Goal: Task Accomplishment & Management: Manage account settings

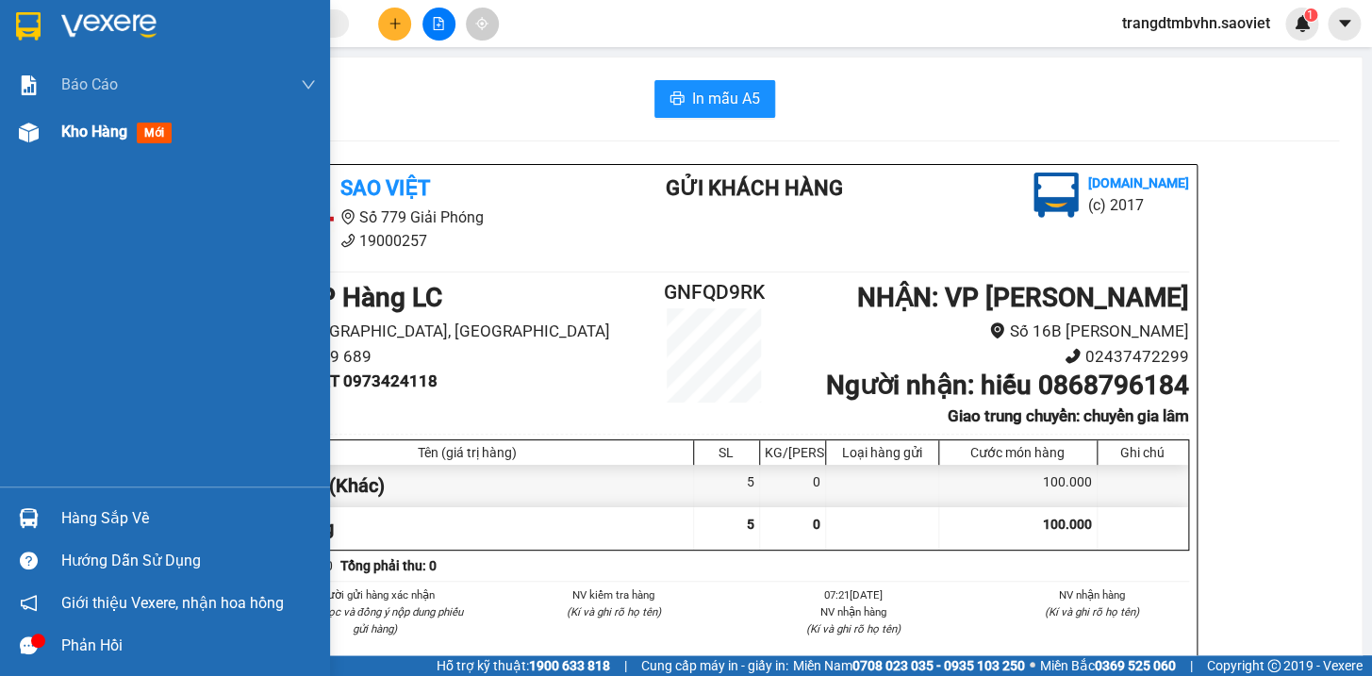
click at [107, 134] on span "Kho hàng" at bounding box center [94, 132] width 66 height 18
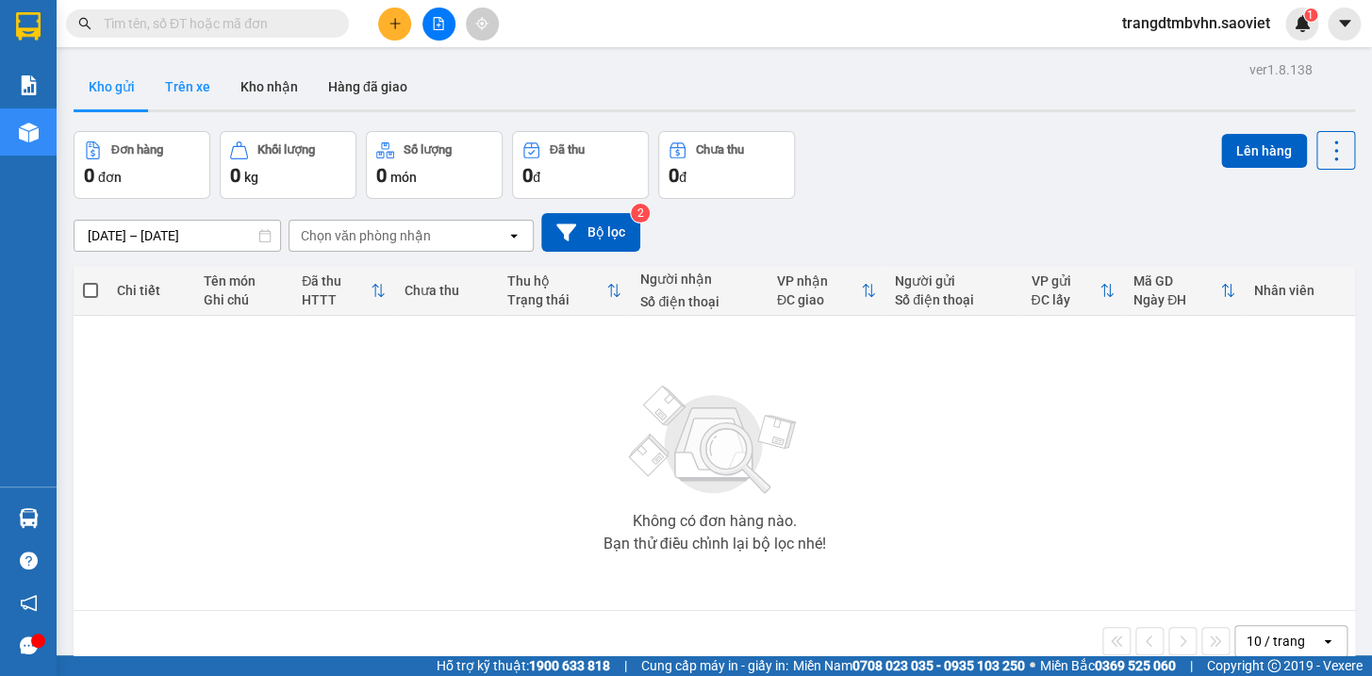
click at [195, 85] on button "Trên xe" at bounding box center [187, 86] width 75 height 45
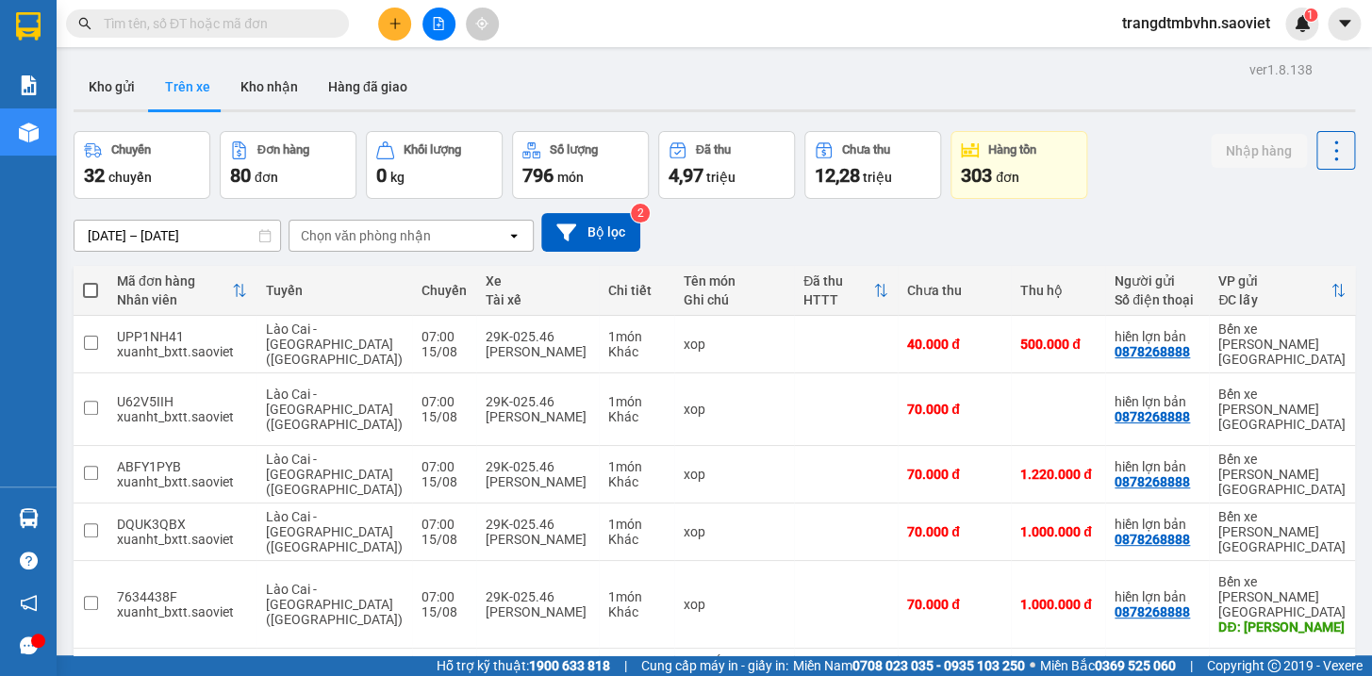
click at [386, 250] on div "Chọn văn phòng nhận" at bounding box center [397, 236] width 217 height 30
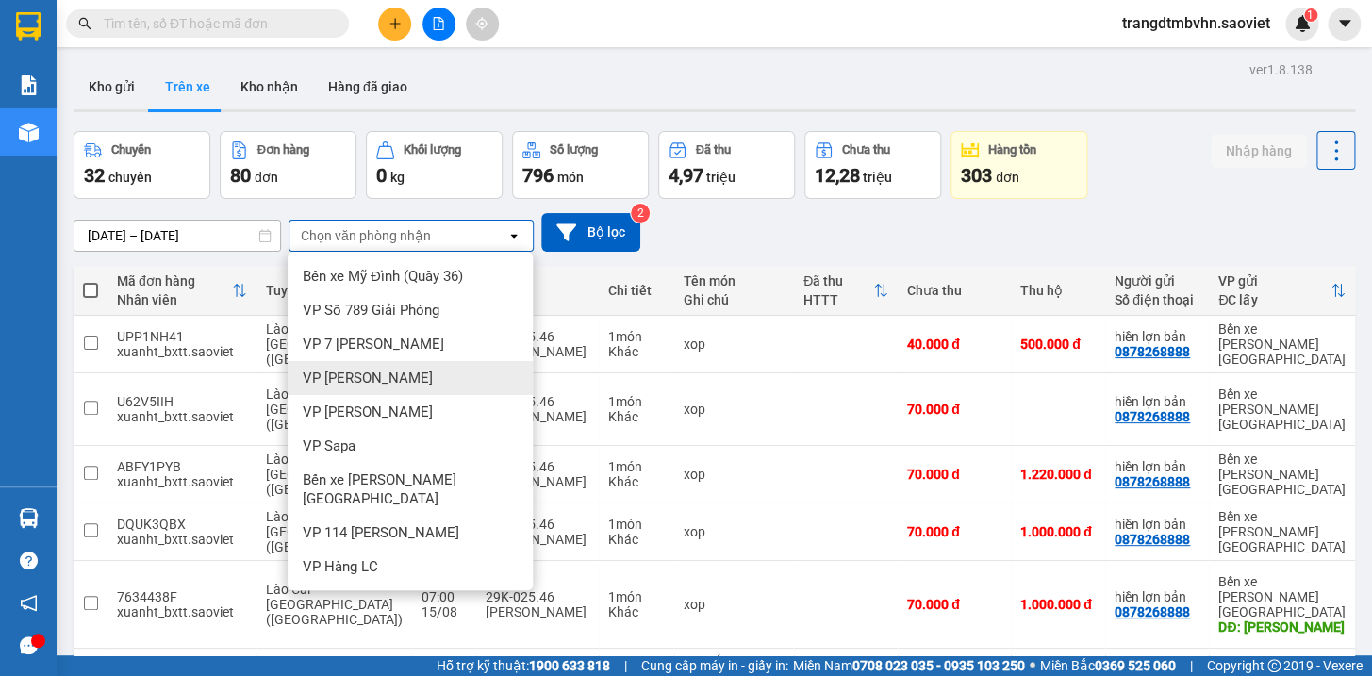
click at [388, 382] on div "VP [PERSON_NAME]" at bounding box center [410, 378] width 245 height 34
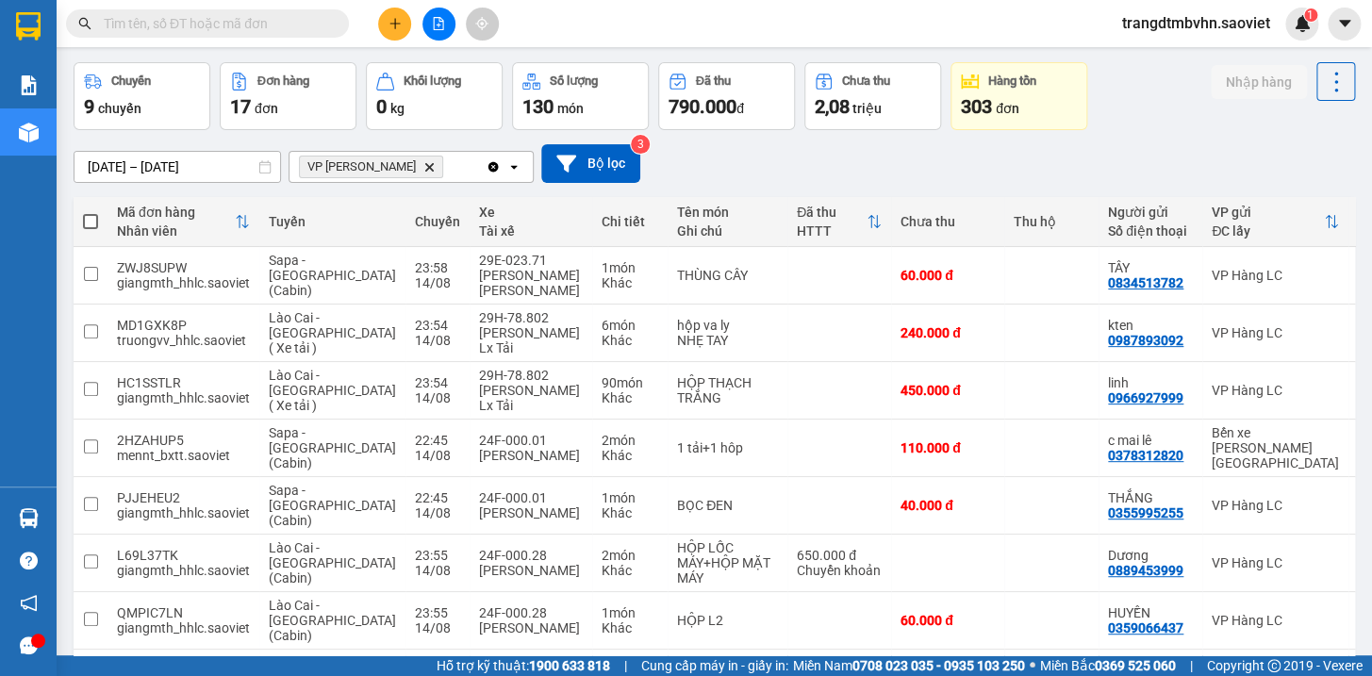
scroll to position [257, 0]
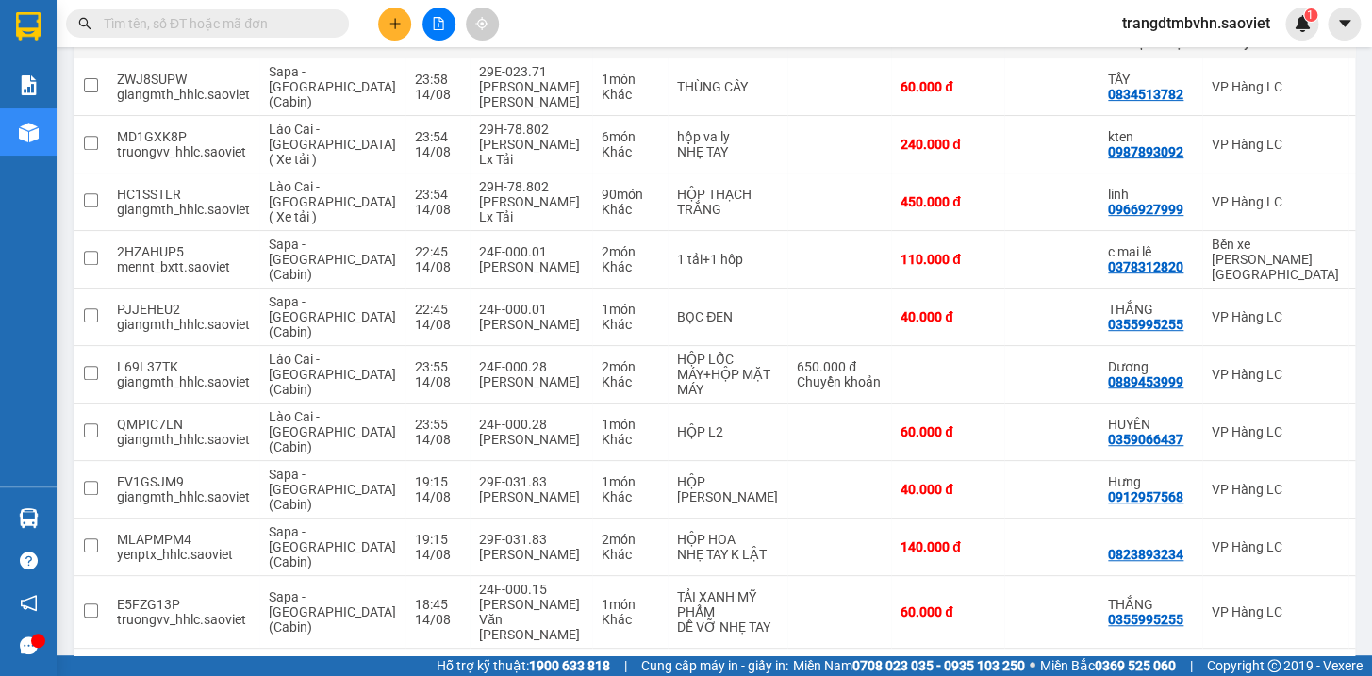
click at [1135, 665] on button "2" at bounding box center [1149, 679] width 28 height 28
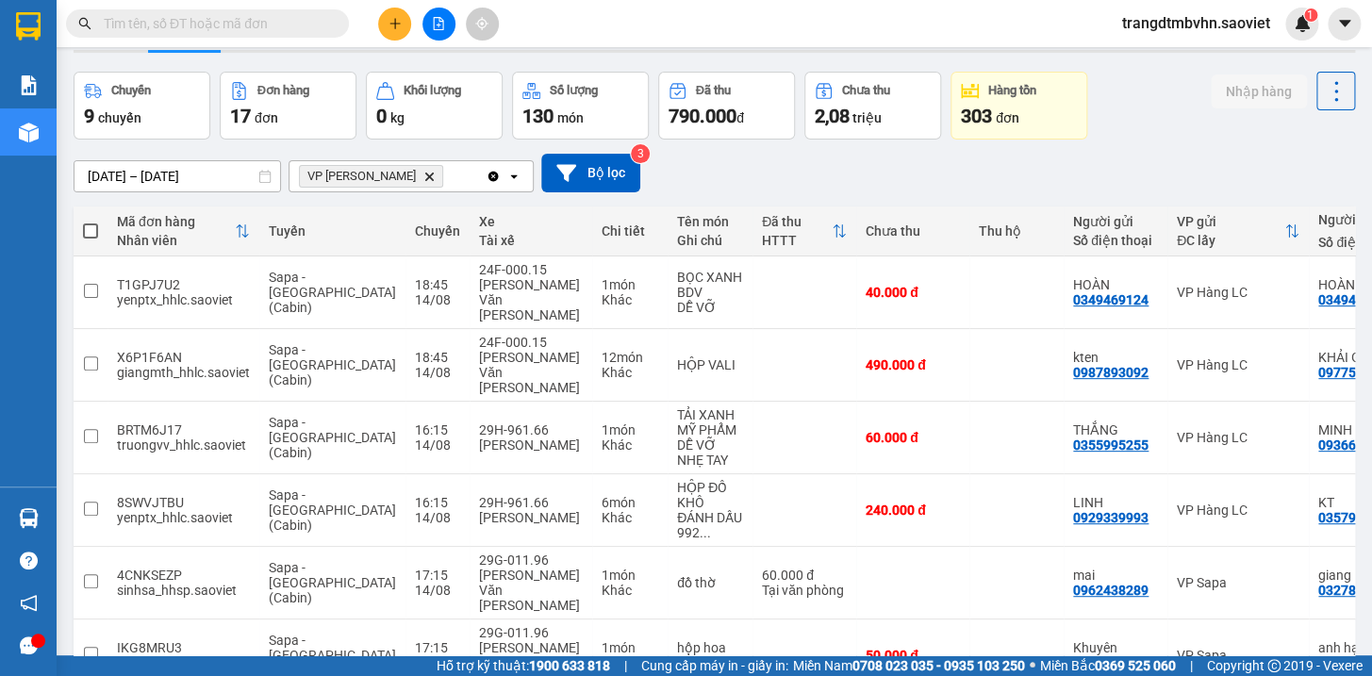
scroll to position [0, 0]
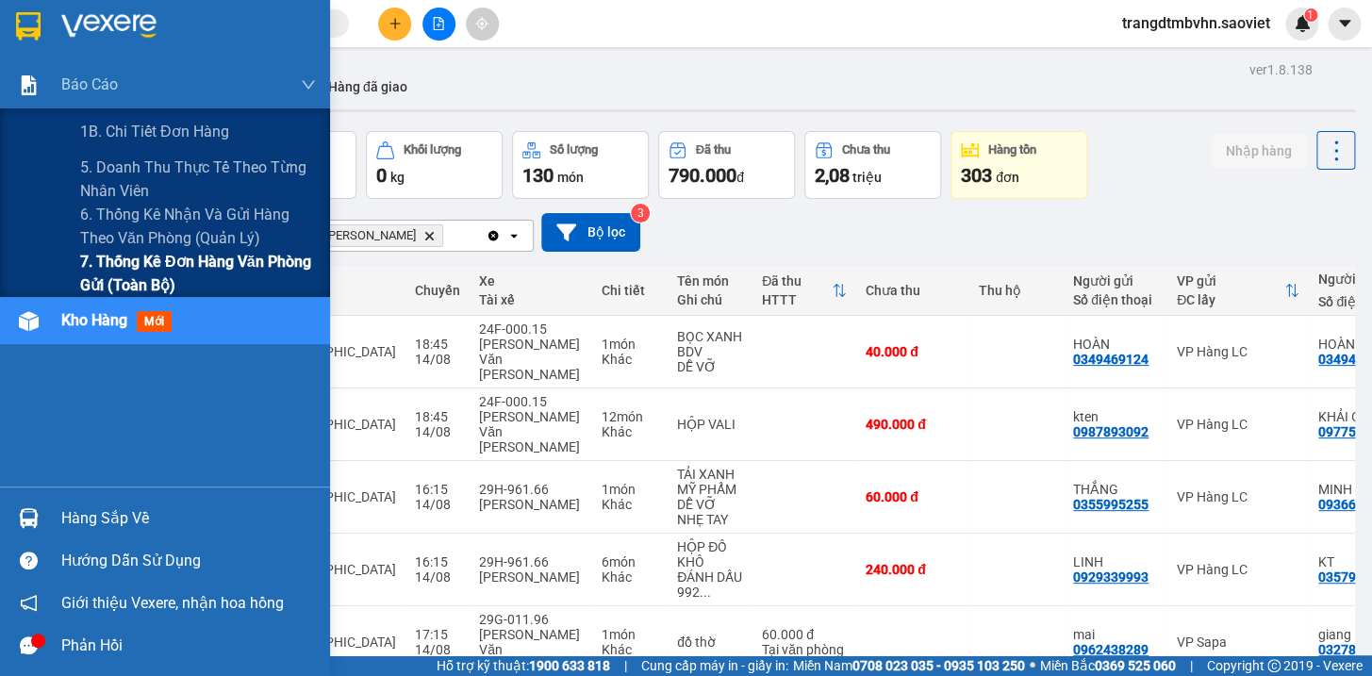
click at [212, 269] on span "7. Thống kê đơn hàng văn phòng gửi (toàn bộ)" at bounding box center [198, 273] width 236 height 47
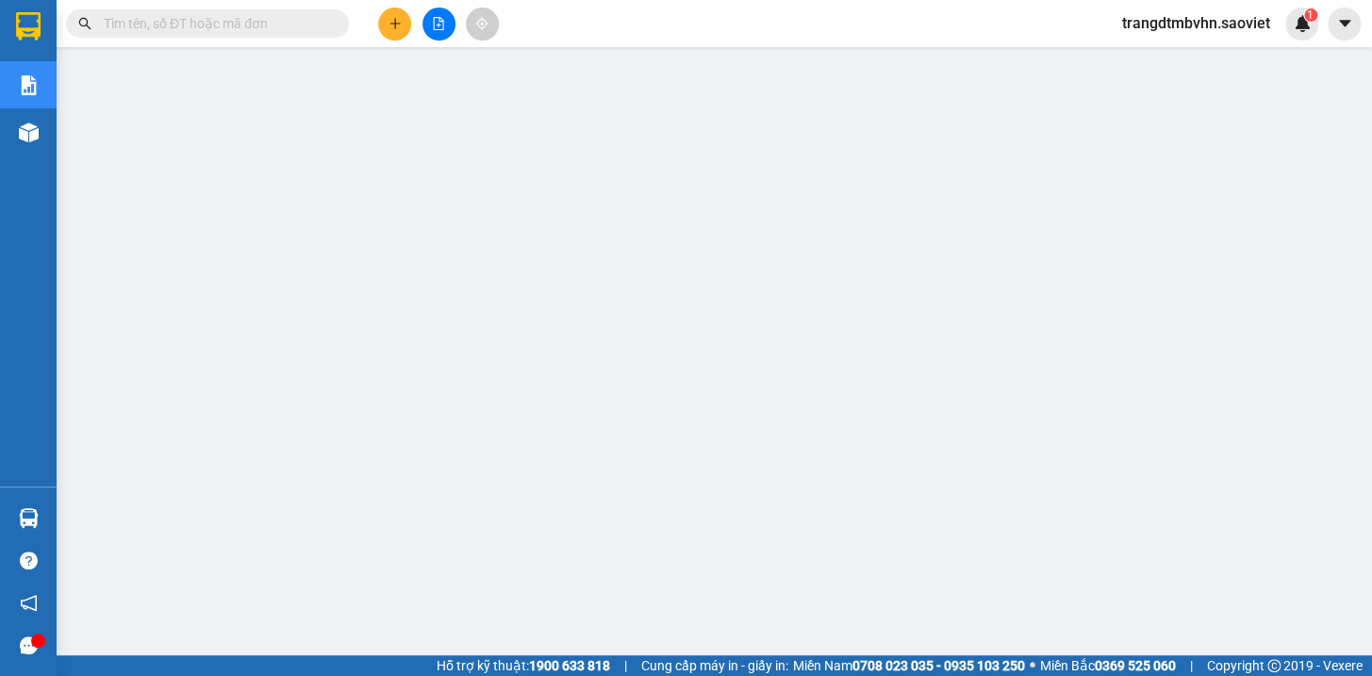
click at [181, 14] on input "text" at bounding box center [215, 23] width 222 height 21
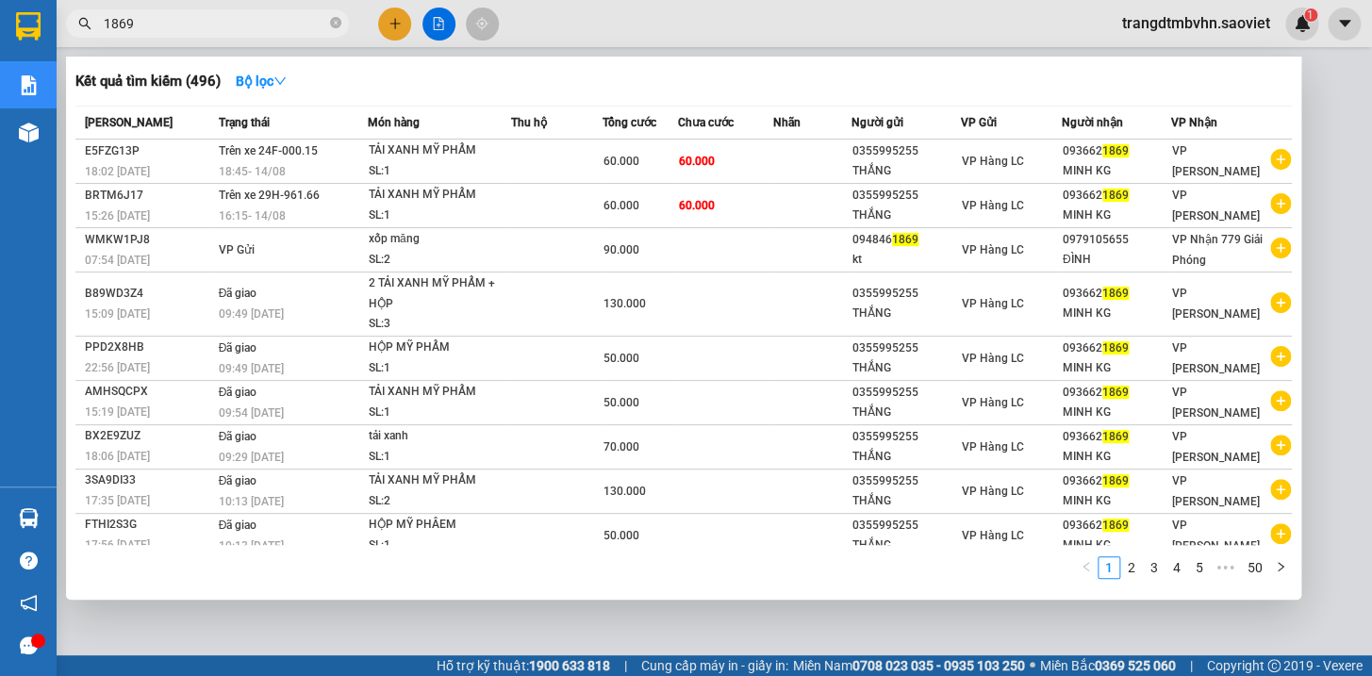
type input "1869"
click at [1304, 103] on div at bounding box center [686, 338] width 1372 height 676
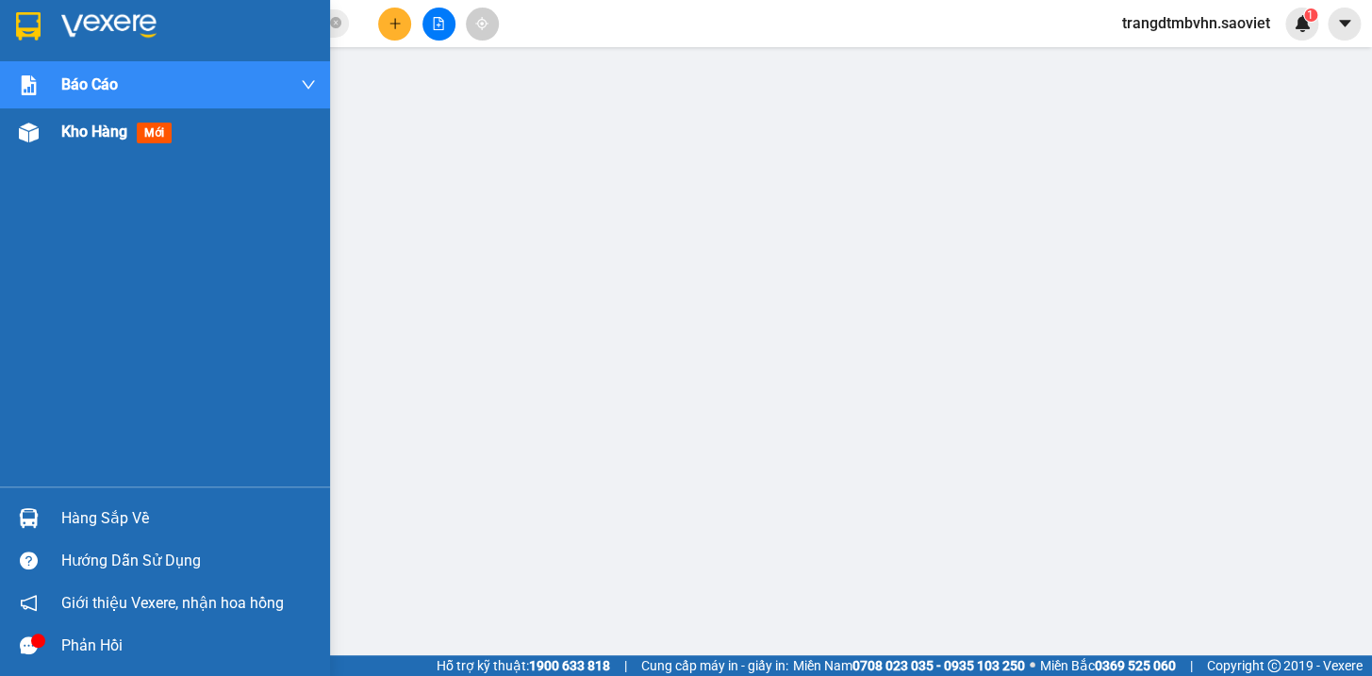
click at [71, 132] on span "Kho hàng" at bounding box center [94, 132] width 66 height 18
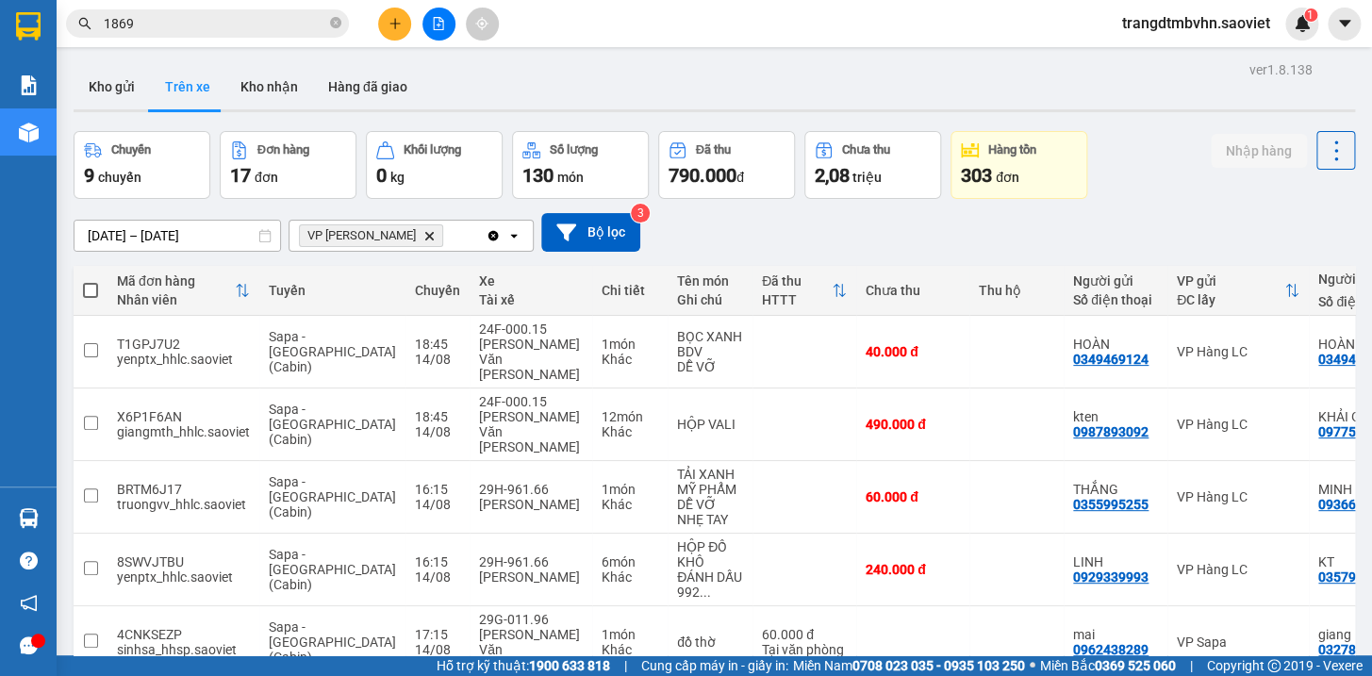
scroll to position [131, 0]
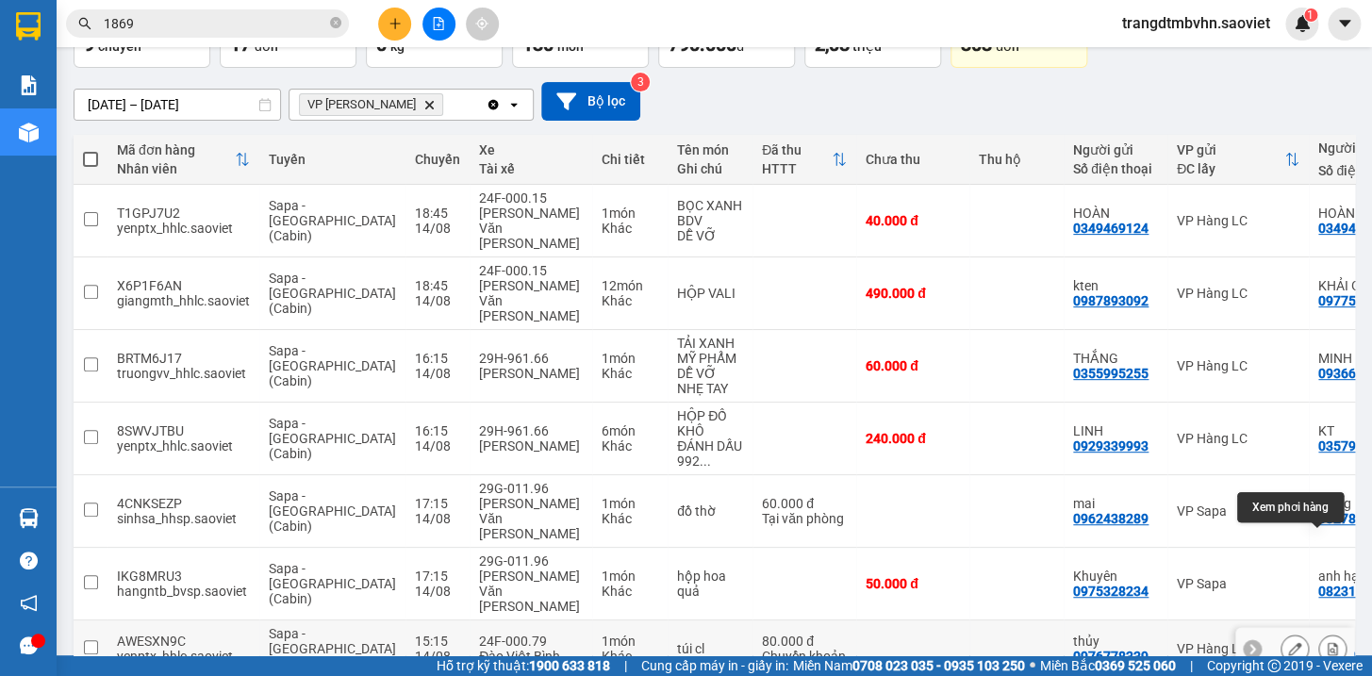
click at [1323, 633] on button at bounding box center [1332, 649] width 26 height 33
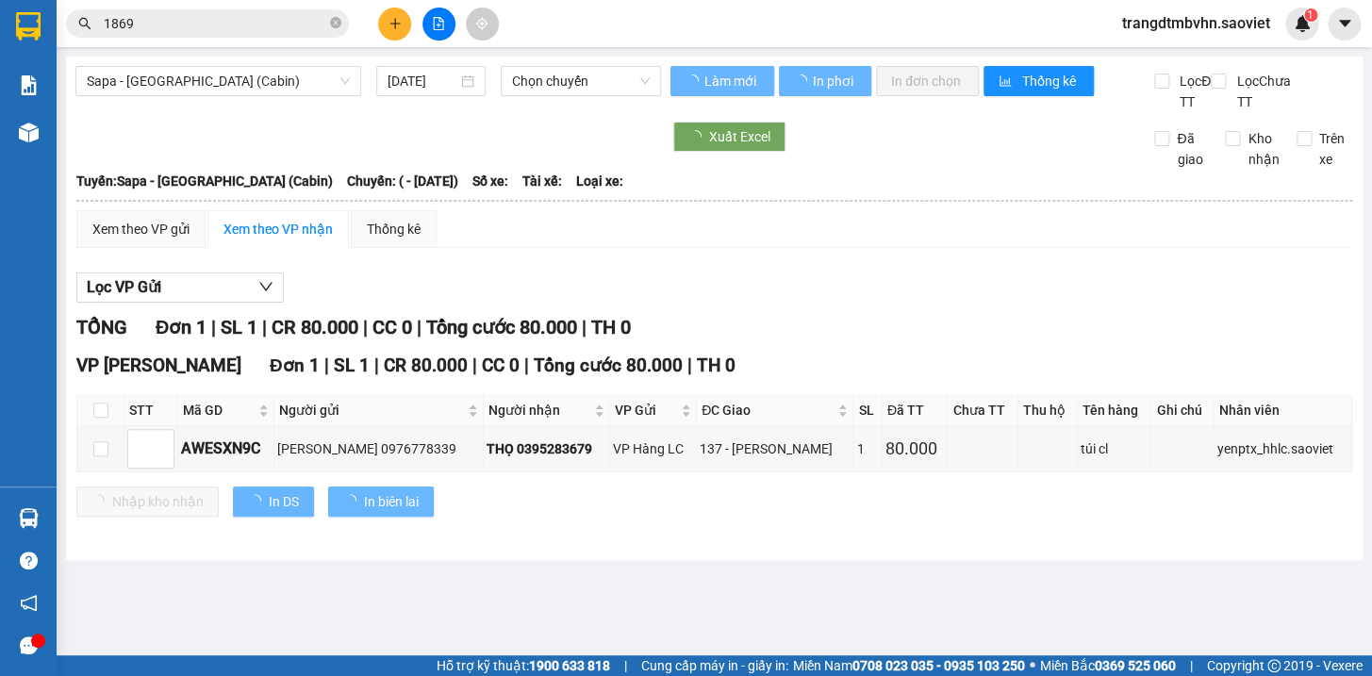
type input "[DATE]"
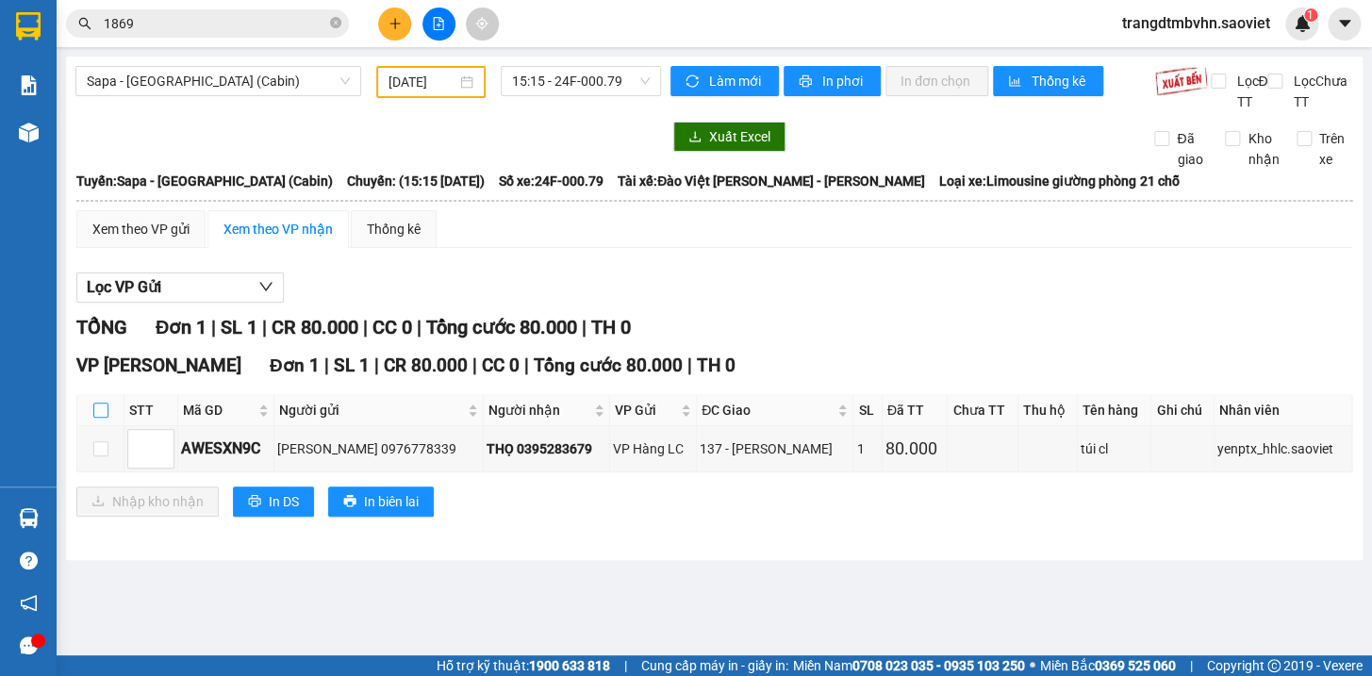
click at [105, 418] on input "checkbox" at bounding box center [100, 410] width 15 height 15
checkbox input "true"
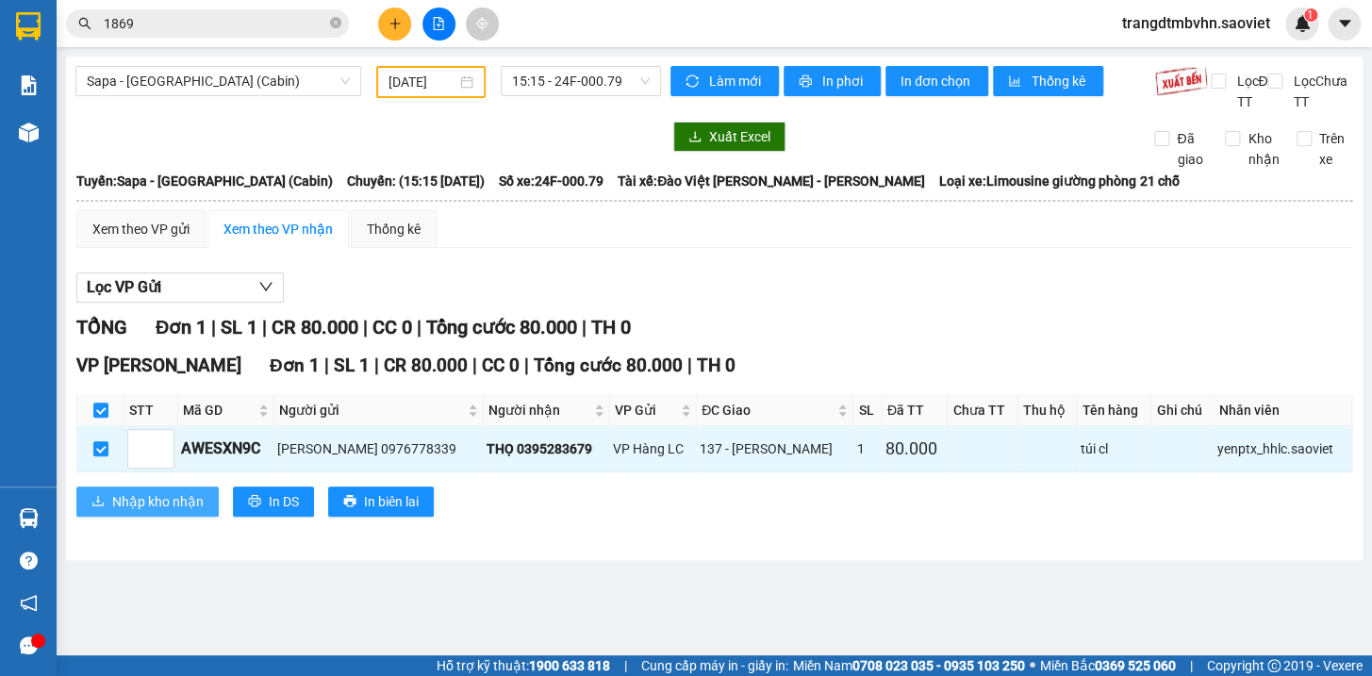
click at [143, 512] on span "Nhập kho nhận" at bounding box center [157, 501] width 91 height 21
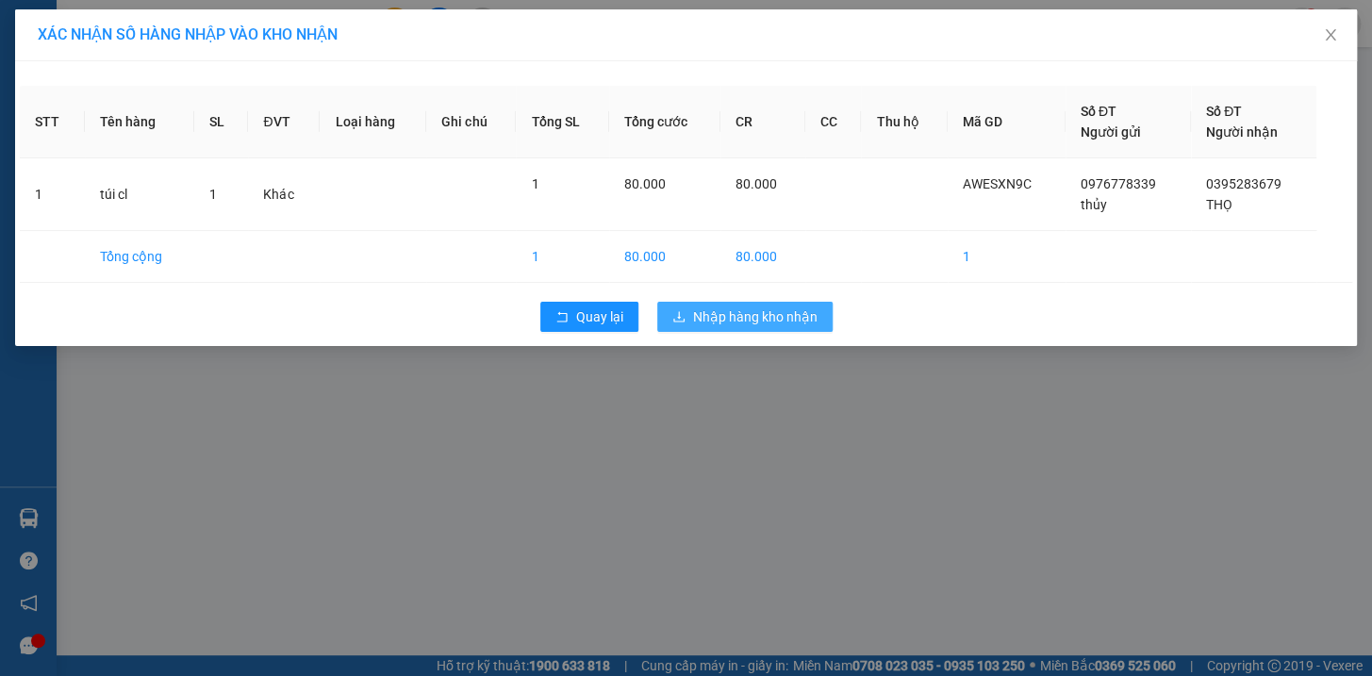
click at [771, 318] on span "Nhập hàng kho nhận" at bounding box center [755, 316] width 124 height 21
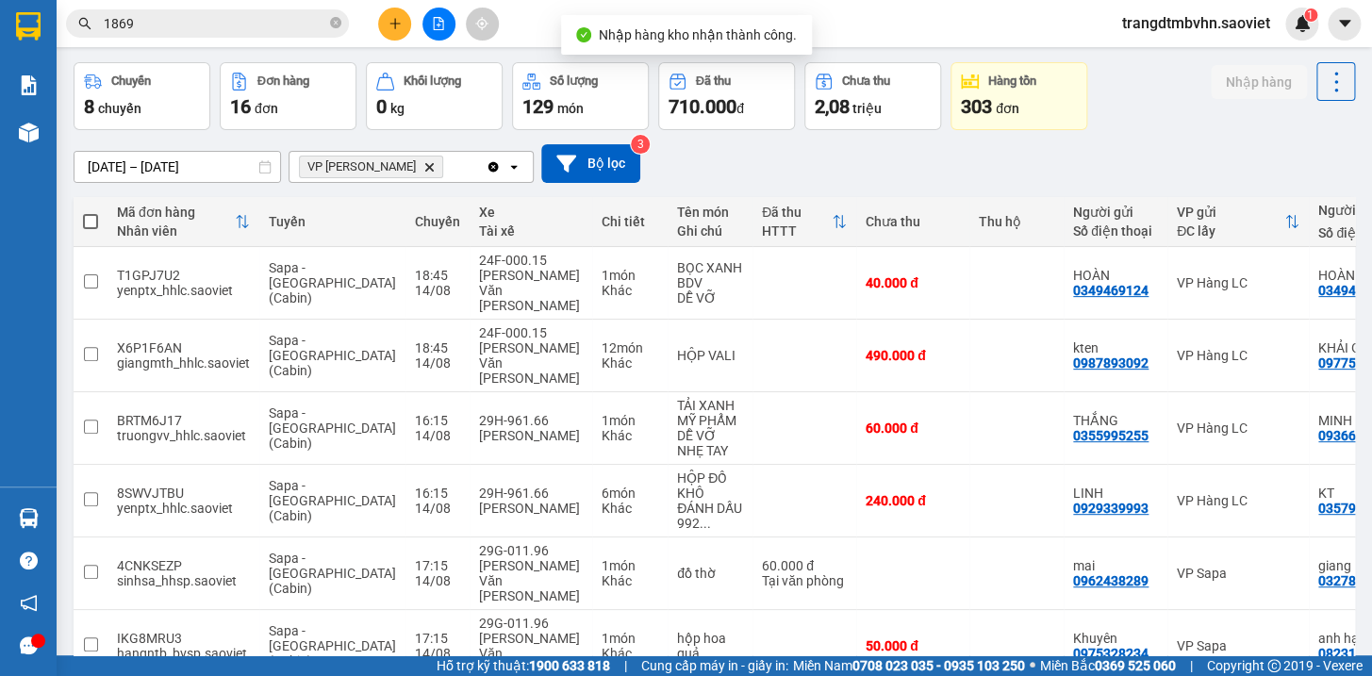
scroll to position [86, 0]
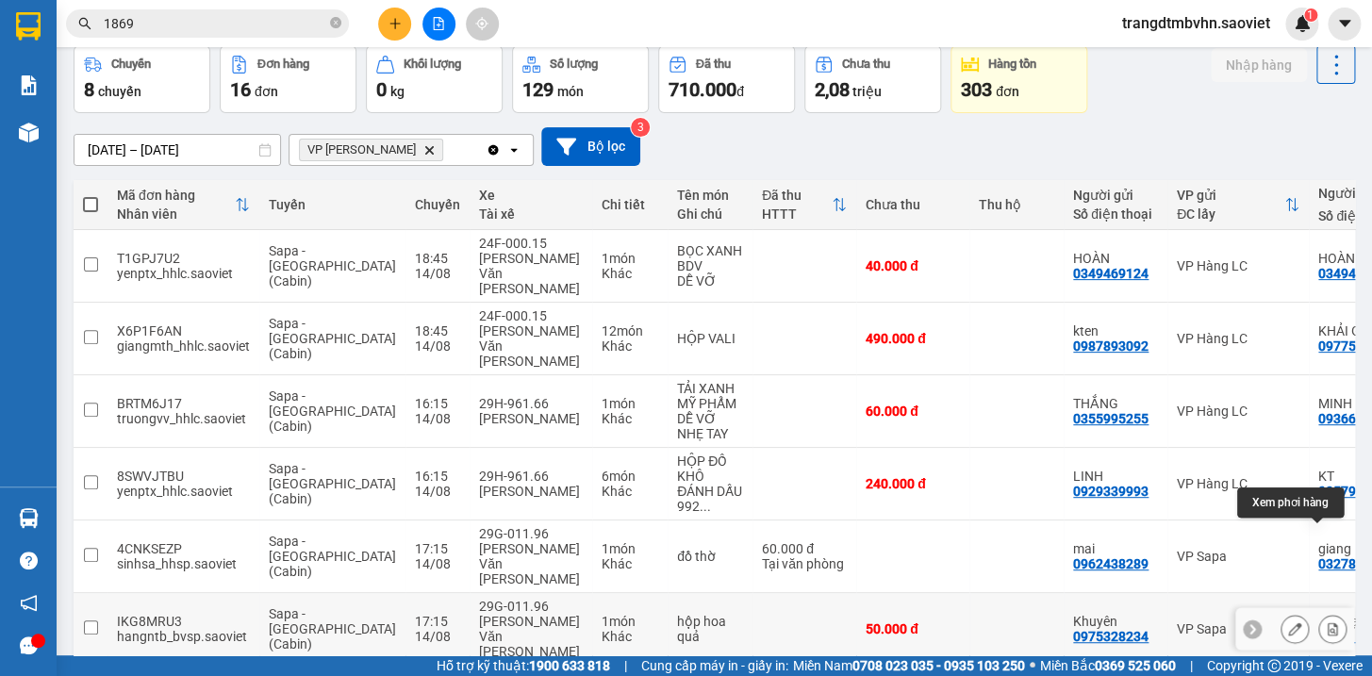
click at [1327, 622] on icon at bounding box center [1332, 628] width 10 height 13
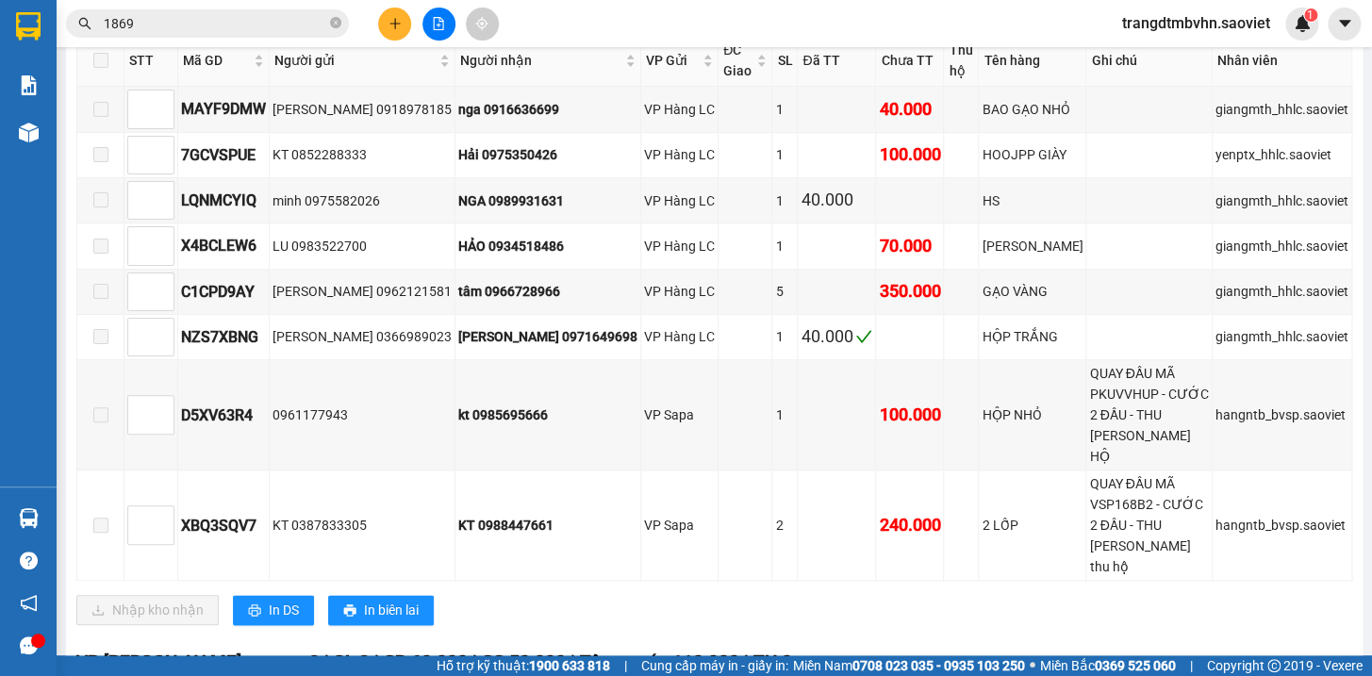
scroll to position [704, 0]
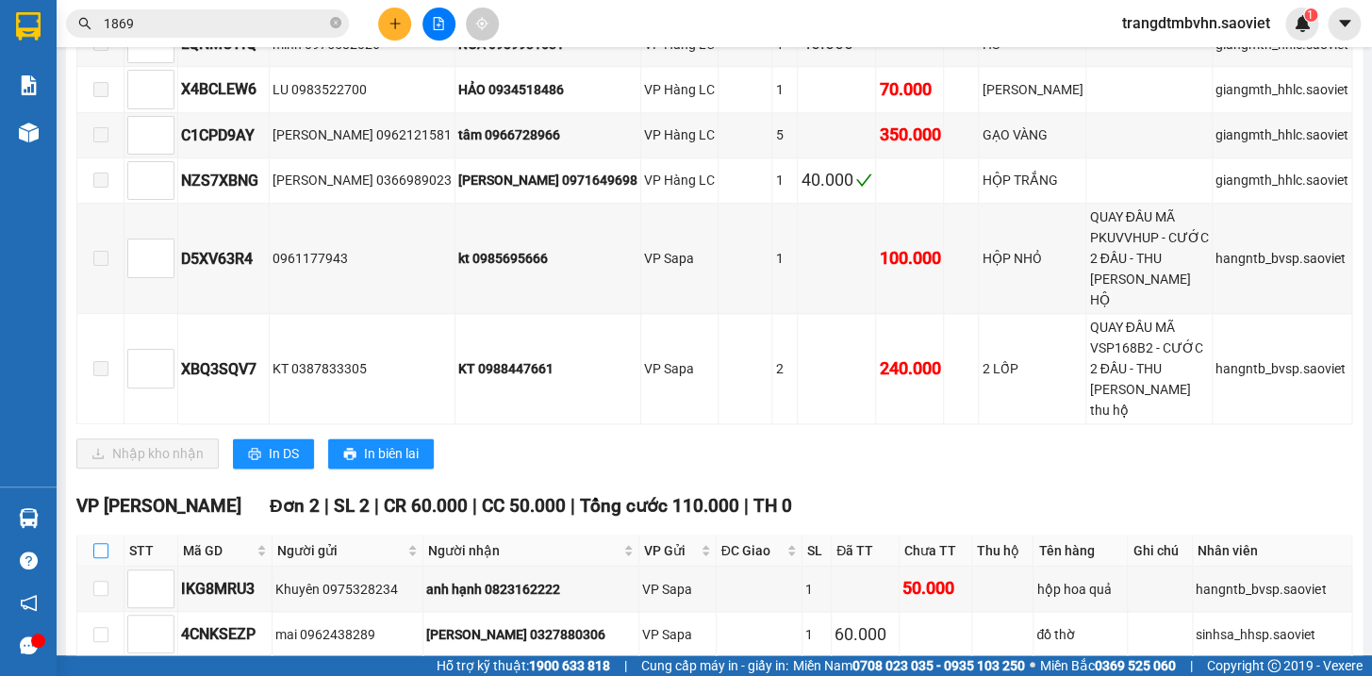
click at [102, 543] on input "checkbox" at bounding box center [100, 550] width 15 height 15
checkbox input "true"
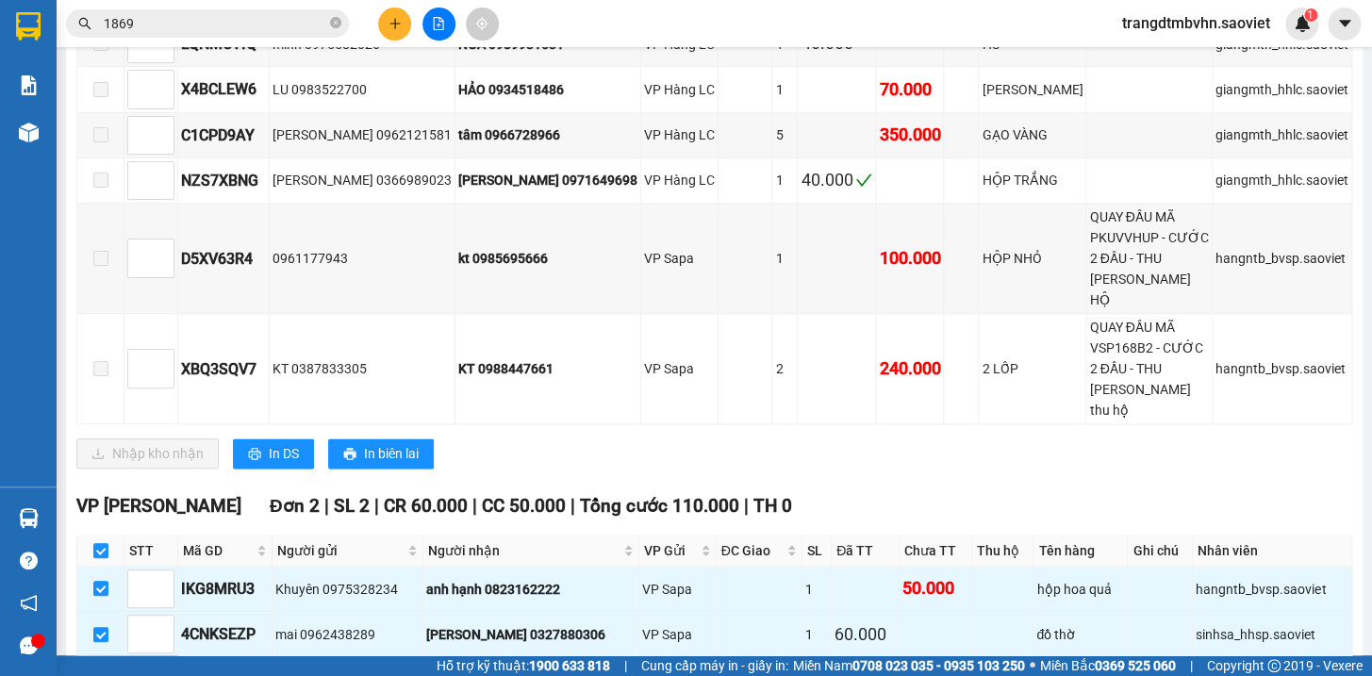
click at [189, 675] on span "Nhập kho nhận" at bounding box center [157, 686] width 91 height 21
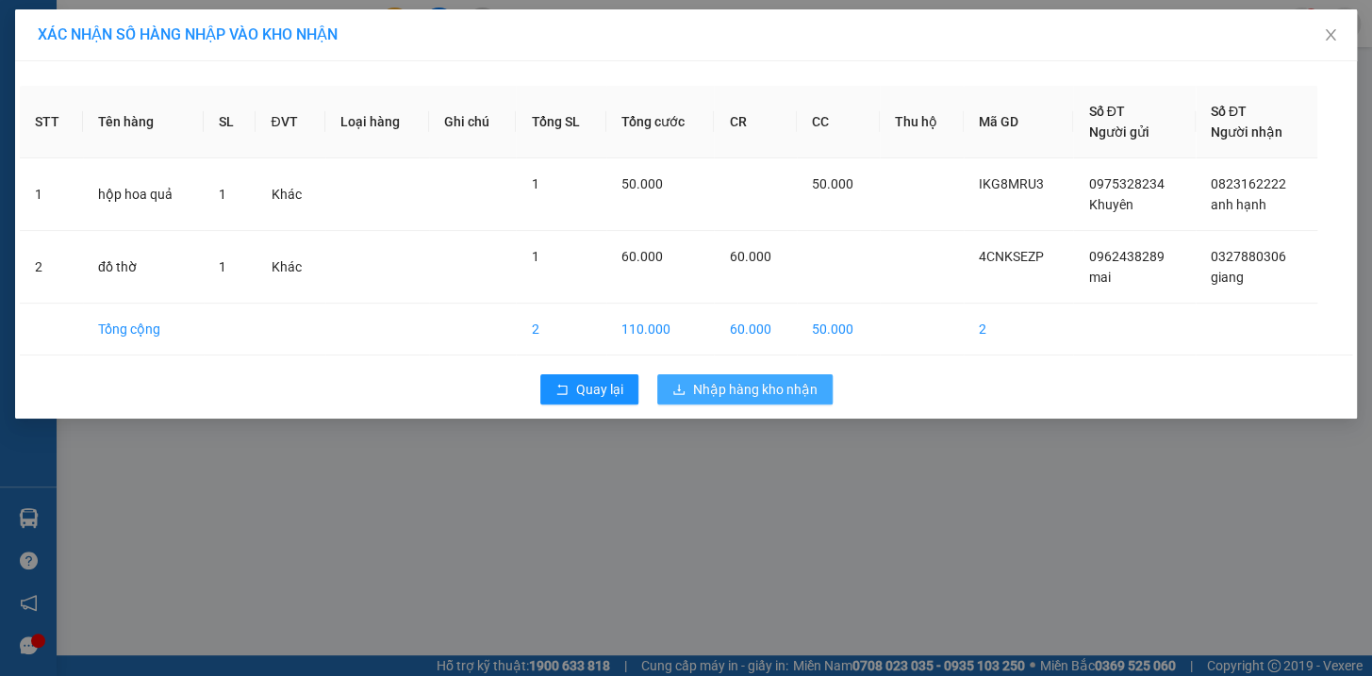
click at [806, 385] on span "Nhập hàng kho nhận" at bounding box center [755, 389] width 124 height 21
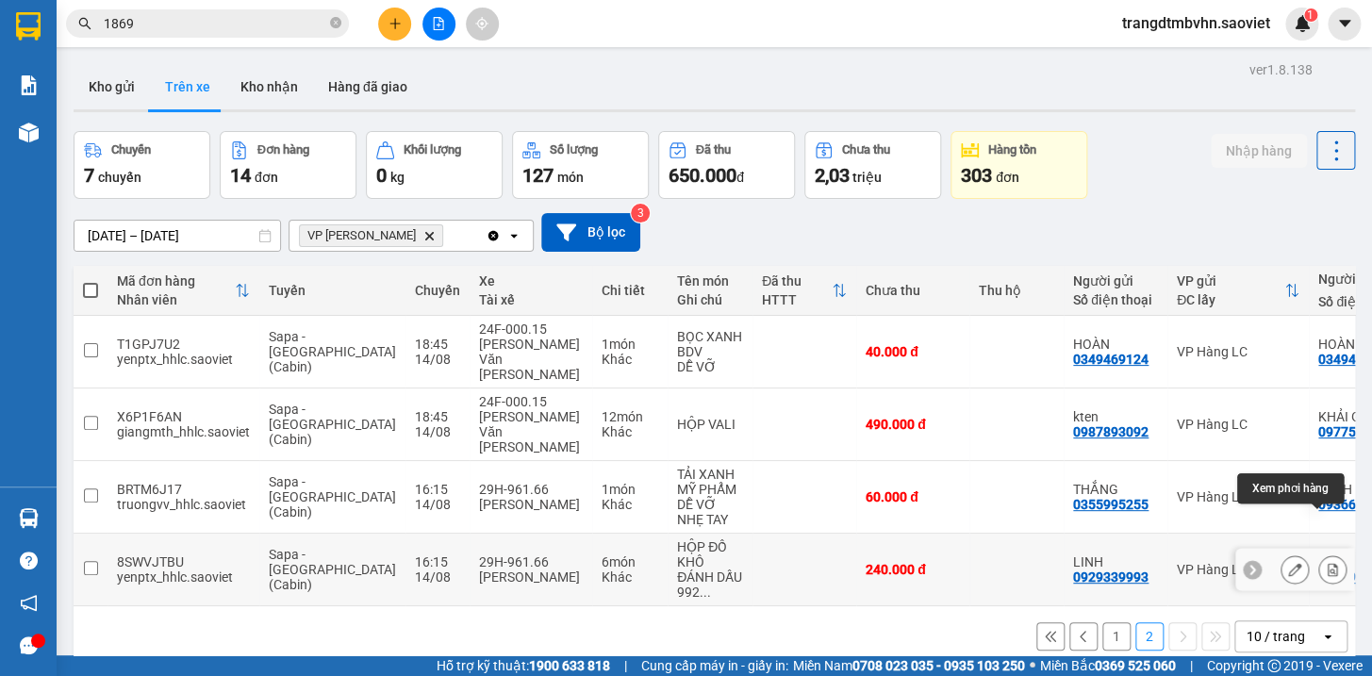
click at [1325, 563] on icon at bounding box center [1331, 569] width 13 height 13
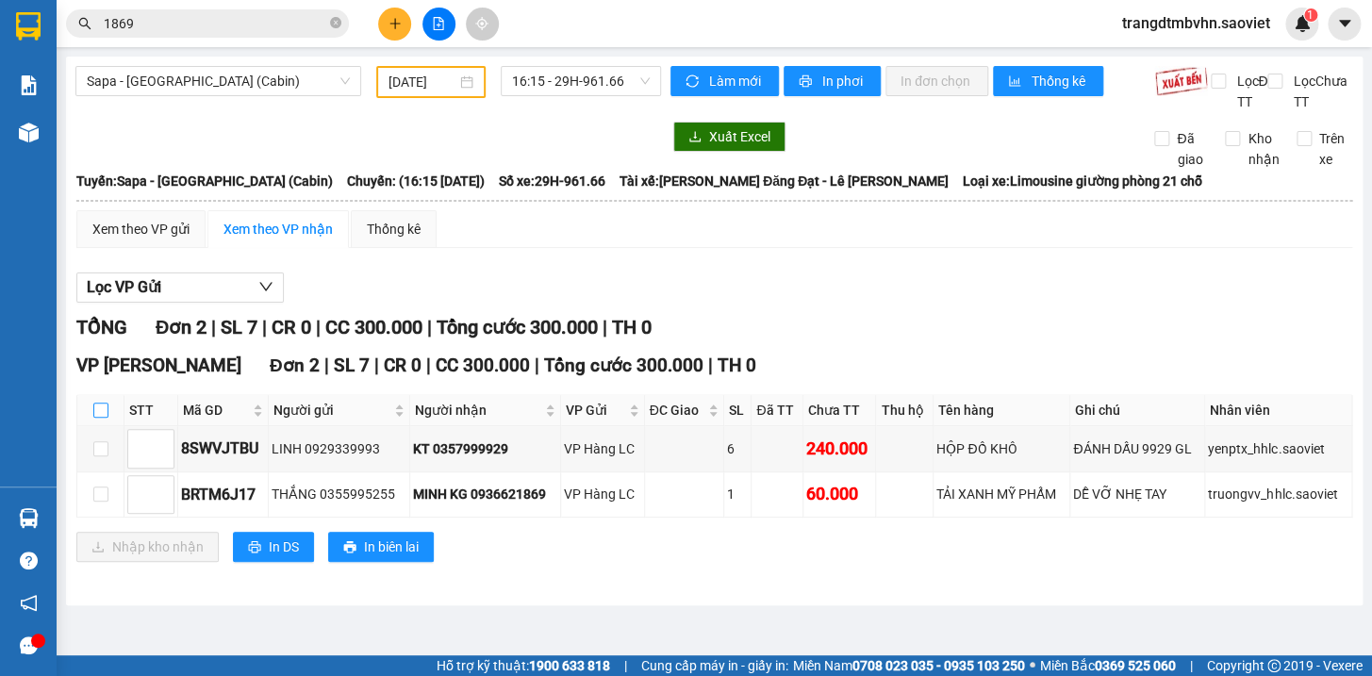
click at [94, 418] on input "checkbox" at bounding box center [100, 410] width 15 height 15
checkbox input "true"
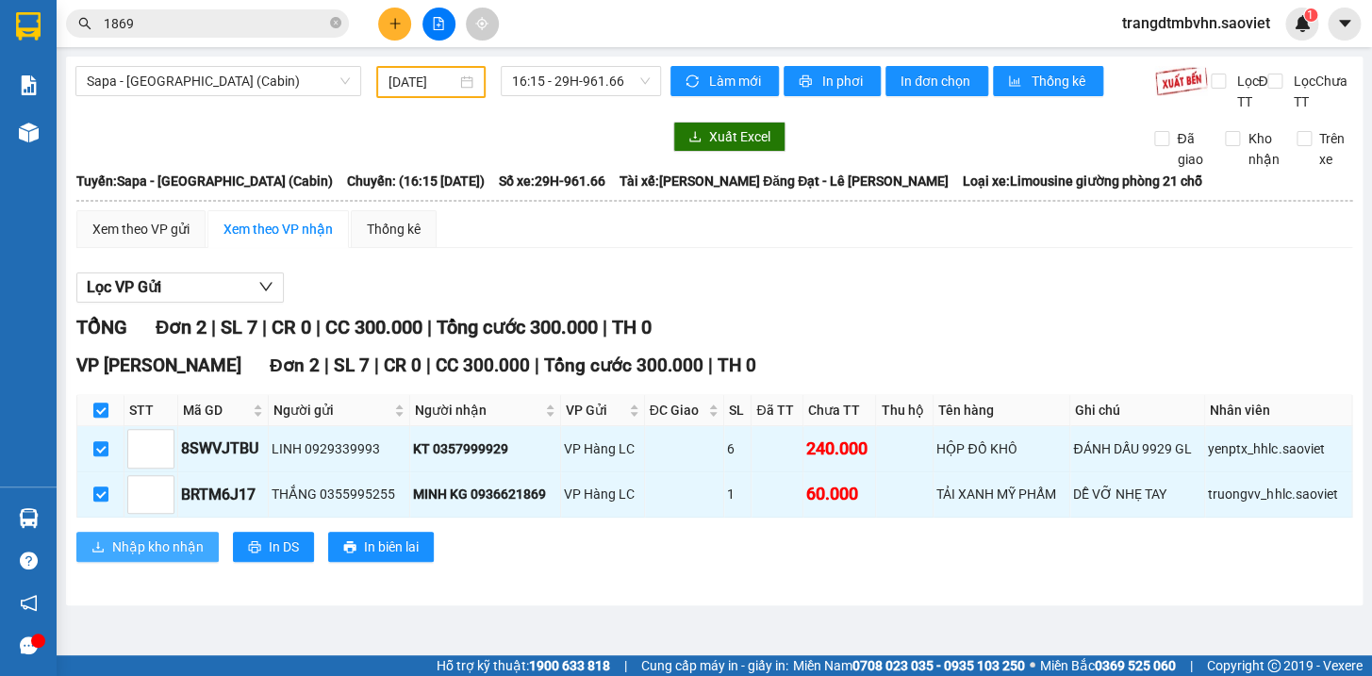
click at [171, 557] on span "Nhập kho nhận" at bounding box center [157, 546] width 91 height 21
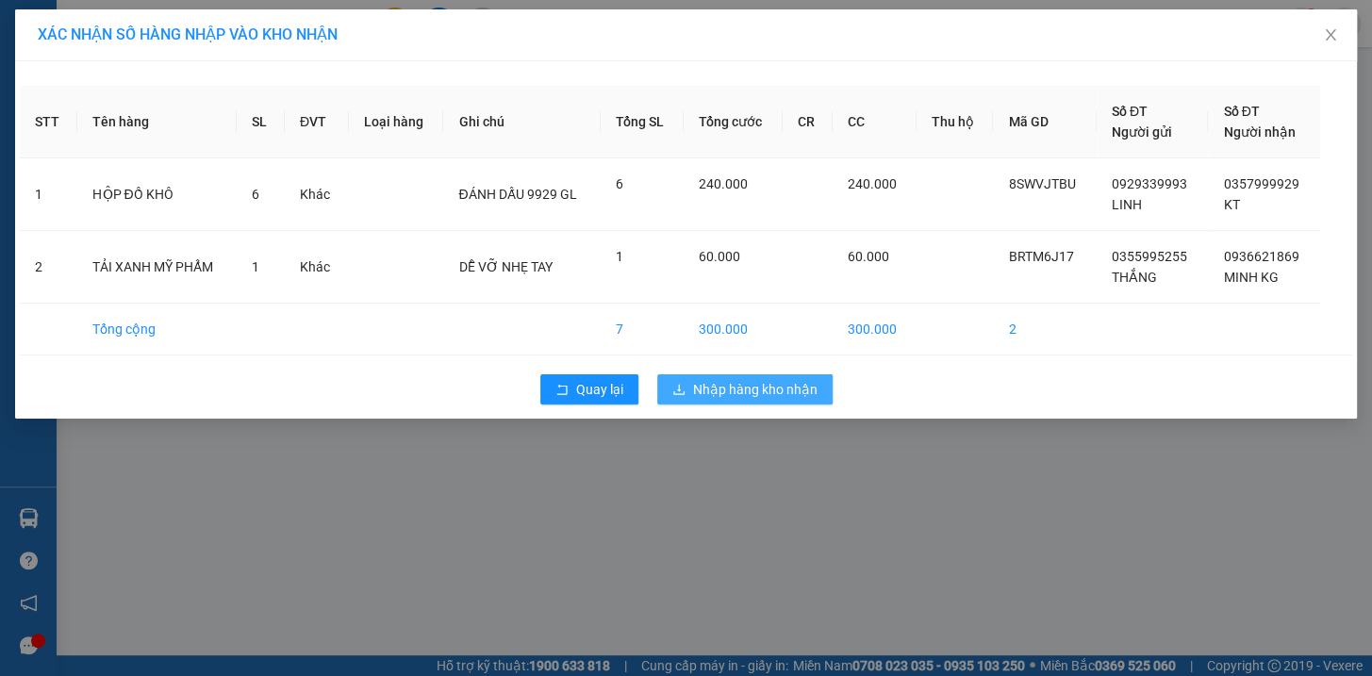
click at [812, 393] on span "Nhập hàng kho nhận" at bounding box center [755, 389] width 124 height 21
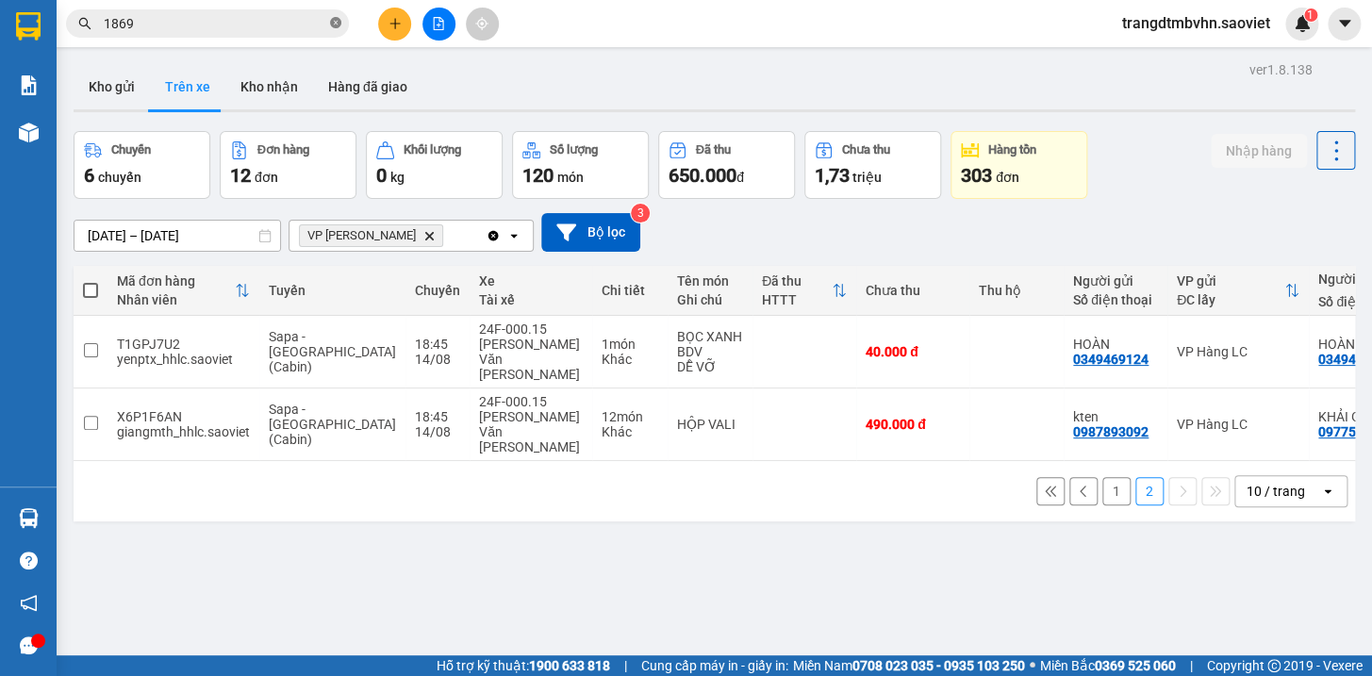
click at [333, 25] on icon "close-circle" at bounding box center [335, 22] width 11 height 11
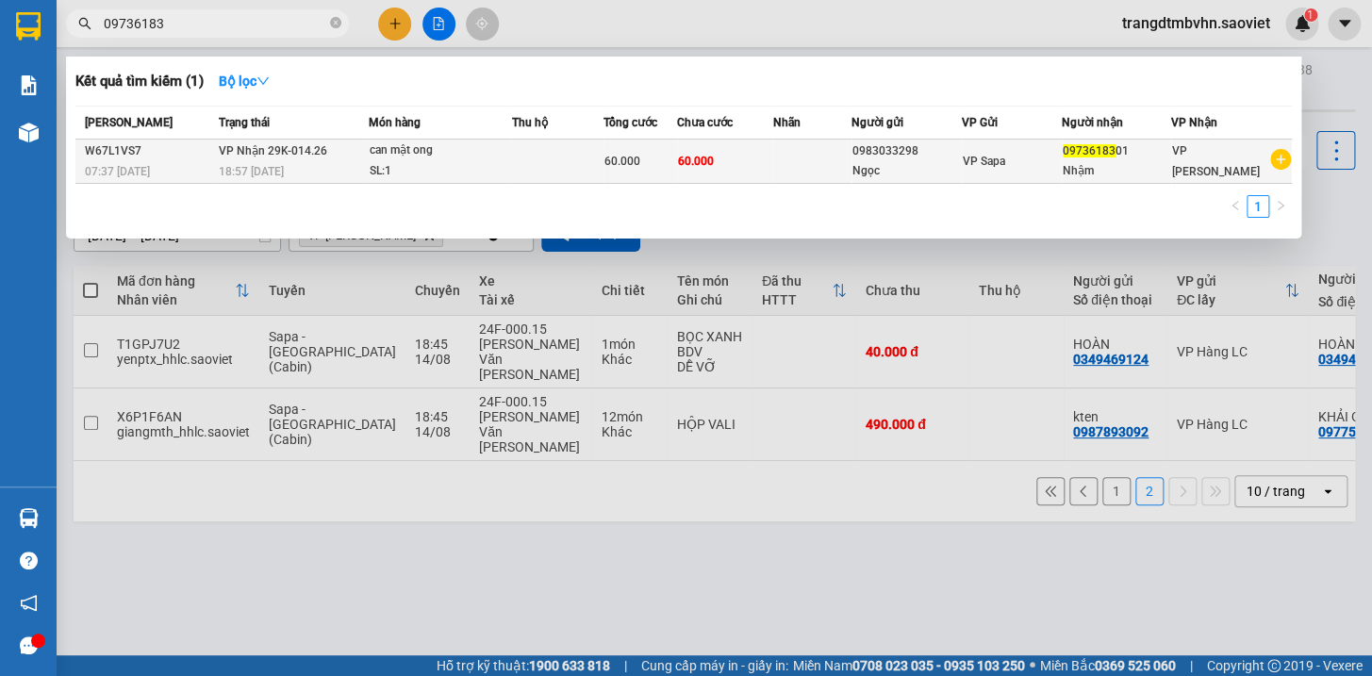
type input "09736183"
click at [1150, 163] on div "Nhậm" at bounding box center [1115, 171] width 107 height 20
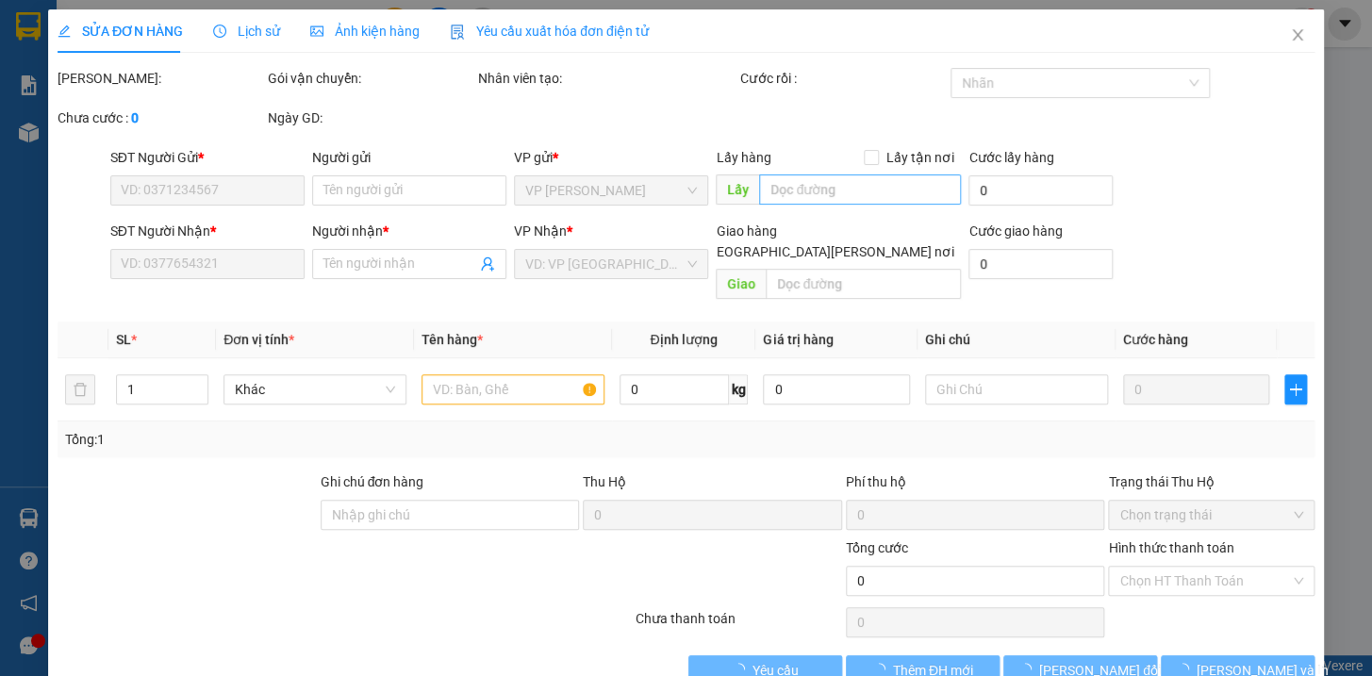
type input "0983033298"
type input "Ngọc"
type input "0973618301"
type input "Nhậm"
type input "60.000"
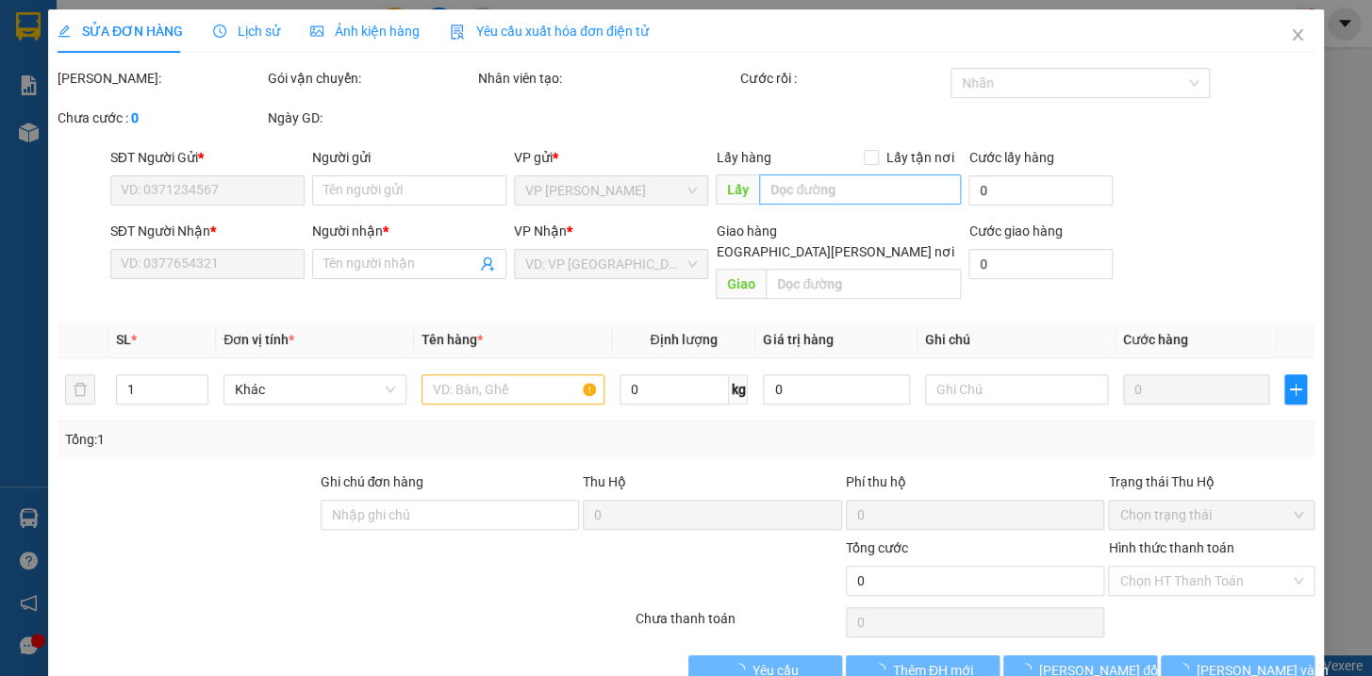
type input "60.000"
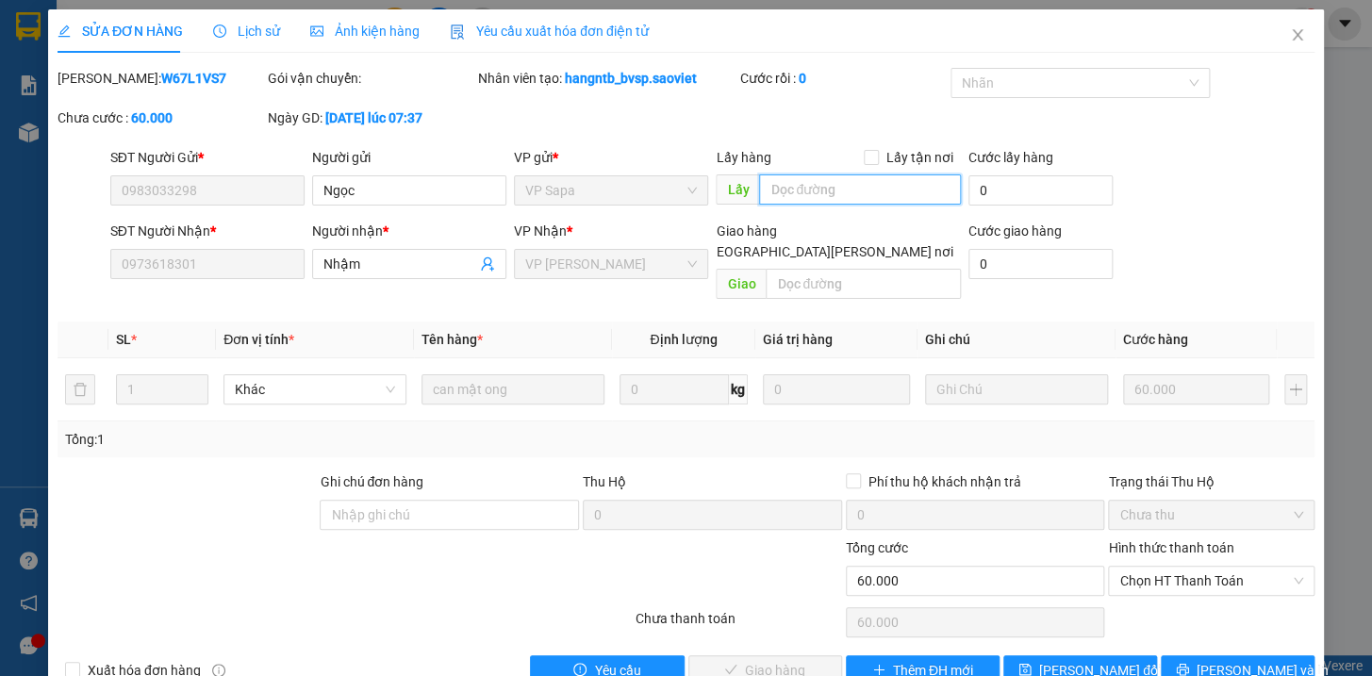
click at [865, 190] on input "text" at bounding box center [860, 189] width 202 height 30
type input "d"
click at [791, 198] on input "text" at bounding box center [860, 189] width 202 height 30
type input "d"
type input "đg"
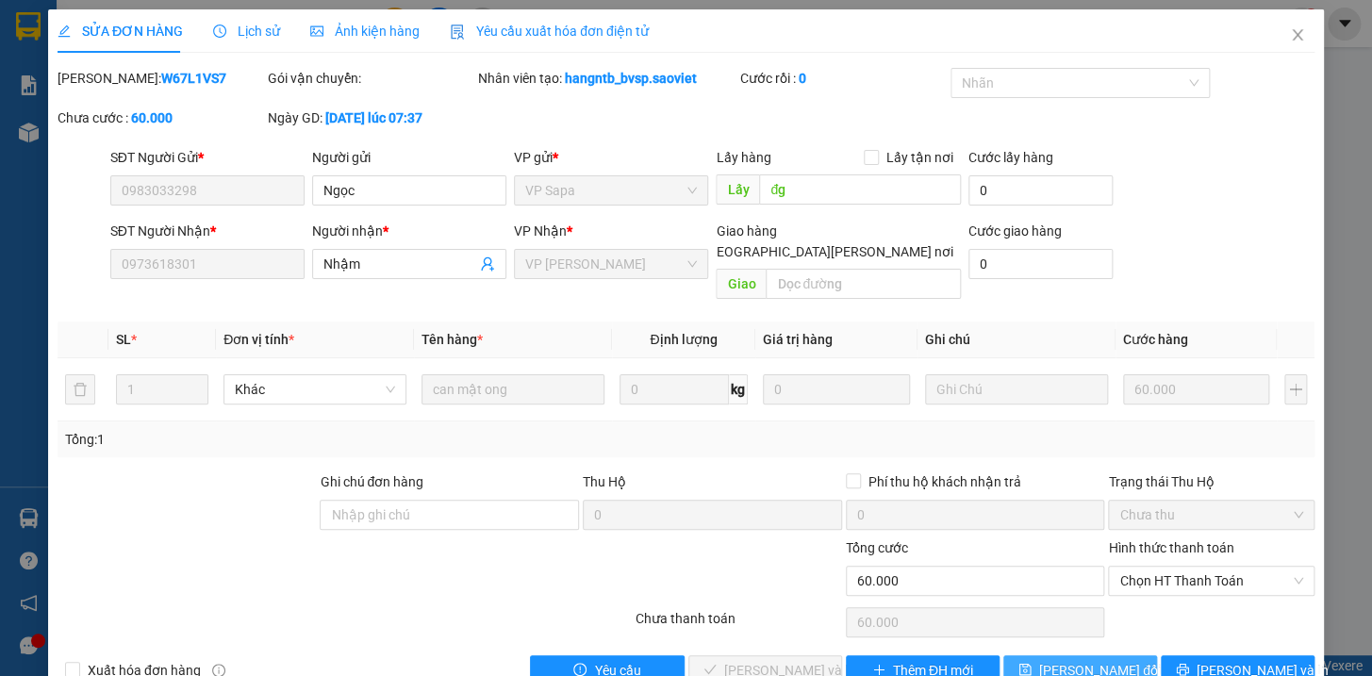
click at [1060, 660] on span "[PERSON_NAME] thay đổi" at bounding box center [1100, 670] width 122 height 21
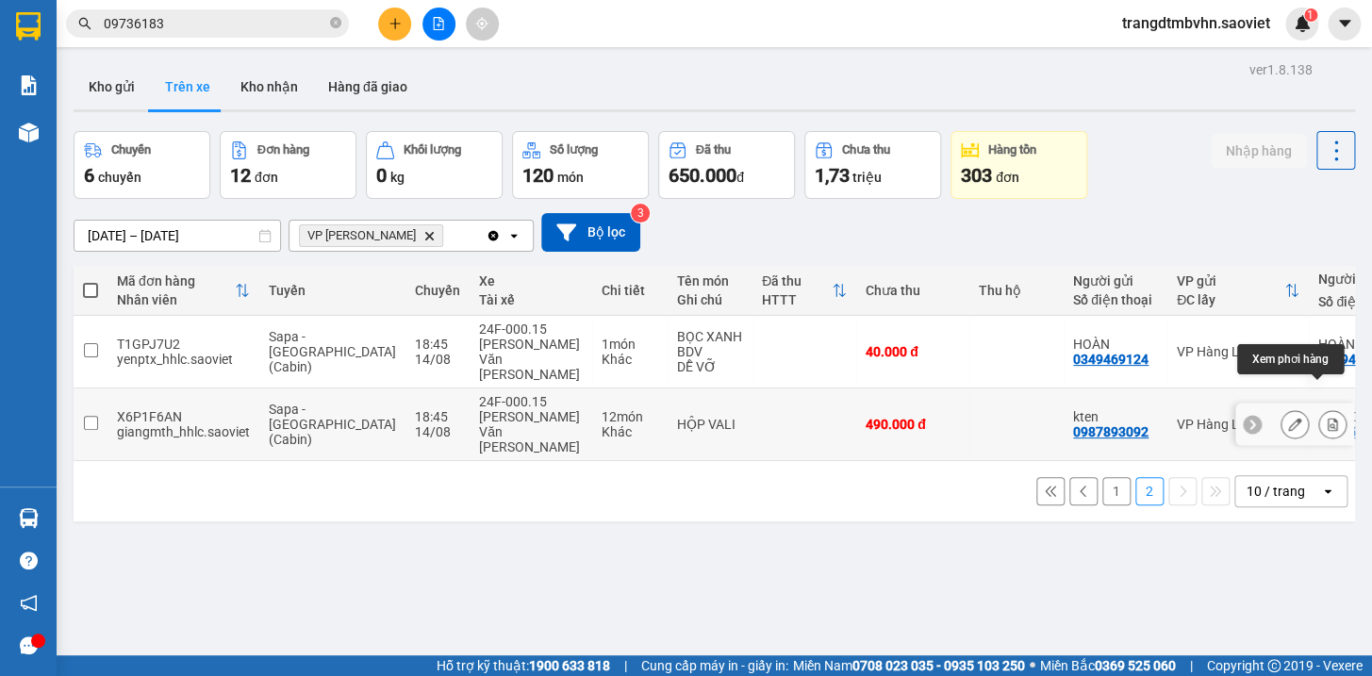
click at [1327, 418] on icon at bounding box center [1332, 424] width 10 height 13
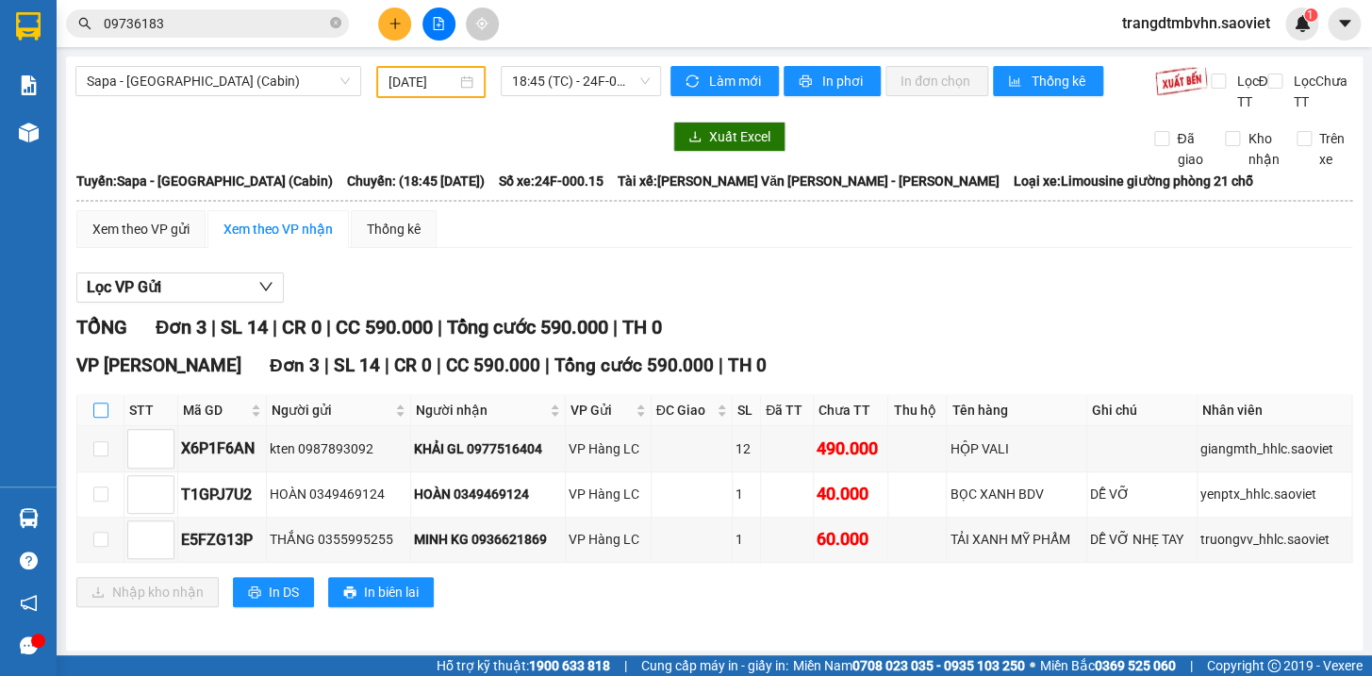
click at [101, 418] on input "checkbox" at bounding box center [100, 410] width 15 height 15
checkbox input "true"
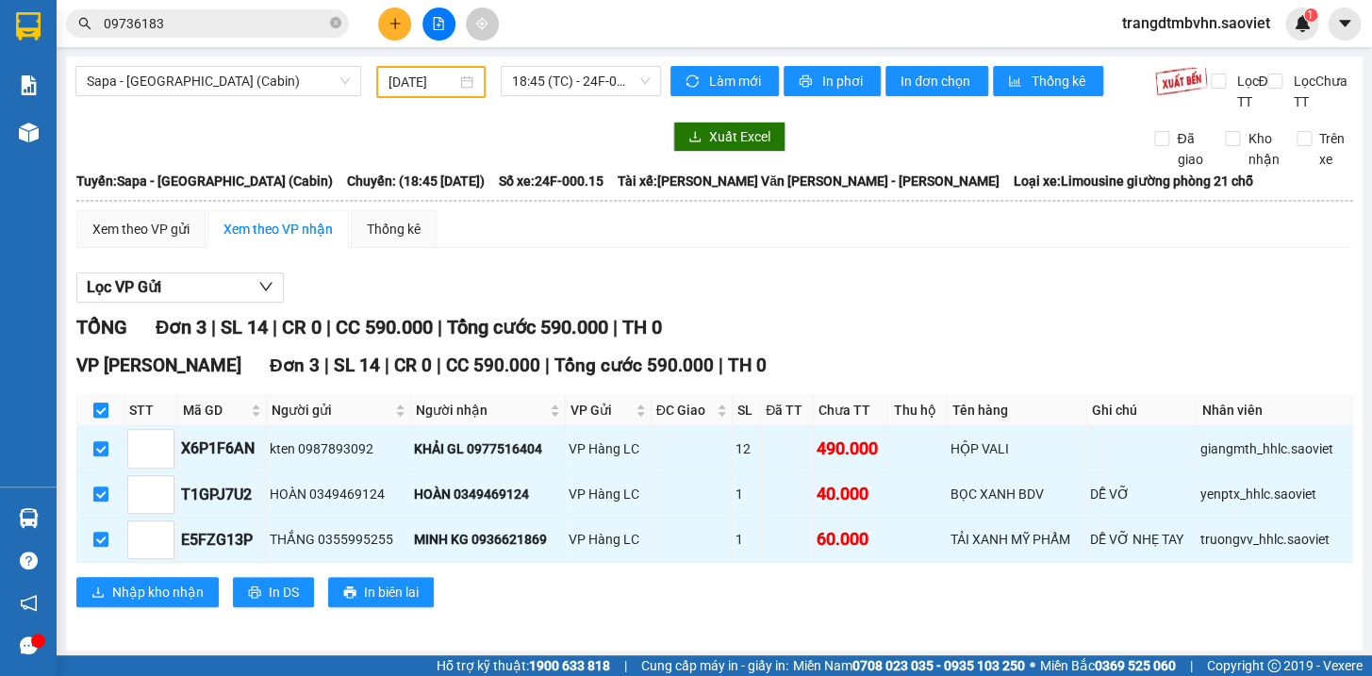
checkbox input "true"
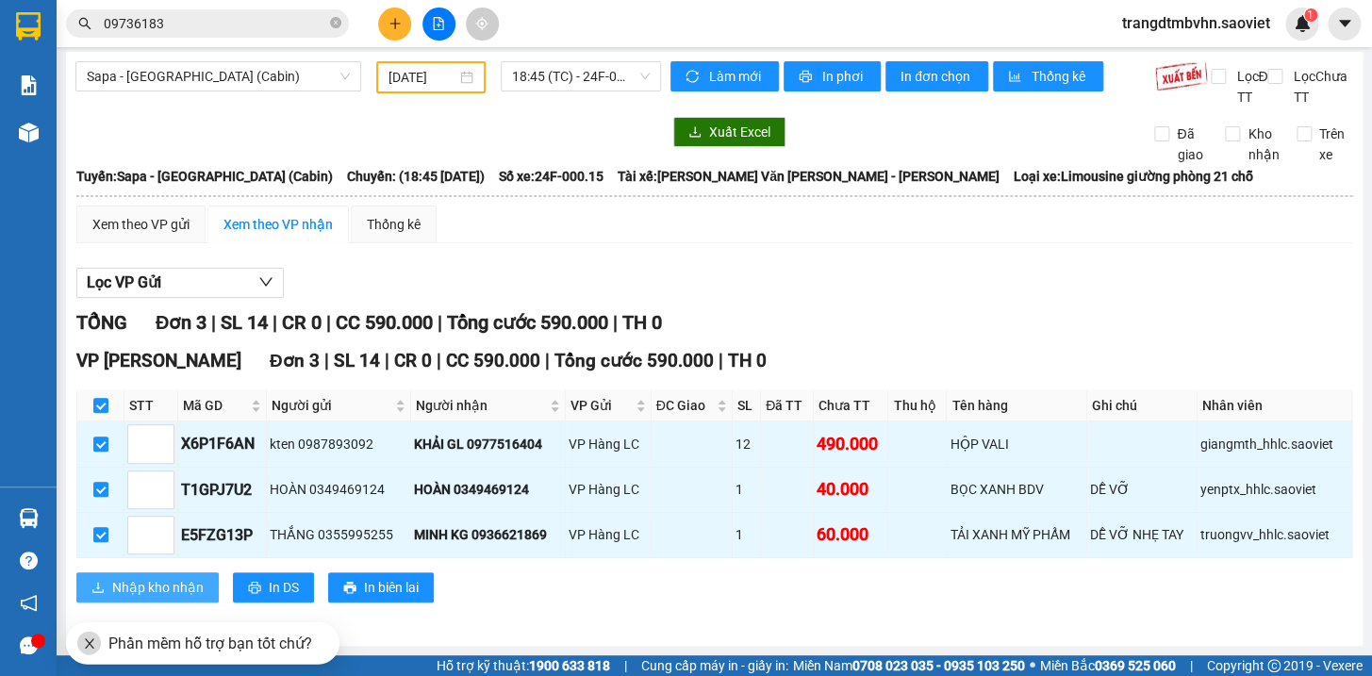
click at [186, 588] on span "Nhập kho nhận" at bounding box center [157, 587] width 91 height 21
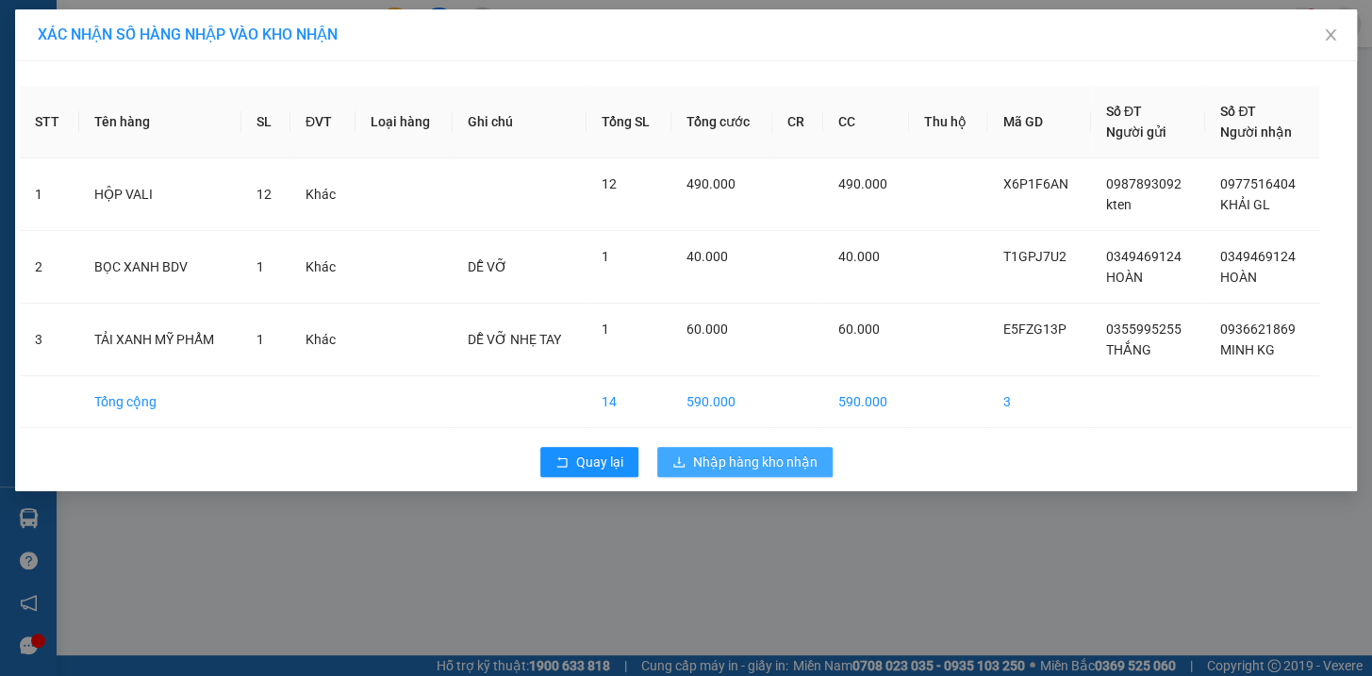
click at [749, 452] on span "Nhập hàng kho nhận" at bounding box center [755, 462] width 124 height 21
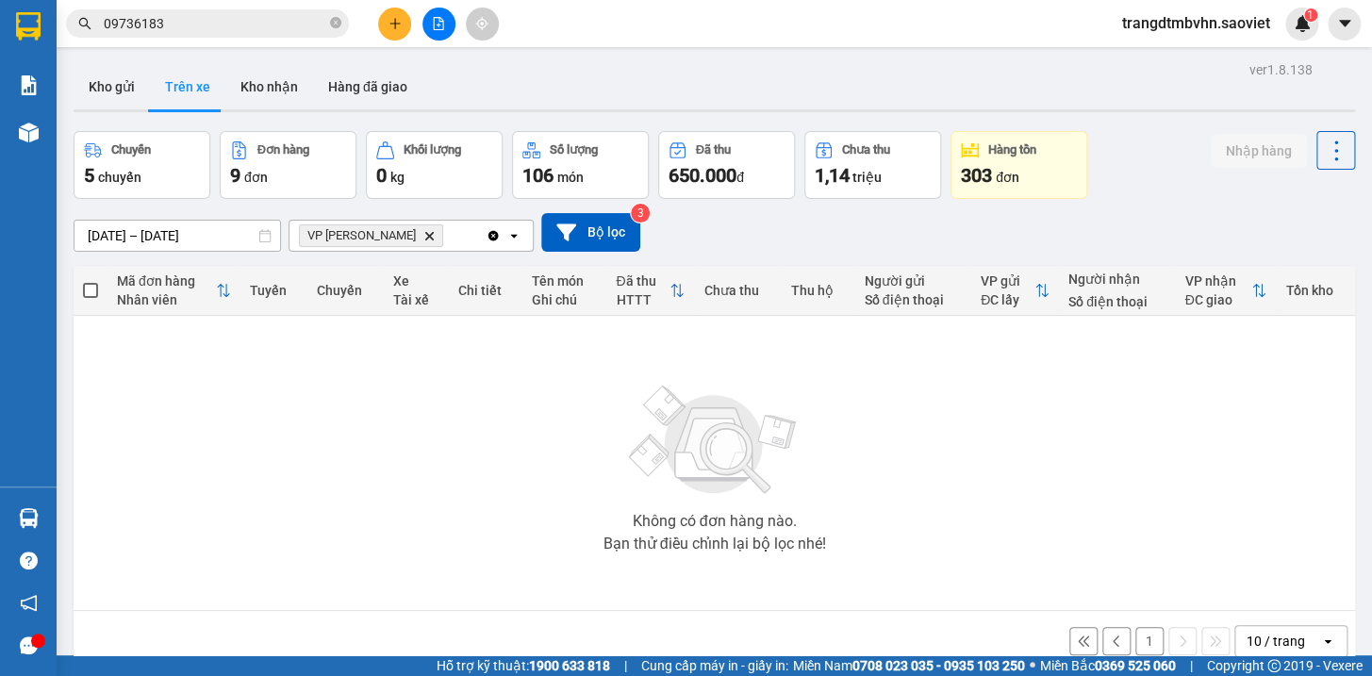
scroll to position [86, 0]
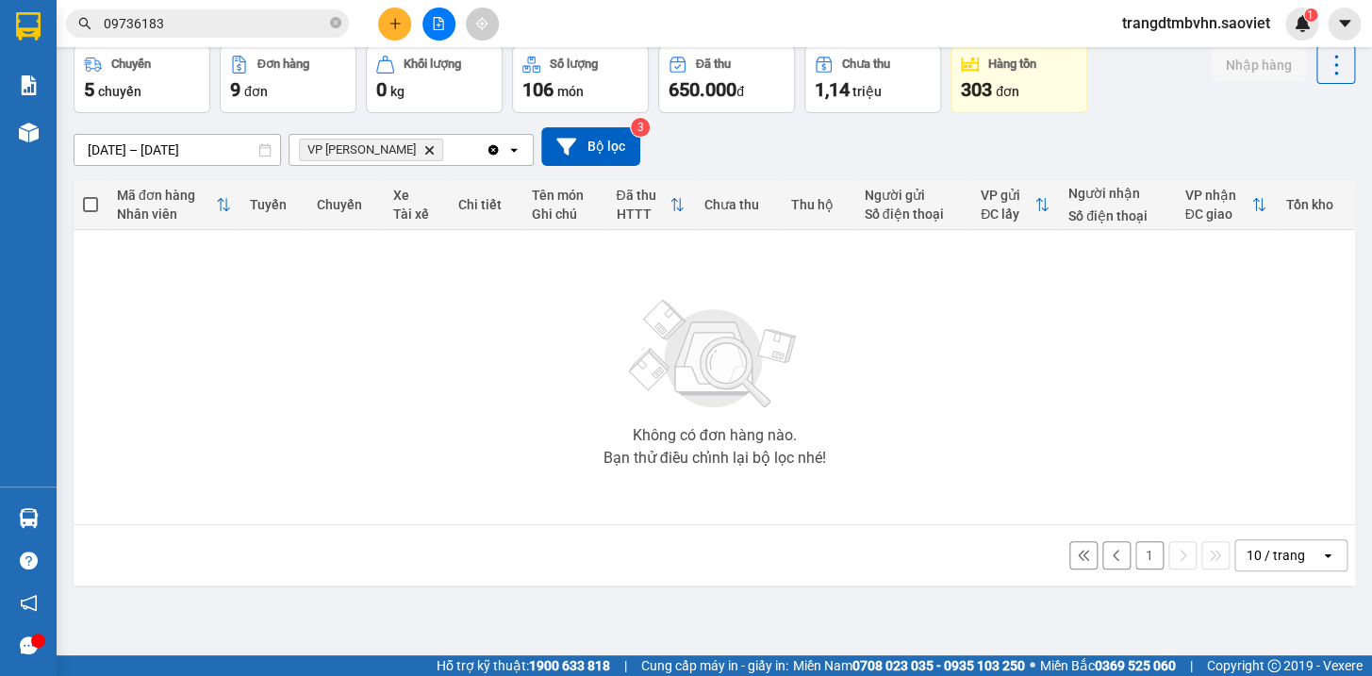
click at [1135, 561] on button "1" at bounding box center [1149, 555] width 28 height 28
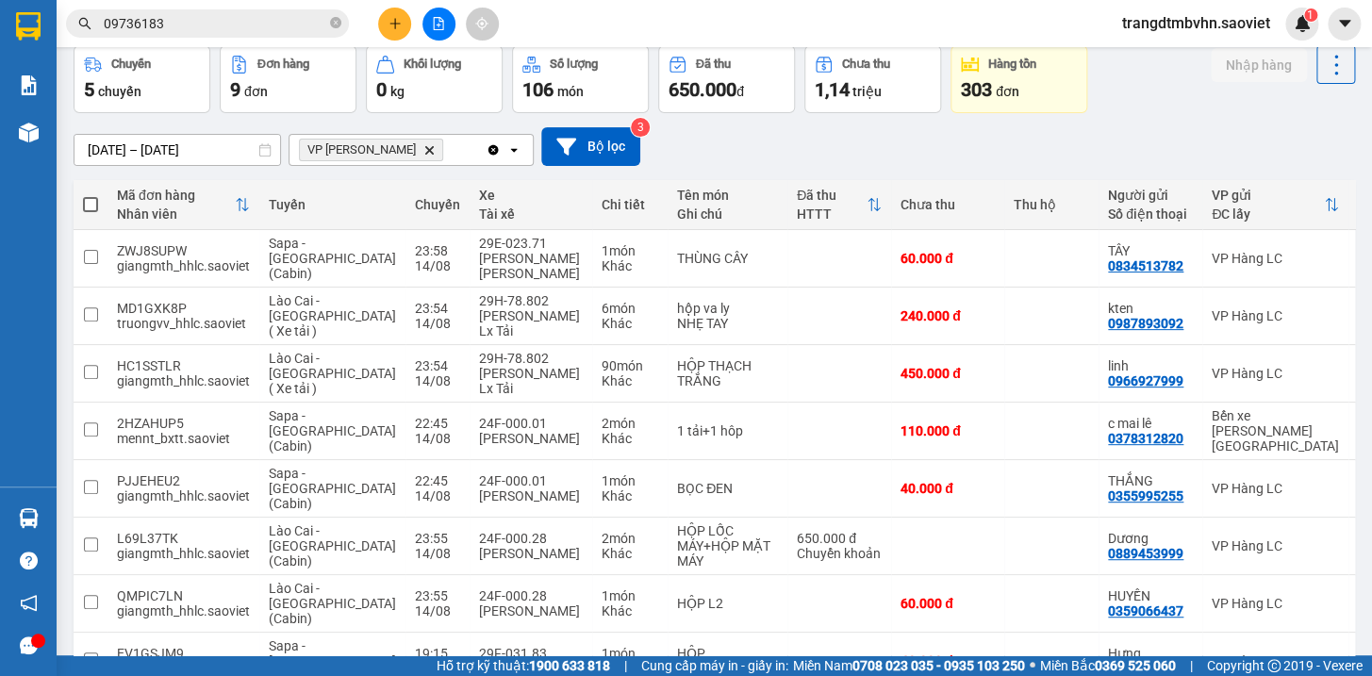
scroll to position [185, 0]
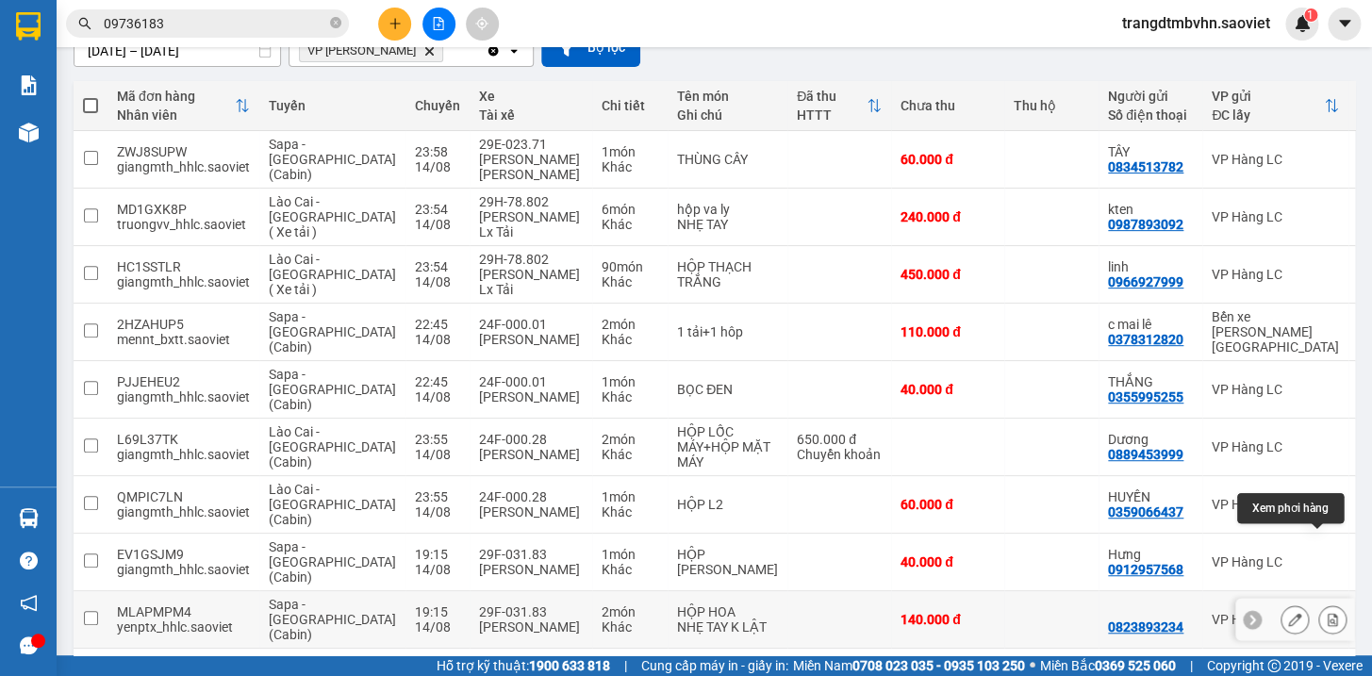
click at [1325, 613] on icon at bounding box center [1331, 619] width 13 height 13
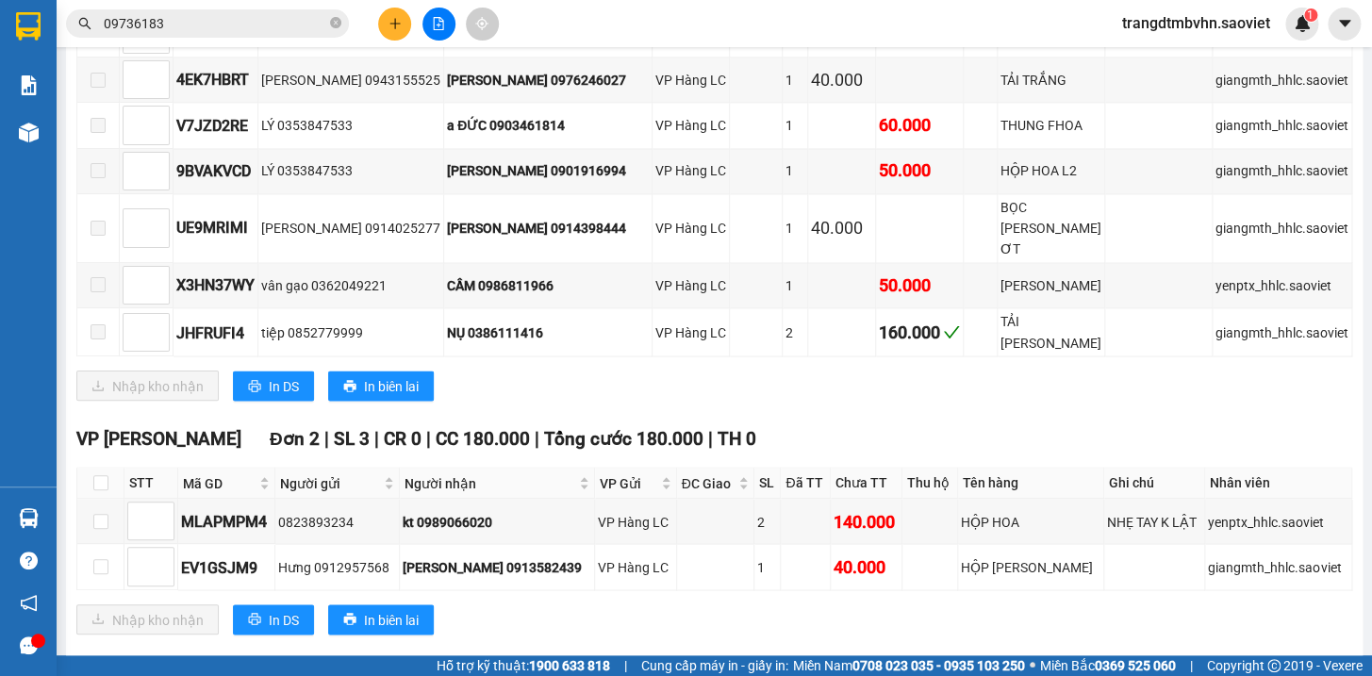
scroll to position [1198, 0]
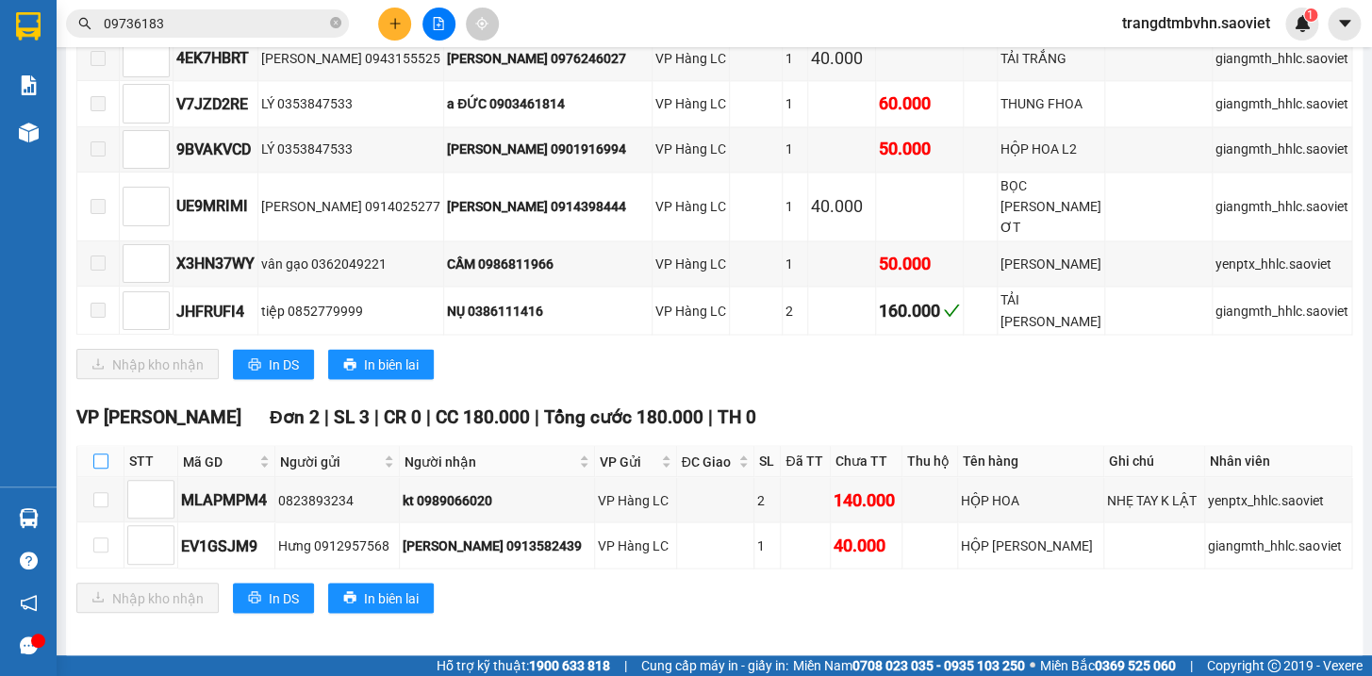
click at [104, 453] on input "checkbox" at bounding box center [100, 460] width 15 height 15
checkbox input "true"
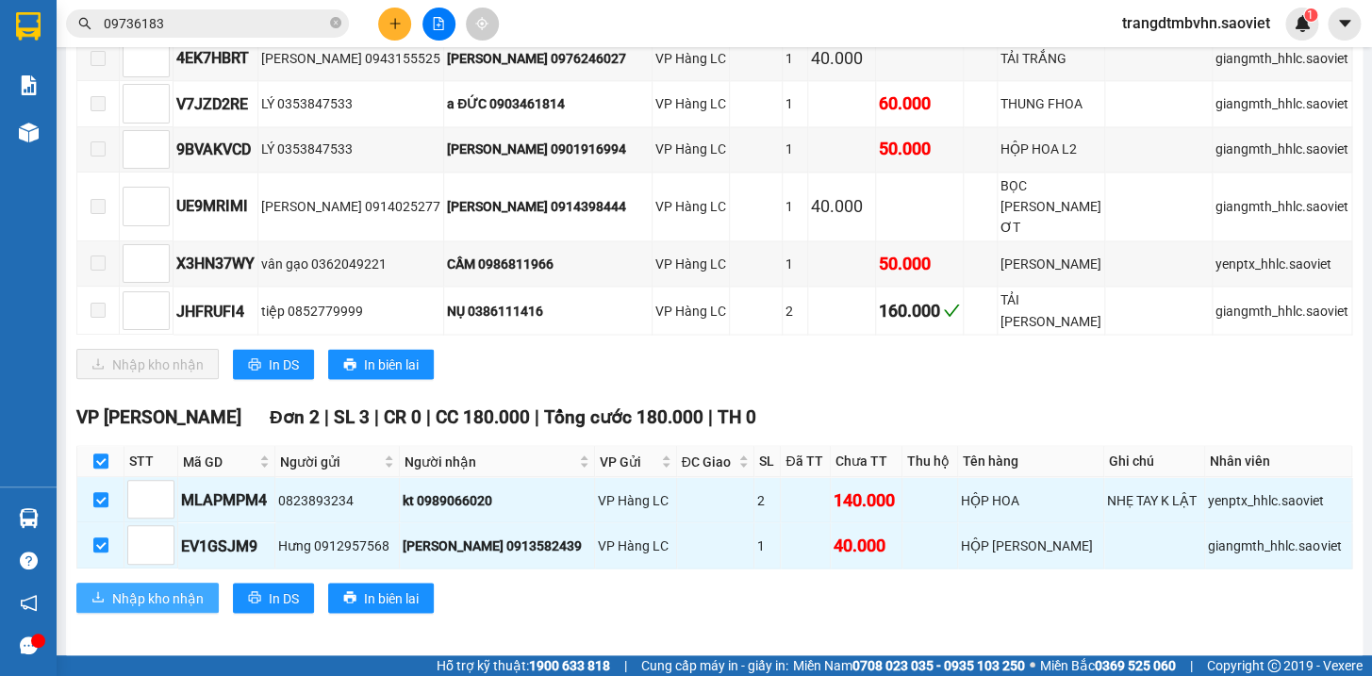
click at [179, 595] on span "Nhập kho nhận" at bounding box center [157, 597] width 91 height 21
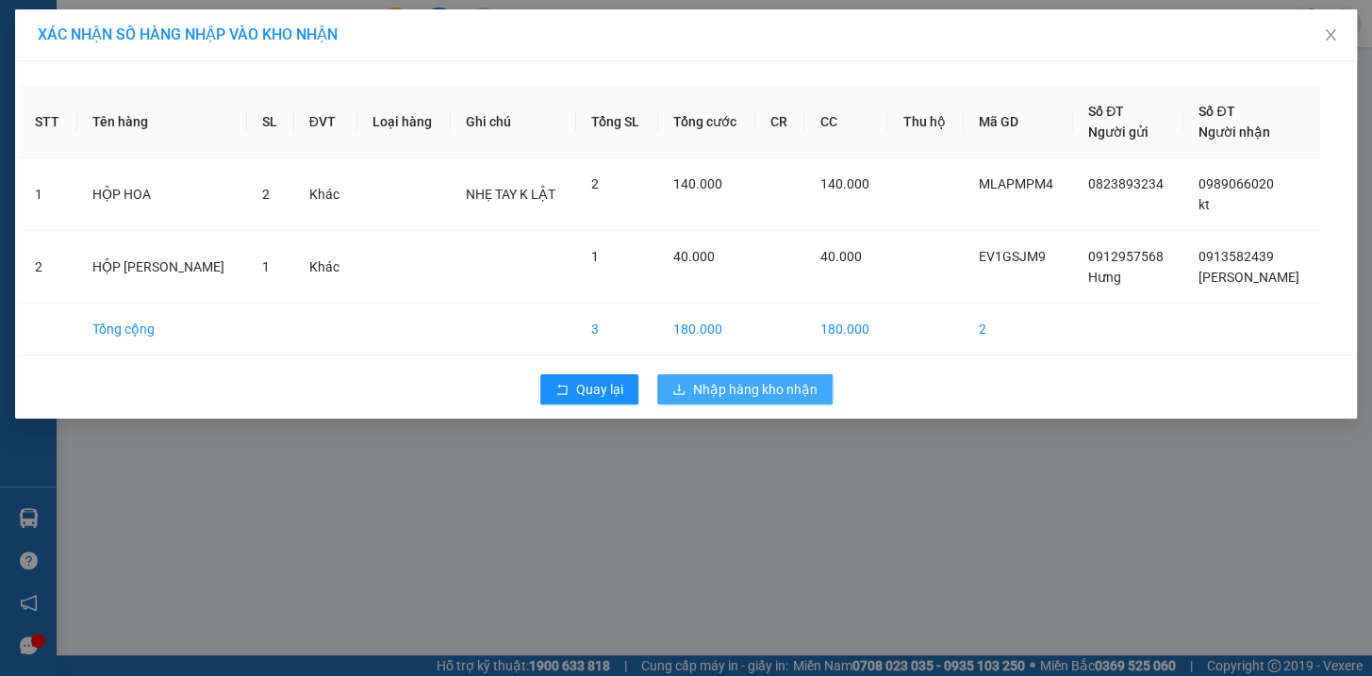
click at [741, 386] on span "Nhập hàng kho nhận" at bounding box center [755, 389] width 124 height 21
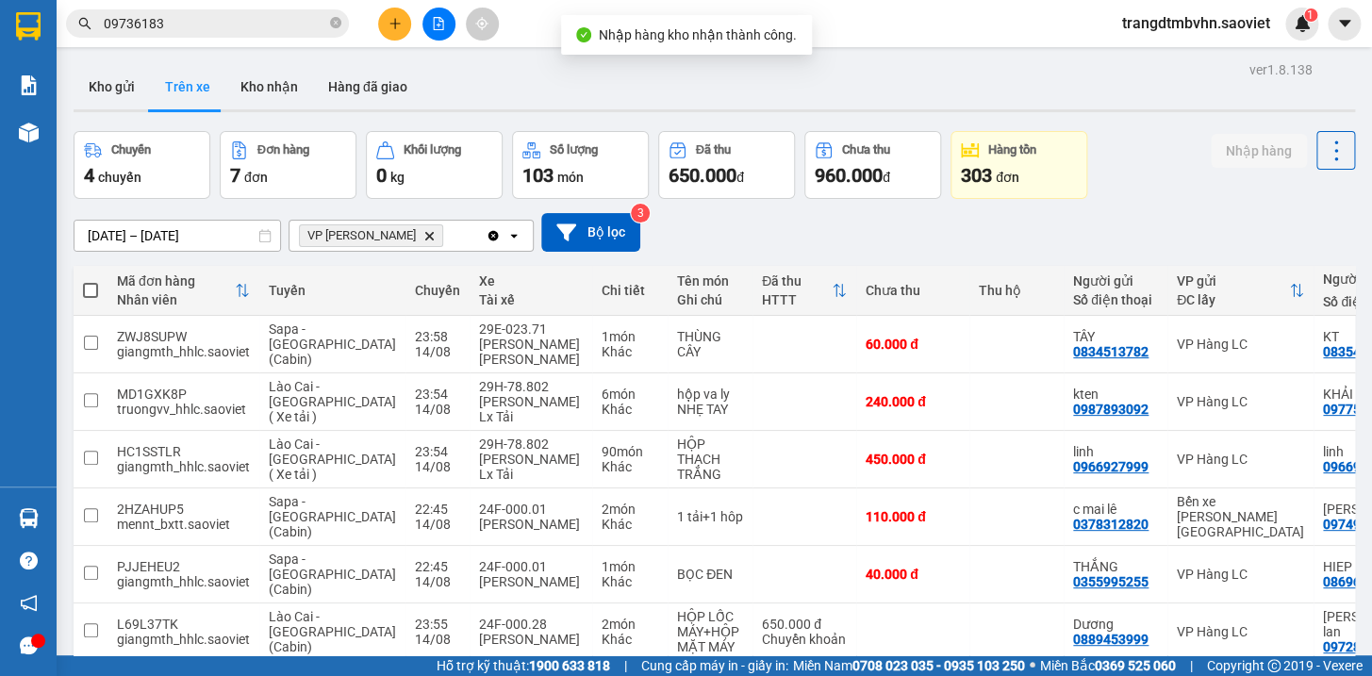
scroll to position [86, 0]
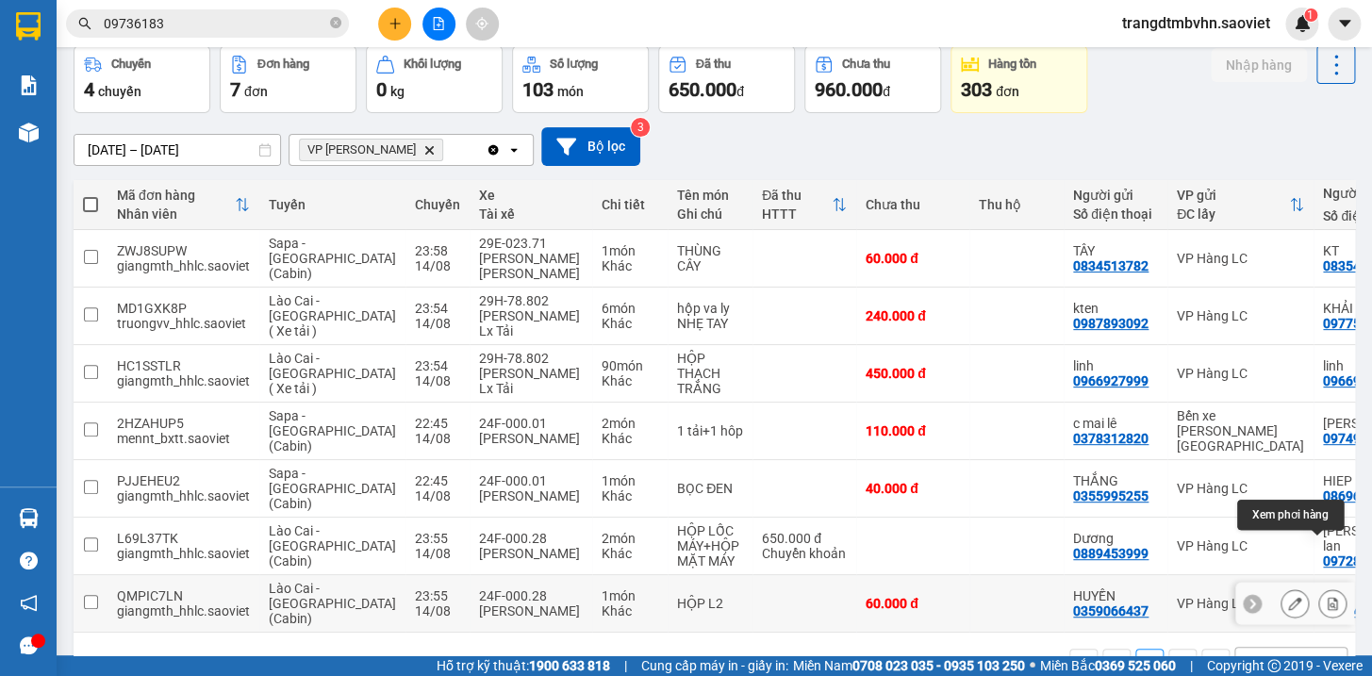
click at [1327, 597] on icon at bounding box center [1332, 603] width 10 height 13
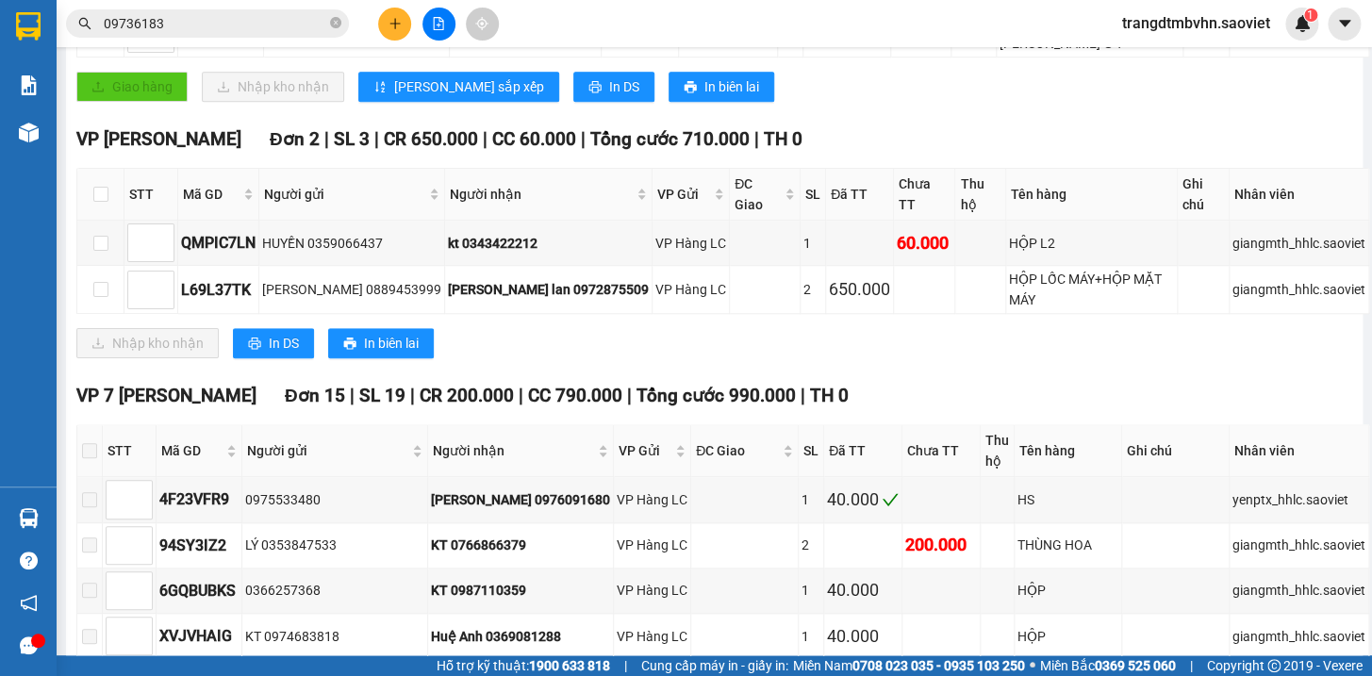
scroll to position [489, 0]
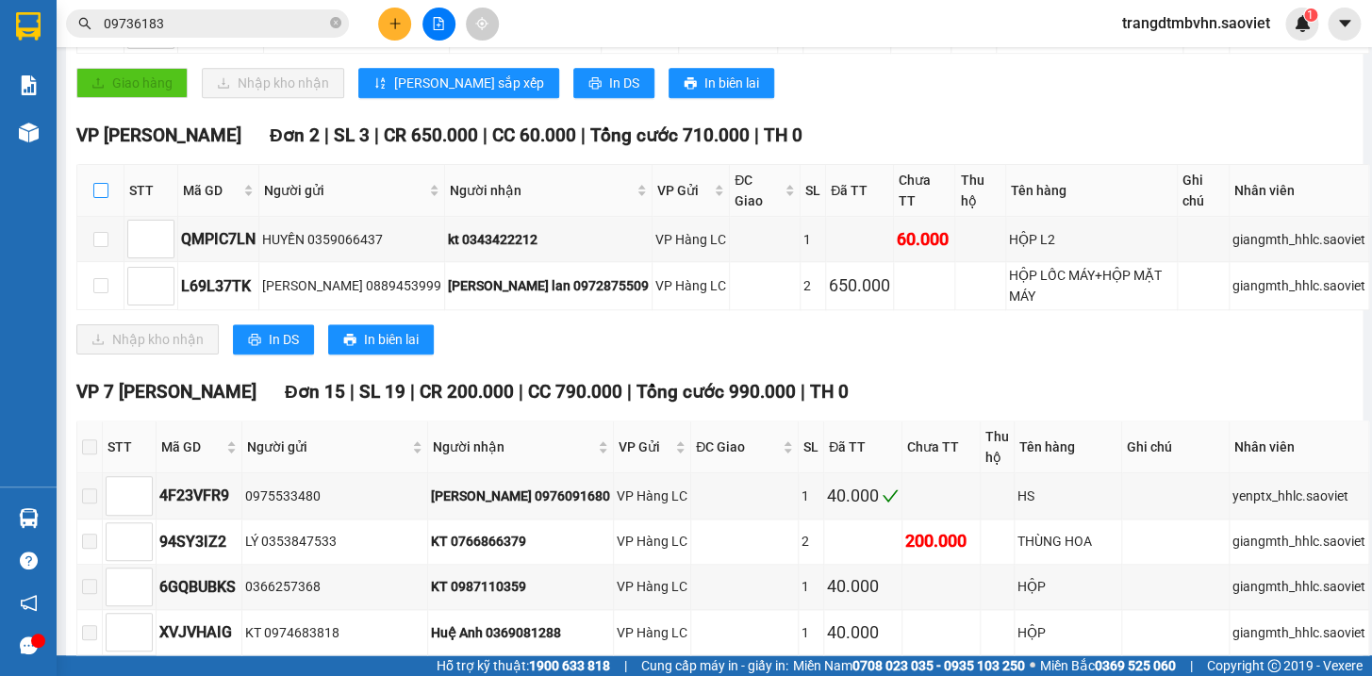
click at [96, 198] on input "checkbox" at bounding box center [100, 190] width 15 height 15
checkbox input "true"
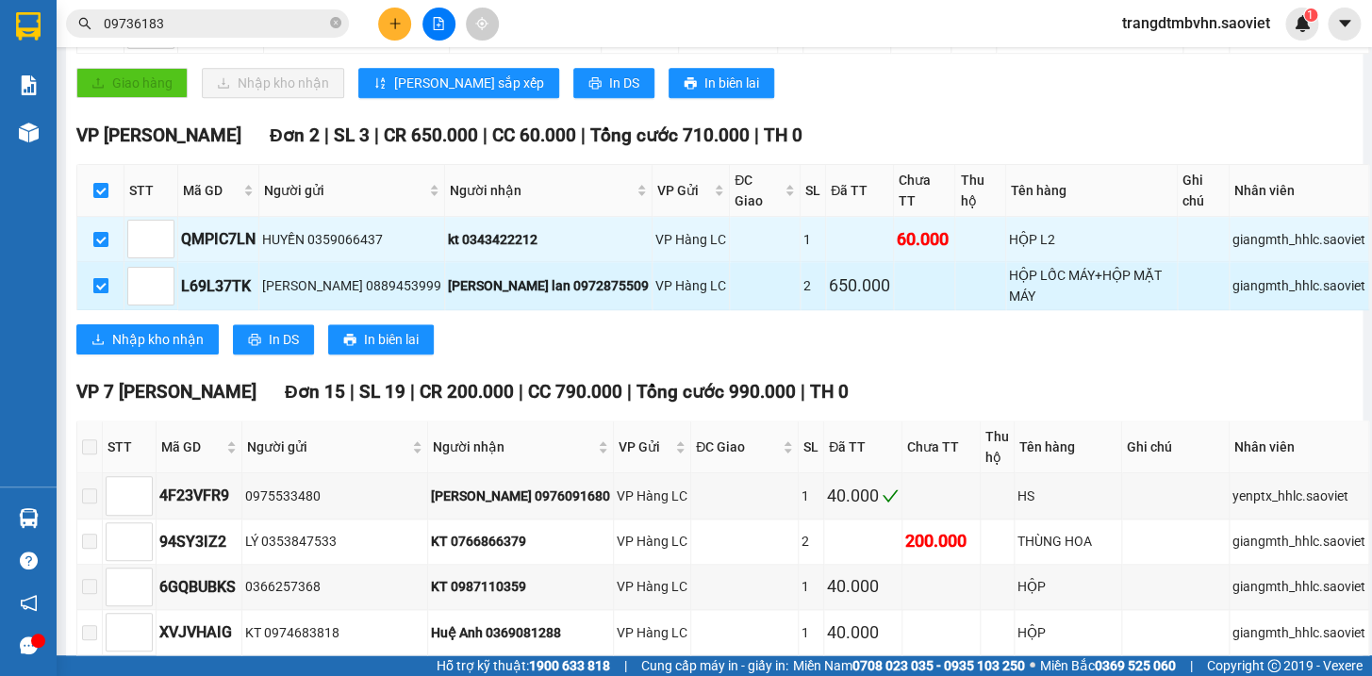
click at [103, 281] on input "checkbox" at bounding box center [100, 285] width 15 height 15
checkbox input "false"
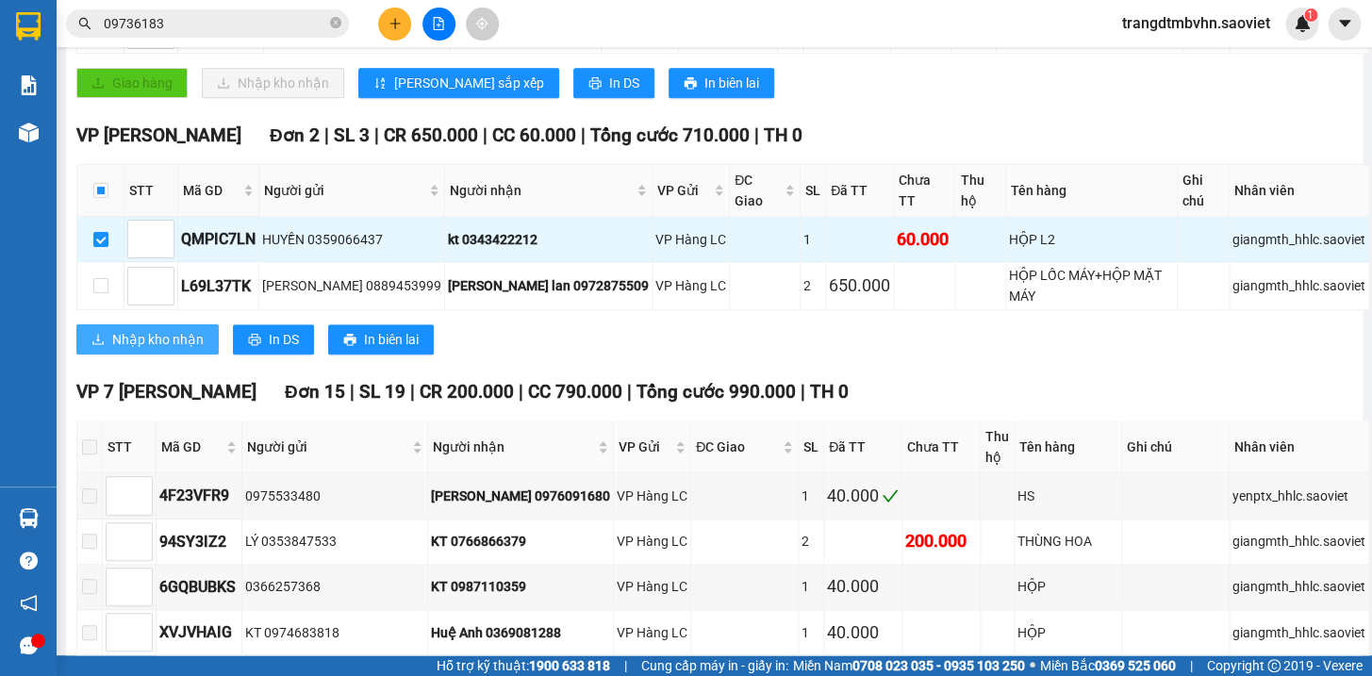
click at [139, 339] on span "Nhập kho nhận" at bounding box center [157, 339] width 91 height 21
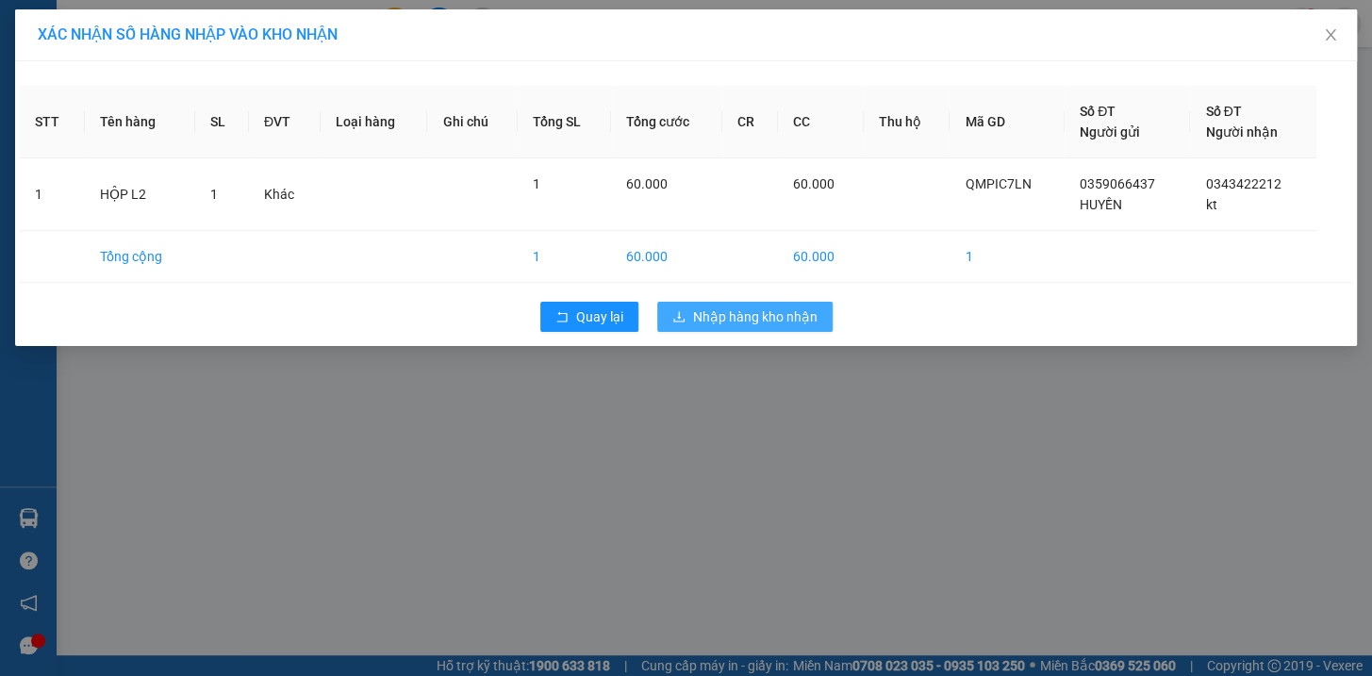
click at [799, 318] on span "Nhập hàng kho nhận" at bounding box center [755, 316] width 124 height 21
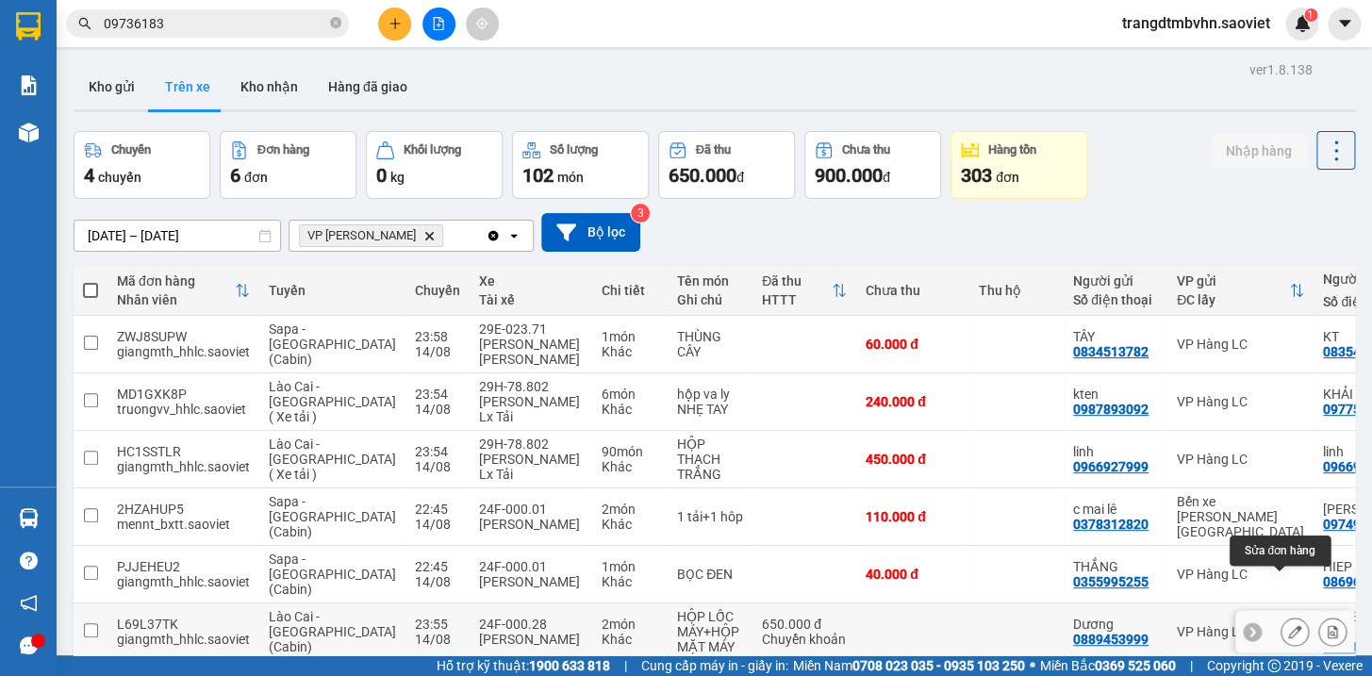
click at [1288, 625] on icon at bounding box center [1294, 631] width 13 height 13
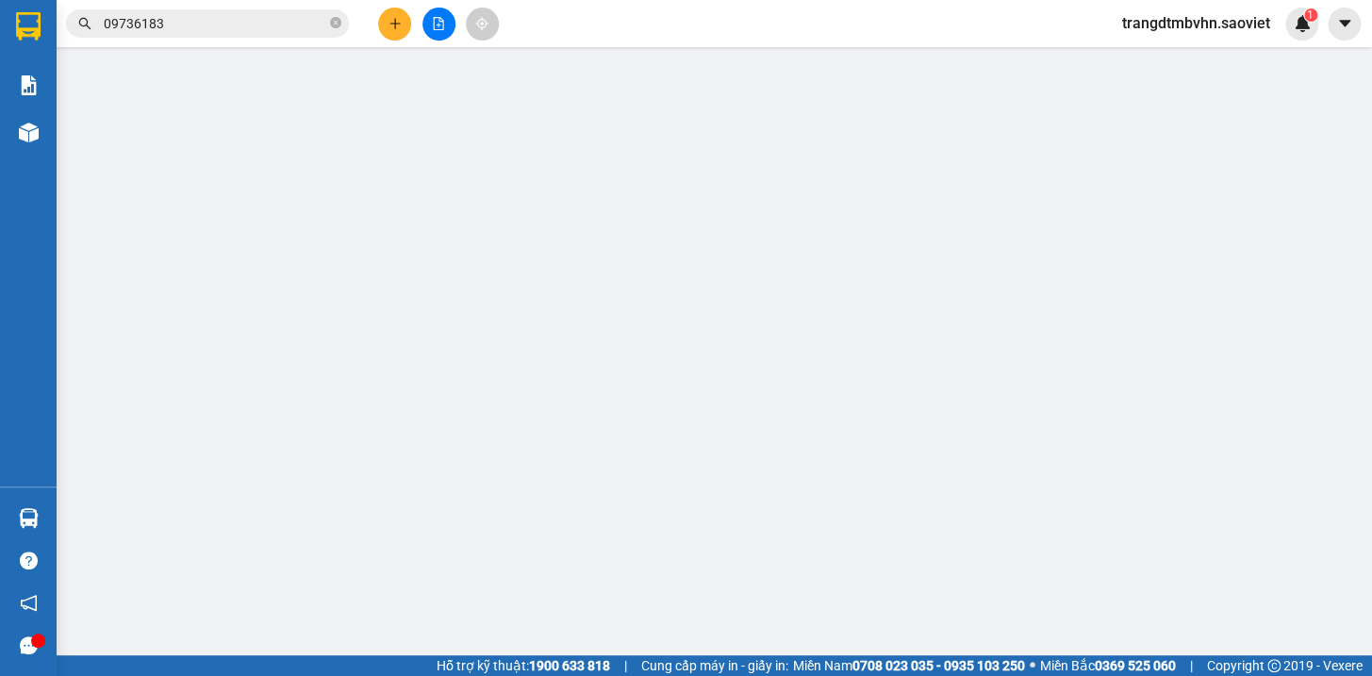
type input "0889453999"
type input "Dương"
type input "0972875509"
type input "Tuấn lan"
type input "650.000"
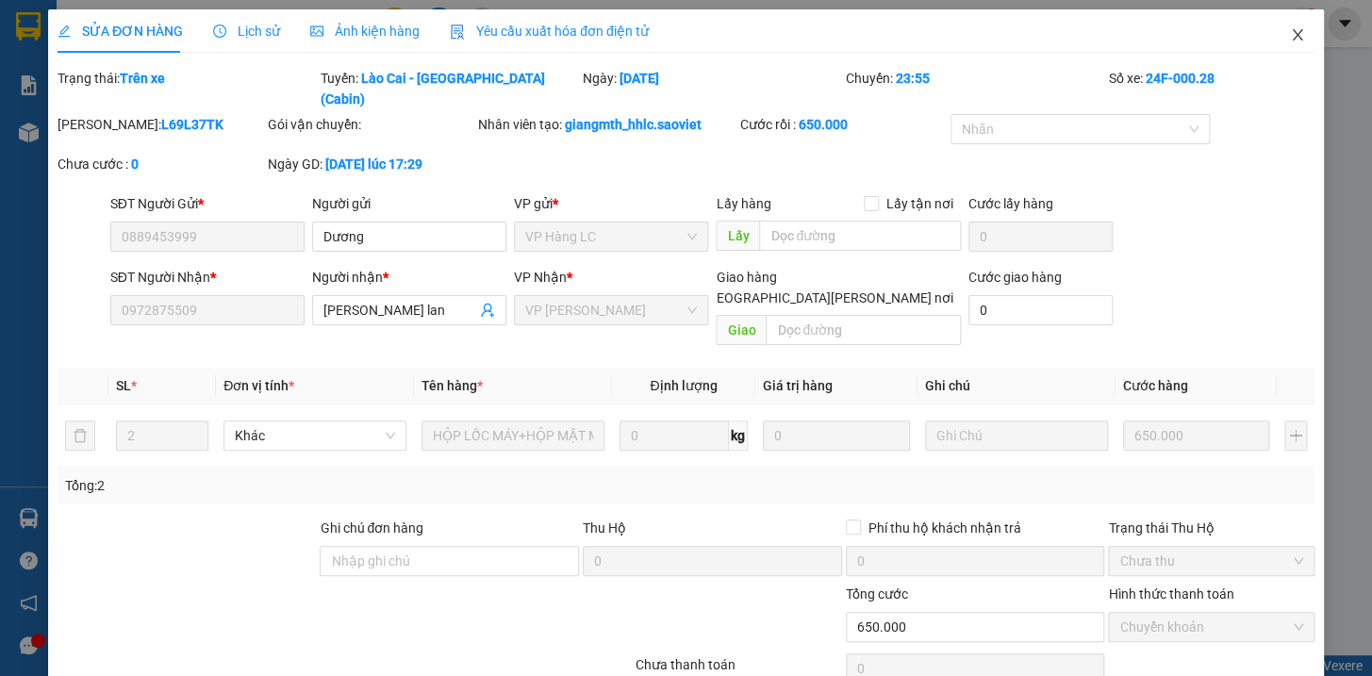
click at [1290, 30] on icon "close" at bounding box center [1297, 34] width 15 height 15
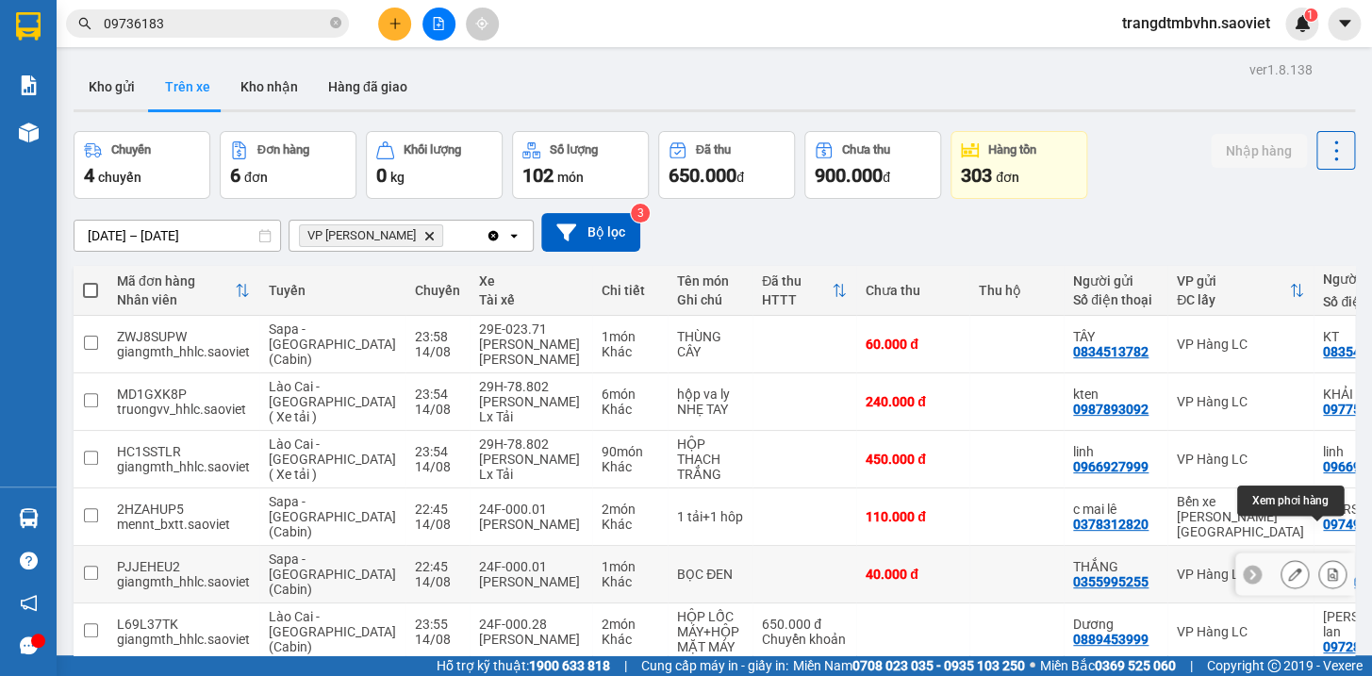
click at [1327, 567] on icon at bounding box center [1332, 573] width 10 height 13
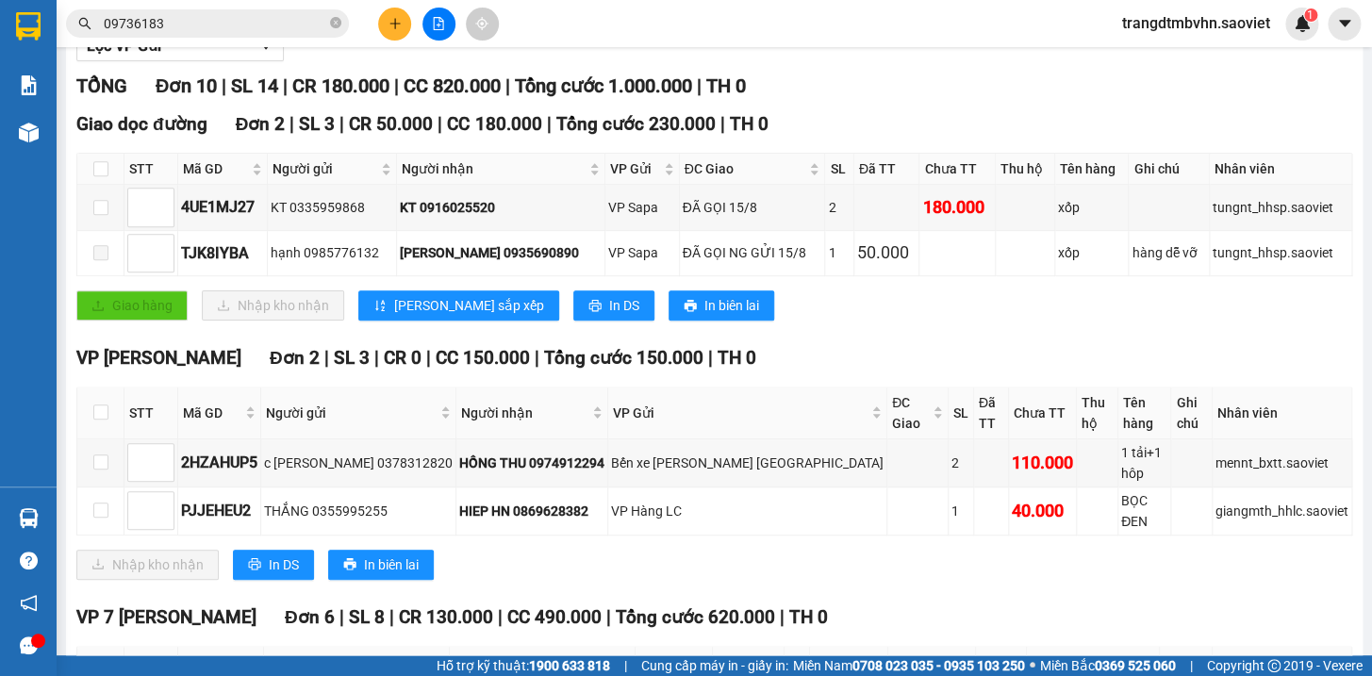
scroll to position [250, 0]
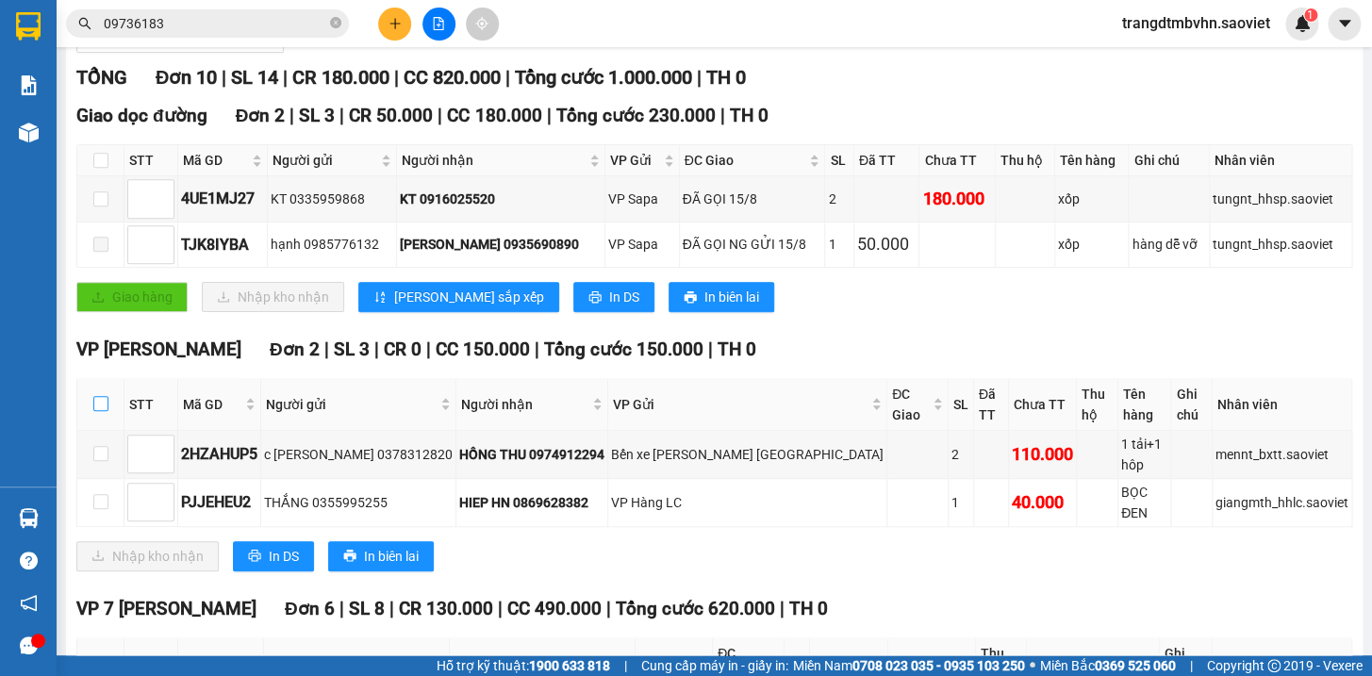
click at [97, 410] on input "checkbox" at bounding box center [100, 403] width 15 height 15
checkbox input "true"
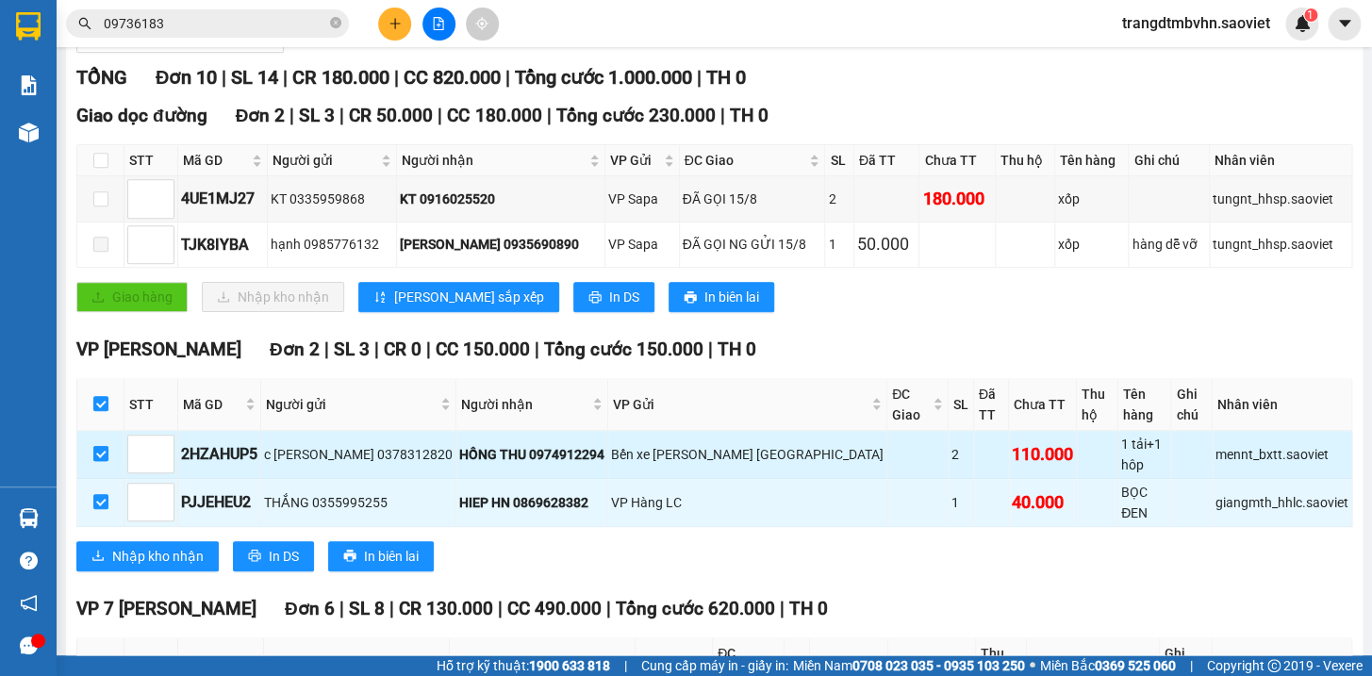
click at [101, 452] on input "checkbox" at bounding box center [100, 453] width 15 height 15
checkbox input "false"
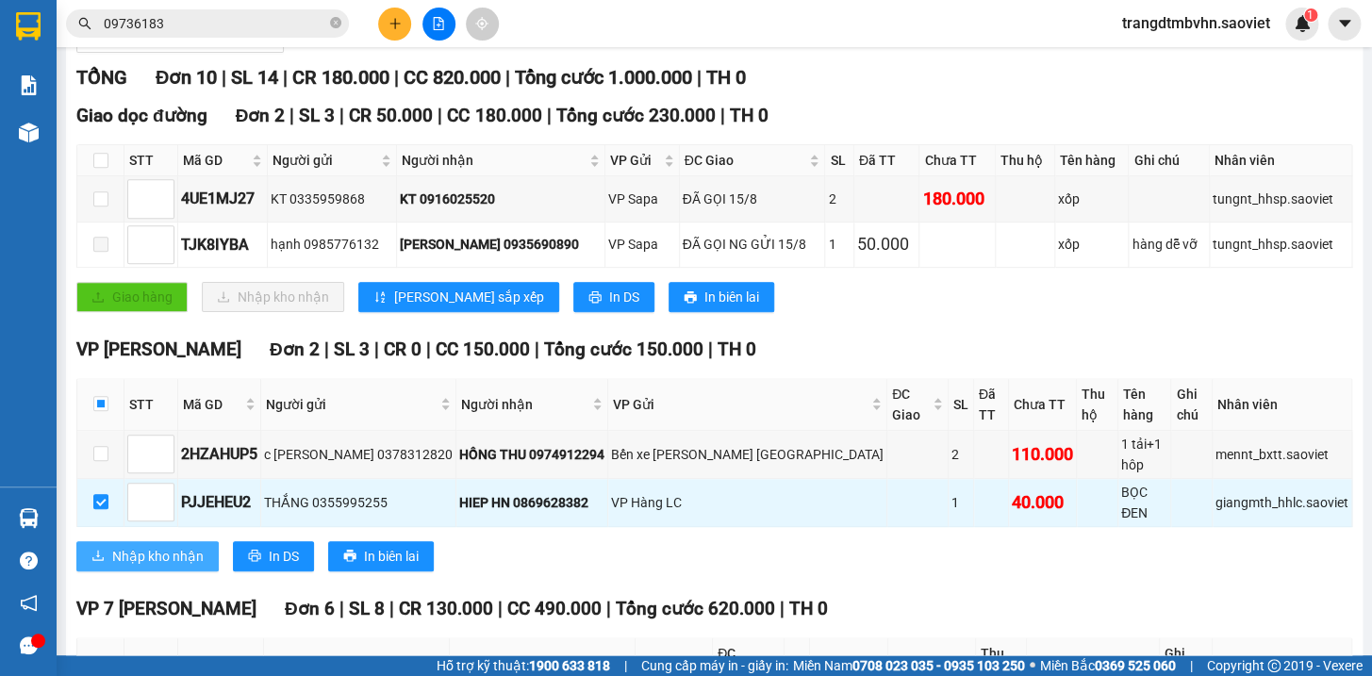
click at [151, 546] on span "Nhập kho nhận" at bounding box center [157, 556] width 91 height 21
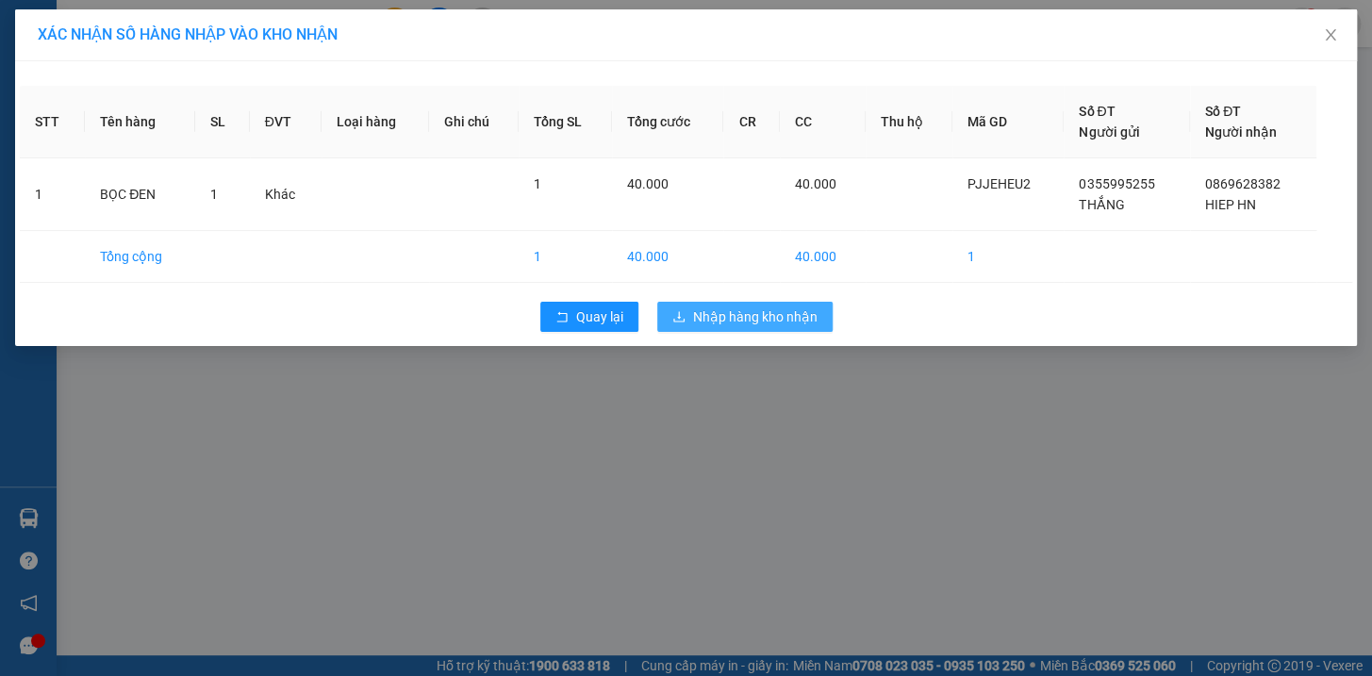
click at [730, 321] on span "Nhập hàng kho nhận" at bounding box center [755, 316] width 124 height 21
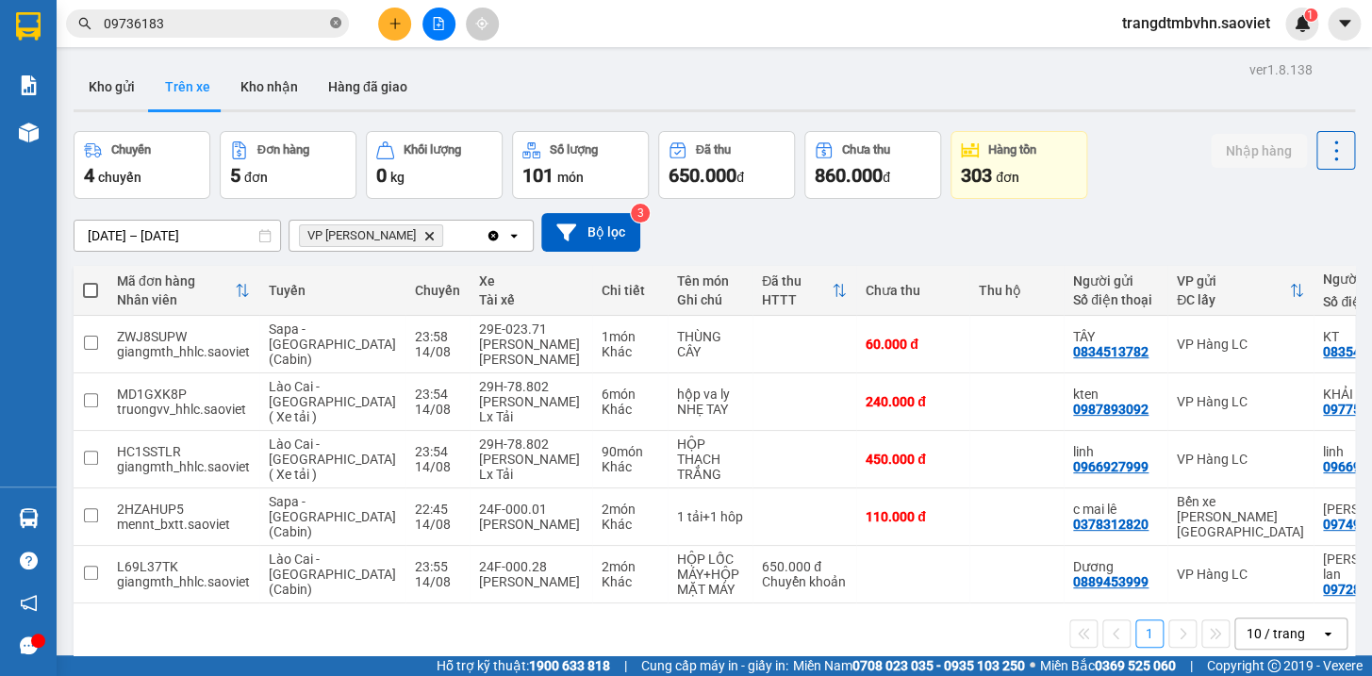
click at [336, 21] on icon "close-circle" at bounding box center [335, 22] width 11 height 11
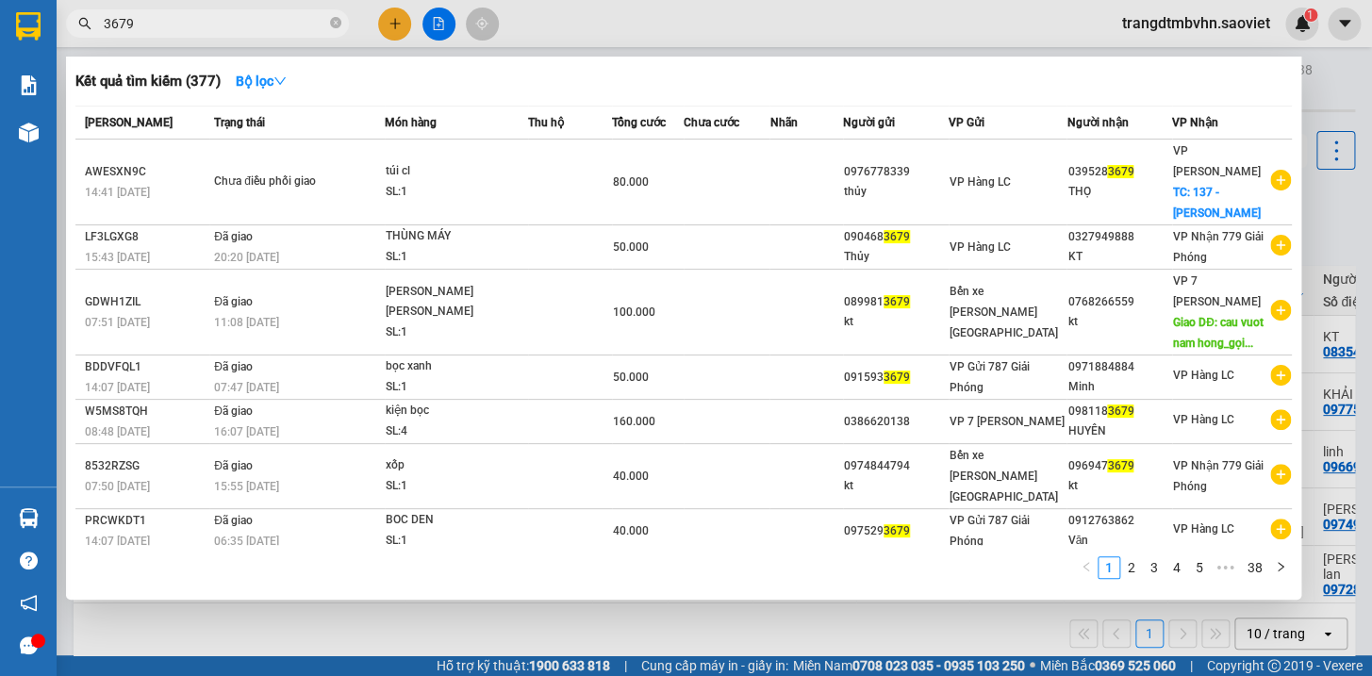
type input "3679"
click at [1310, 65] on div at bounding box center [686, 338] width 1372 height 676
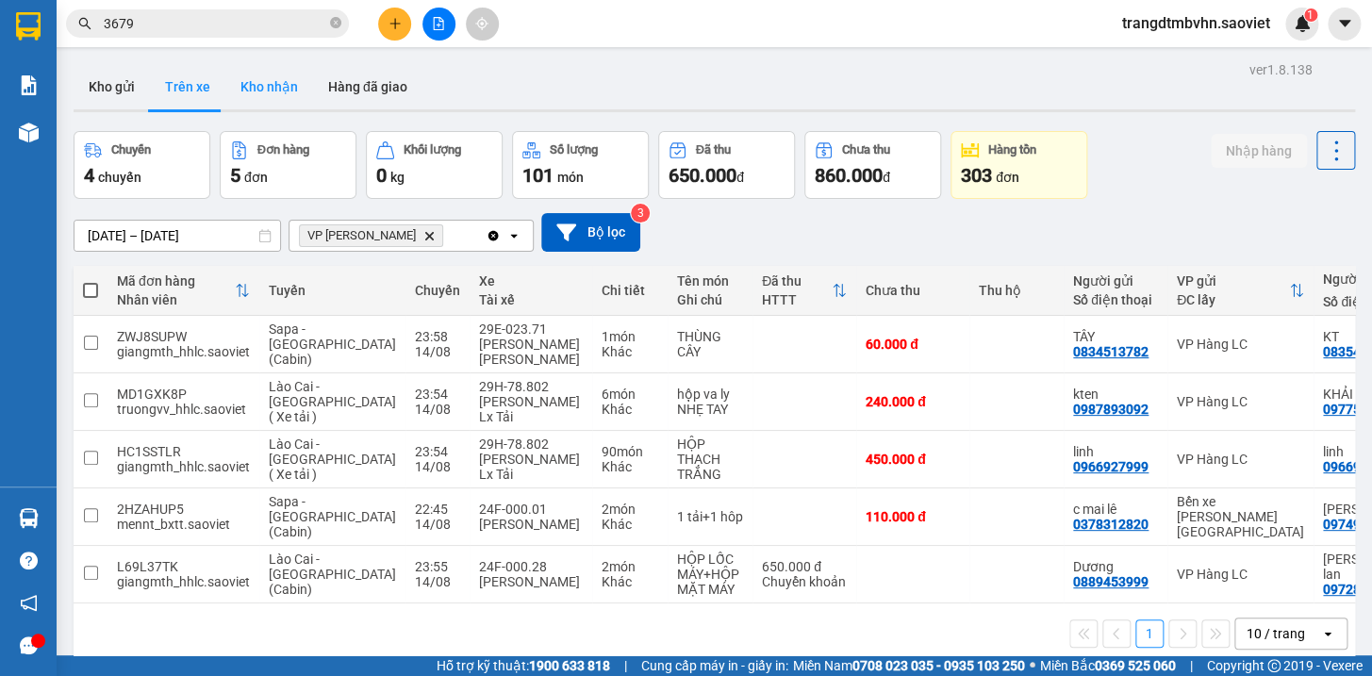
click at [257, 85] on button "Kho nhận" at bounding box center [269, 86] width 88 height 45
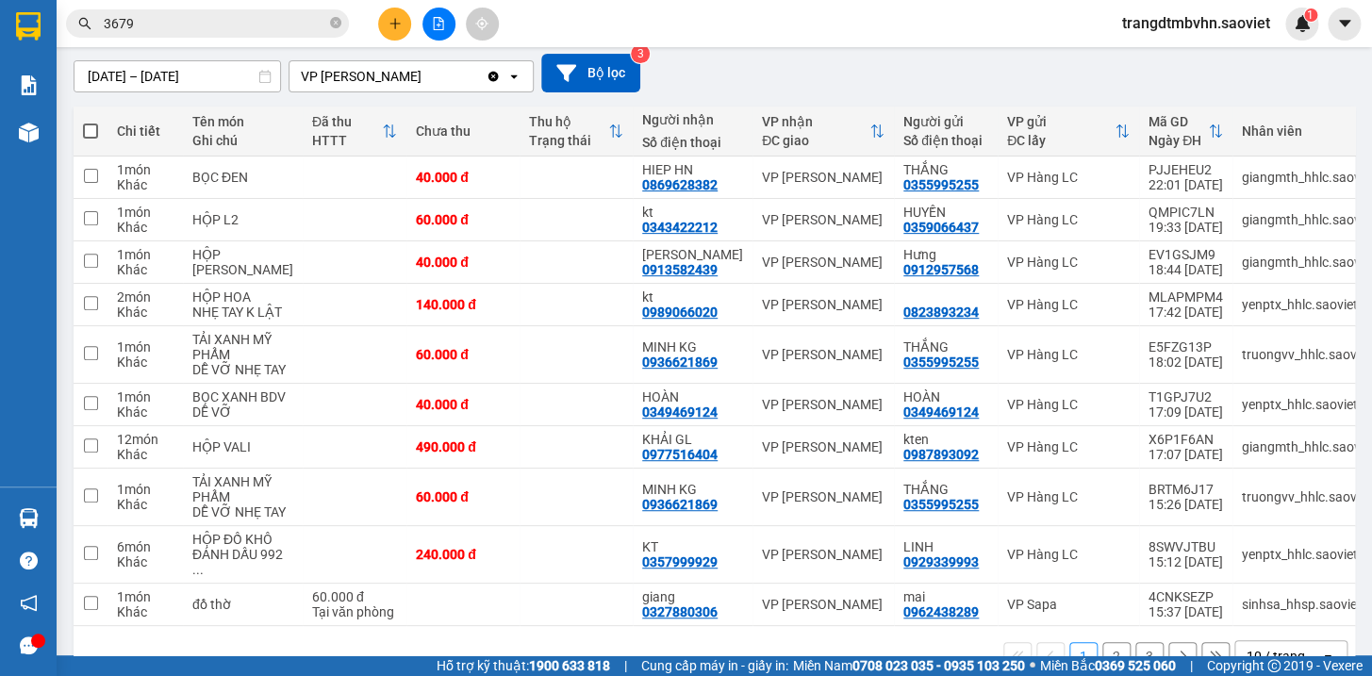
scroll to position [228, 0]
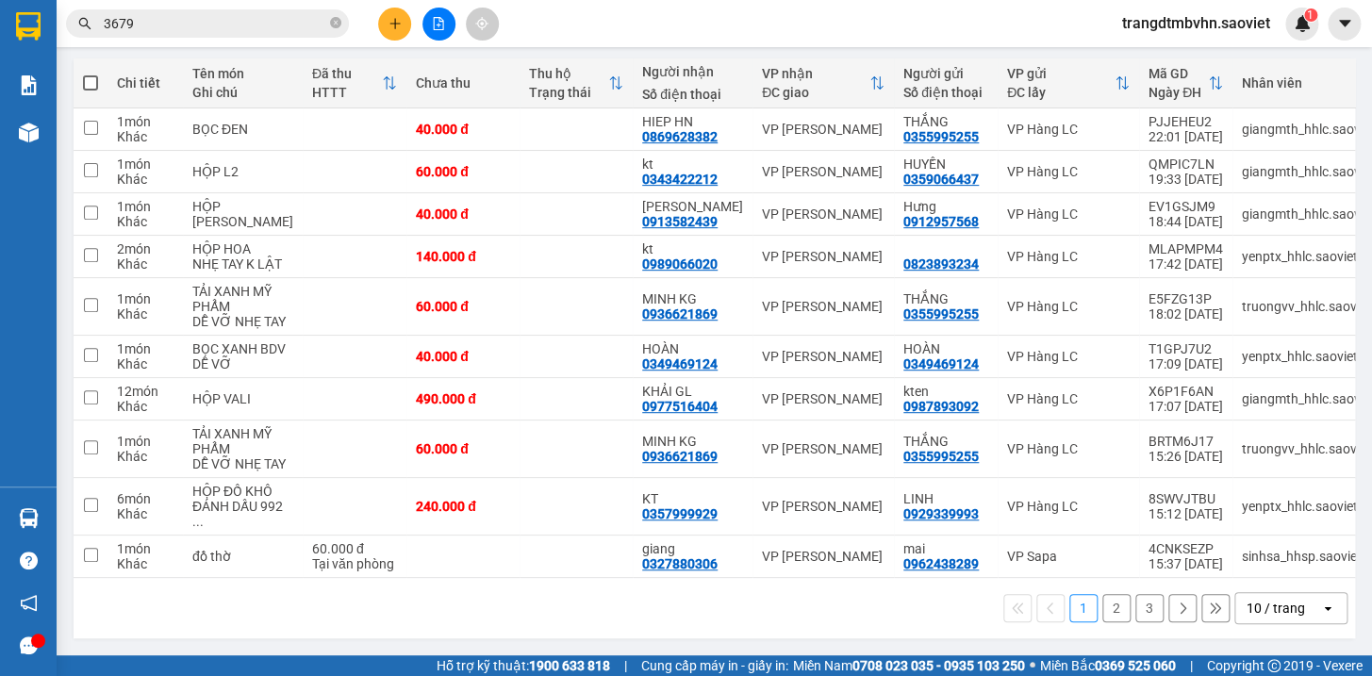
click at [87, 75] on span at bounding box center [90, 82] width 15 height 15
click at [90, 74] on input "checkbox" at bounding box center [90, 74] width 0 height 0
checkbox input "true"
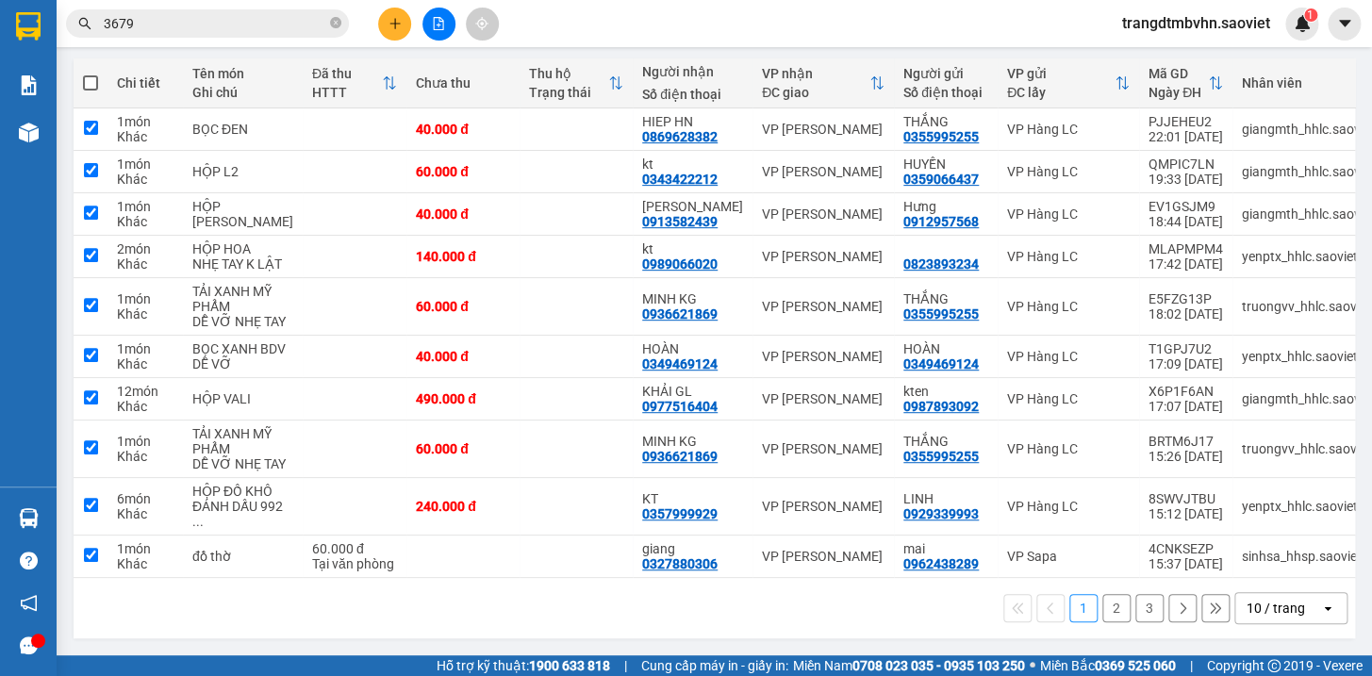
checkbox input "true"
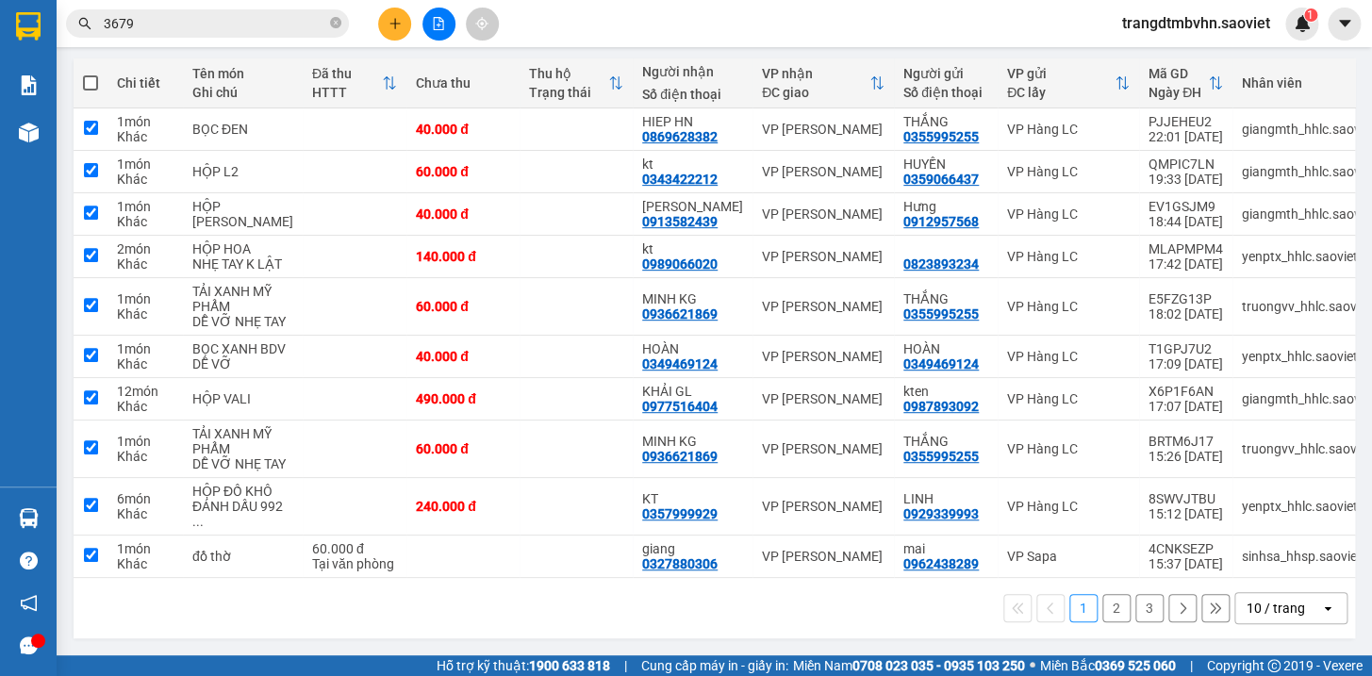
checkbox input "true"
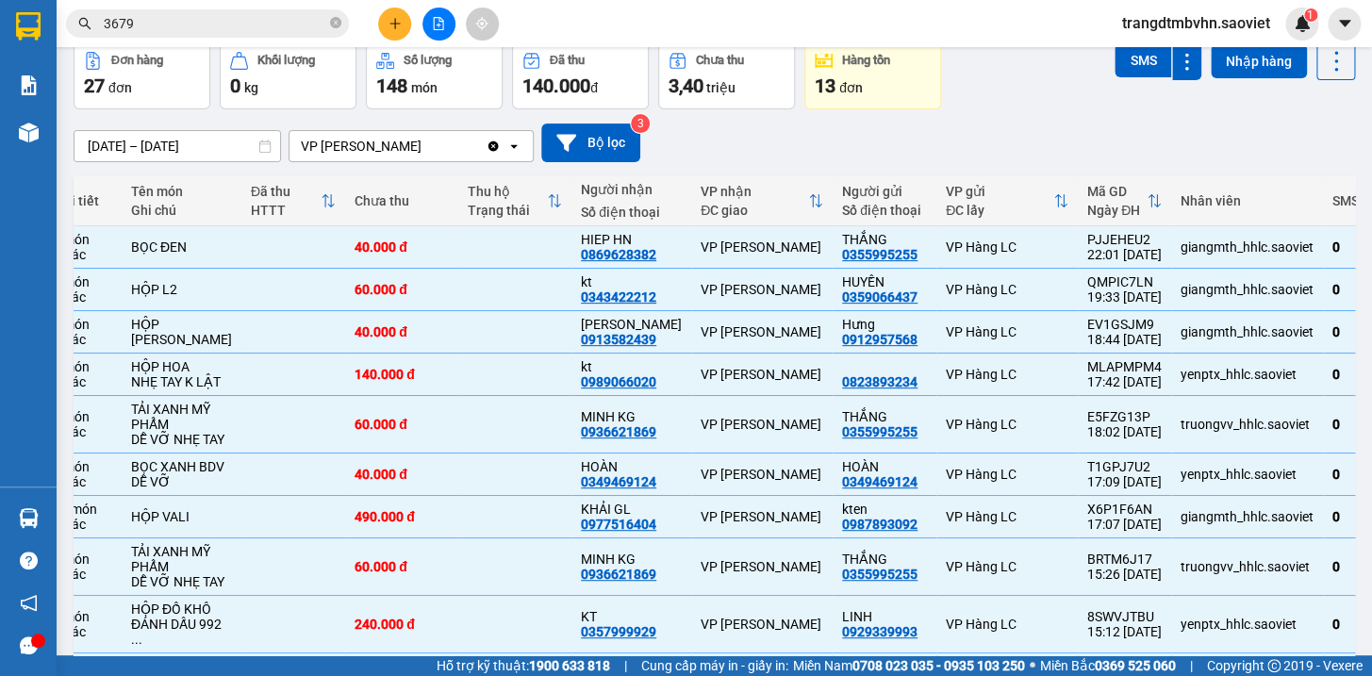
scroll to position [0, 0]
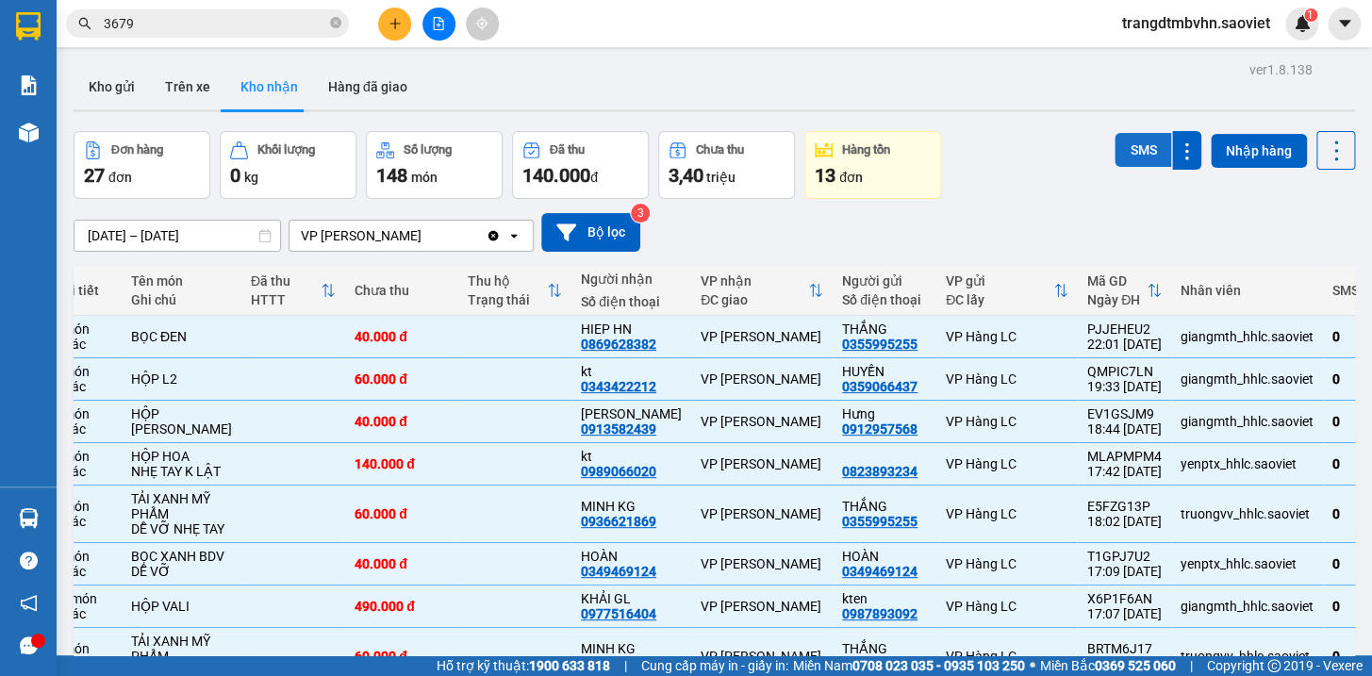
click at [1139, 151] on button "SMS" at bounding box center [1142, 150] width 57 height 34
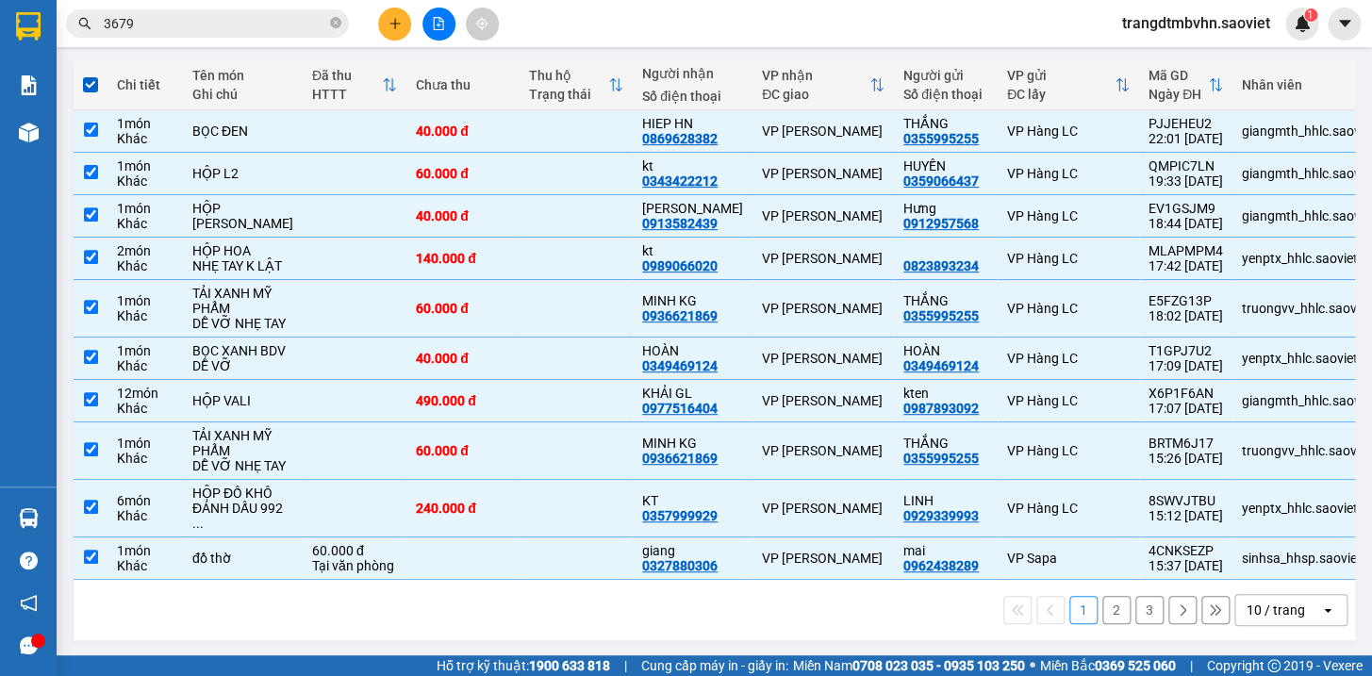
scroll to position [198, 0]
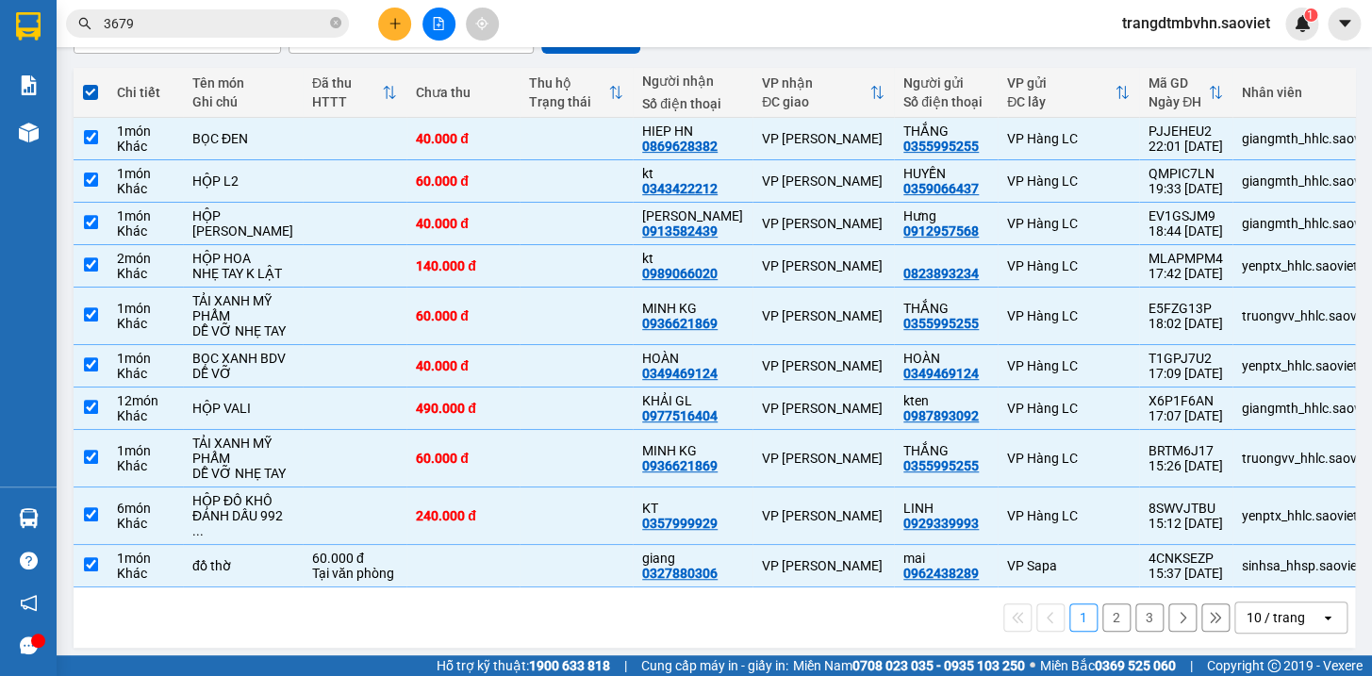
click at [88, 91] on span at bounding box center [90, 92] width 15 height 15
click at [90, 83] on input "checkbox" at bounding box center [90, 83] width 0 height 0
checkbox input "false"
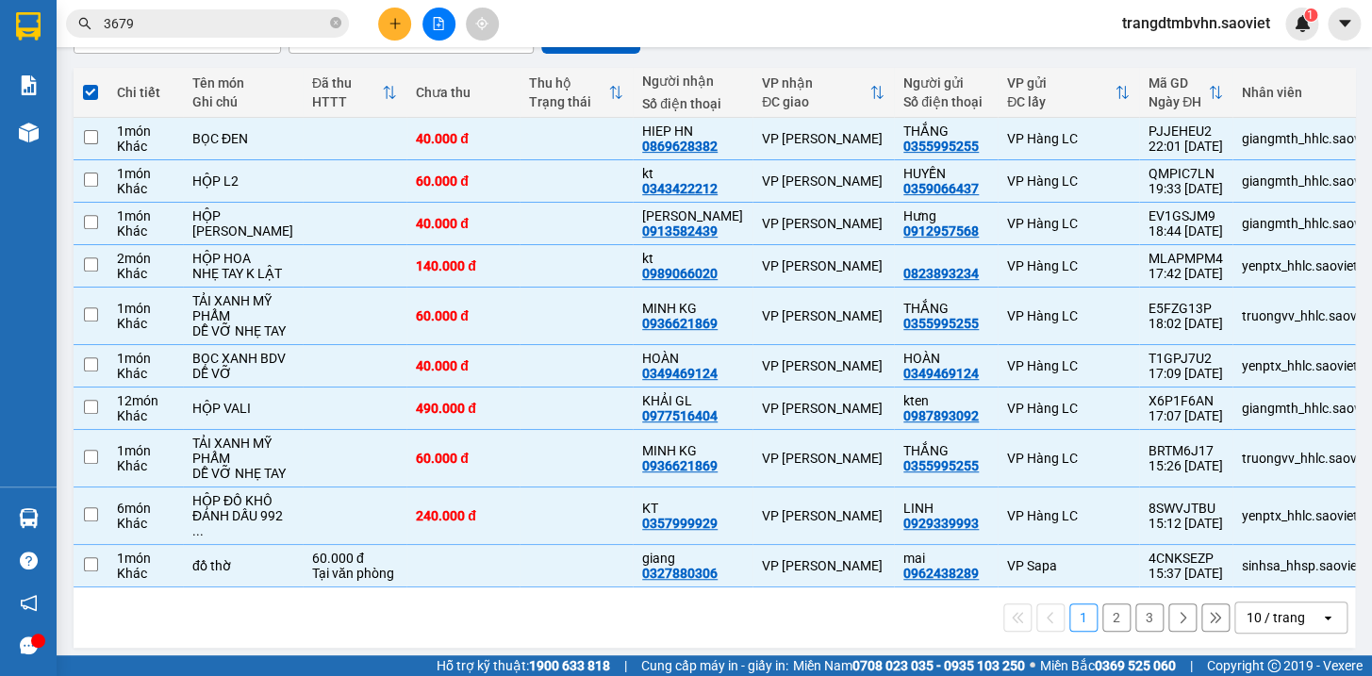
checkbox input "false"
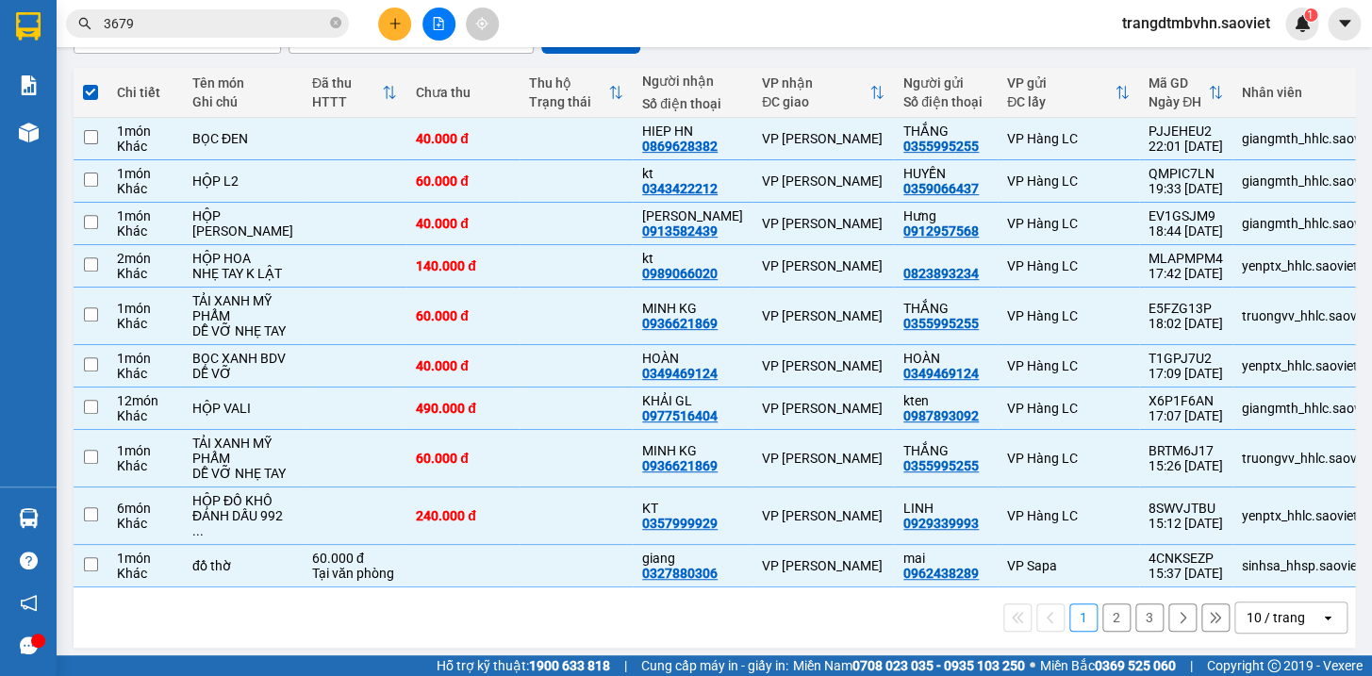
checkbox input "false"
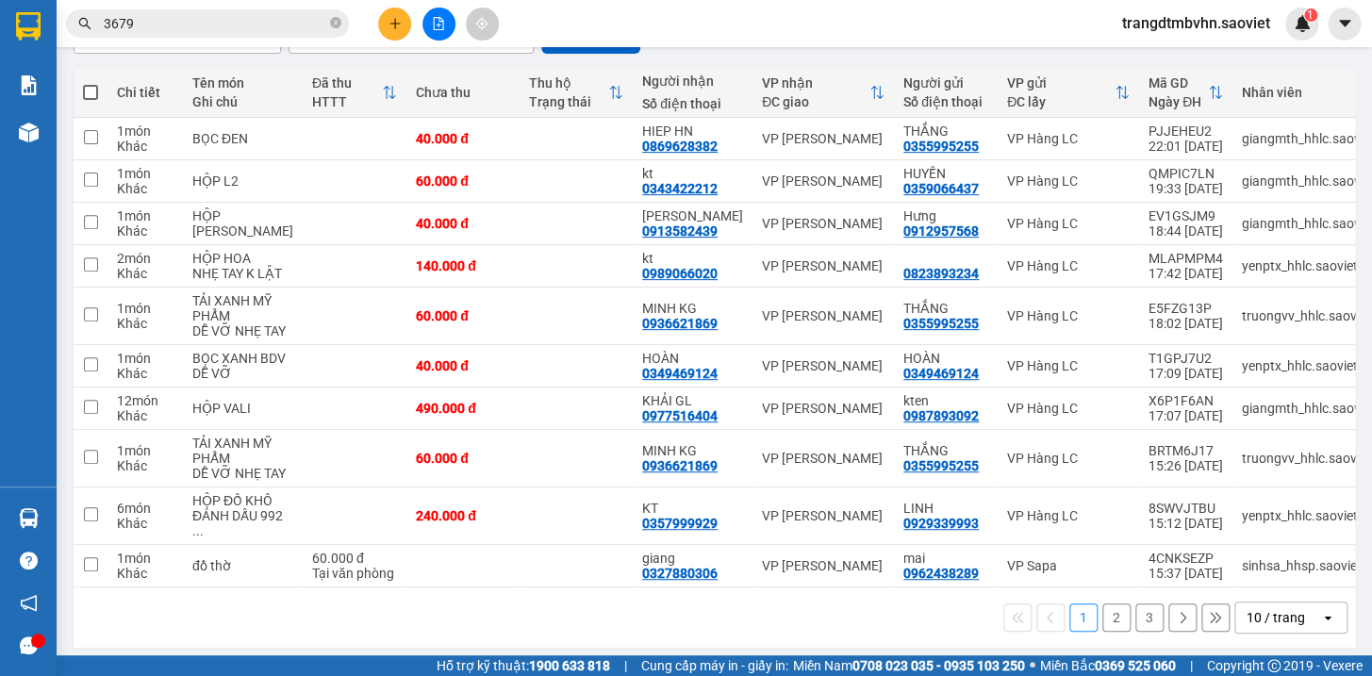
scroll to position [288, 0]
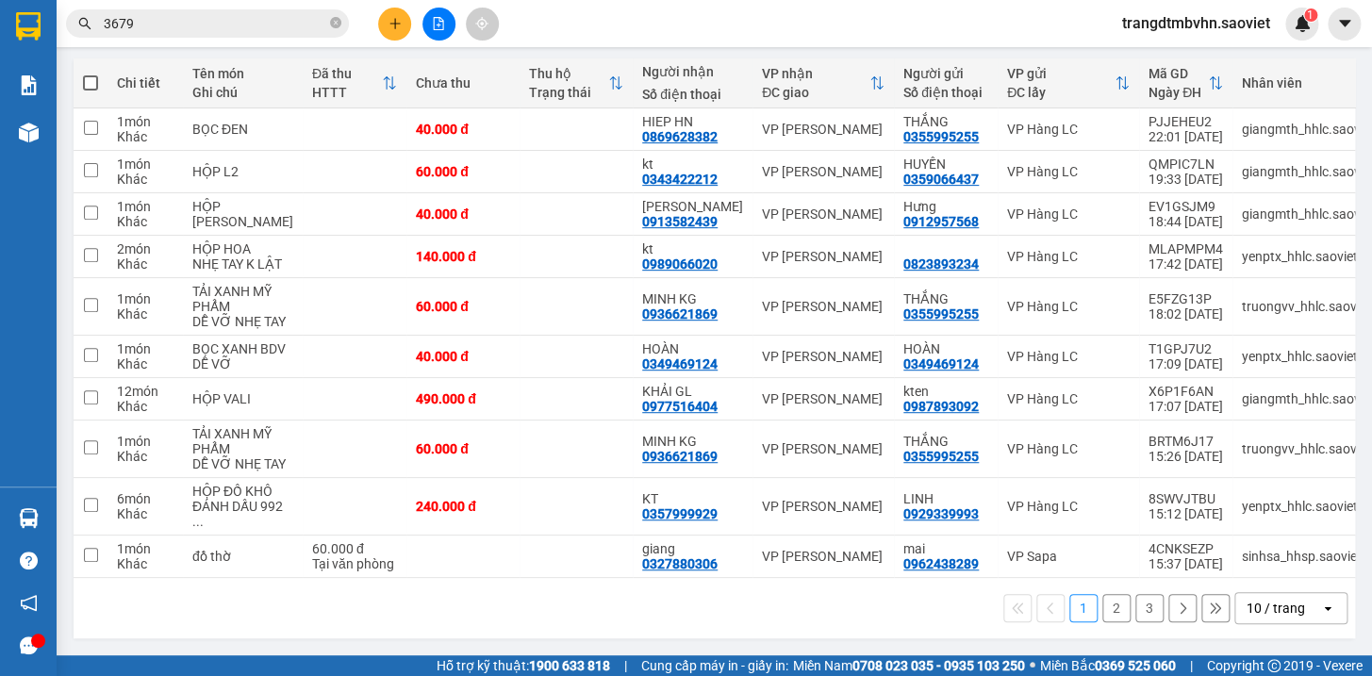
click at [1103, 608] on button "2" at bounding box center [1116, 608] width 28 height 28
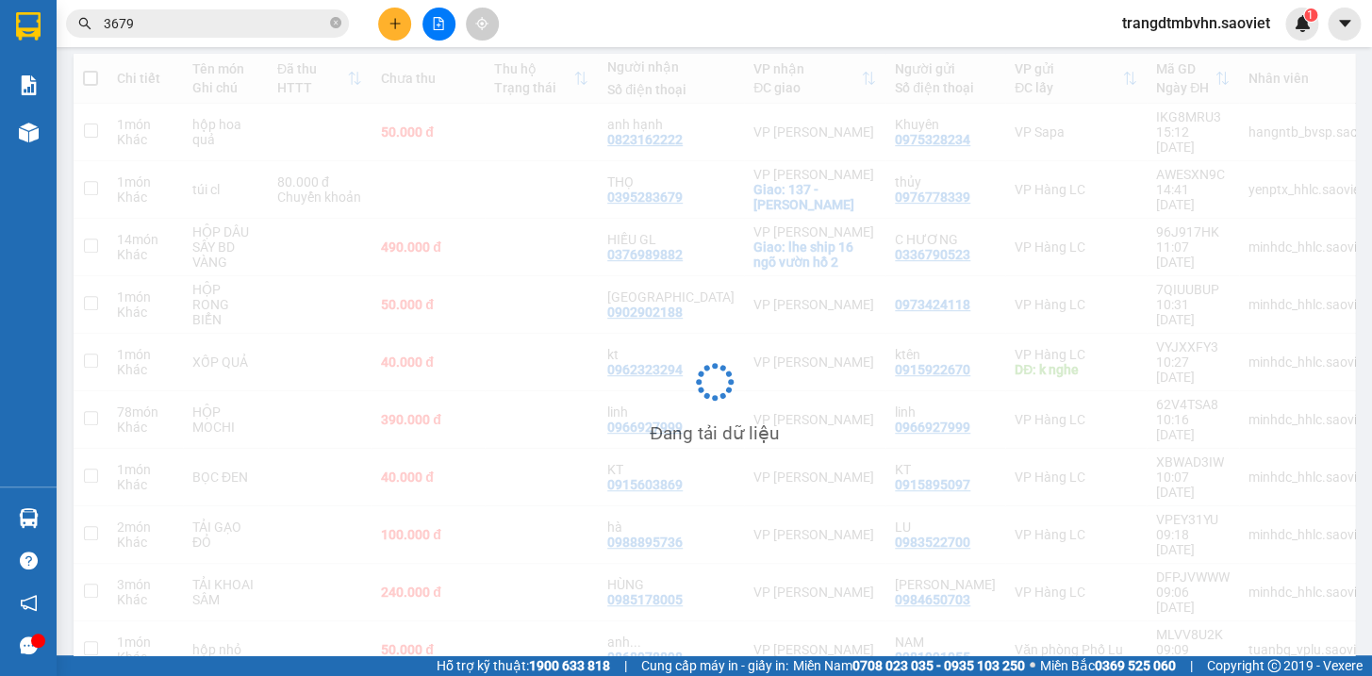
scroll to position [212, 0]
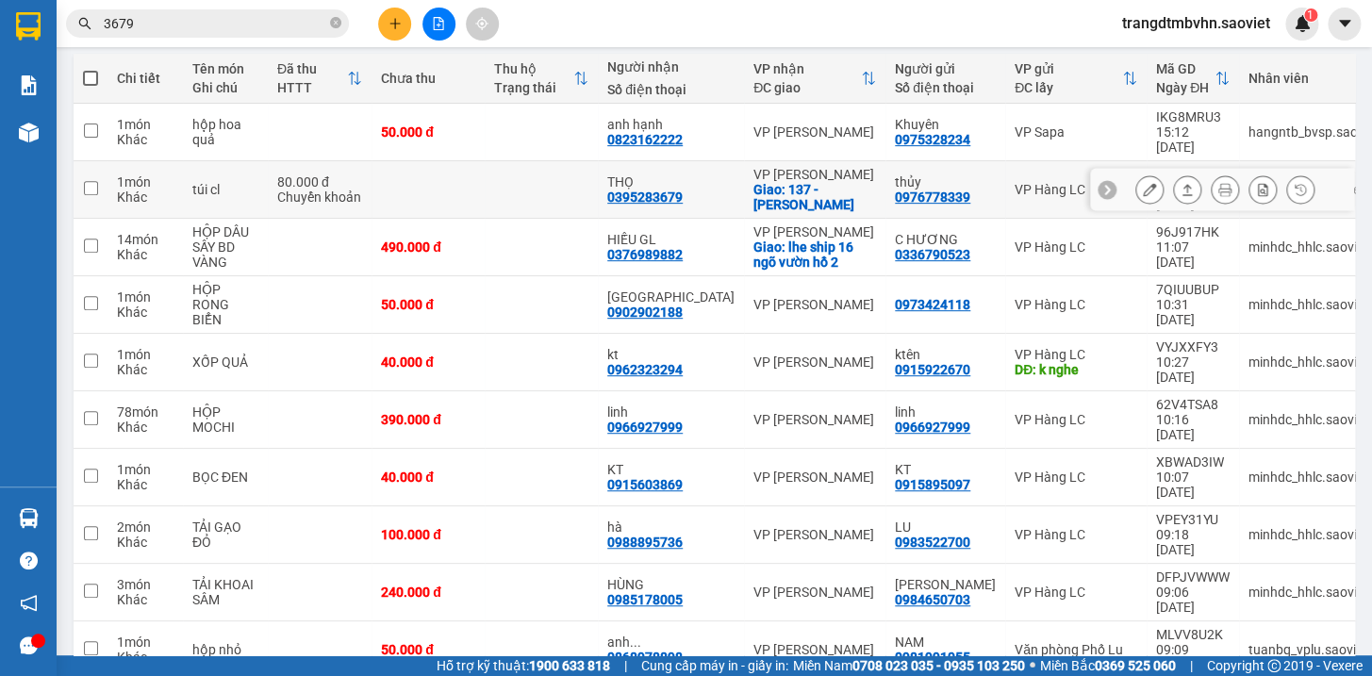
click at [513, 170] on td at bounding box center [541, 190] width 113 height 58
checkbox input "true"
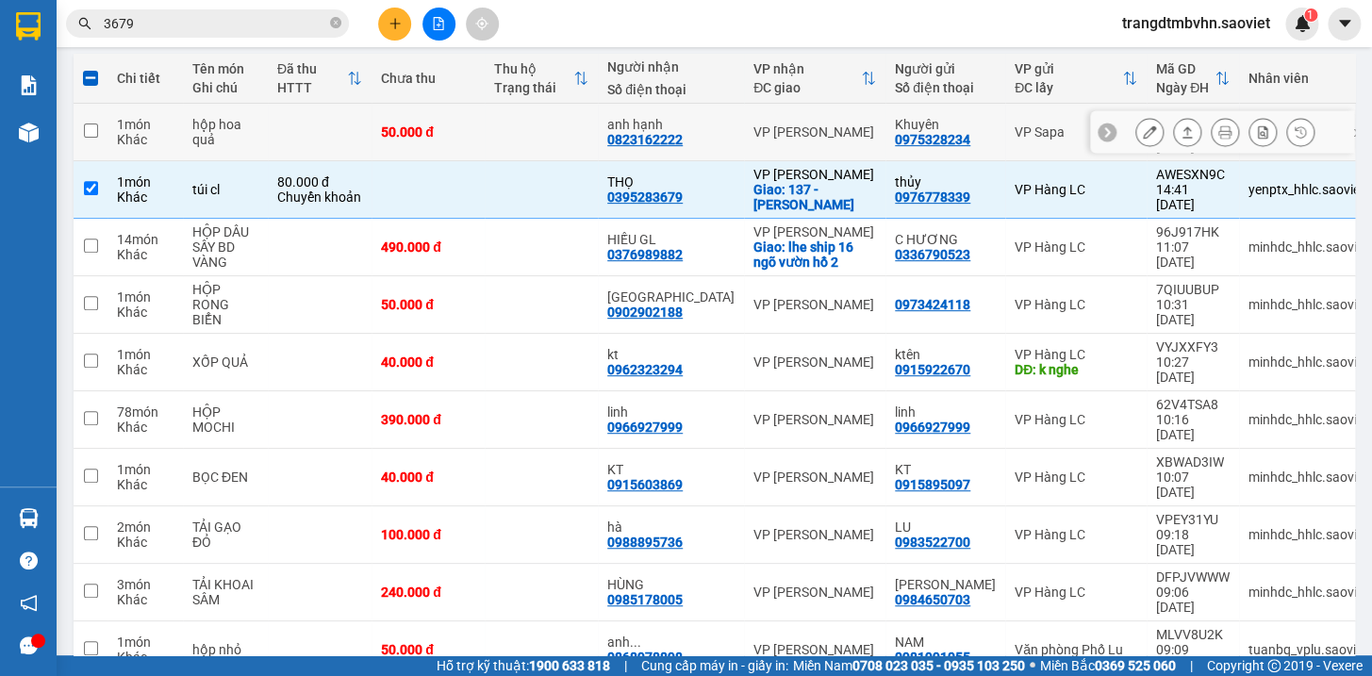
click at [516, 141] on td at bounding box center [541, 133] width 113 height 58
checkbox input "true"
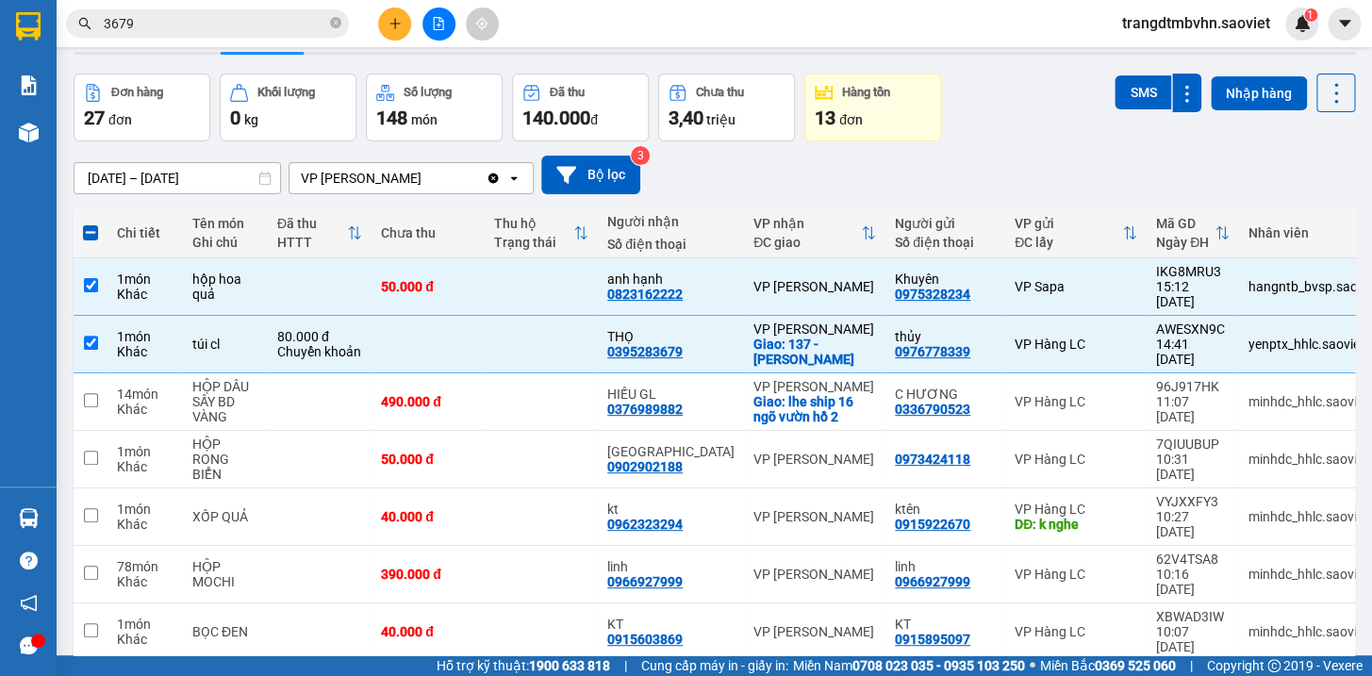
scroll to position [0, 0]
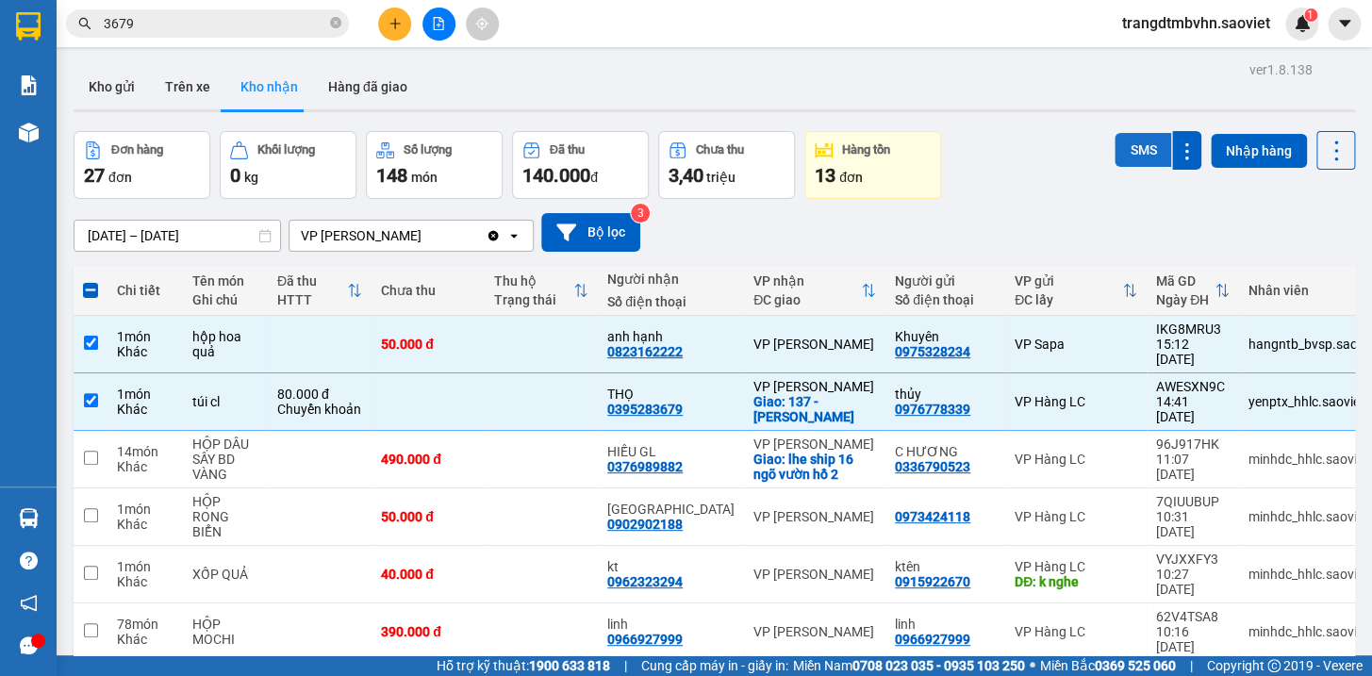
click at [1114, 145] on button "SMS" at bounding box center [1142, 150] width 57 height 34
click at [87, 287] on span at bounding box center [90, 290] width 15 height 15
click at [90, 281] on input "checkbox" at bounding box center [90, 281] width 0 height 0
checkbox input "true"
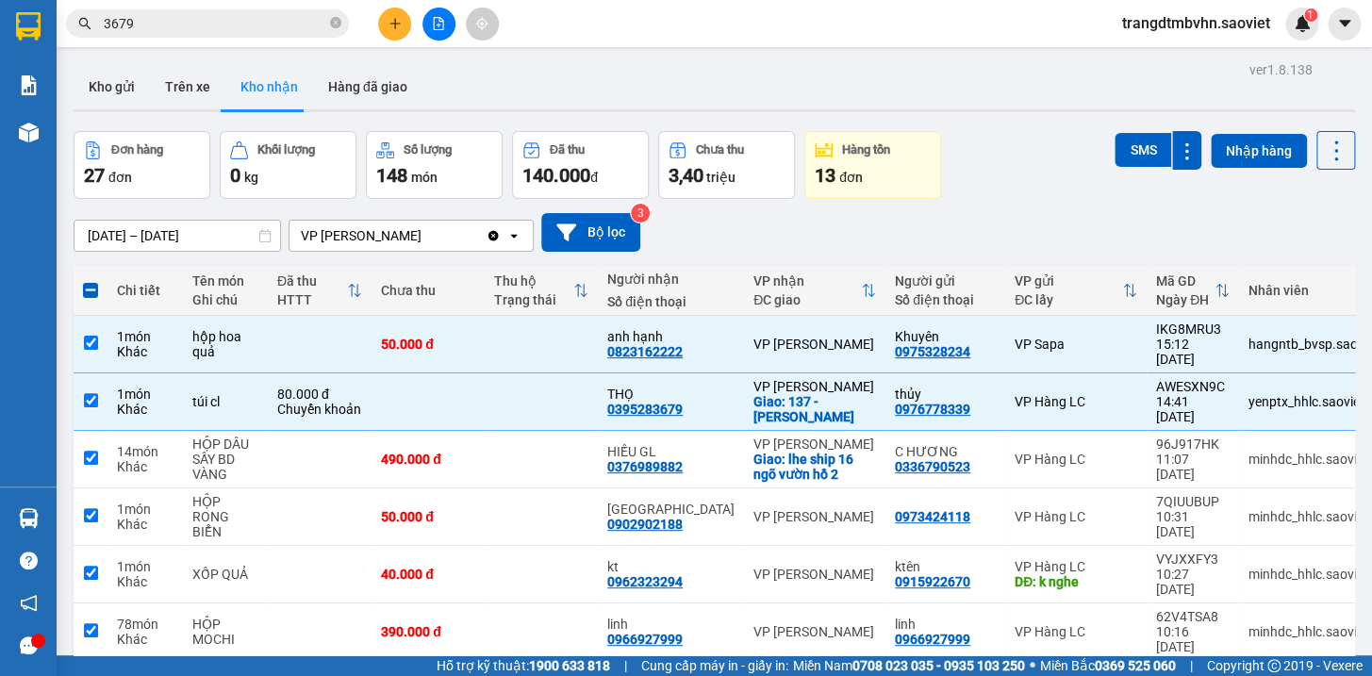
checkbox input "true"
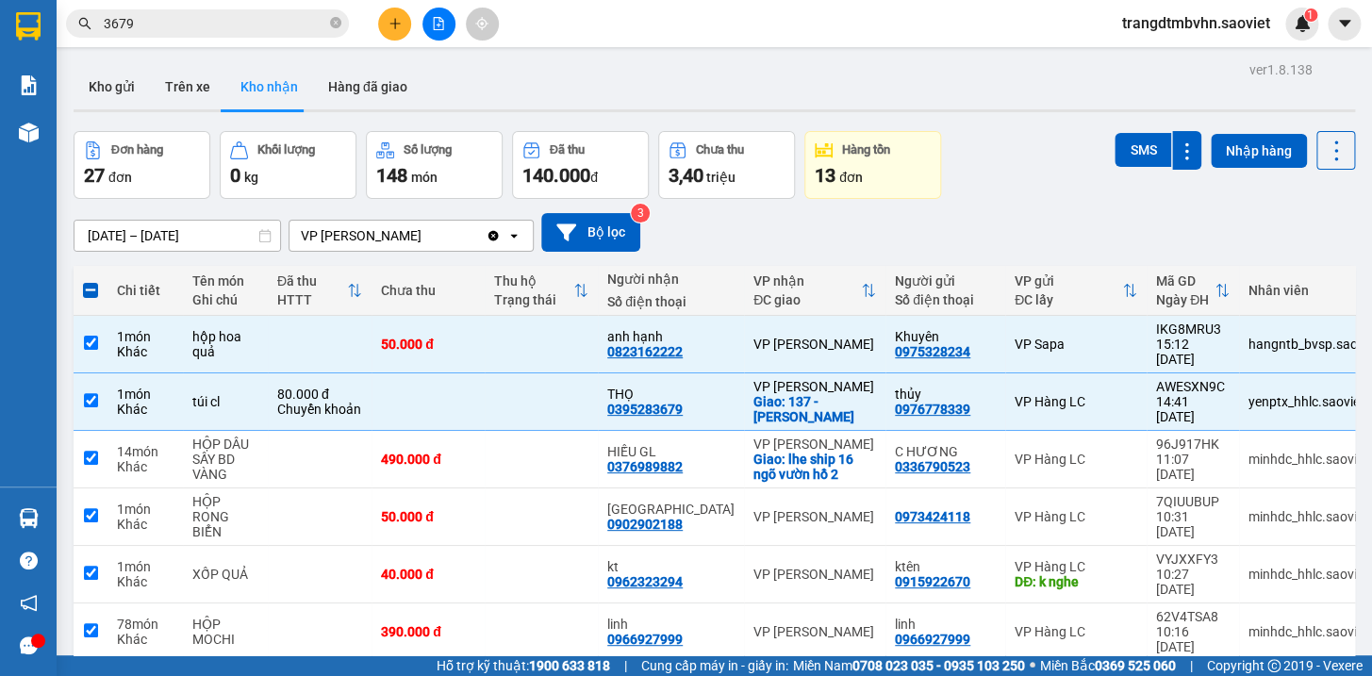
checkbox input "true"
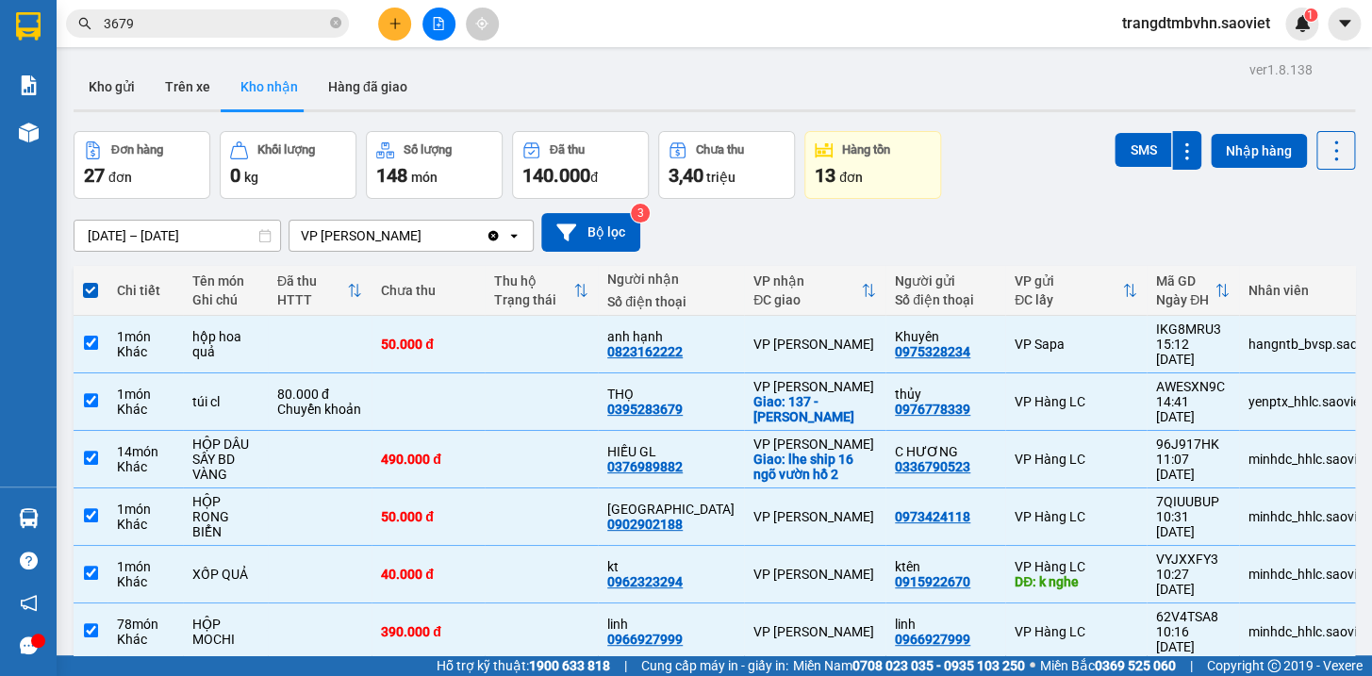
click at [87, 287] on span at bounding box center [90, 290] width 15 height 15
click at [90, 281] on input "checkbox" at bounding box center [90, 281] width 0 height 0
checkbox input "false"
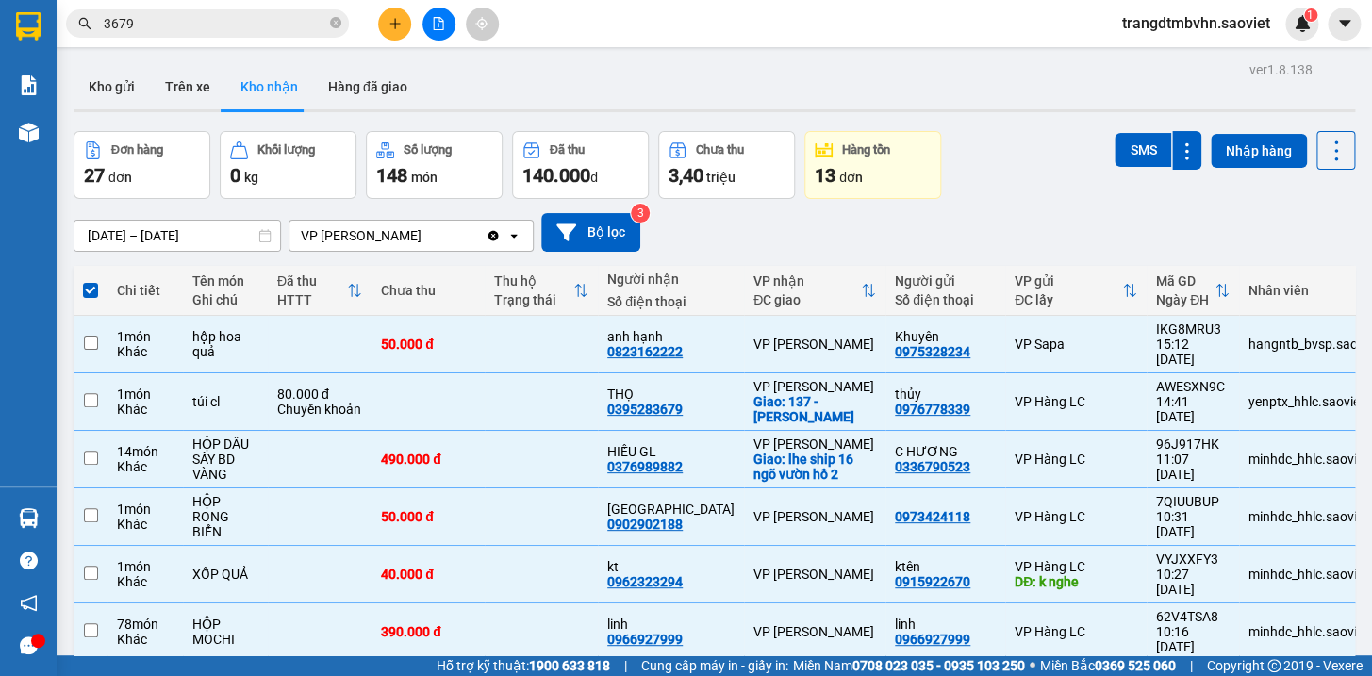
checkbox input "false"
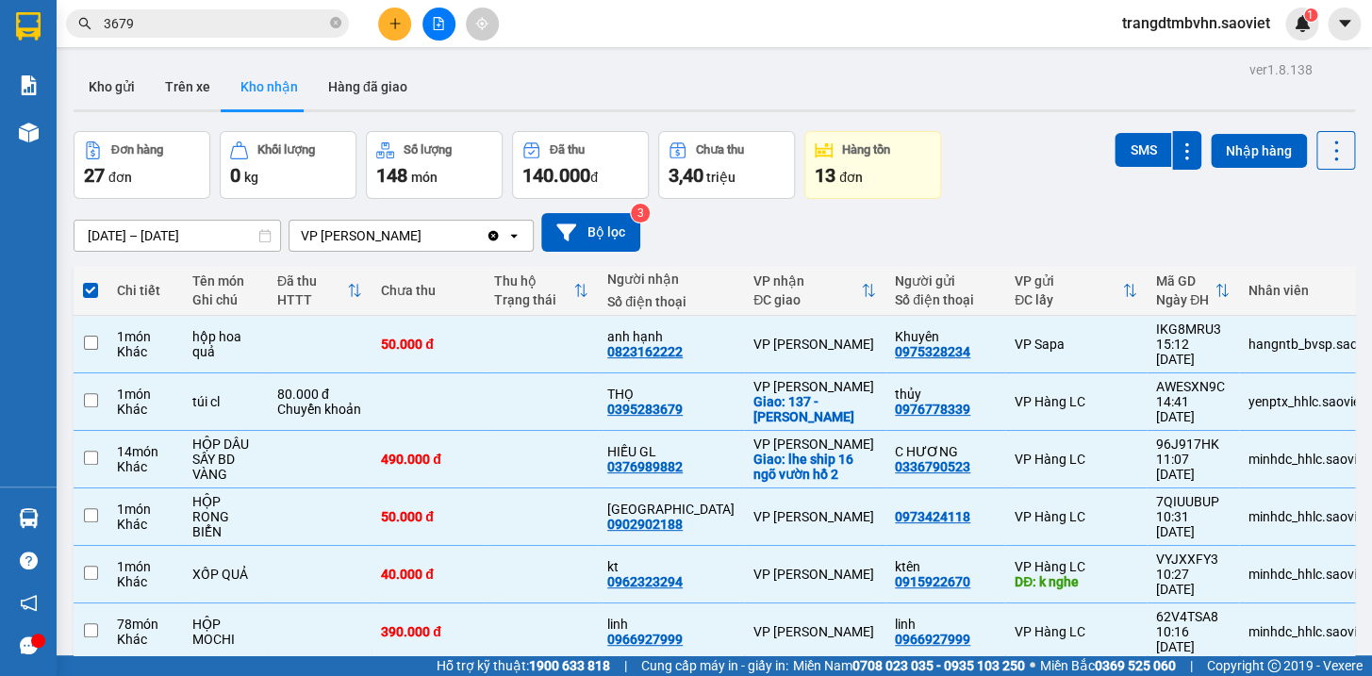
checkbox input "false"
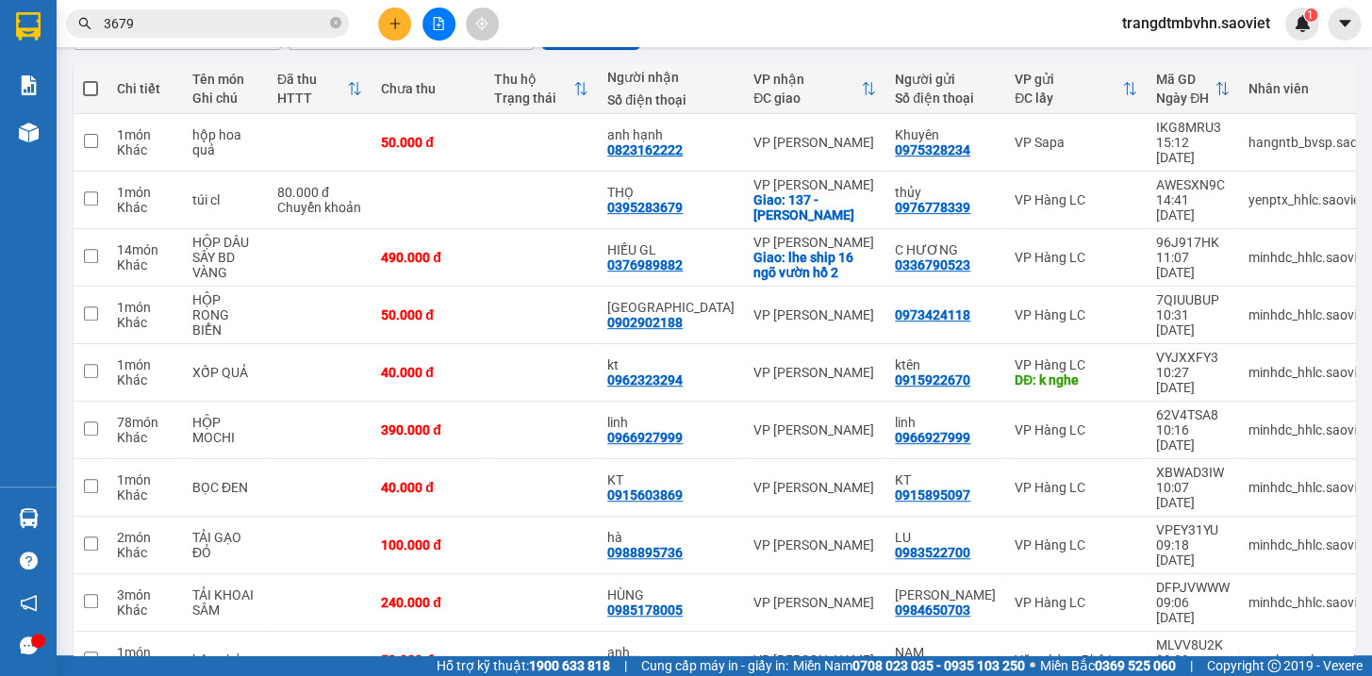
scroll to position [212, 0]
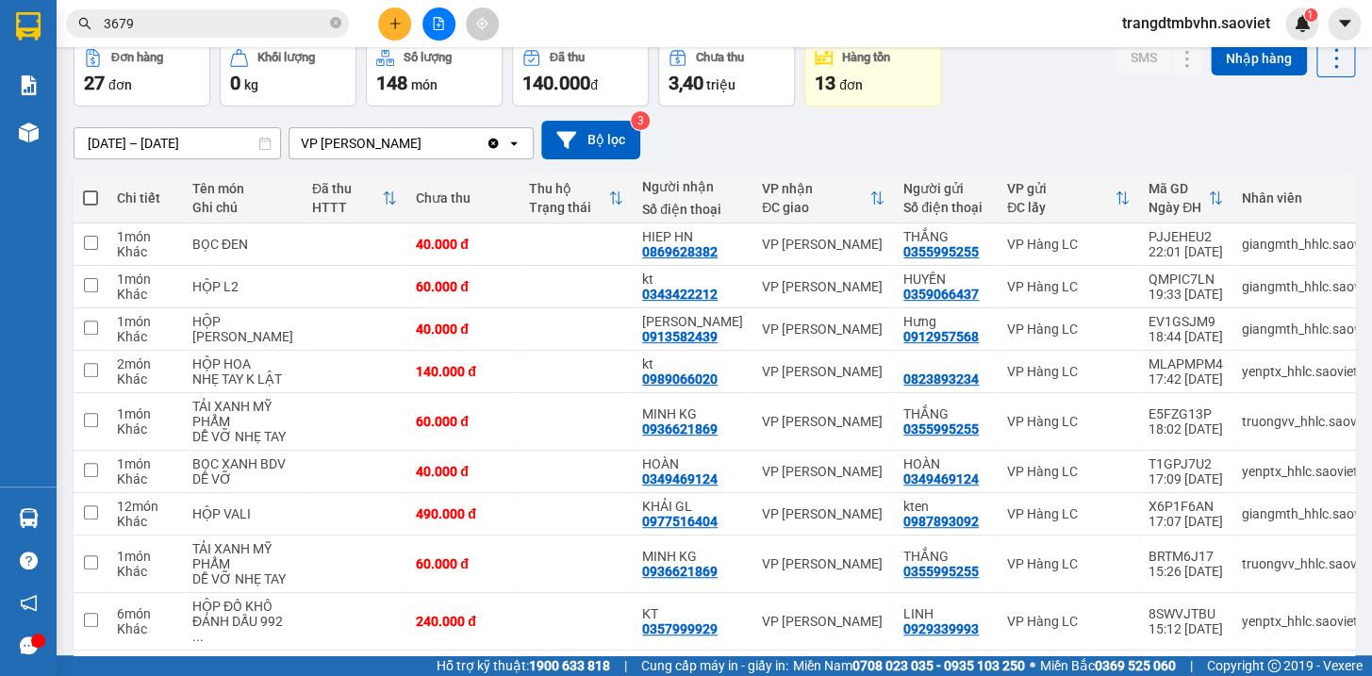
scroll to position [0, 0]
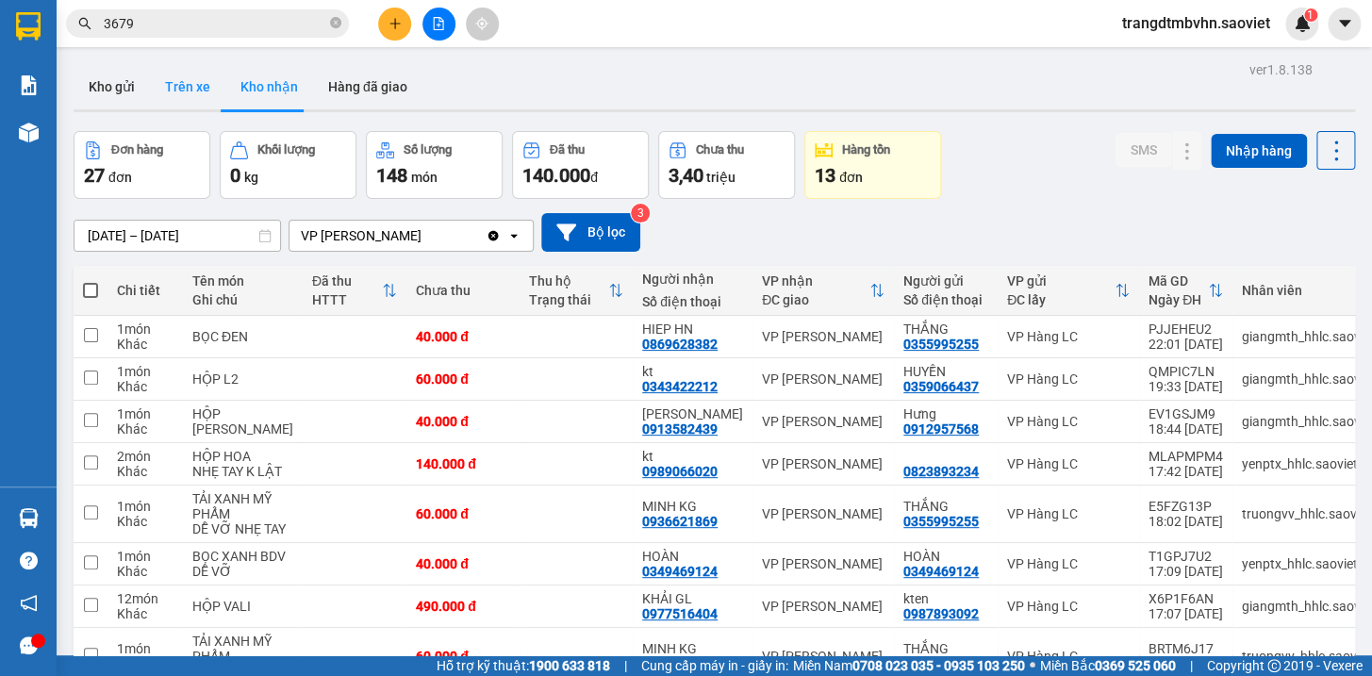
click at [181, 85] on button "Trên xe" at bounding box center [187, 86] width 75 height 45
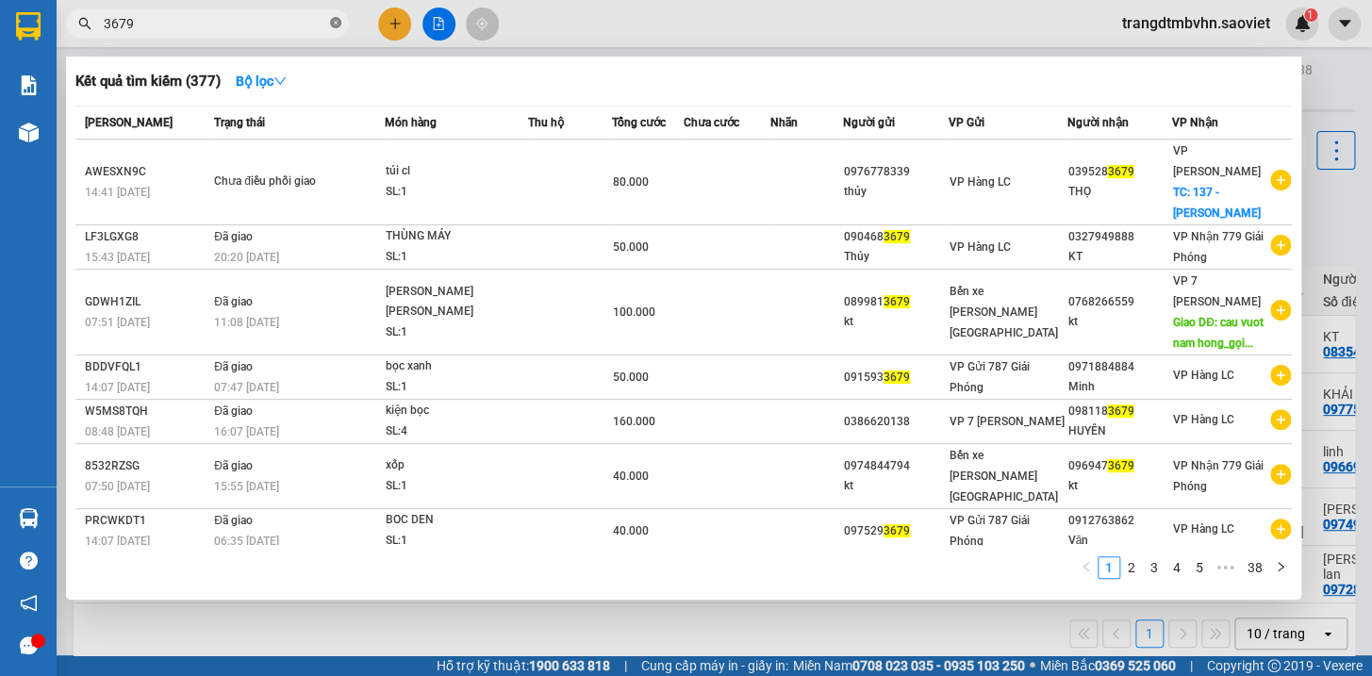
click at [336, 25] on icon "close-circle" at bounding box center [335, 22] width 11 height 11
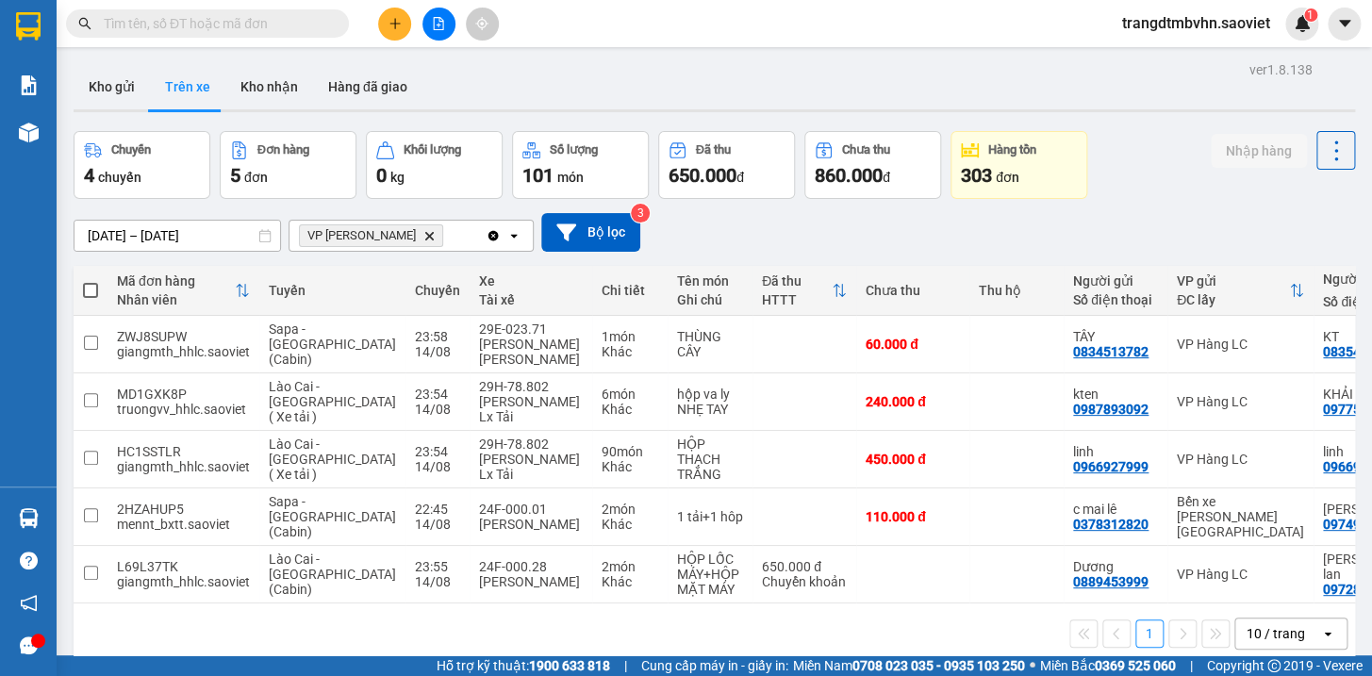
click at [199, 18] on input "text" at bounding box center [215, 23] width 222 height 21
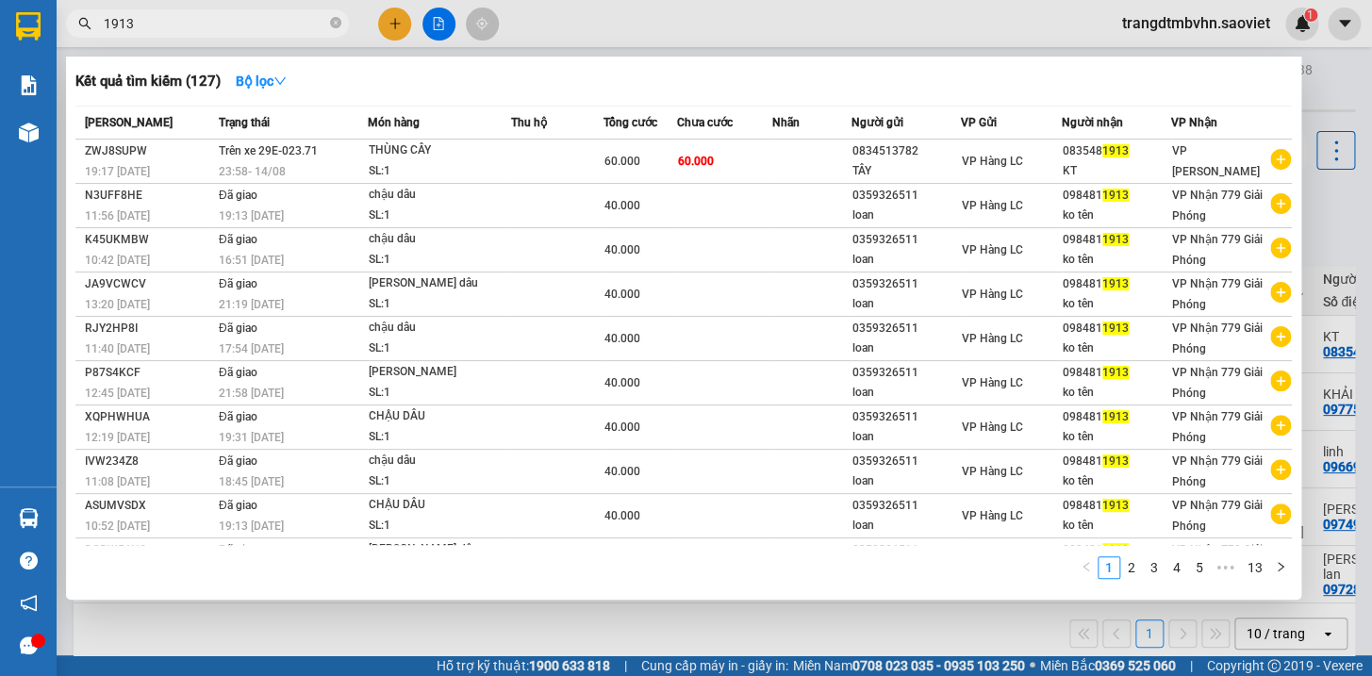
type input "1913"
click at [1301, 83] on div at bounding box center [686, 338] width 1372 height 676
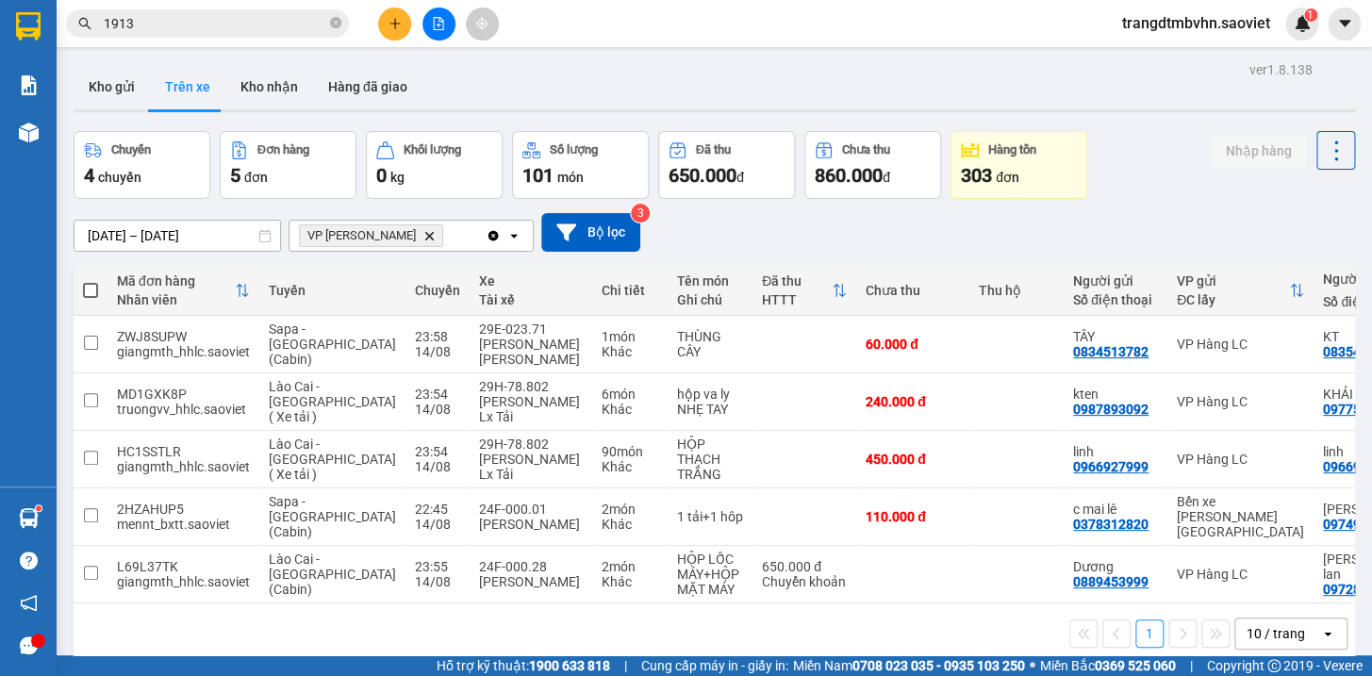
click at [336, 25] on icon "close-circle" at bounding box center [335, 22] width 11 height 11
click at [321, 30] on input "text" at bounding box center [215, 23] width 222 height 21
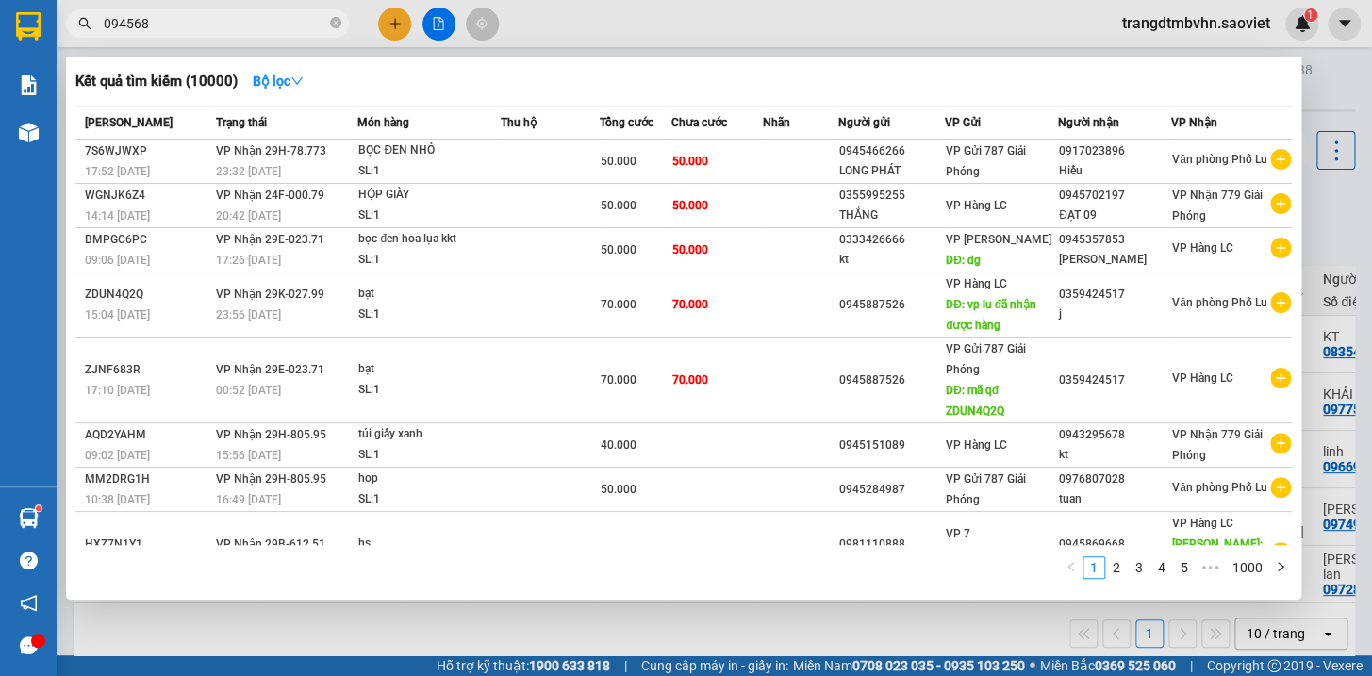
type input "0945685"
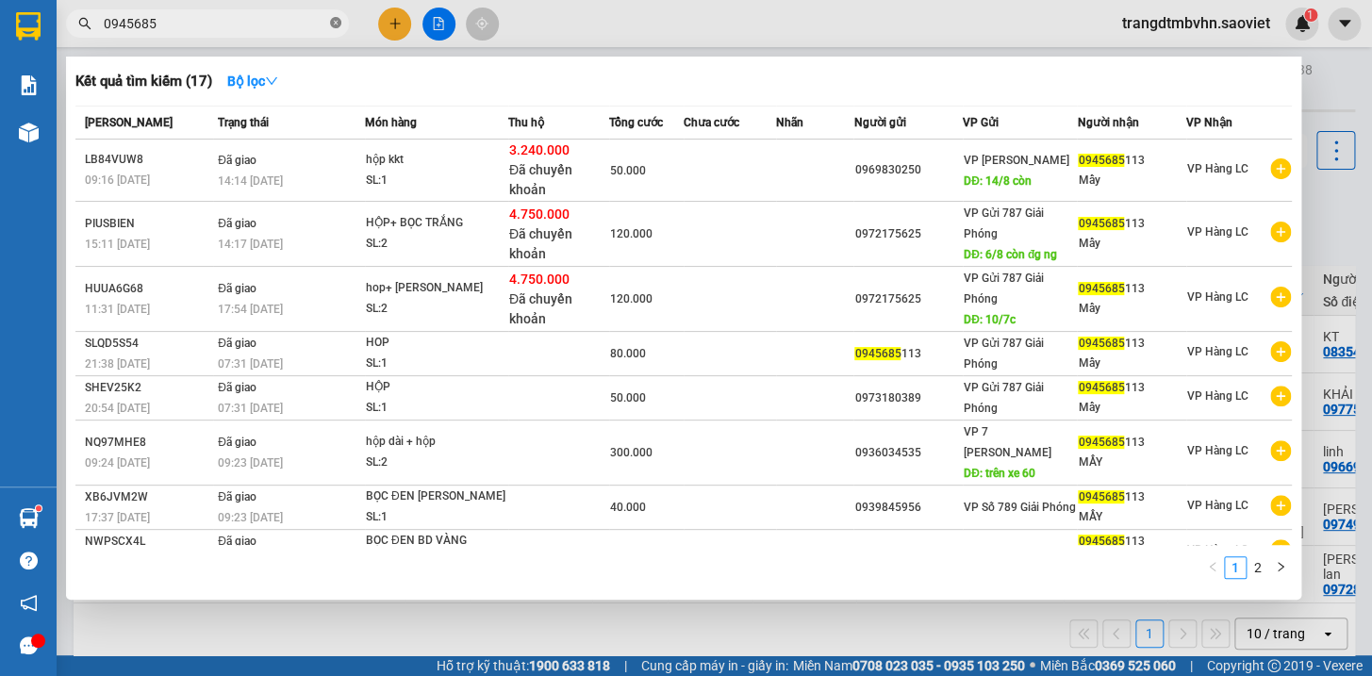
click at [337, 24] on icon "close-circle" at bounding box center [335, 22] width 11 height 11
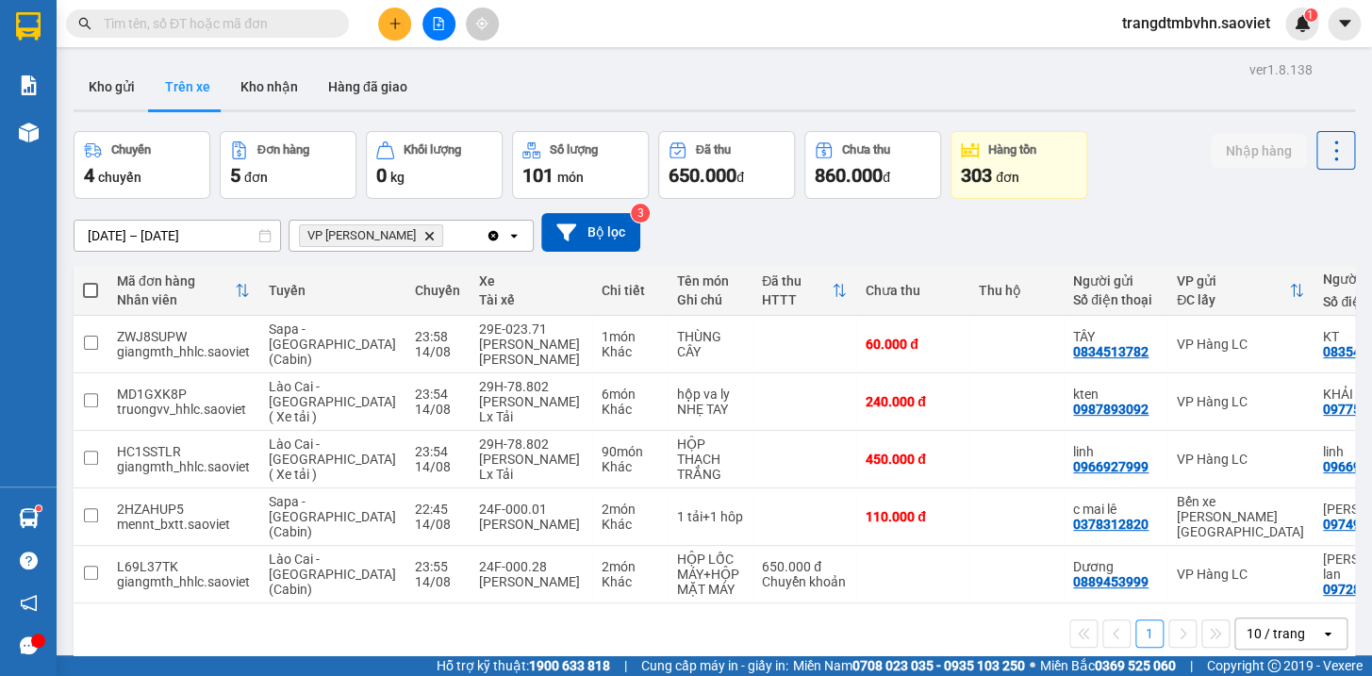
click at [330, 20] on span at bounding box center [335, 23] width 11 height 21
click at [323, 20] on input "text" at bounding box center [215, 23] width 222 height 21
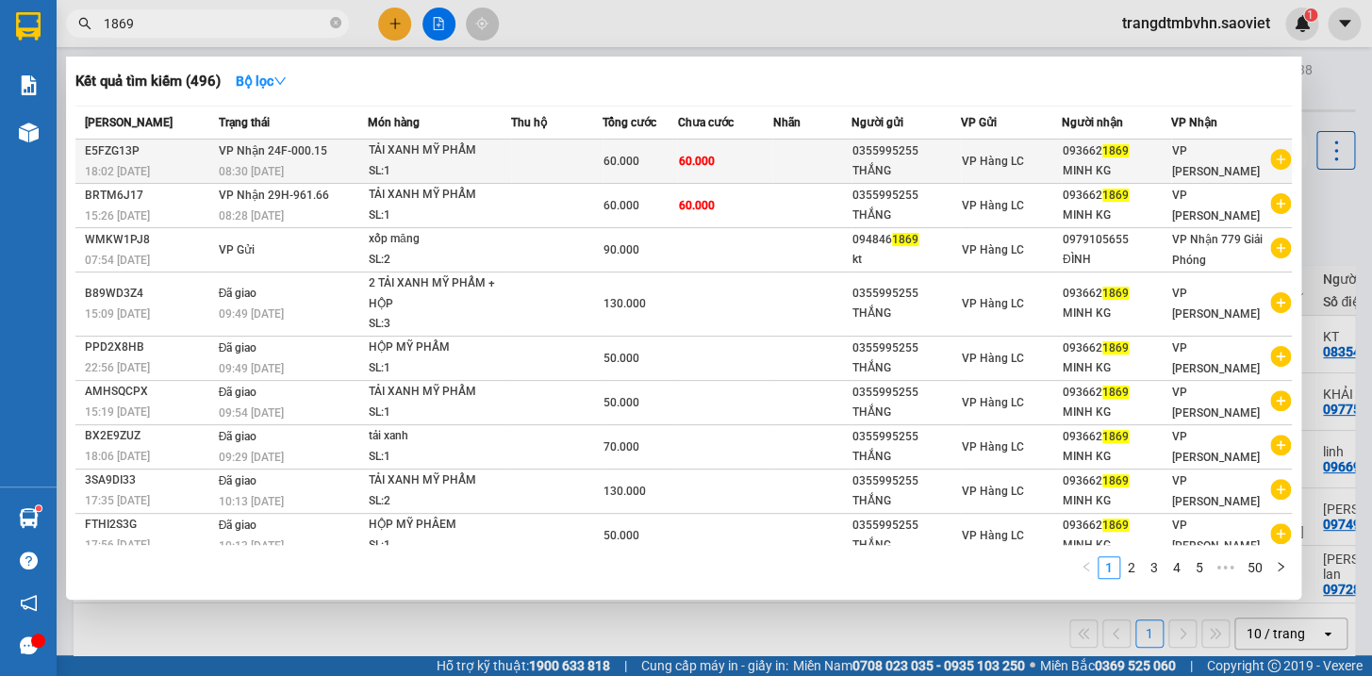
type input "1869"
click at [1126, 164] on div "MINH KG" at bounding box center [1115, 171] width 107 height 20
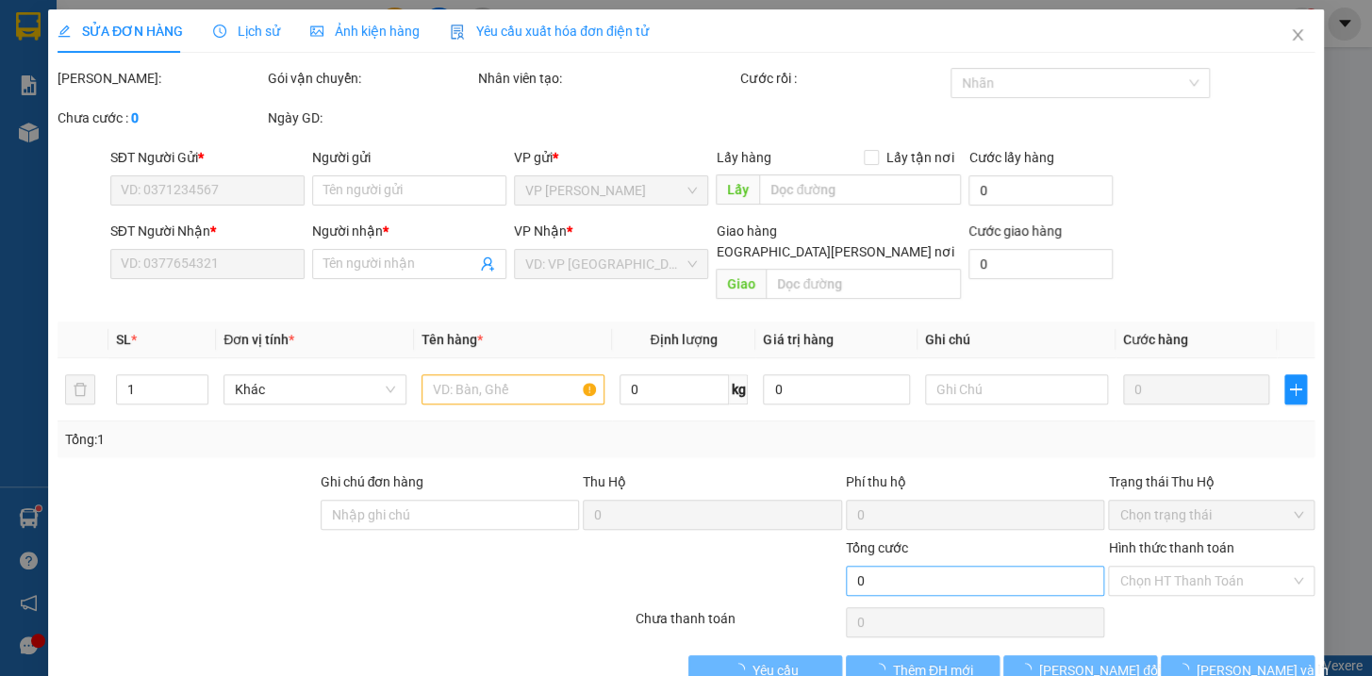
type input "0355995255"
type input "THẮNG"
type input "0936621869"
type input "MINH KG"
type input "60.000"
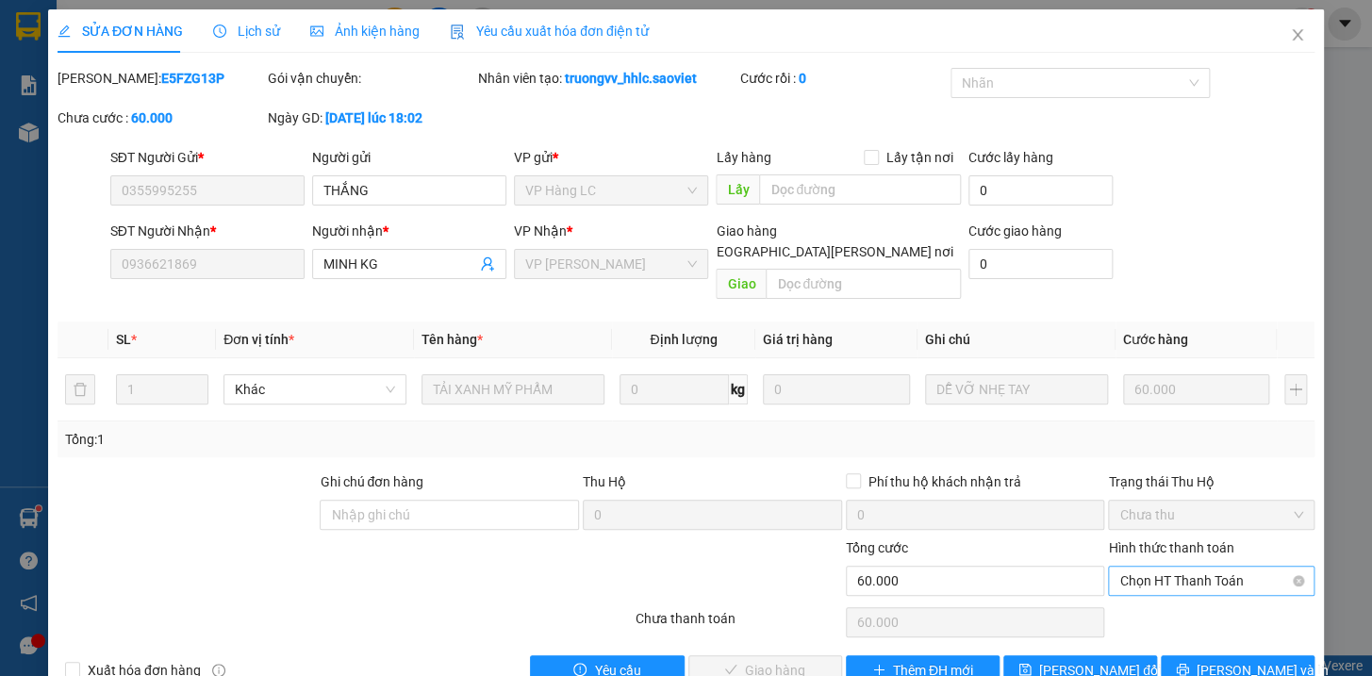
click at [1162, 567] on span "Chọn HT Thanh Toán" at bounding box center [1211, 581] width 184 height 28
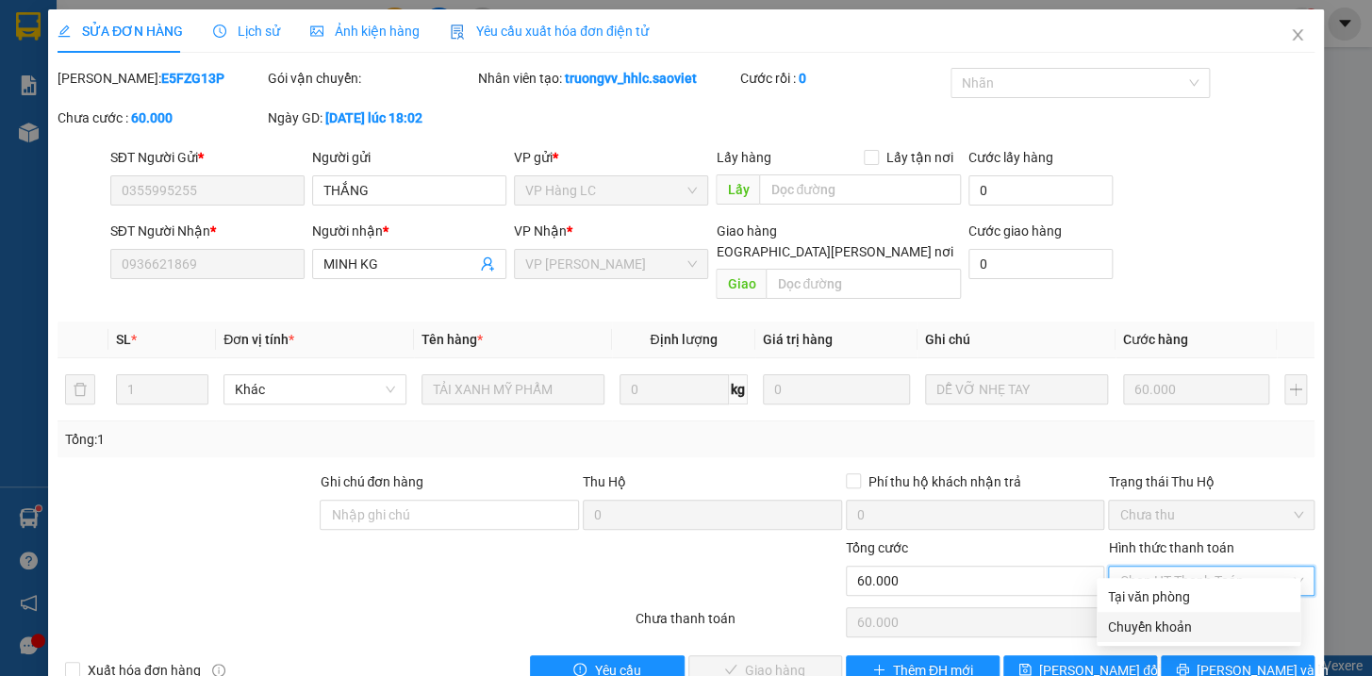
click at [1171, 624] on div "Chuyển khoản" at bounding box center [1198, 627] width 181 height 21
type input "0"
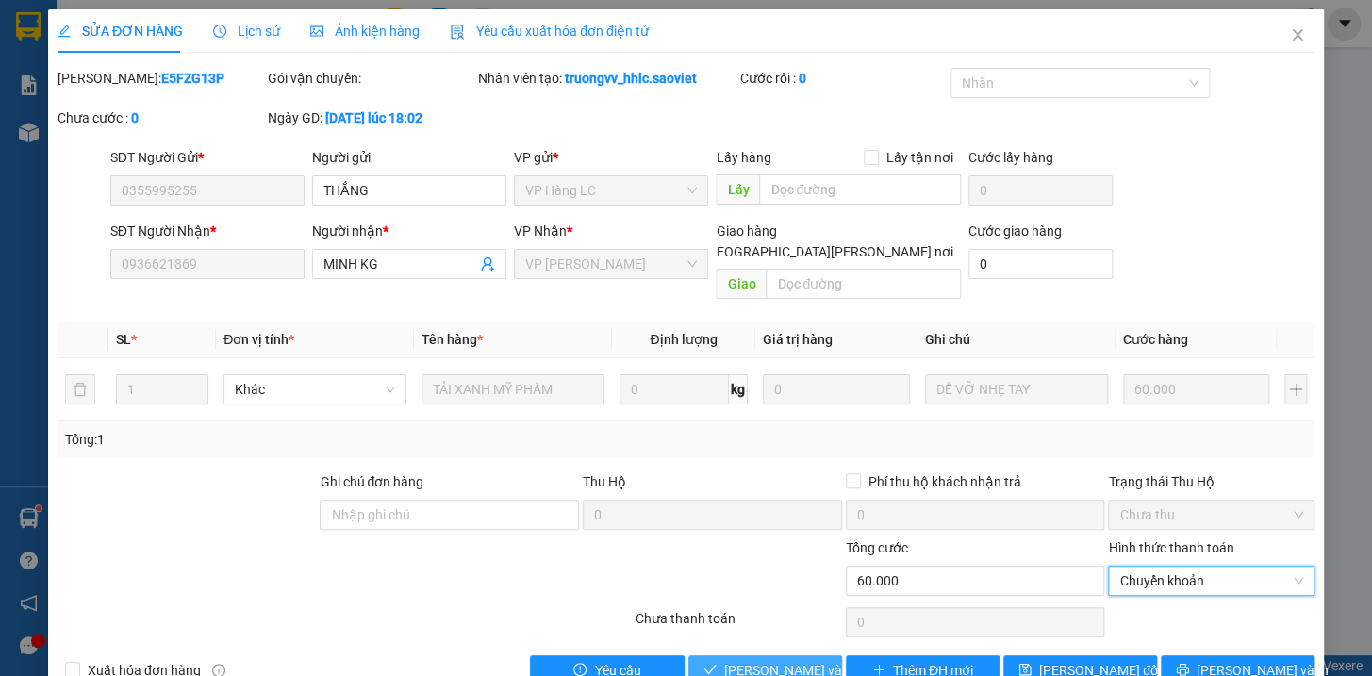
click at [786, 660] on span "[PERSON_NAME] và Giao hàng" at bounding box center [851, 670] width 255 height 21
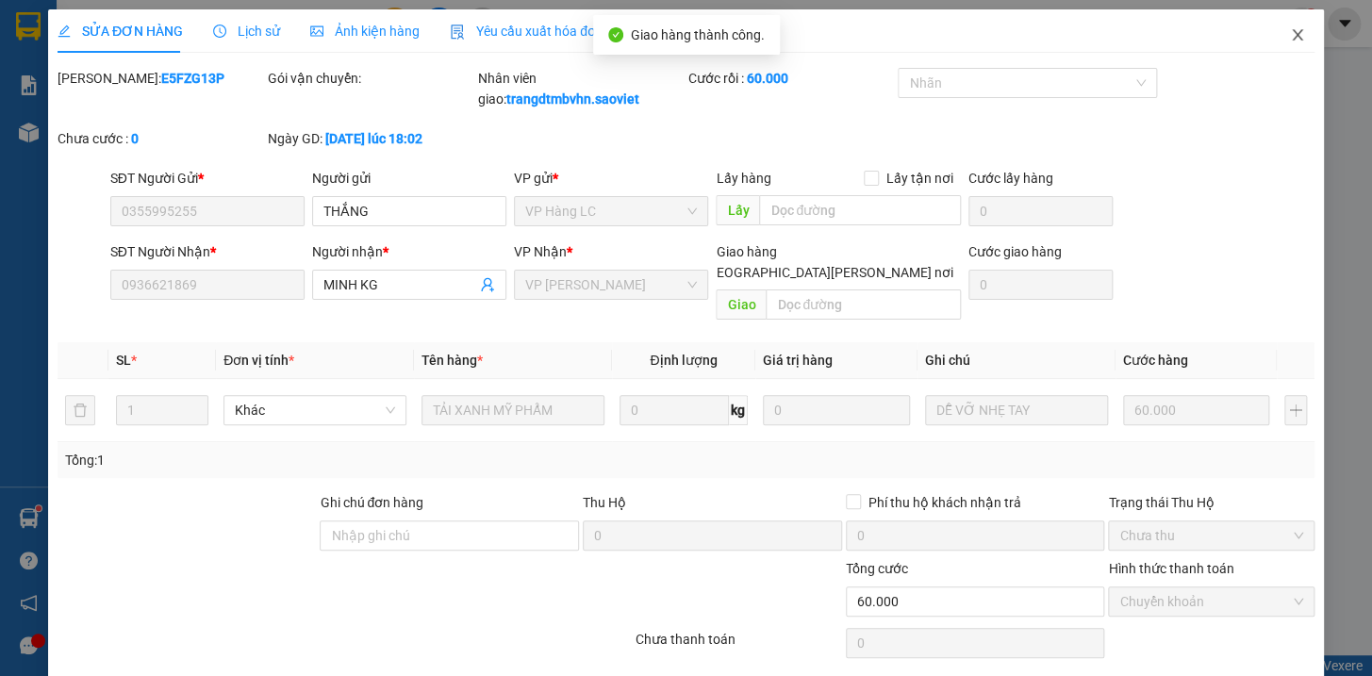
click at [1290, 29] on icon "close" at bounding box center [1297, 34] width 15 height 15
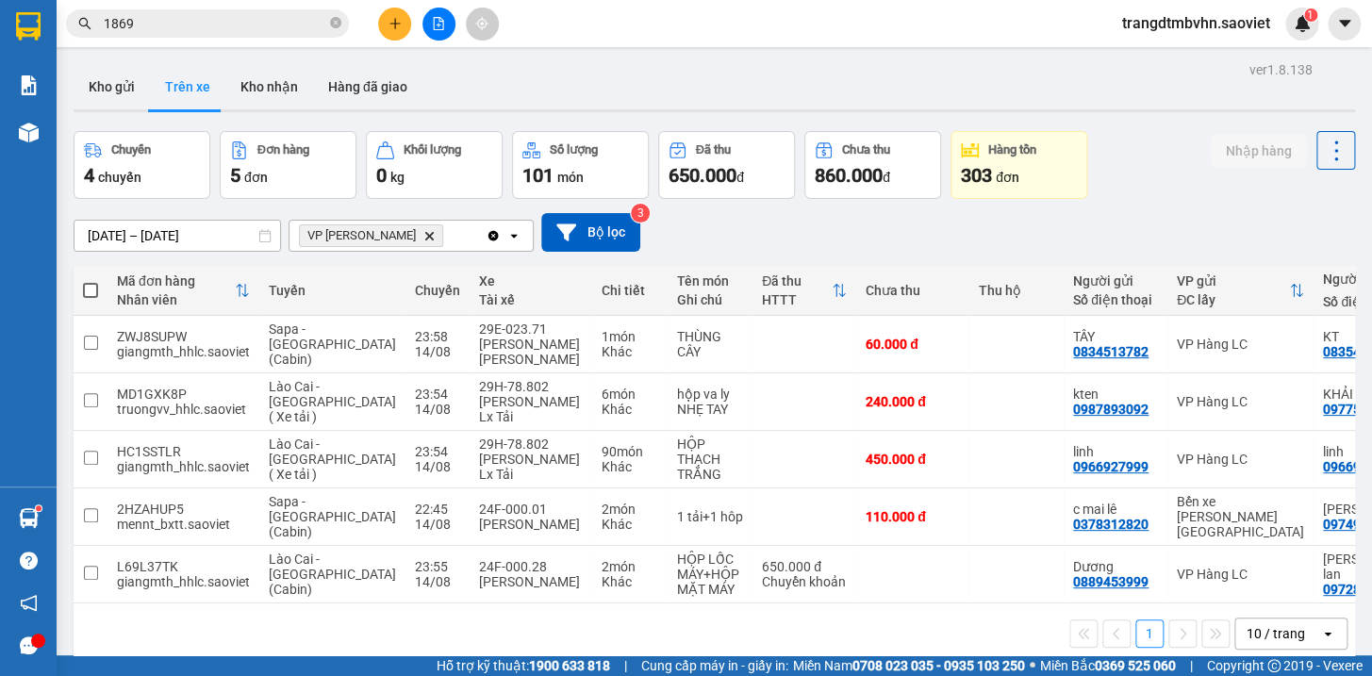
click at [280, 27] on input "1869" at bounding box center [215, 23] width 222 height 21
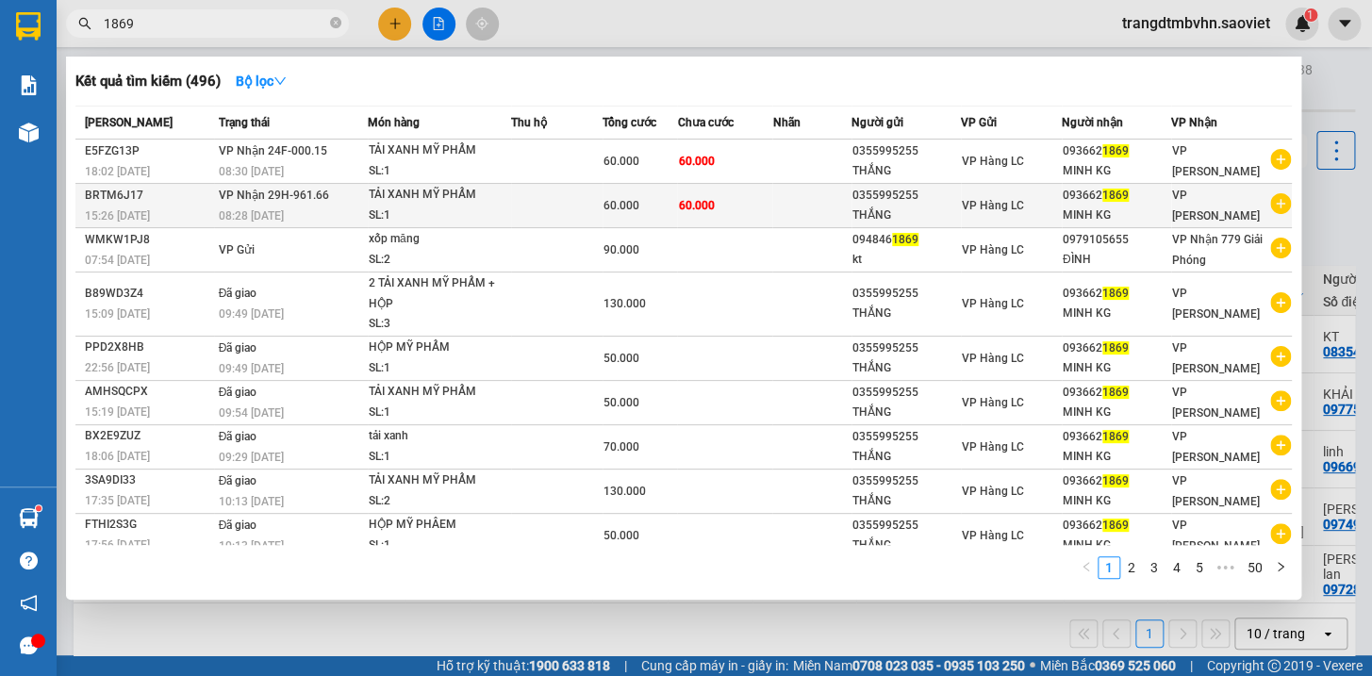
click at [1095, 203] on div "093662 1869" at bounding box center [1115, 196] width 107 height 20
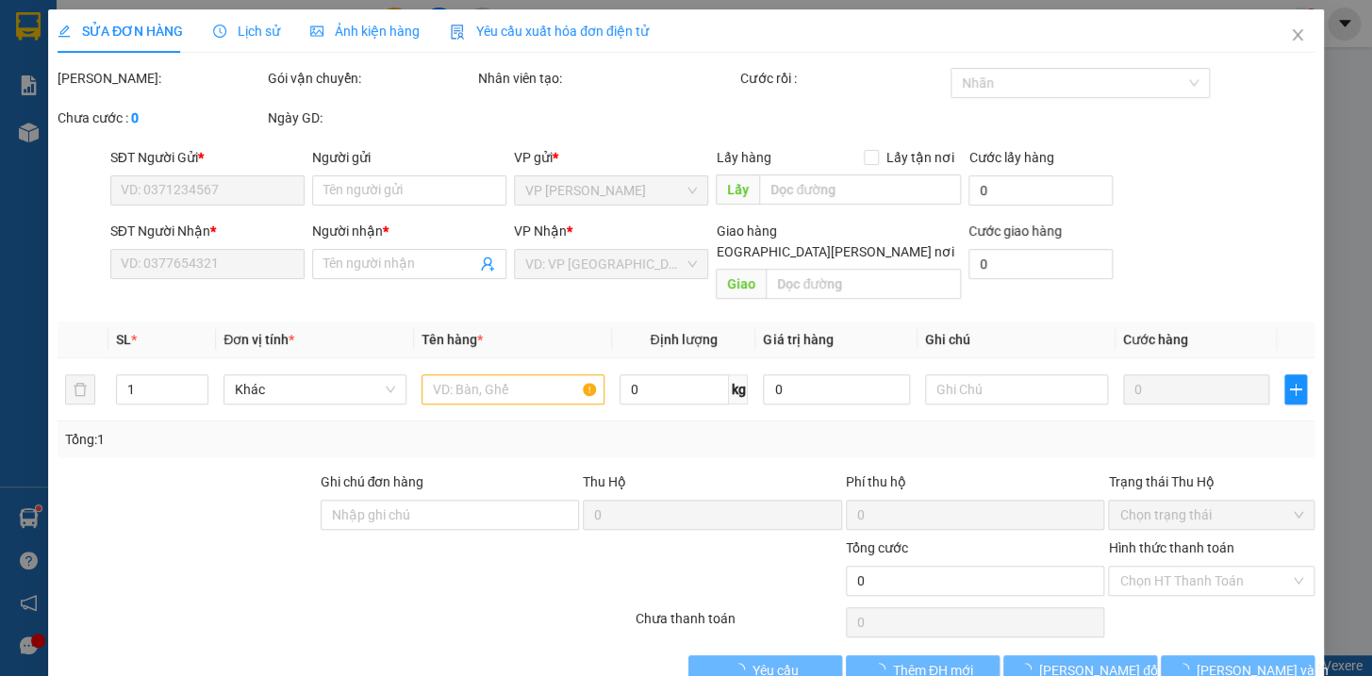
type input "0355995255"
type input "THẮNG"
type input "0936621869"
type input "MINH KG"
type input "60.000"
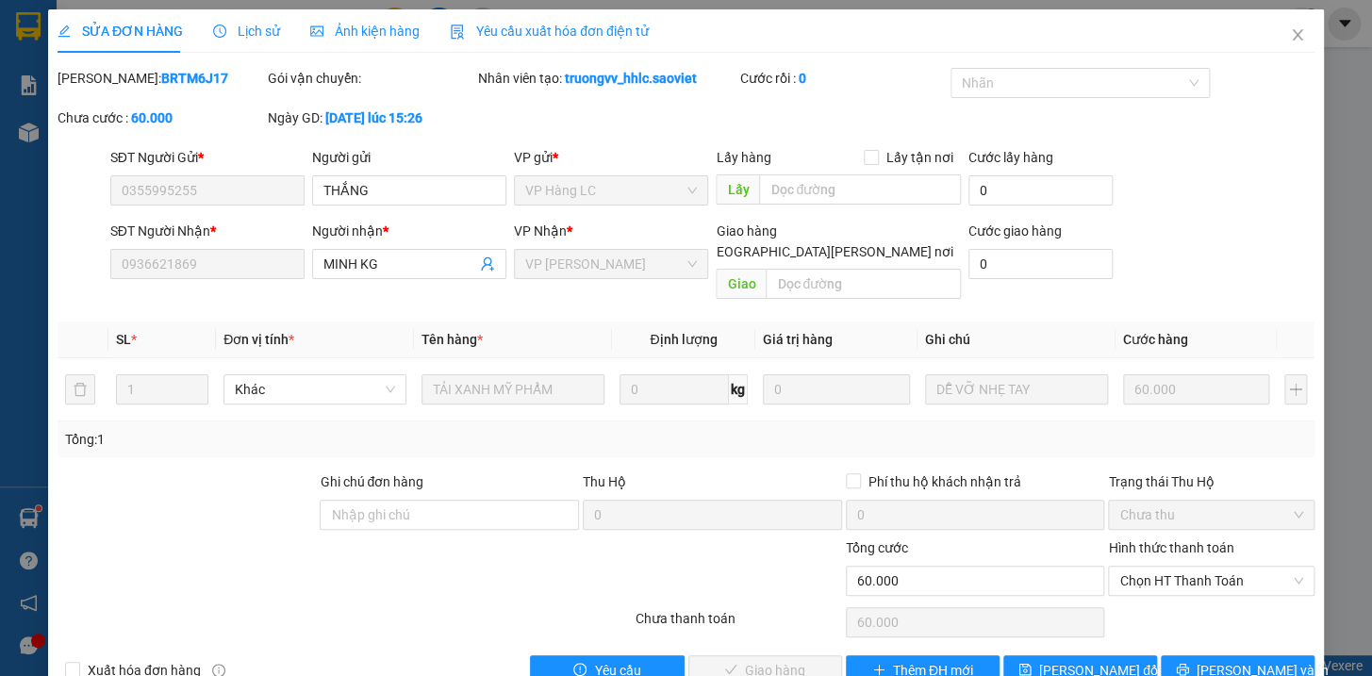
scroll to position [25, 0]
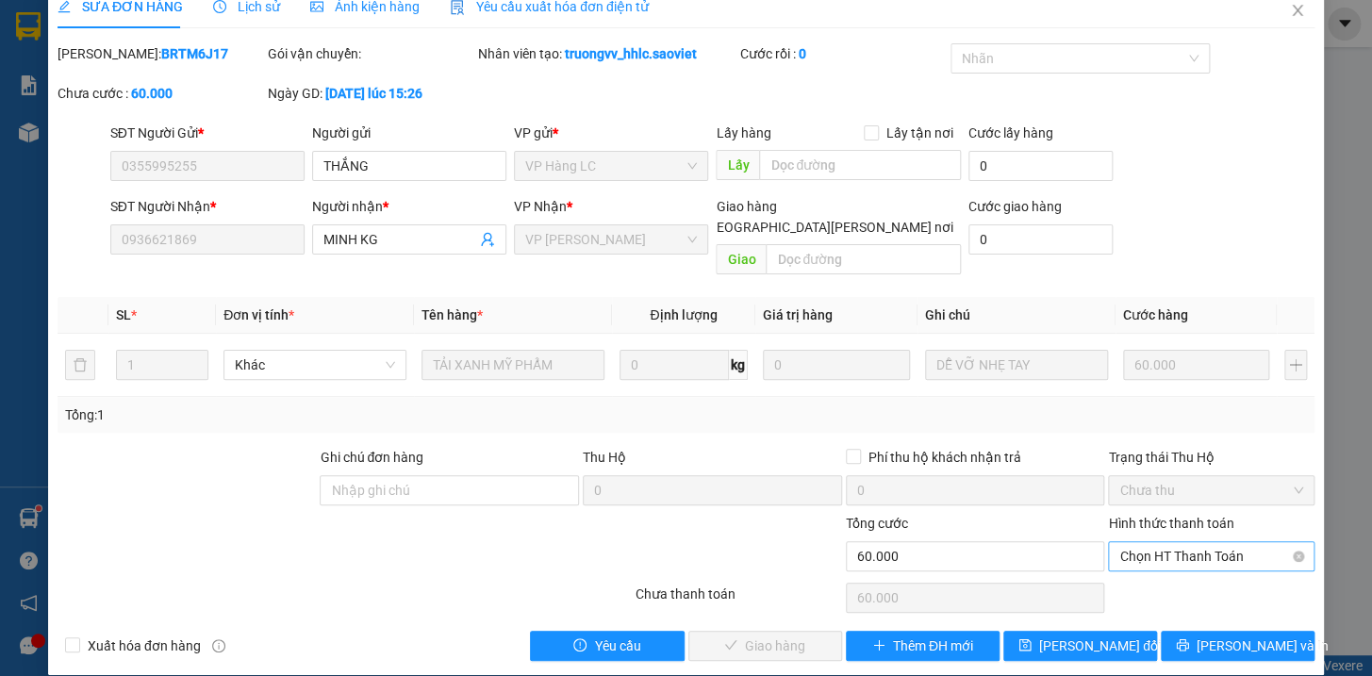
click at [1156, 542] on span "Chọn HT Thanh Toán" at bounding box center [1211, 556] width 184 height 28
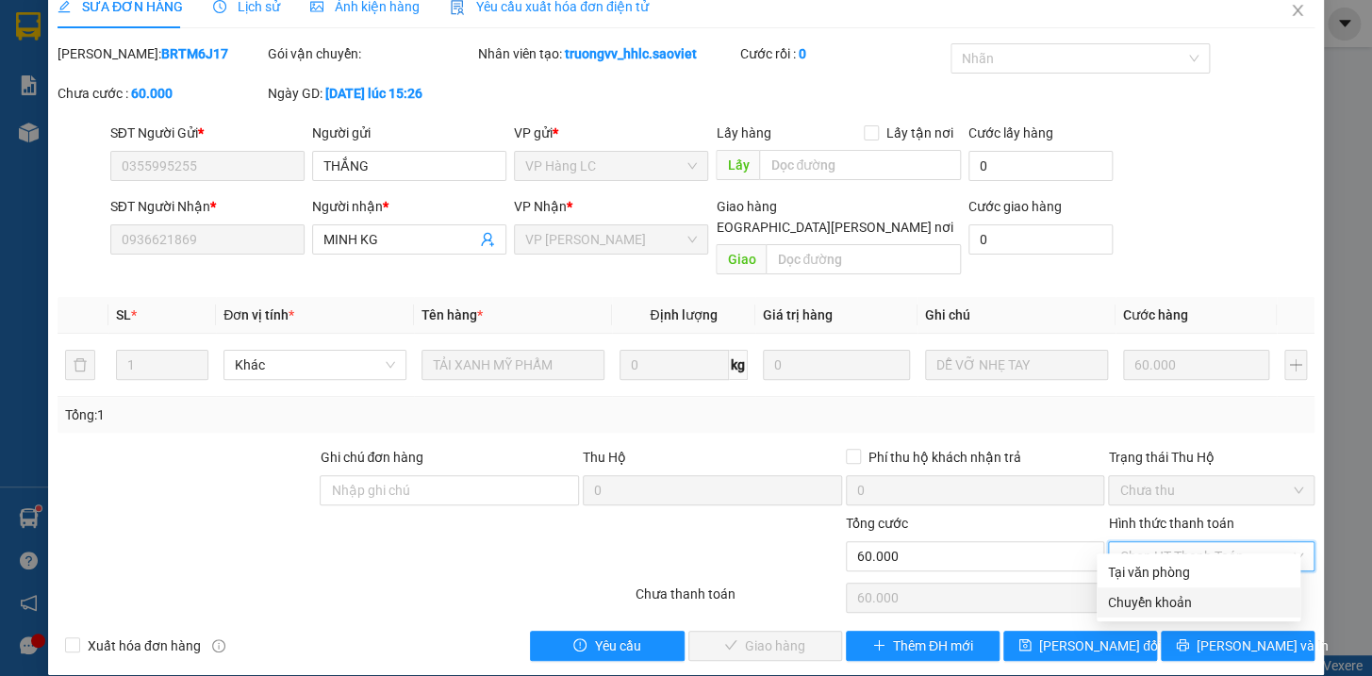
click at [1151, 603] on div "Chuyển khoản" at bounding box center [1198, 602] width 181 height 21
type input "0"
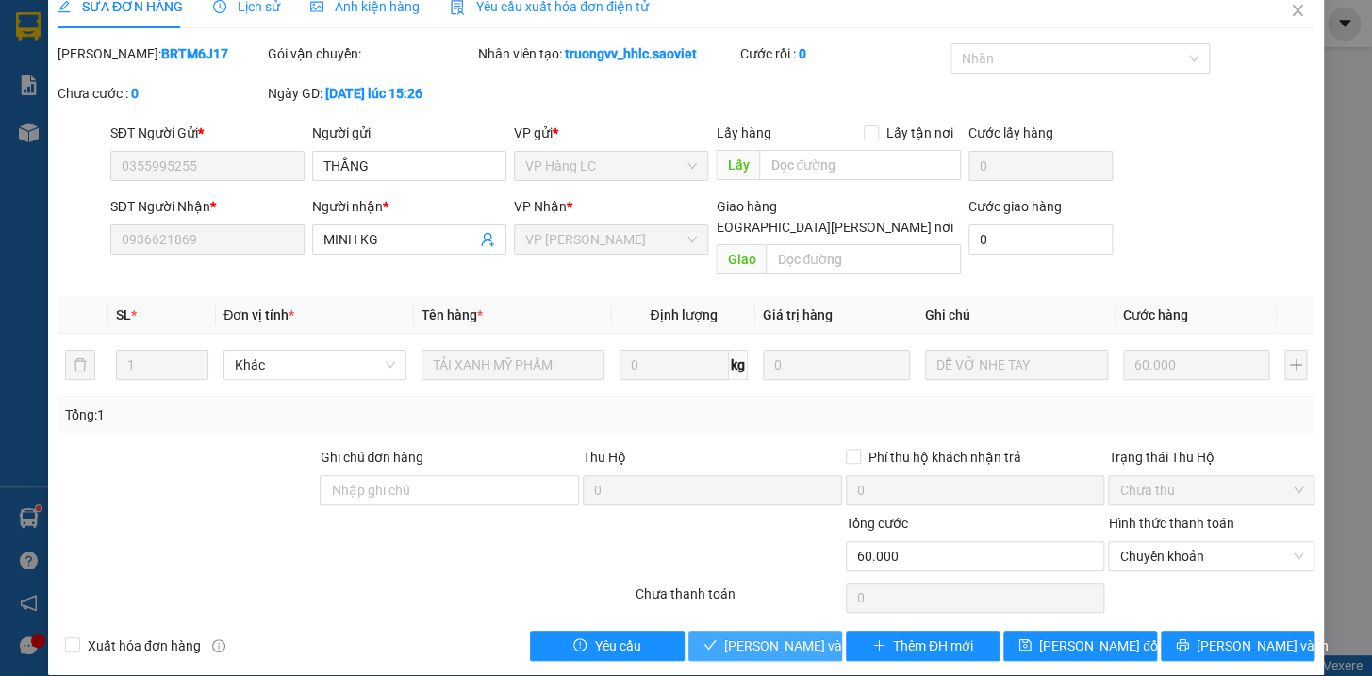
click at [782, 635] on span "[PERSON_NAME] và Giao hàng" at bounding box center [851, 645] width 255 height 21
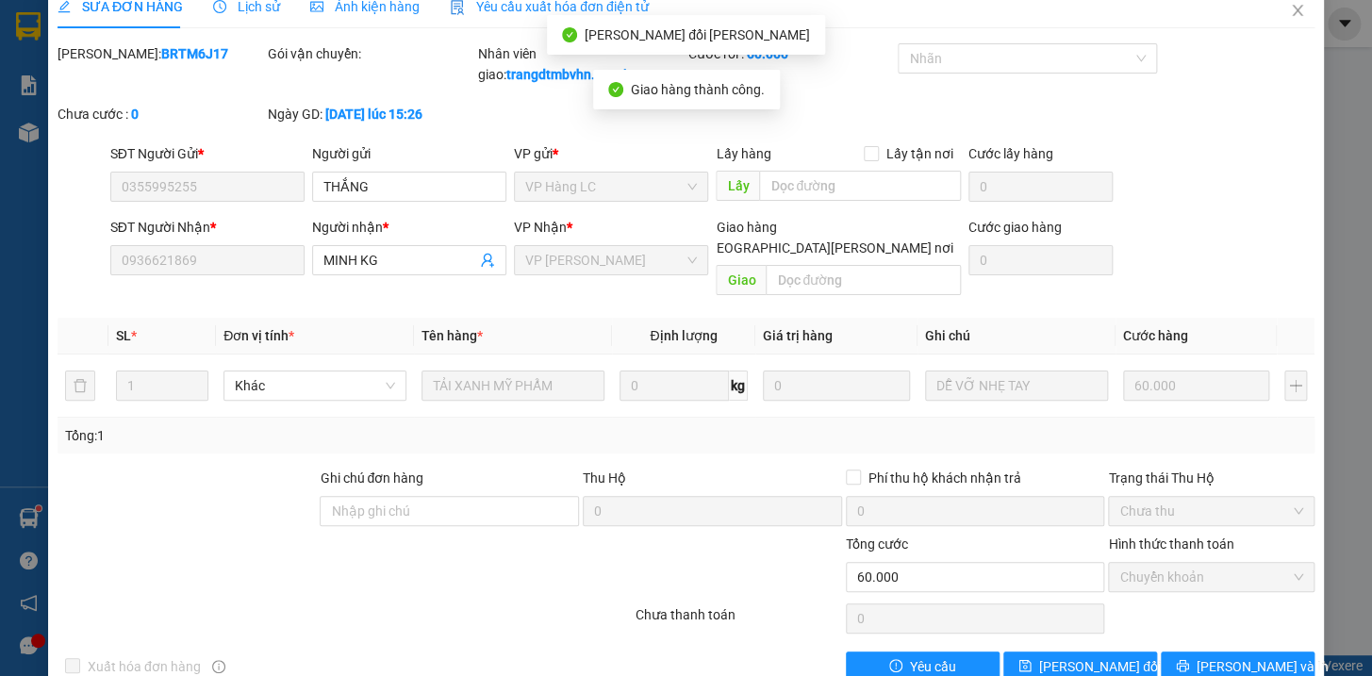
scroll to position [0, 0]
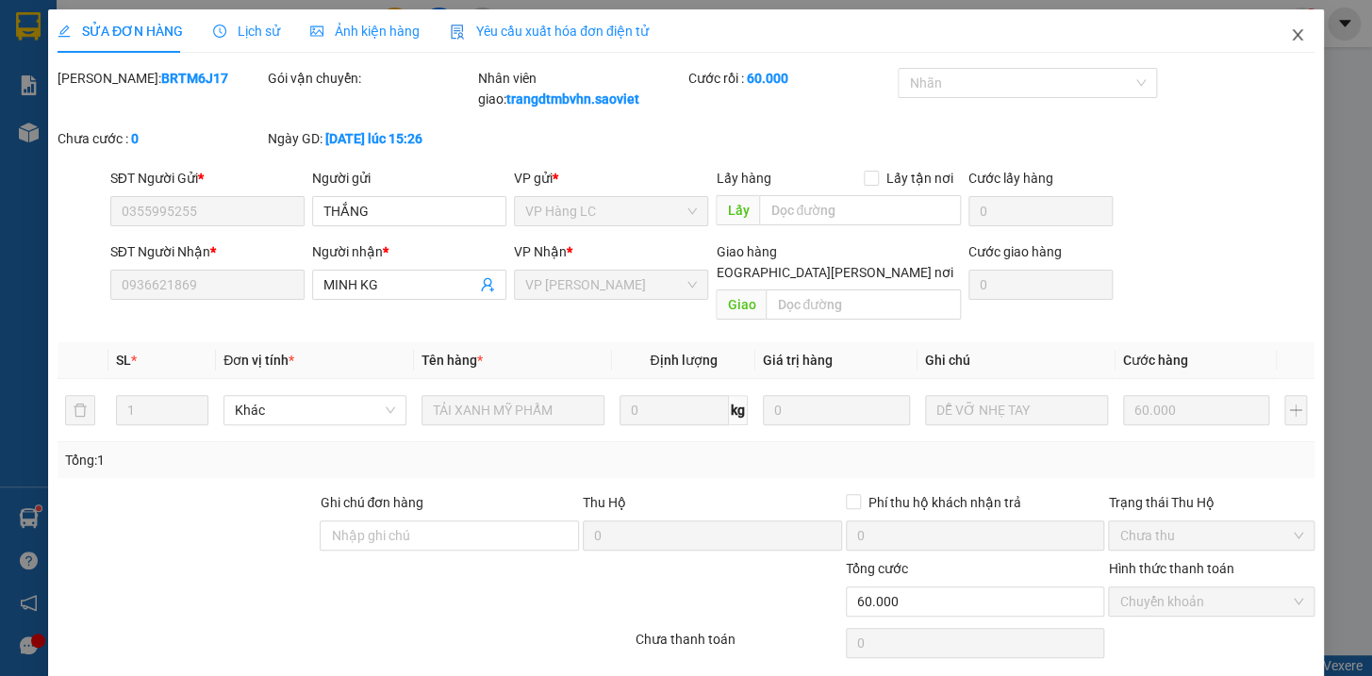
click at [1290, 36] on icon "close" at bounding box center [1297, 34] width 15 height 15
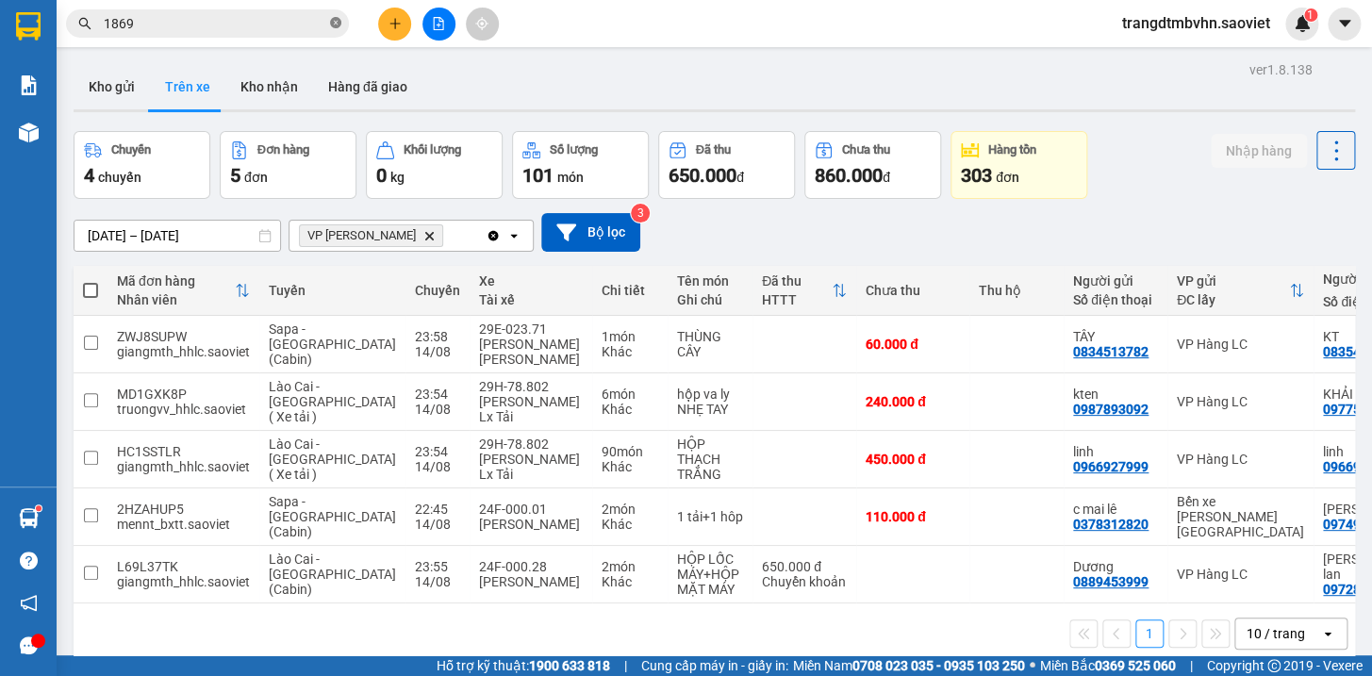
click at [337, 27] on icon "close-circle" at bounding box center [335, 22] width 11 height 11
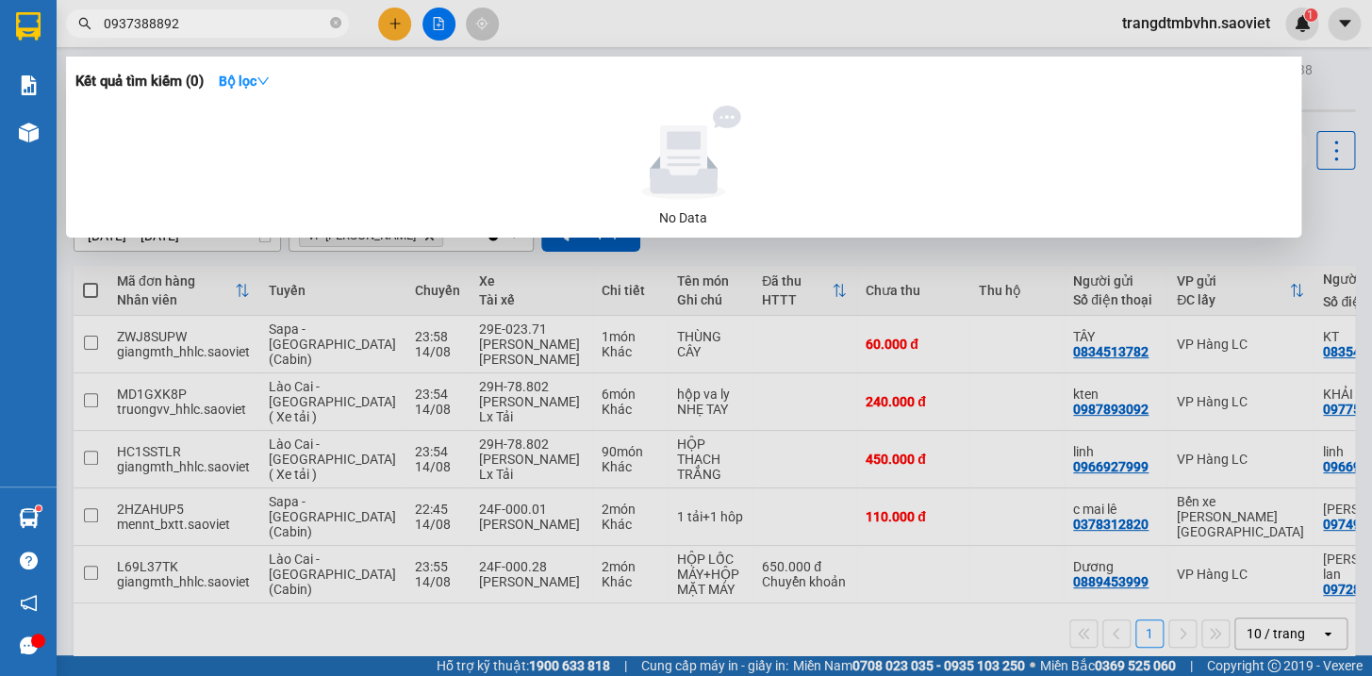
type input "0937388892"
click at [1320, 221] on div at bounding box center [686, 338] width 1372 height 676
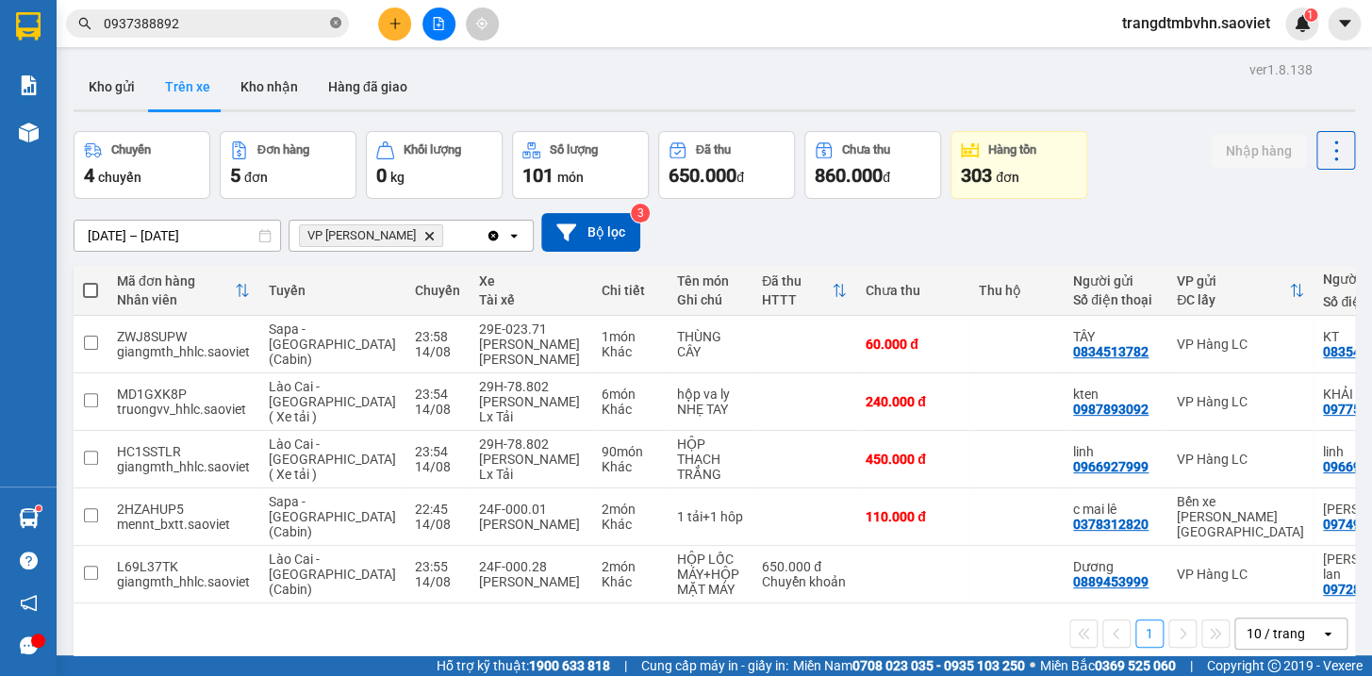
click at [334, 23] on icon "close-circle" at bounding box center [335, 22] width 11 height 11
click at [262, 25] on input "text" at bounding box center [215, 23] width 222 height 21
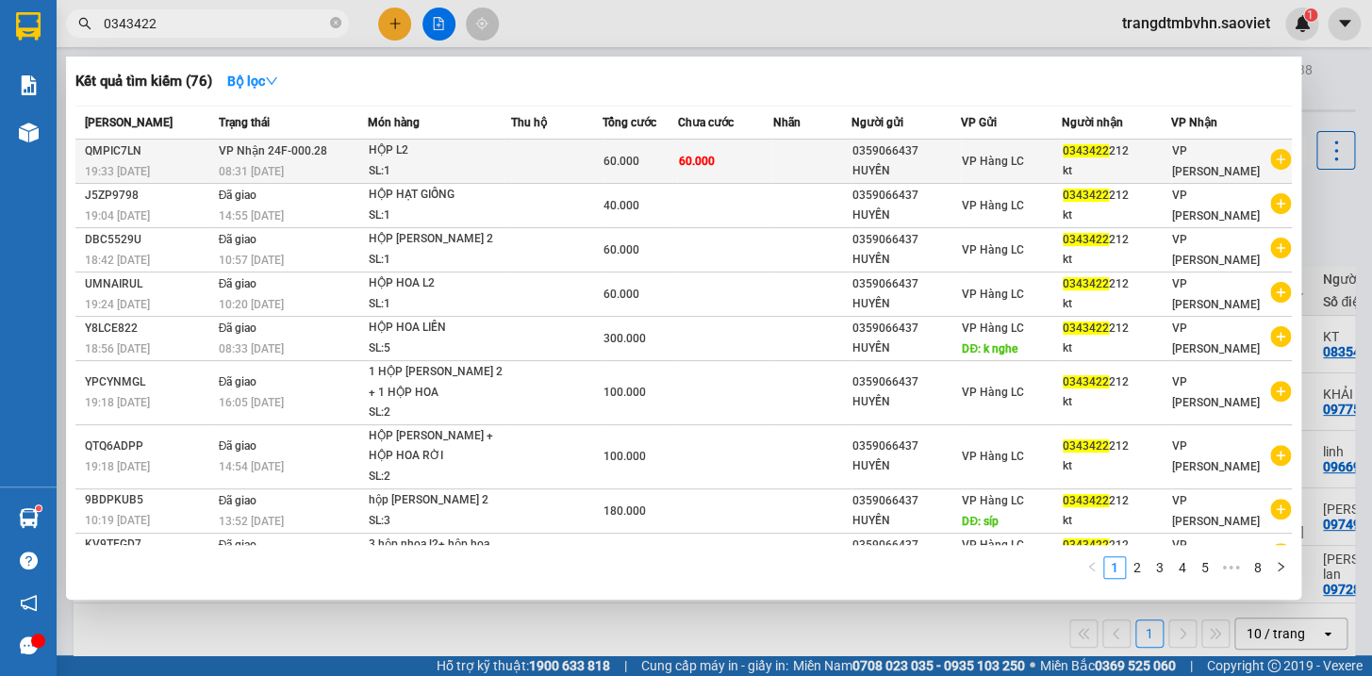
type input "0343422"
click at [1113, 167] on div "kt" at bounding box center [1115, 171] width 107 height 20
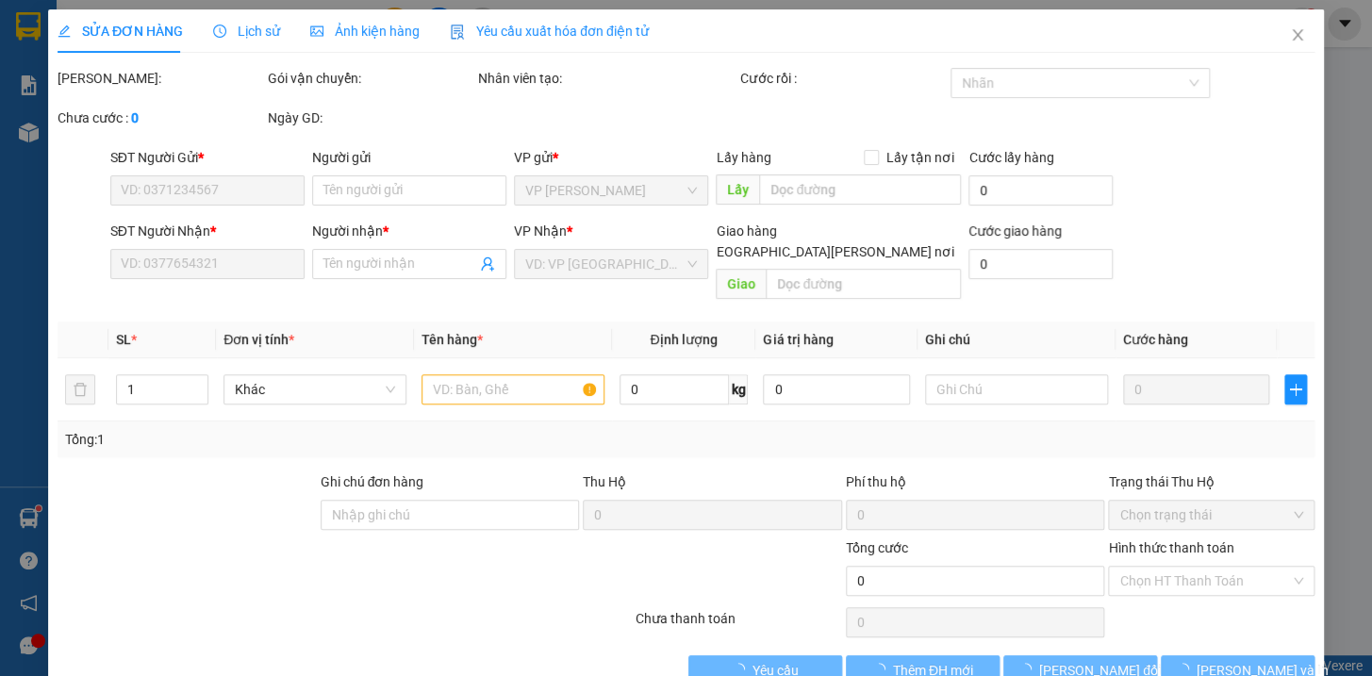
type input "0359066437"
type input "HUYỀN"
type input "0343422212"
type input "kt"
type input "60.000"
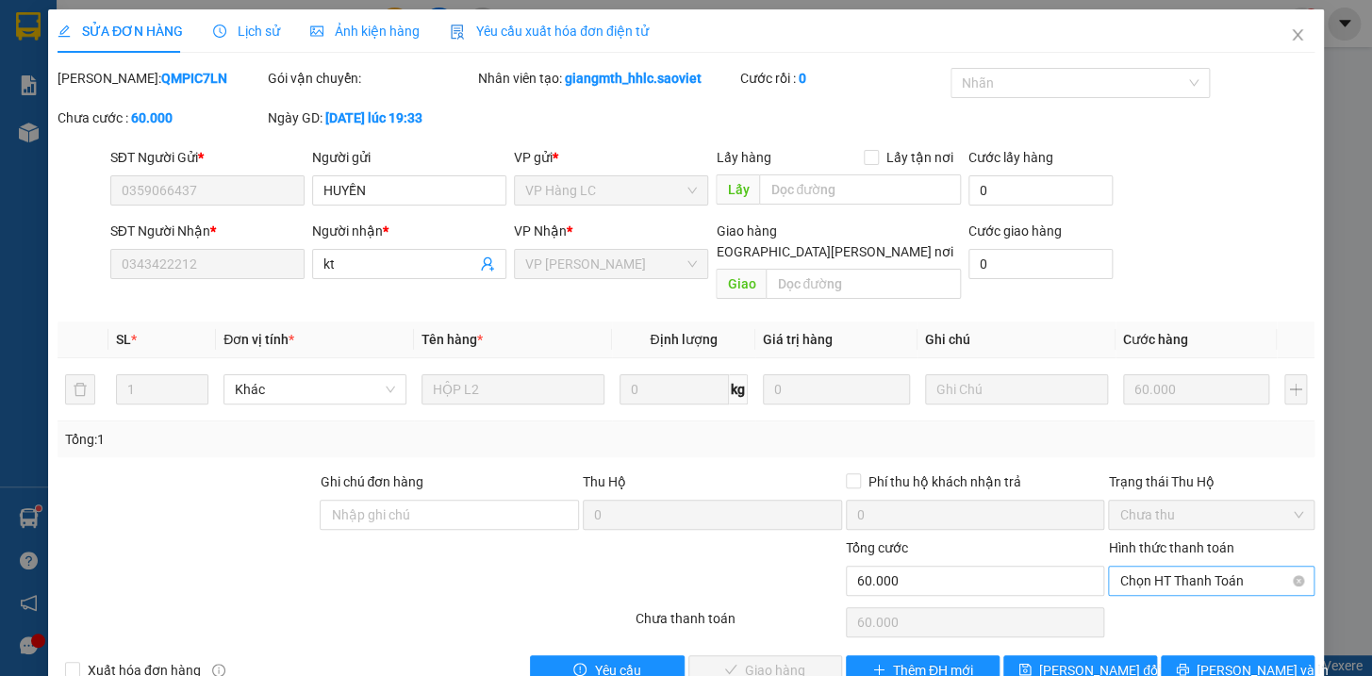
click at [1147, 567] on span "Chọn HT Thanh Toán" at bounding box center [1211, 581] width 184 height 28
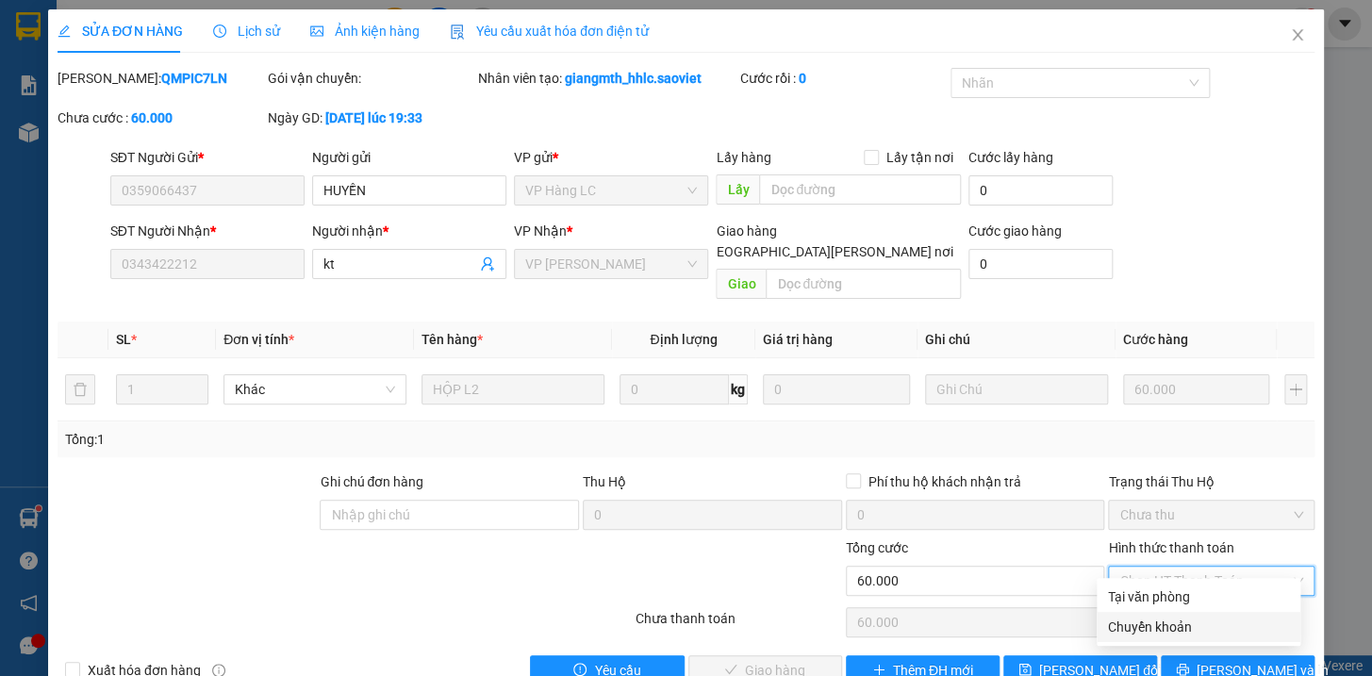
click at [1167, 617] on div "Chuyển khoản" at bounding box center [1198, 627] width 181 height 21
type input "0"
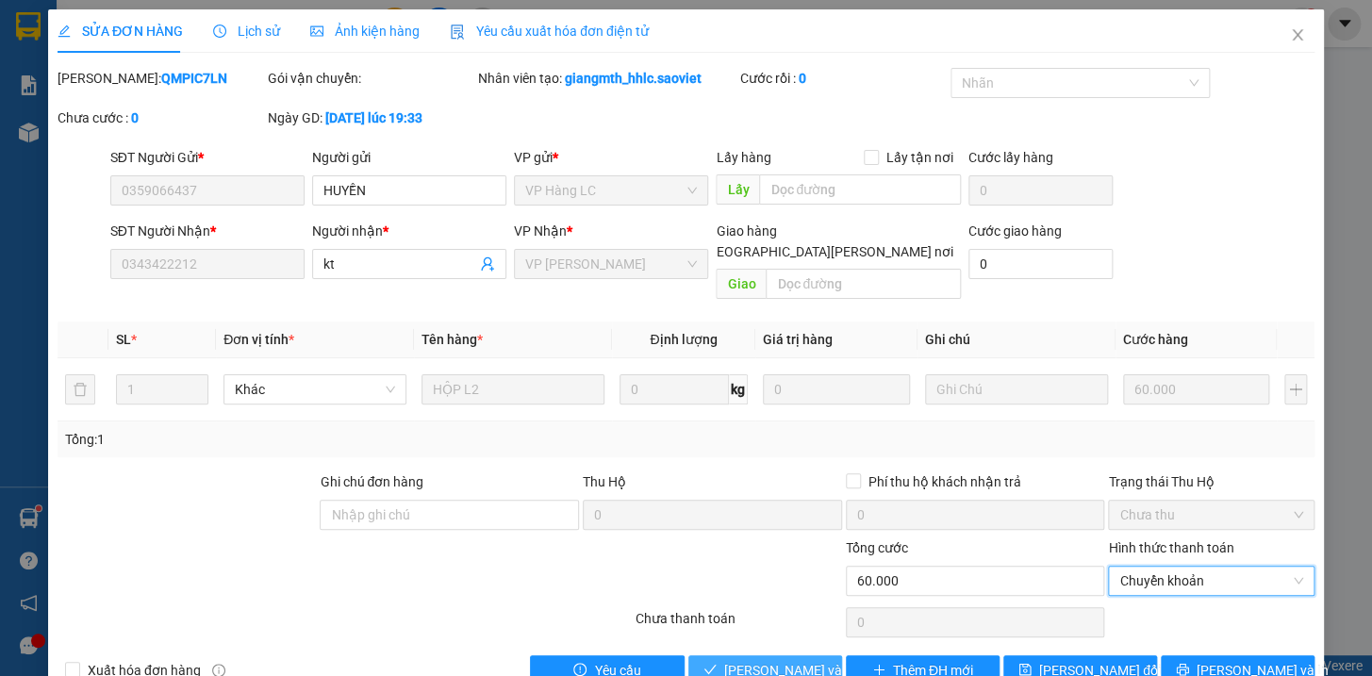
click at [794, 660] on span "[PERSON_NAME] và Giao hàng" at bounding box center [851, 670] width 255 height 21
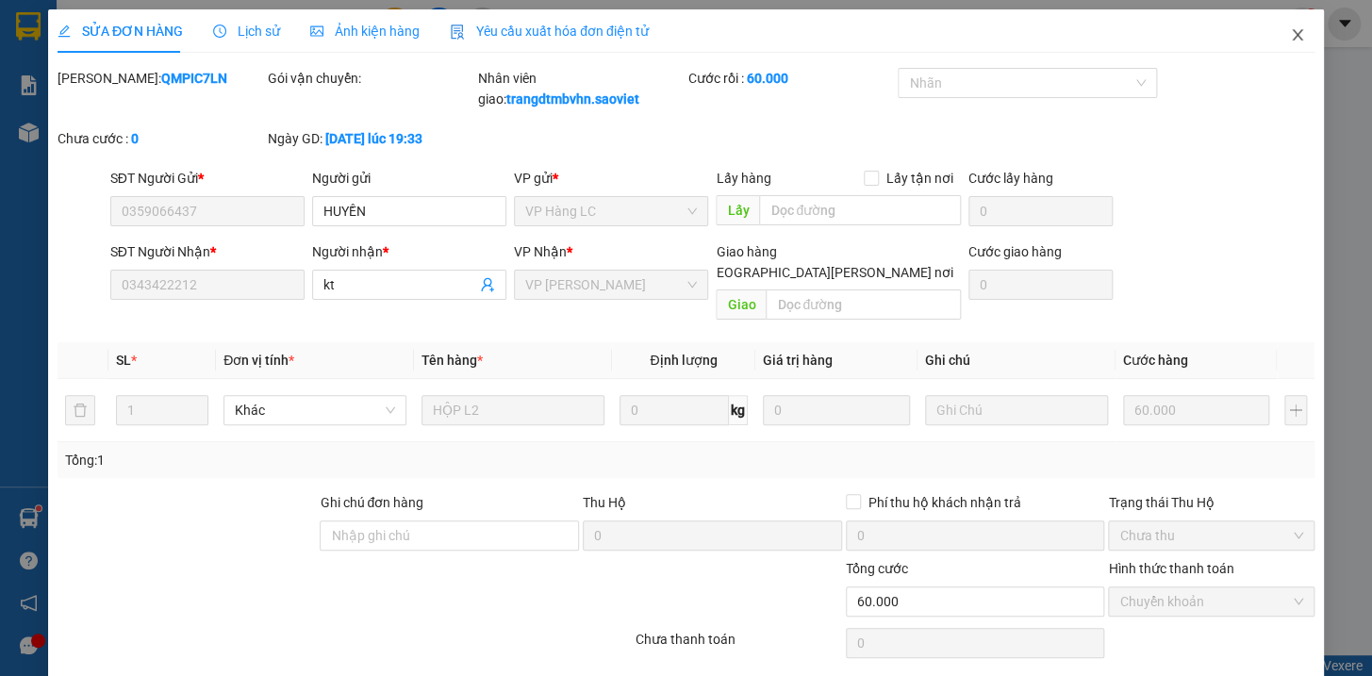
click at [1290, 33] on icon "close" at bounding box center [1297, 34] width 15 height 15
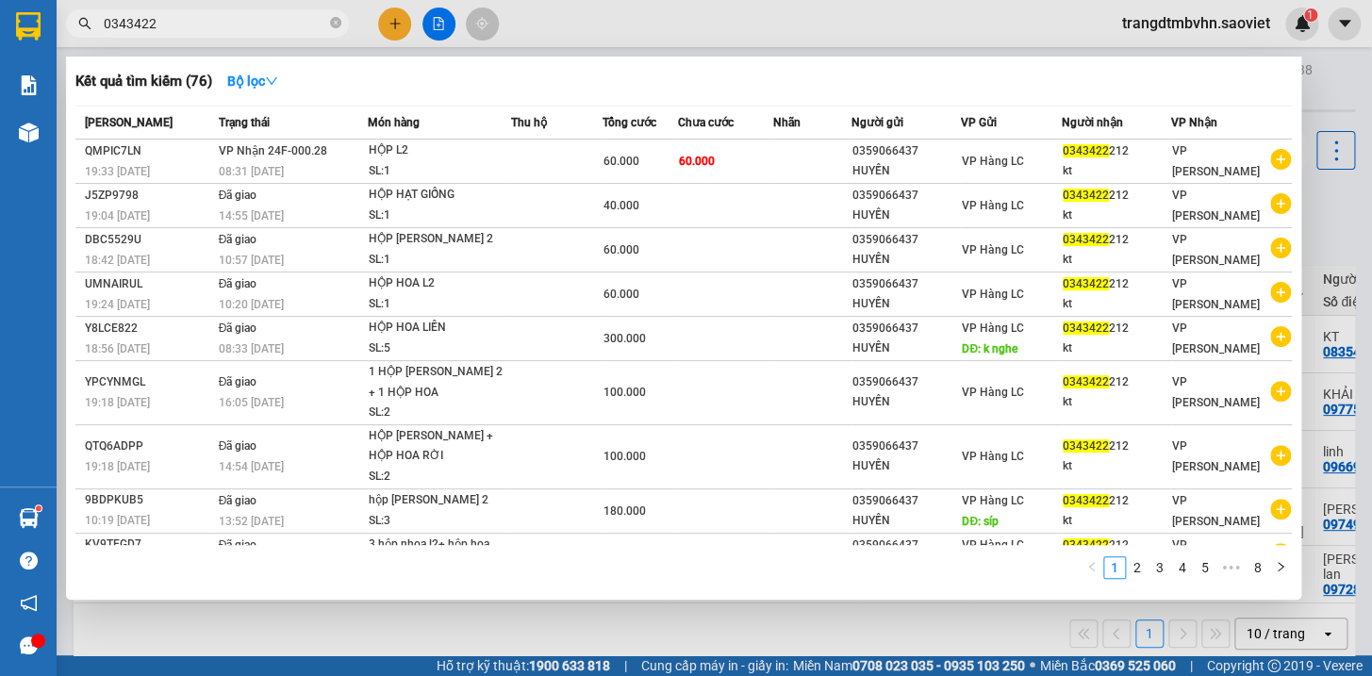
click at [342, 21] on span "0343422" at bounding box center [207, 23] width 283 height 28
click at [336, 22] on icon "close-circle" at bounding box center [335, 22] width 11 height 11
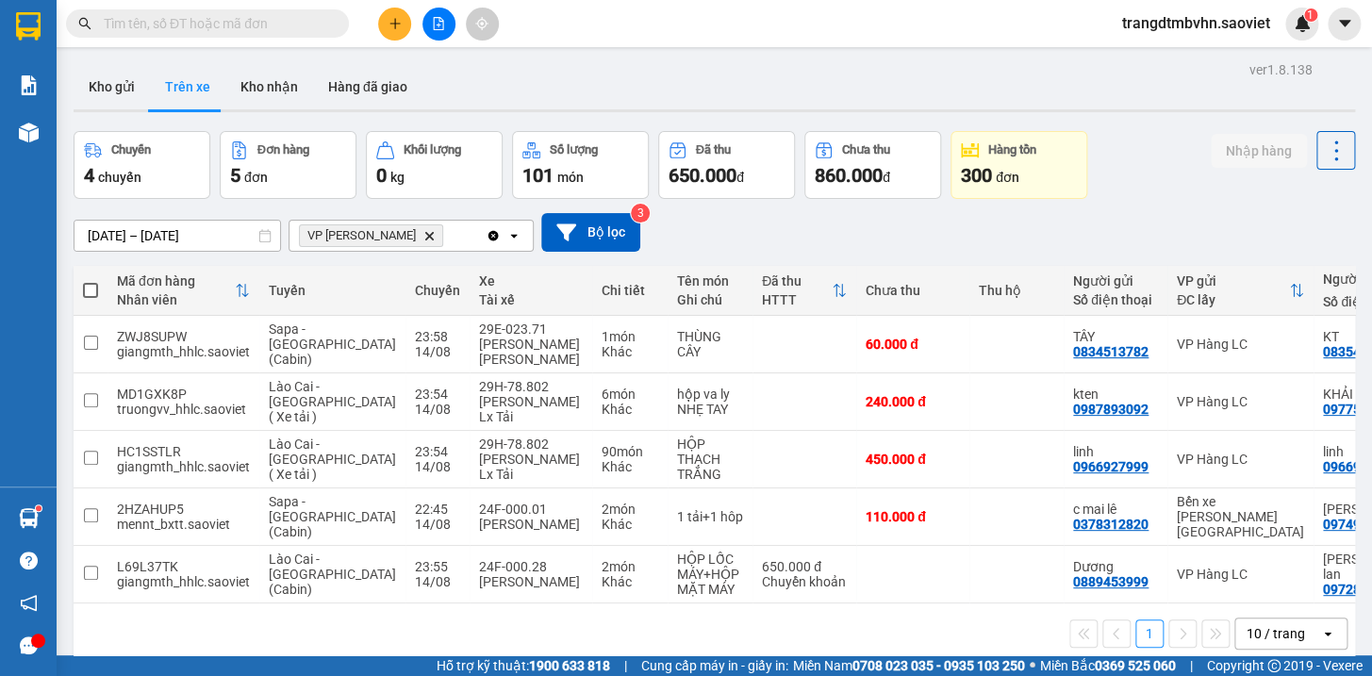
type input "9"
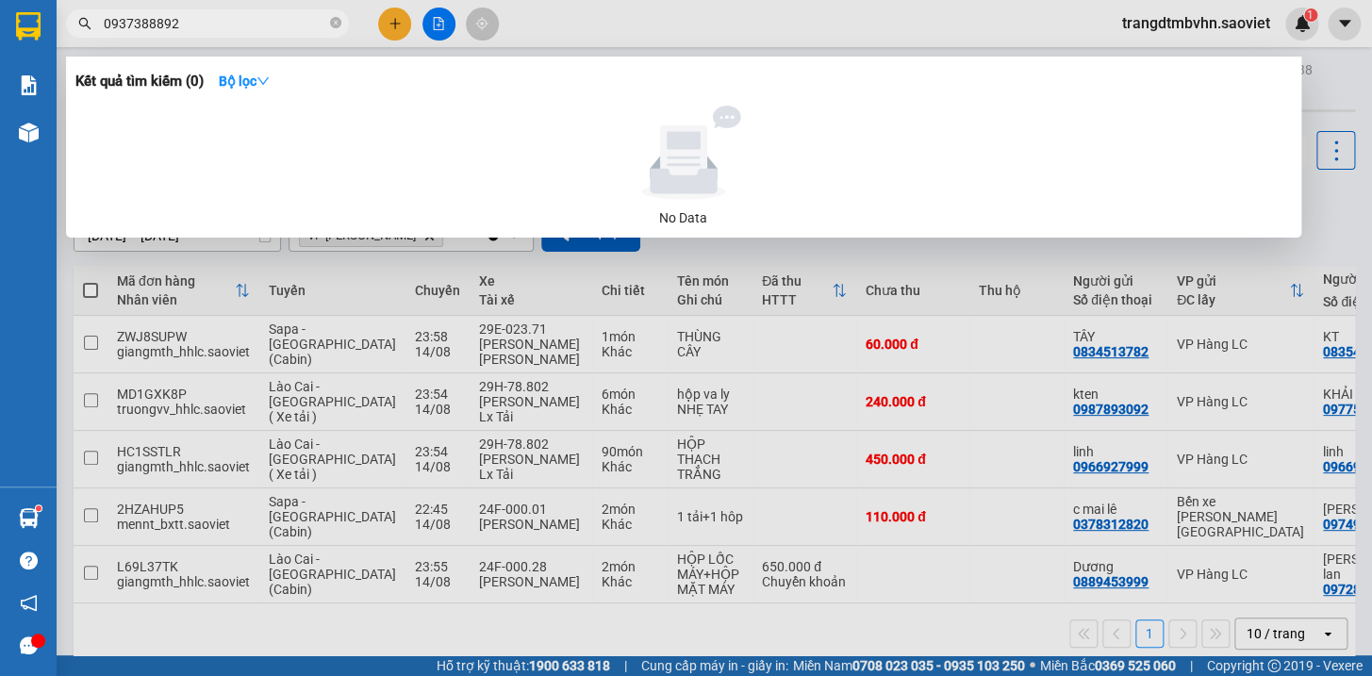
type input "0937388892"
click at [497, 622] on div at bounding box center [686, 338] width 1372 height 676
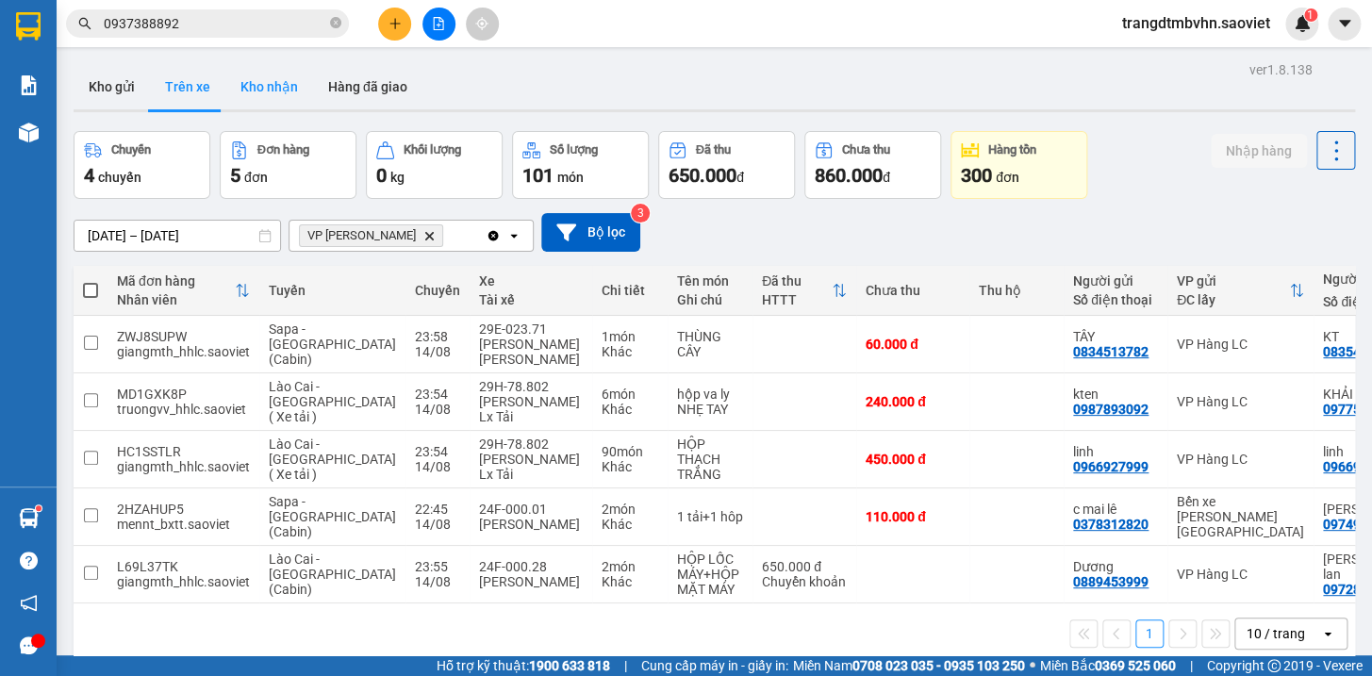
click at [264, 82] on button "Kho nhận" at bounding box center [269, 86] width 88 height 45
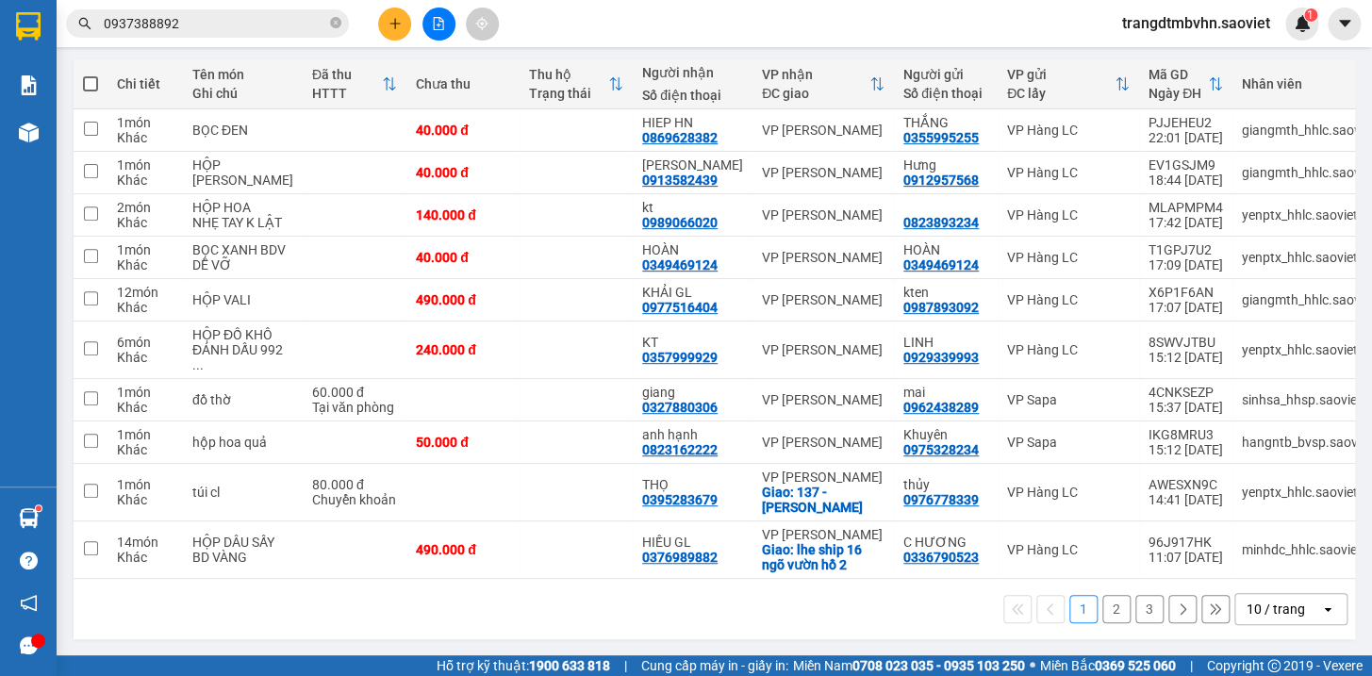
scroll to position [208, 0]
click at [333, 27] on icon "close-circle" at bounding box center [335, 22] width 11 height 11
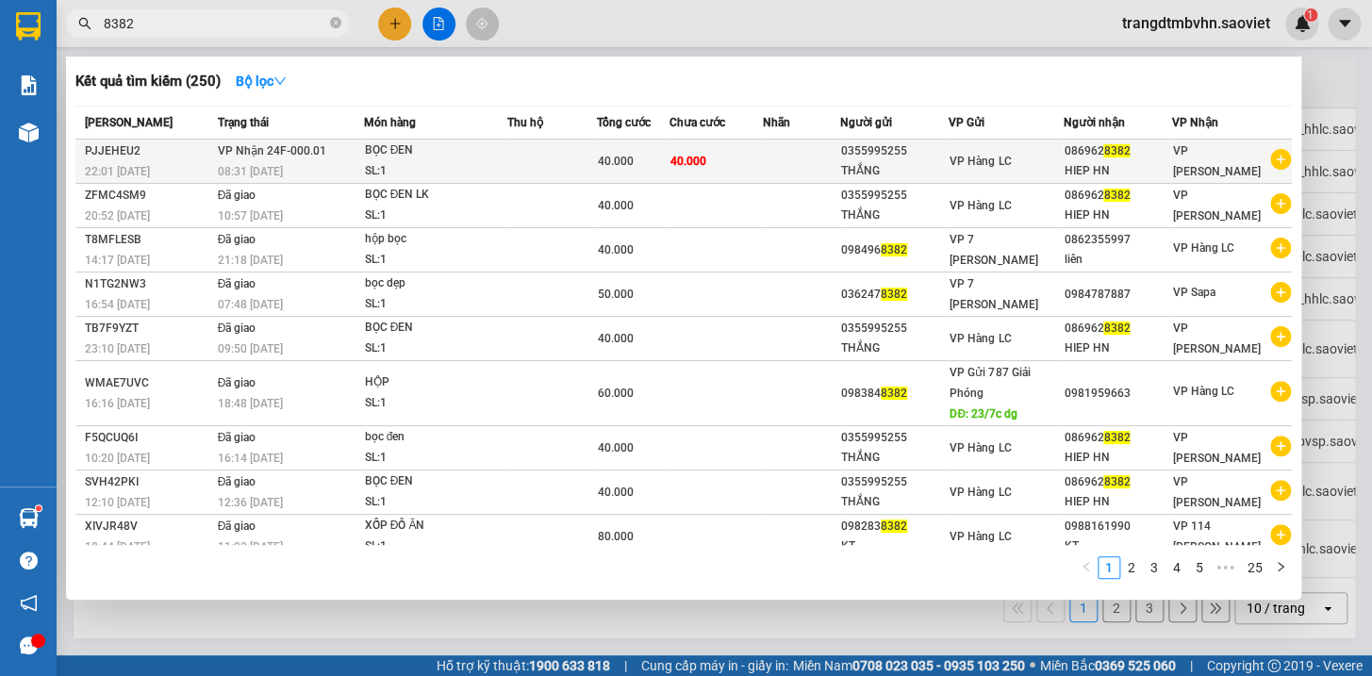
type input "8382"
click at [1011, 155] on span "VP Hàng LC" at bounding box center [979, 161] width 61 height 13
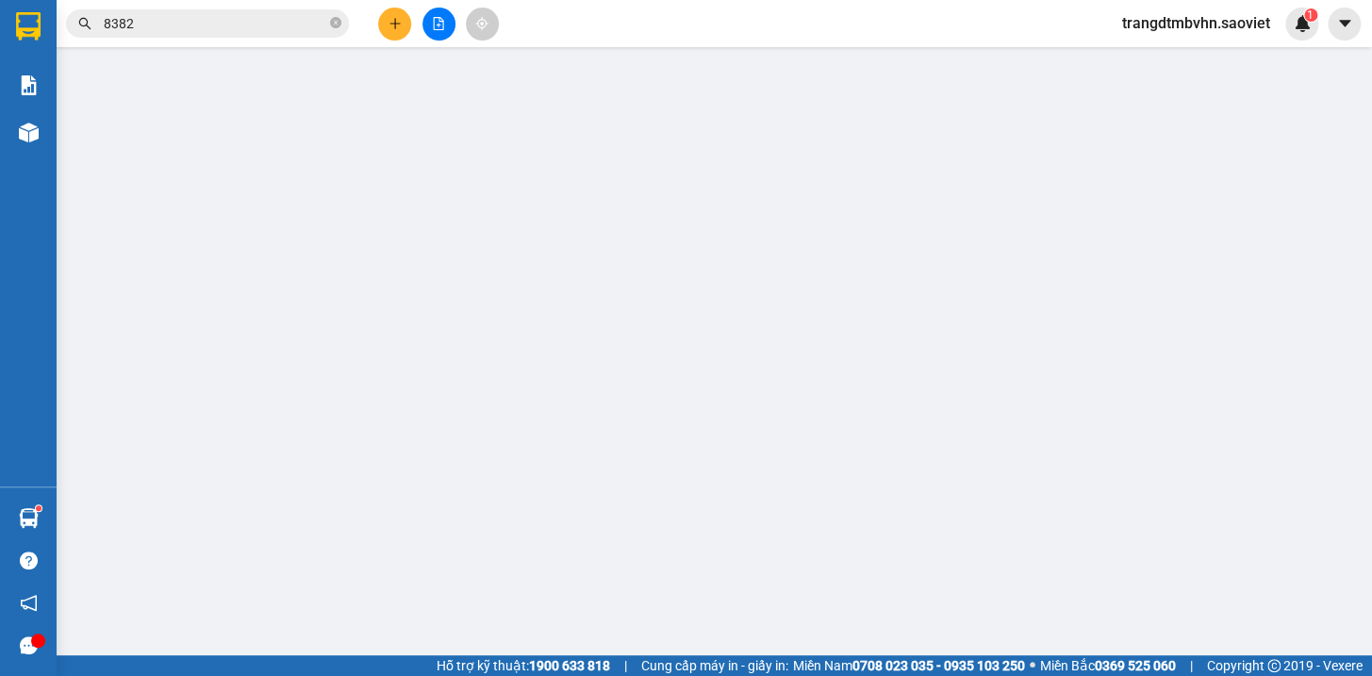
type input "0355995255"
type input "THẮNG"
type input "0869628382"
type input "HIEP HN"
type input "40.000"
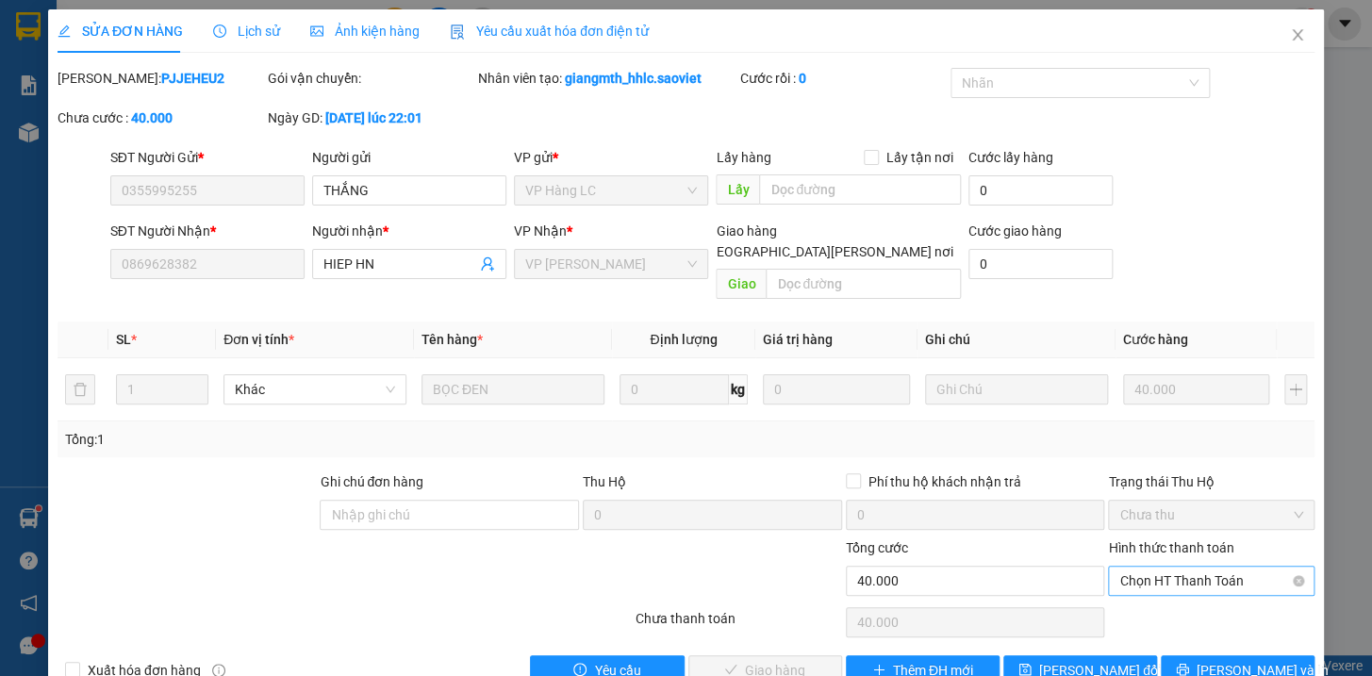
click at [1171, 567] on span "Chọn HT Thanh Toán" at bounding box center [1211, 581] width 184 height 28
click at [1161, 600] on div "Tại văn phòng" at bounding box center [1198, 596] width 181 height 21
type input "0"
click at [793, 660] on span "[PERSON_NAME] và Giao hàng" at bounding box center [851, 670] width 255 height 21
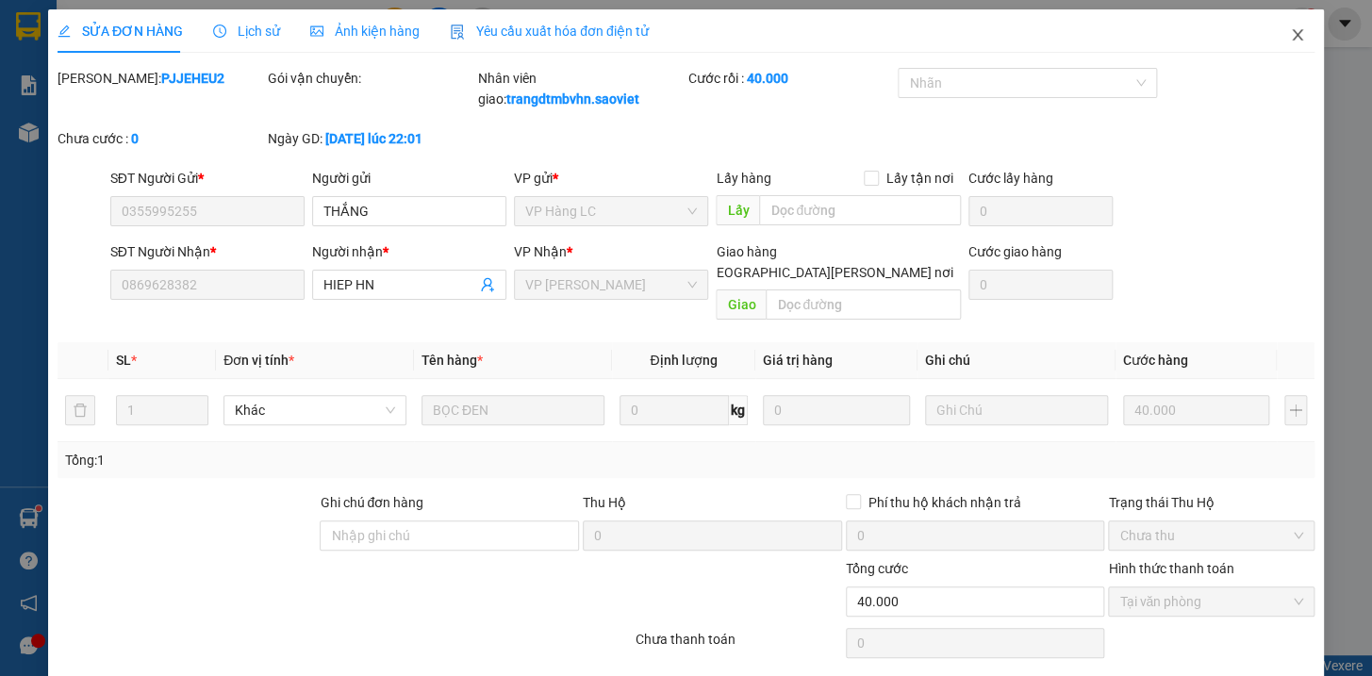
click at [1290, 30] on icon "close" at bounding box center [1297, 34] width 15 height 15
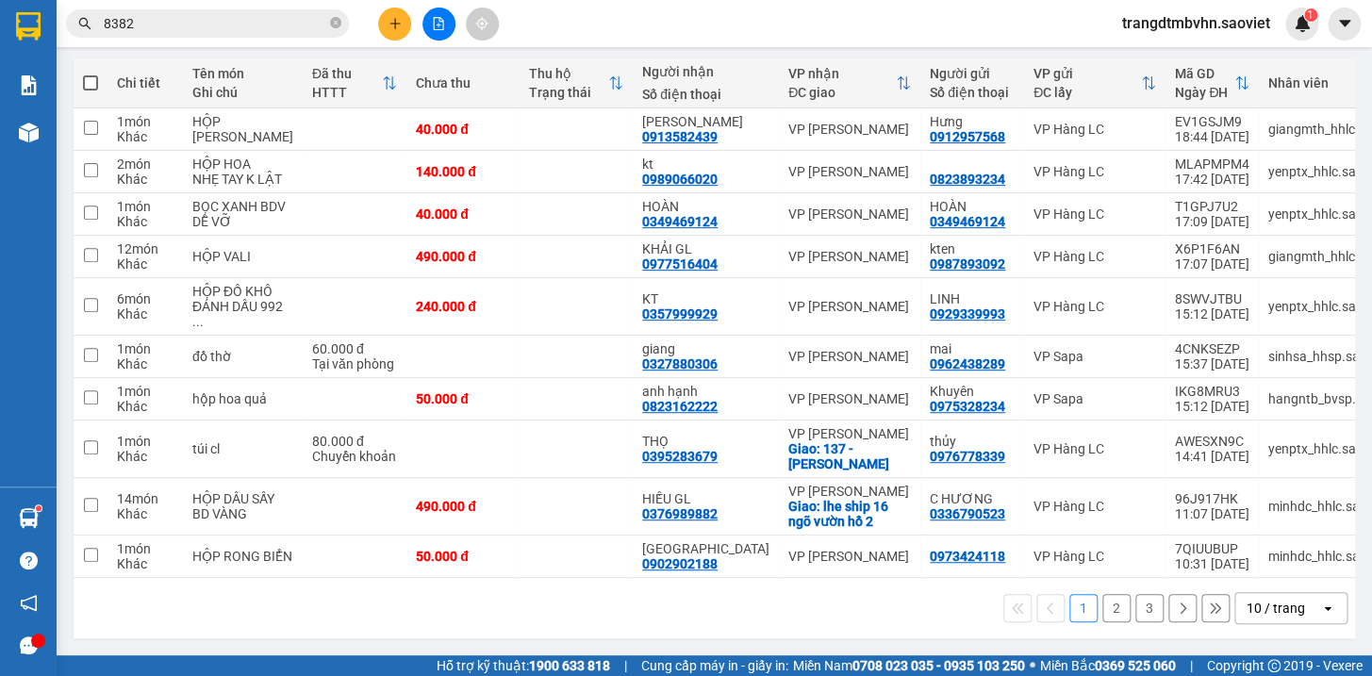
scroll to position [272, 0]
click at [1103, 612] on button "2" at bounding box center [1116, 608] width 28 height 28
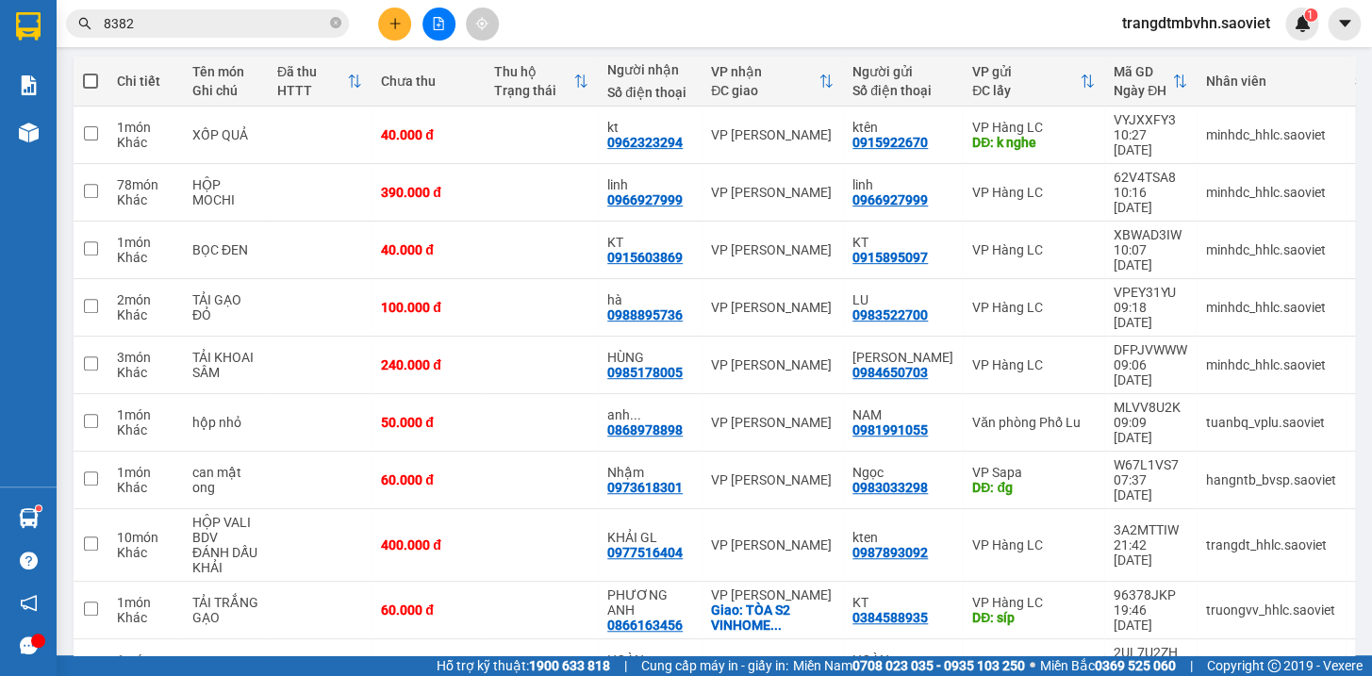
scroll to position [212, 0]
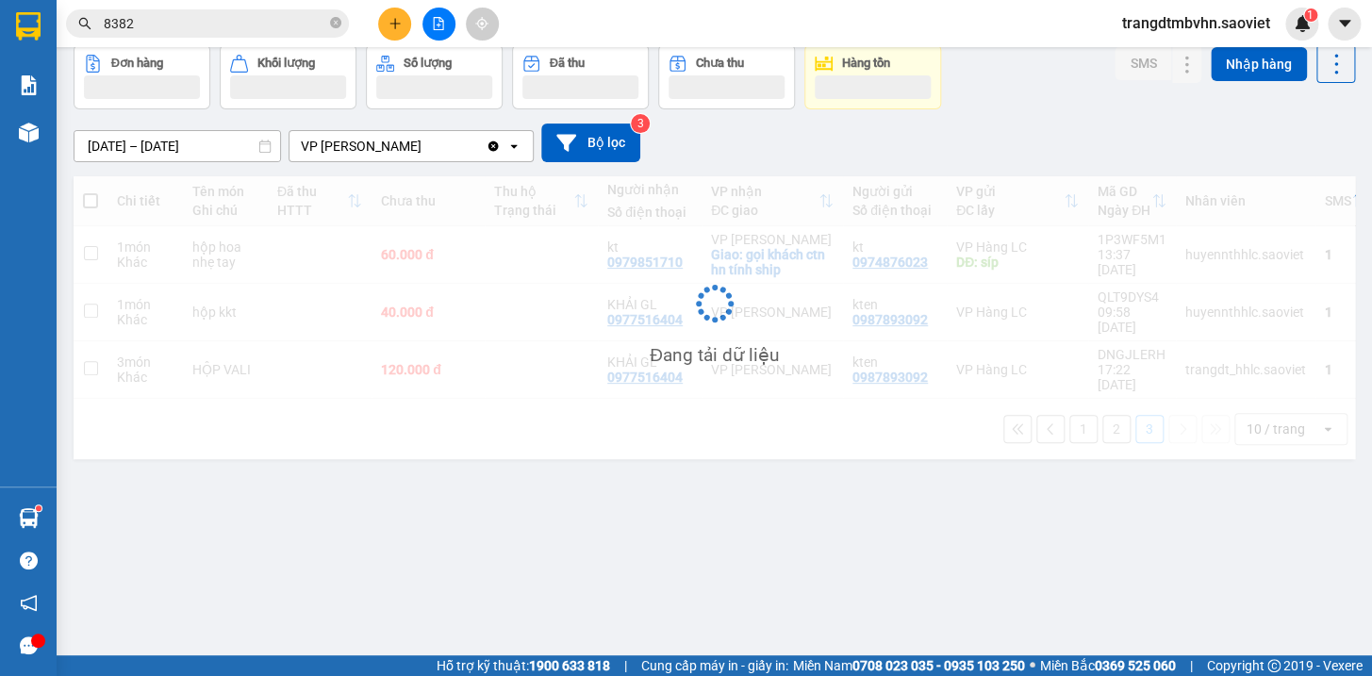
scroll to position [86, 0]
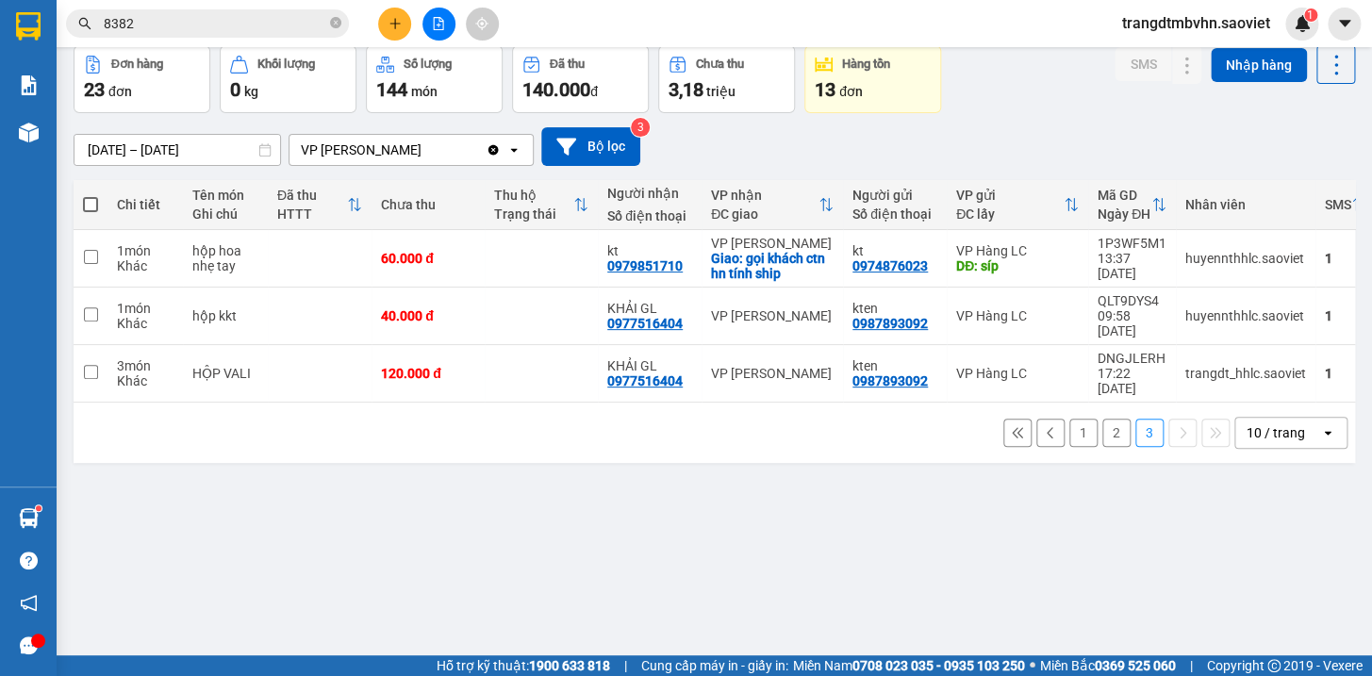
click at [1069, 419] on button "1" at bounding box center [1083, 433] width 28 height 28
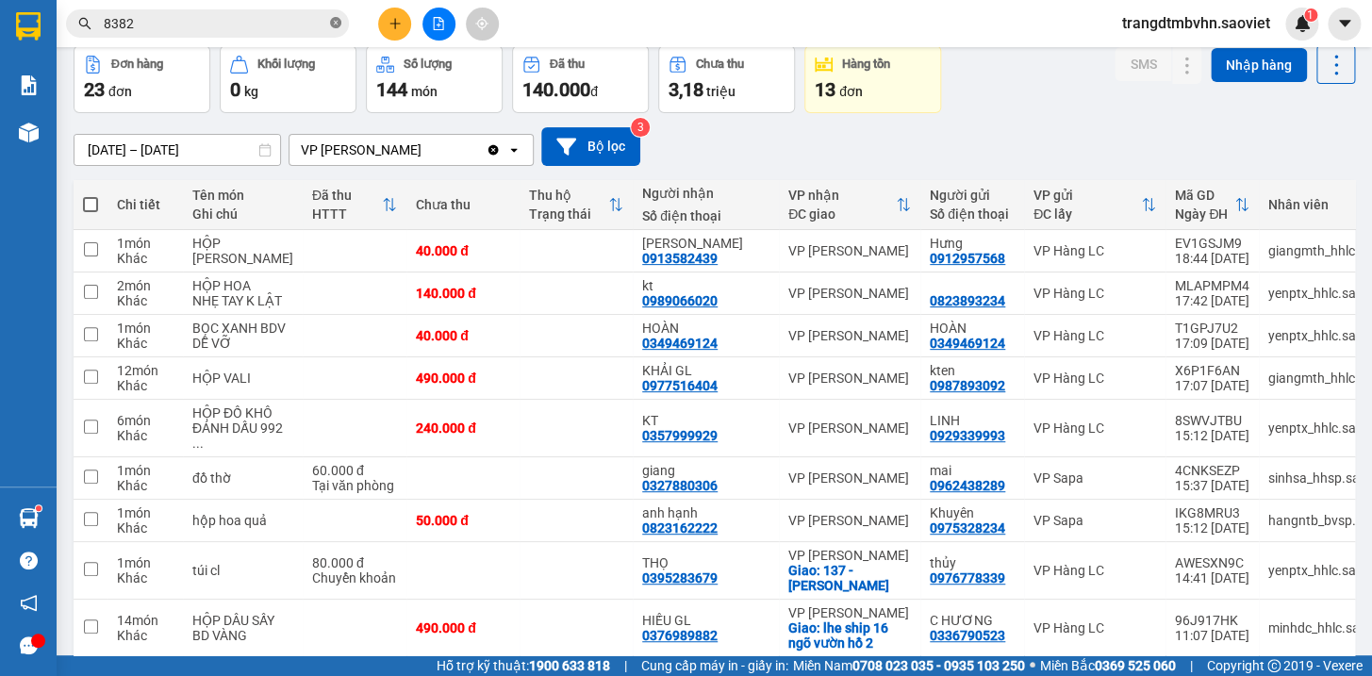
click at [331, 25] on icon "close-circle" at bounding box center [335, 22] width 11 height 11
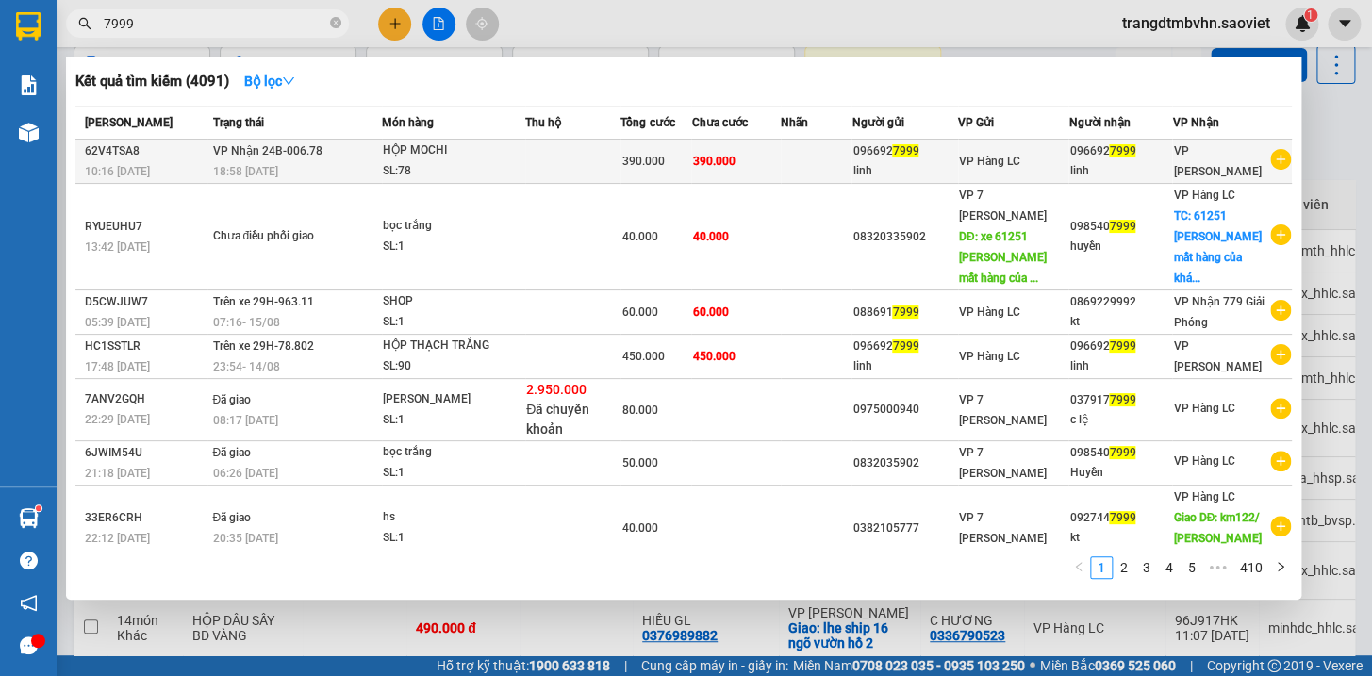
type input "7999"
click at [1081, 155] on div "096692 7999" at bounding box center [1120, 151] width 102 height 20
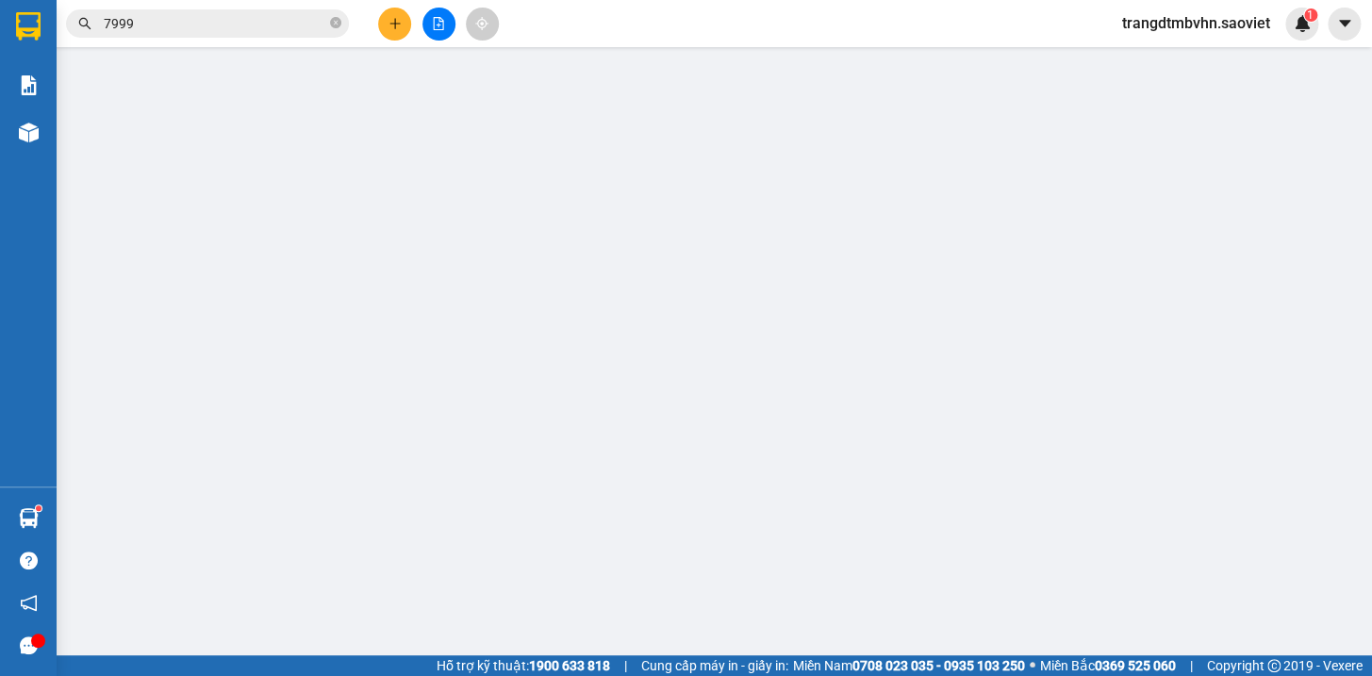
type input "0966927999"
type input "linh"
type input "0966927999"
type input "linh"
type input "390.000"
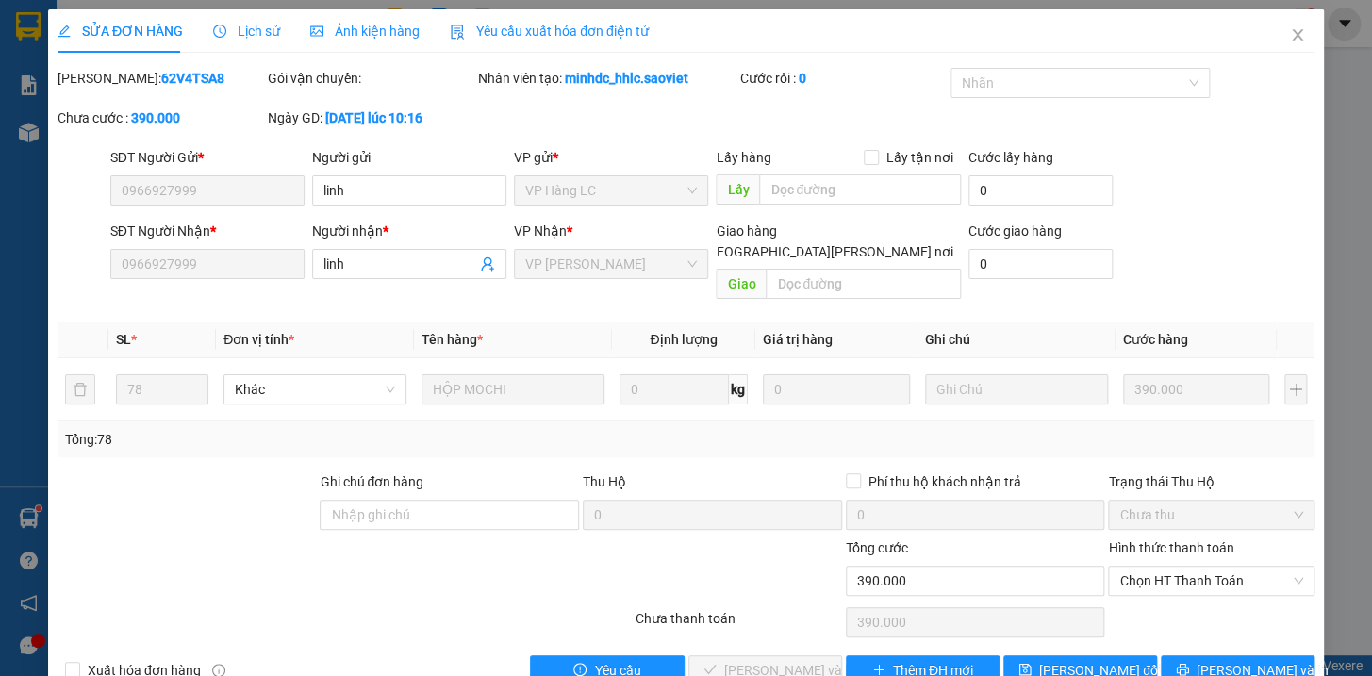
scroll to position [25, 0]
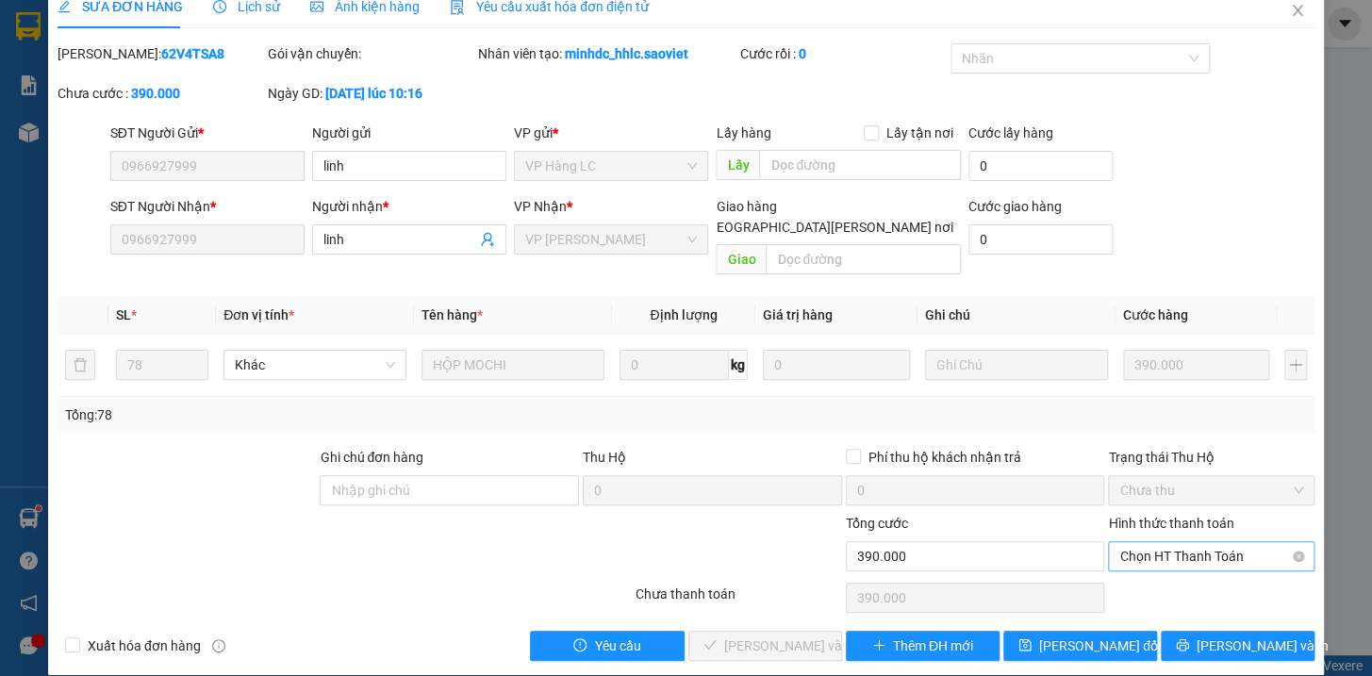
click at [1212, 542] on span "Chọn HT Thanh Toán" at bounding box center [1211, 556] width 184 height 28
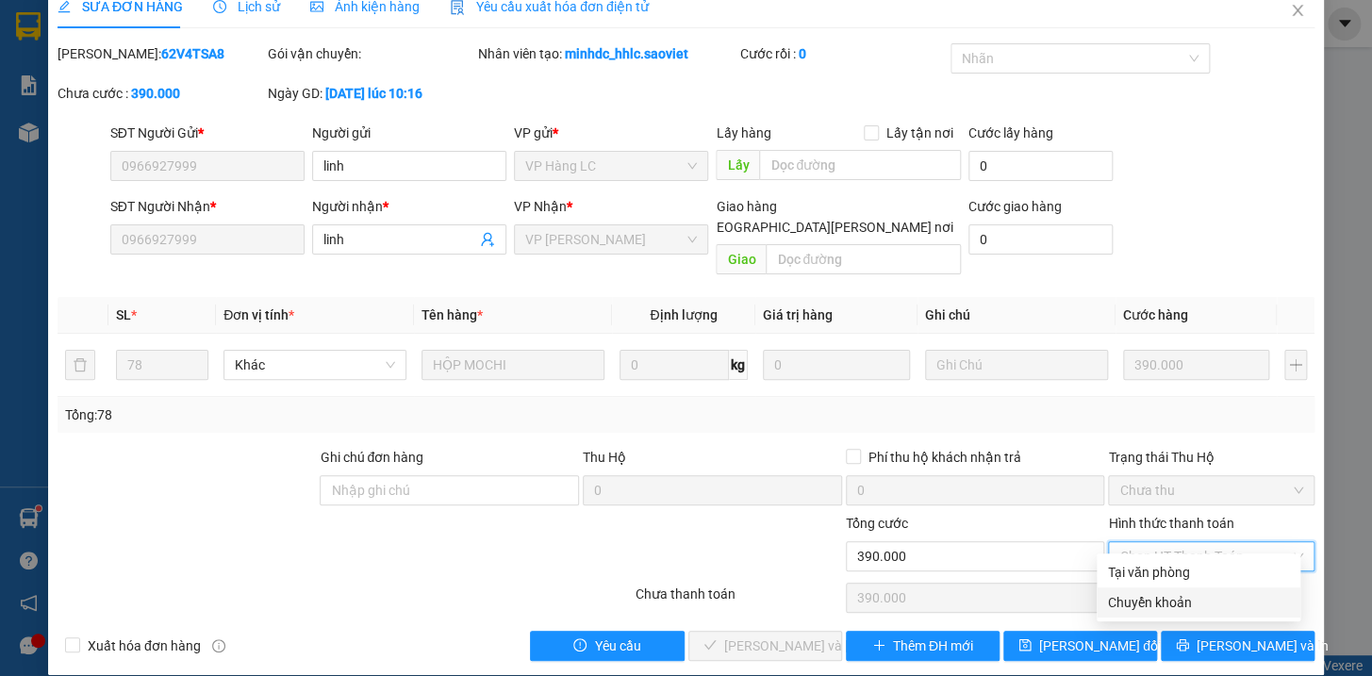
click at [1148, 608] on div "Chuyển khoản" at bounding box center [1198, 602] width 181 height 21
type input "0"
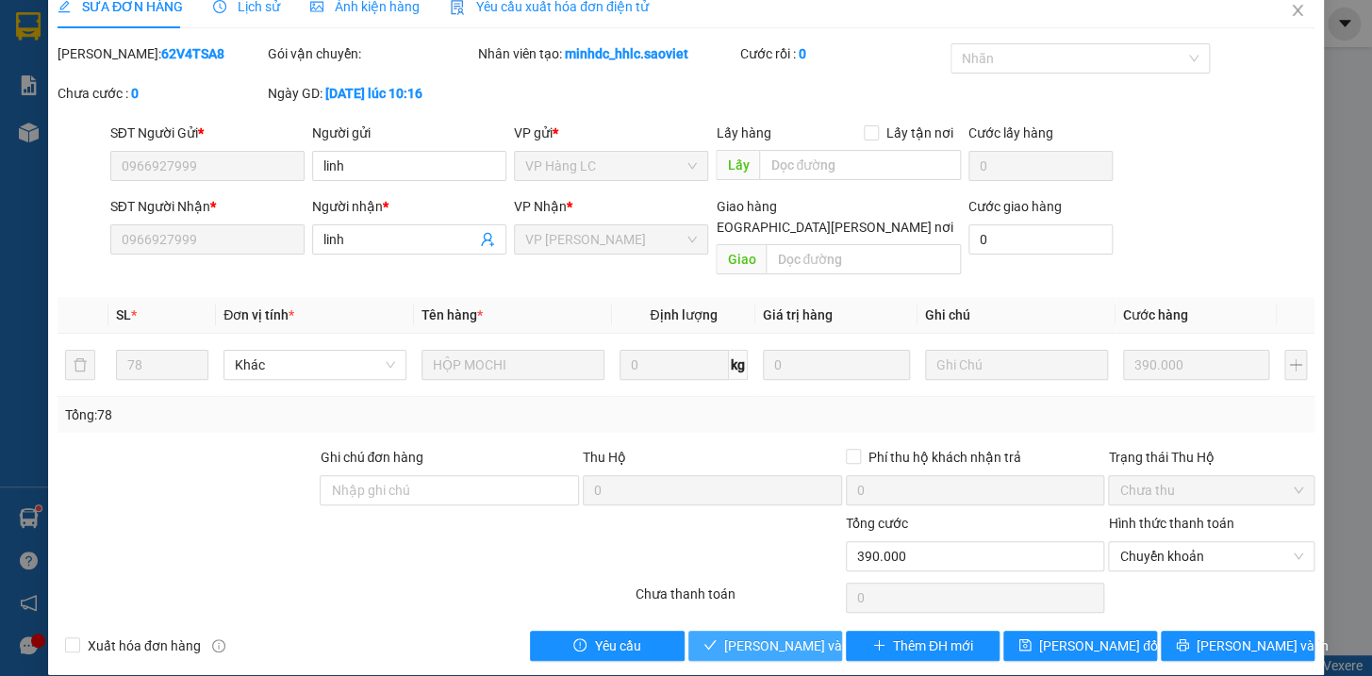
click at [791, 635] on span "[PERSON_NAME] và Giao hàng" at bounding box center [851, 645] width 255 height 21
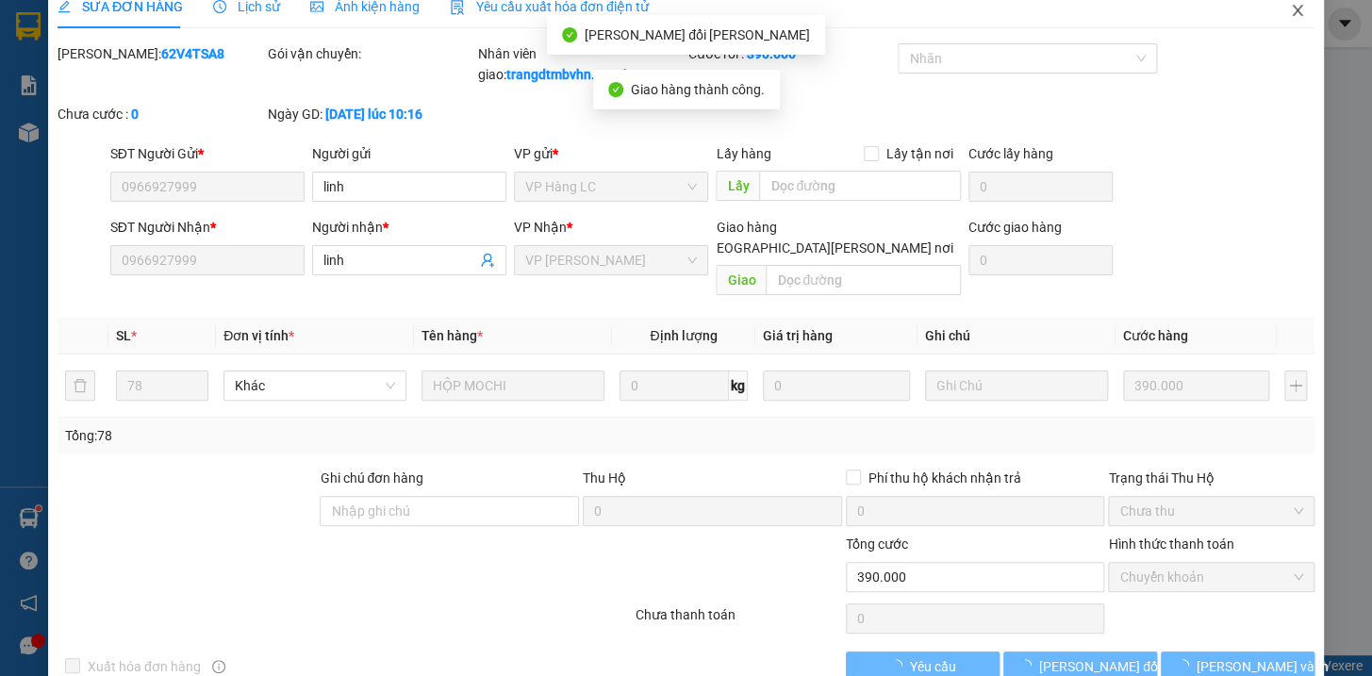
scroll to position [0, 0]
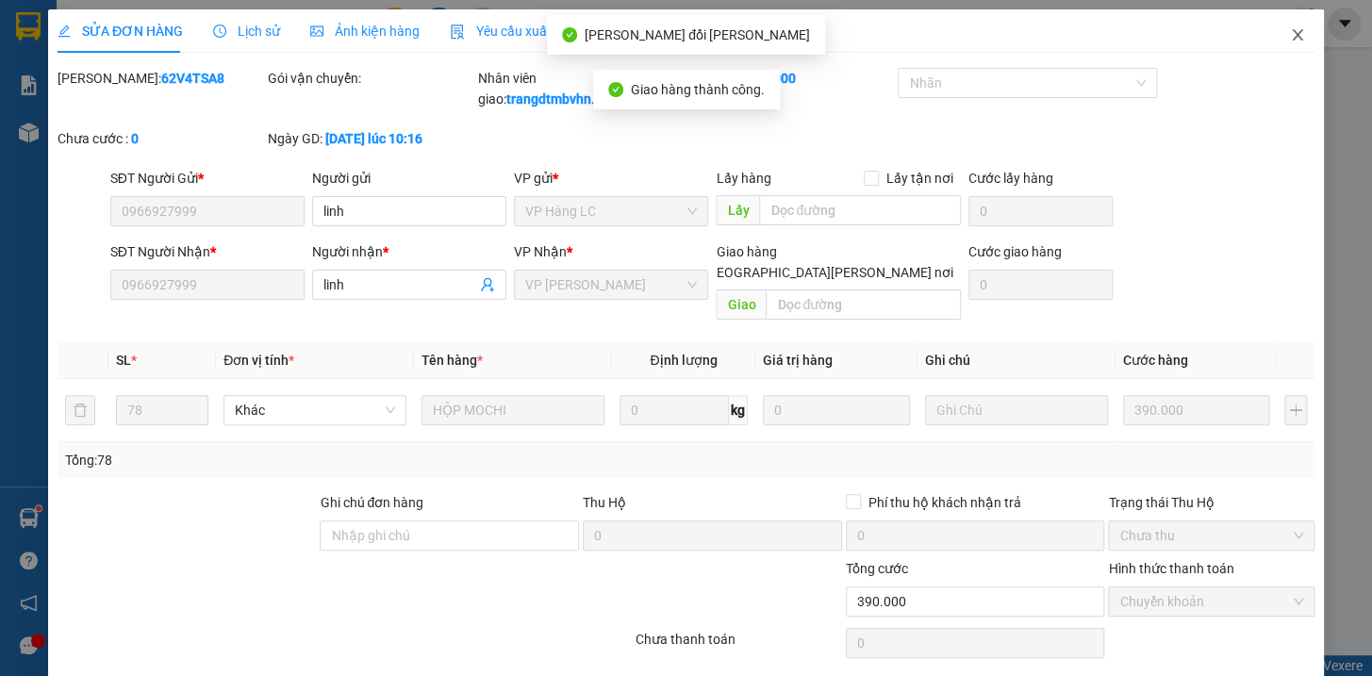
click at [1290, 33] on icon "close" at bounding box center [1297, 34] width 15 height 15
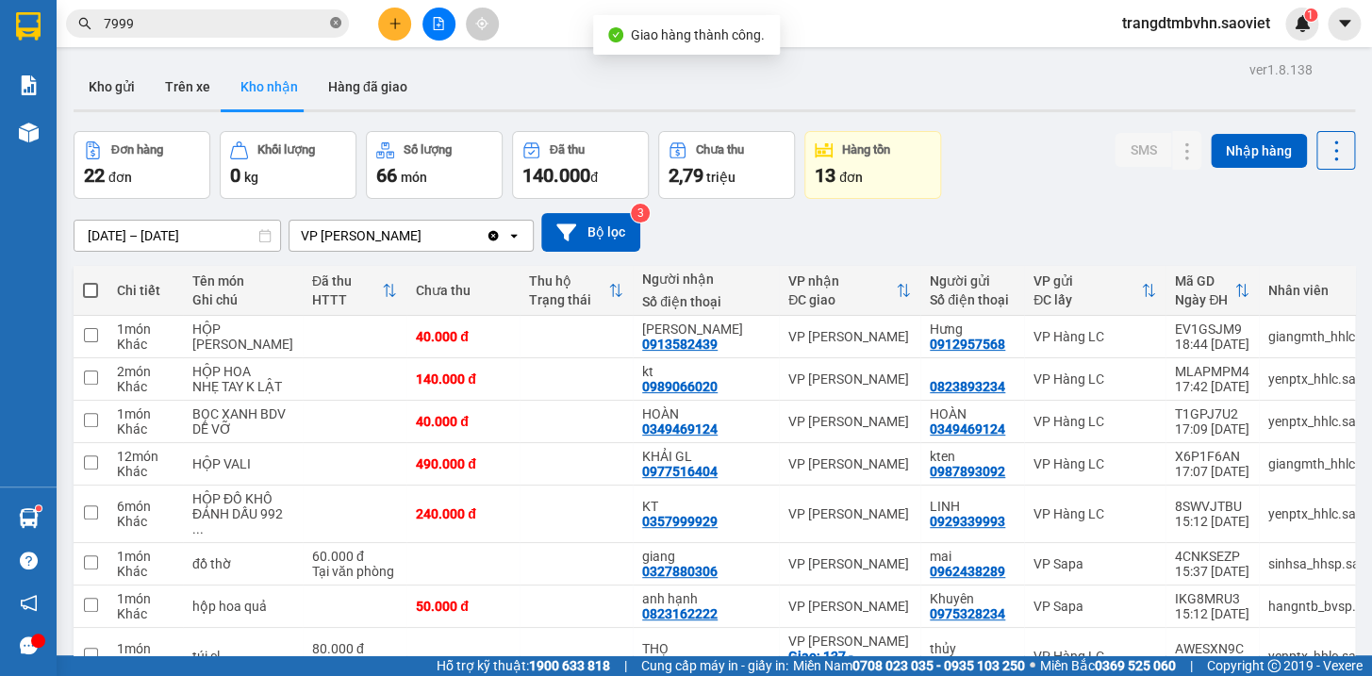
click at [336, 25] on icon "close-circle" at bounding box center [335, 22] width 11 height 11
click at [322, 25] on input "text" at bounding box center [215, 23] width 222 height 21
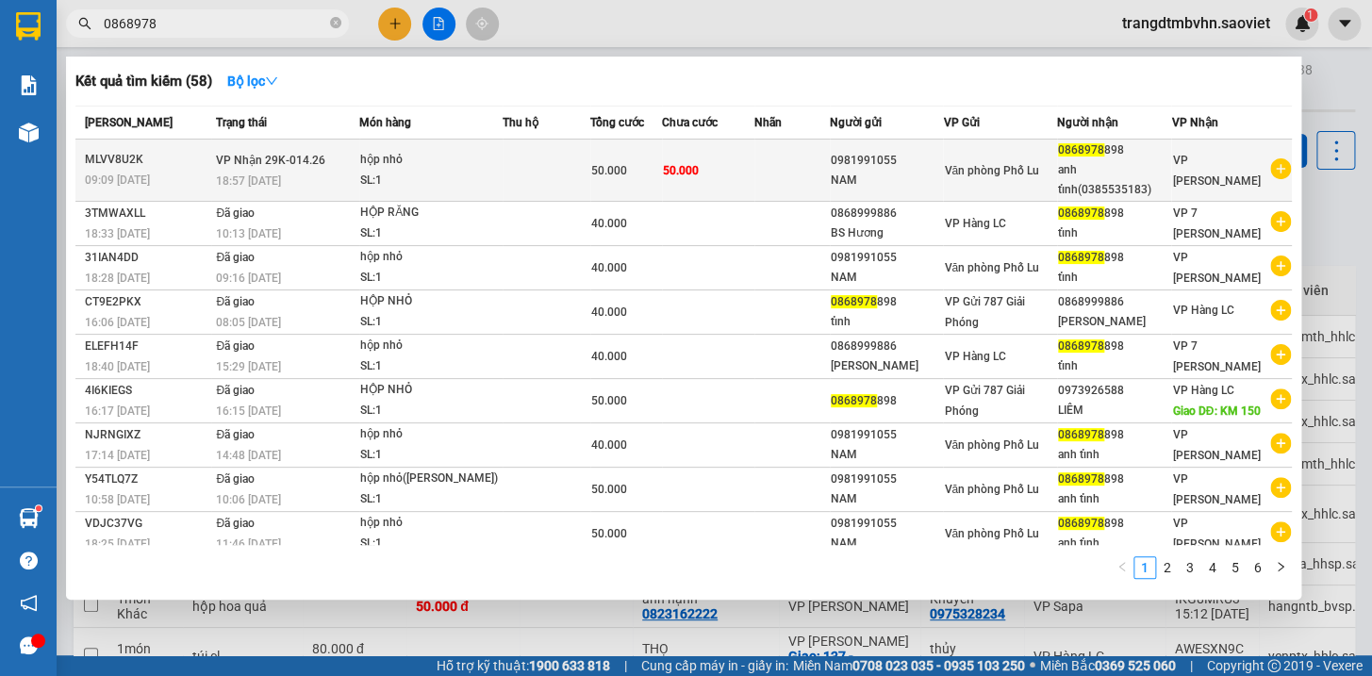
type input "0868978"
click at [1125, 173] on div "anh tỉnh(0385535183)" at bounding box center [1114, 180] width 113 height 40
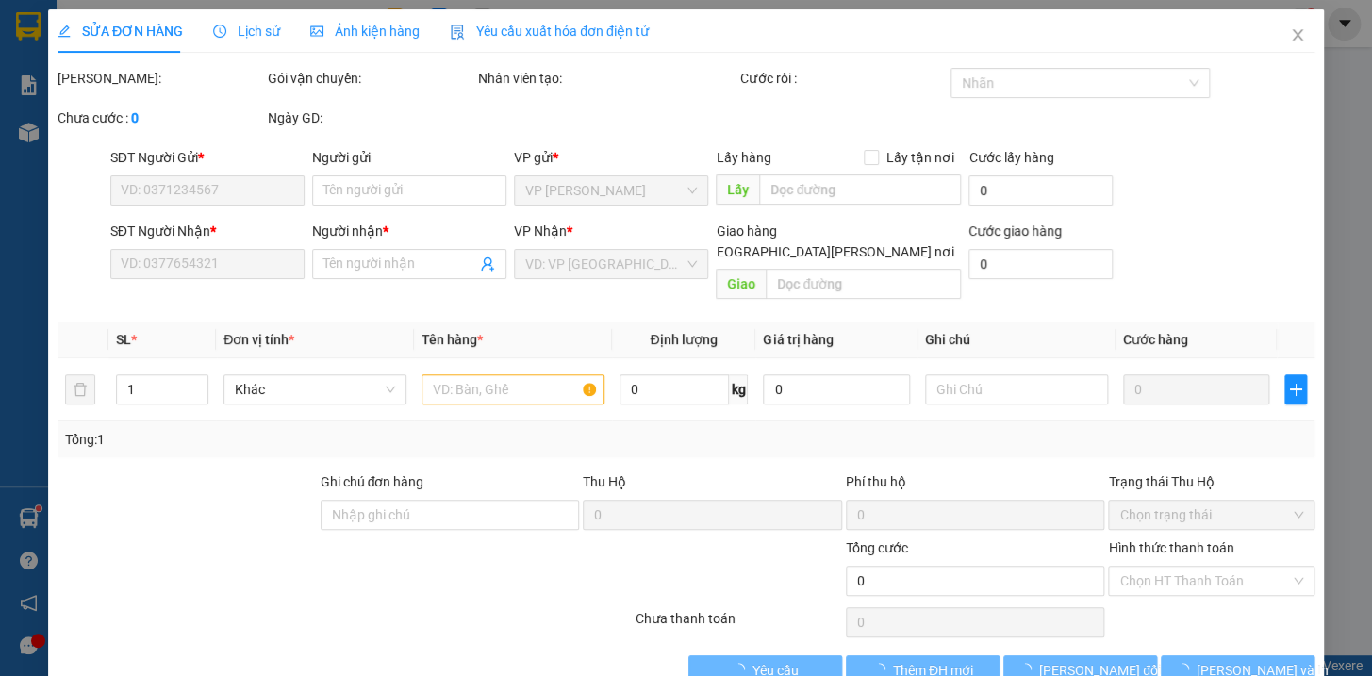
type input "0981991055"
type input "NAM"
type input "0868978898"
type input "anh tỉnh(0385535183)"
type input "50.000"
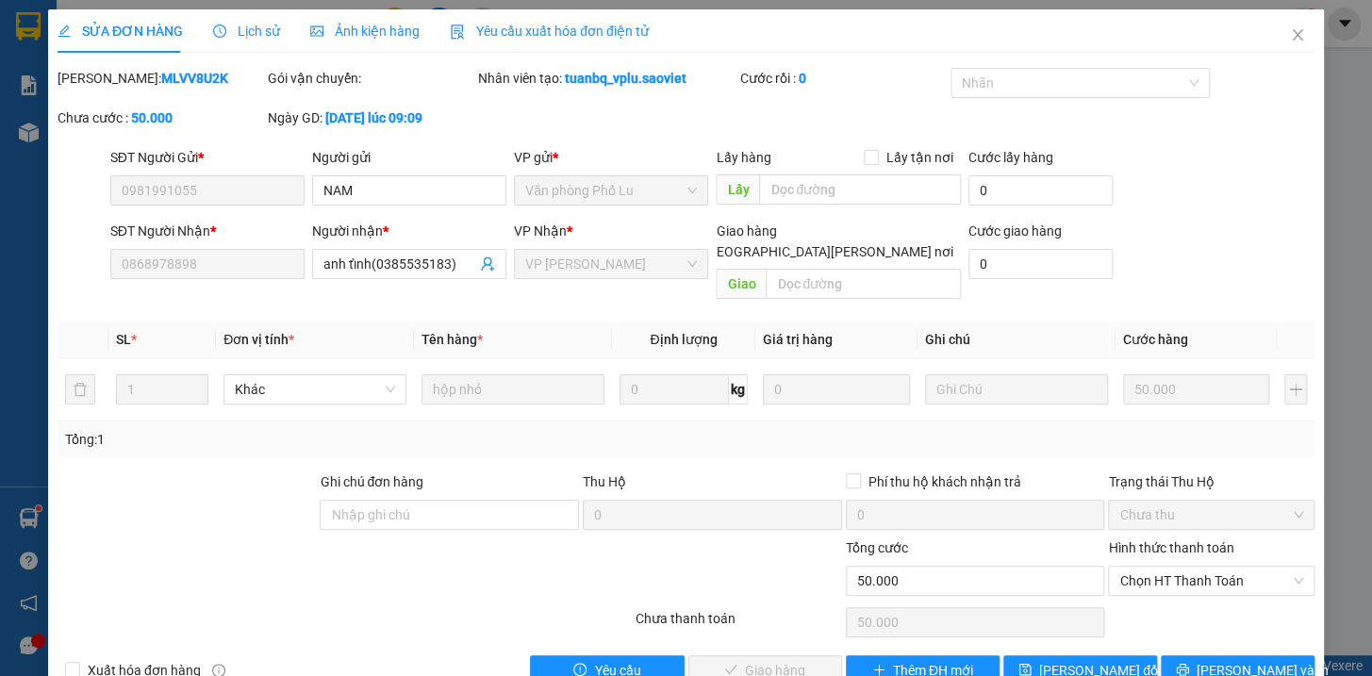
scroll to position [25, 0]
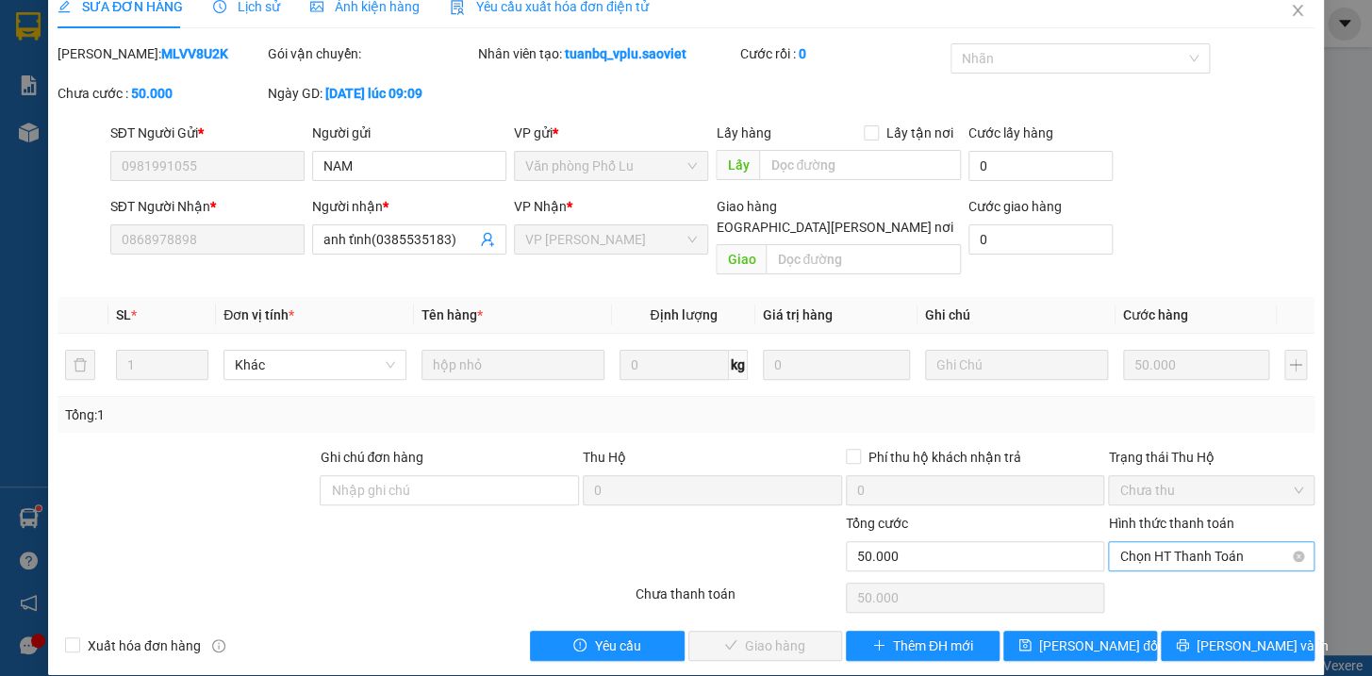
click at [1207, 542] on span "Chọn HT Thanh Toán" at bounding box center [1211, 556] width 184 height 28
click at [1161, 574] on div "Tại văn phòng" at bounding box center [1198, 572] width 181 height 21
type input "0"
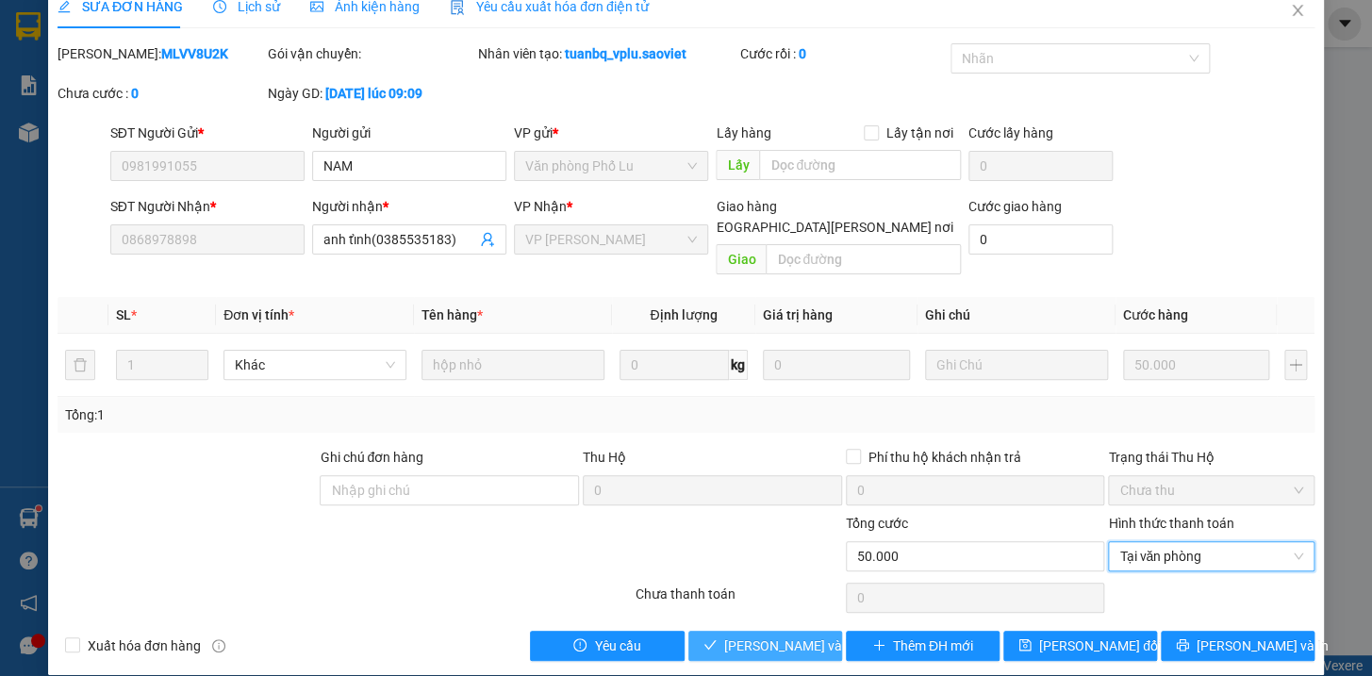
click at [792, 635] on span "[PERSON_NAME] và Giao hàng" at bounding box center [851, 645] width 255 height 21
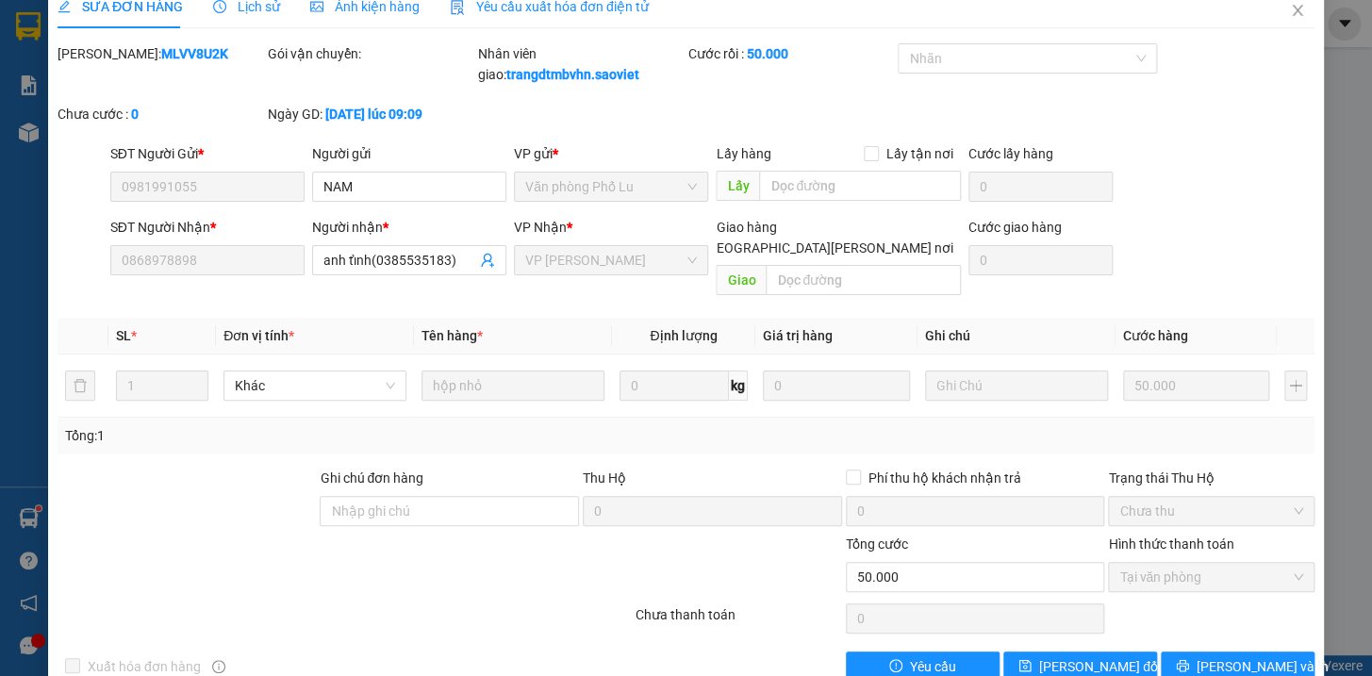
scroll to position [0, 0]
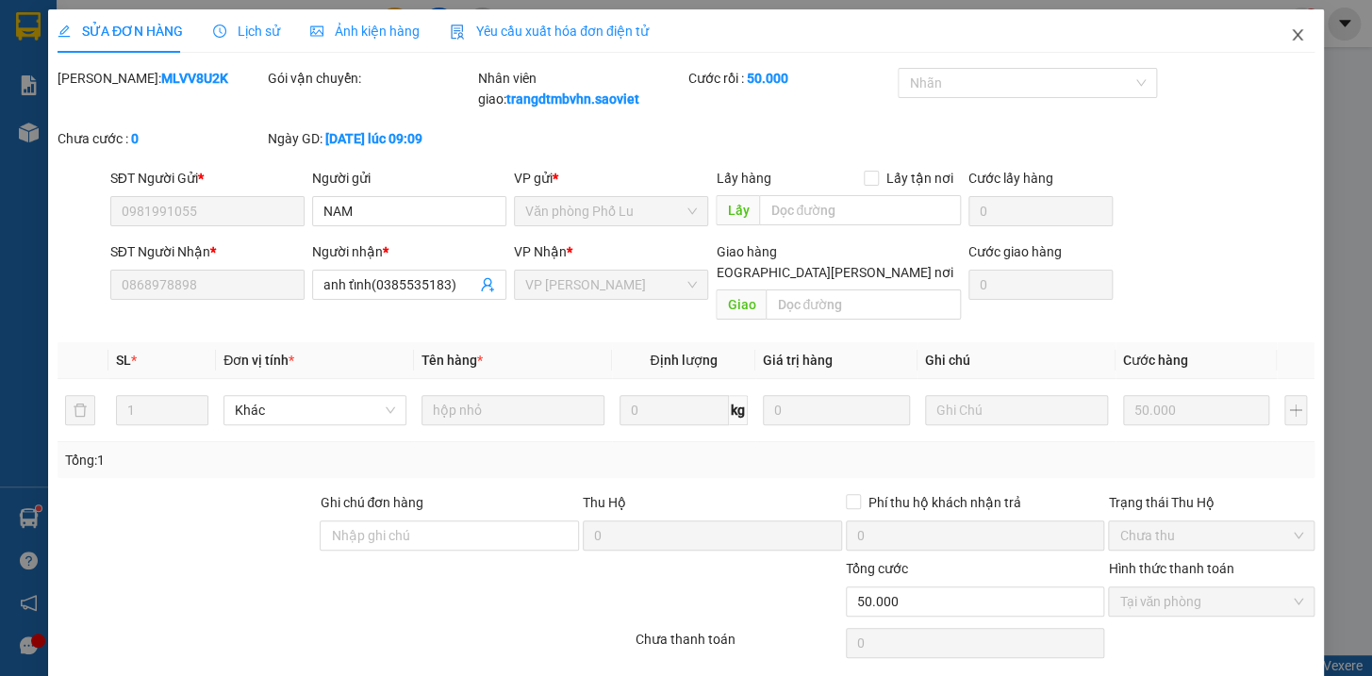
click at [1290, 41] on icon "close" at bounding box center [1297, 34] width 15 height 15
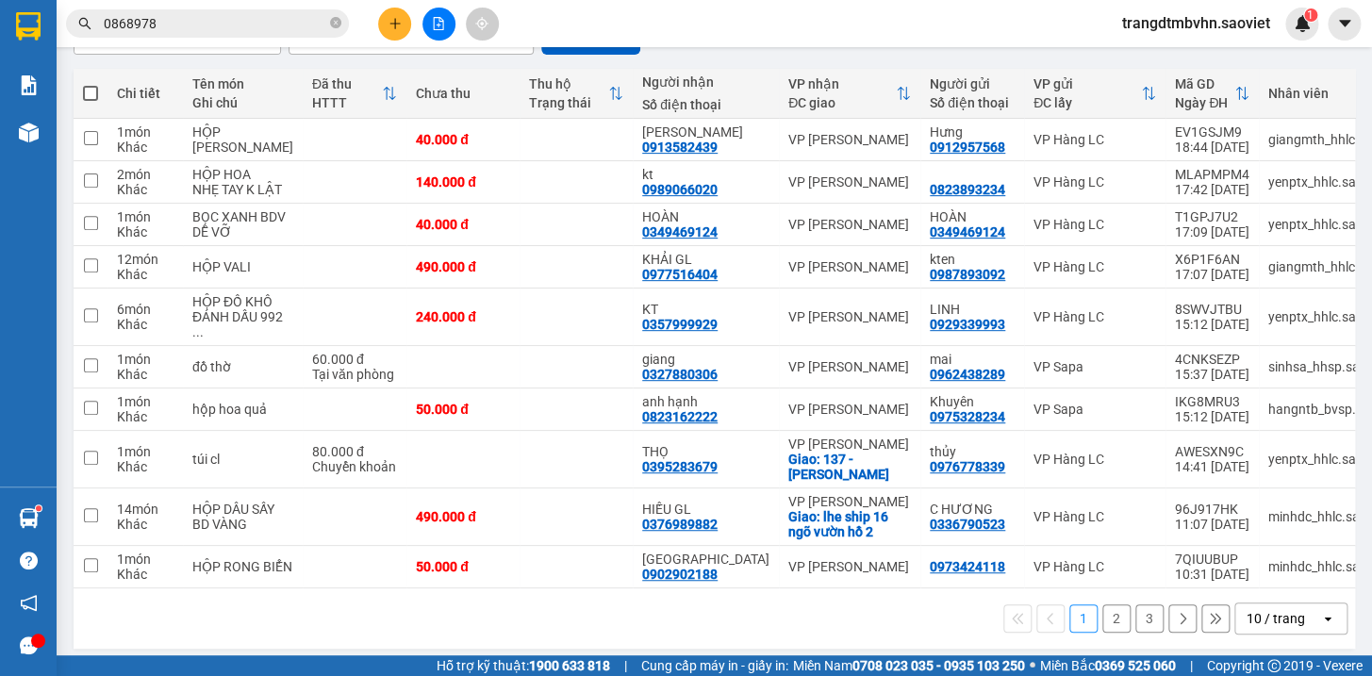
scroll to position [214, 0]
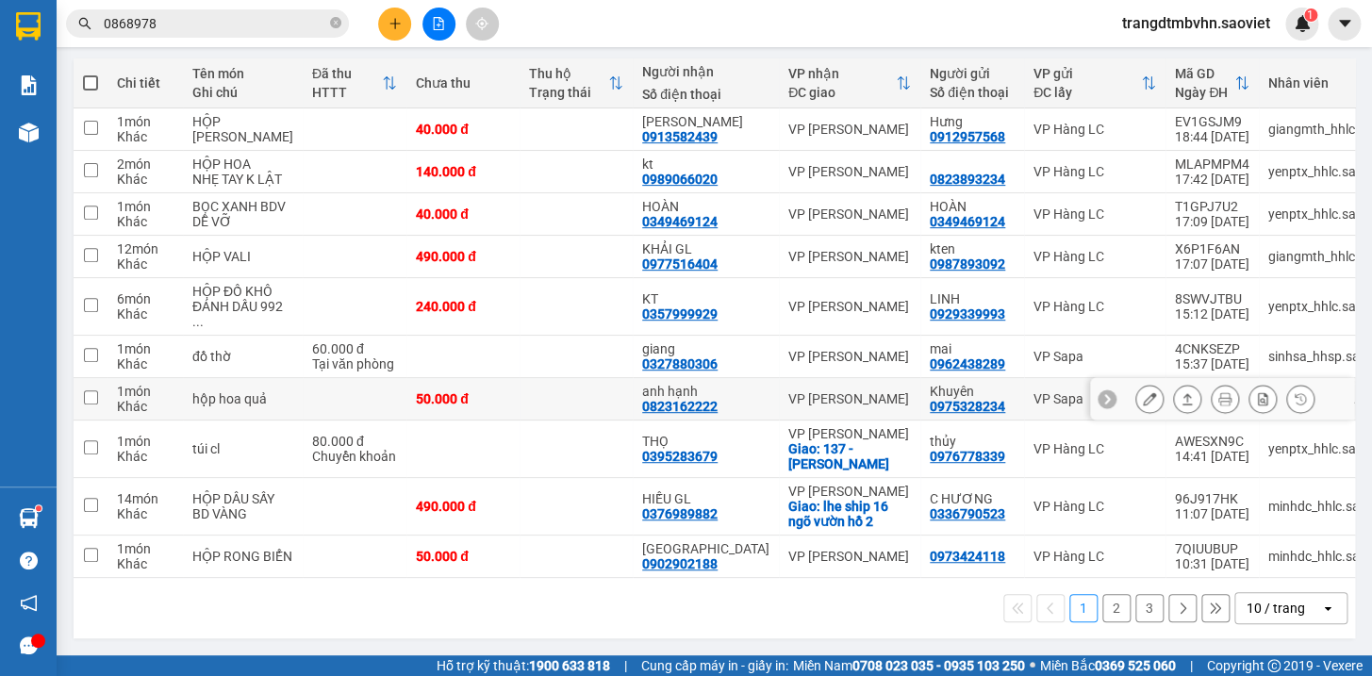
click at [1136, 416] on button at bounding box center [1149, 399] width 26 height 33
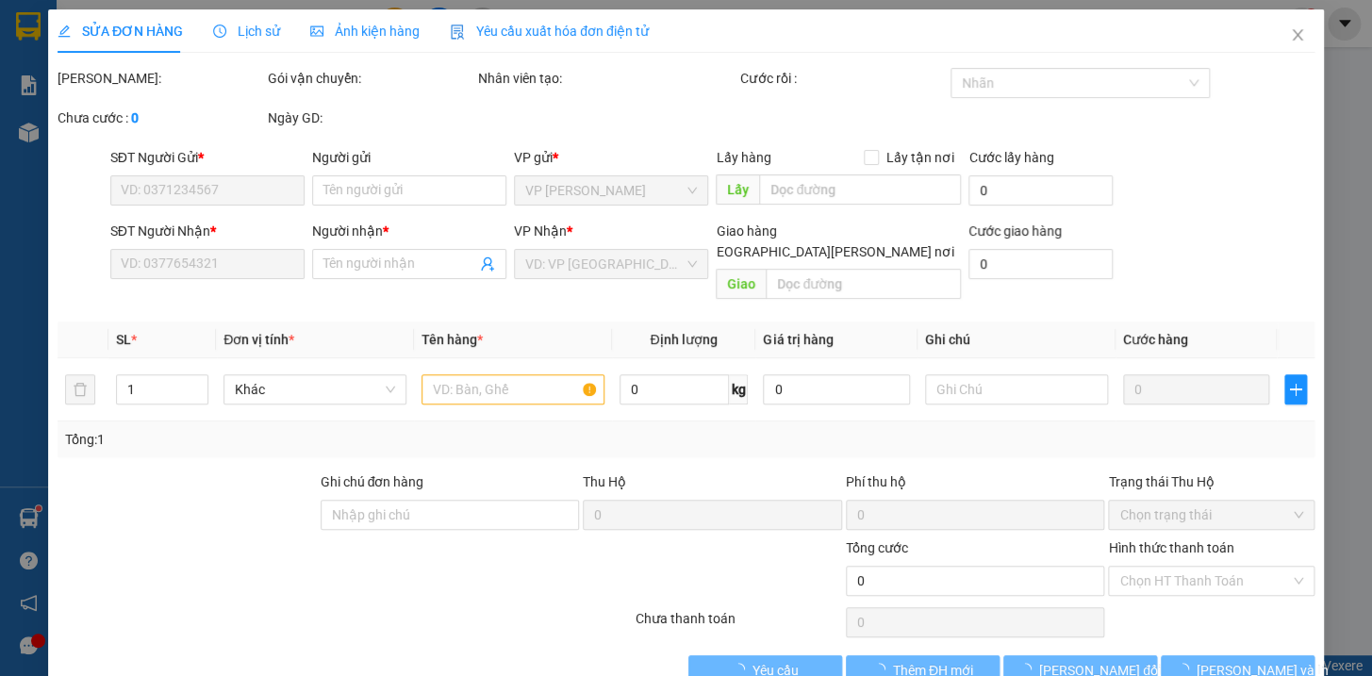
type input "0975328234"
type input "Khuyên"
type input "0823162222"
type input "anh hạnh"
type input "50.000"
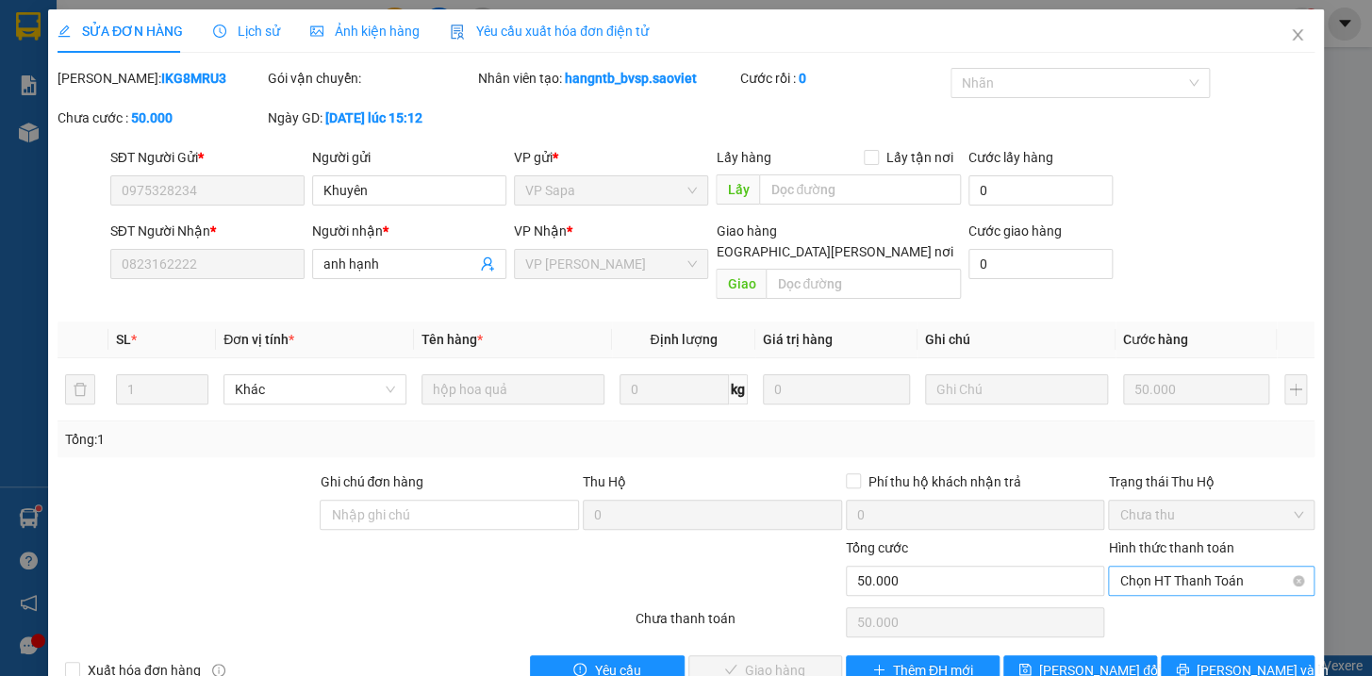
click at [1235, 567] on span "Chọn HT Thanh Toán" at bounding box center [1211, 581] width 184 height 28
click at [1178, 600] on div "Tại văn phòng" at bounding box center [1198, 596] width 181 height 21
type input "0"
click at [738, 660] on span "[PERSON_NAME] và Giao hàng" at bounding box center [851, 670] width 255 height 21
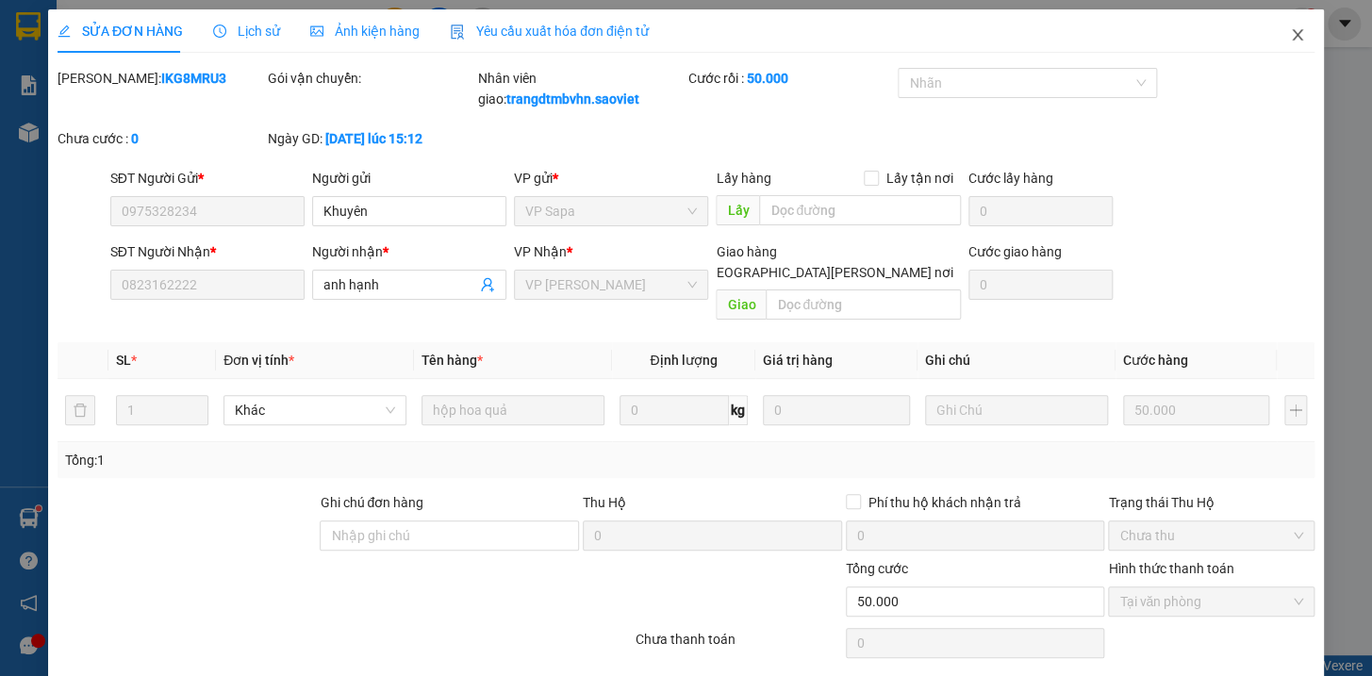
click at [1290, 28] on icon "close" at bounding box center [1297, 34] width 15 height 15
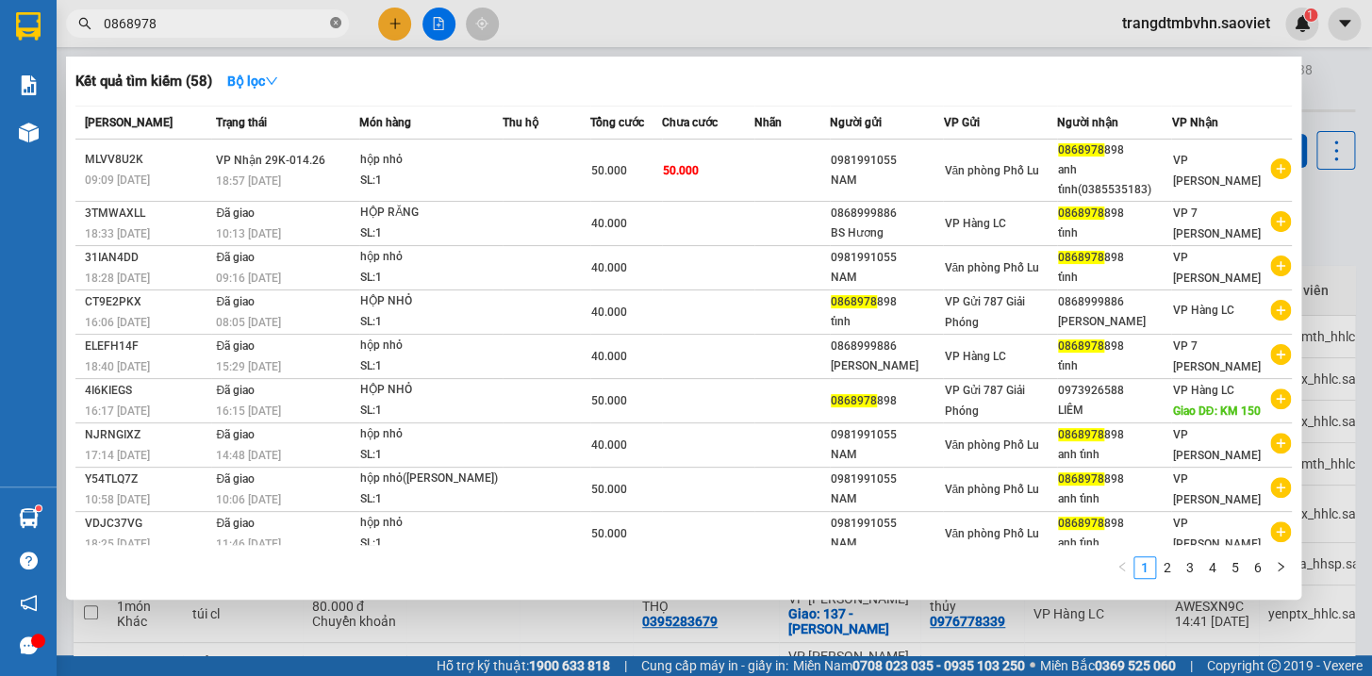
click at [337, 24] on icon "close-circle" at bounding box center [335, 22] width 11 height 11
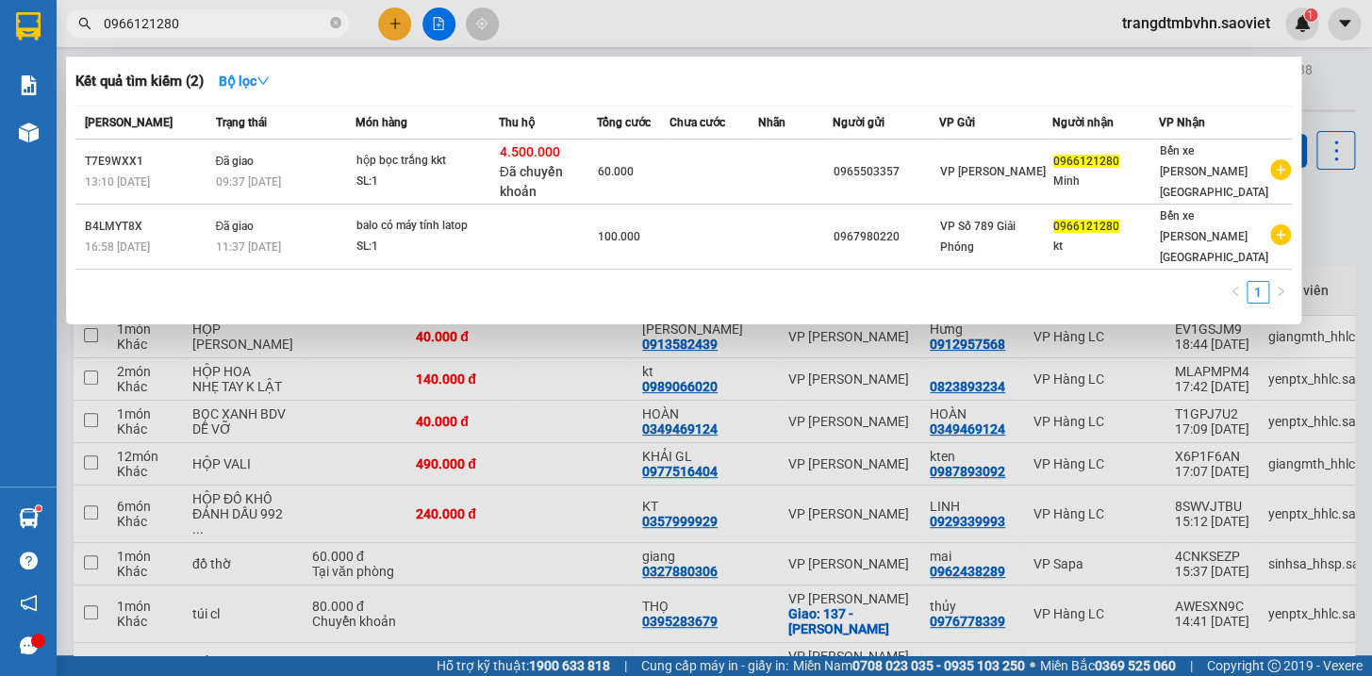
type input "0966121280"
click at [1329, 100] on div at bounding box center [686, 338] width 1372 height 676
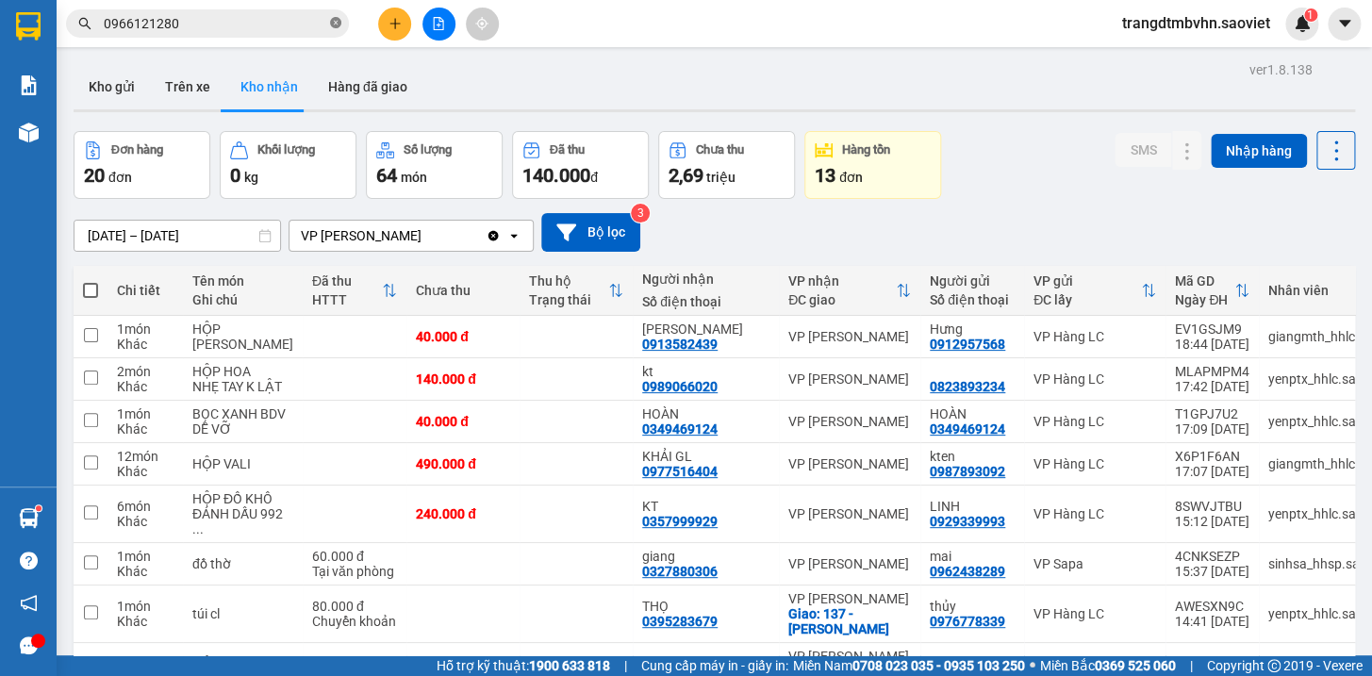
click at [331, 25] on icon "close-circle" at bounding box center [335, 22] width 11 height 11
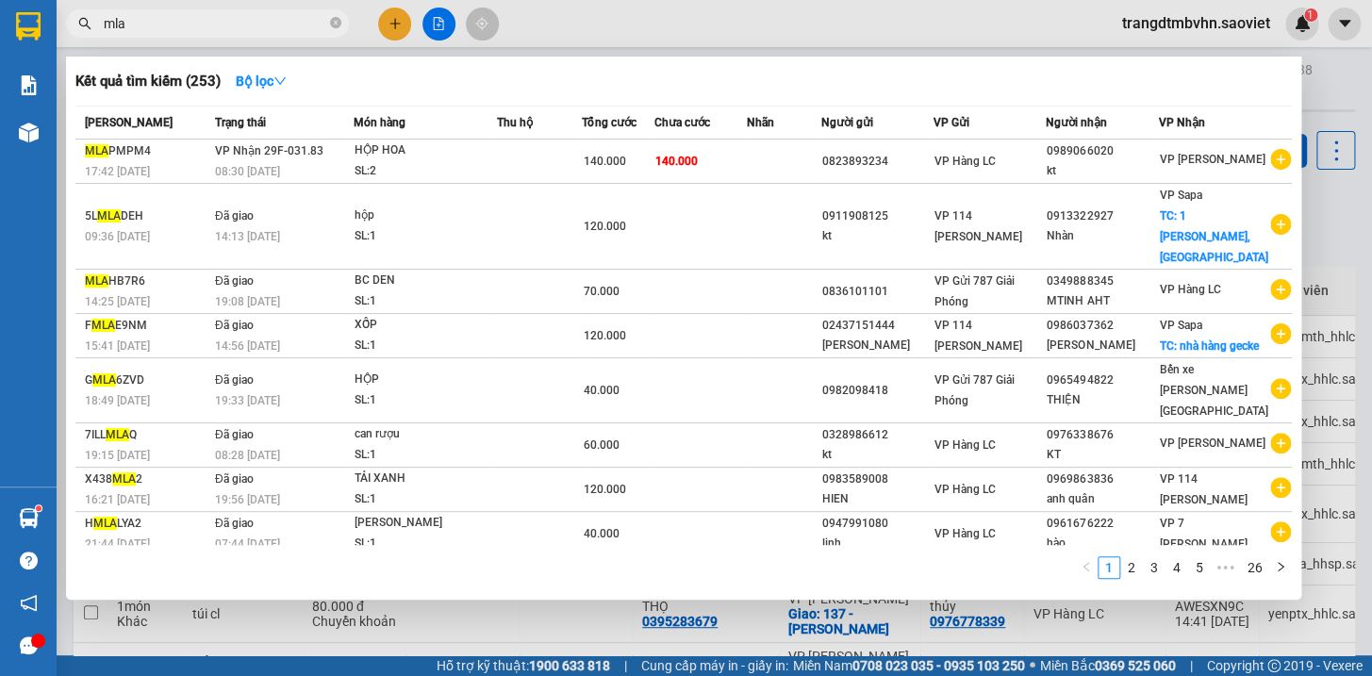
type input "mla"
click at [395, 32] on div at bounding box center [686, 338] width 1372 height 676
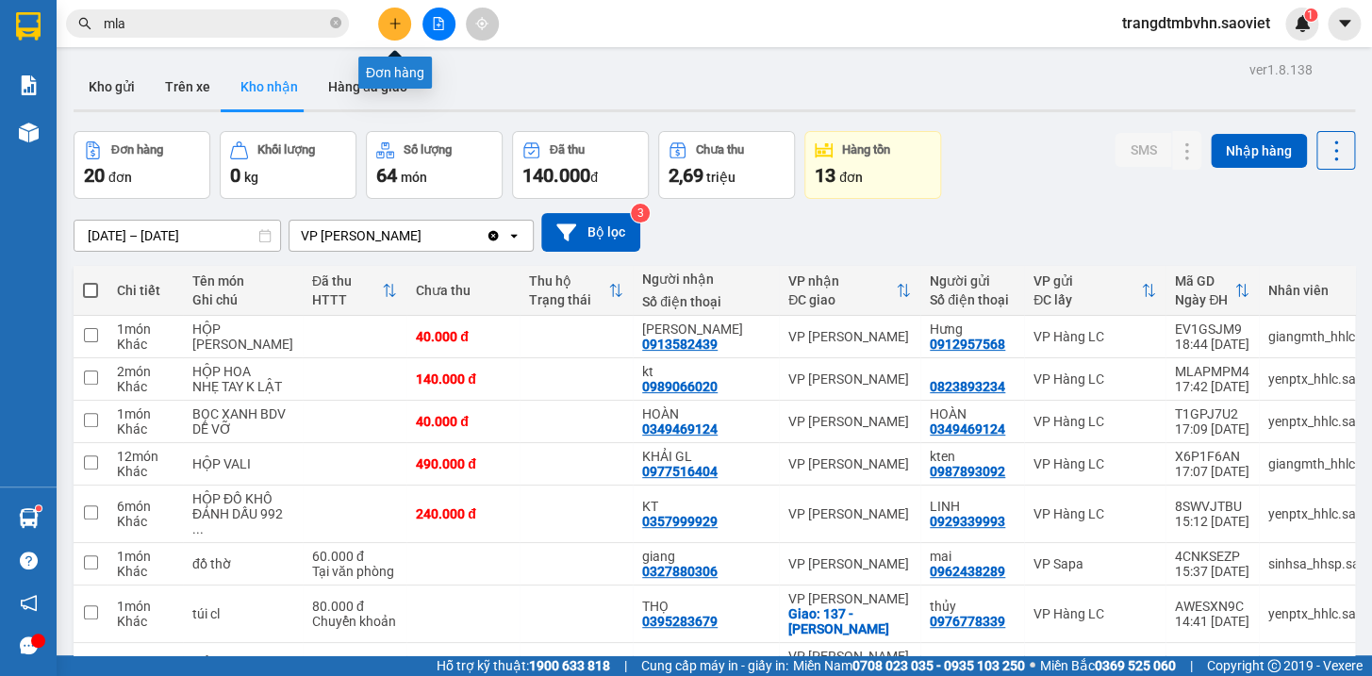
click at [395, 32] on button at bounding box center [394, 24] width 33 height 33
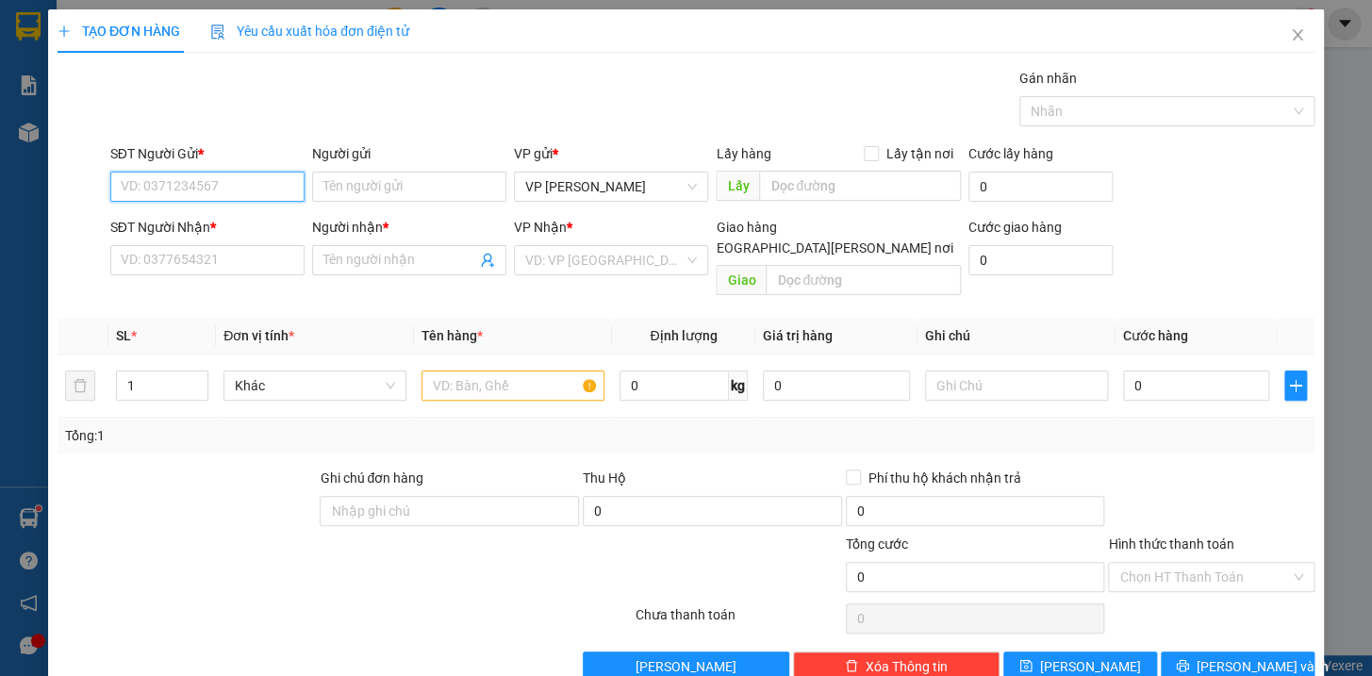
click at [254, 179] on input "SĐT Người Gửi *" at bounding box center [207, 187] width 194 height 30
type input "0902058958"
click at [198, 223] on div "0902058958 - kt" at bounding box center [205, 224] width 170 height 21
type input "kt"
type input "0981275131"
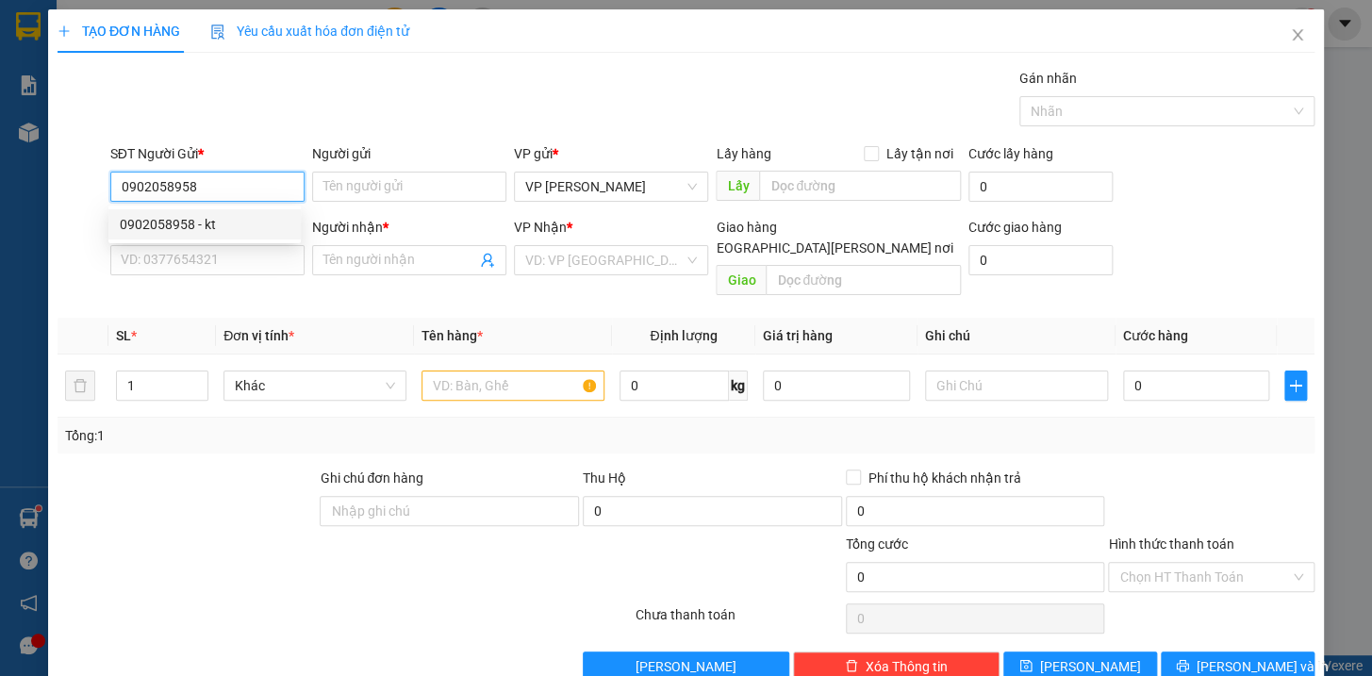
type input "[PERSON_NAME]"
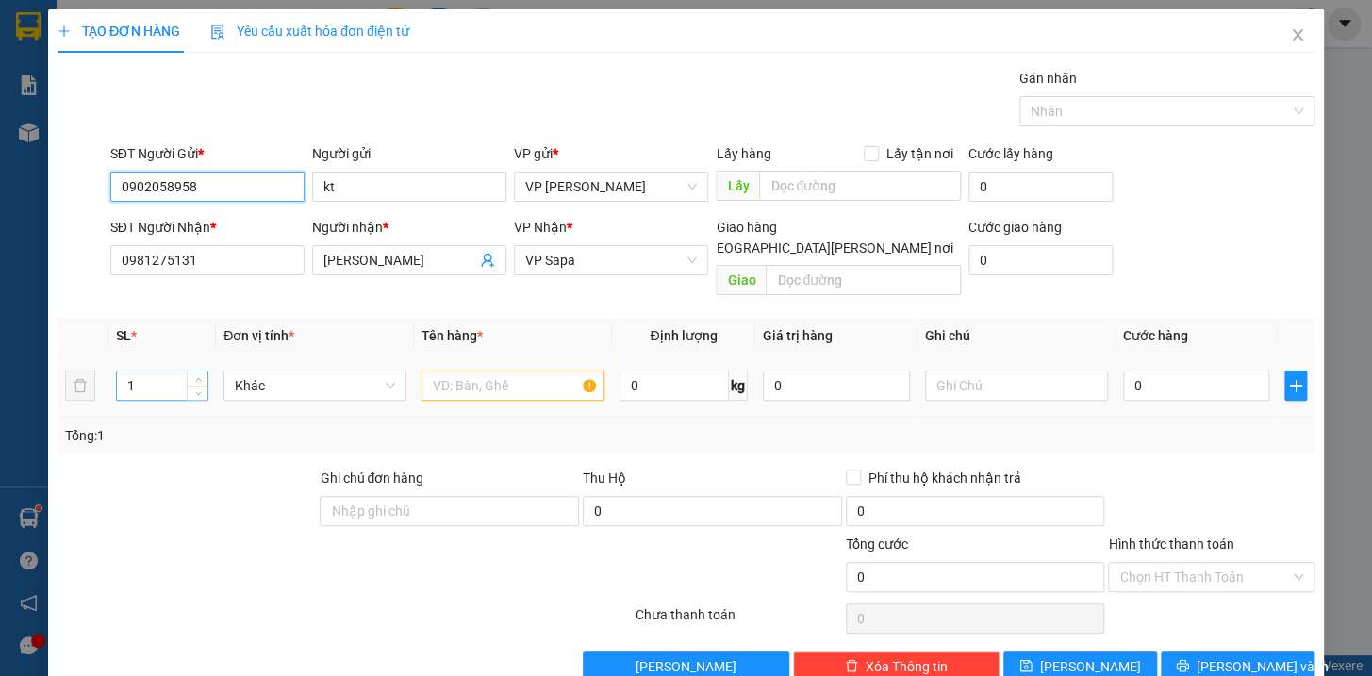
type input "0902058958"
click at [160, 371] on input "1" at bounding box center [162, 385] width 90 height 28
type input "10"
click at [587, 370] on input "text" at bounding box center [512, 385] width 183 height 30
type input "kiện kkt"
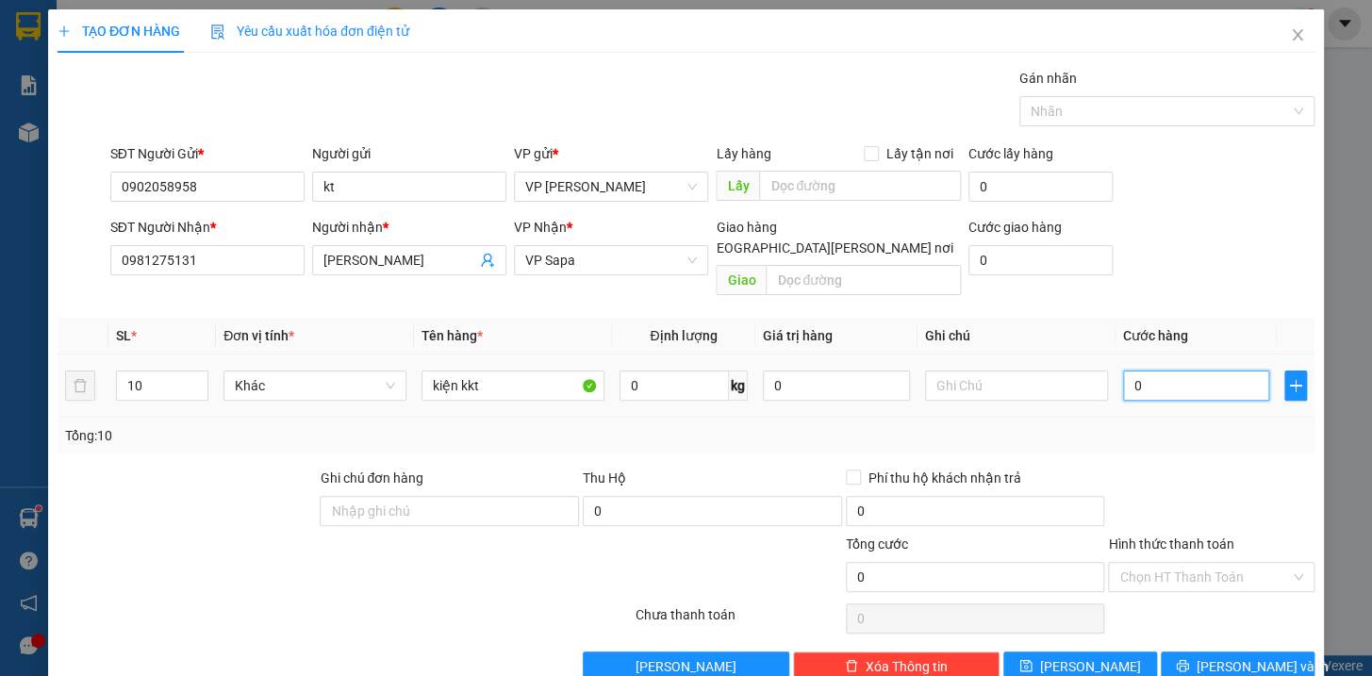
click at [1161, 370] on input "0" at bounding box center [1196, 385] width 147 height 30
type input "4"
type input "45"
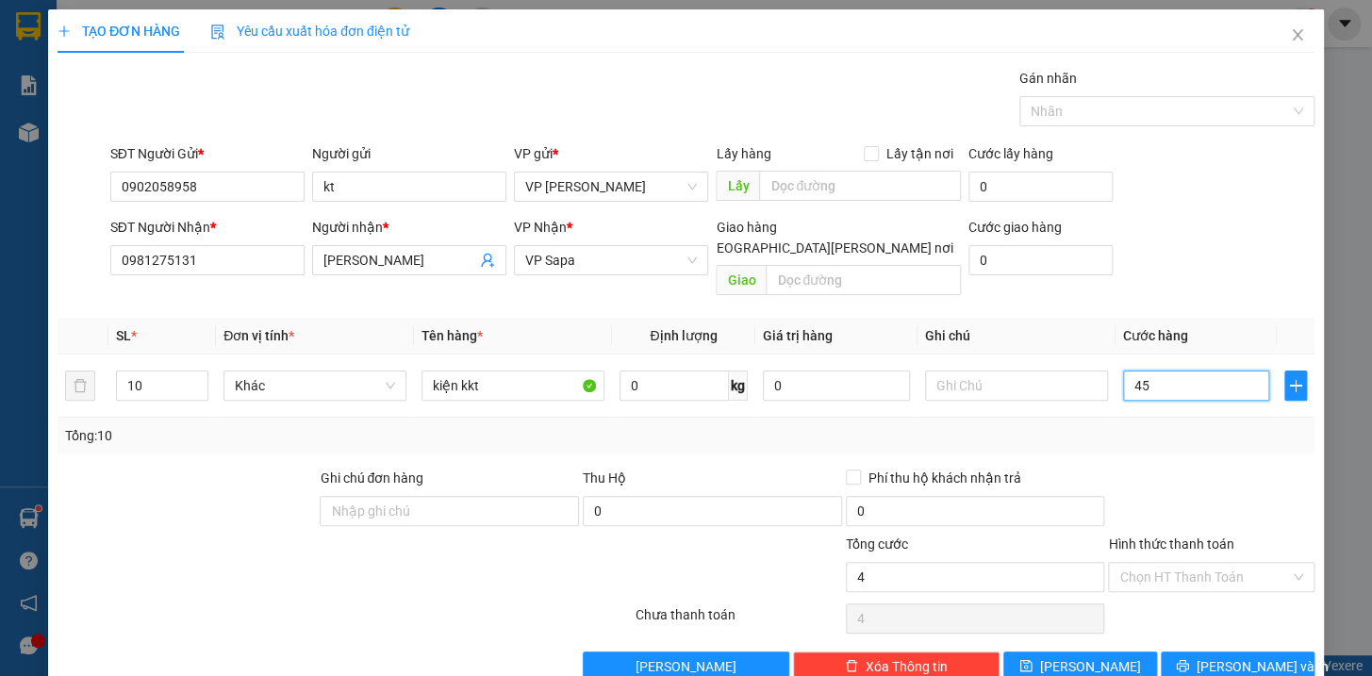
type input "45"
type input "4"
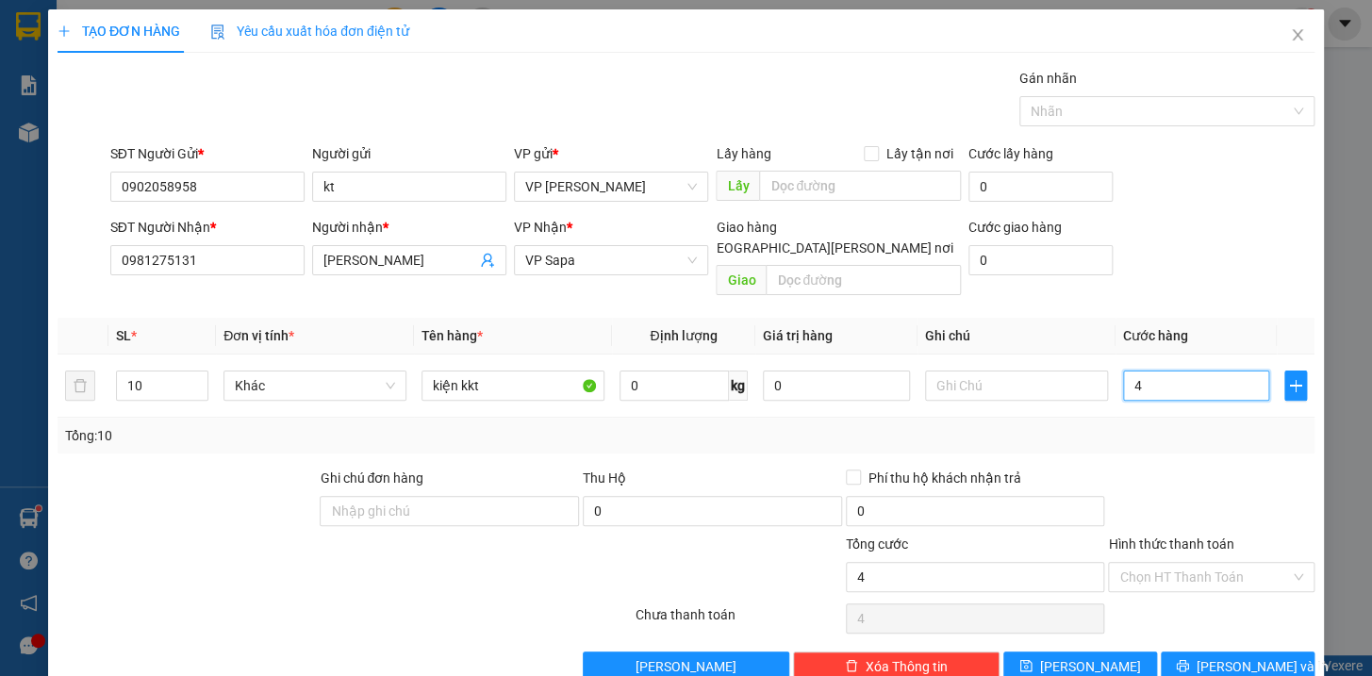
type input "45"
type input "450"
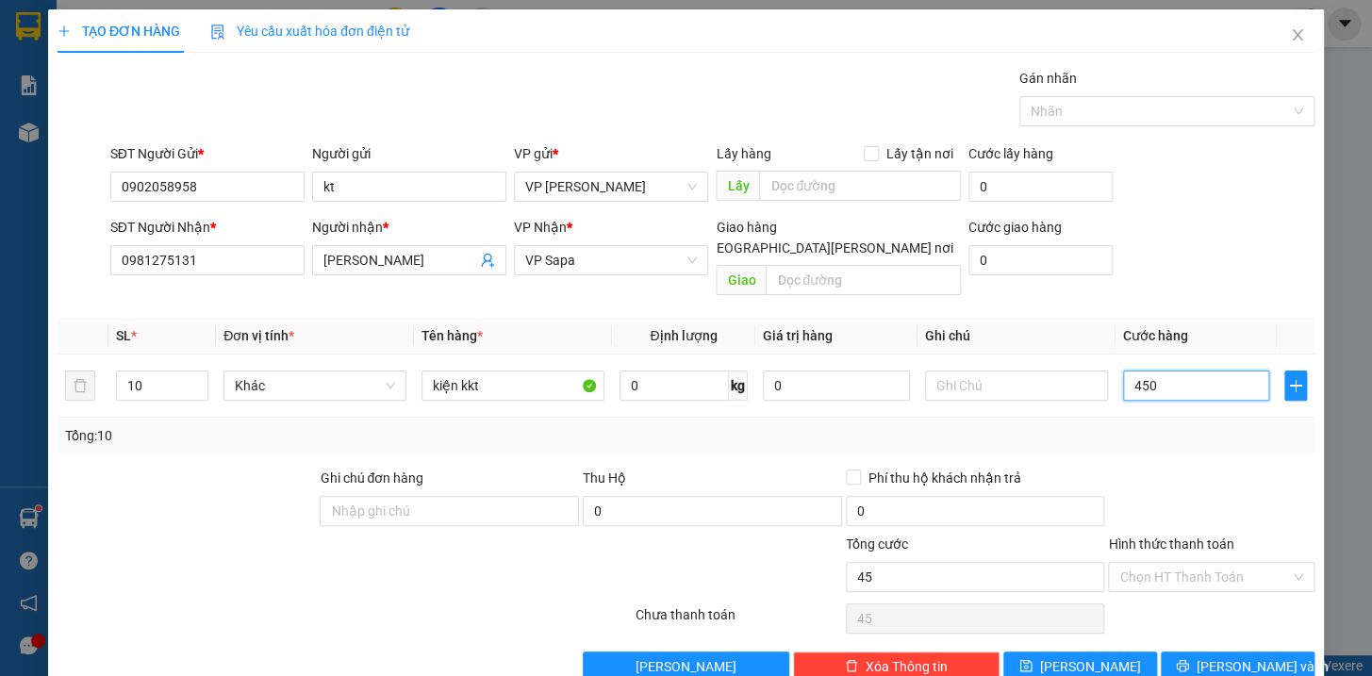
type input "450"
type input "4.500"
type input "45.000"
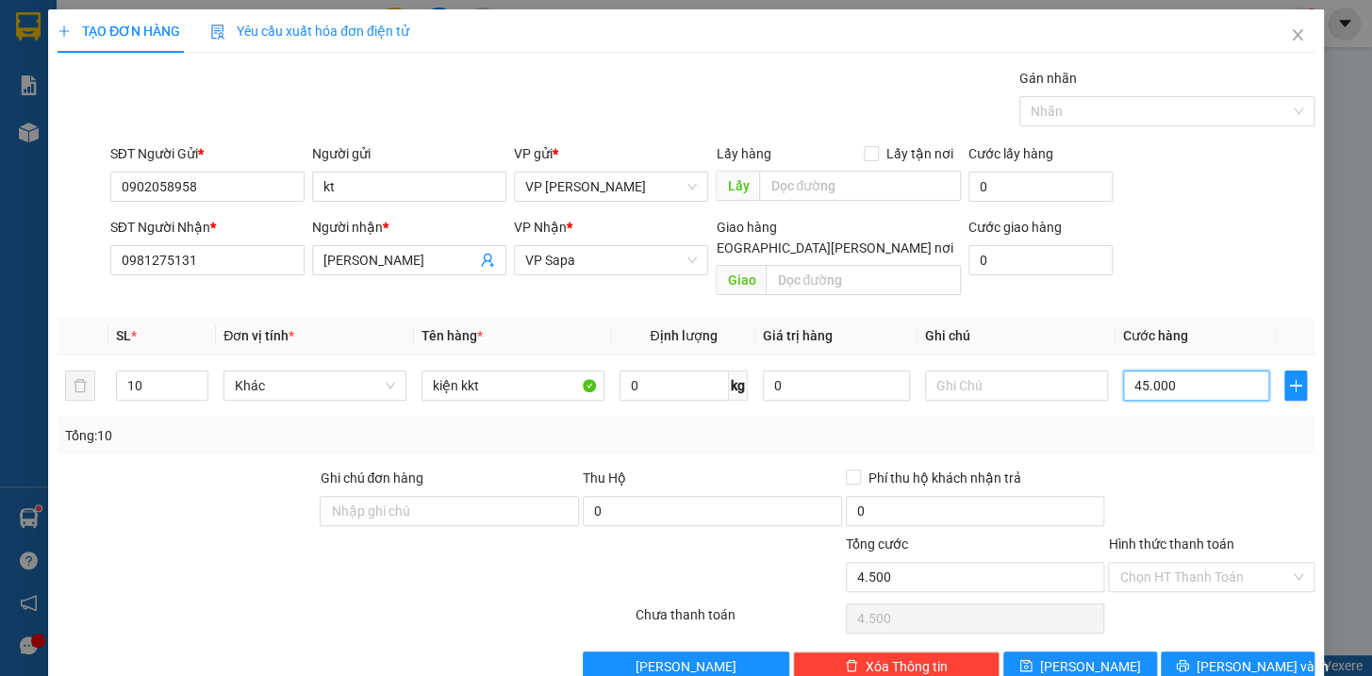
type input "45.000"
type input "450.000"
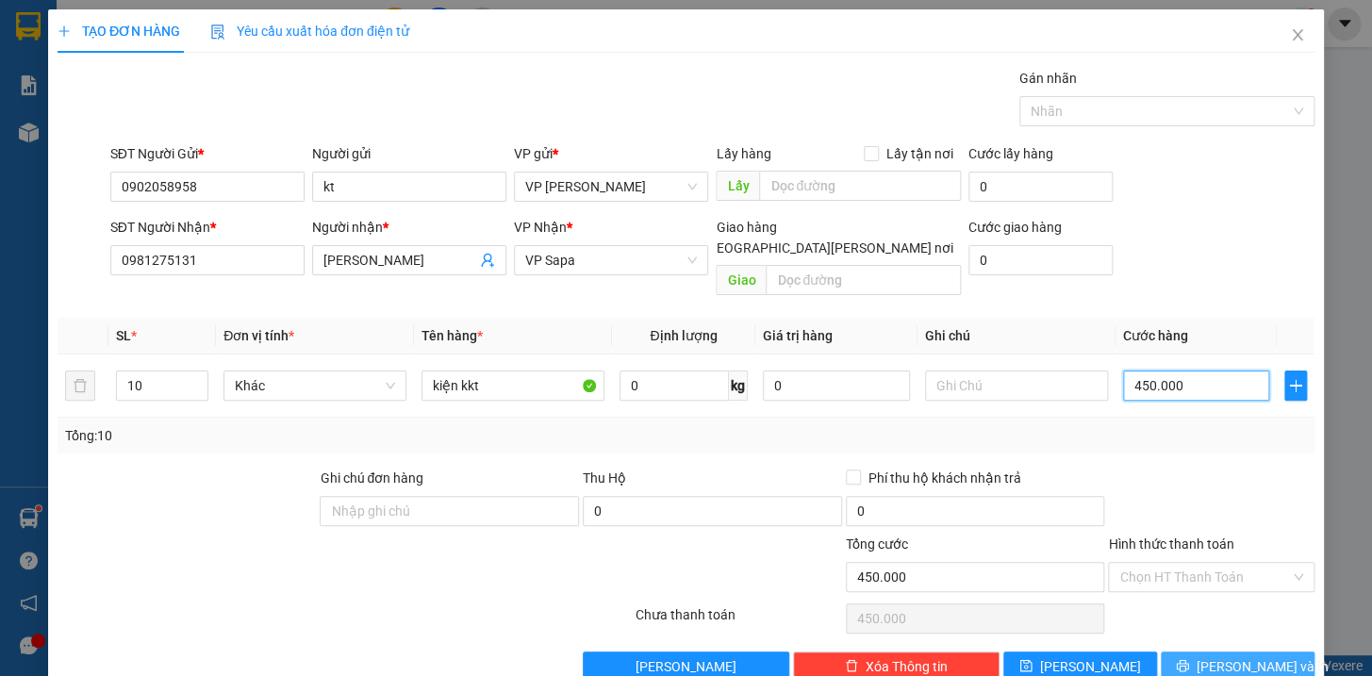
type input "450.000"
click at [1266, 651] on button "[PERSON_NAME] và In" at bounding box center [1237, 666] width 154 height 30
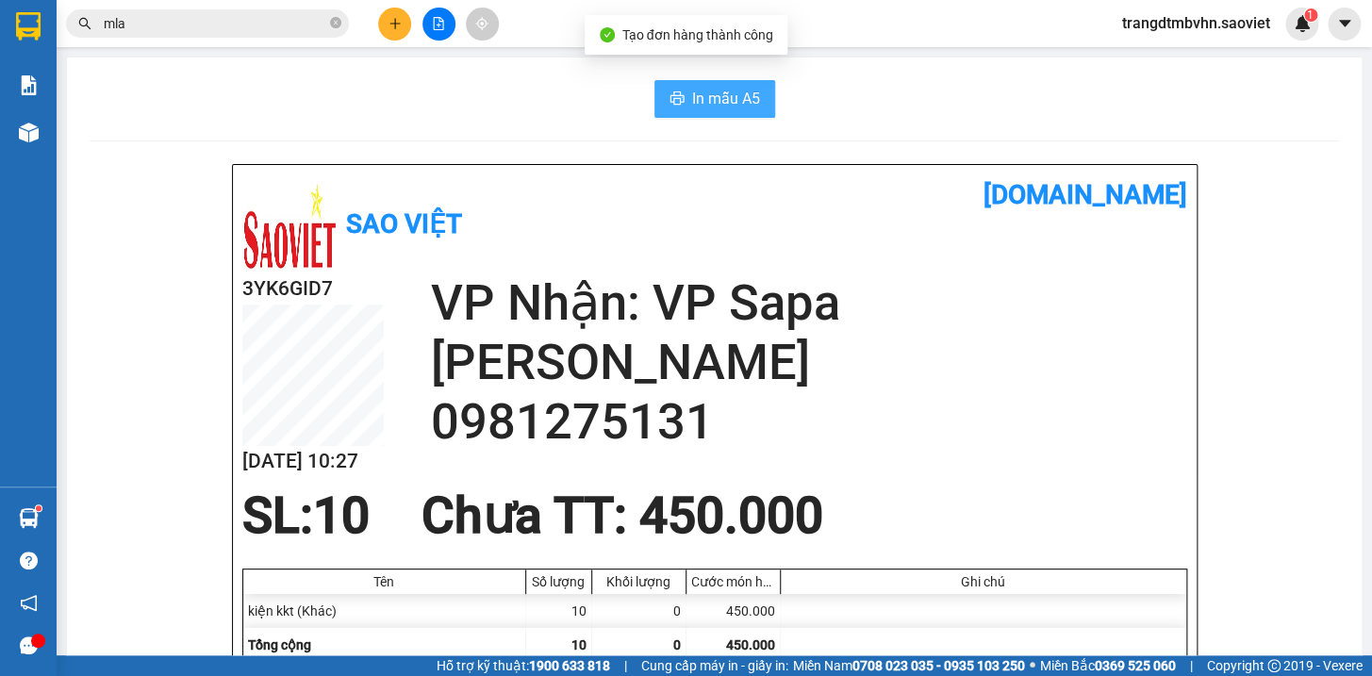
click at [698, 105] on span "In mẫu A5" at bounding box center [726, 99] width 68 height 24
click at [692, 93] on span "In mẫu A5" at bounding box center [726, 99] width 68 height 24
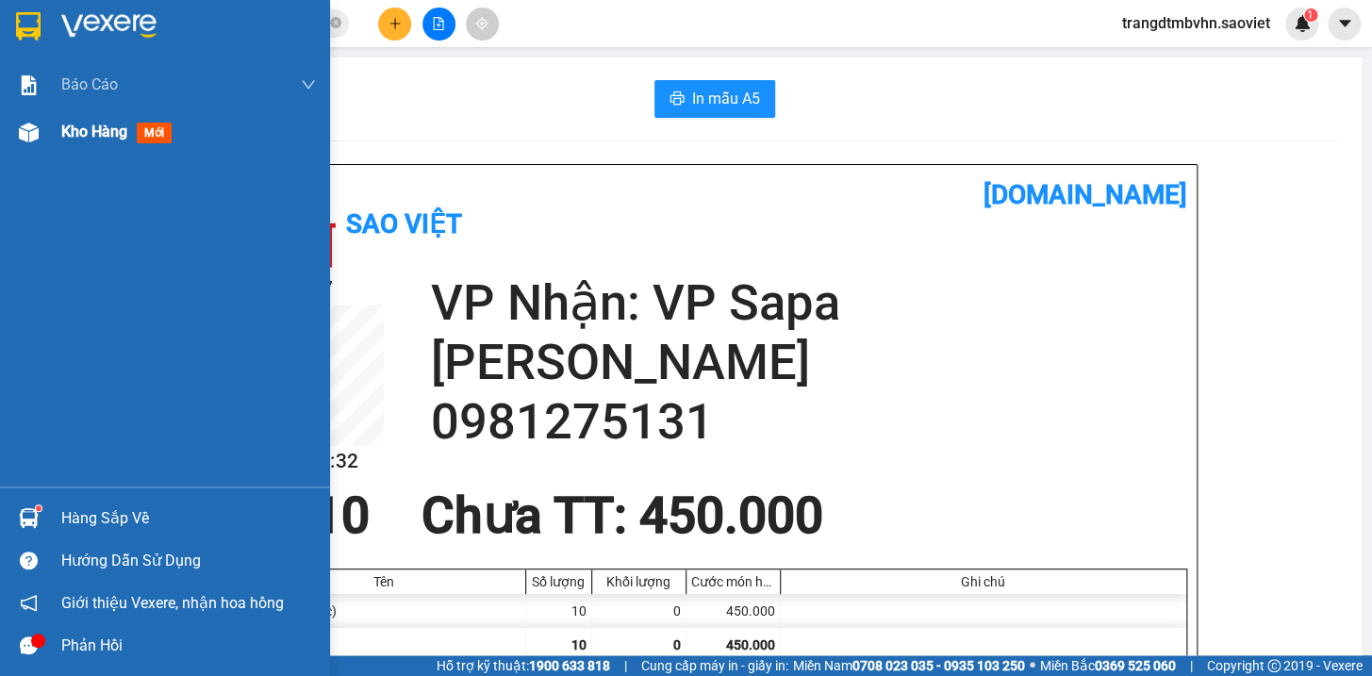
click at [107, 138] on span "Kho hàng" at bounding box center [94, 132] width 66 height 18
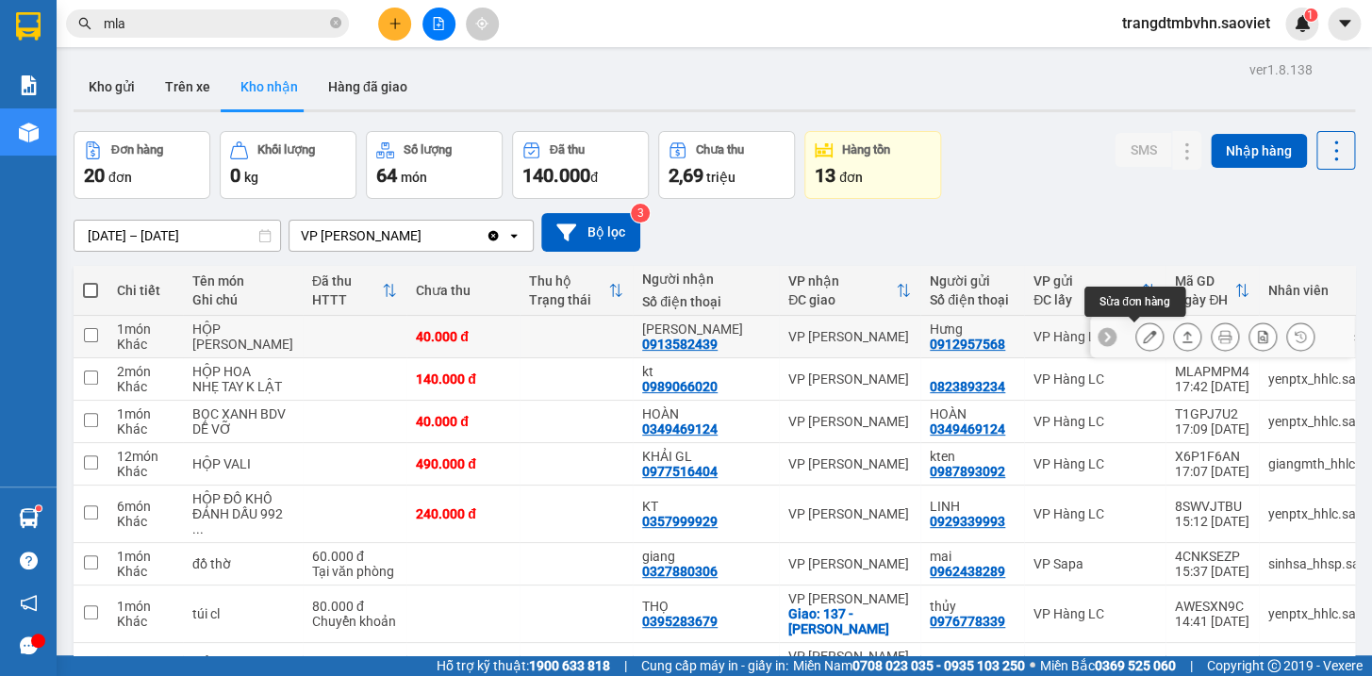
click at [1143, 337] on icon at bounding box center [1149, 336] width 13 height 13
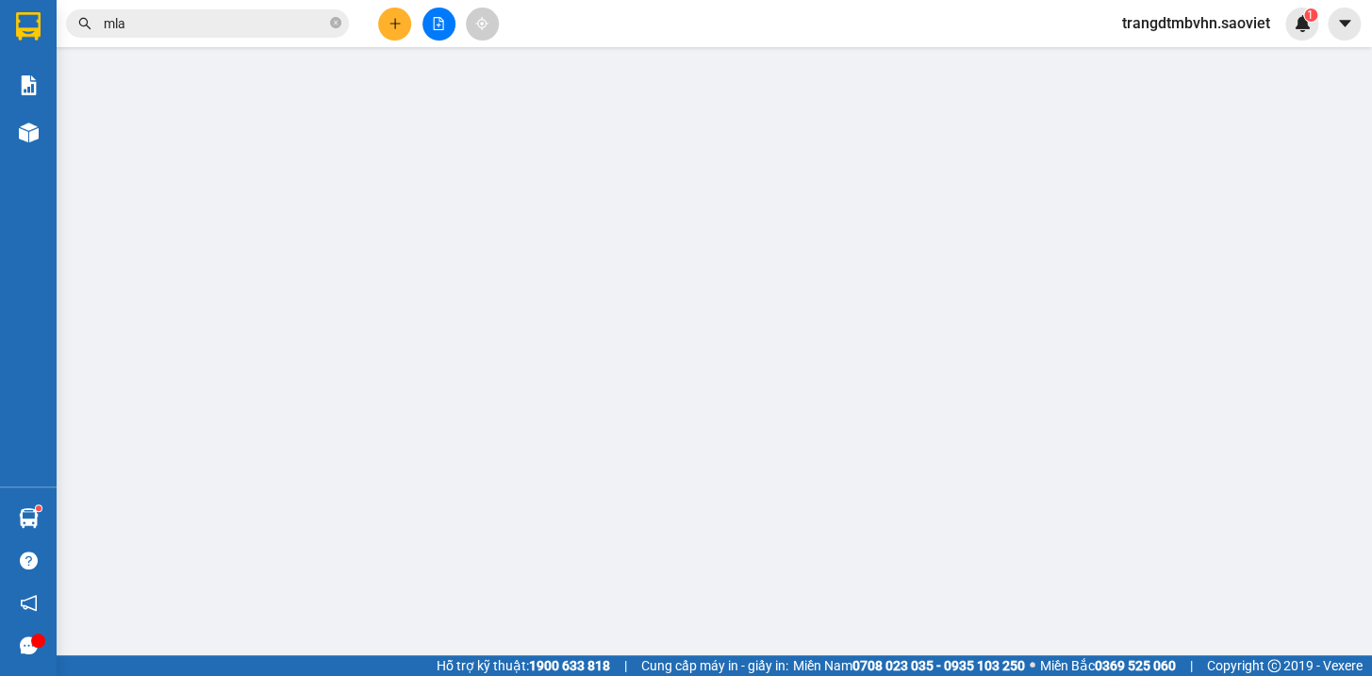
type input "0912957568"
type input "Hưng"
type input "0913582439"
type input "Nga thúy"
type input "40.000"
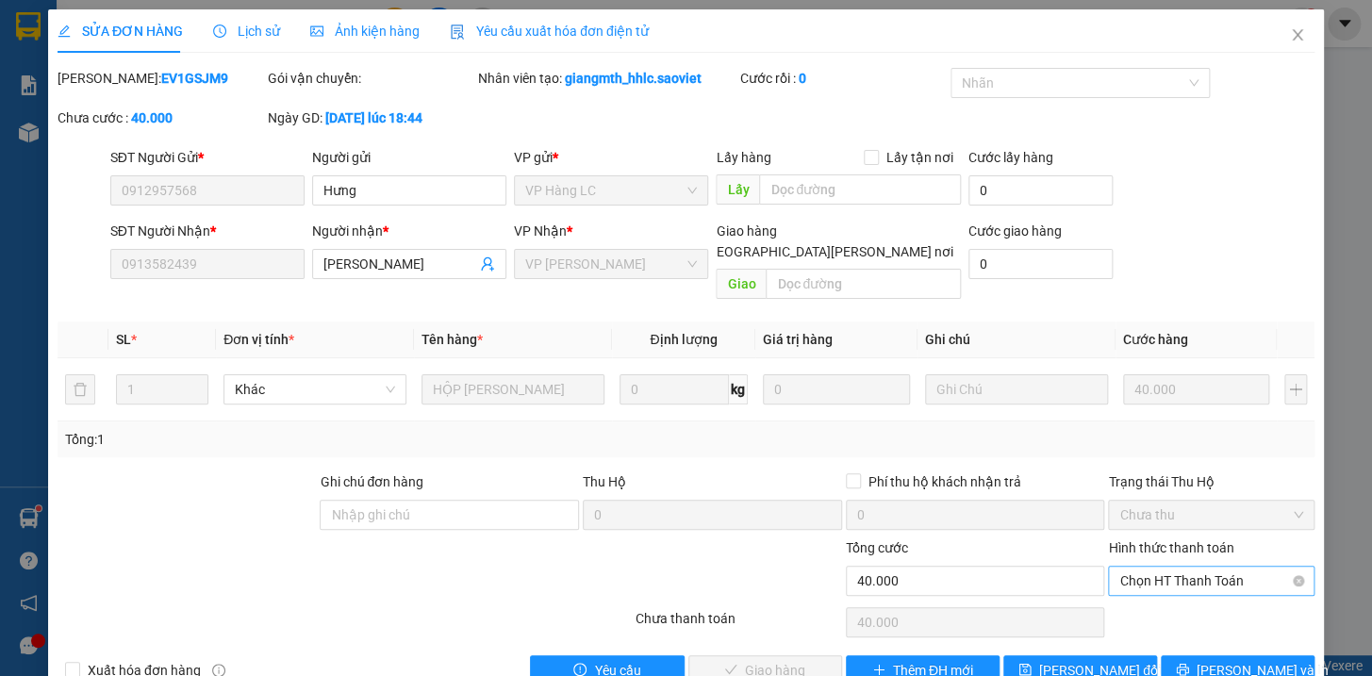
click at [1176, 567] on span "Chọn HT Thanh Toán" at bounding box center [1211, 581] width 184 height 28
click at [1178, 599] on div "Tại văn phòng" at bounding box center [1198, 596] width 181 height 21
type input "0"
click at [777, 660] on span "[PERSON_NAME] và Giao hàng" at bounding box center [851, 670] width 255 height 21
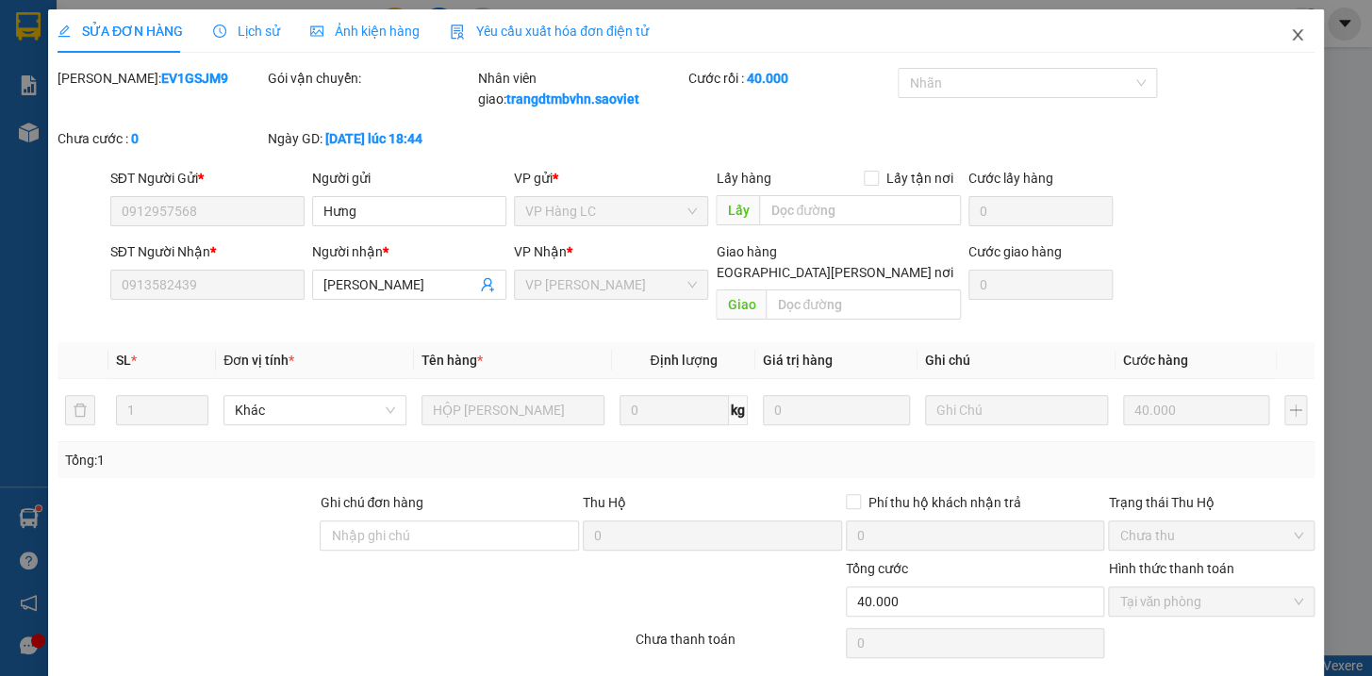
click at [1291, 33] on icon "close" at bounding box center [1296, 34] width 10 height 11
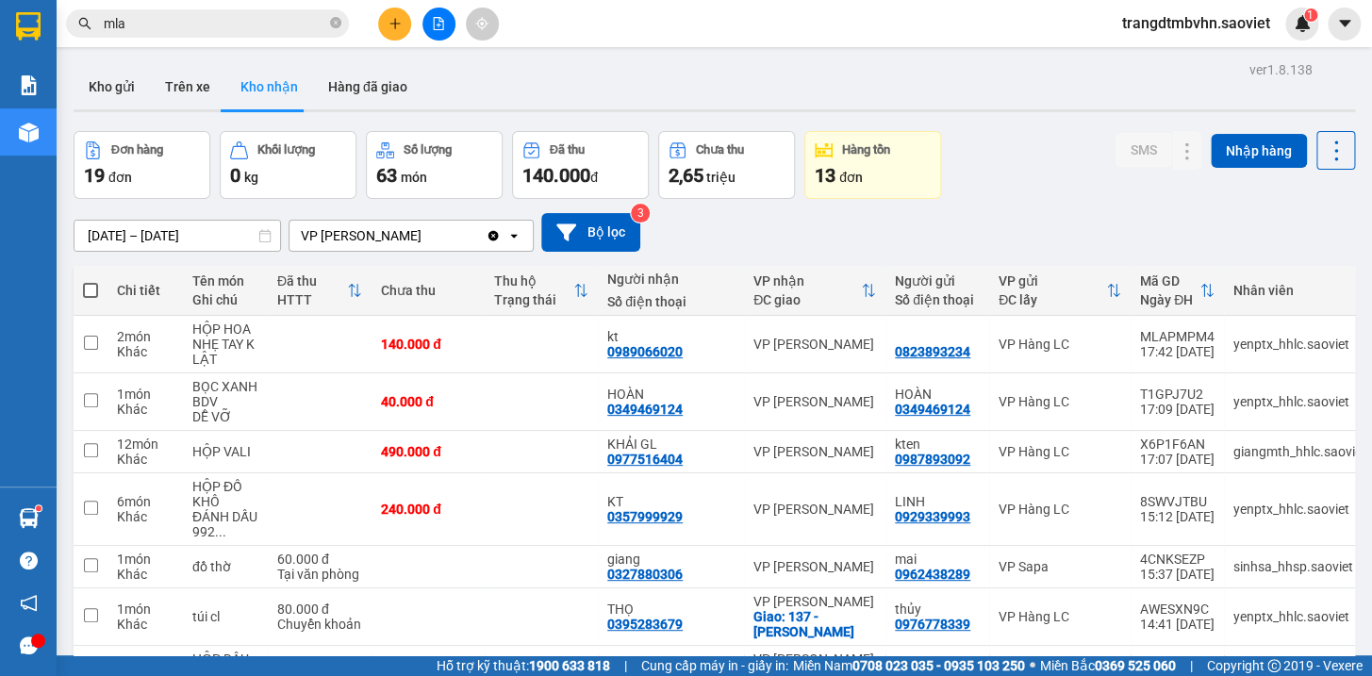
click at [401, 29] on icon "plus" at bounding box center [394, 23] width 13 height 13
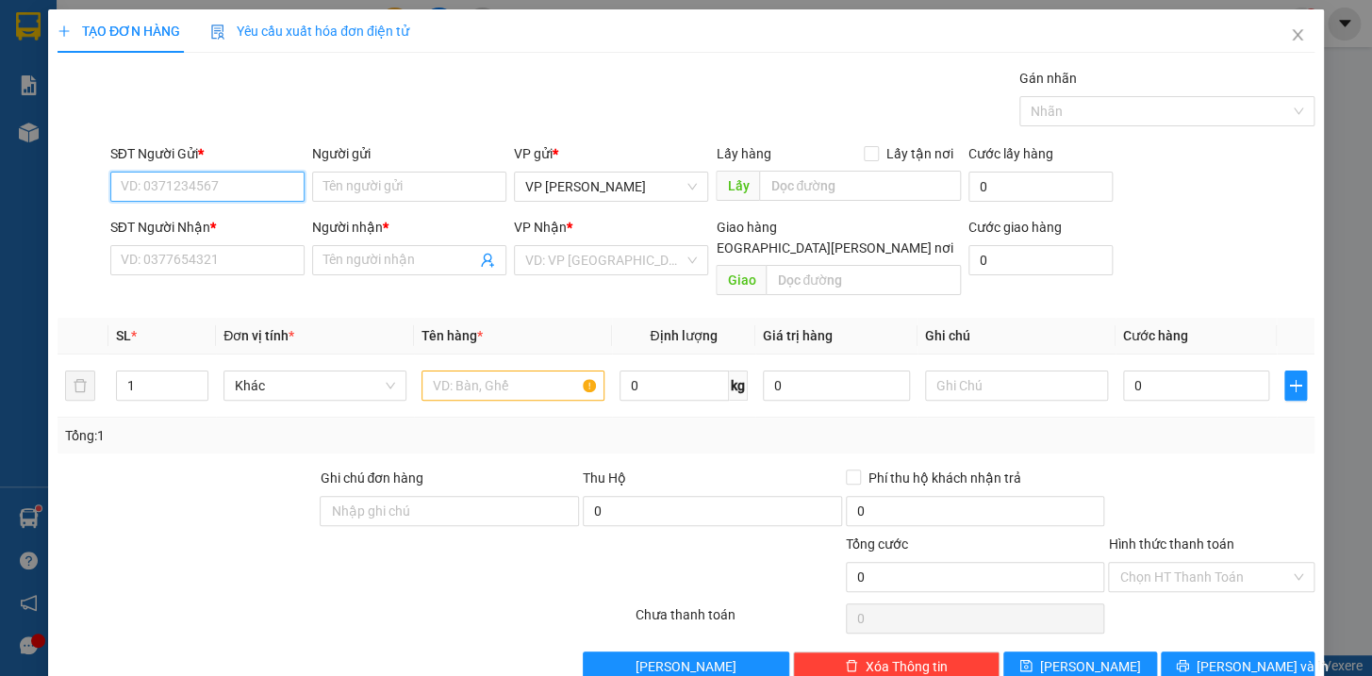
click at [148, 188] on input "SĐT Người Gửi *" at bounding box center [207, 187] width 194 height 30
click at [179, 267] on input "SĐT Người Nhận *" at bounding box center [207, 260] width 194 height 30
click at [205, 176] on input "SĐT Người Gửi *" at bounding box center [207, 187] width 194 height 30
type input "0"
click at [189, 255] on input "SĐT Người Nhận *" at bounding box center [207, 260] width 194 height 30
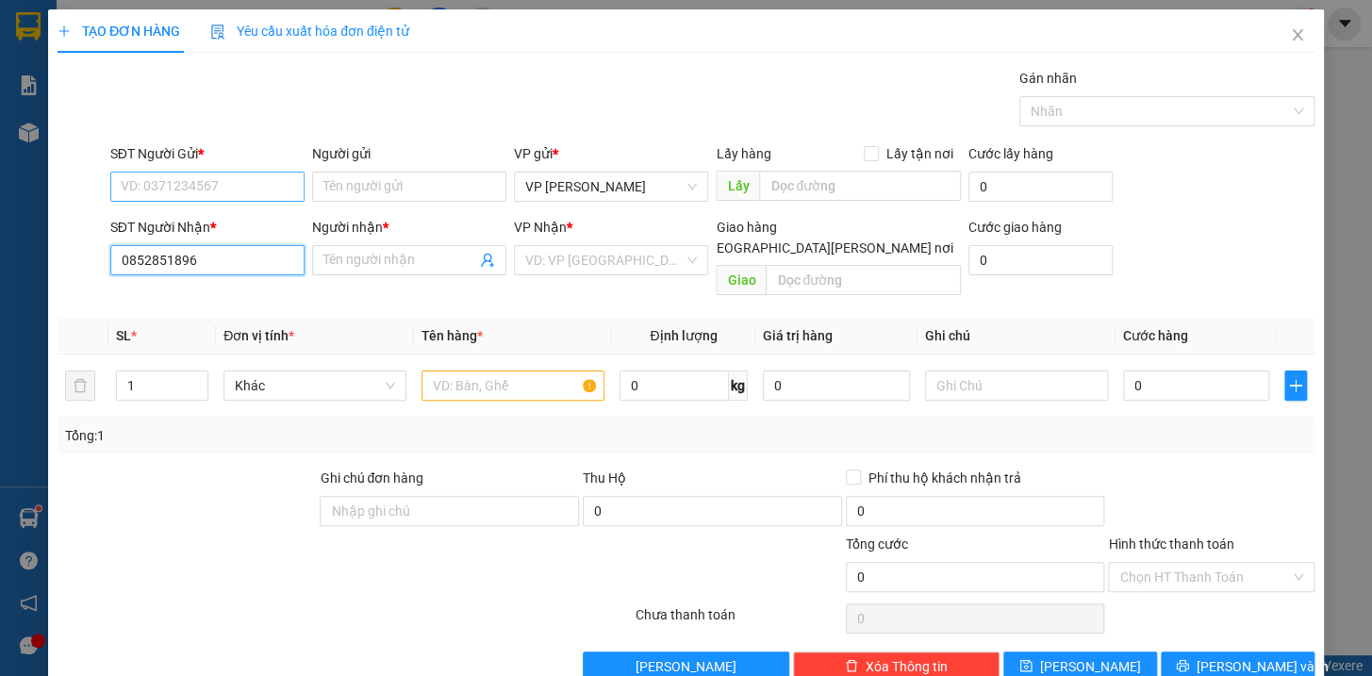
type input "0852851896"
click at [258, 184] on input "SĐT Người Gửi *" at bounding box center [207, 187] width 194 height 30
type input "0989383001"
click at [386, 271] on span at bounding box center [409, 260] width 194 height 30
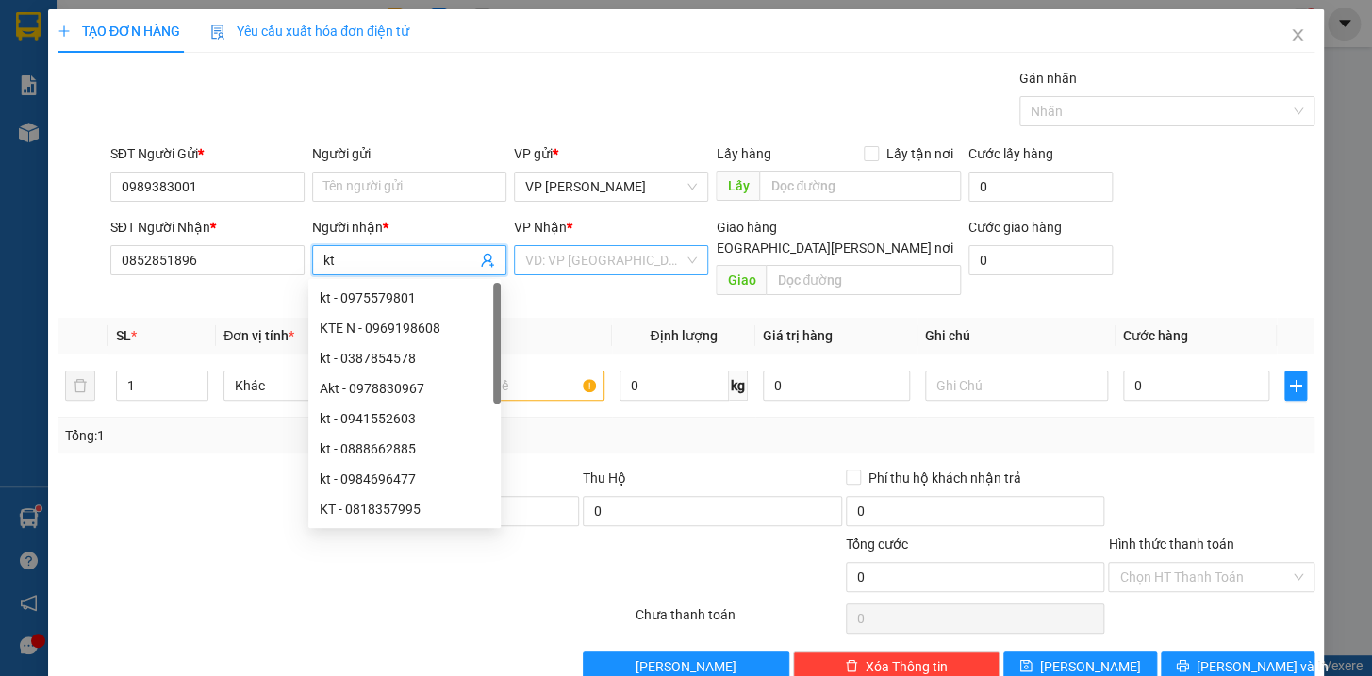
type input "kt"
click at [549, 268] on input "search" at bounding box center [604, 260] width 158 height 28
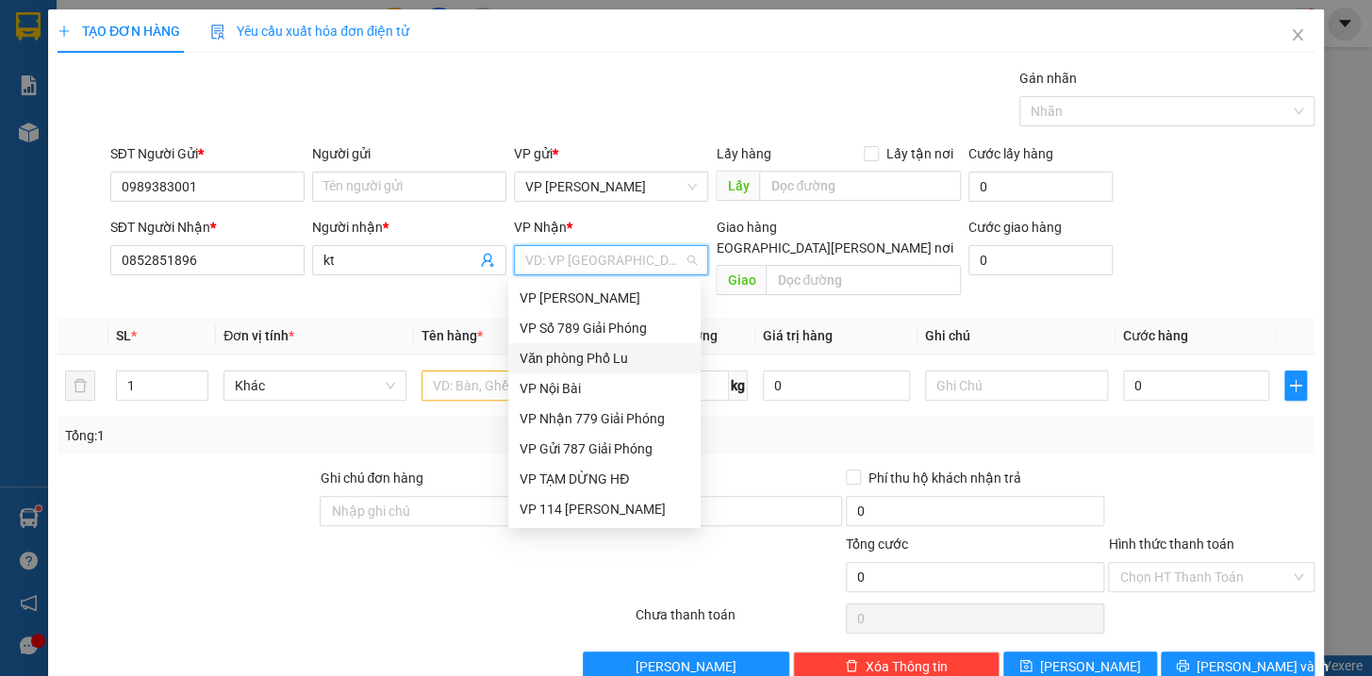
scroll to position [94, 0]
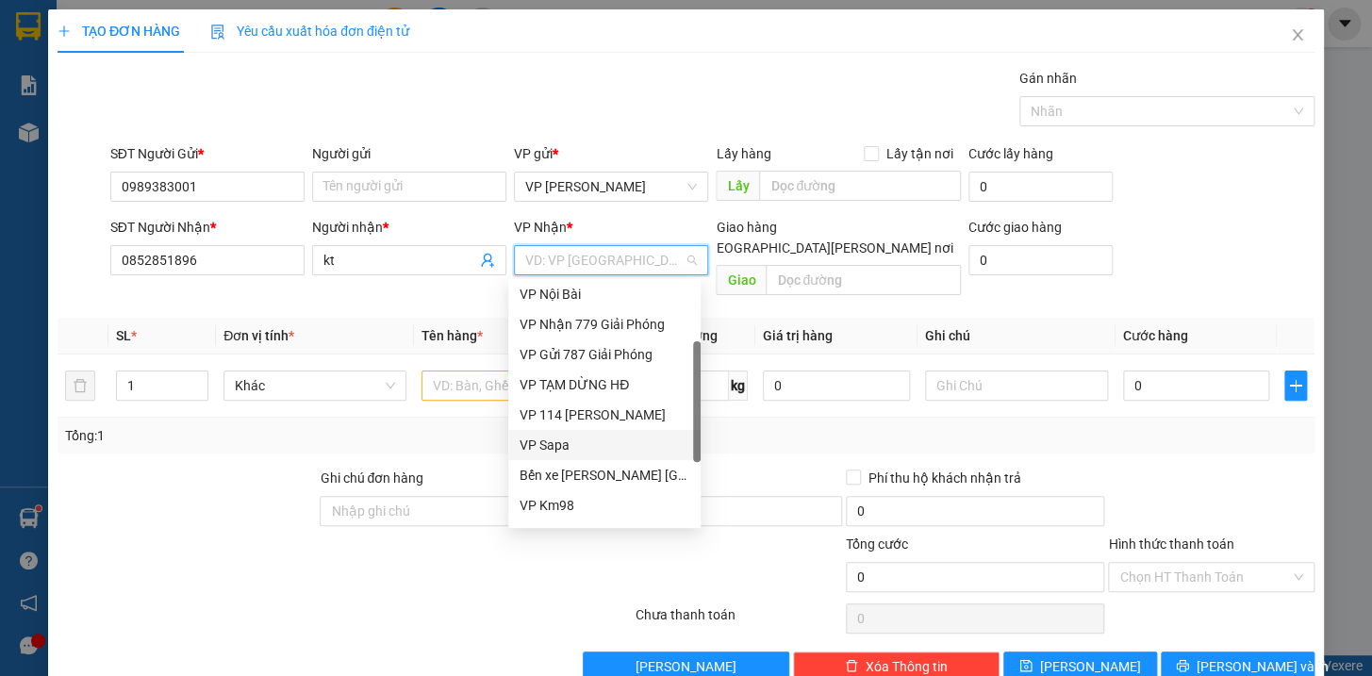
click at [567, 447] on div "VP Sapa" at bounding box center [604, 445] width 170 height 21
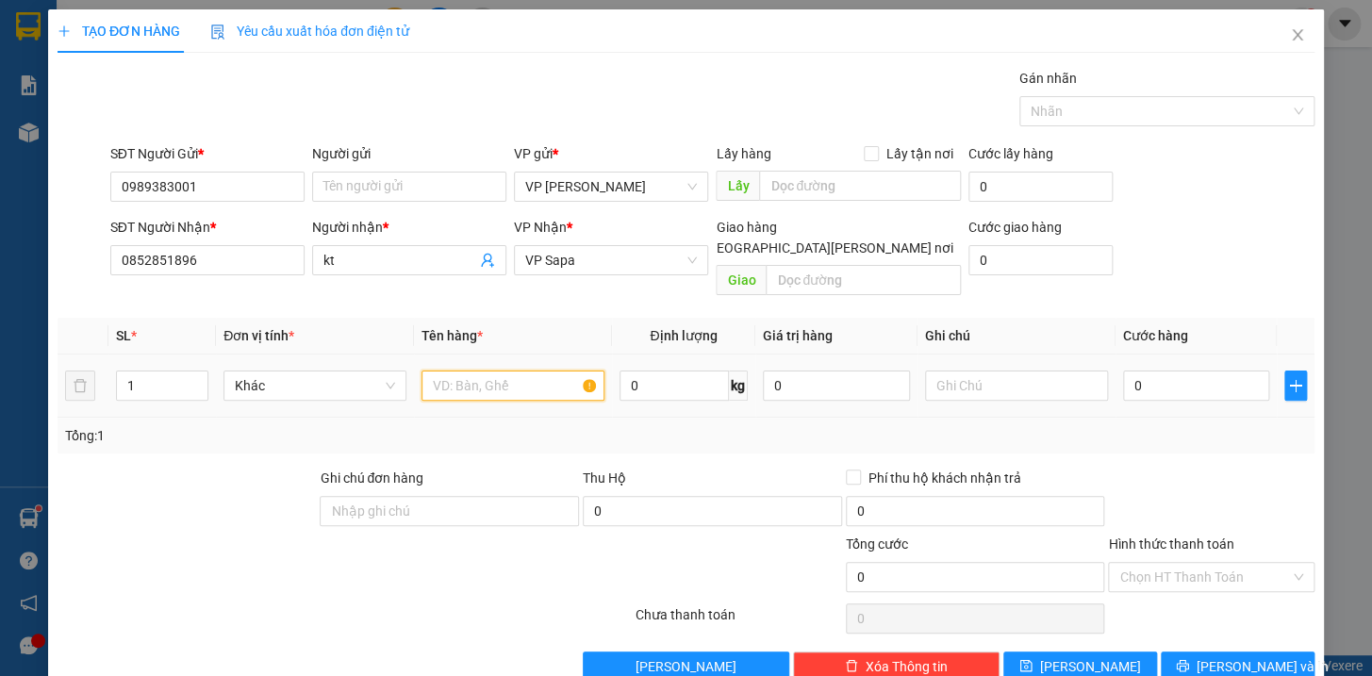
click at [538, 377] on input "text" at bounding box center [512, 385] width 183 height 30
type input "hộp kkt"
click at [1167, 370] on input "0" at bounding box center [1196, 385] width 147 height 30
type input "5"
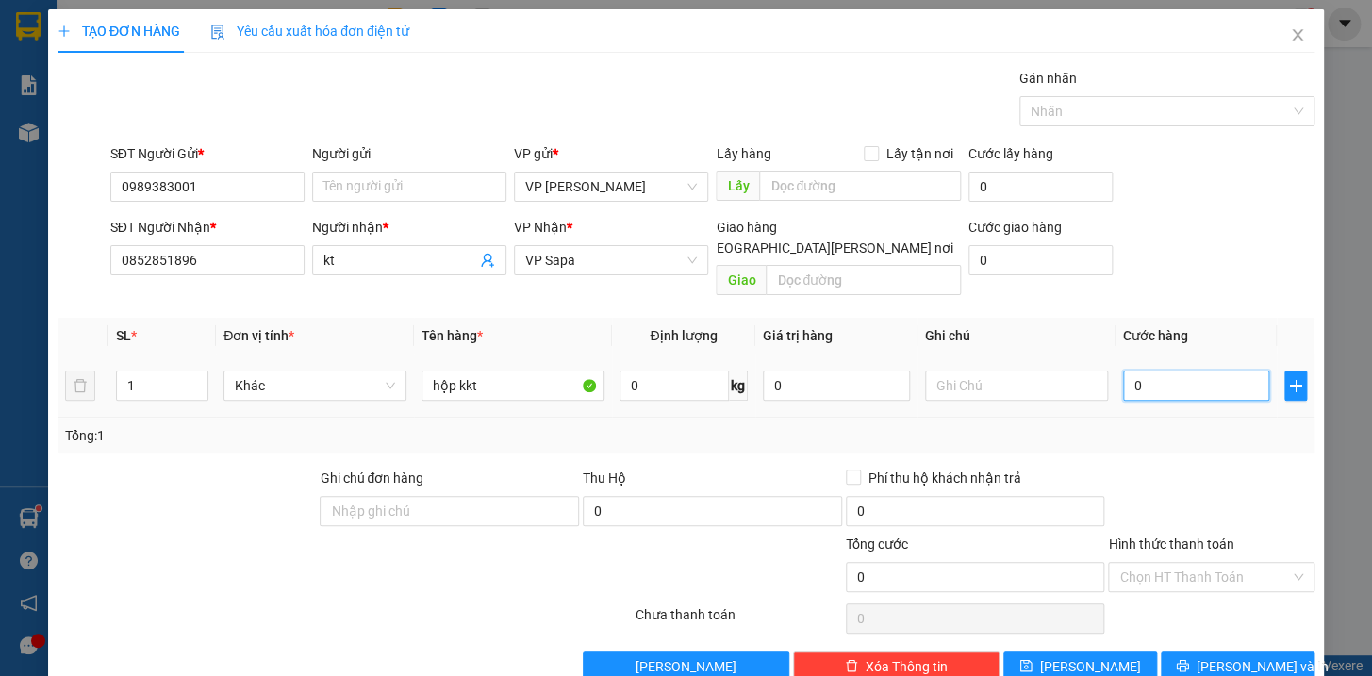
type input "5"
type input "50"
type input "500"
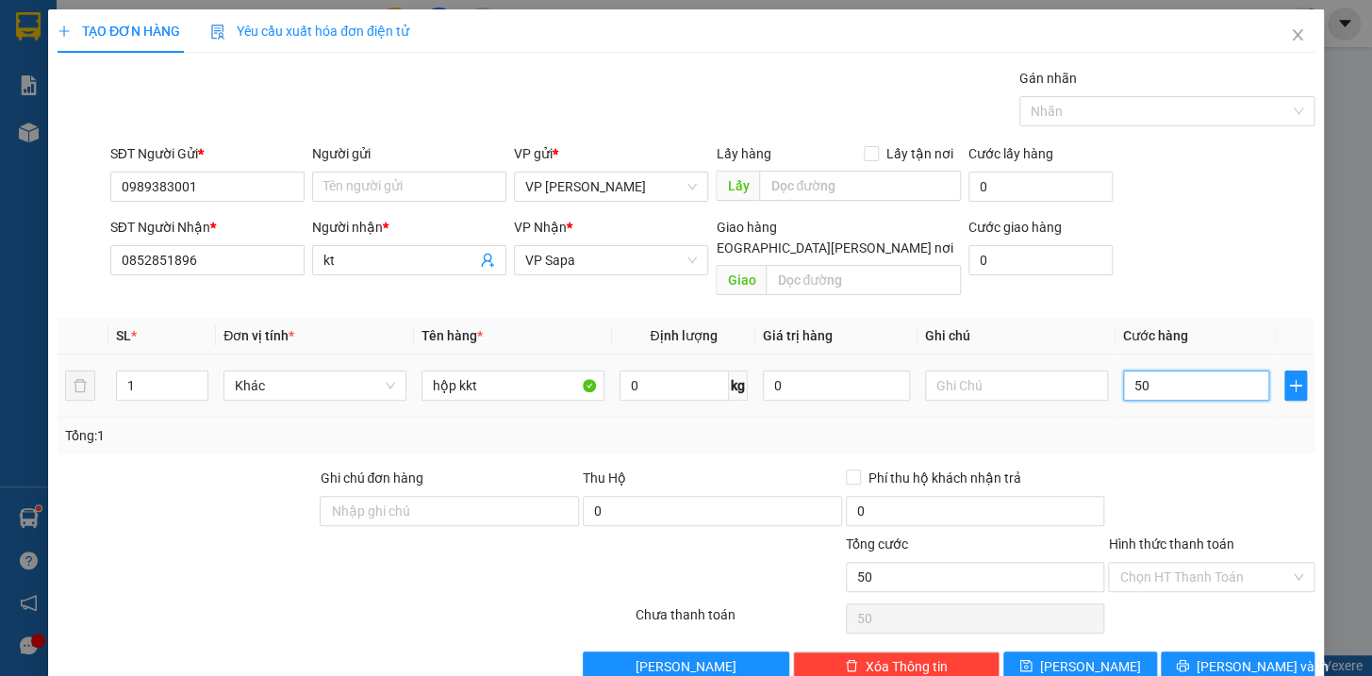
type input "500"
type input "5.000"
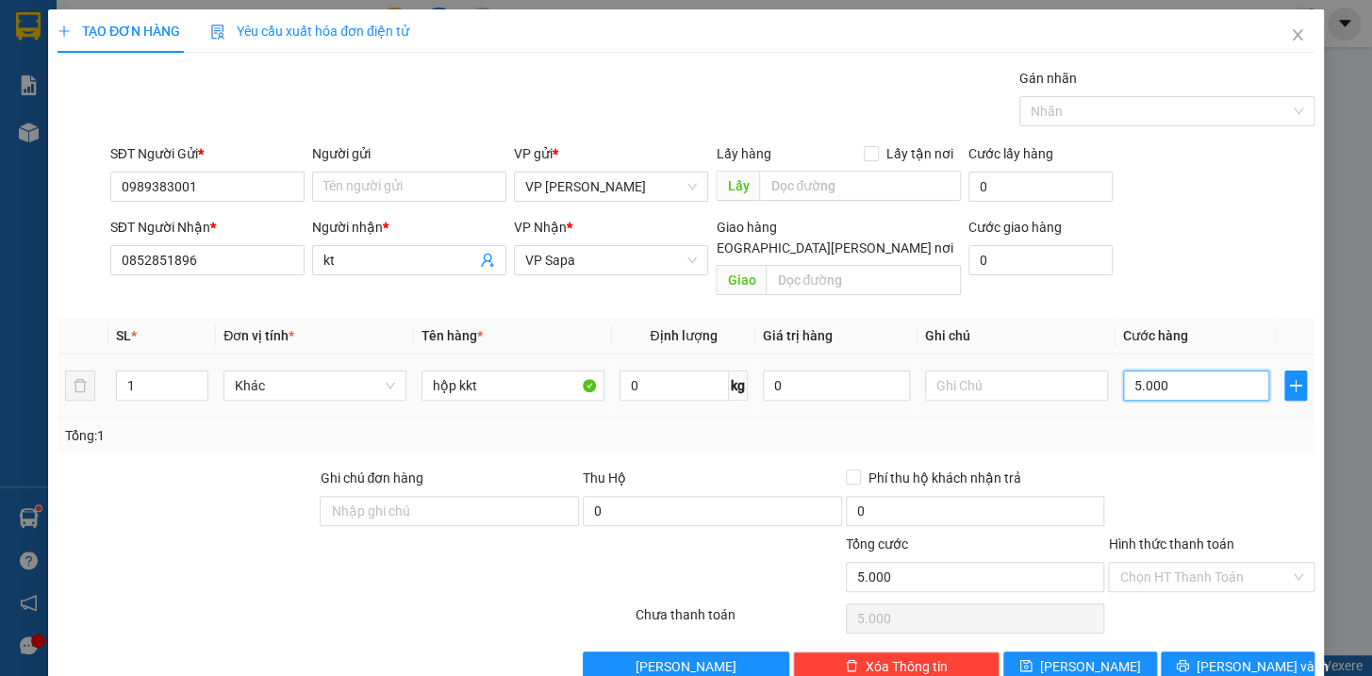
type input "50.000"
click at [1191, 563] on input "Hình thức thanh toán" at bounding box center [1204, 577] width 171 height 28
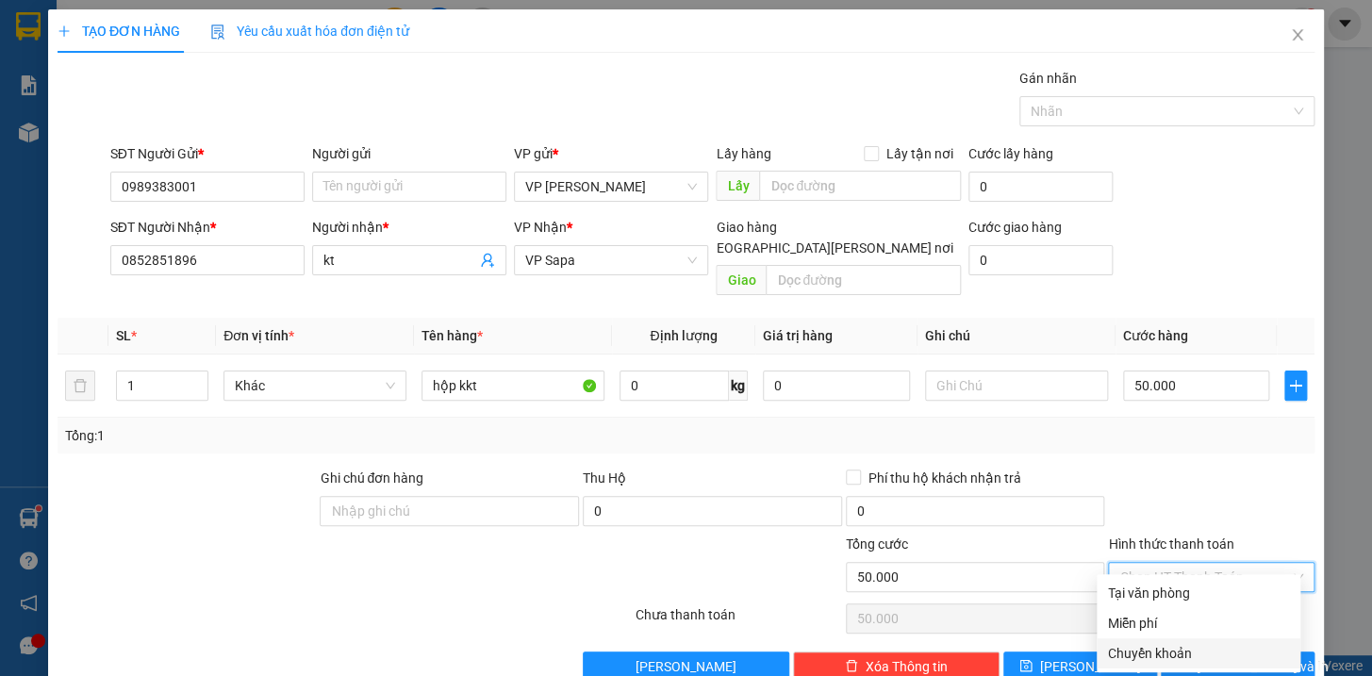
click at [1166, 652] on div "Chuyển khoản" at bounding box center [1198, 653] width 181 height 21
type input "0"
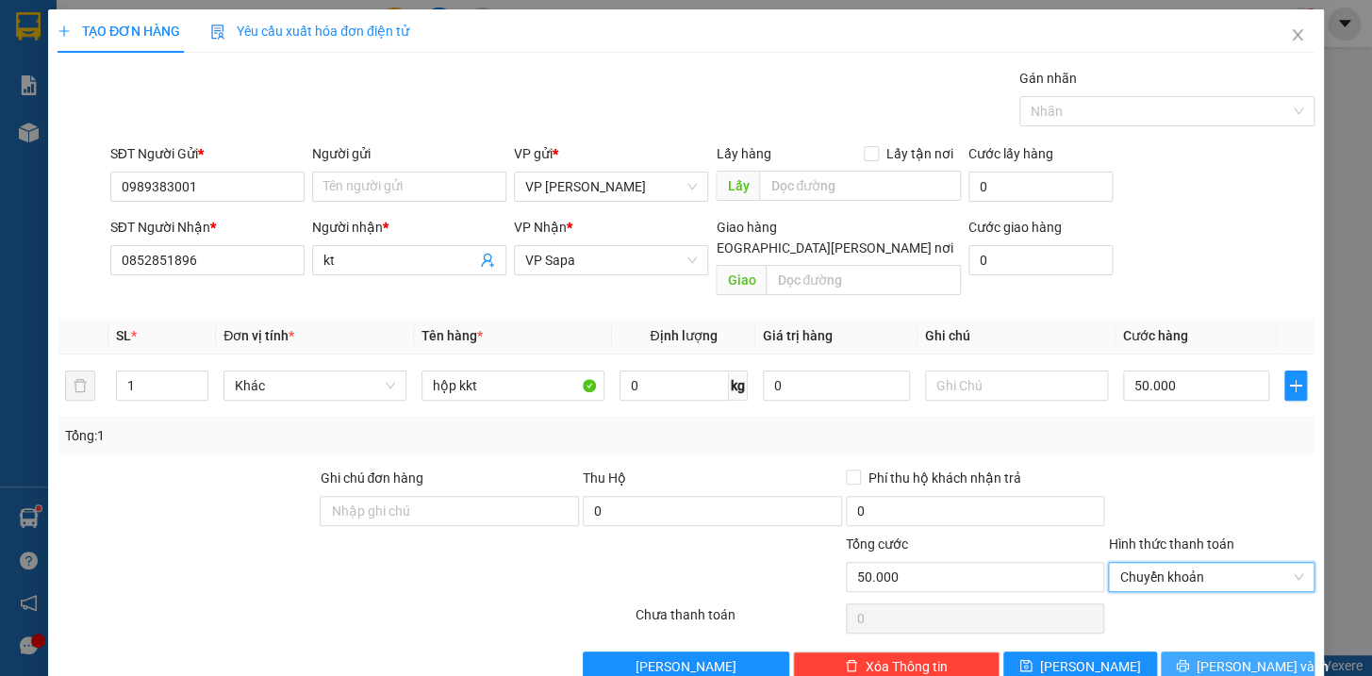
click at [1235, 656] on span "[PERSON_NAME] và In" at bounding box center [1262, 666] width 132 height 21
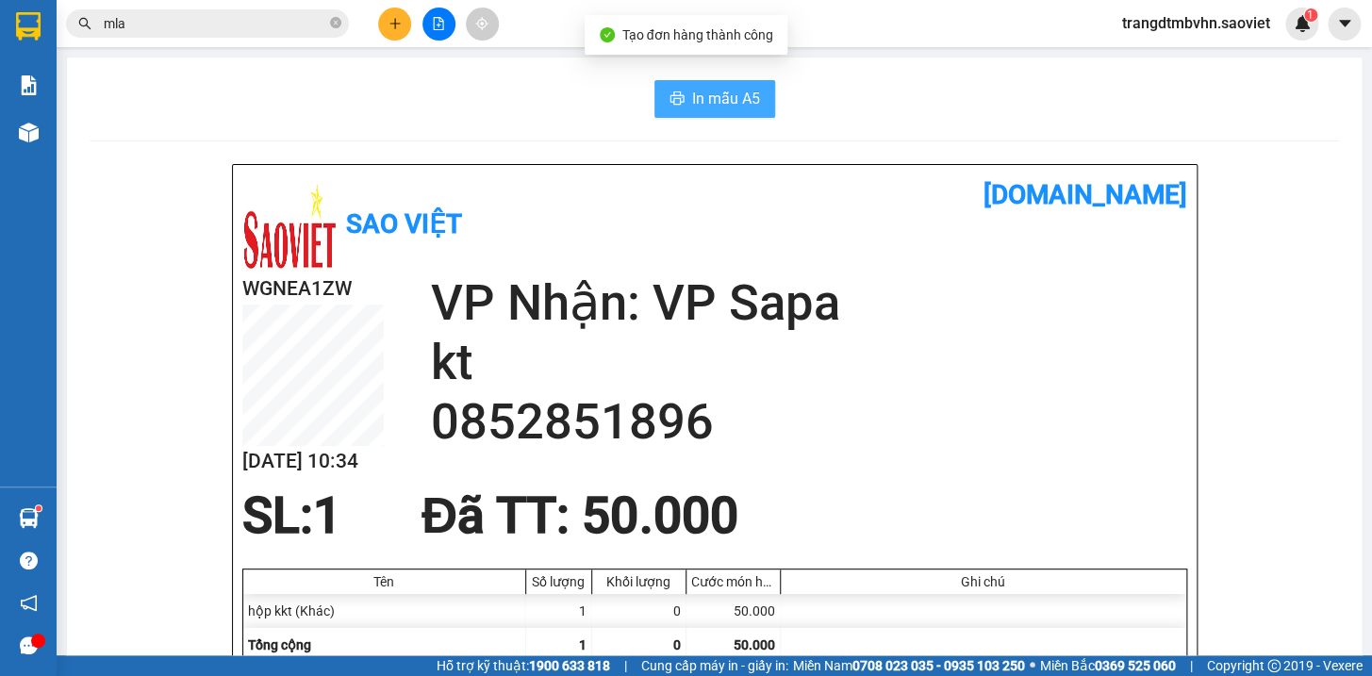
click at [748, 95] on span "In mẫu A5" at bounding box center [726, 99] width 68 height 24
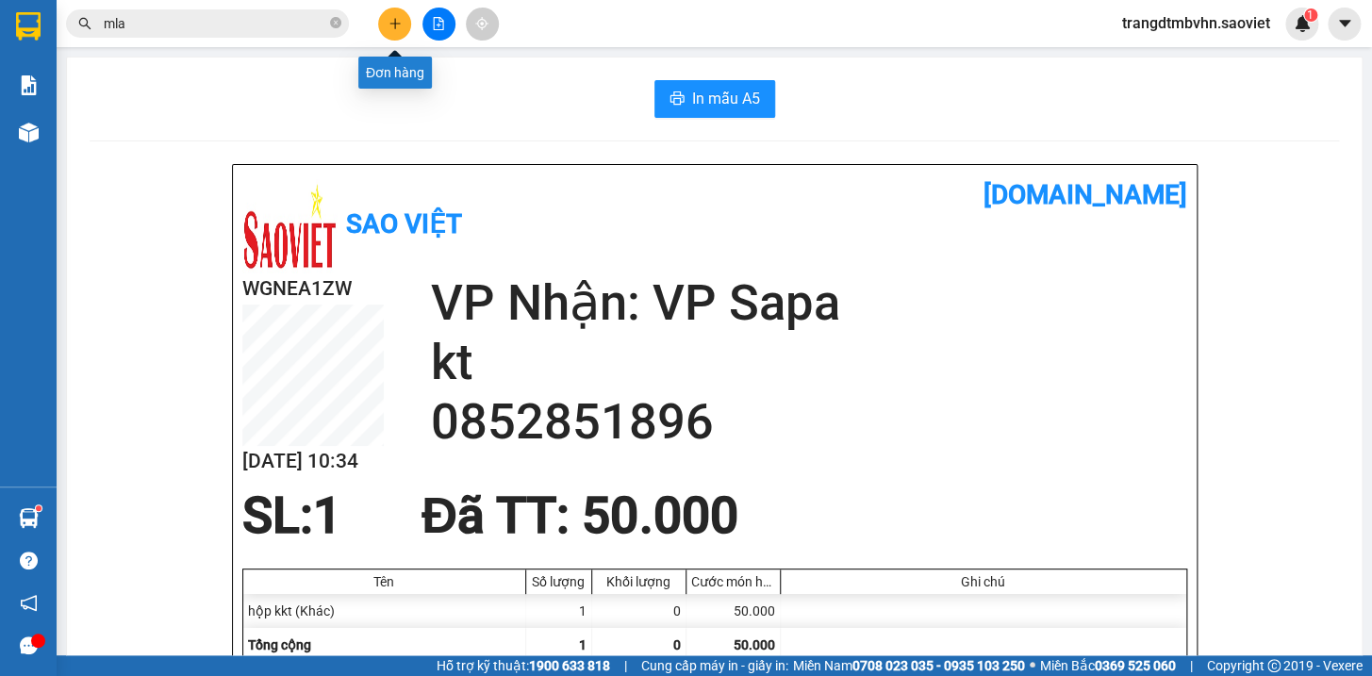
click at [391, 18] on icon "plus" at bounding box center [394, 23] width 13 height 13
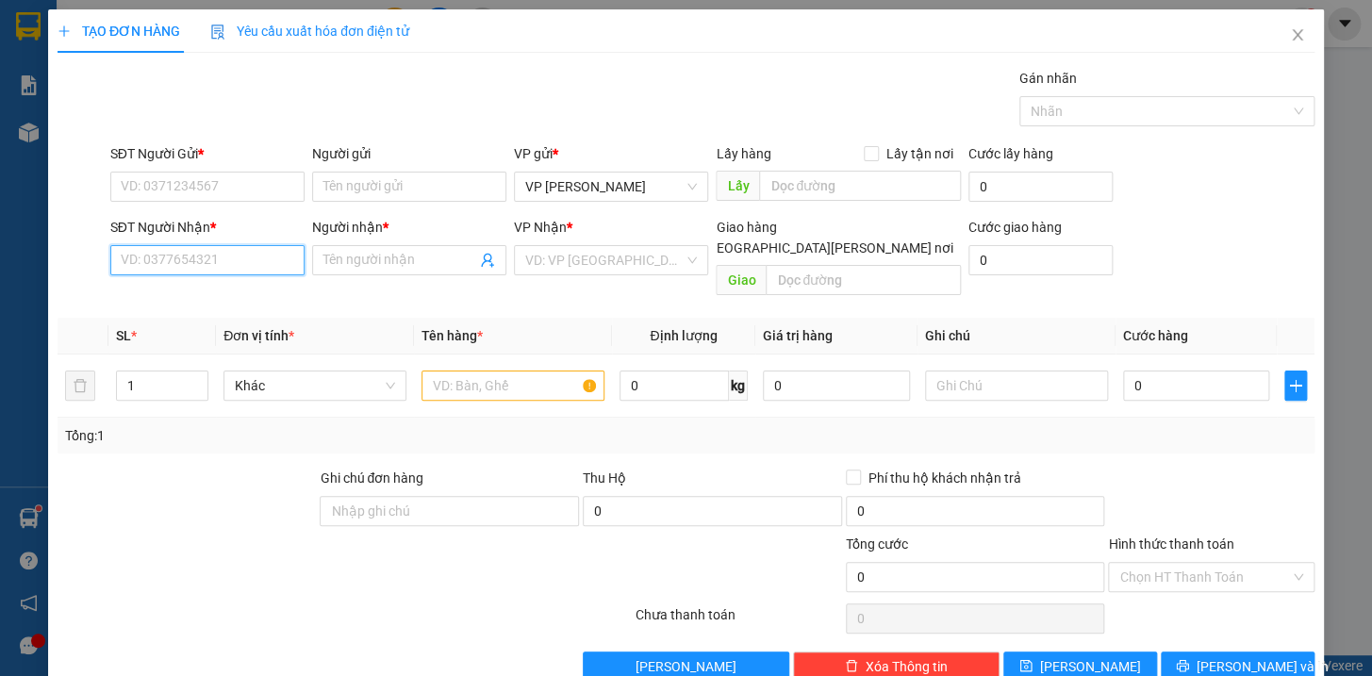
click at [255, 266] on input "SĐT Người Nhận *" at bounding box center [207, 260] width 194 height 30
click at [204, 295] on div "0985404841 - Hương" at bounding box center [213, 298] width 186 height 21
type input "0985404841"
type input "Hương"
click at [252, 182] on input "SĐT Người Gửi *" at bounding box center [207, 187] width 194 height 30
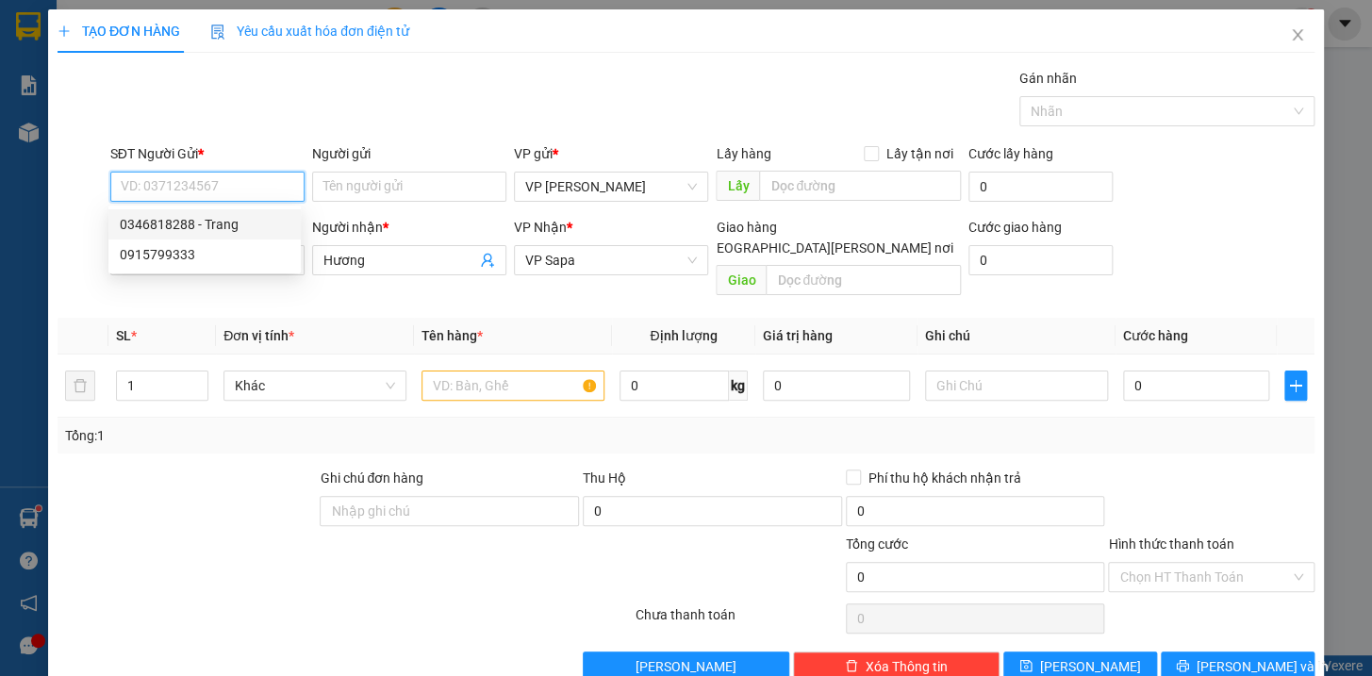
click at [222, 228] on div "0346818288 - Trang" at bounding box center [205, 224] width 170 height 21
click at [228, 196] on input "0346818288" at bounding box center [207, 187] width 194 height 30
click at [214, 252] on div "0915799333" at bounding box center [205, 254] width 170 height 21
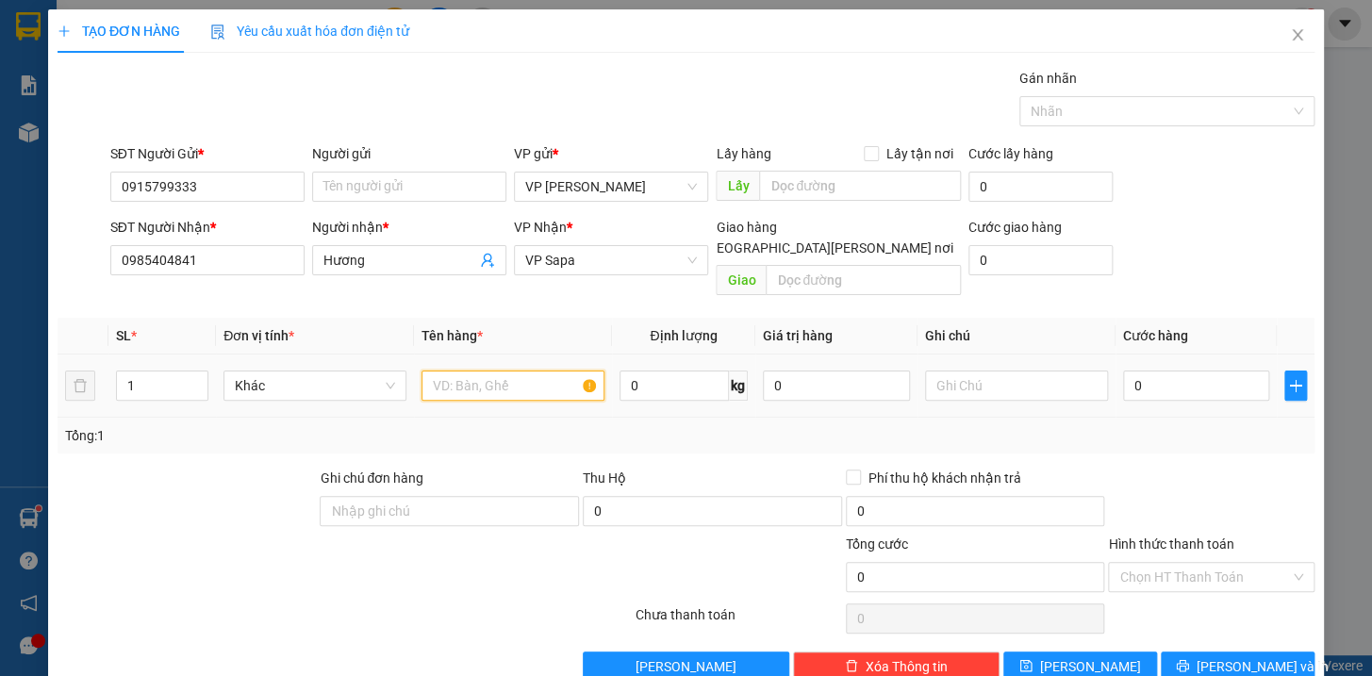
click at [470, 377] on input "text" at bounding box center [512, 385] width 183 height 30
click at [1161, 370] on input "0" at bounding box center [1196, 385] width 147 height 30
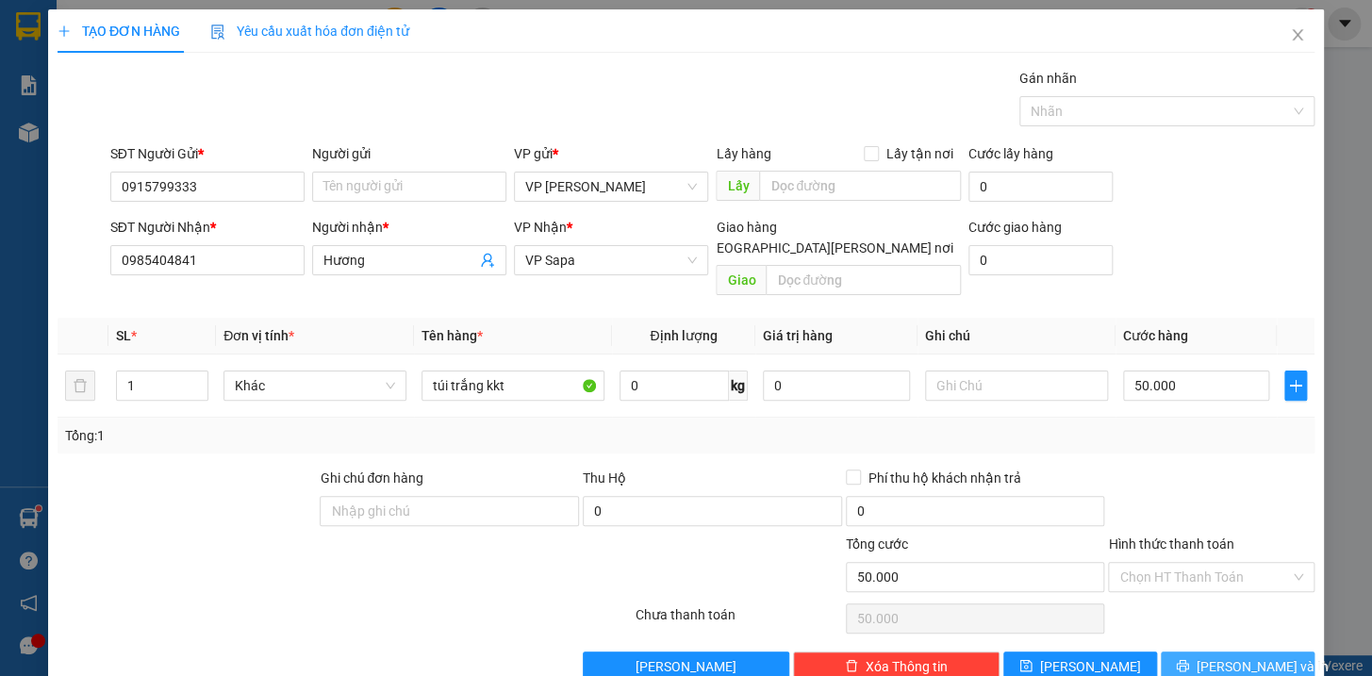
click at [1262, 651] on button "[PERSON_NAME] và In" at bounding box center [1237, 666] width 154 height 30
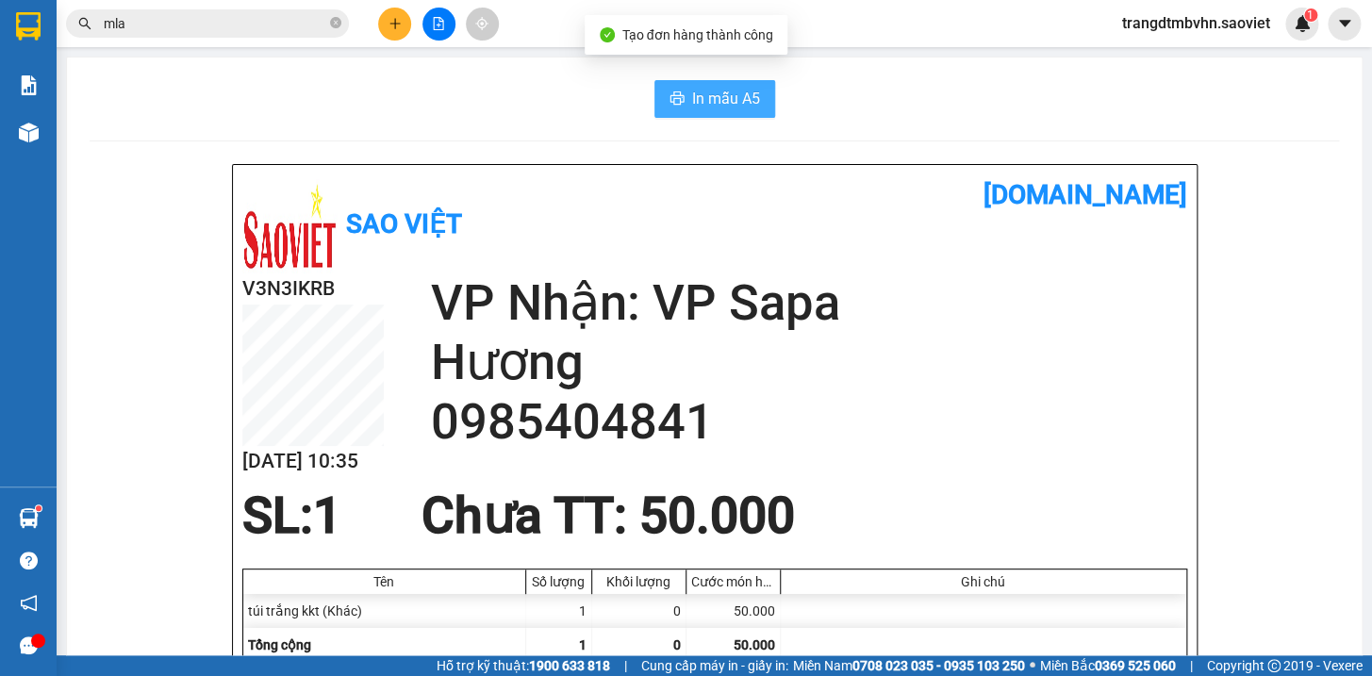
click at [692, 99] on span "In mẫu A5" at bounding box center [726, 99] width 68 height 24
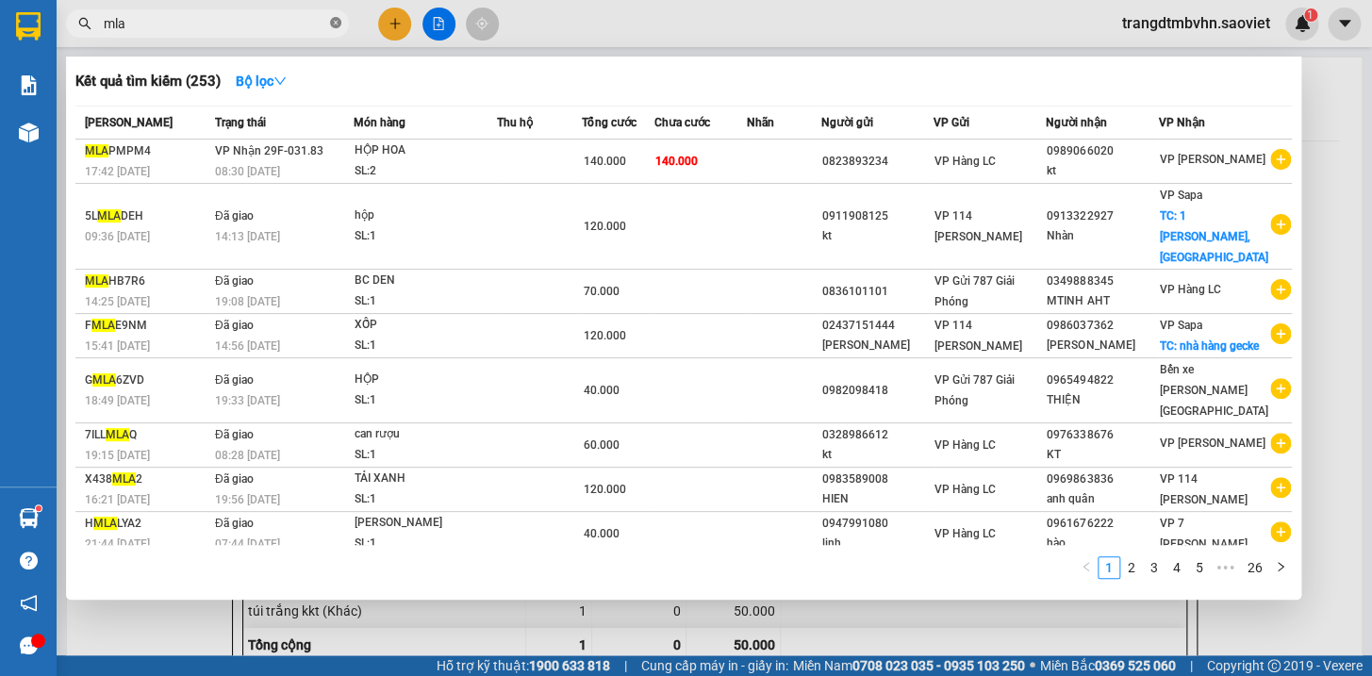
click at [330, 26] on icon "close-circle" at bounding box center [335, 22] width 11 height 11
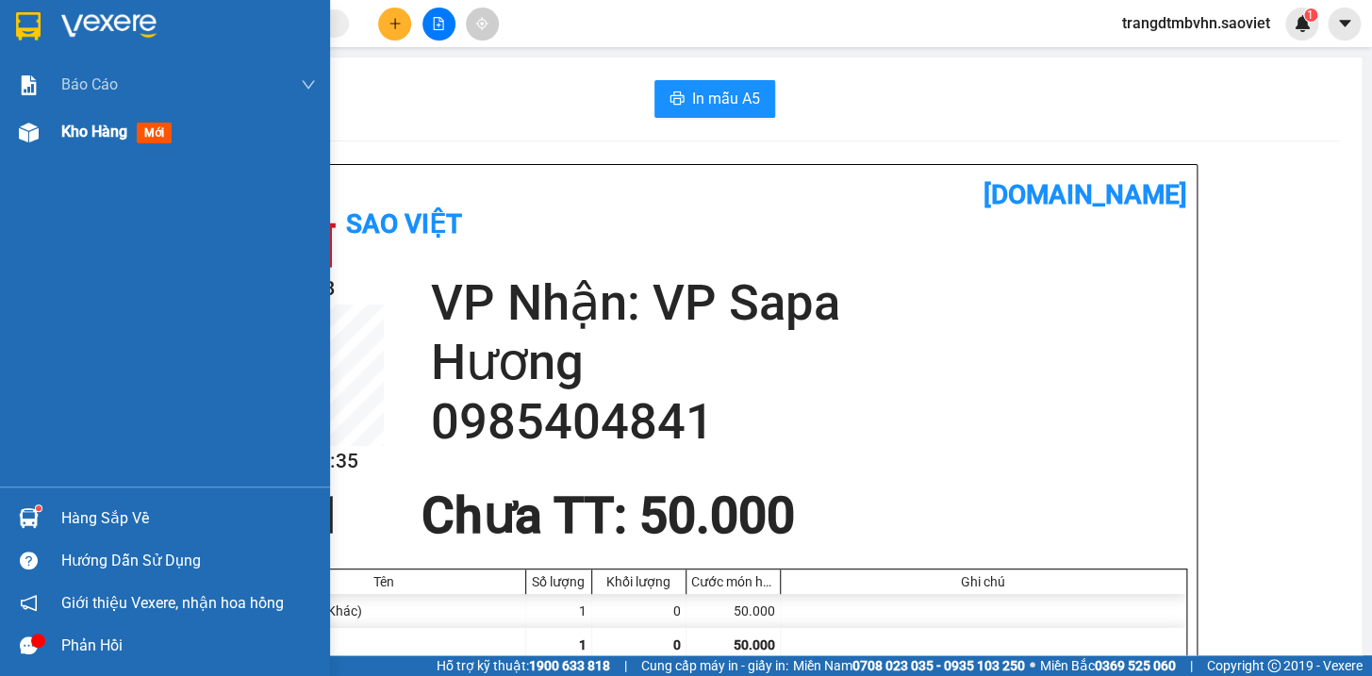
click at [85, 128] on span "Kho hàng" at bounding box center [94, 132] width 66 height 18
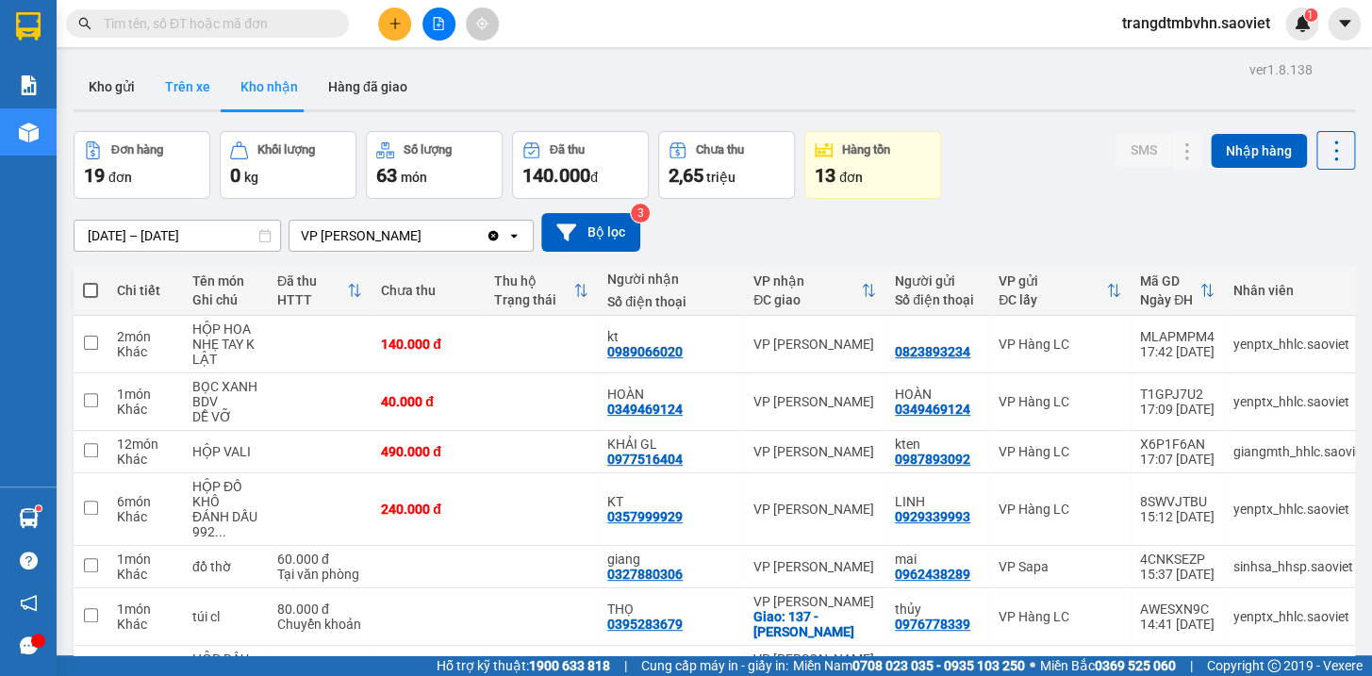
click at [191, 86] on button "Trên xe" at bounding box center [187, 86] width 75 height 45
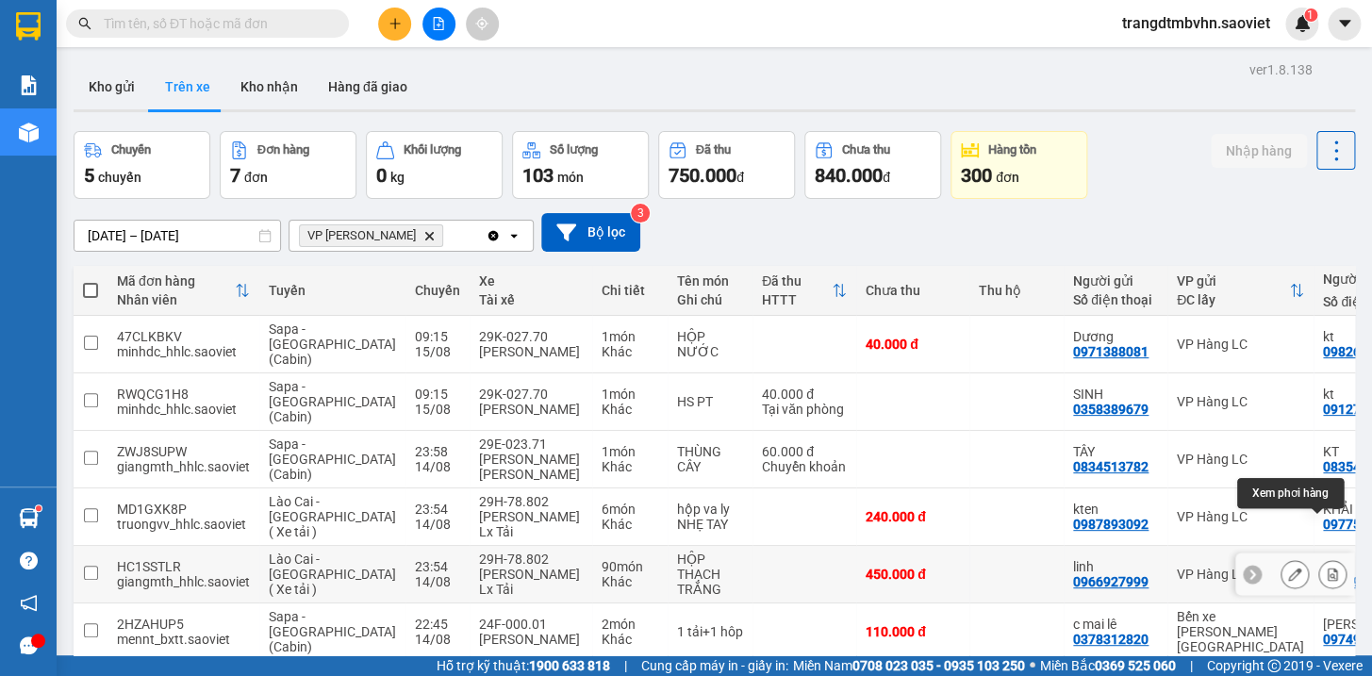
click at [1327, 567] on icon at bounding box center [1332, 573] width 10 height 13
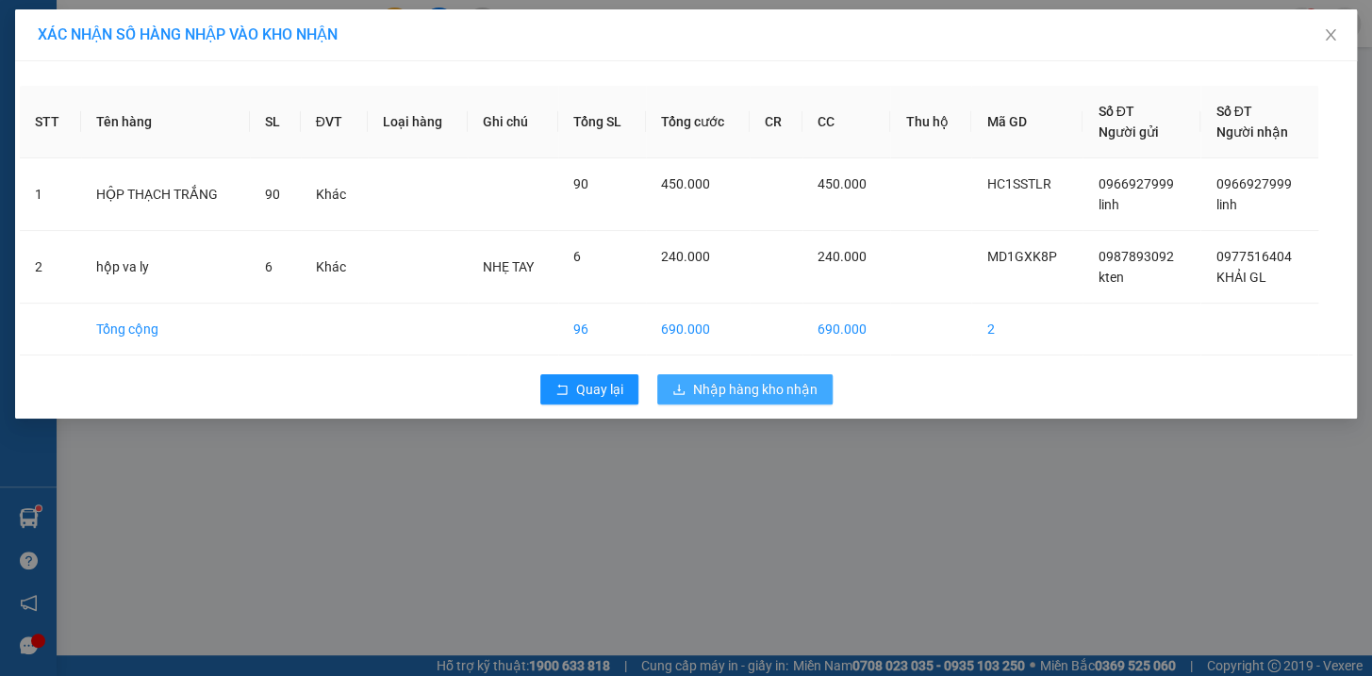
click at [792, 391] on span "Nhập hàng kho nhận" at bounding box center [755, 389] width 124 height 21
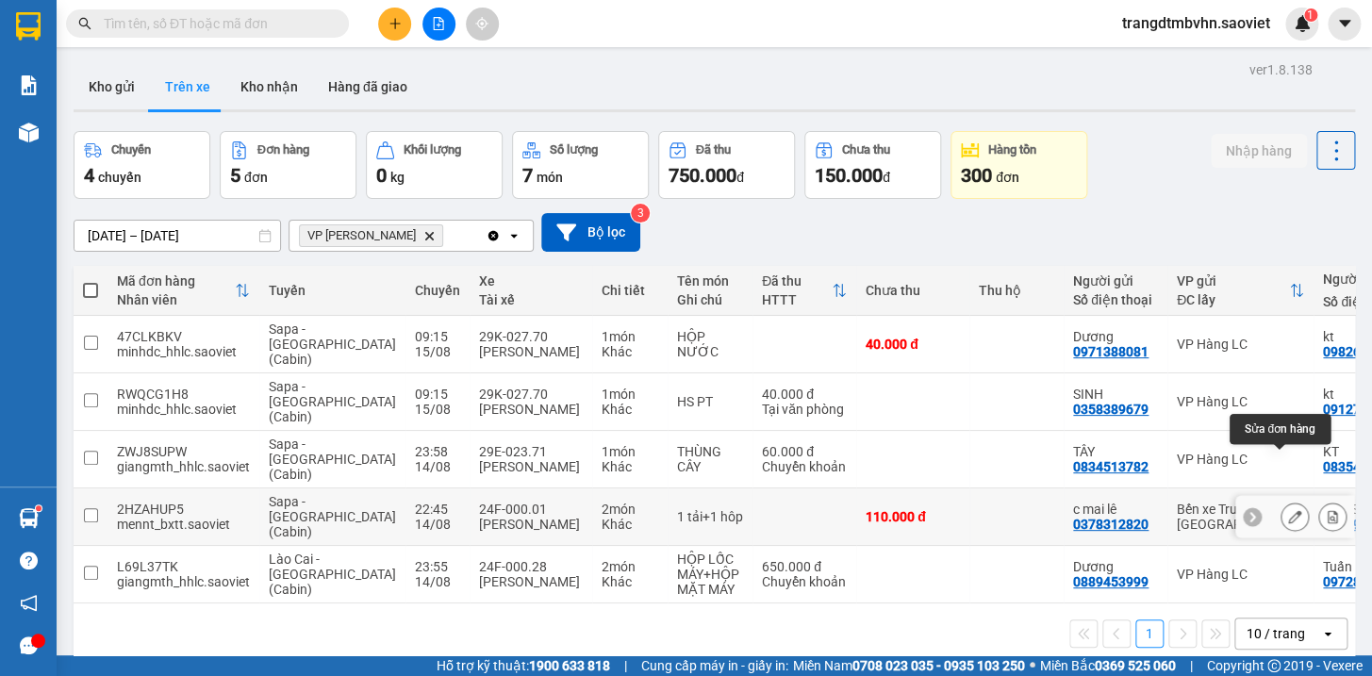
click at [1288, 510] on icon at bounding box center [1294, 516] width 13 height 13
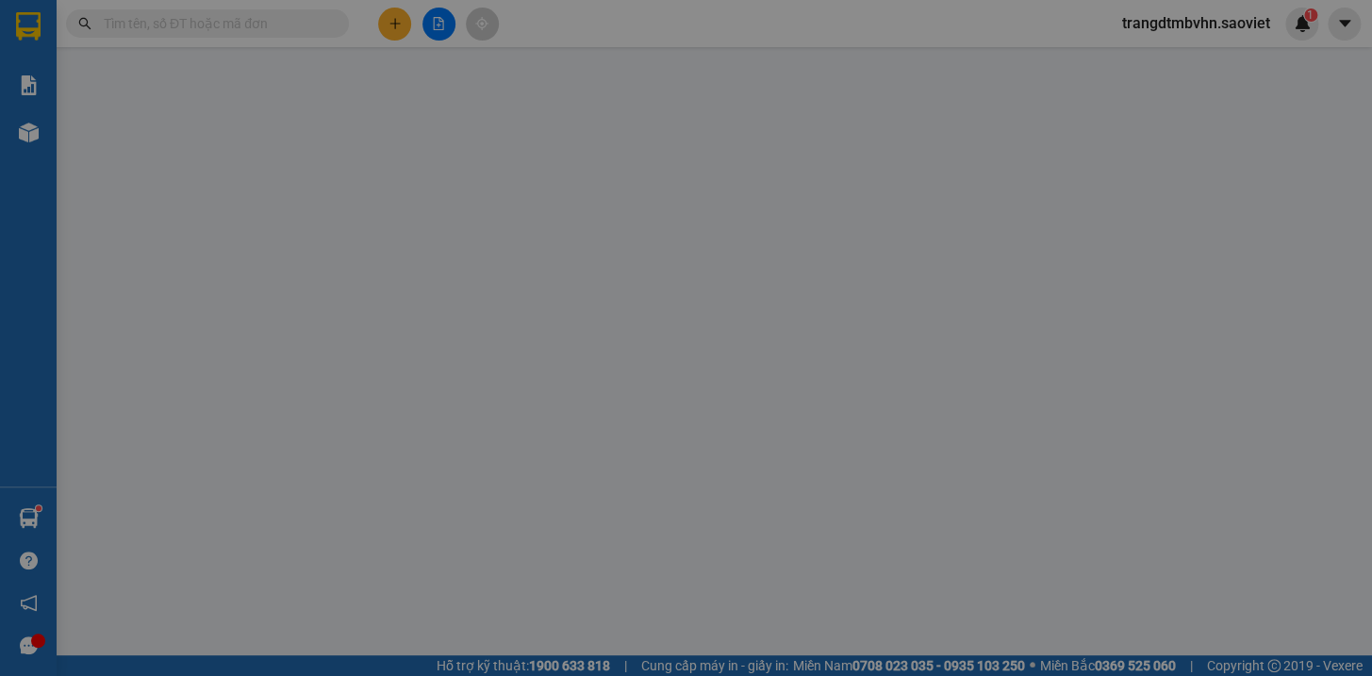
type input "0378312820"
type input "c mai lê"
type input "0974912294"
type input "[PERSON_NAME]"
type input "110.000"
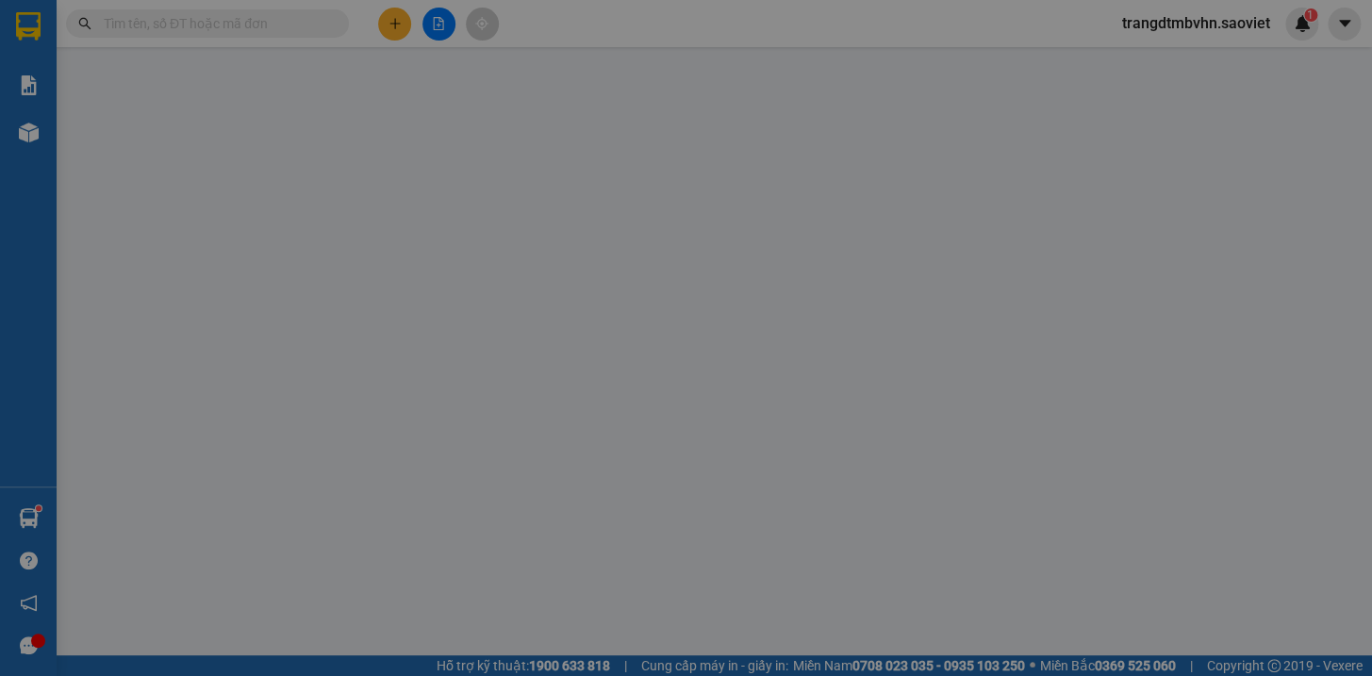
type input "110.000"
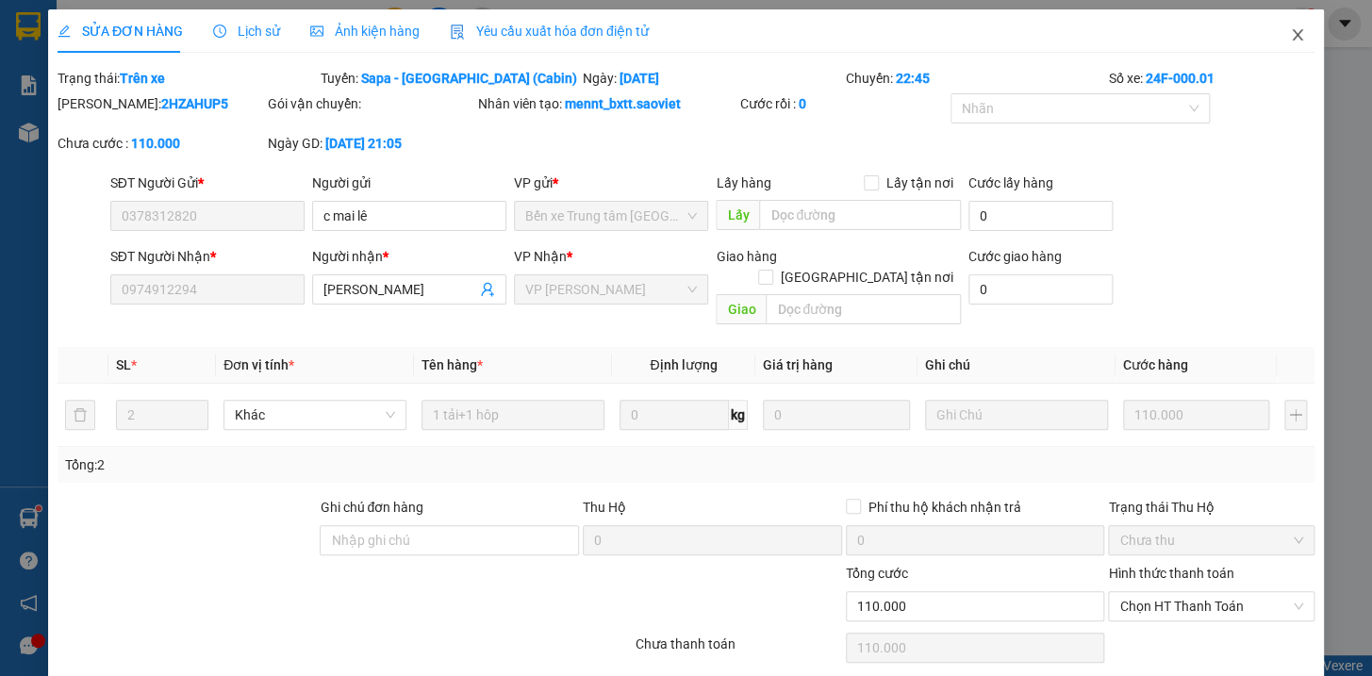
click at [1291, 38] on icon "close" at bounding box center [1296, 34] width 10 height 11
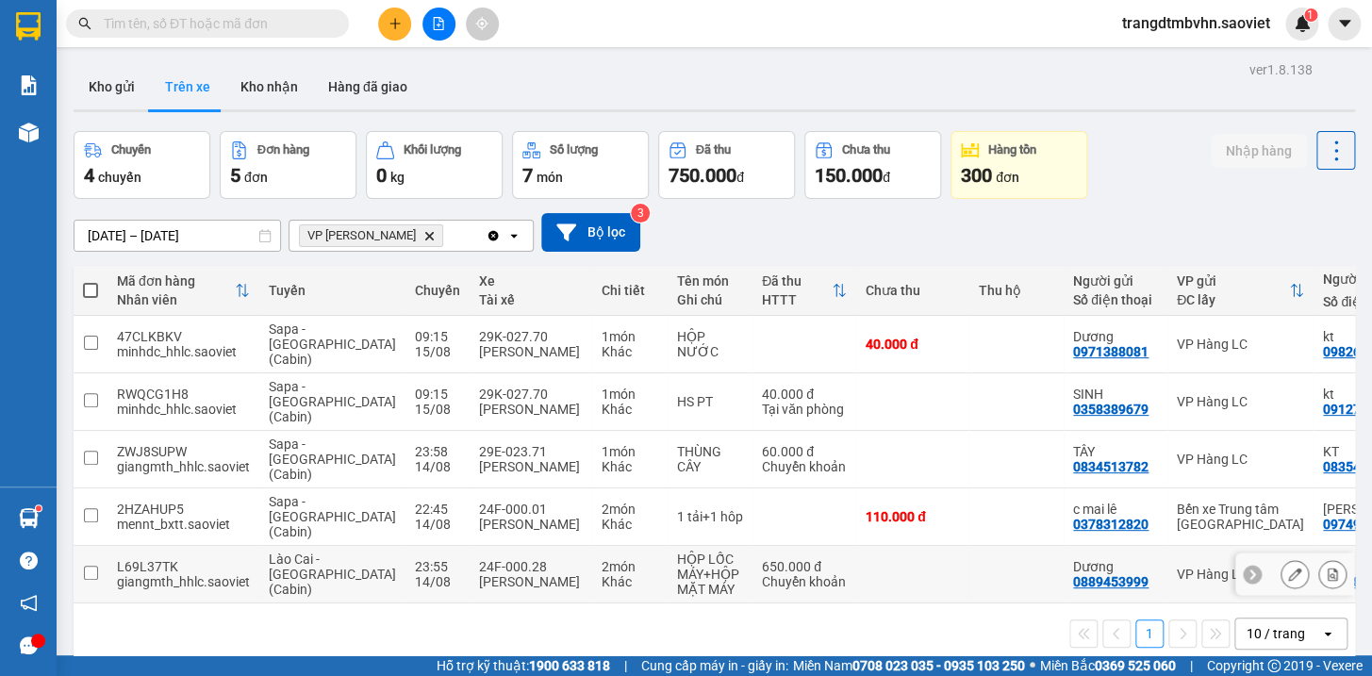
click at [1327, 567] on icon at bounding box center [1332, 573] width 10 height 13
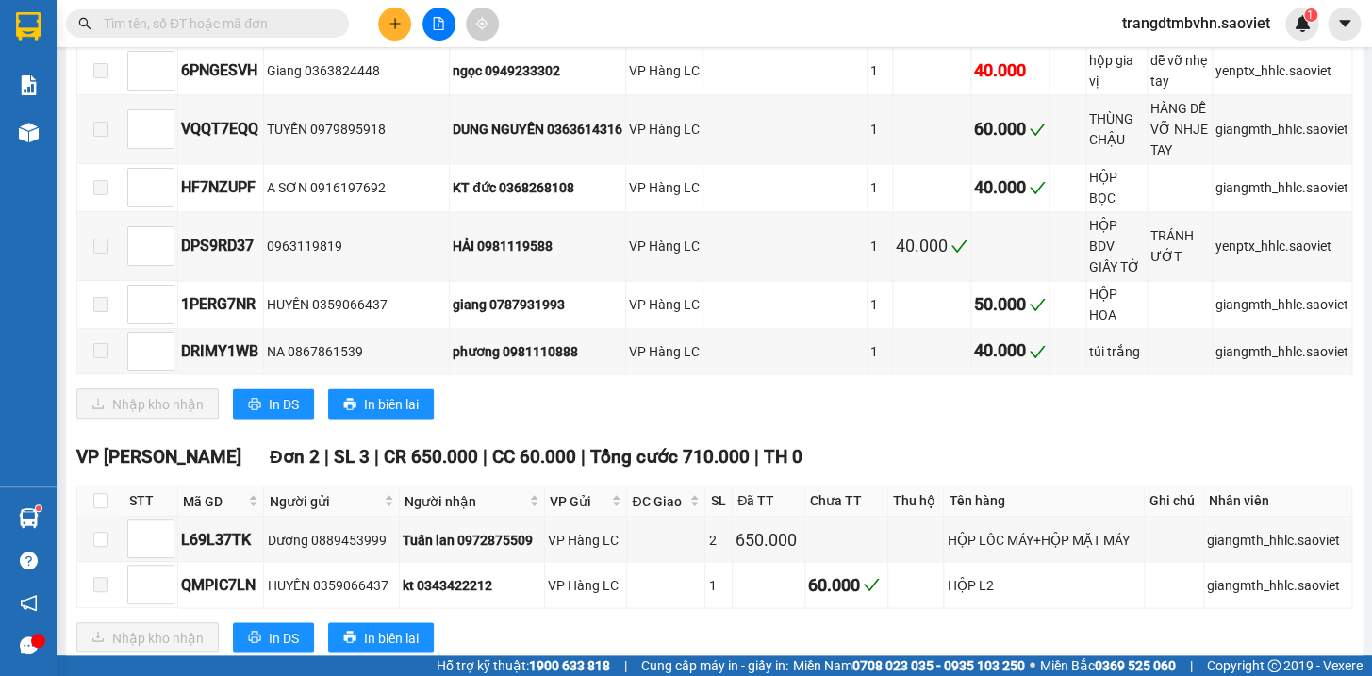
scroll to position [1112, 0]
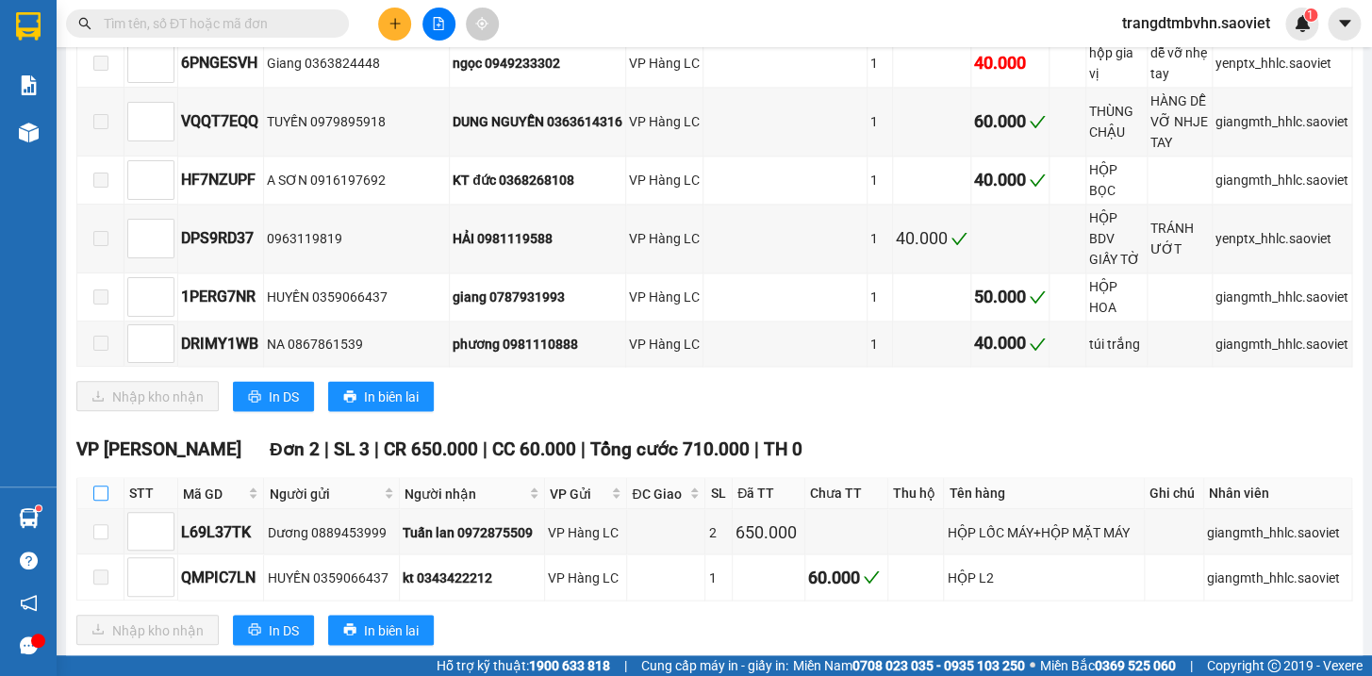
click at [98, 485] on input "checkbox" at bounding box center [100, 492] width 15 height 15
checkbox input "true"
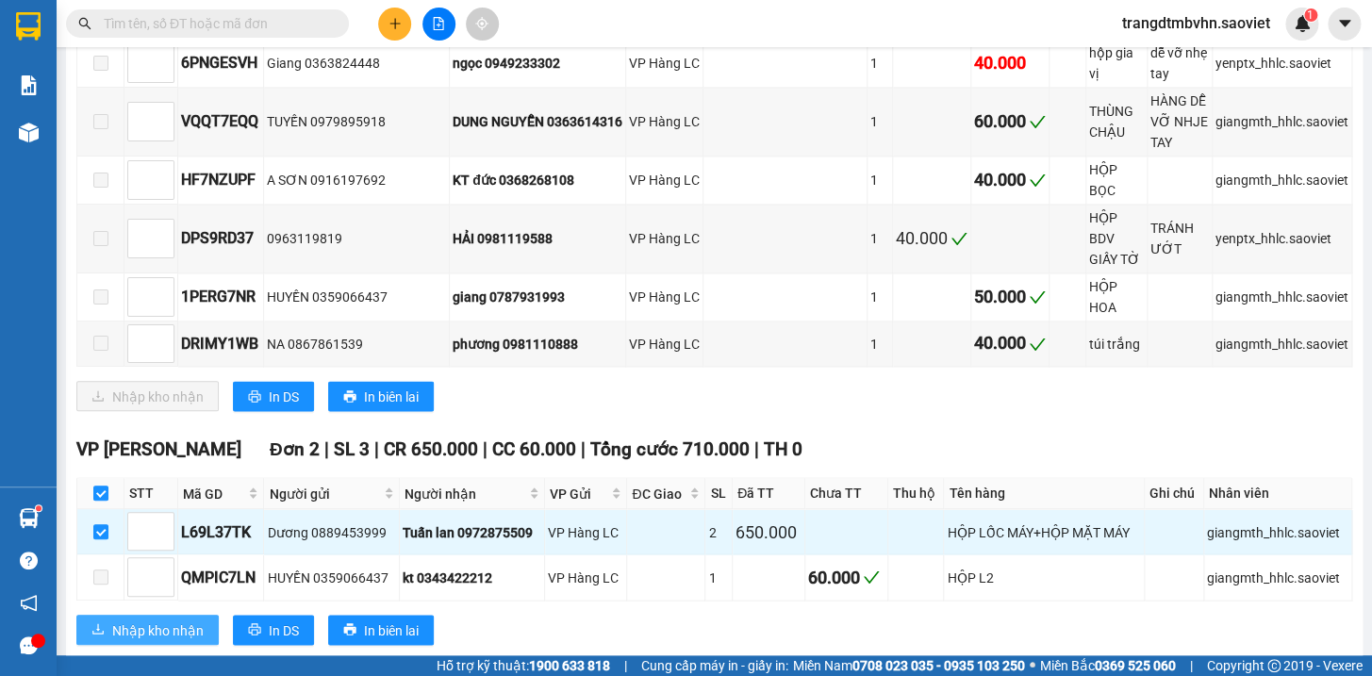
click at [132, 619] on span "Nhập kho nhận" at bounding box center [157, 629] width 91 height 21
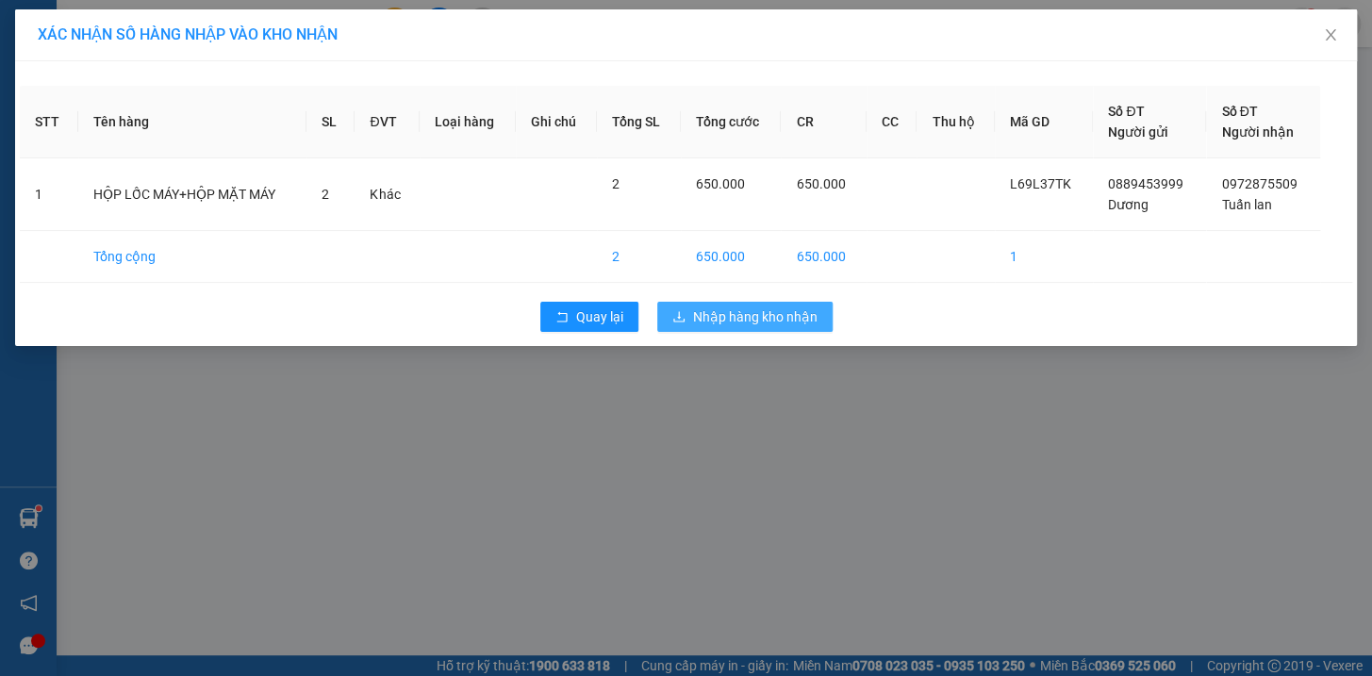
click at [735, 310] on span "Nhập hàng kho nhận" at bounding box center [755, 316] width 124 height 21
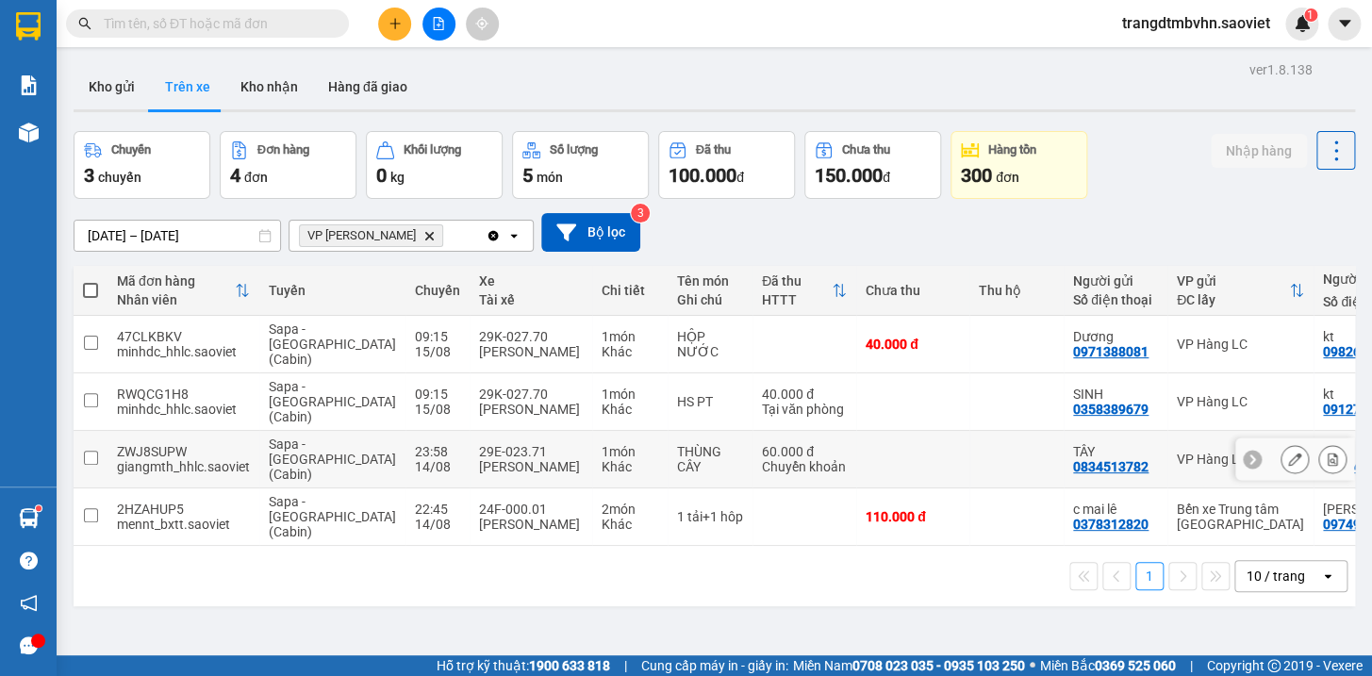
click at [1325, 452] on icon at bounding box center [1331, 458] width 13 height 13
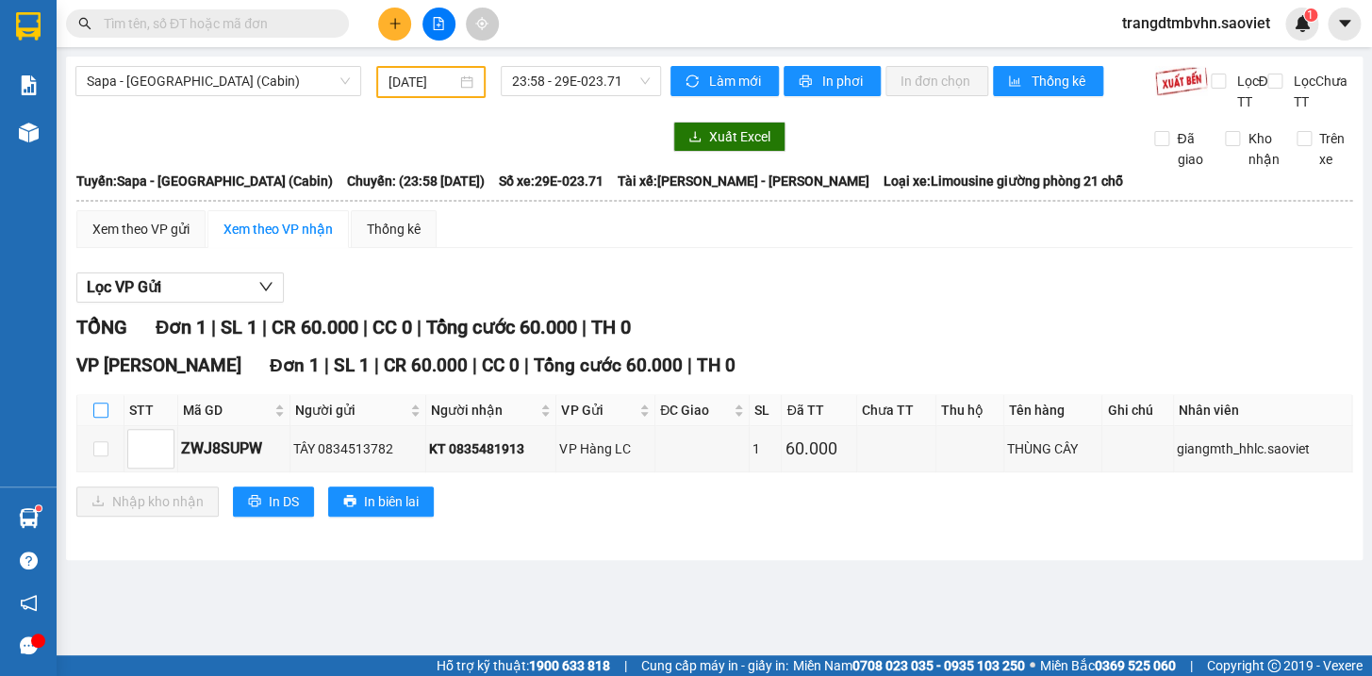
click at [101, 418] on input "checkbox" at bounding box center [100, 410] width 15 height 15
checkbox input "true"
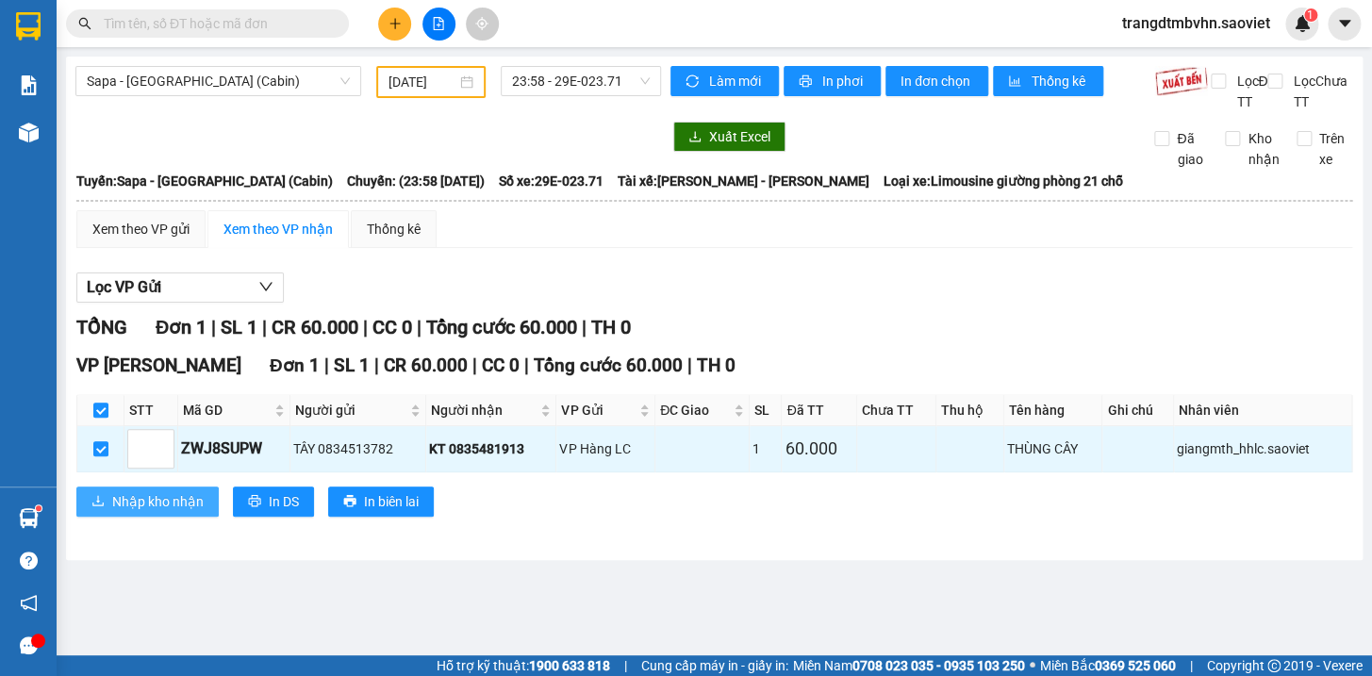
click at [153, 512] on span "Nhập kho nhận" at bounding box center [157, 501] width 91 height 21
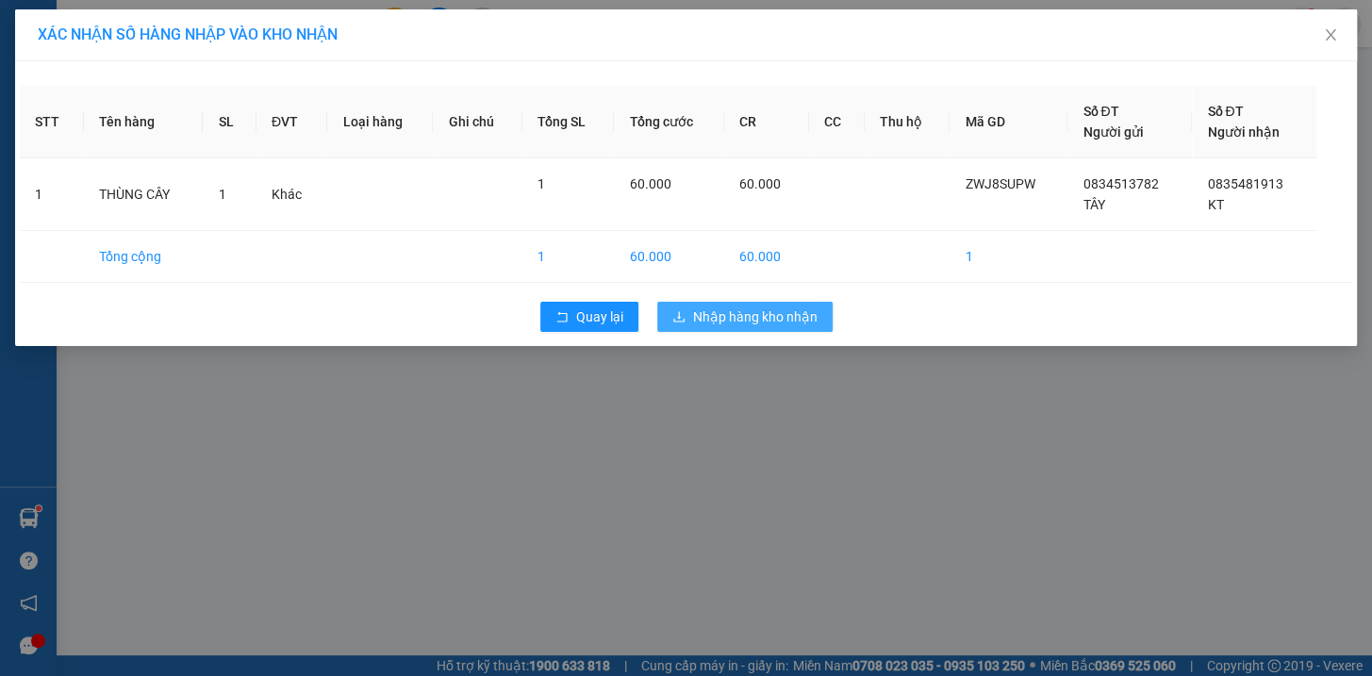
click at [796, 315] on span "Nhập hàng kho nhận" at bounding box center [755, 316] width 124 height 21
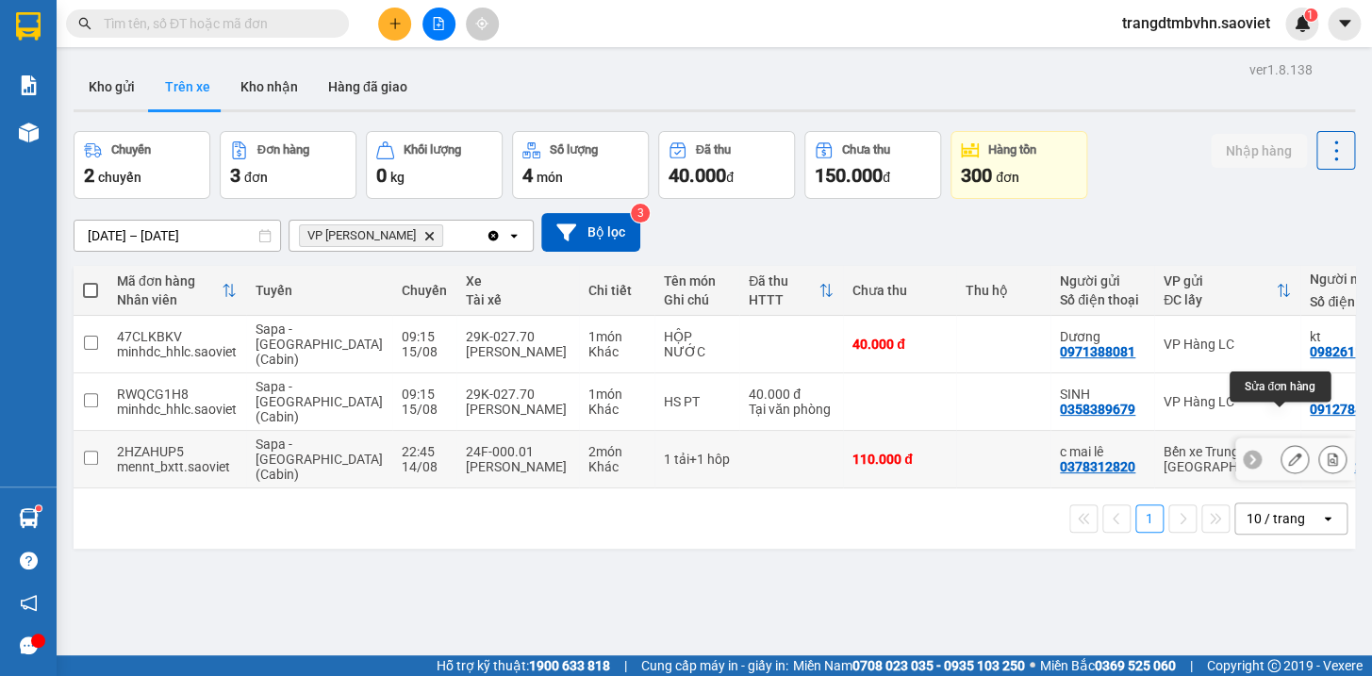
click at [1288, 452] on icon at bounding box center [1294, 458] width 13 height 13
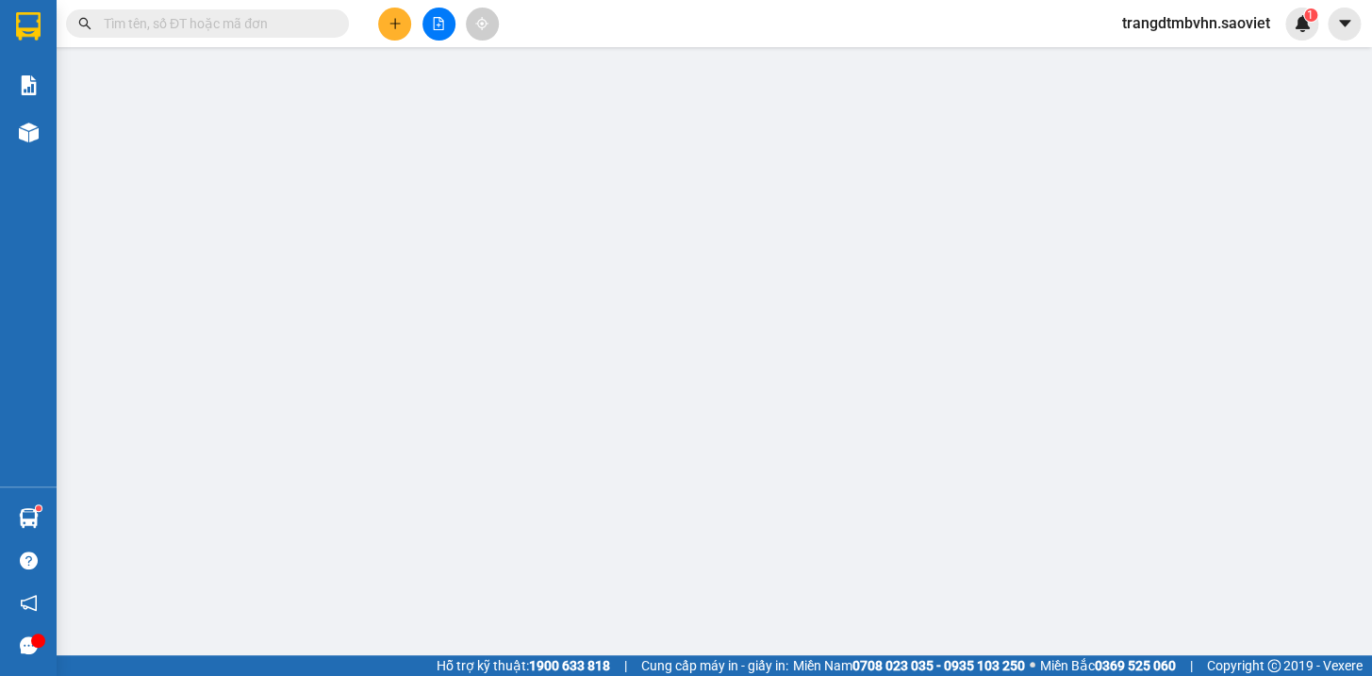
type input "0378312820"
type input "c mai lê"
type input "0974912294"
type input "[PERSON_NAME]"
type input "110.000"
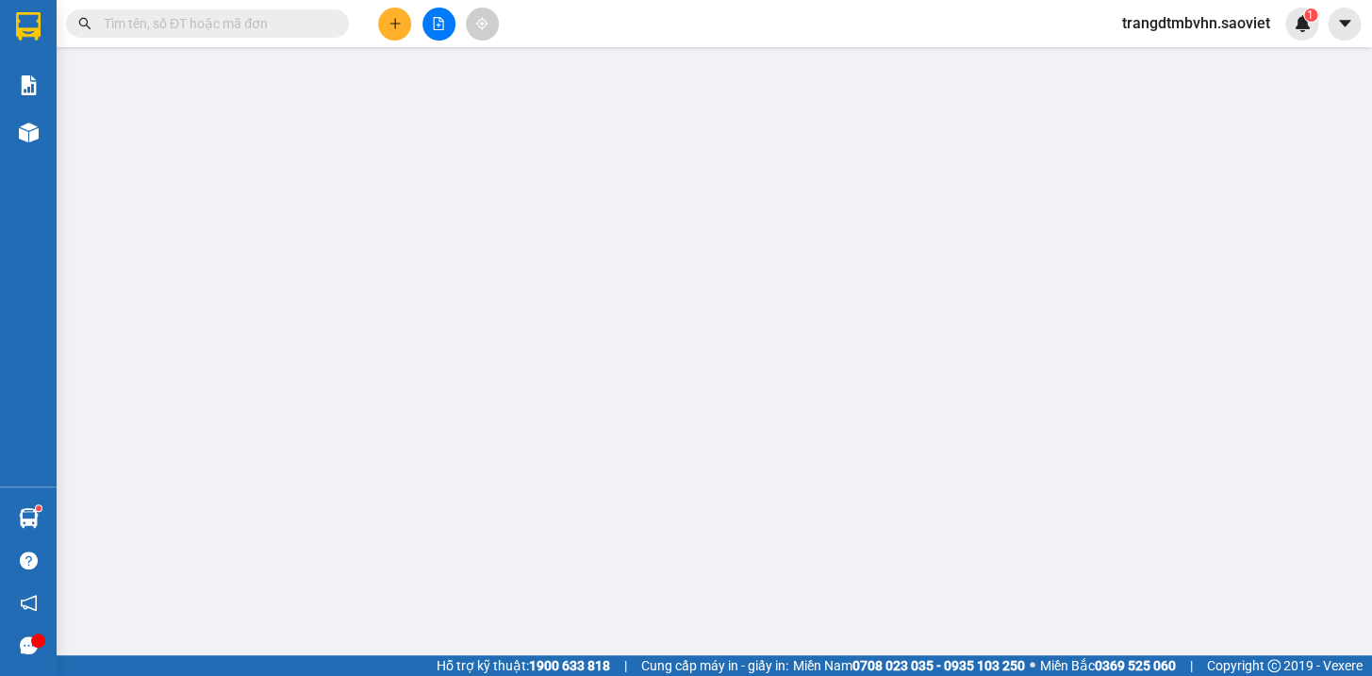
type input "110.000"
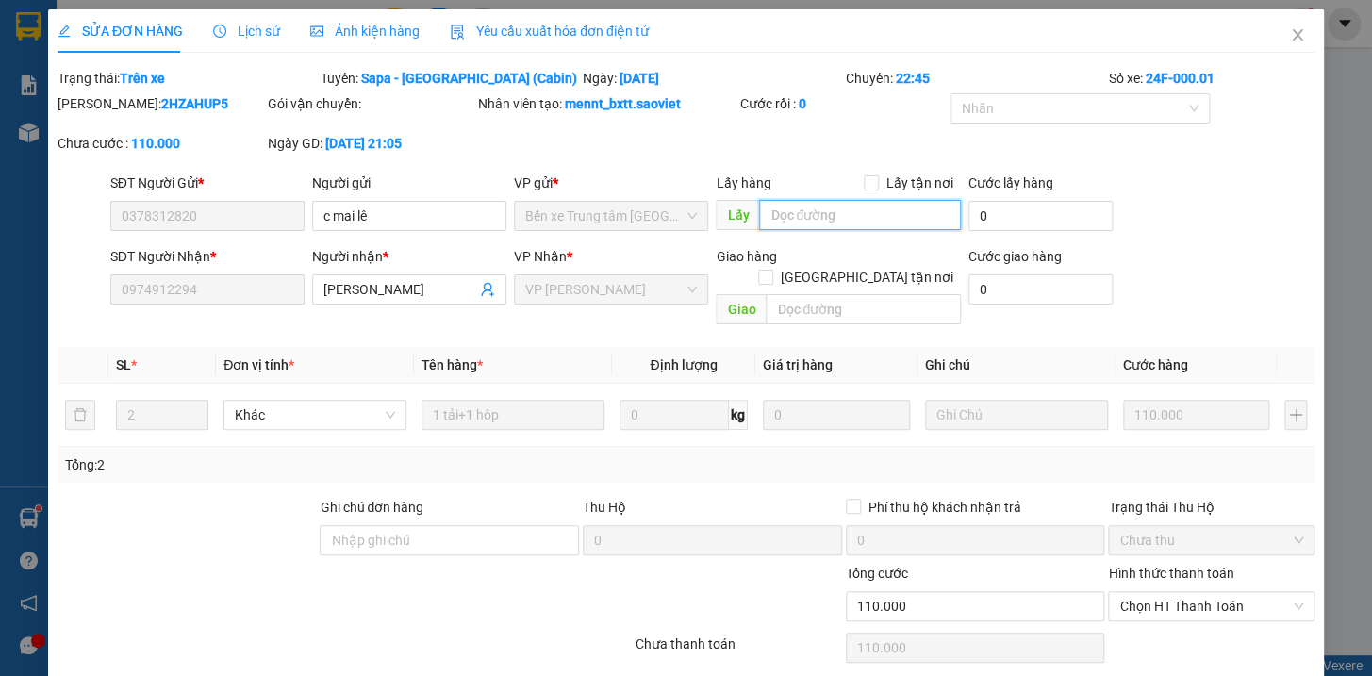
click at [852, 210] on input "text" at bounding box center [860, 215] width 202 height 30
type input "thiếu tải"
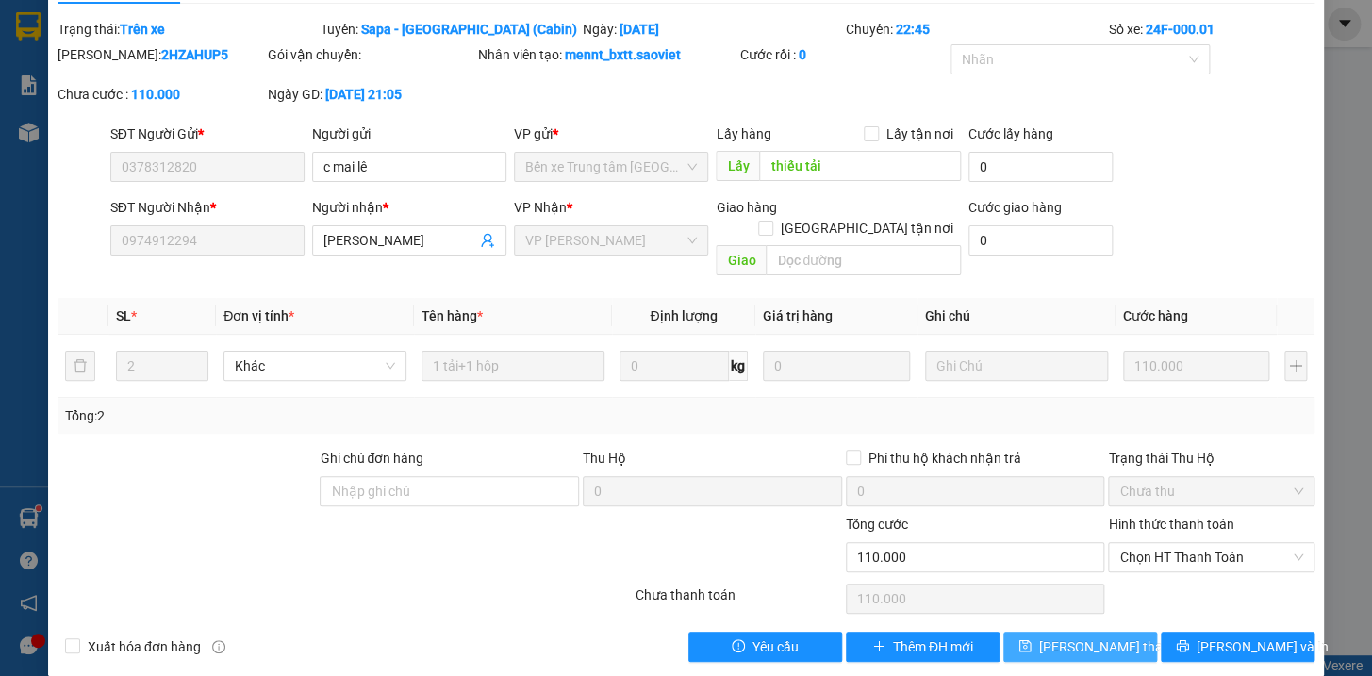
click at [1093, 636] on span "[PERSON_NAME] thay đổi" at bounding box center [1114, 646] width 151 height 21
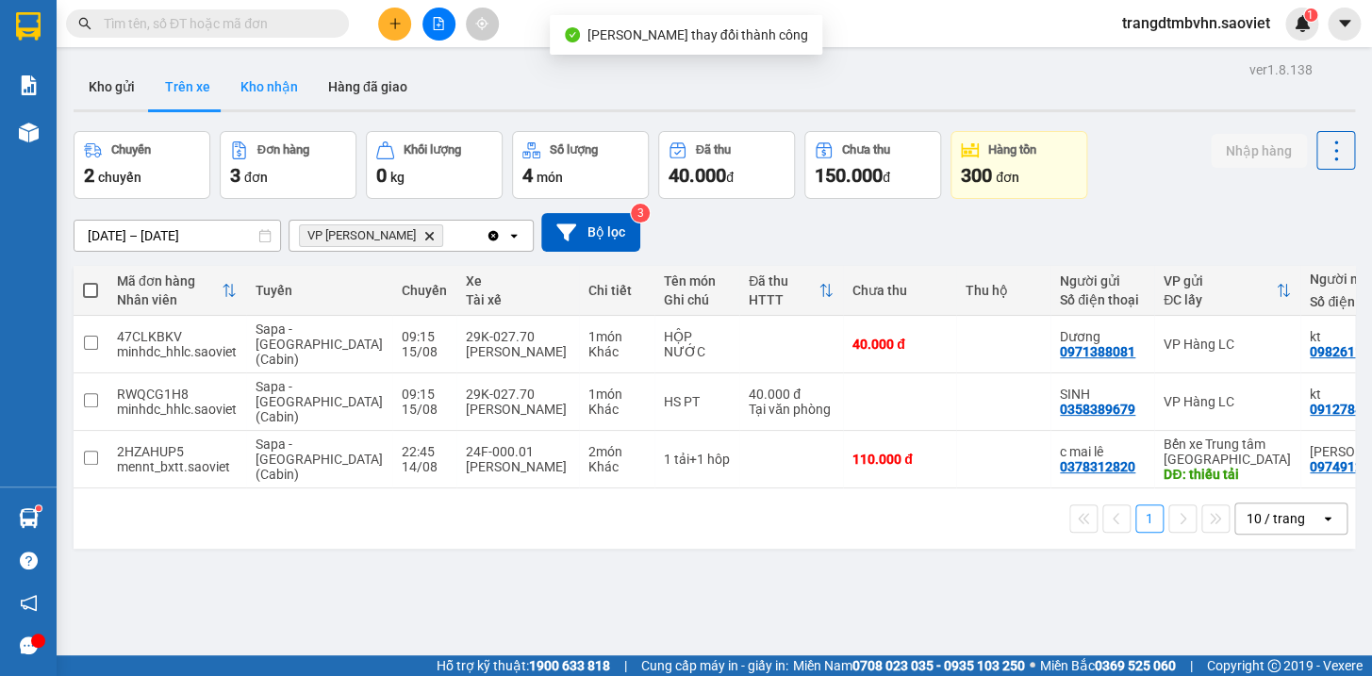
click at [270, 88] on button "Kho nhận" at bounding box center [269, 86] width 88 height 45
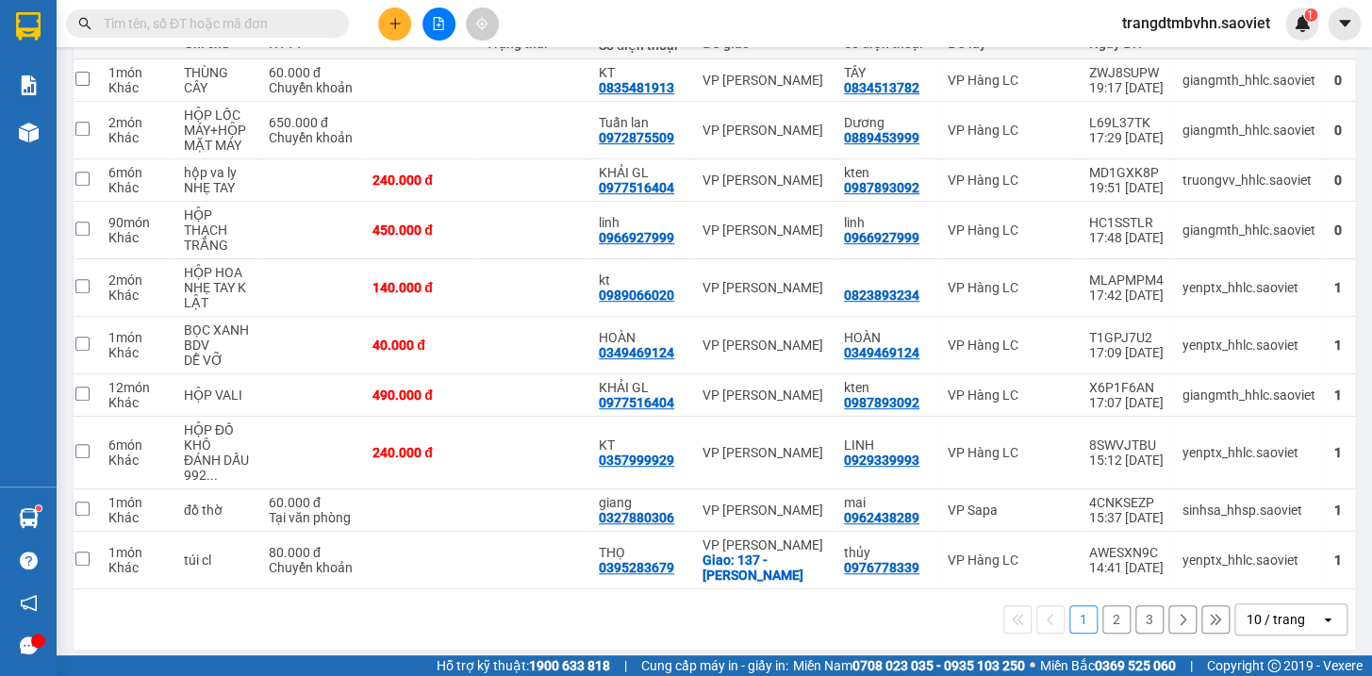
scroll to position [0, 12]
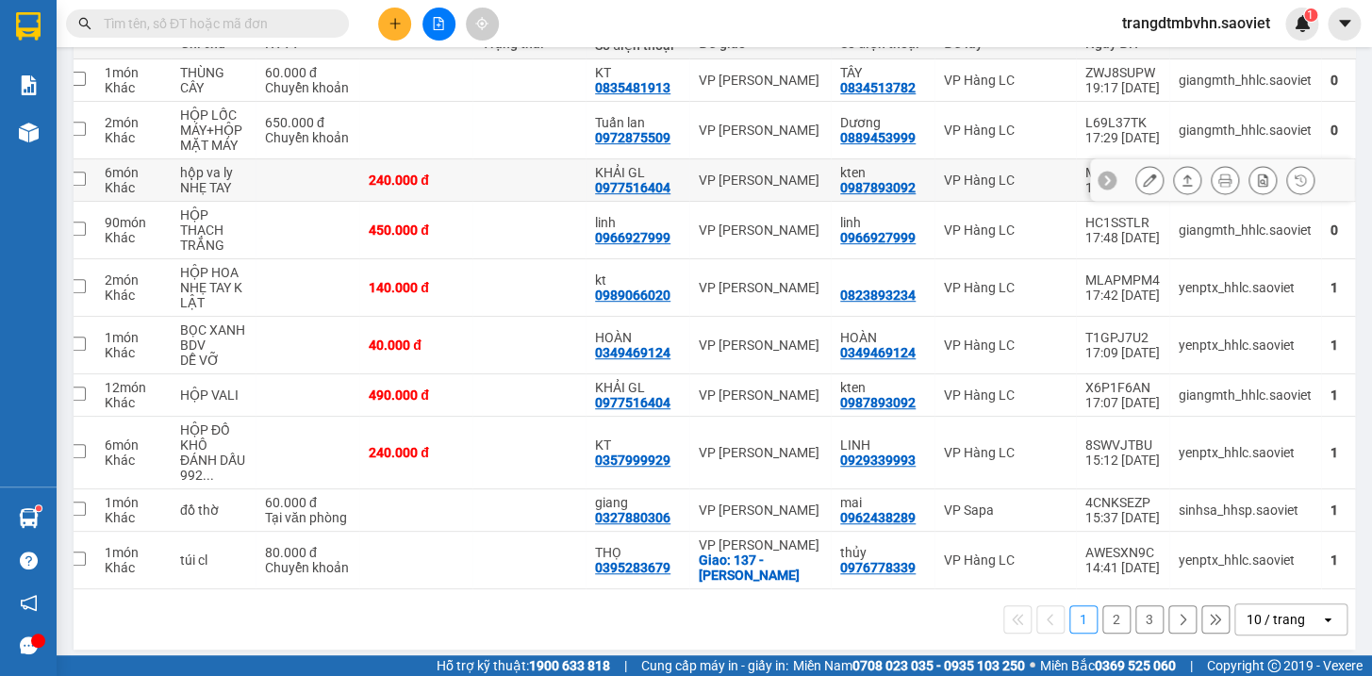
click at [529, 179] on td at bounding box center [528, 180] width 113 height 42
checkbox input "true"
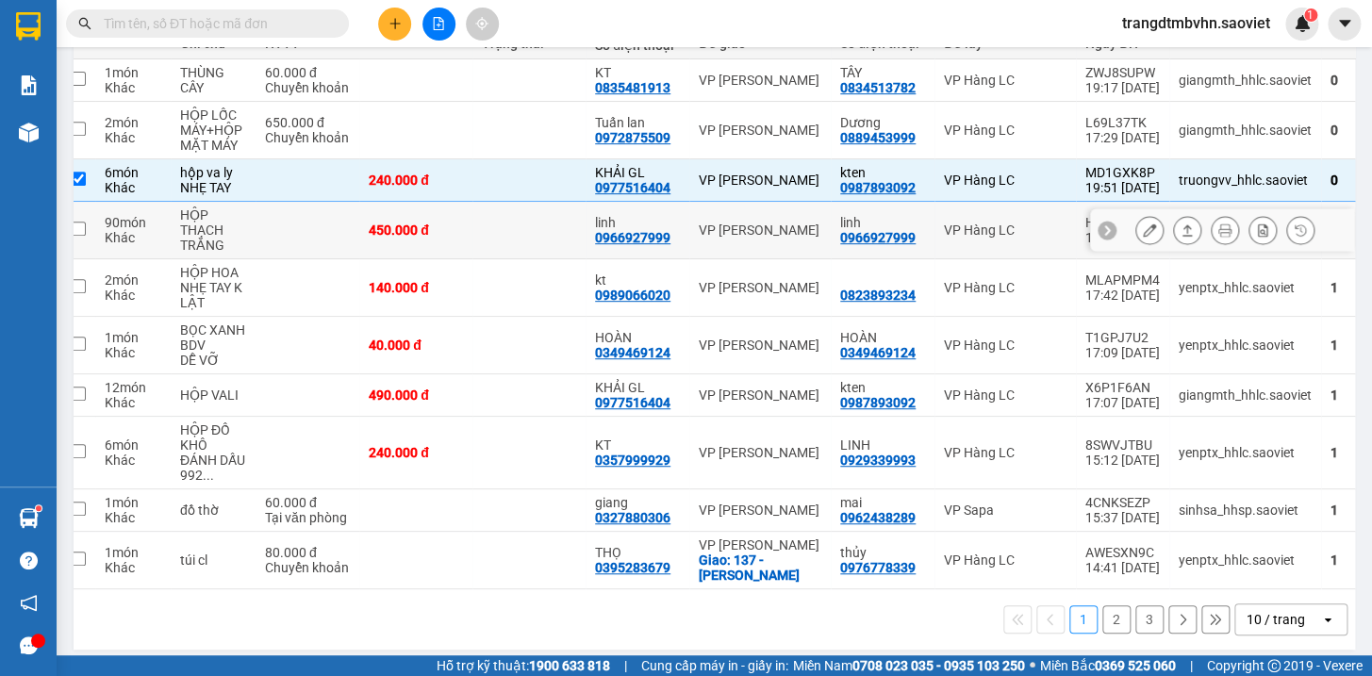
click at [538, 226] on td at bounding box center [528, 231] width 113 height 58
checkbox input "true"
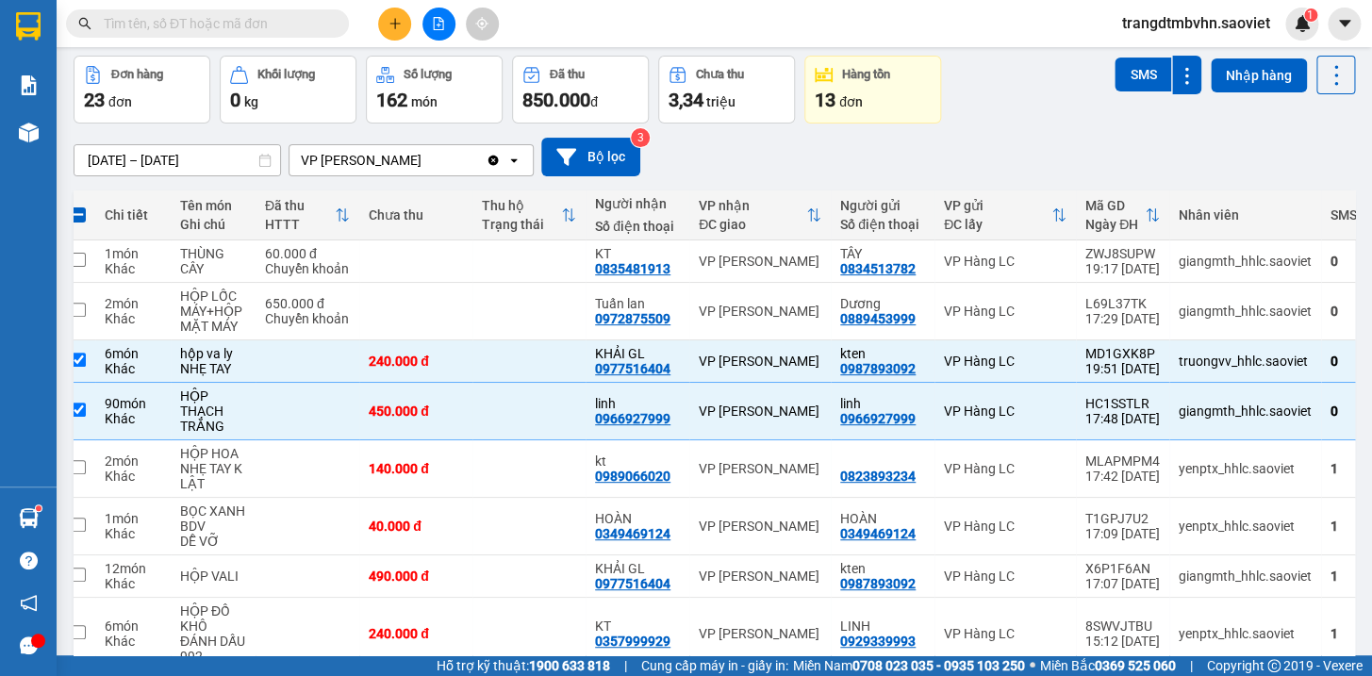
scroll to position [66, 0]
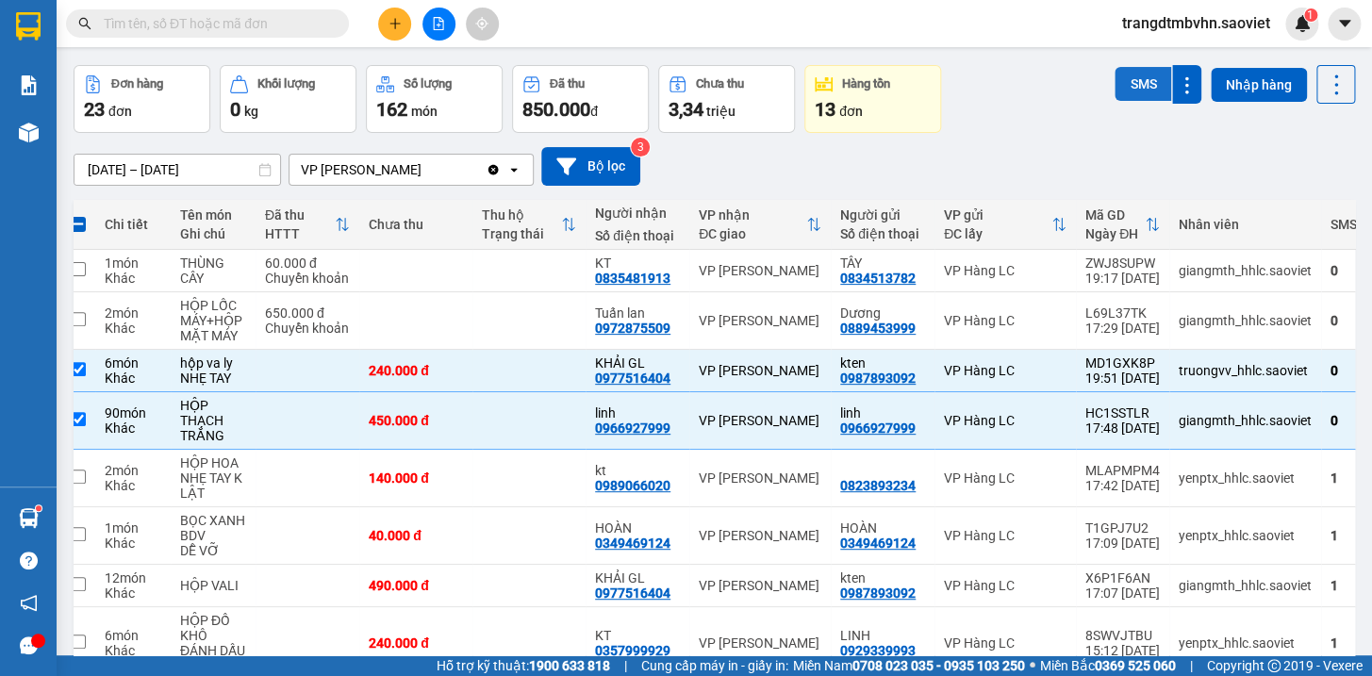
click at [1131, 86] on button "SMS" at bounding box center [1142, 84] width 57 height 34
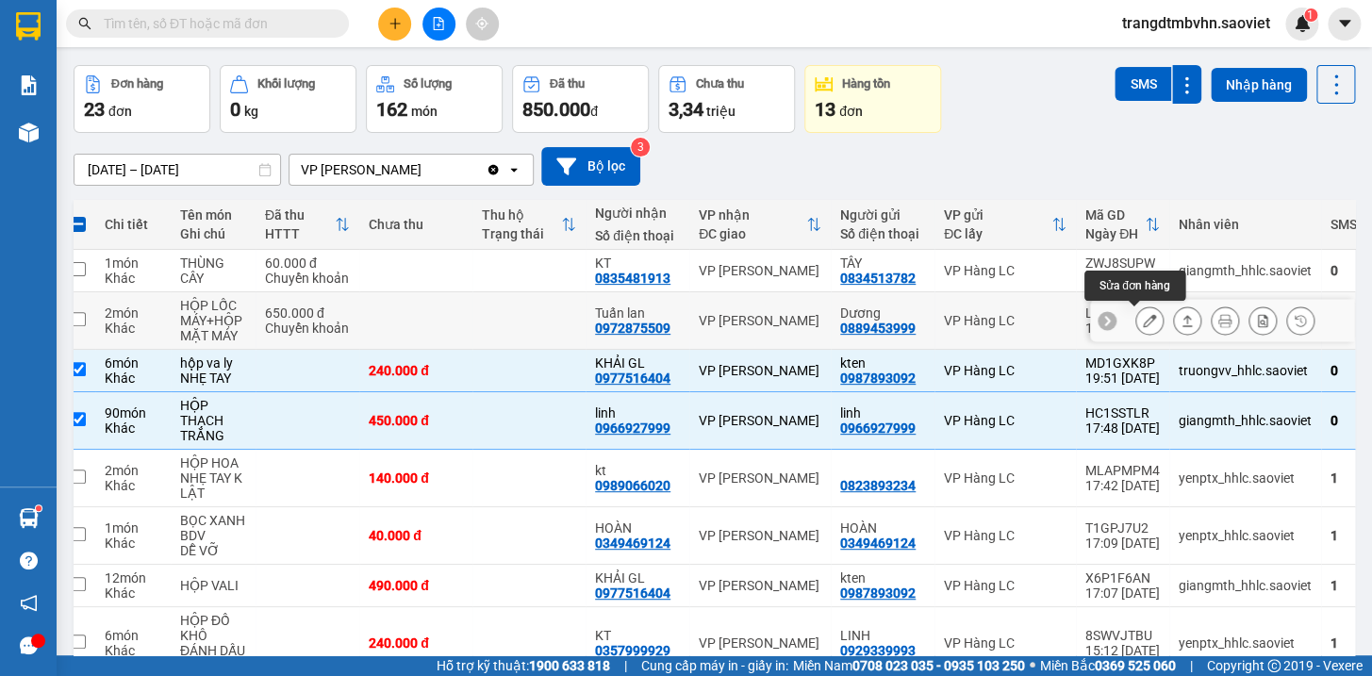
click at [1143, 319] on icon at bounding box center [1149, 320] width 13 height 13
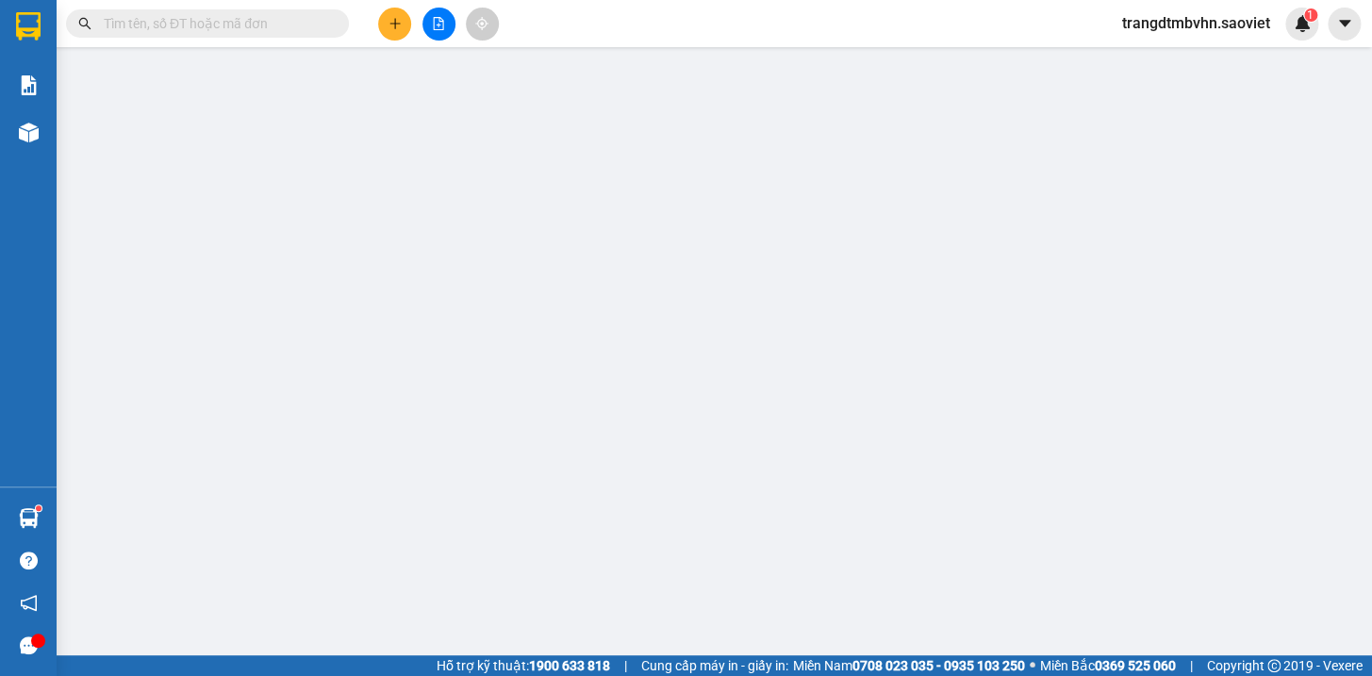
type input "0889453999"
type input "Dương"
type input "0972875509"
type input "Tuấn lan"
type input "650.000"
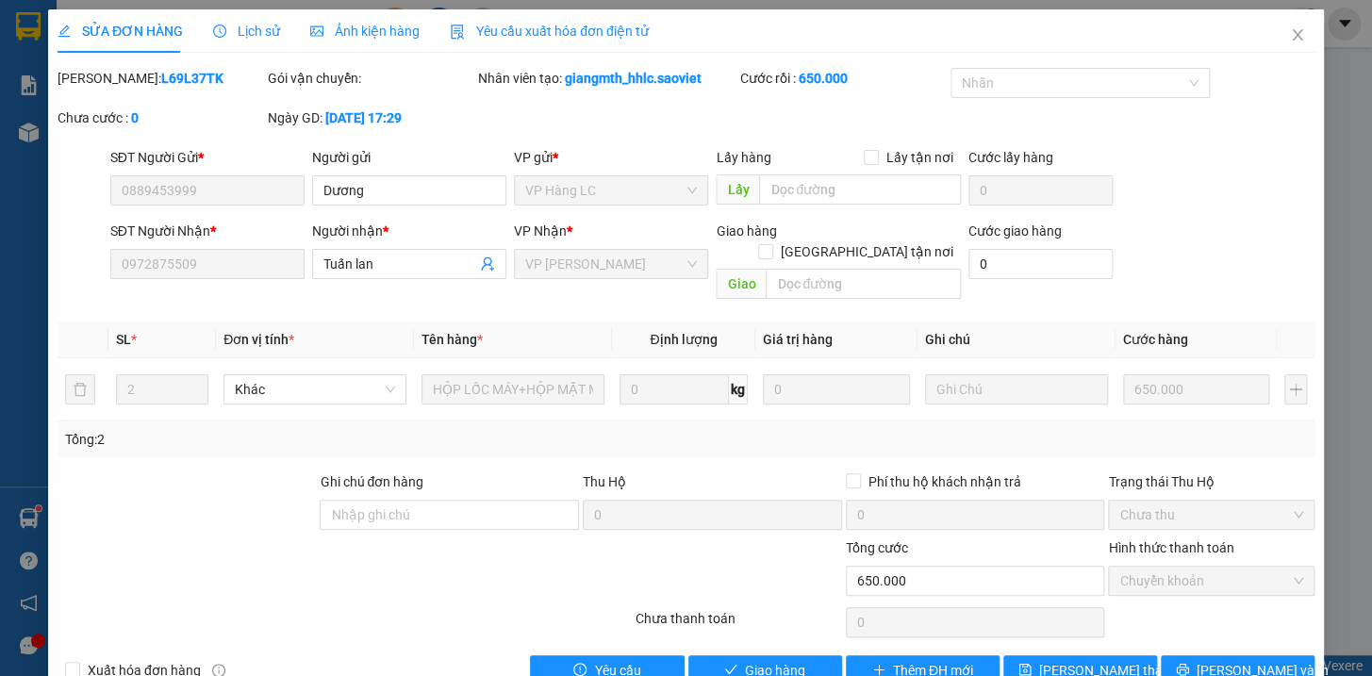
scroll to position [25, 0]
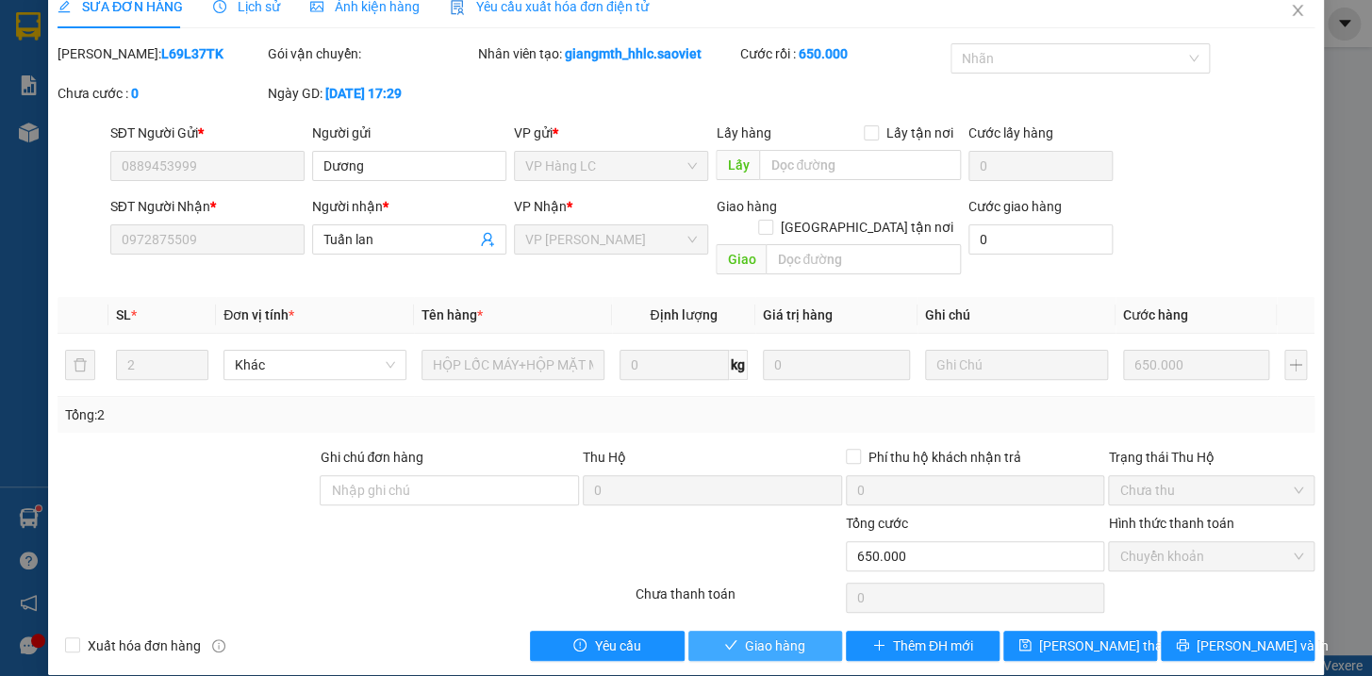
click at [816, 631] on button "Giao hàng" at bounding box center [765, 646] width 154 height 30
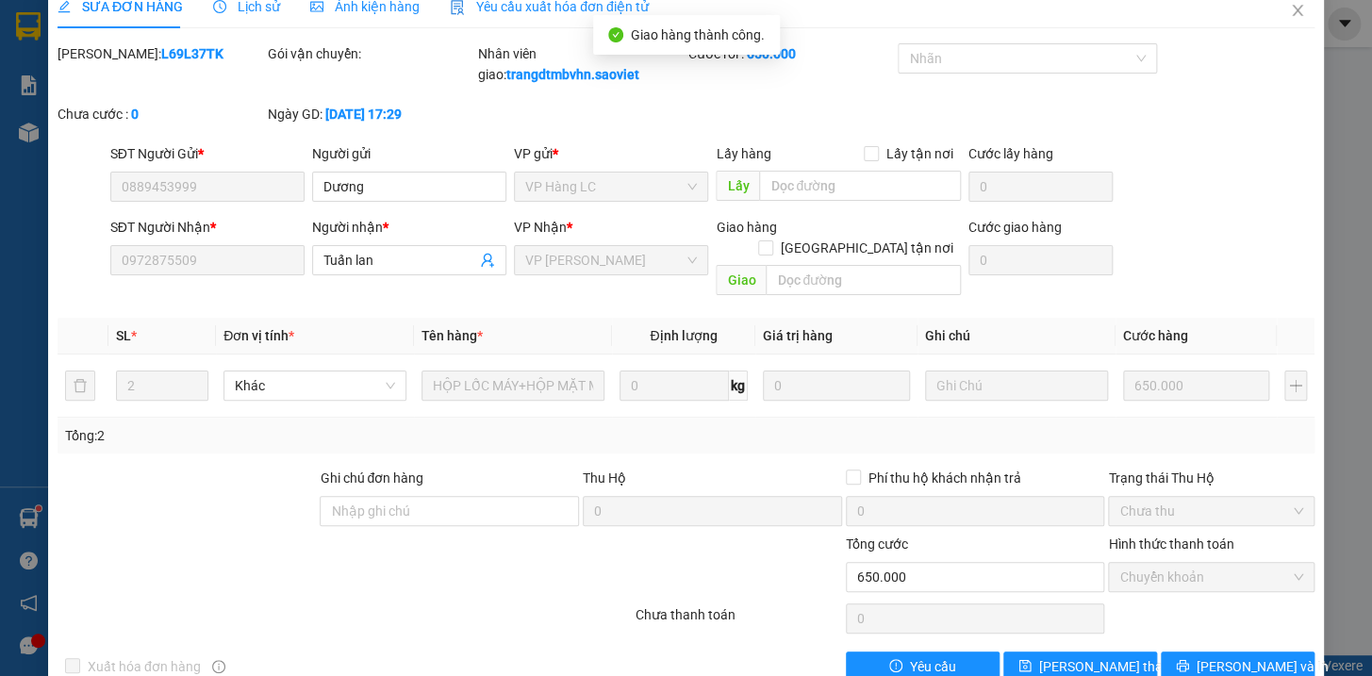
scroll to position [0, 0]
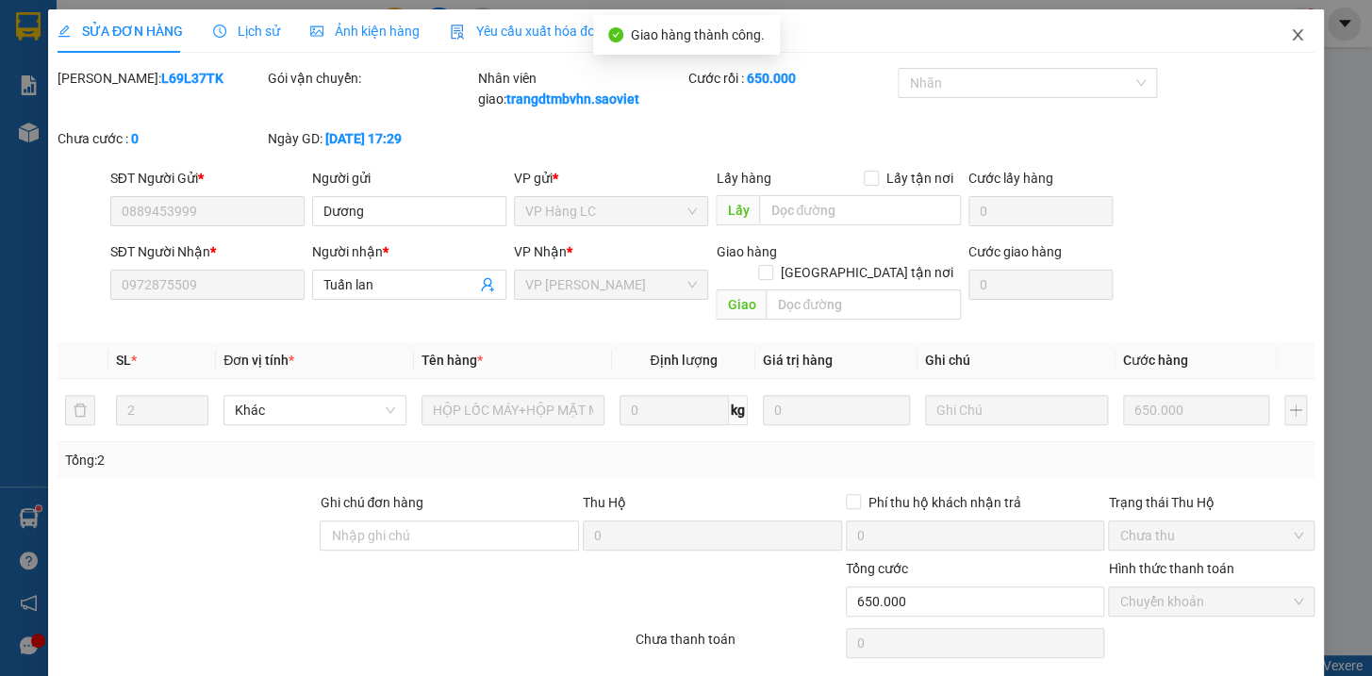
click at [1291, 35] on icon "close" at bounding box center [1296, 34] width 10 height 11
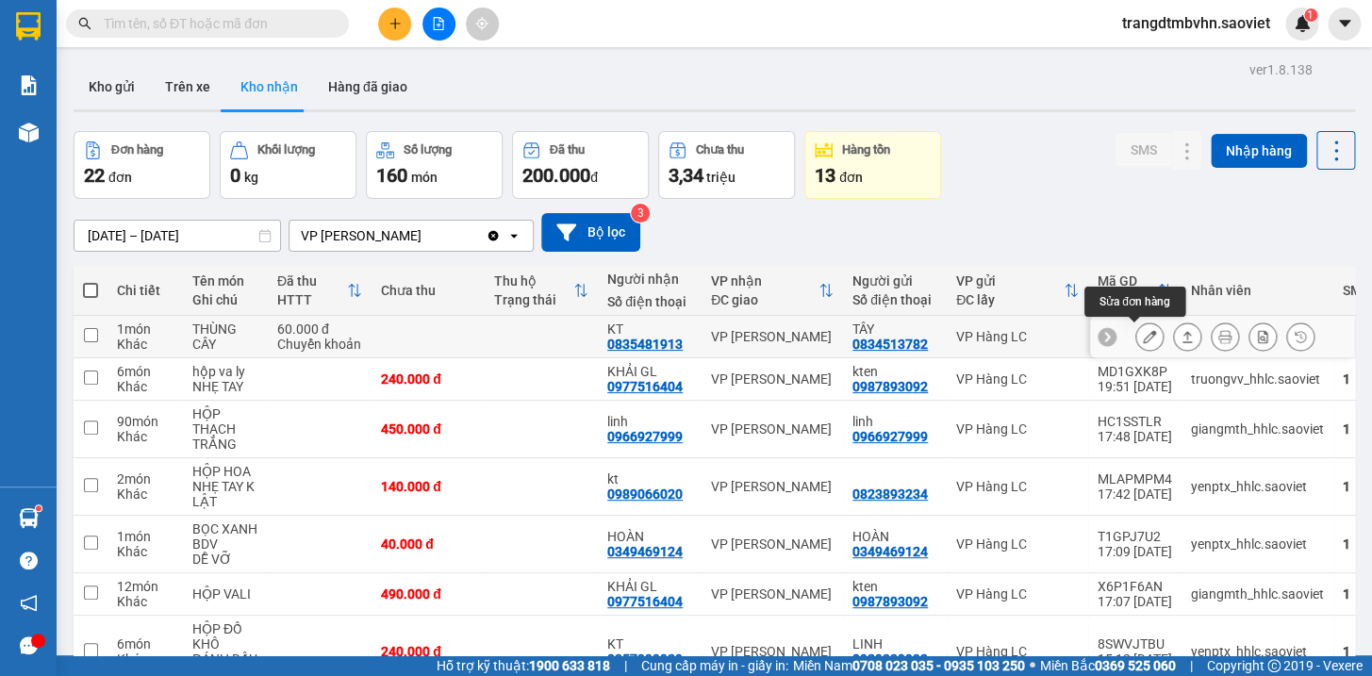
click at [1143, 338] on icon at bounding box center [1149, 336] width 13 height 13
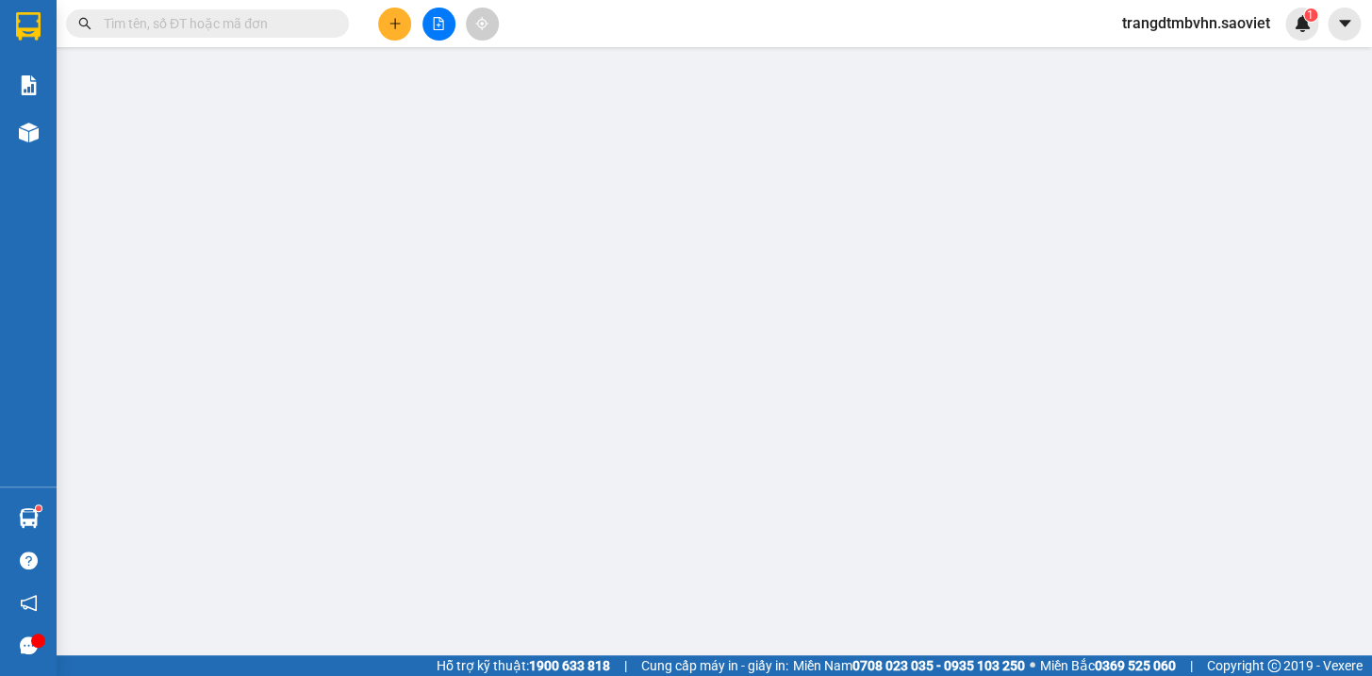
type input "0834513782"
type input "TÂY"
type input "0835481913"
type input "KT"
type input "60.000"
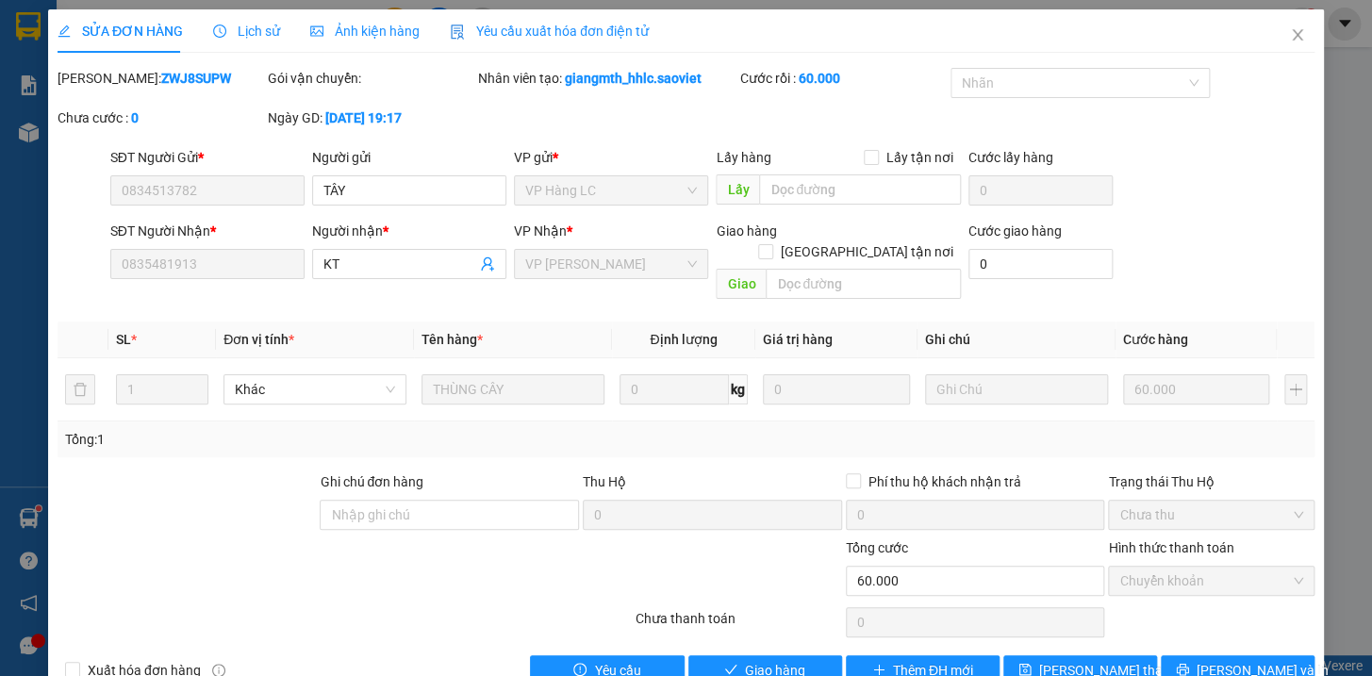
click at [245, 31] on span "Lịch sử" at bounding box center [246, 31] width 67 height 15
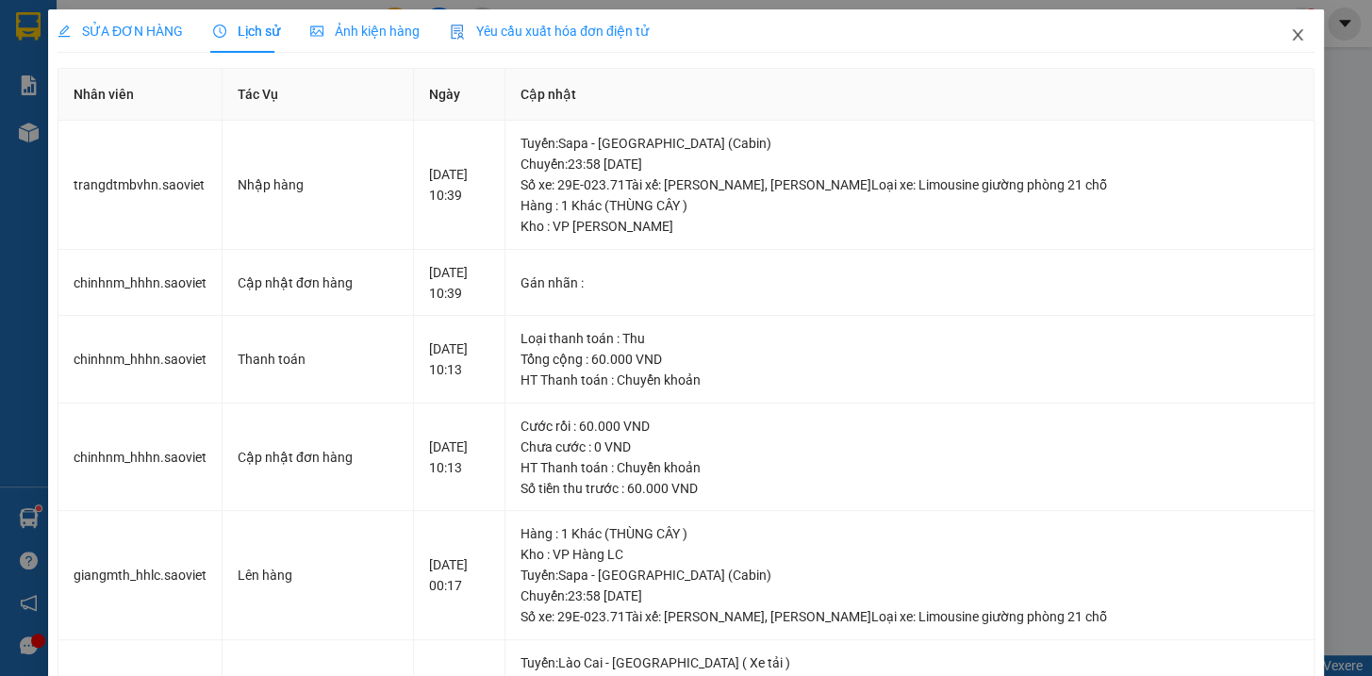
click at [1290, 29] on icon "close" at bounding box center [1297, 34] width 15 height 15
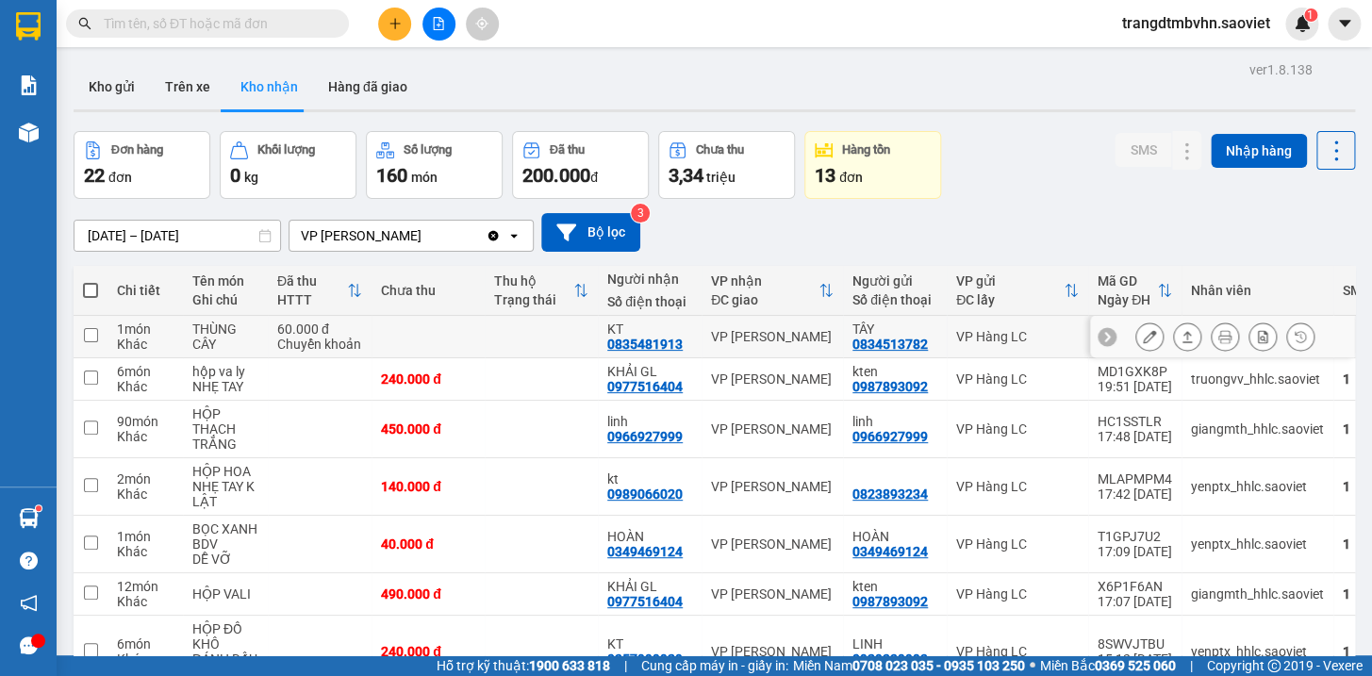
click at [1143, 338] on icon at bounding box center [1149, 336] width 13 height 13
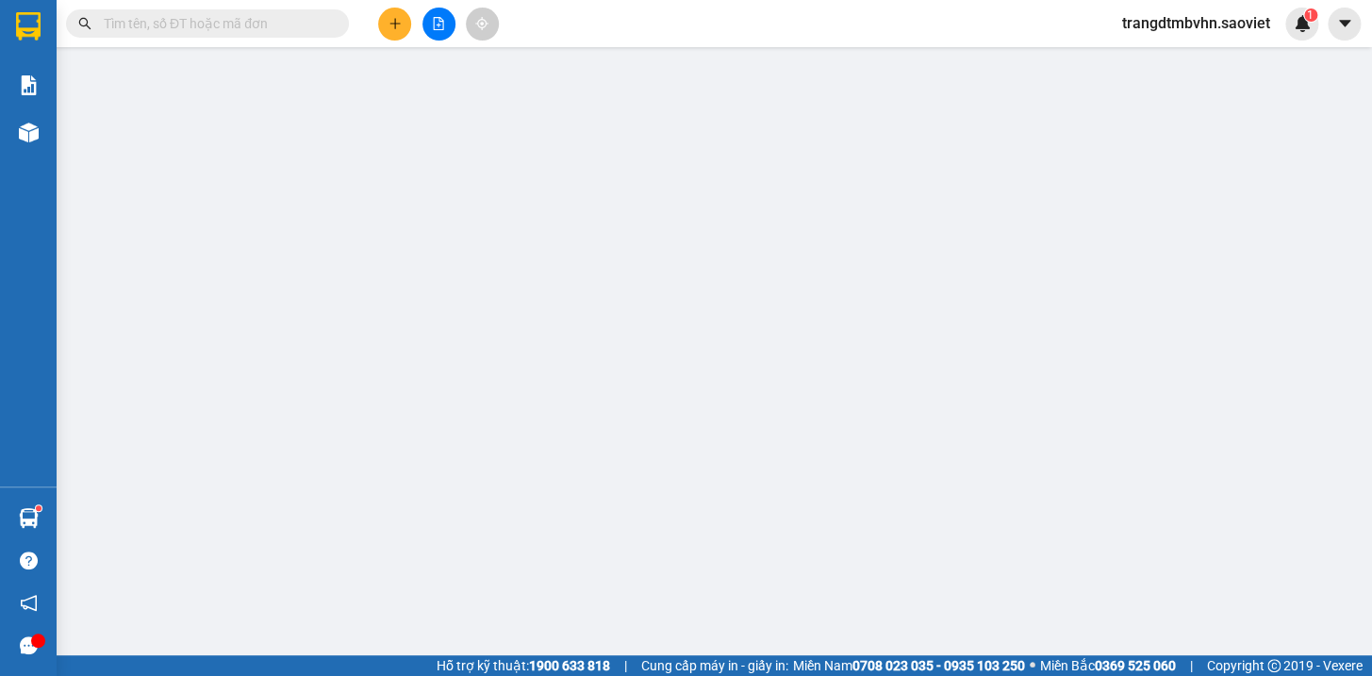
type input "0834513782"
type input "TÂY"
type input "0835481913"
type input "KT"
type input "60.000"
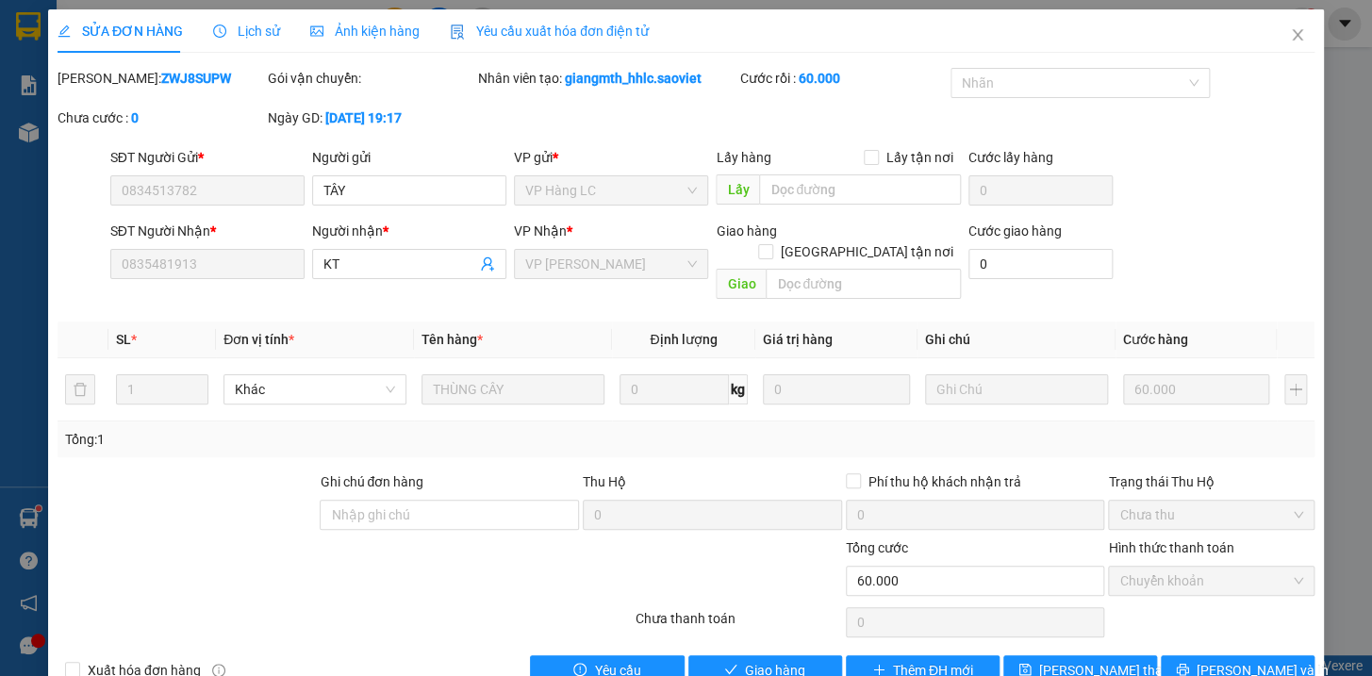
scroll to position [25, 0]
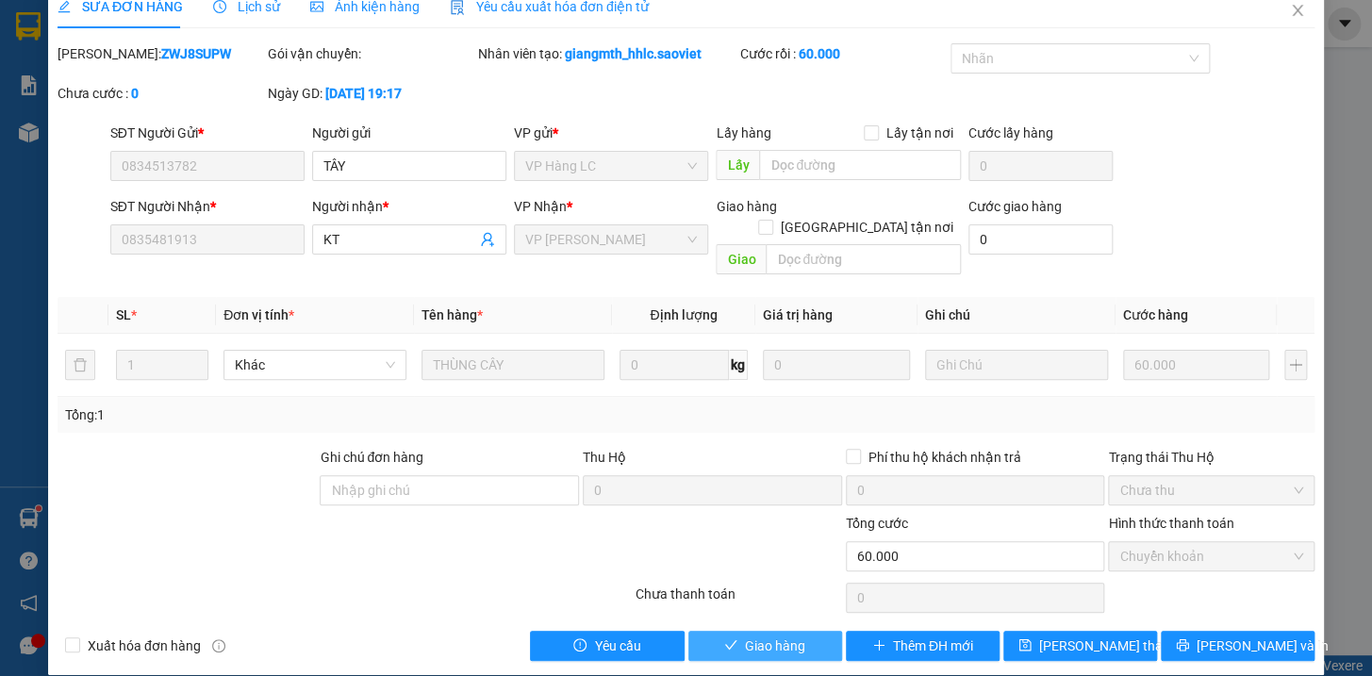
click at [797, 631] on button "Giao hàng" at bounding box center [765, 646] width 154 height 30
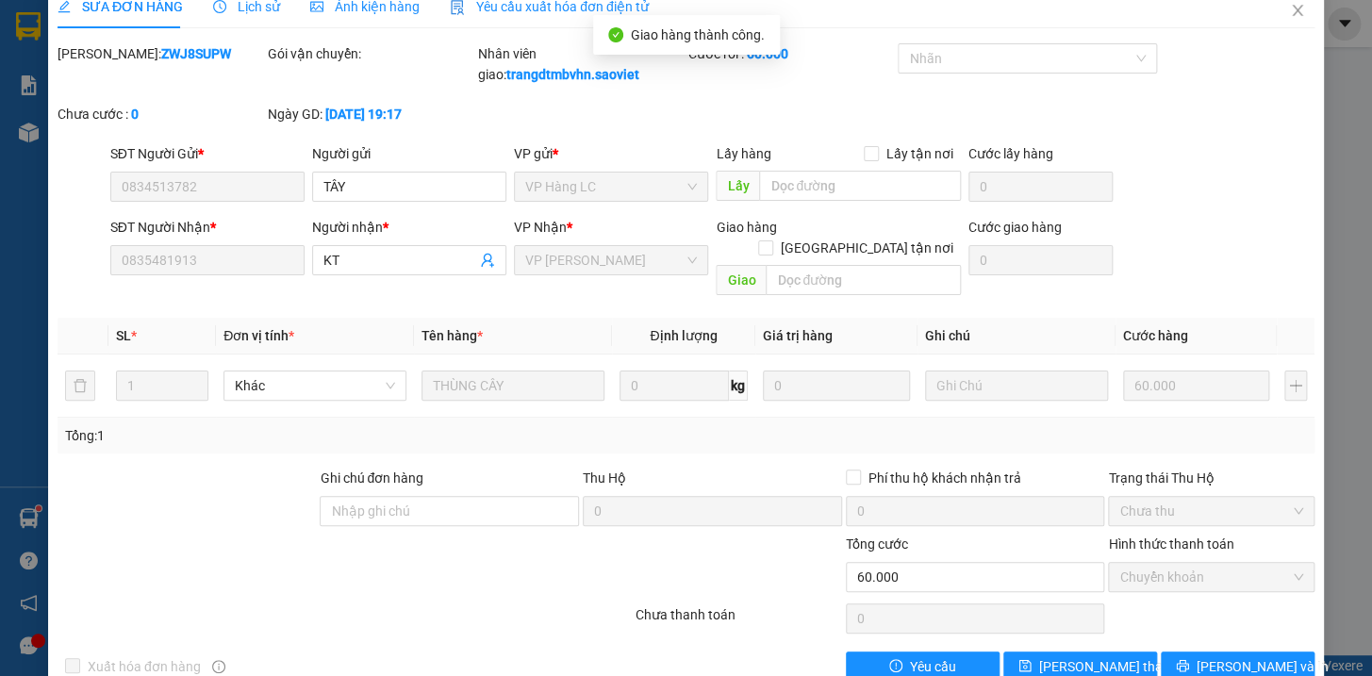
scroll to position [0, 0]
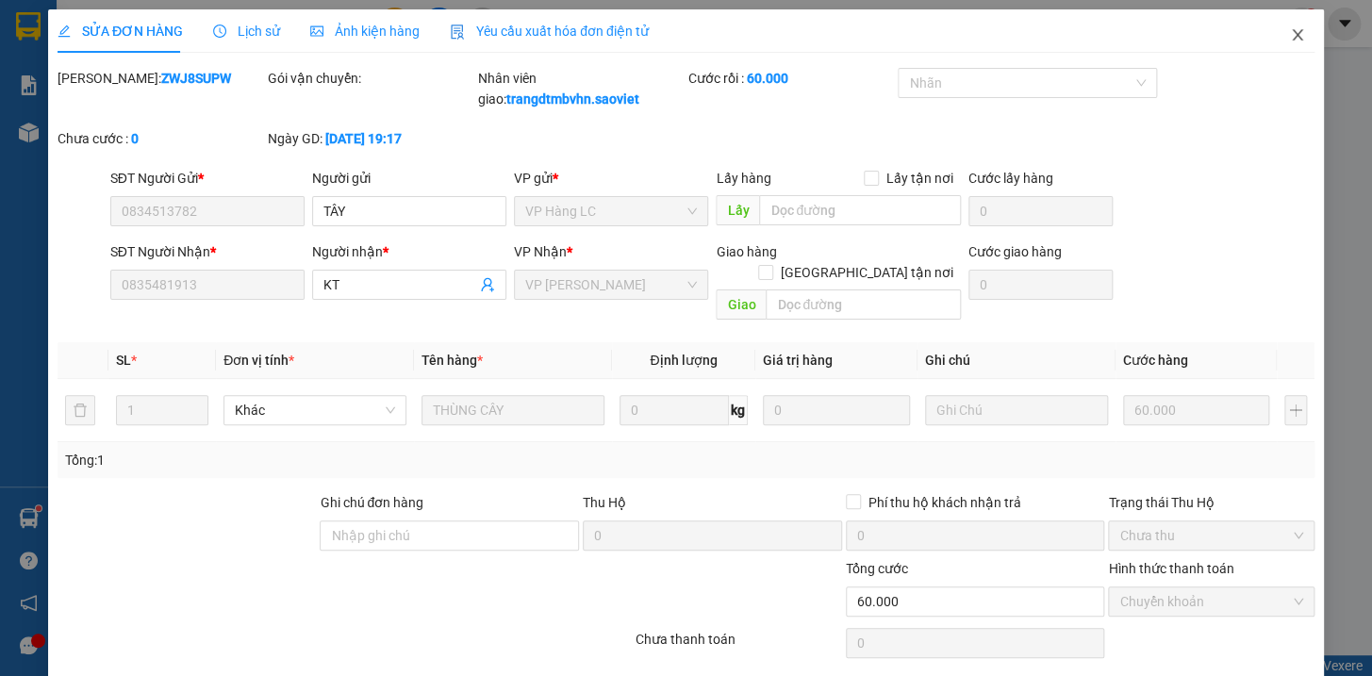
click at [1290, 31] on icon "close" at bounding box center [1297, 34] width 15 height 15
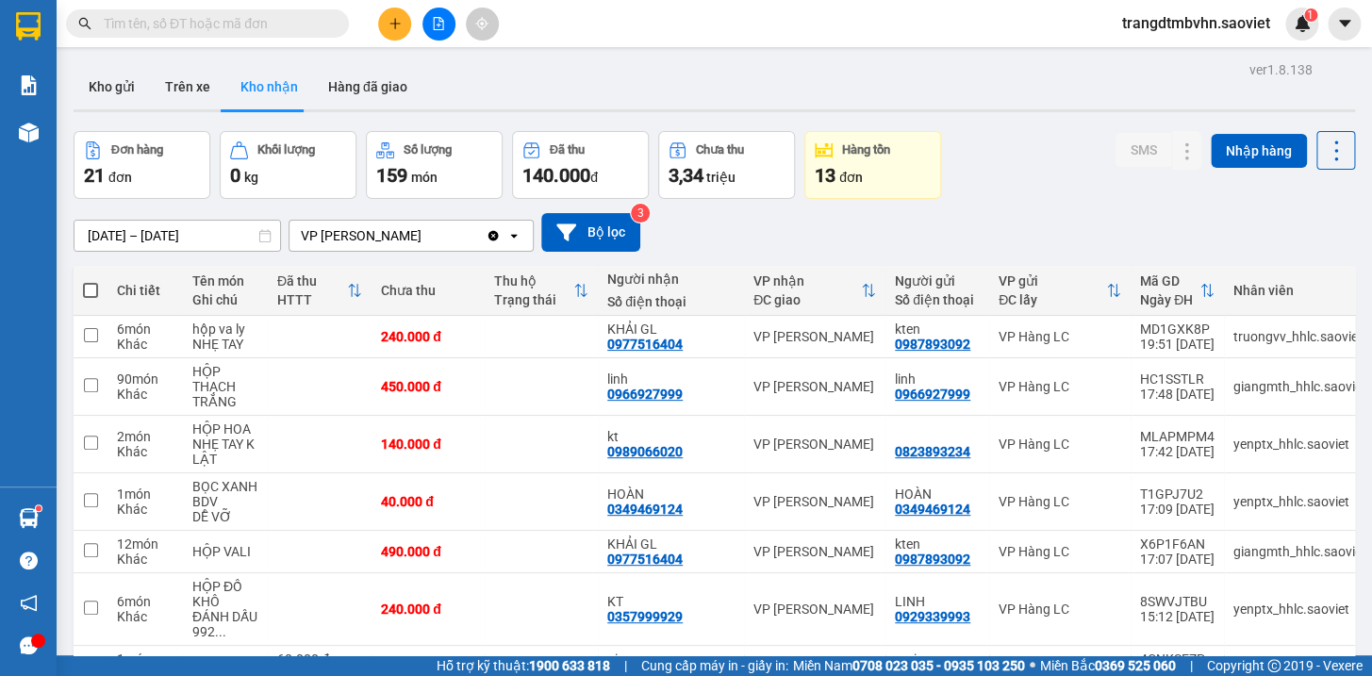
click at [247, 31] on input "text" at bounding box center [215, 23] width 222 height 21
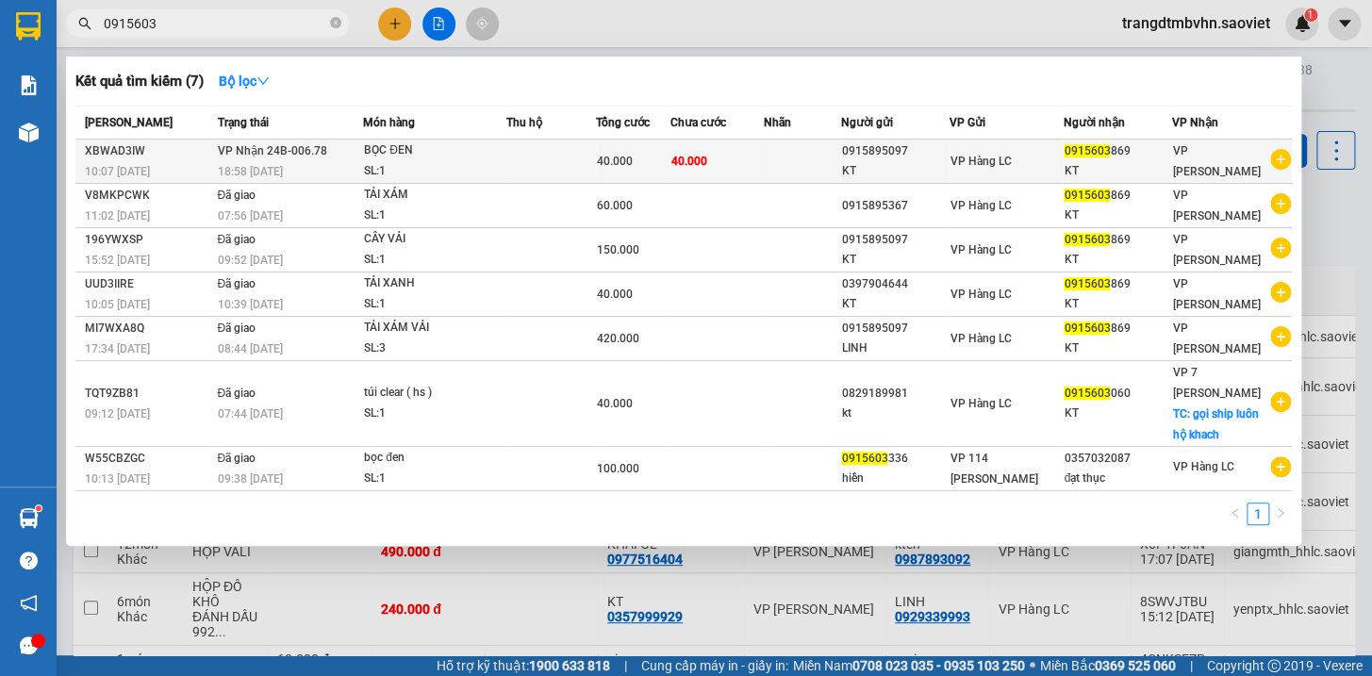
type input "0915603"
click at [1122, 157] on div "0915603 869" at bounding box center [1116, 151] width 107 height 20
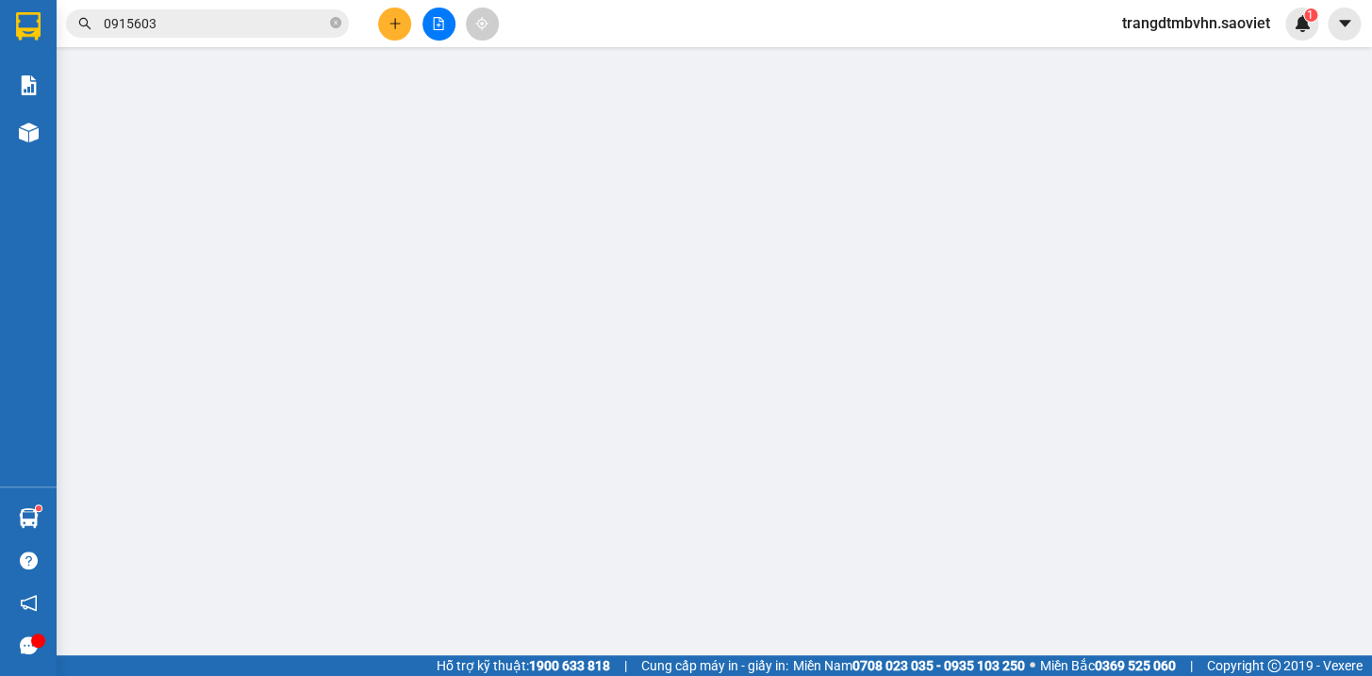
type input "0915895097"
type input "KT"
type input "0915603869"
type input "KT"
type input "40.000"
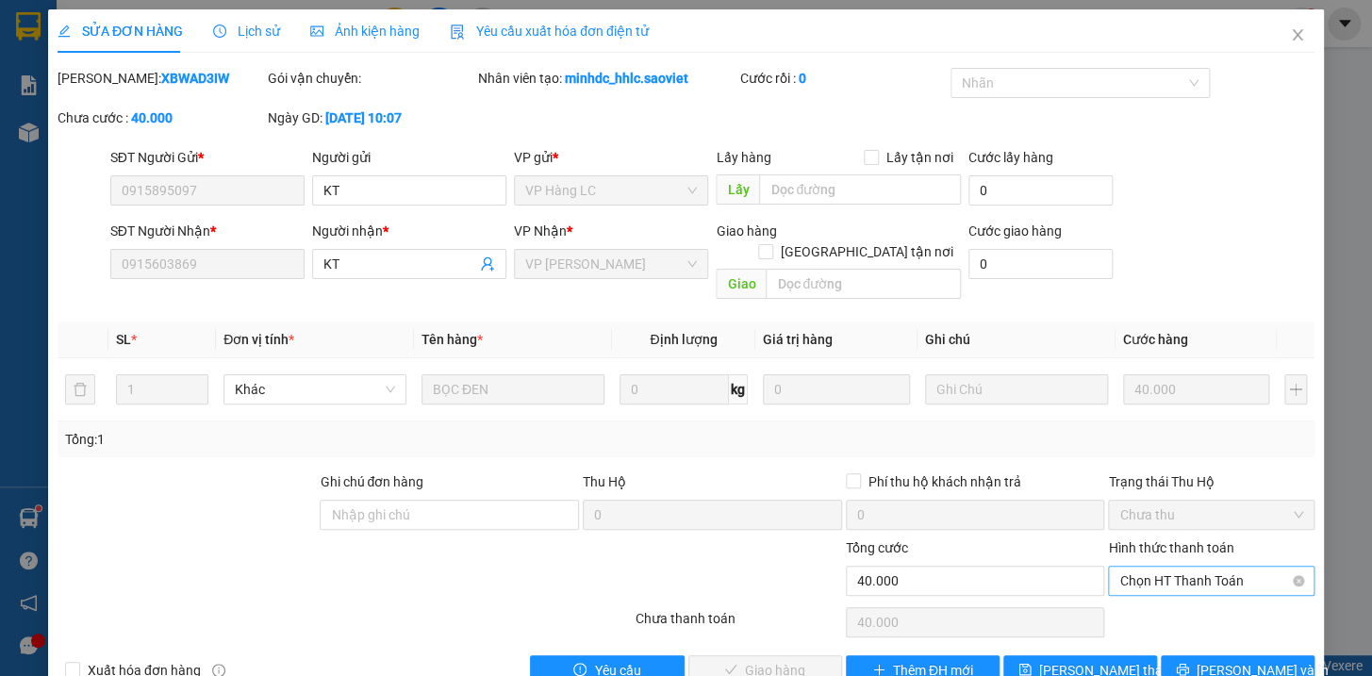
click at [1186, 567] on span "Chọn HT Thanh Toán" at bounding box center [1211, 581] width 184 height 28
click at [1176, 602] on div "Tại văn phòng" at bounding box center [1198, 596] width 181 height 21
type input "0"
click at [754, 660] on span "[PERSON_NAME] và Giao hàng" at bounding box center [814, 670] width 181 height 21
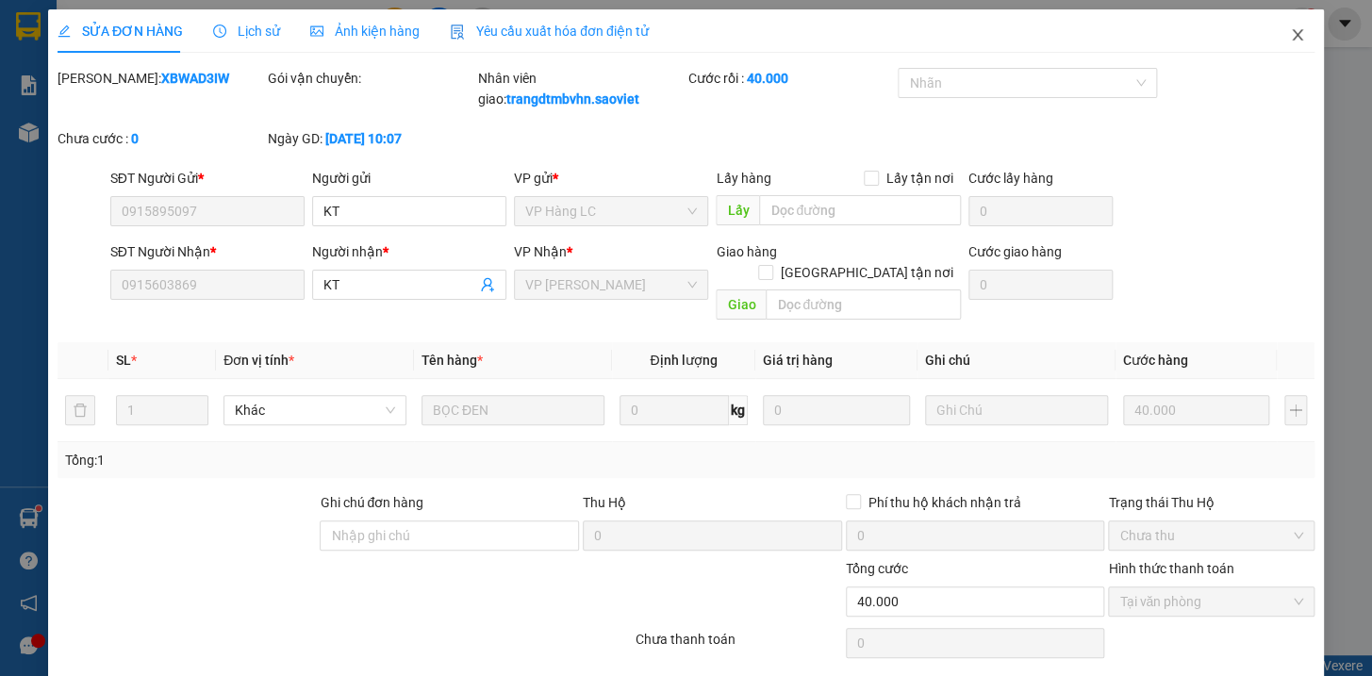
click at [1290, 38] on icon "close" at bounding box center [1297, 34] width 15 height 15
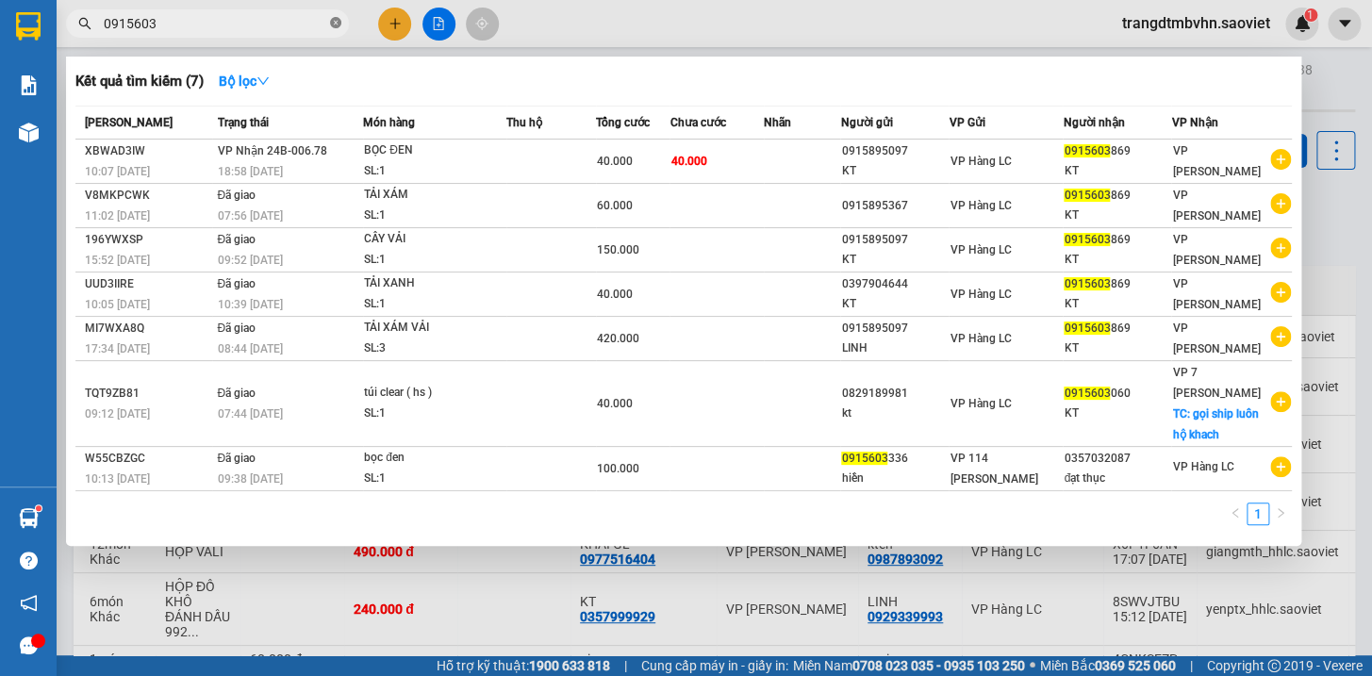
click at [331, 25] on icon "close-circle" at bounding box center [335, 22] width 11 height 11
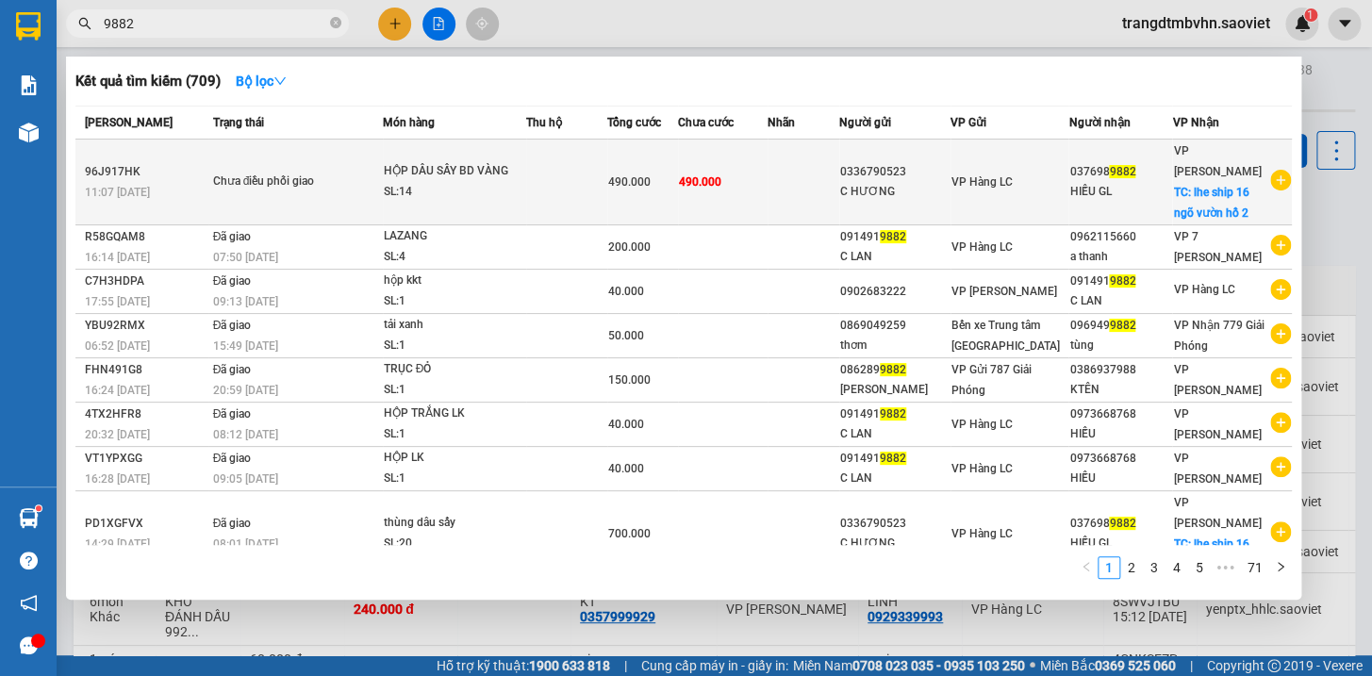
type input "9882"
click at [1124, 183] on div "HIẾU GL" at bounding box center [1120, 192] width 102 height 20
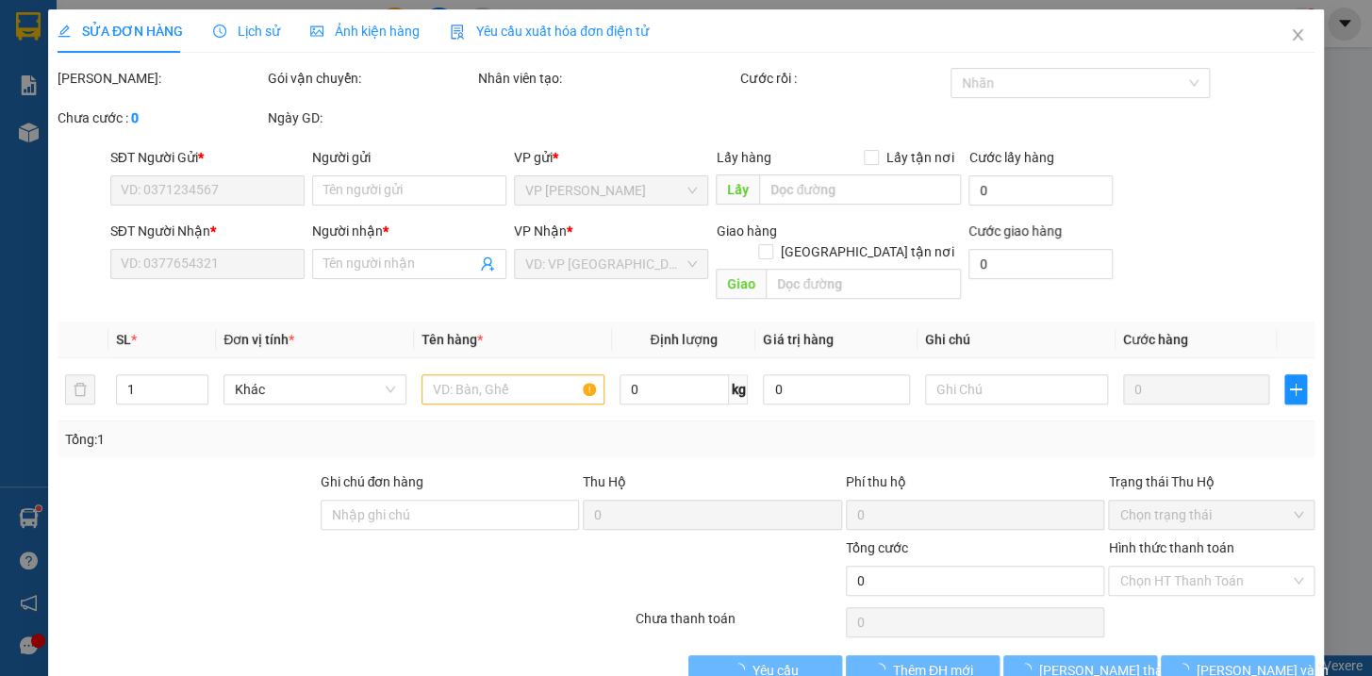
type input "0336790523"
type input "C HƯƠNG"
type input "0376989882"
type input "HIẾU GL"
checkbox input "true"
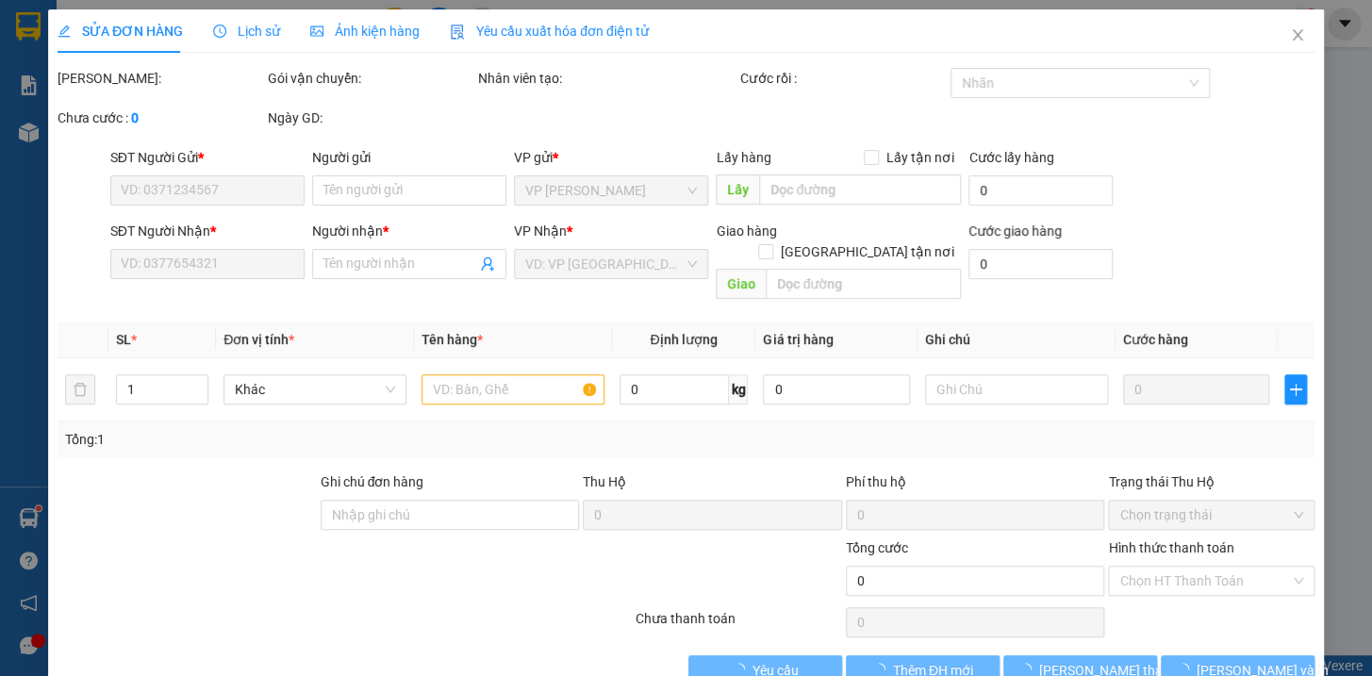
type input "lhe ship 16 ngõ vườn hồ 2"
type input "490.000"
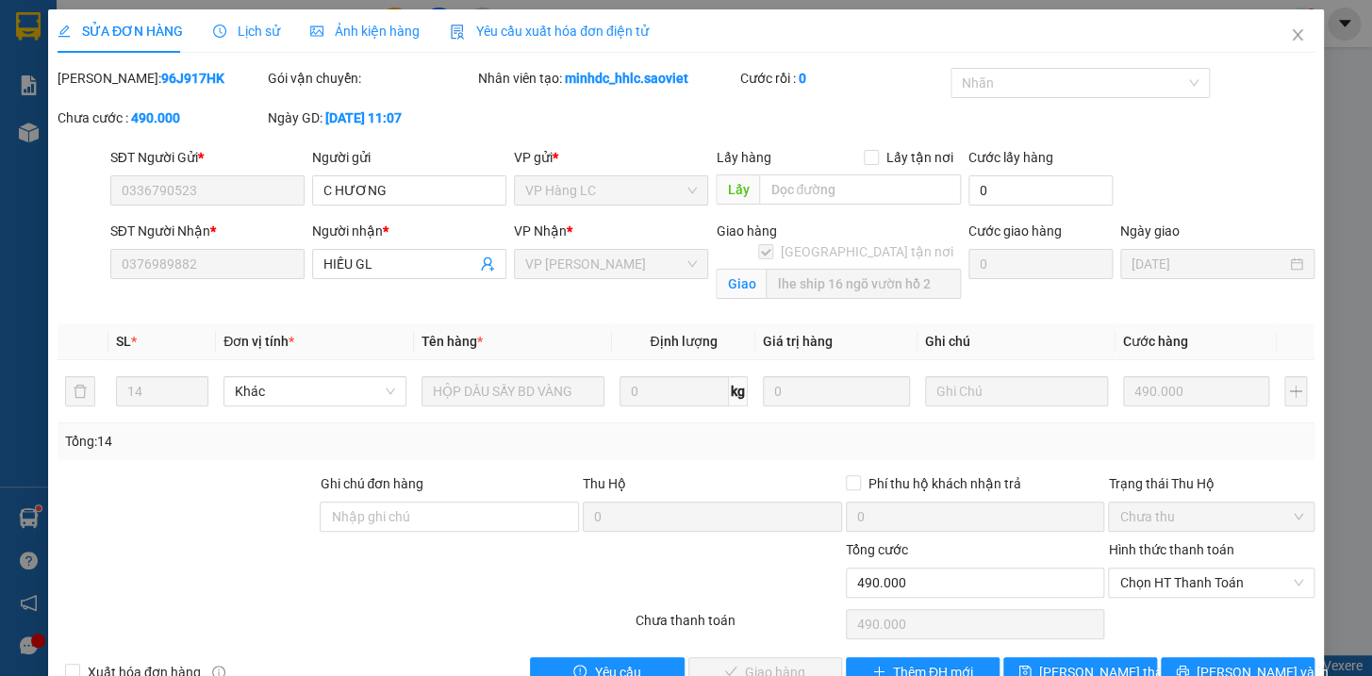
scroll to position [47, 0]
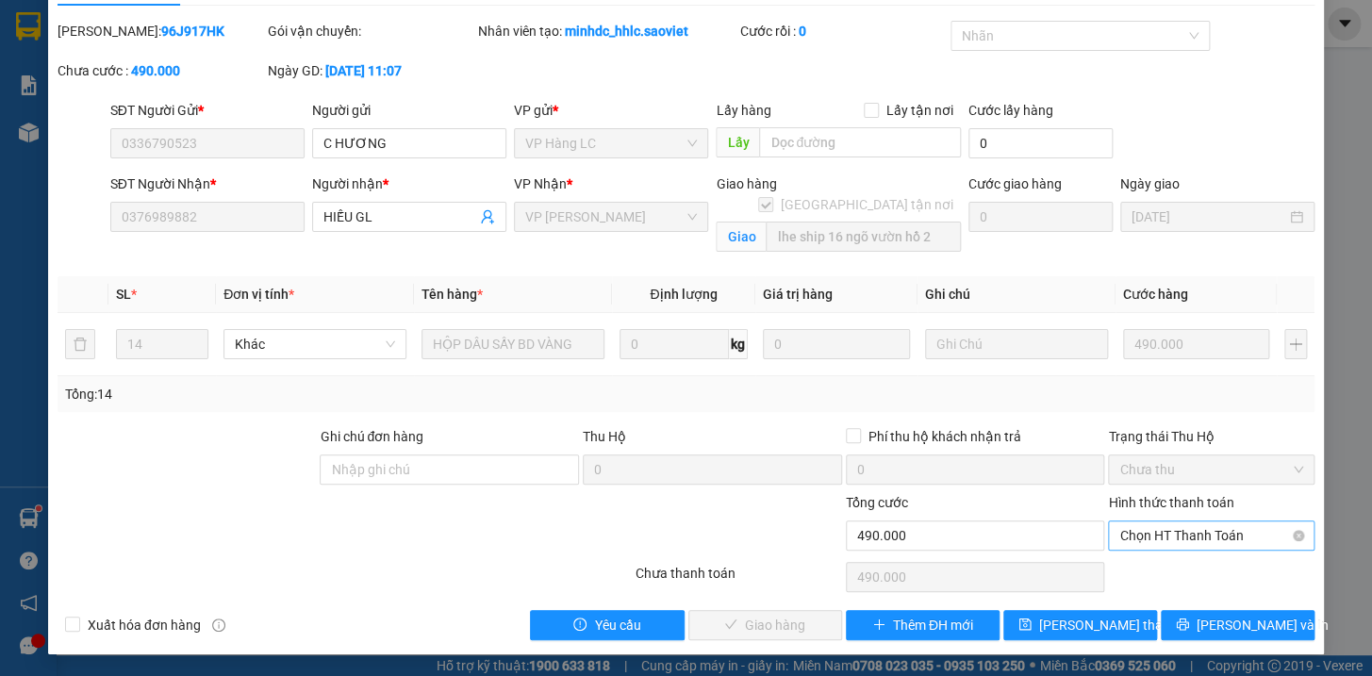
click at [1209, 537] on span "Chọn HT Thanh Toán" at bounding box center [1211, 535] width 184 height 28
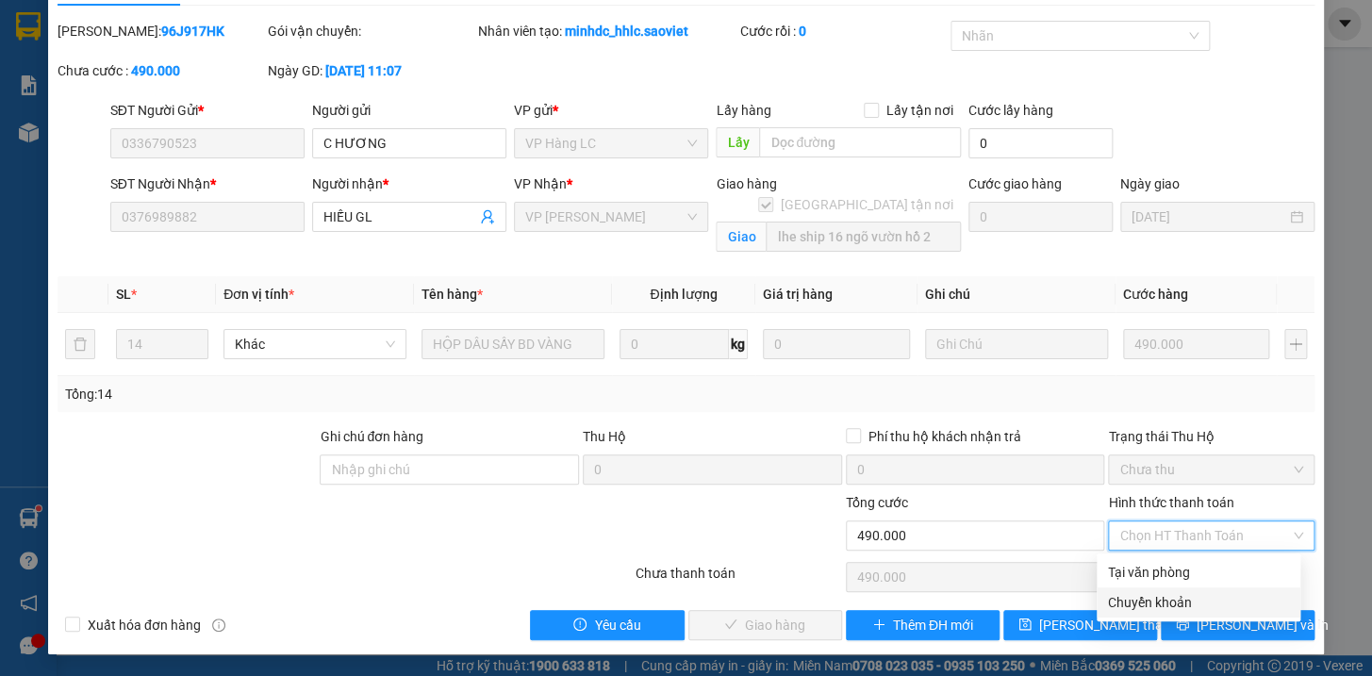
click at [1143, 605] on div "Chuyển khoản" at bounding box center [1198, 602] width 181 height 21
type input "0"
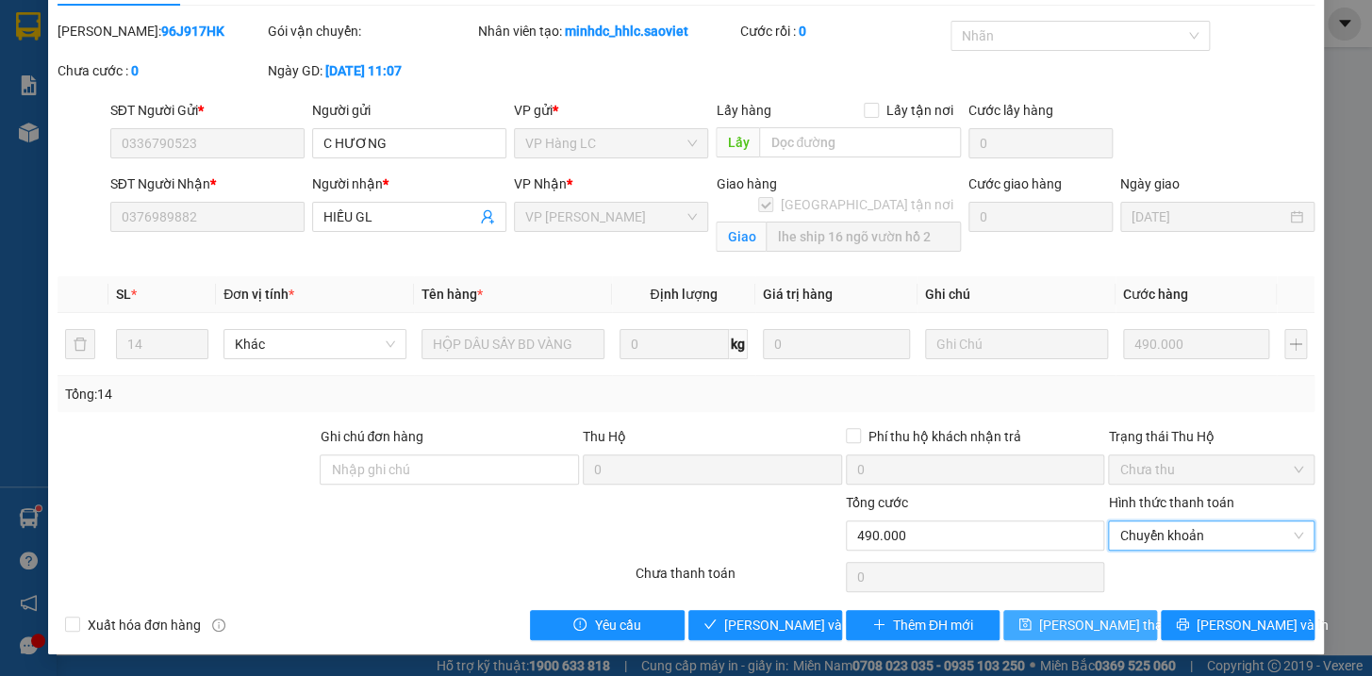
click at [1082, 629] on span "[PERSON_NAME] thay đổi" at bounding box center [1114, 625] width 151 height 21
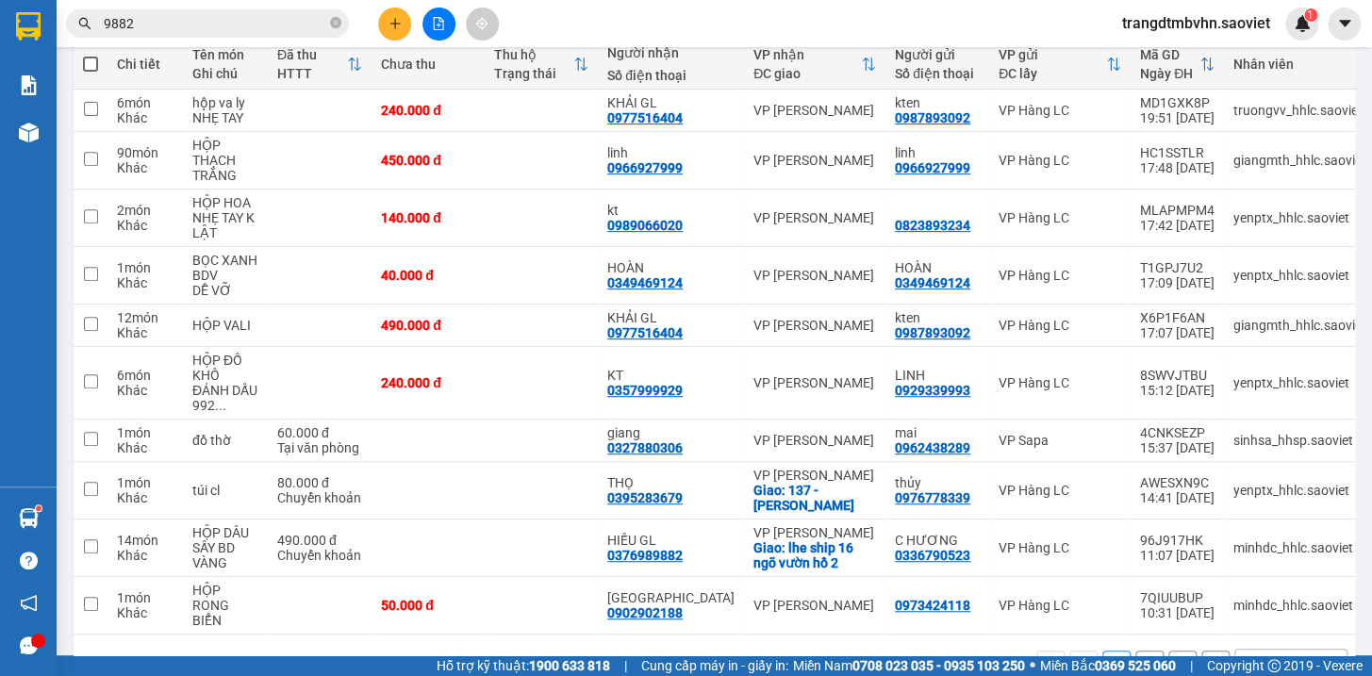
scroll to position [235, 0]
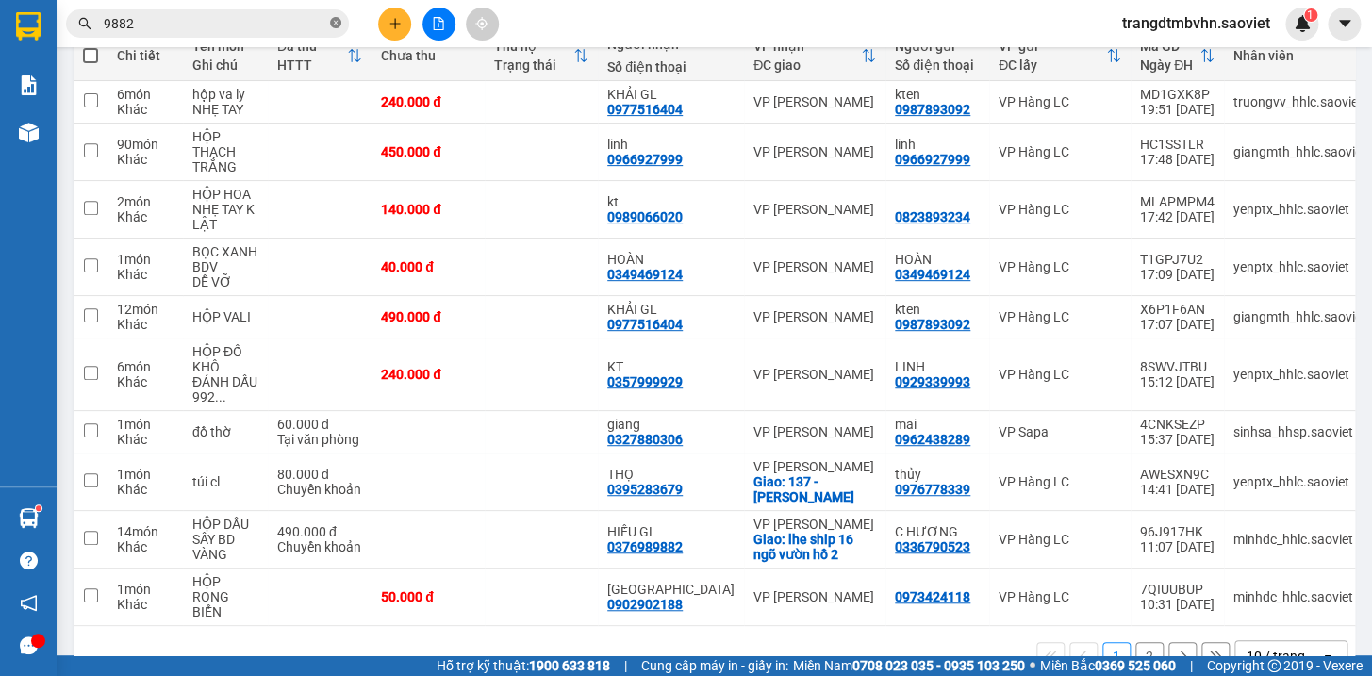
click at [332, 23] on icon "close-circle" at bounding box center [335, 22] width 11 height 11
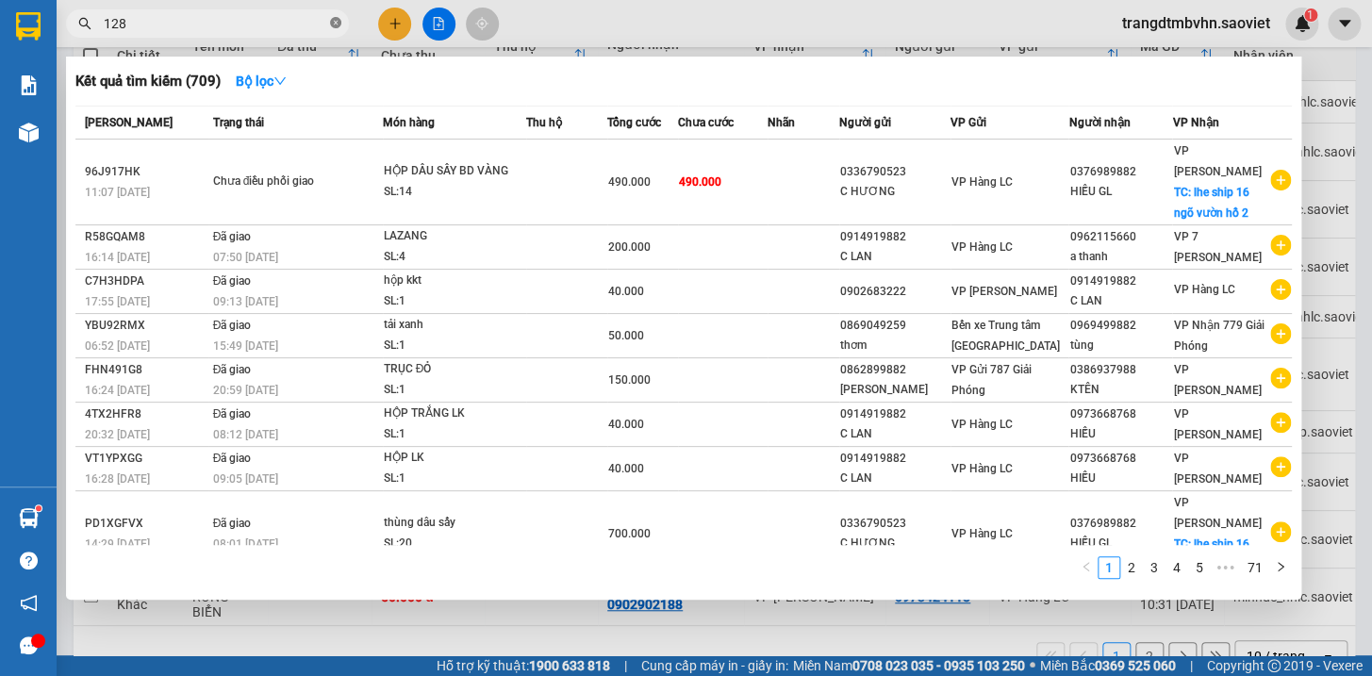
type input "1280"
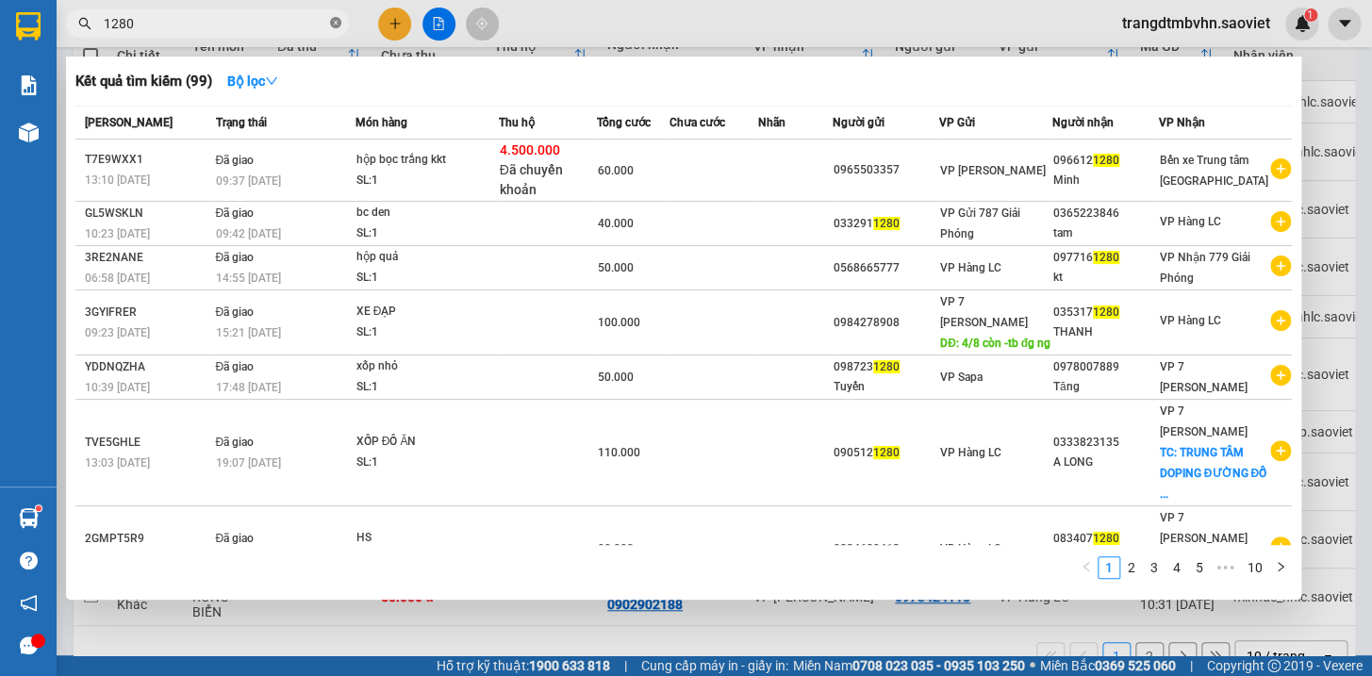
click at [335, 17] on icon "close-circle" at bounding box center [335, 22] width 11 height 11
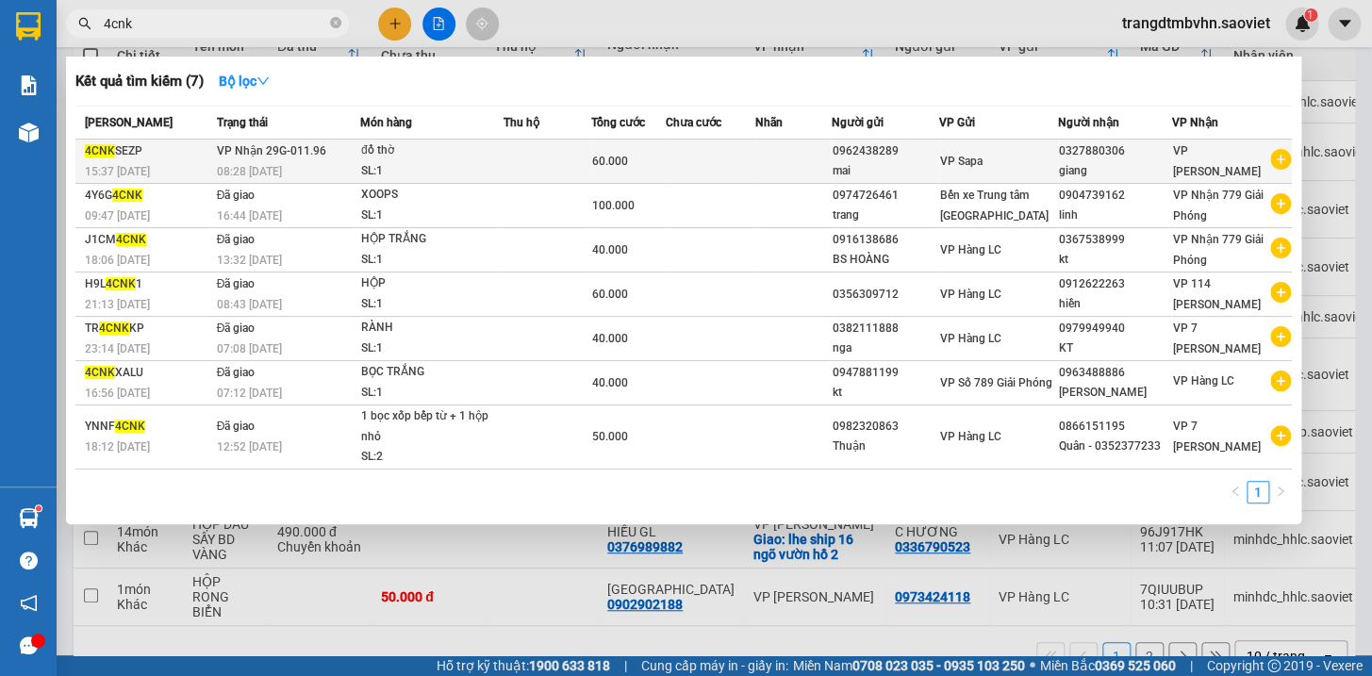
type input "4cnk"
click at [1145, 161] on div "giang" at bounding box center [1114, 171] width 111 height 20
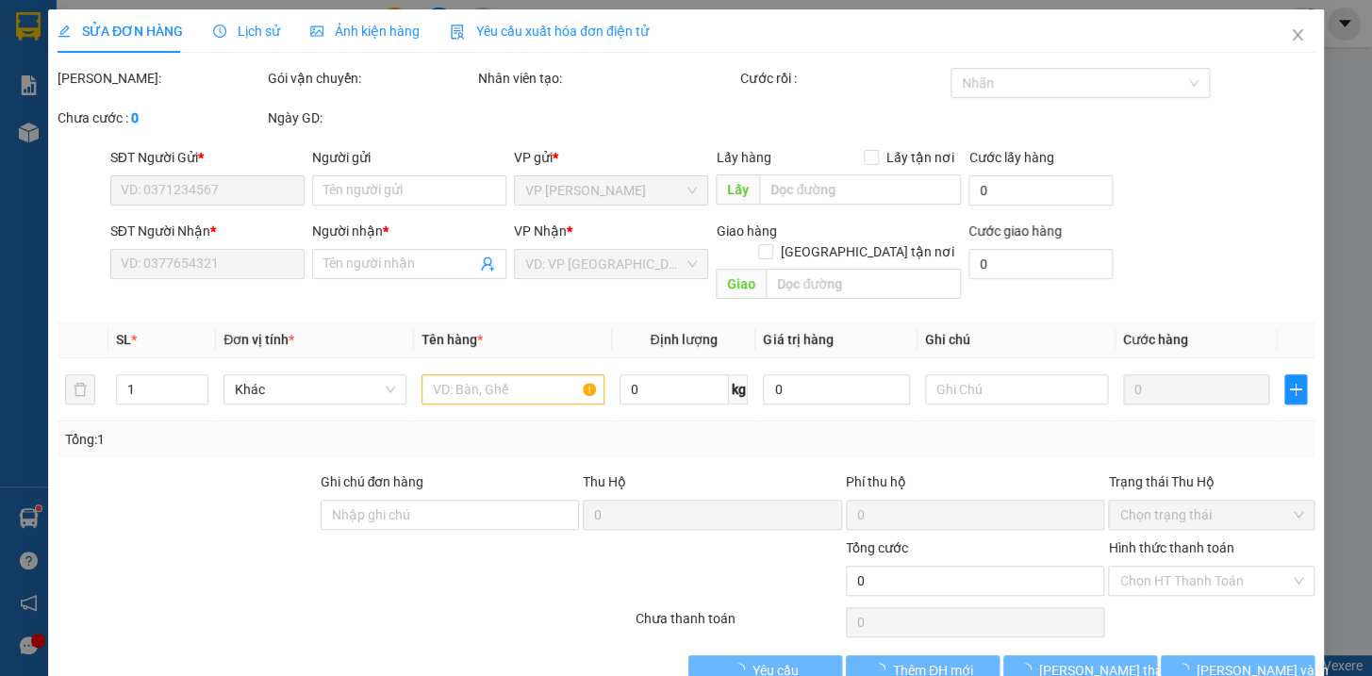
type input "0962438289"
type input "mai"
type input "0327880306"
type input "giang"
type input "60.000"
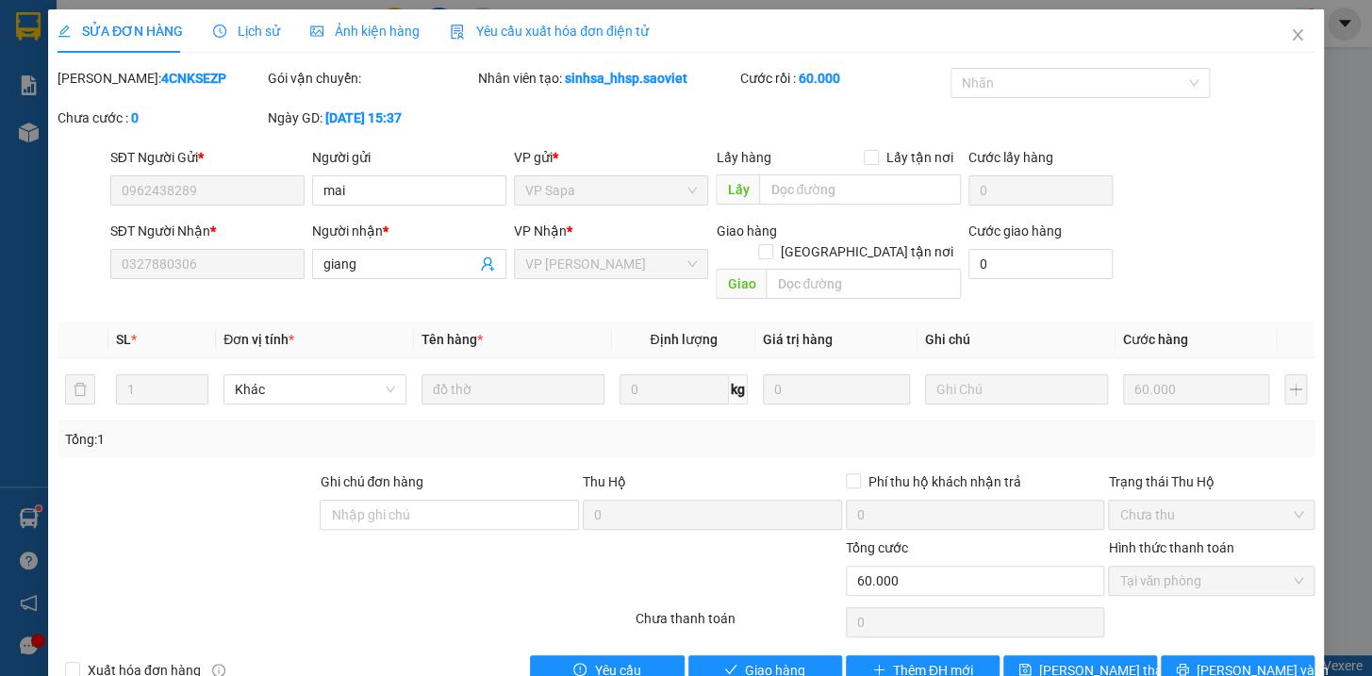
scroll to position [25, 0]
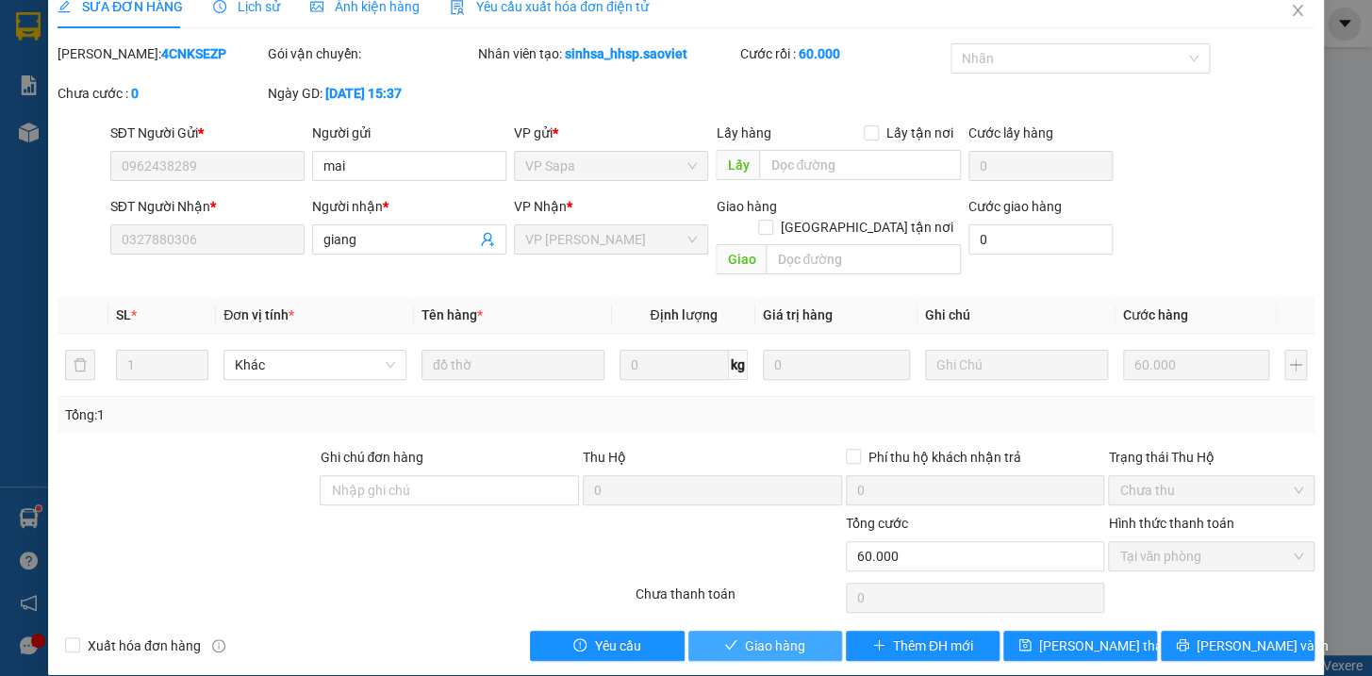
click at [767, 635] on span "Giao hàng" at bounding box center [775, 645] width 60 height 21
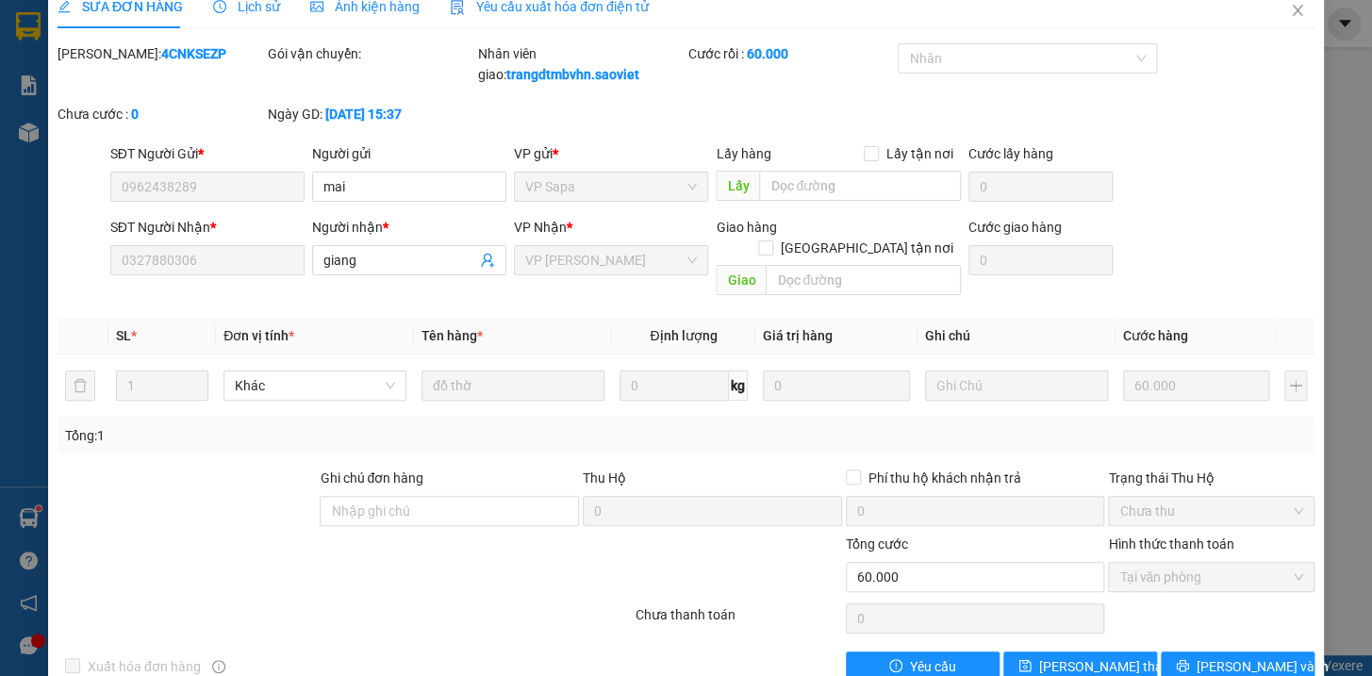
scroll to position [0, 0]
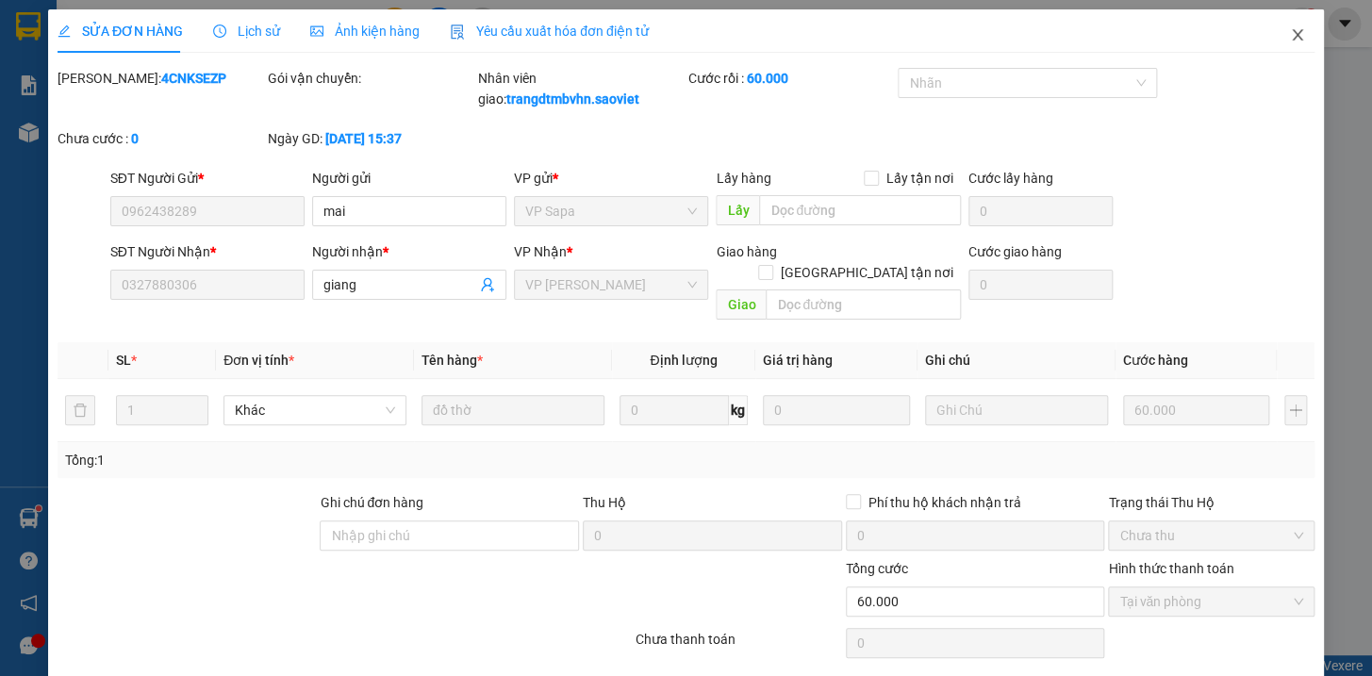
click at [1291, 31] on icon "close" at bounding box center [1296, 34] width 10 height 11
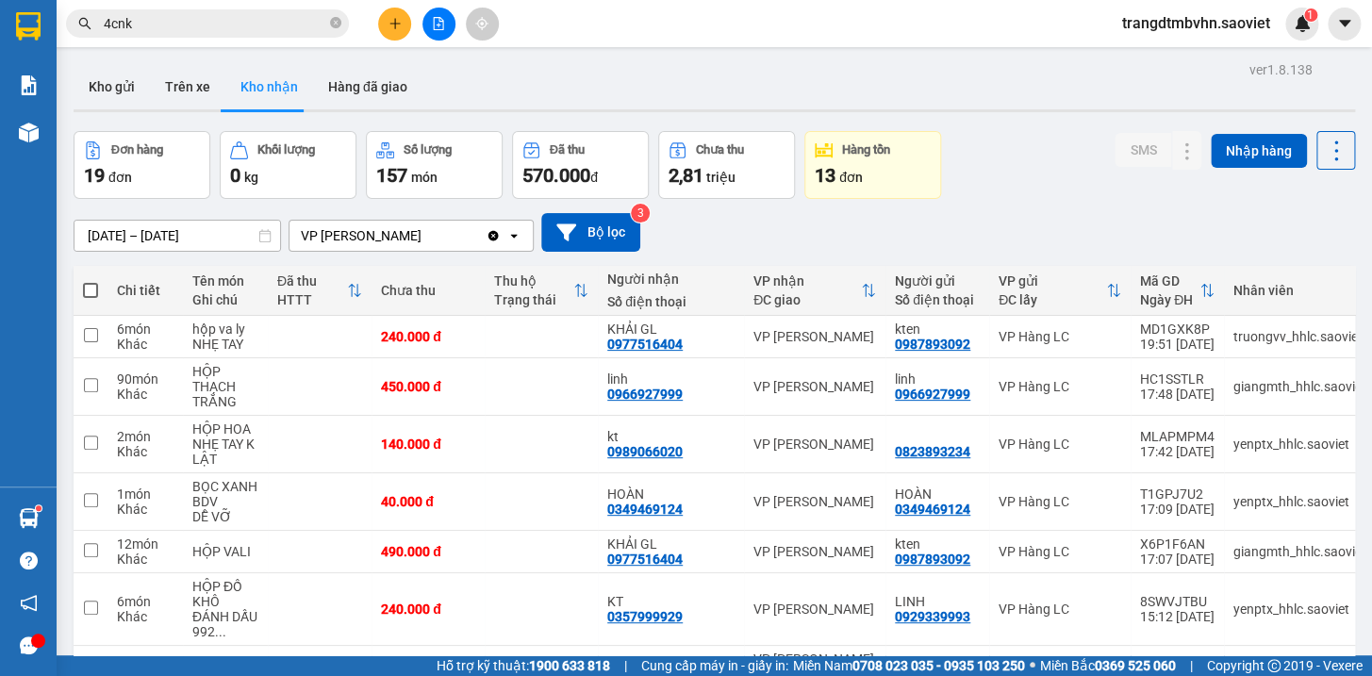
scroll to position [254, 0]
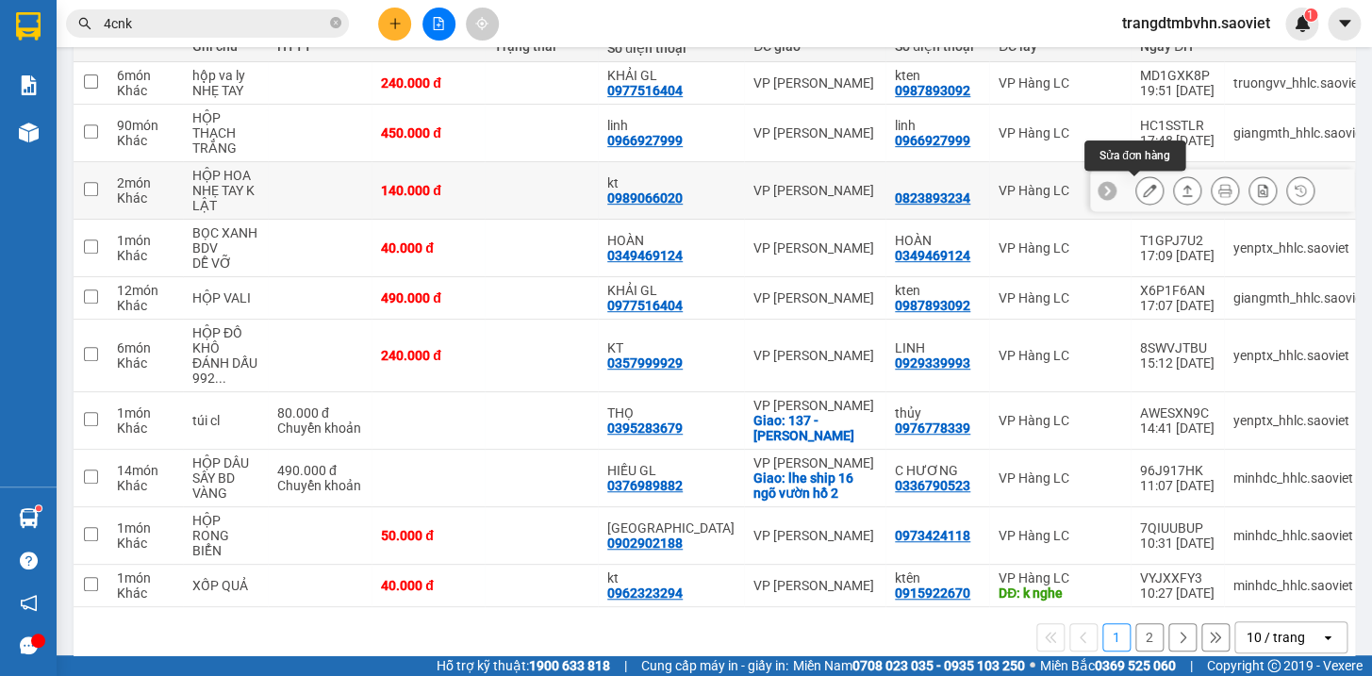
click at [1143, 192] on icon at bounding box center [1149, 190] width 13 height 13
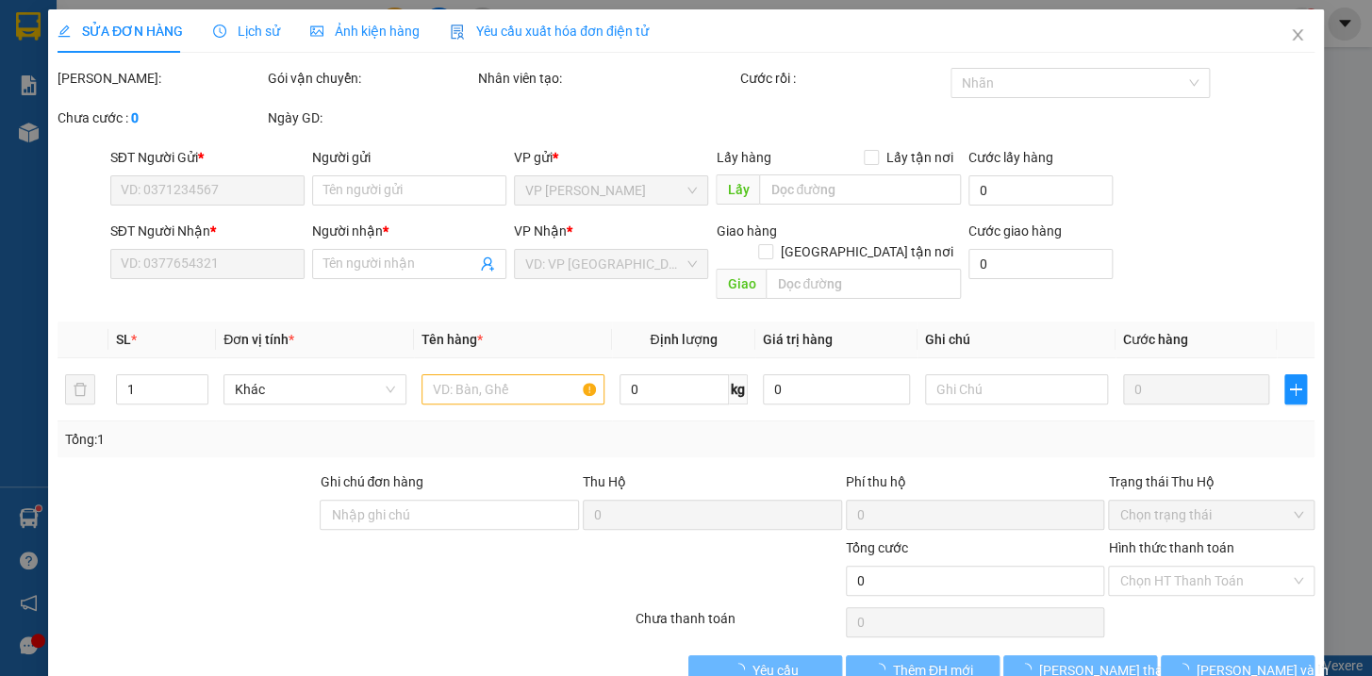
type input "0823893234"
type input "0989066020"
type input "kt"
type input "140.000"
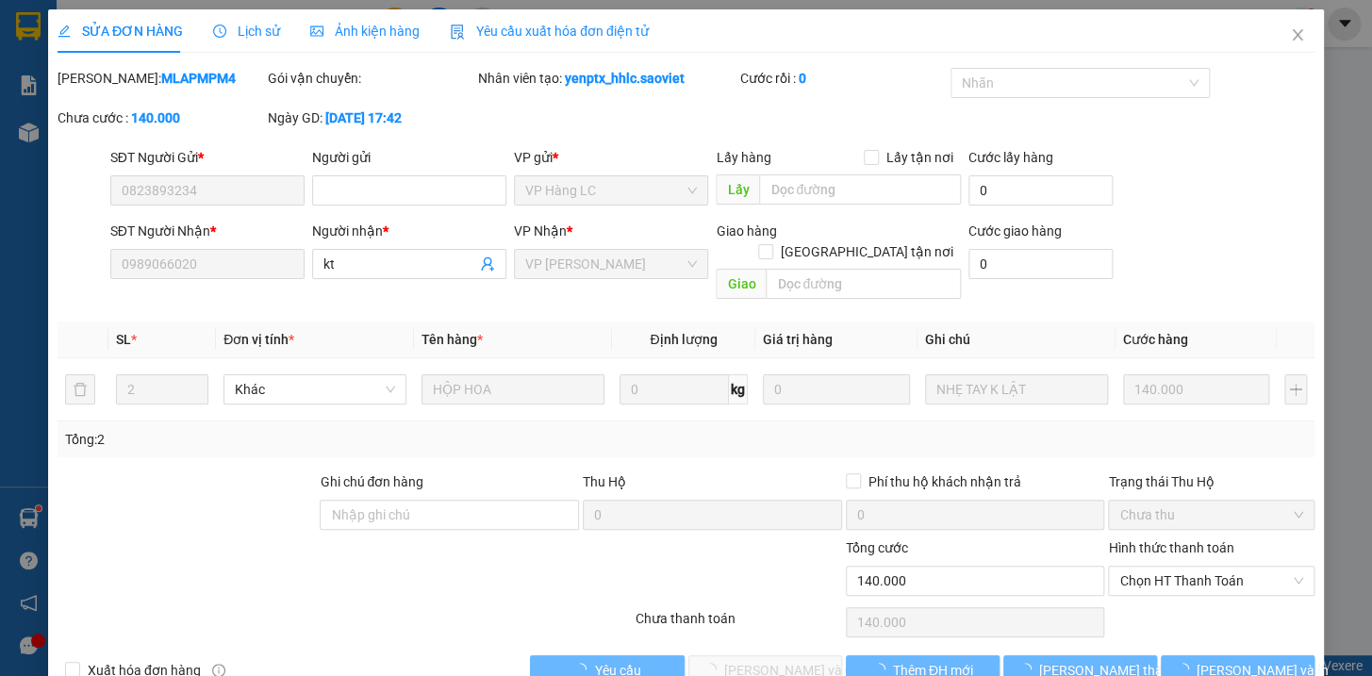
scroll to position [25, 0]
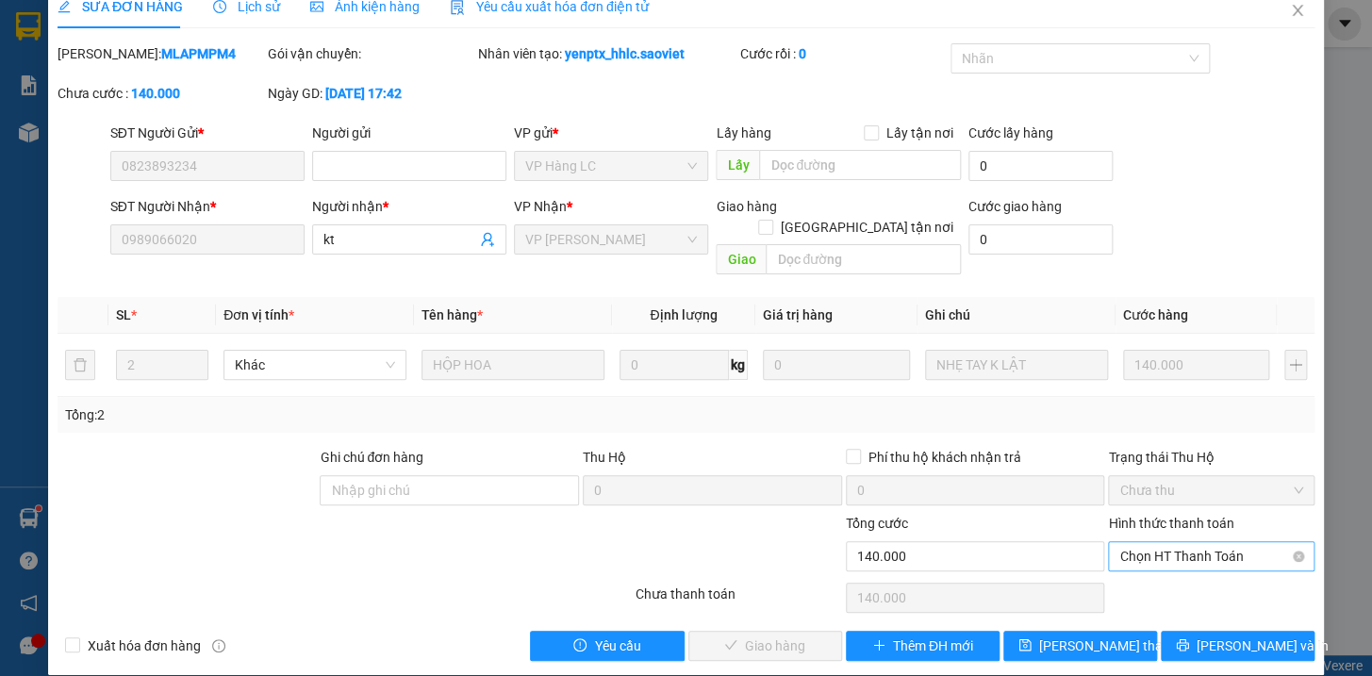
click at [1206, 542] on span "Chọn HT Thanh Toán" at bounding box center [1211, 556] width 184 height 28
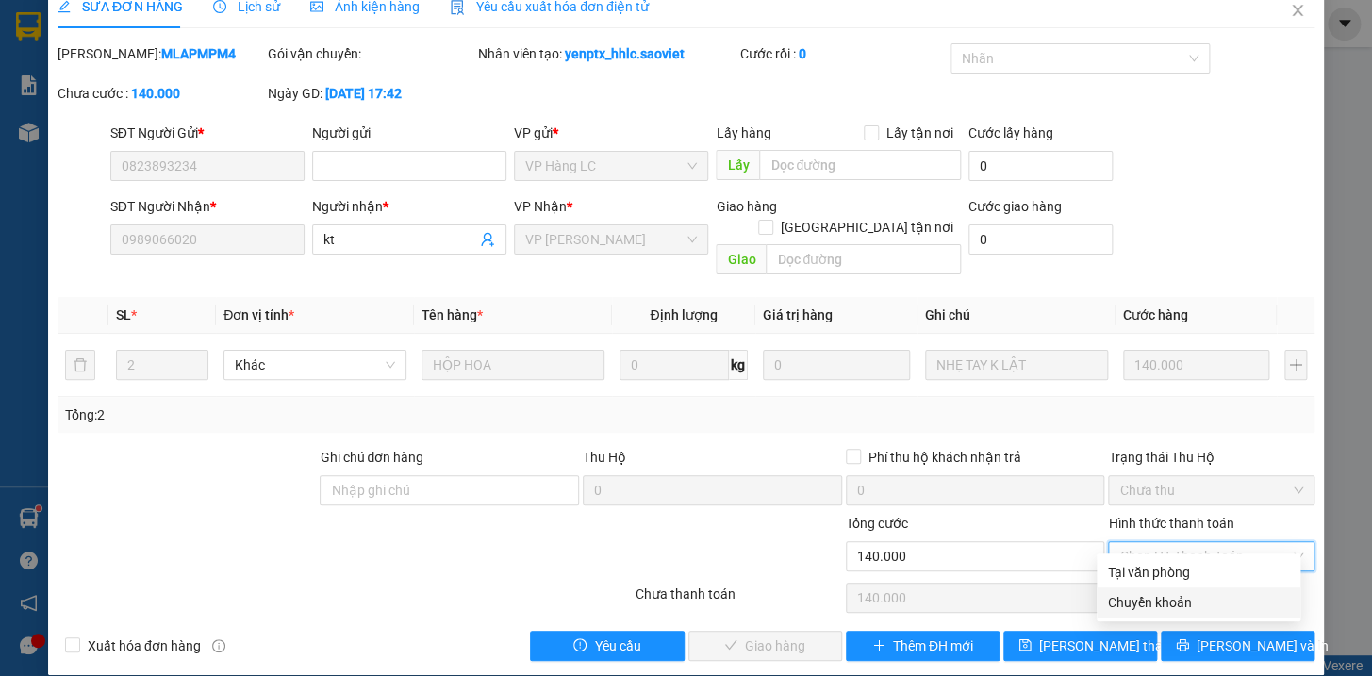
click at [1147, 597] on div "Chuyển khoản" at bounding box center [1198, 602] width 181 height 21
type input "0"
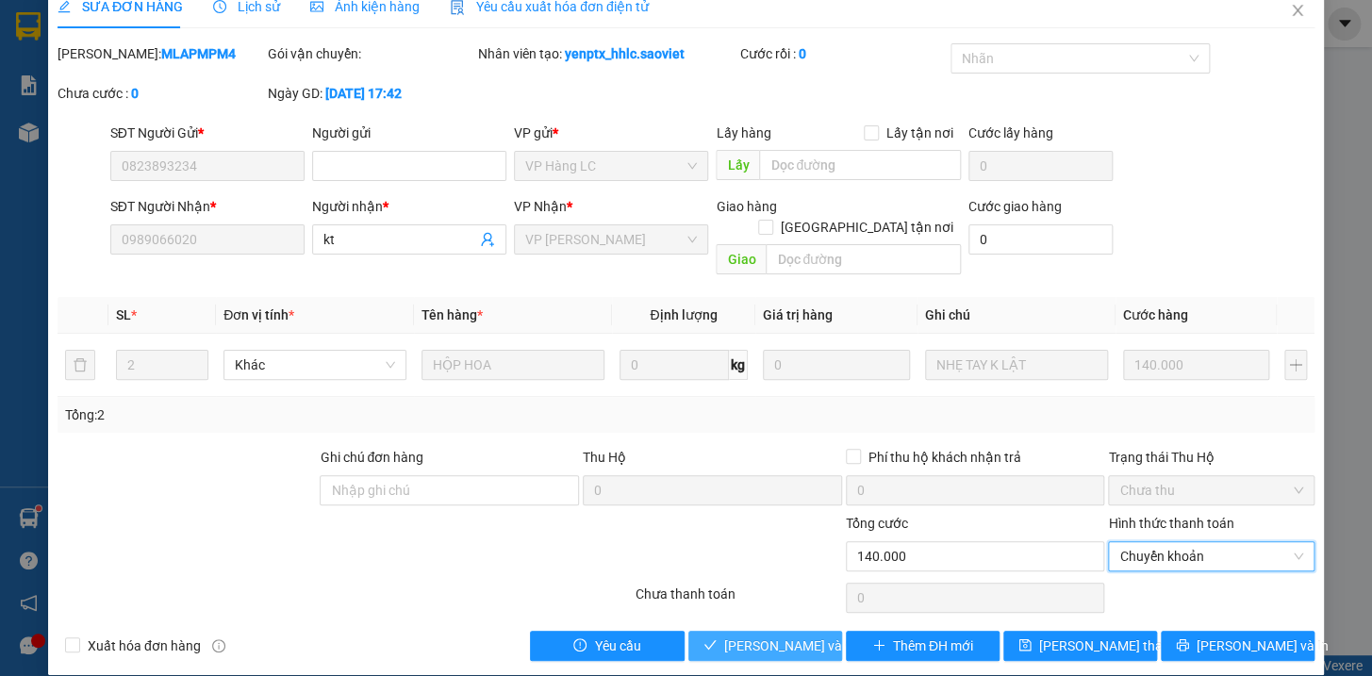
click at [789, 635] on span "[PERSON_NAME] và Giao hàng" at bounding box center [814, 645] width 181 height 21
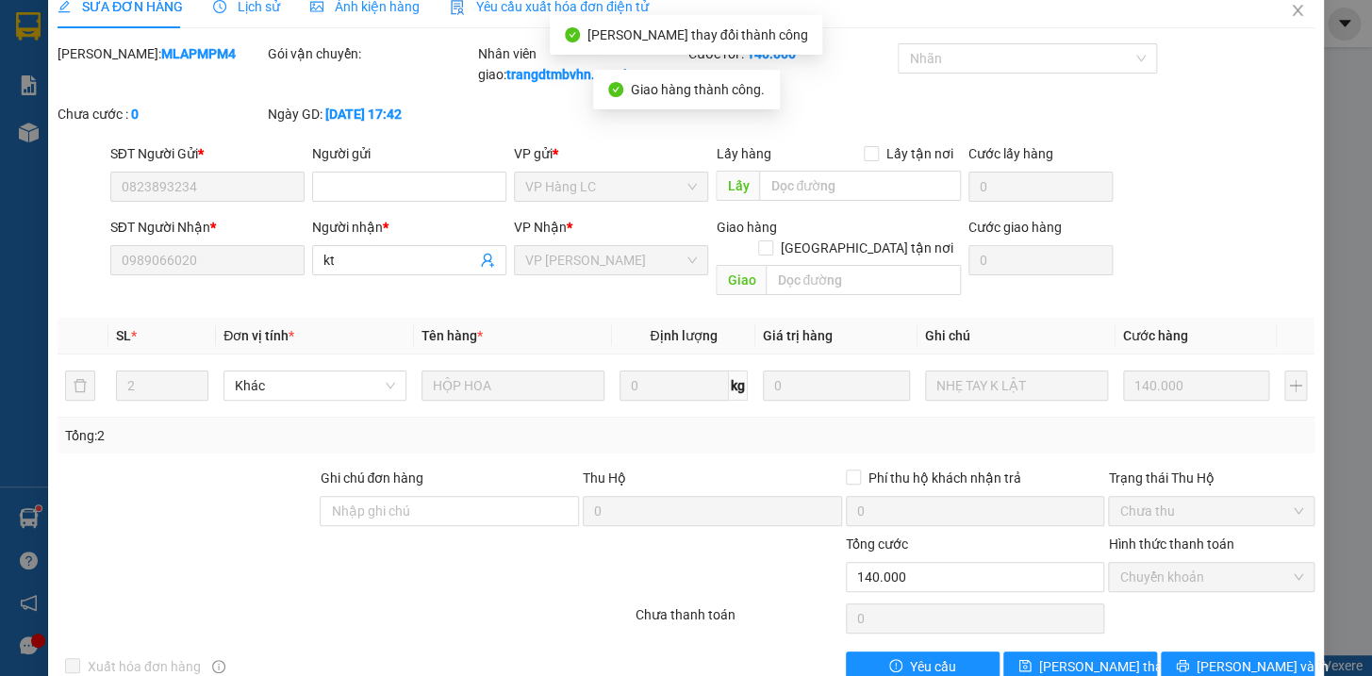
scroll to position [0, 0]
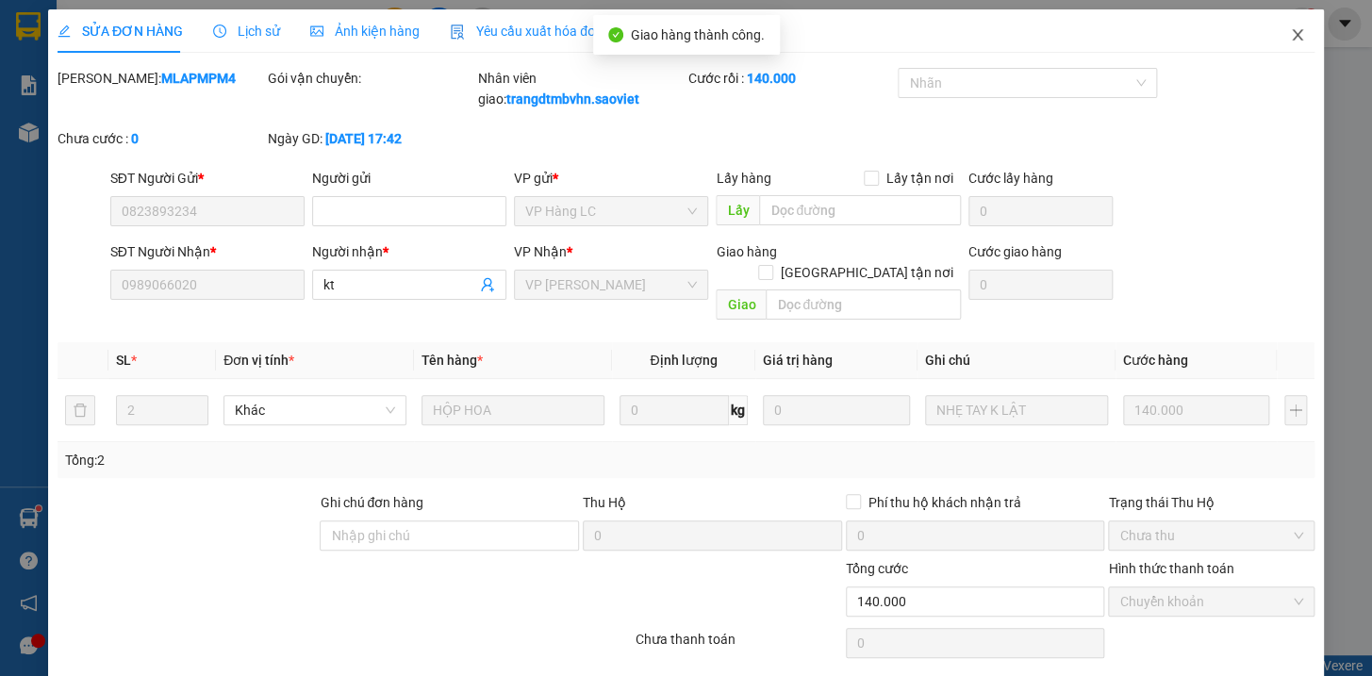
click at [1290, 34] on icon "close" at bounding box center [1297, 34] width 15 height 15
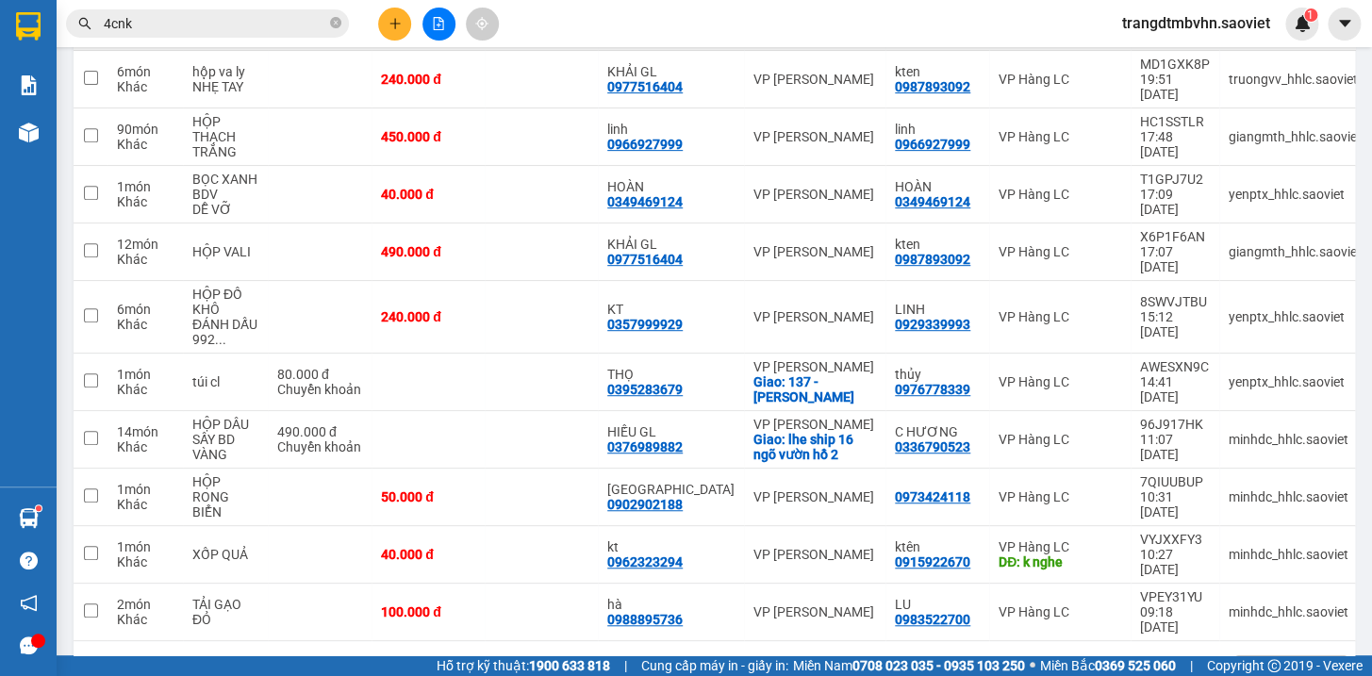
scroll to position [272, 0]
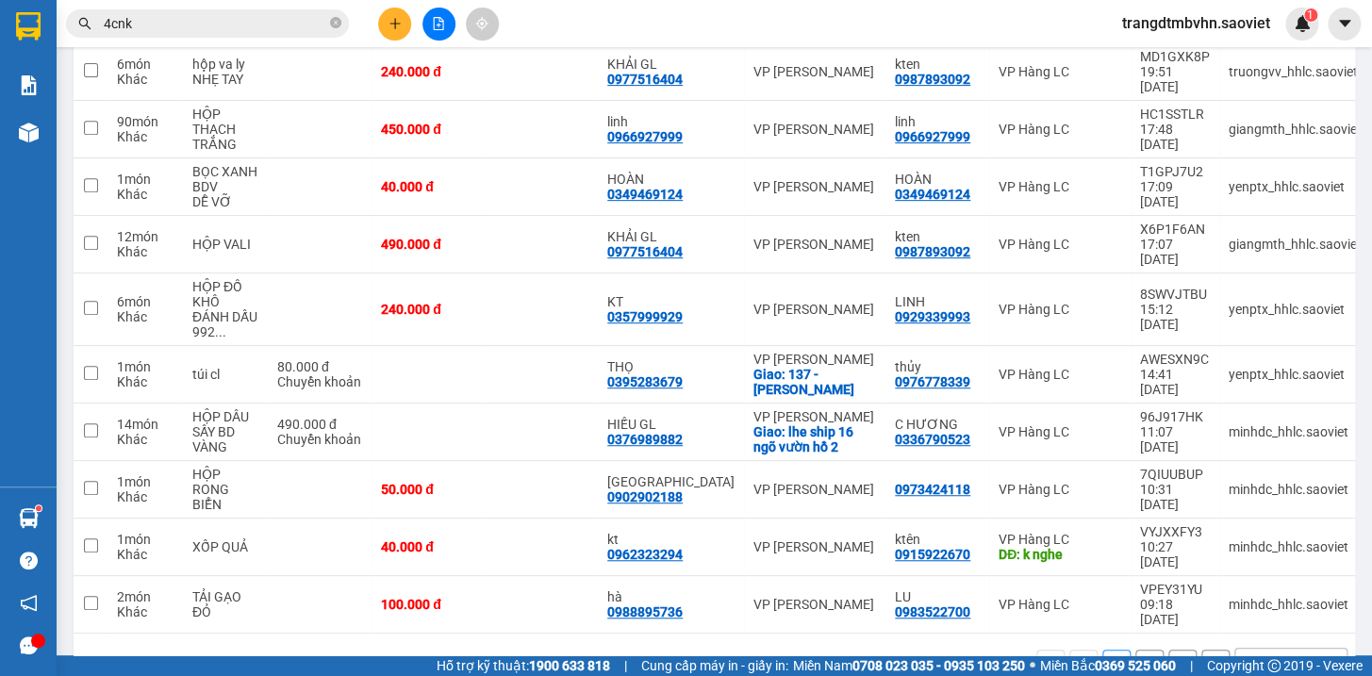
click at [1135, 649] on button "2" at bounding box center [1149, 663] width 28 height 28
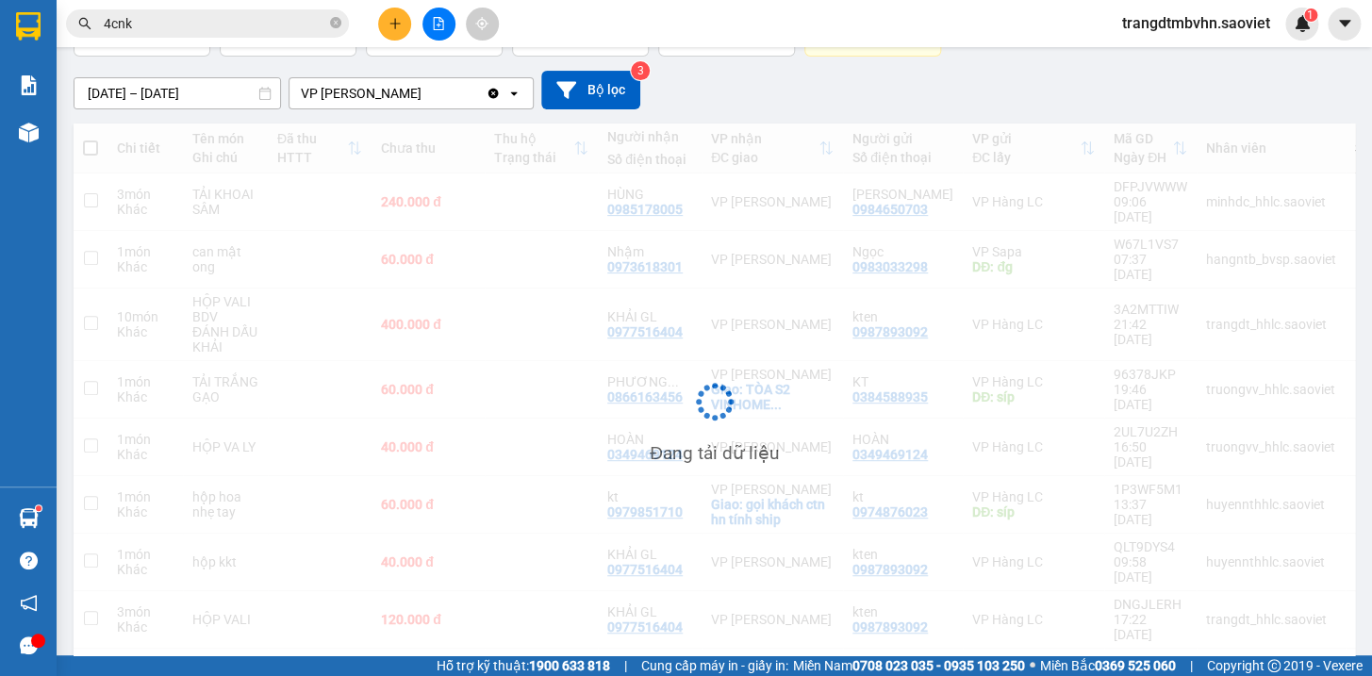
scroll to position [142, 0]
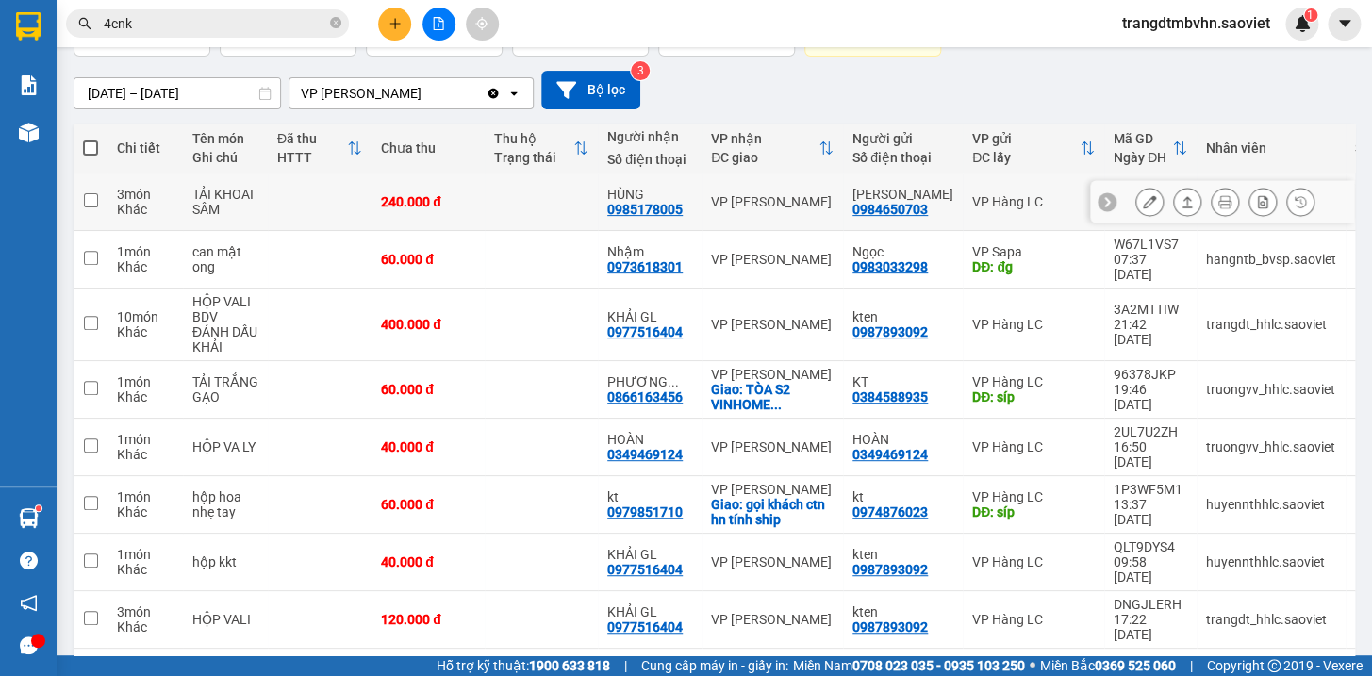
click at [1143, 195] on icon at bounding box center [1149, 201] width 13 height 13
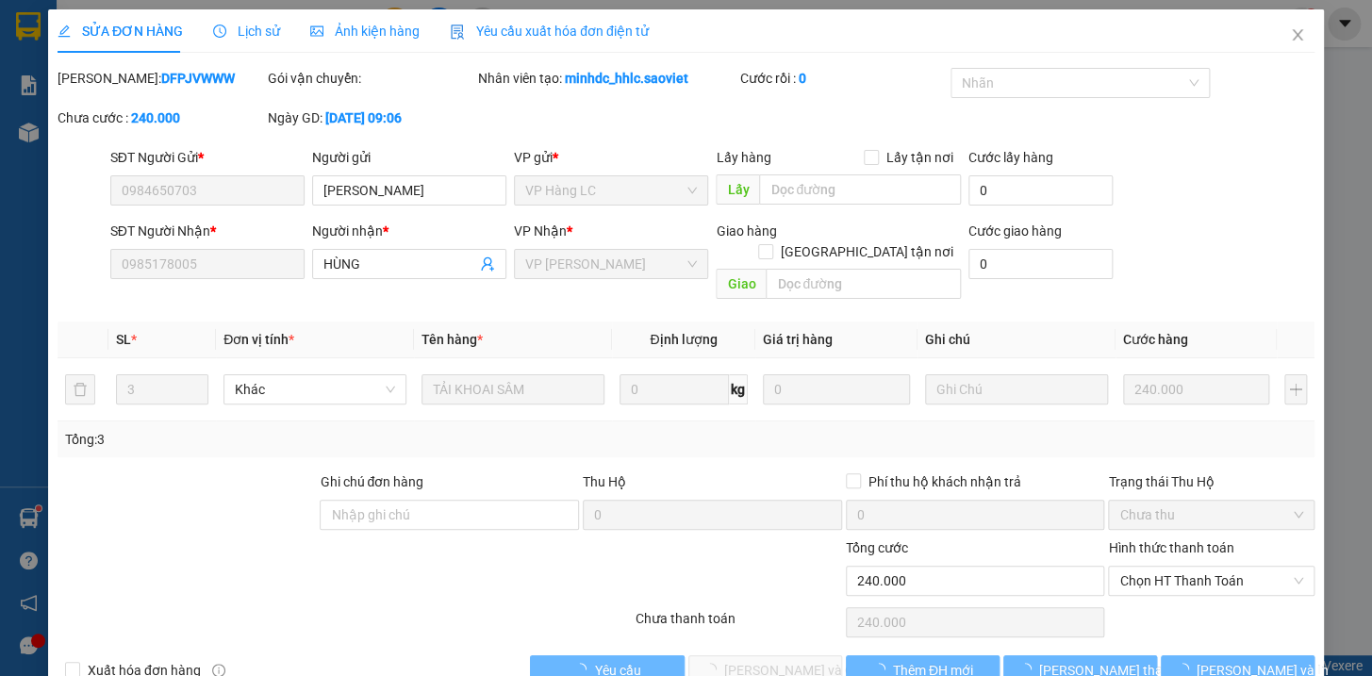
type input "0984650703"
type input "[PERSON_NAME]"
type input "0985178005"
type input "HÙNG"
type input "240.000"
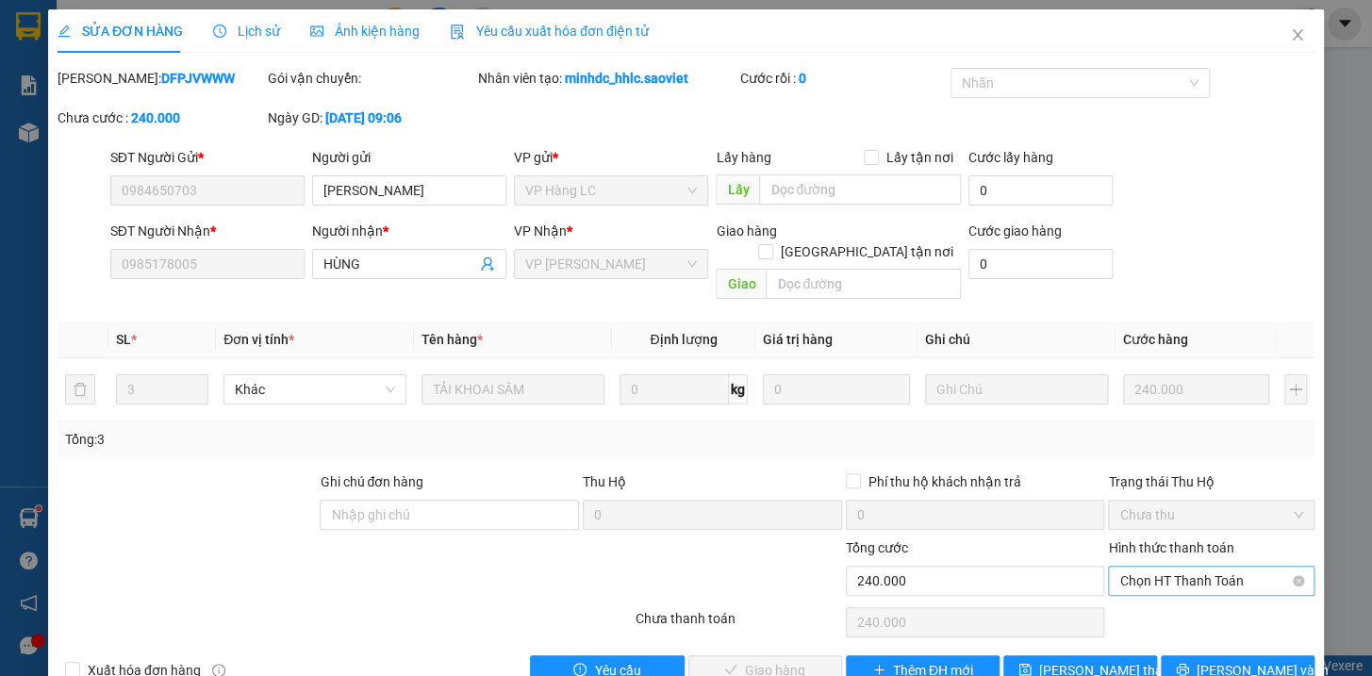
click at [1119, 567] on span "Chọn HT Thanh Toán" at bounding box center [1211, 581] width 184 height 28
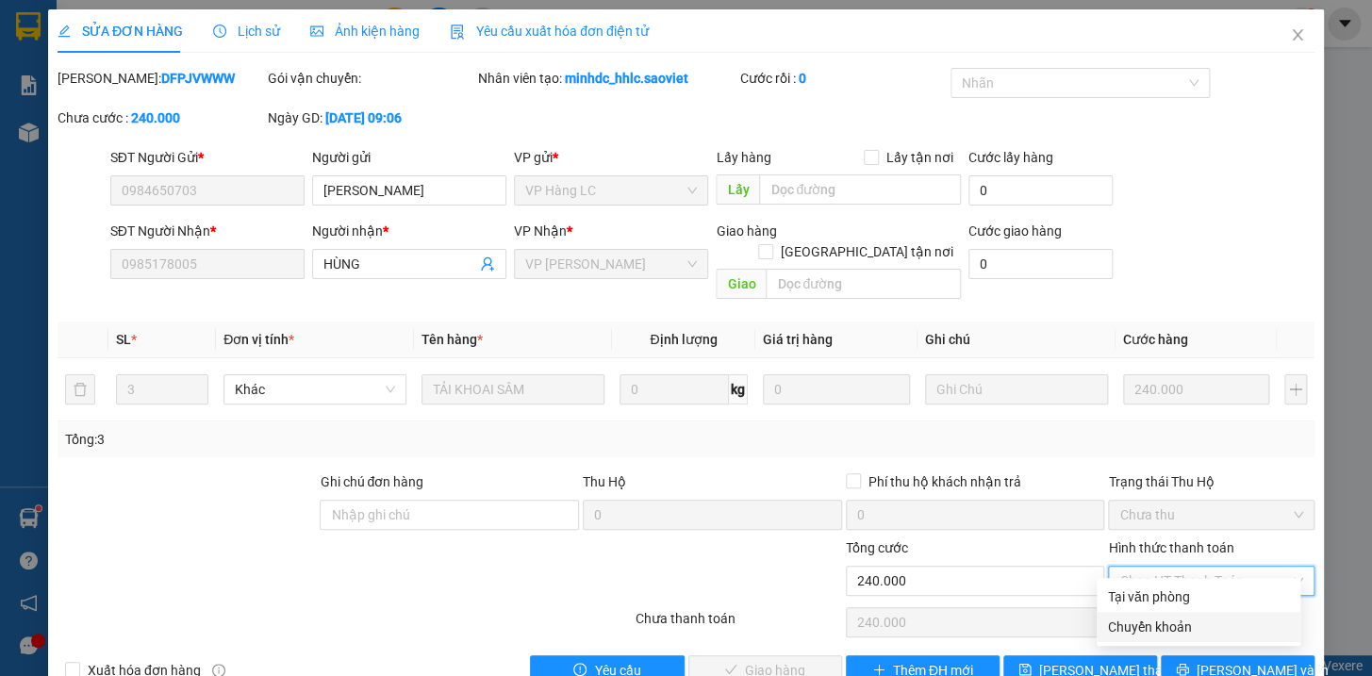
click at [1148, 621] on div "Chuyển khoản" at bounding box center [1198, 627] width 181 height 21
type input "0"
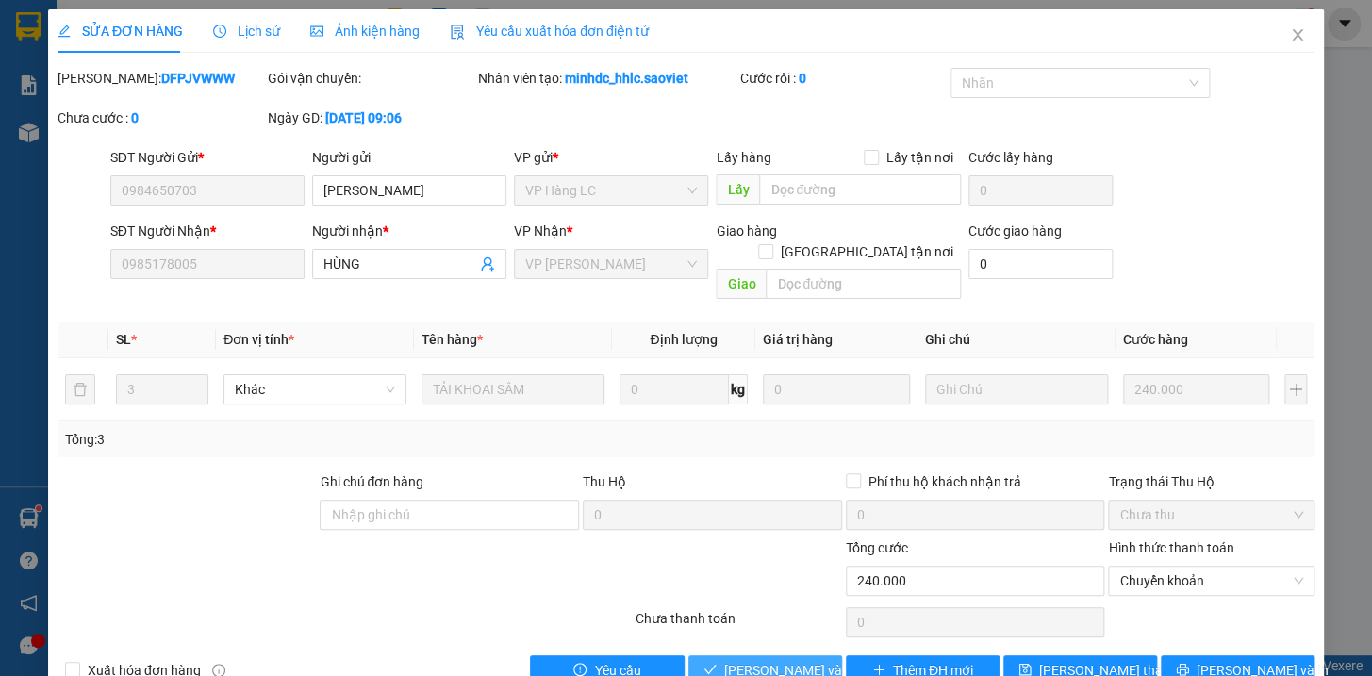
click at [819, 655] on button "[PERSON_NAME] và Giao hàng" at bounding box center [765, 670] width 154 height 30
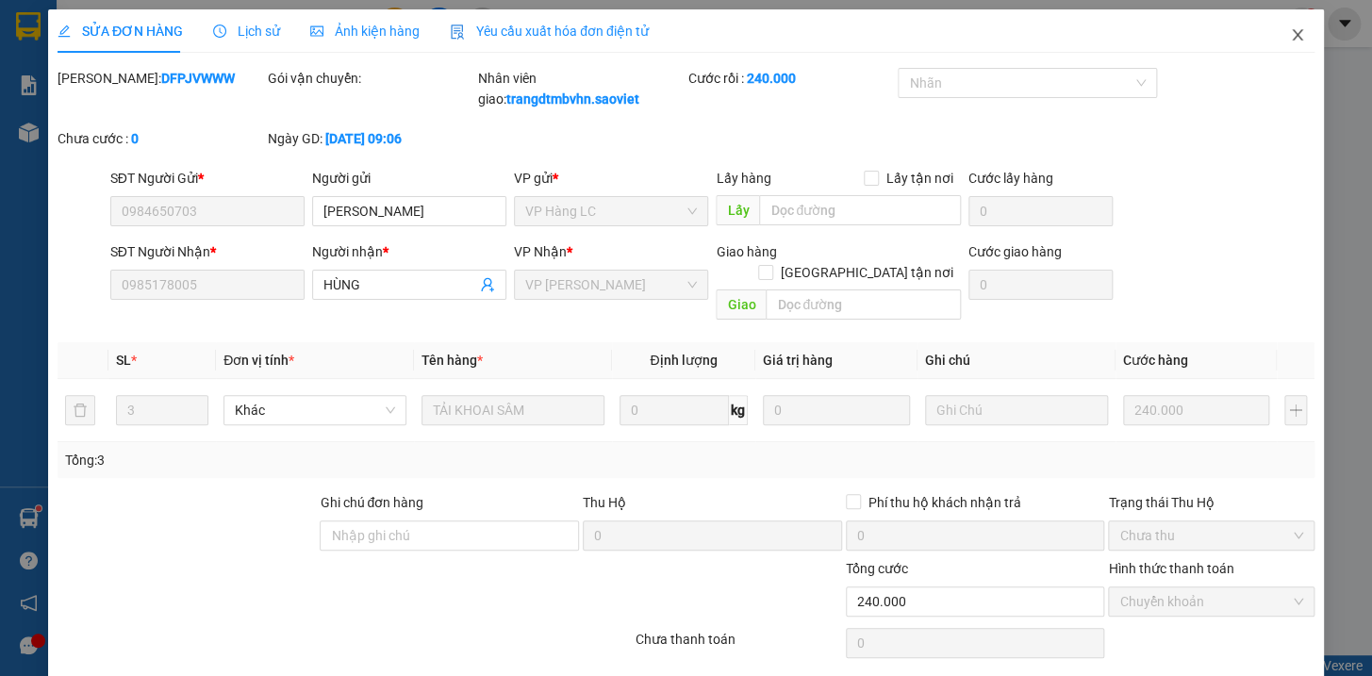
click at [1291, 37] on icon "close" at bounding box center [1296, 34] width 10 height 11
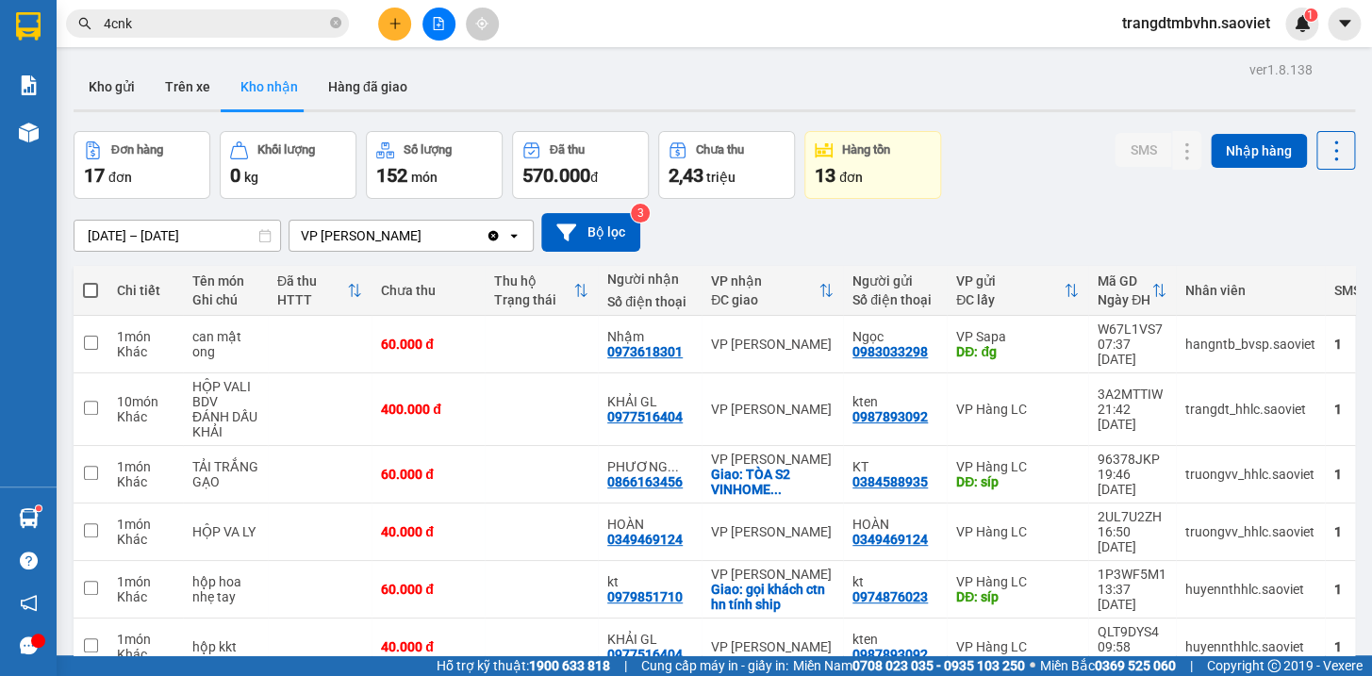
scroll to position [100, 0]
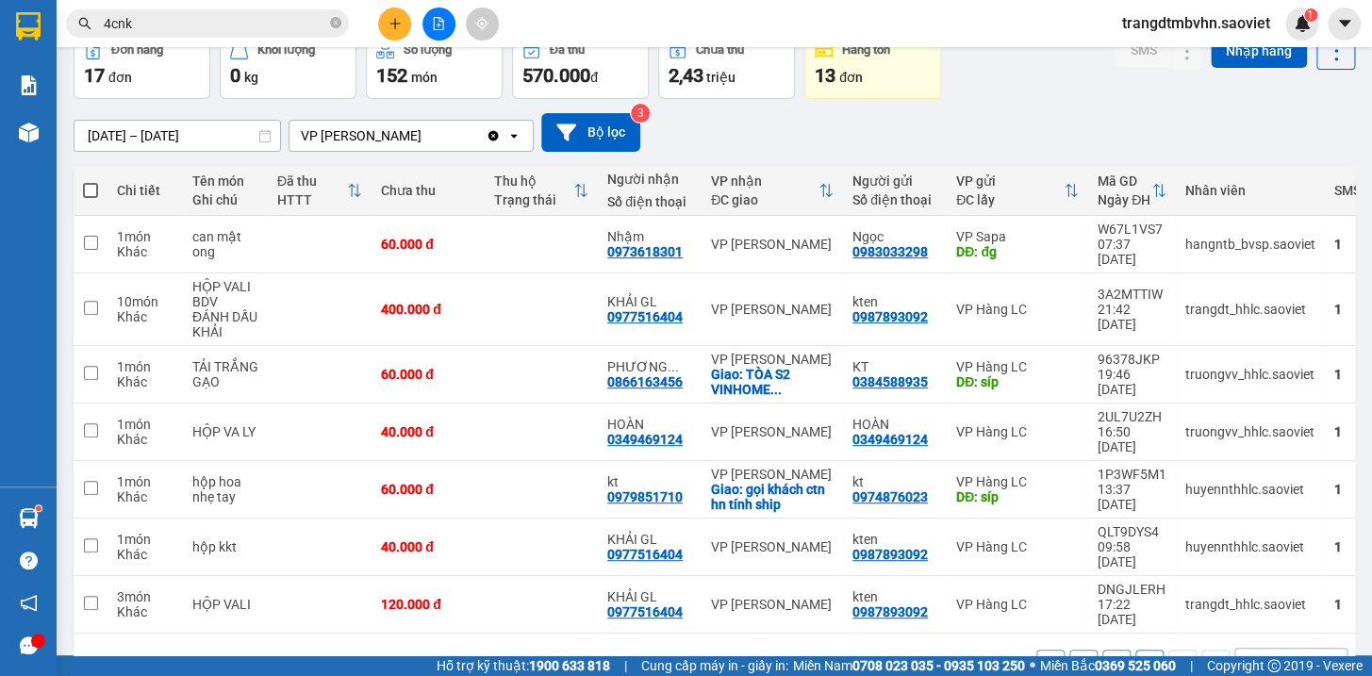
click at [1102, 649] on button "1" at bounding box center [1116, 663] width 28 height 28
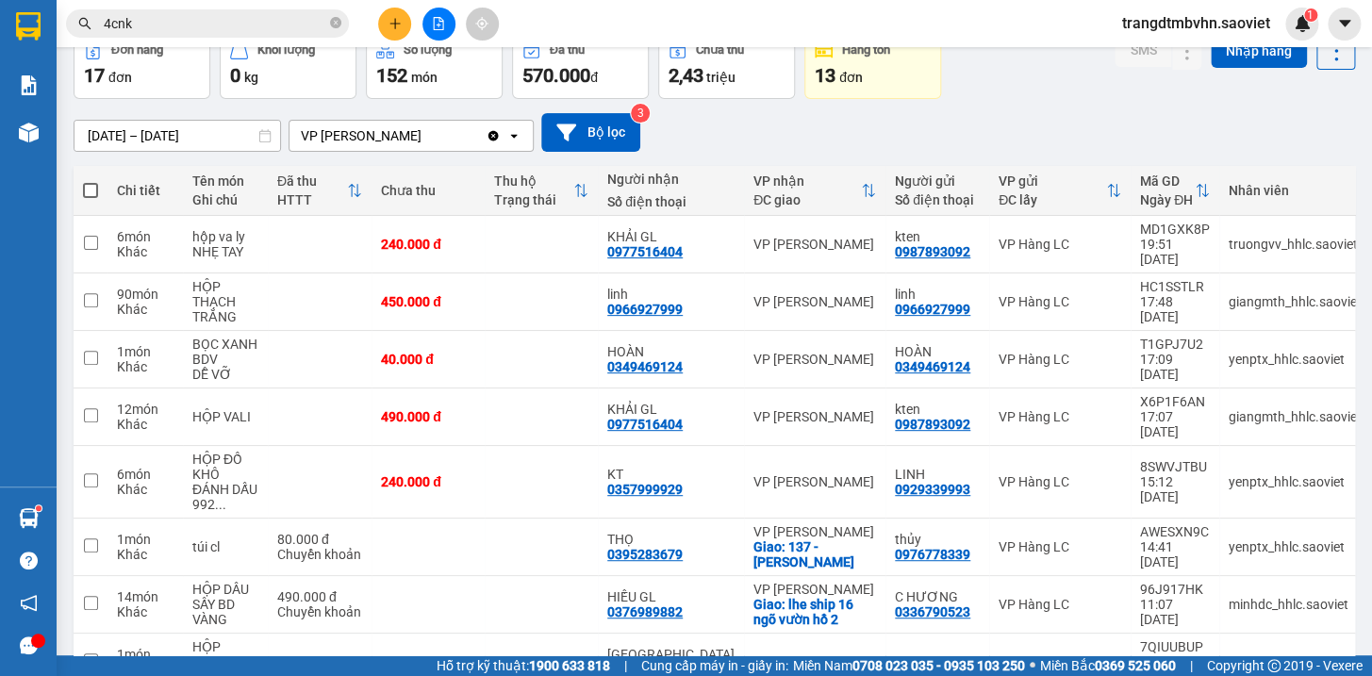
click at [394, 25] on icon "plus" at bounding box center [394, 23] width 1 height 10
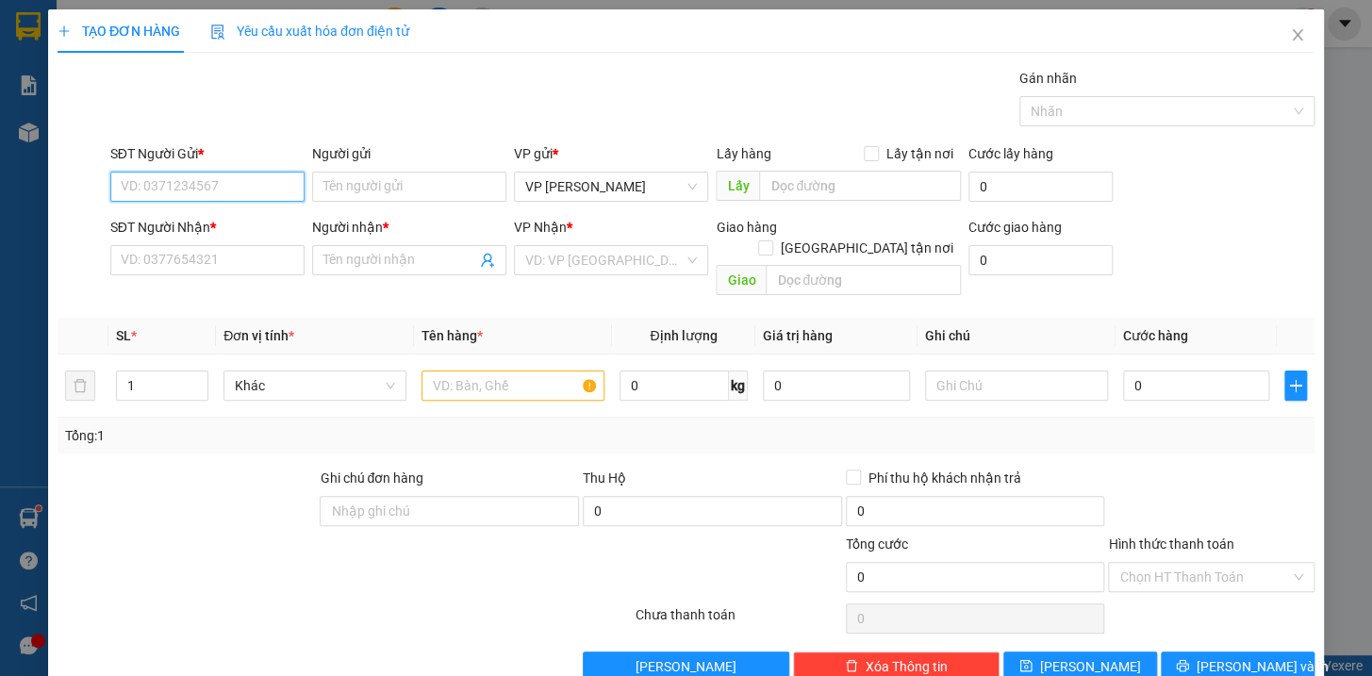
click at [162, 191] on input "SĐT Người Gửi *" at bounding box center [207, 187] width 194 height 30
click at [141, 211] on div "0971251515" at bounding box center [204, 224] width 192 height 30
type input "0971251515"
type input "0383166263"
type input "Chú Việt"
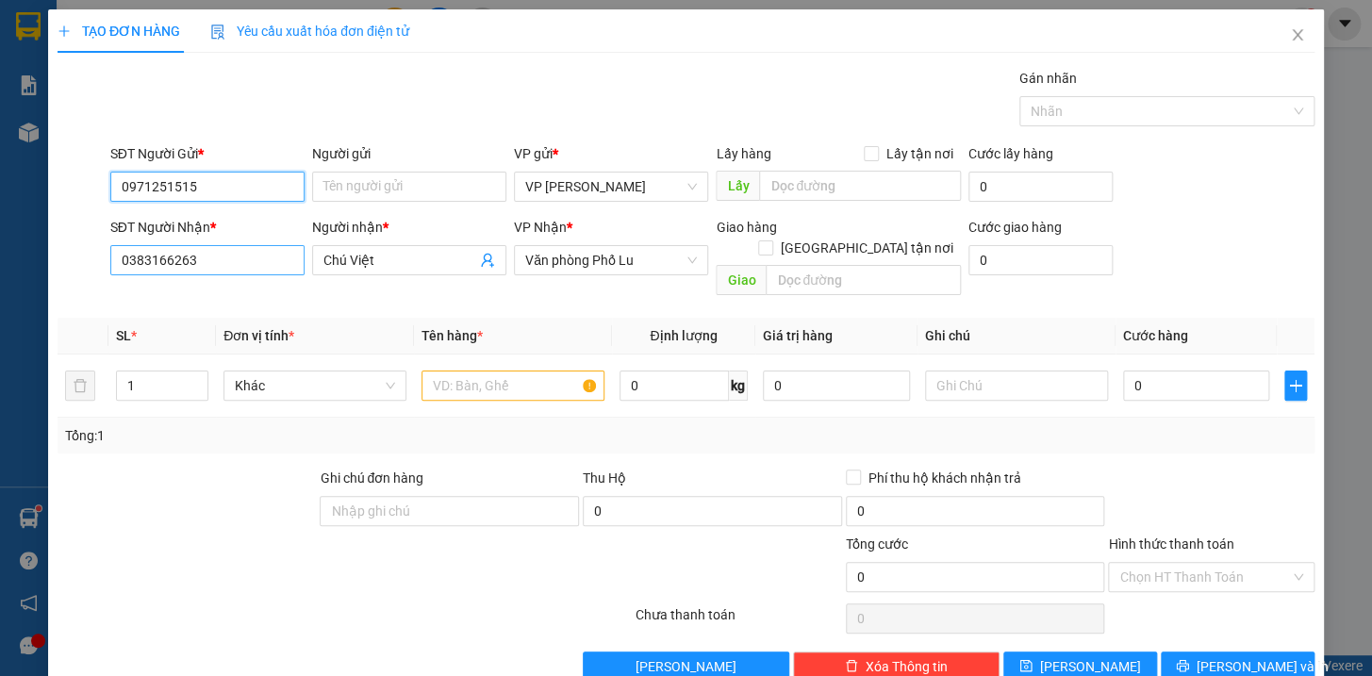
type input "0971251515"
click at [227, 264] on input "0383166263" at bounding box center [207, 260] width 194 height 30
type input "0"
type input "0813268686"
click at [371, 264] on input "Chú Việt" at bounding box center [399, 260] width 153 height 21
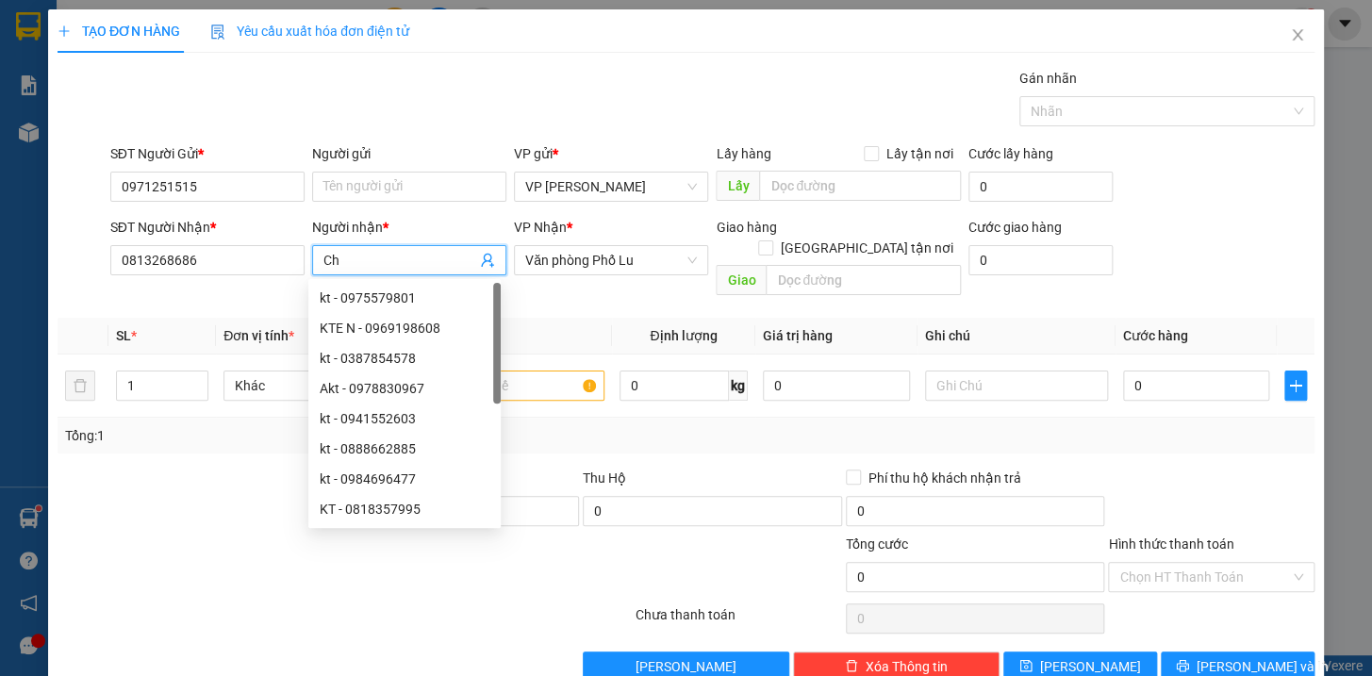
type input "C"
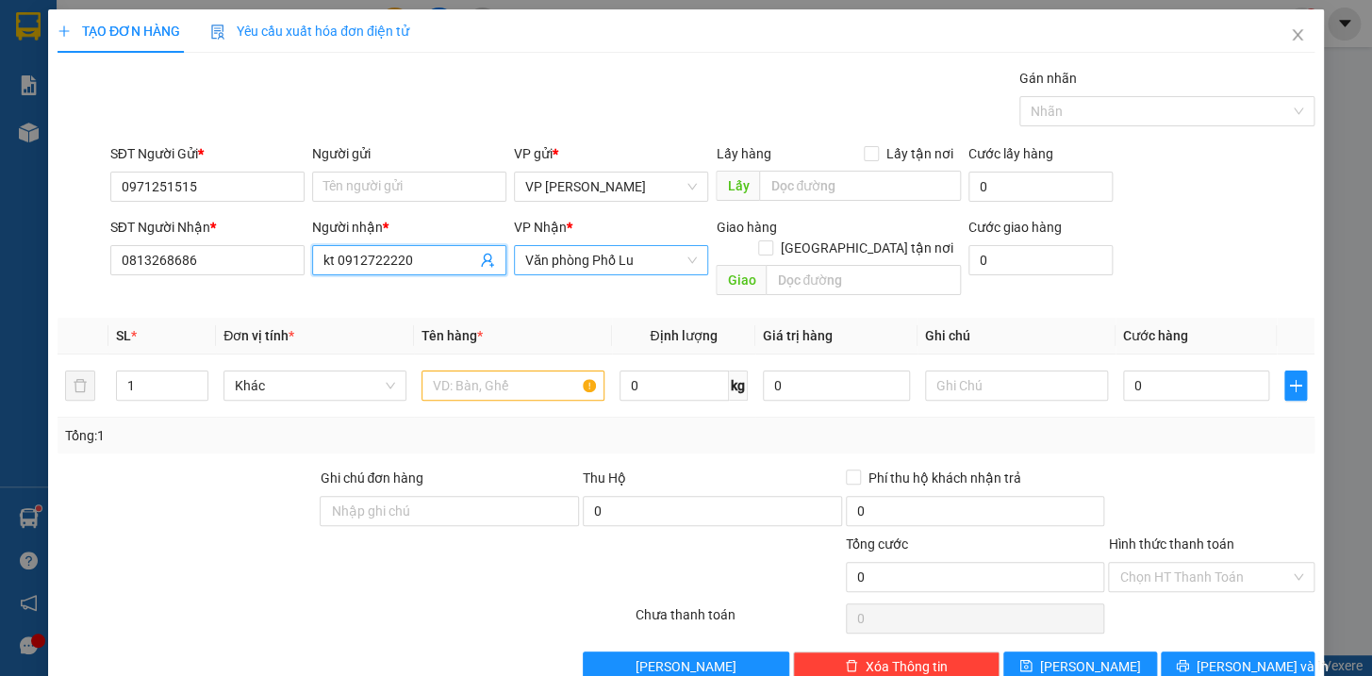
click at [631, 257] on span "Văn phòng Phố Lu" at bounding box center [611, 260] width 172 height 28
type input "kt 0912722220"
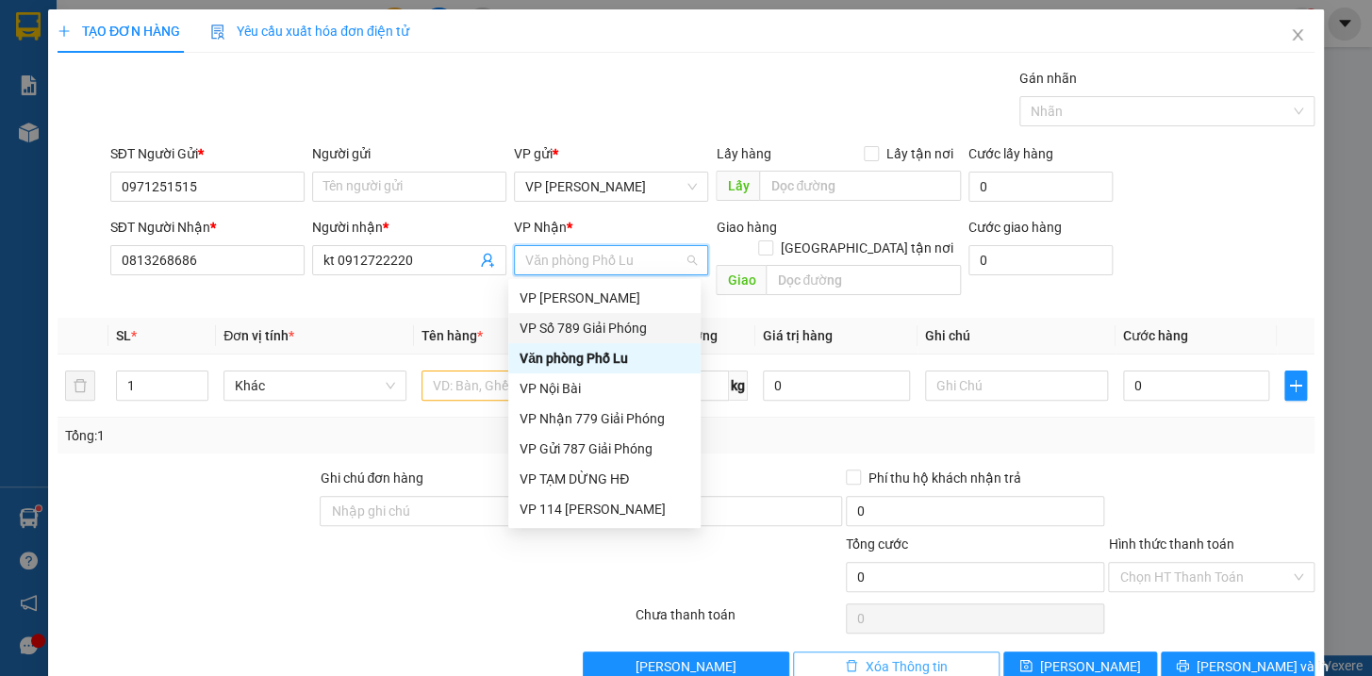
click at [887, 656] on span "Xóa Thông tin" at bounding box center [906, 666] width 82 height 21
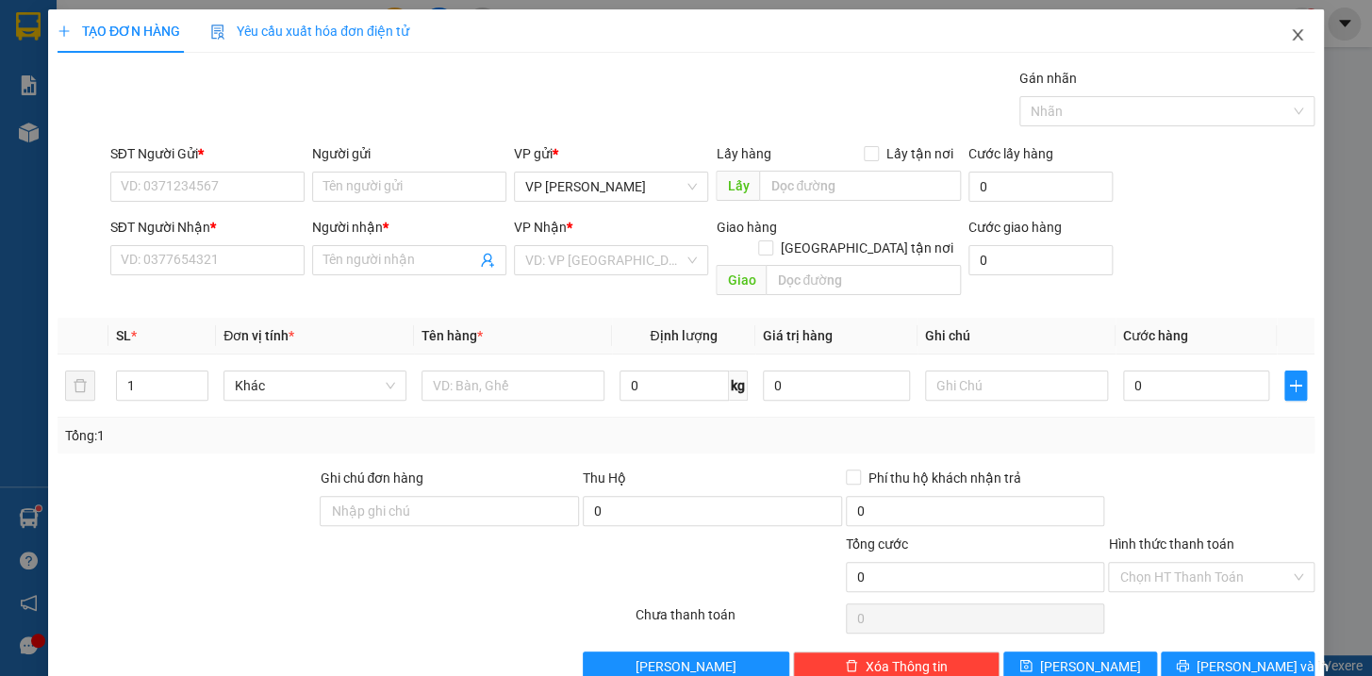
click at [1290, 38] on icon "close" at bounding box center [1297, 34] width 15 height 15
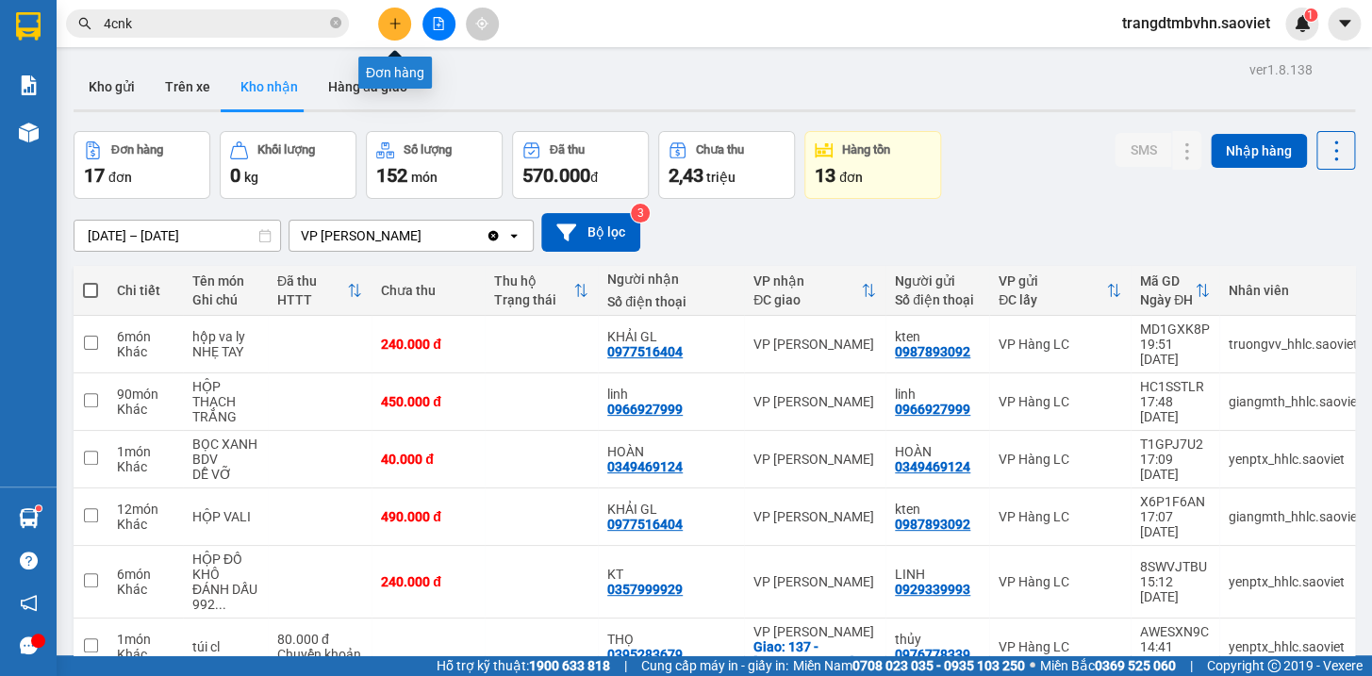
click at [382, 30] on button at bounding box center [394, 24] width 33 height 33
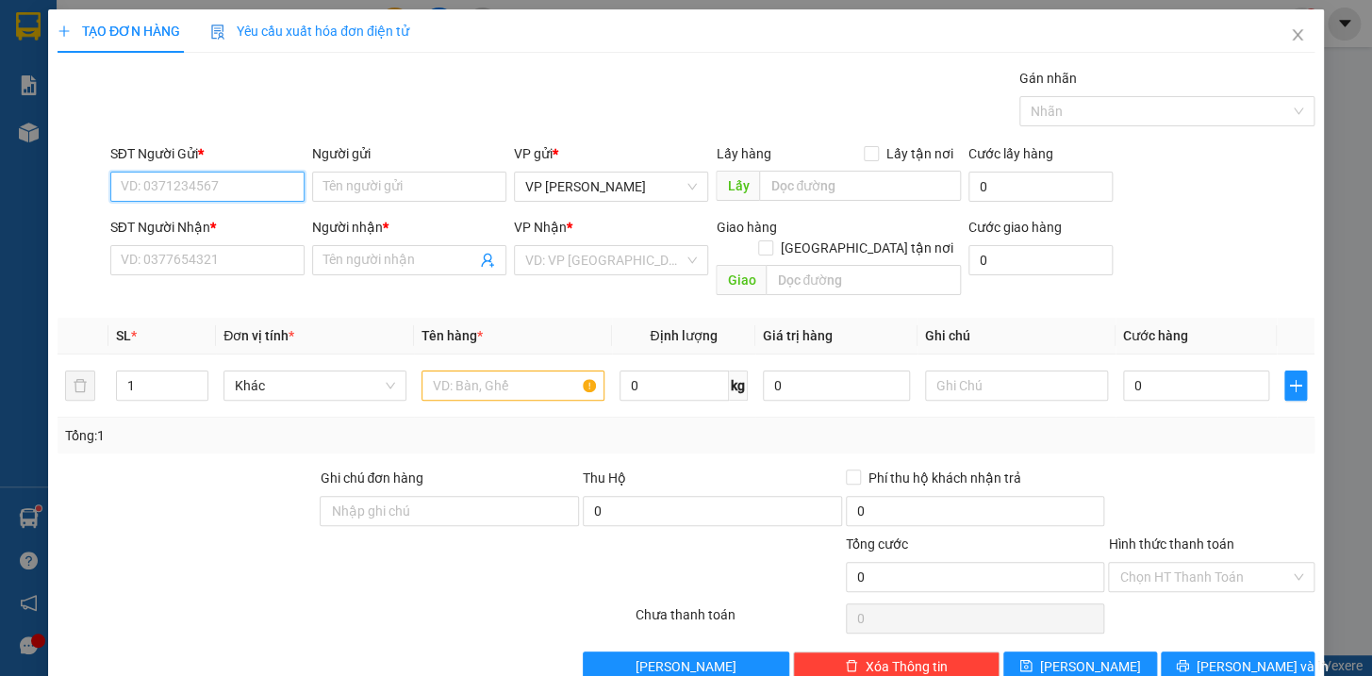
click at [248, 196] on input "SĐT Người Gửi *" at bounding box center [207, 187] width 194 height 30
click at [259, 197] on input "SĐT Người Gửi *" at bounding box center [207, 187] width 194 height 30
type input "0363013035"
click at [193, 230] on div "0363013035" at bounding box center [205, 224] width 170 height 21
type input "0984708493"
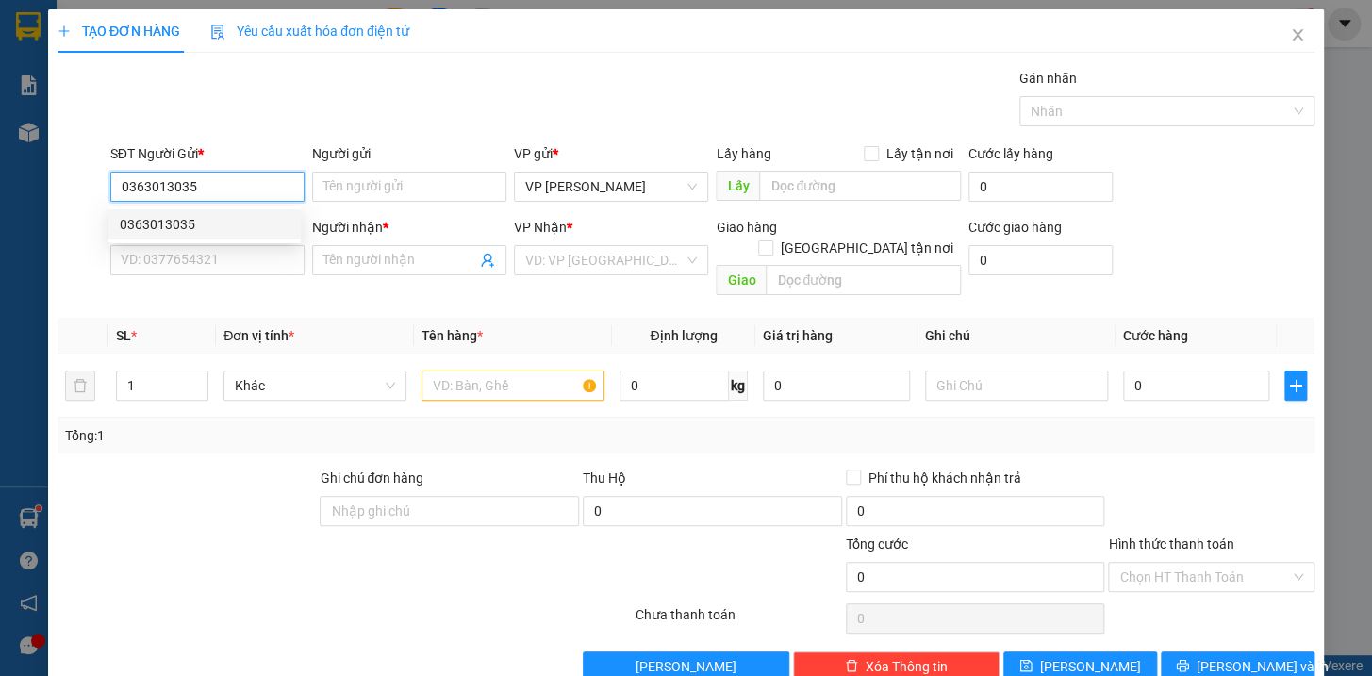
type input "THÊU"
type input "0363013035"
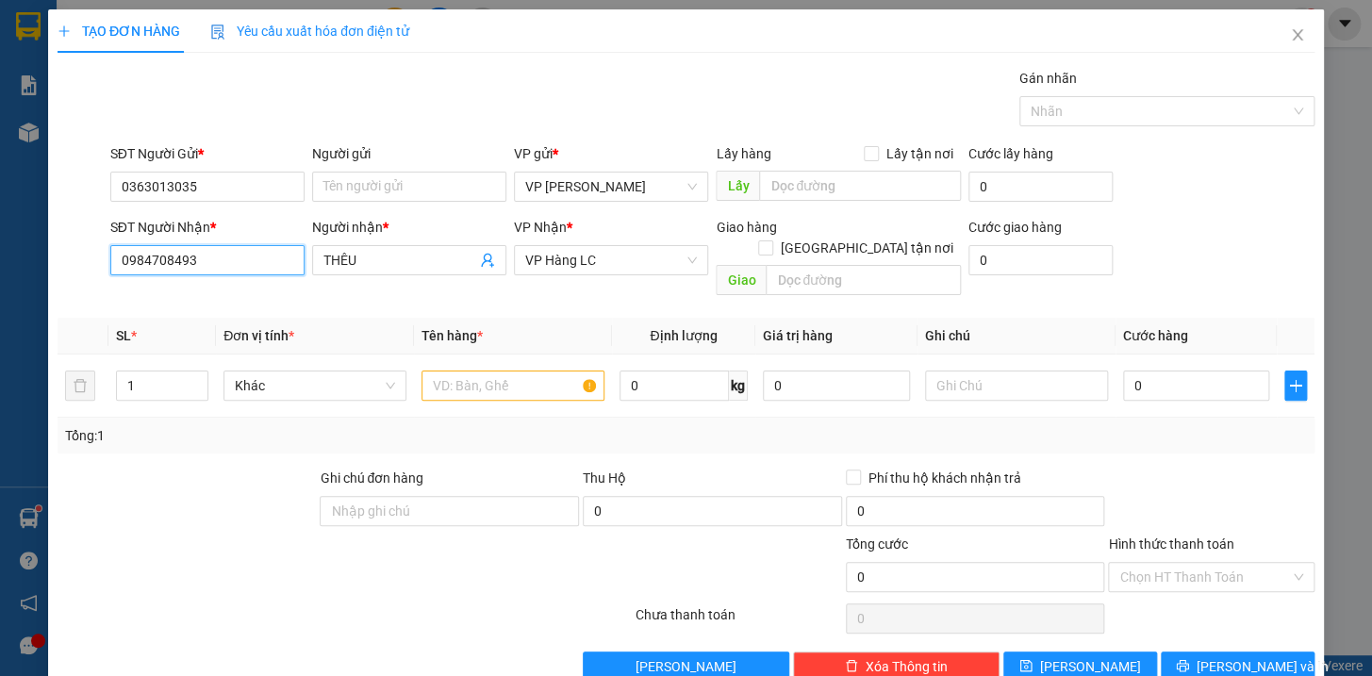
click at [240, 255] on input "0984708493" at bounding box center [207, 260] width 194 height 30
type input "0"
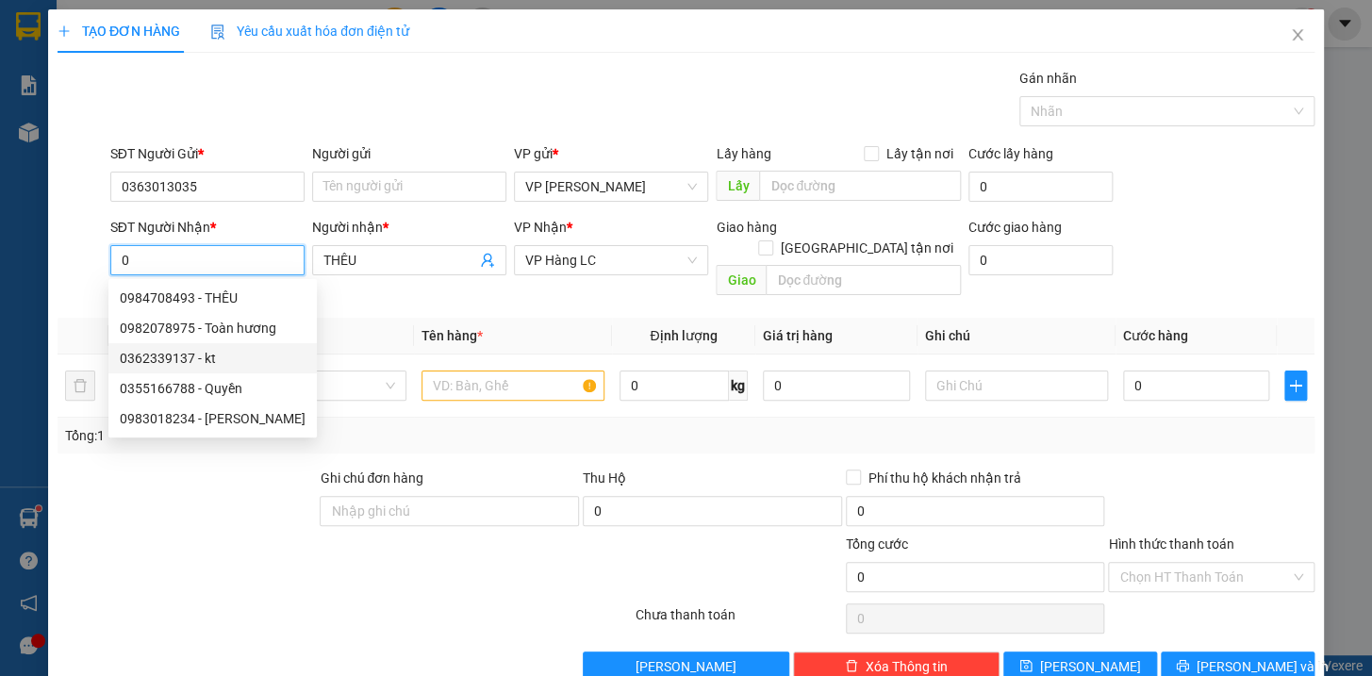
click at [180, 358] on div "0362339137 - kt" at bounding box center [213, 358] width 186 height 21
type input "0362339137"
type input "kt"
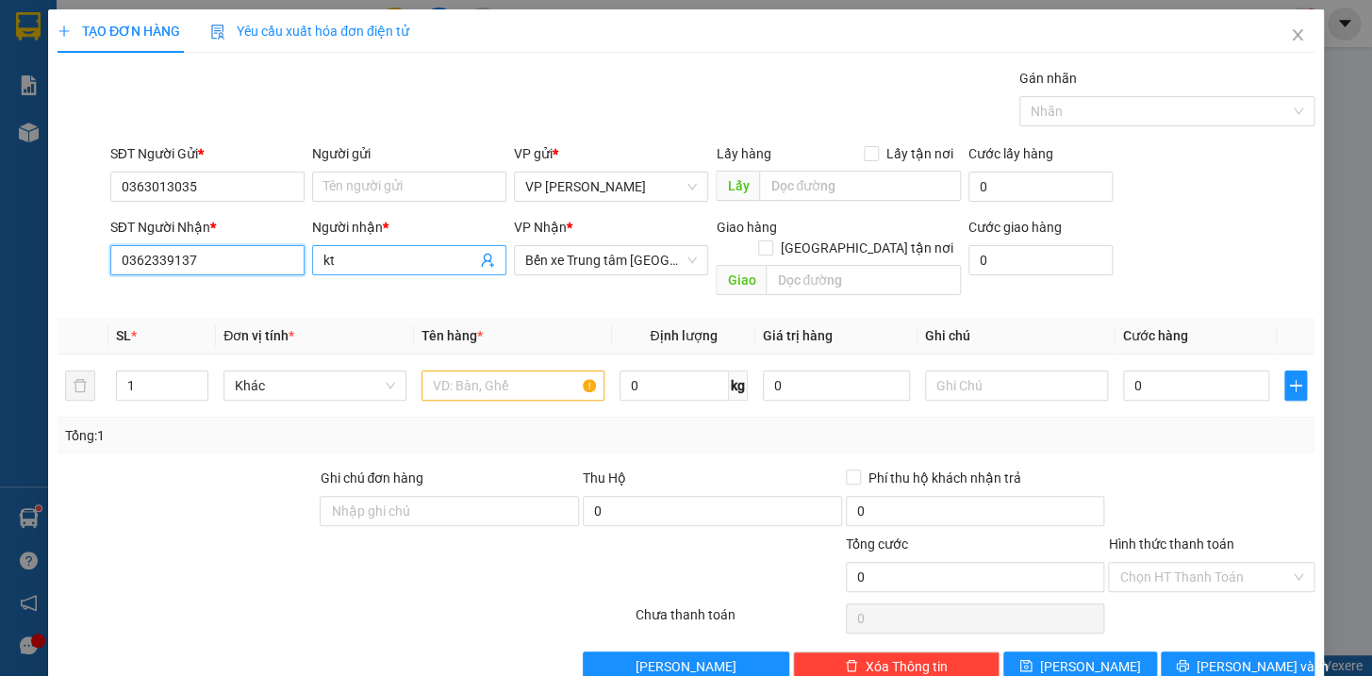
type input "0362339137"
click at [403, 255] on input "kt" at bounding box center [399, 260] width 153 height 21
type input "k"
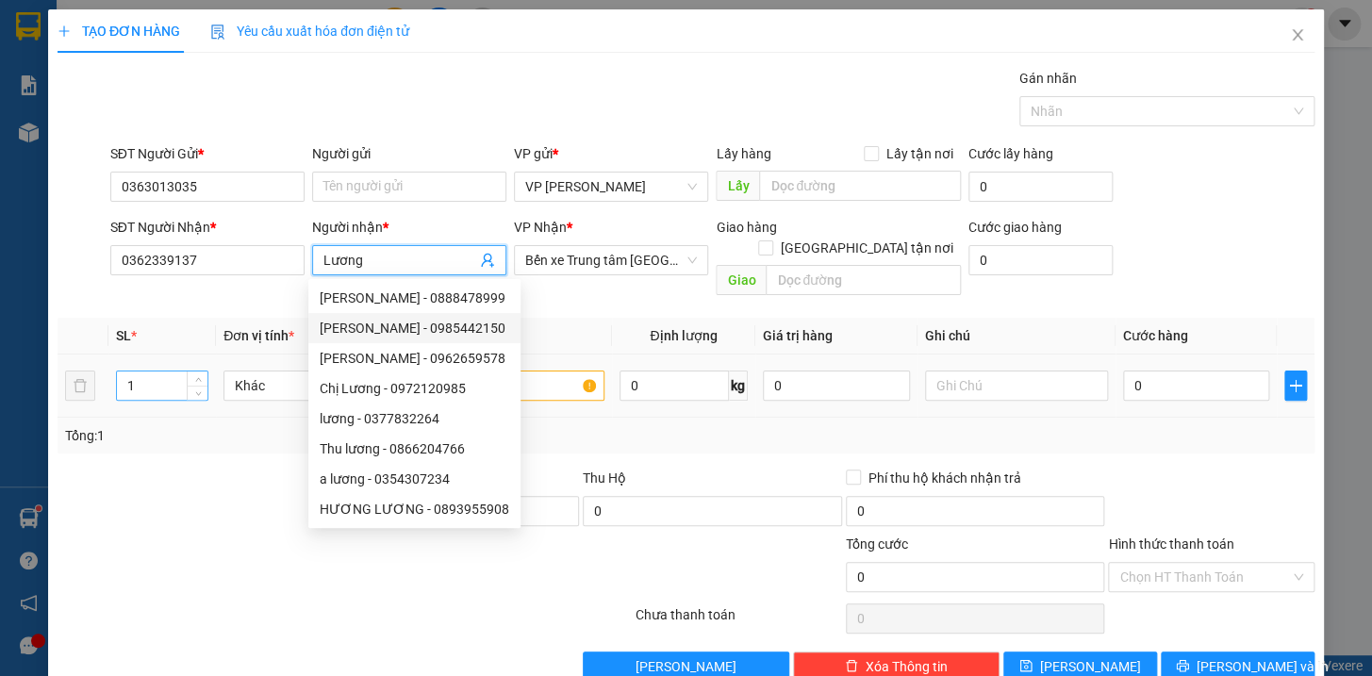
type input "Lương"
click at [177, 371] on input "1" at bounding box center [162, 385] width 90 height 28
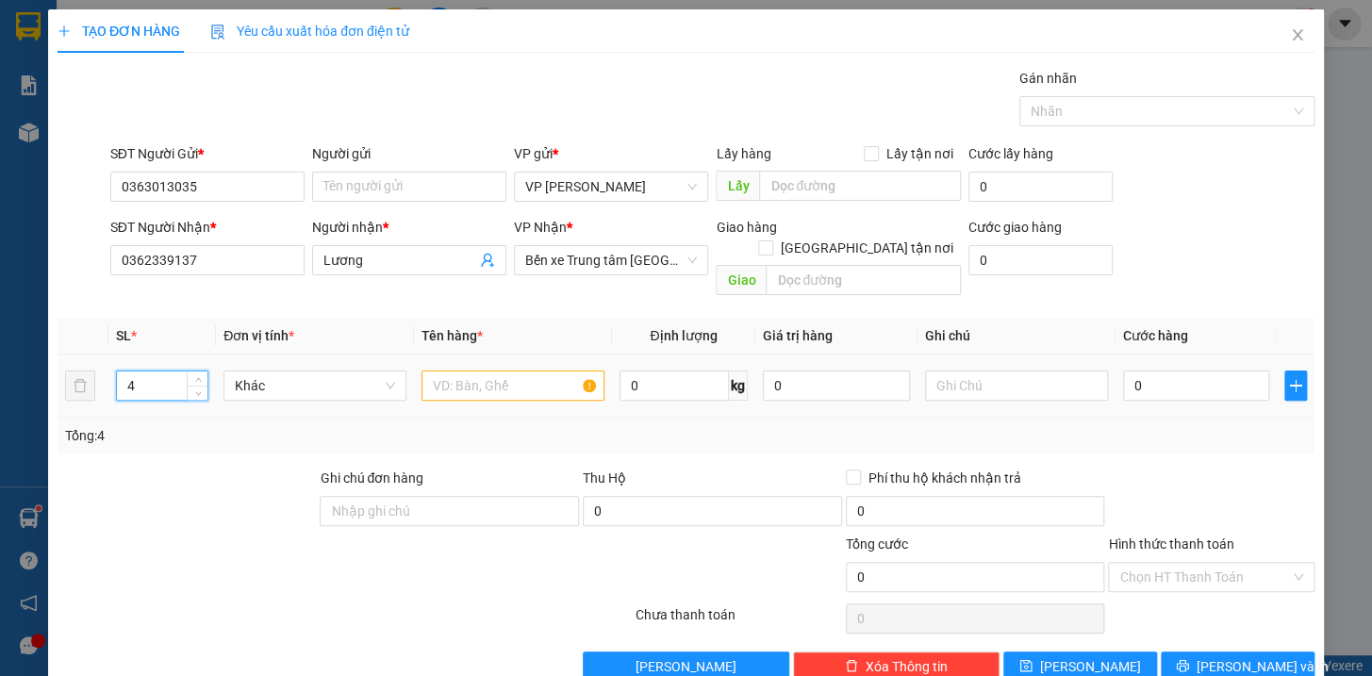
type input "4"
click at [440, 370] on input "text" at bounding box center [512, 385] width 183 height 30
type input "hộp xanh quạt kkt hg k chịu"
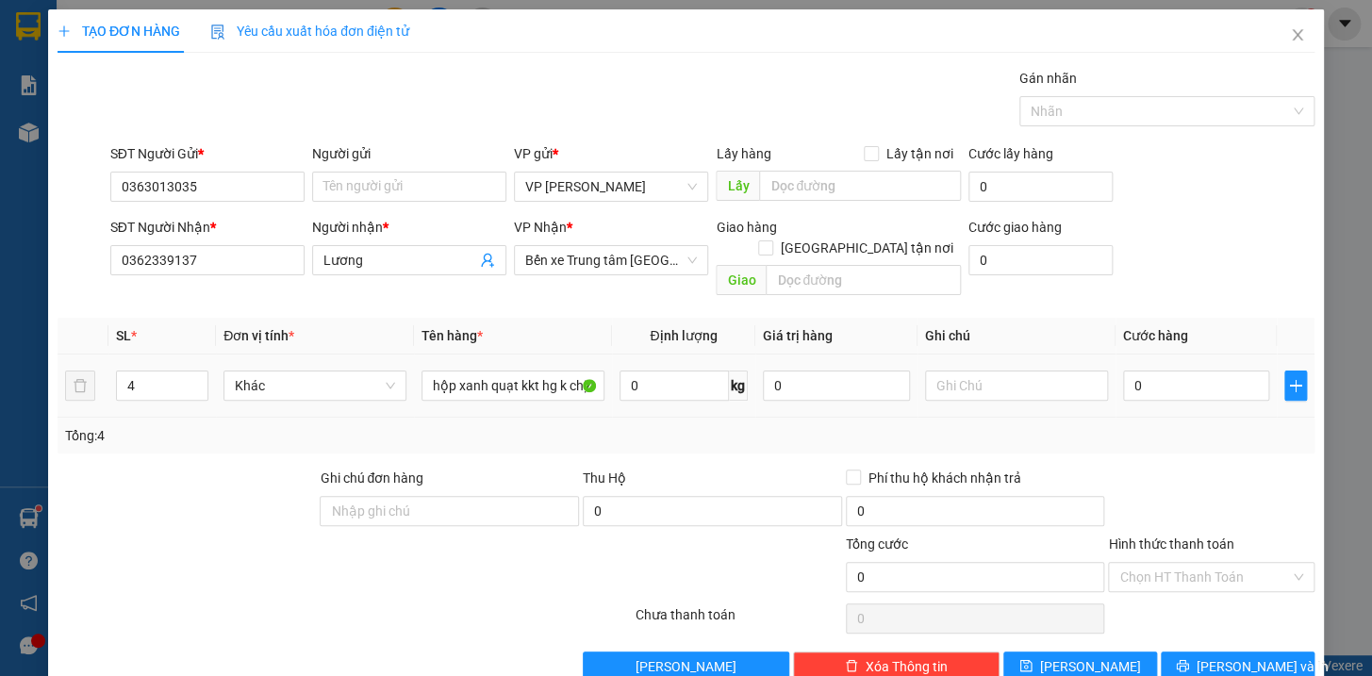
click at [952, 367] on div at bounding box center [1016, 386] width 183 height 38
click at [947, 370] on input "text" at bounding box center [1016, 385] width 183 height 30
type input "c"
type input "[PERSON_NAME] đi ngay đã báo"
click at [1146, 370] on input "0" at bounding box center [1196, 385] width 147 height 30
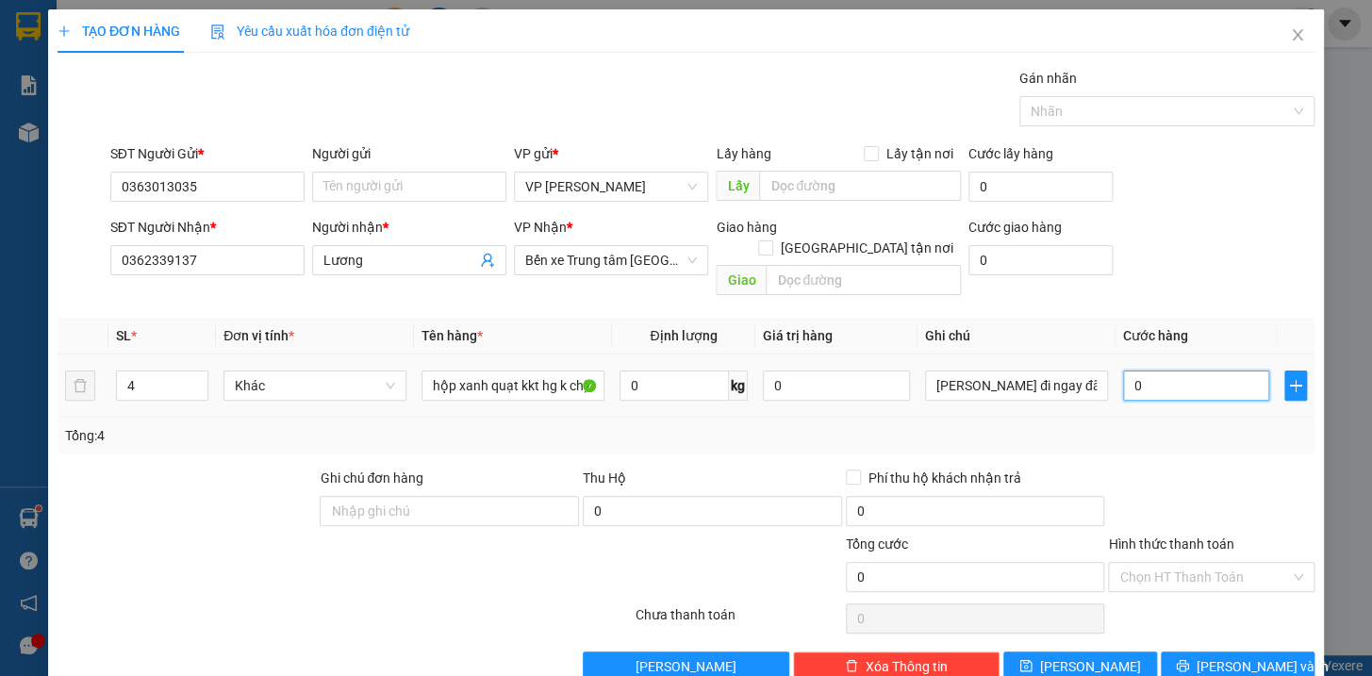
click at [1164, 370] on input "0" at bounding box center [1196, 385] width 147 height 30
type input "10"
type input "160"
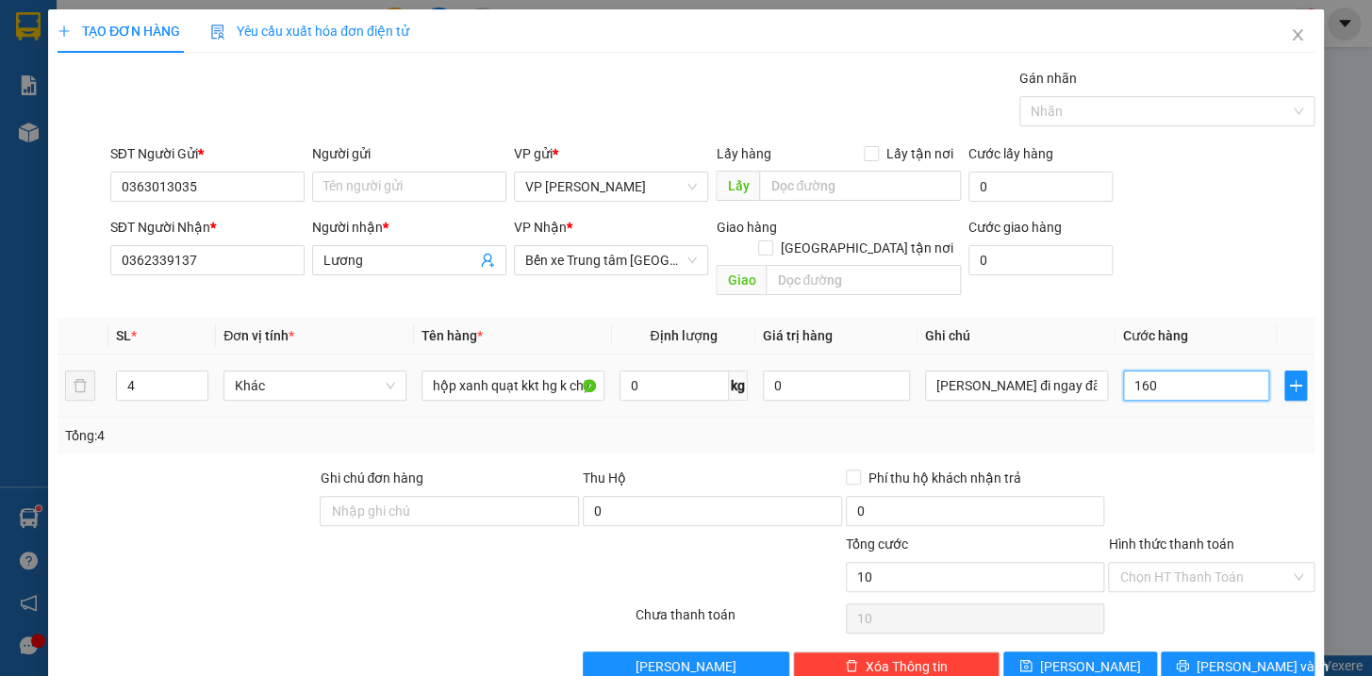
type input "160"
type input "1.600"
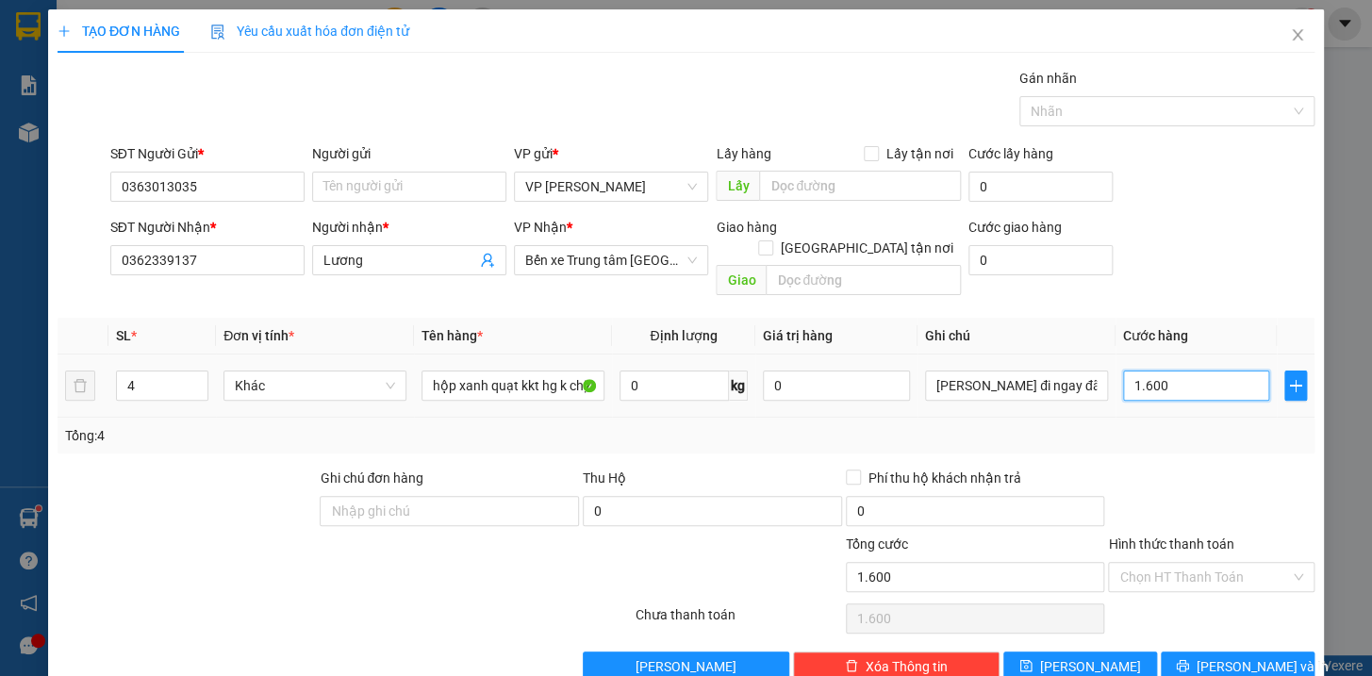
type input "16.000"
type input "160.000"
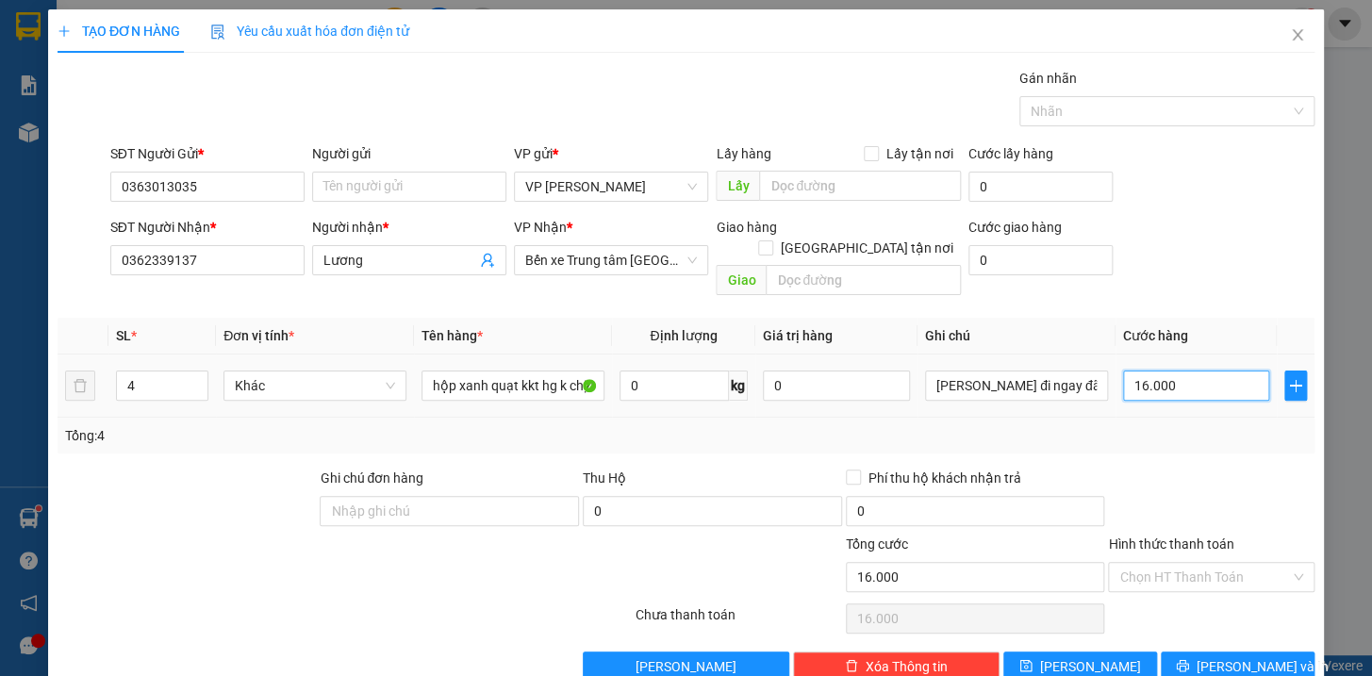
type input "160.000"
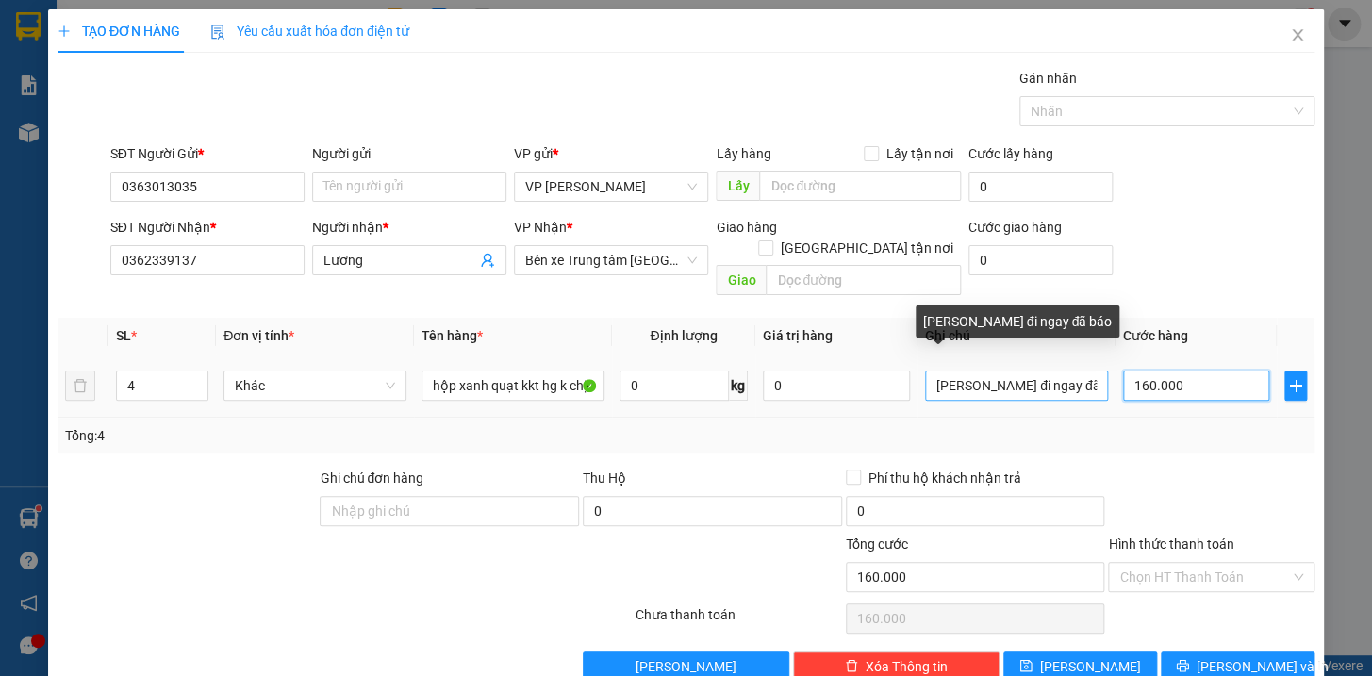
type input "160.000"
click at [968, 370] on input "[PERSON_NAME] đi ngay đã báo" at bounding box center [1016, 385] width 183 height 30
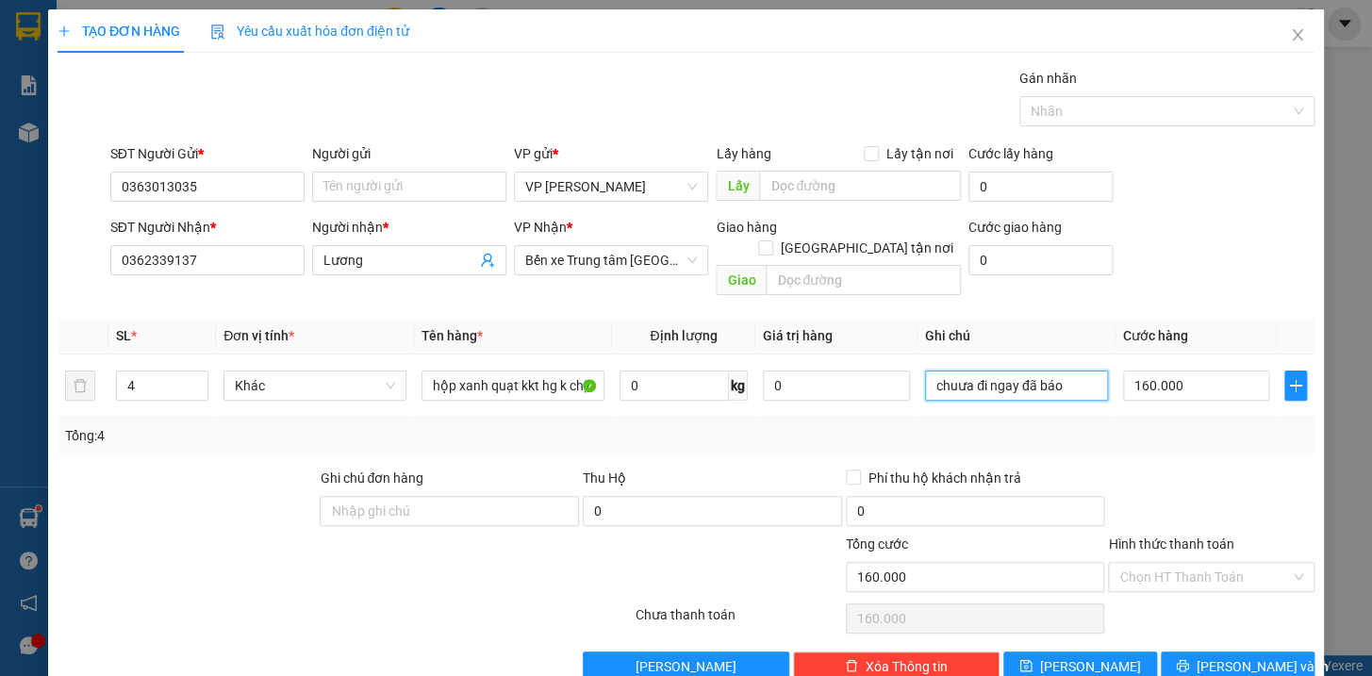
type input "chuưa đi ngay đã báo"
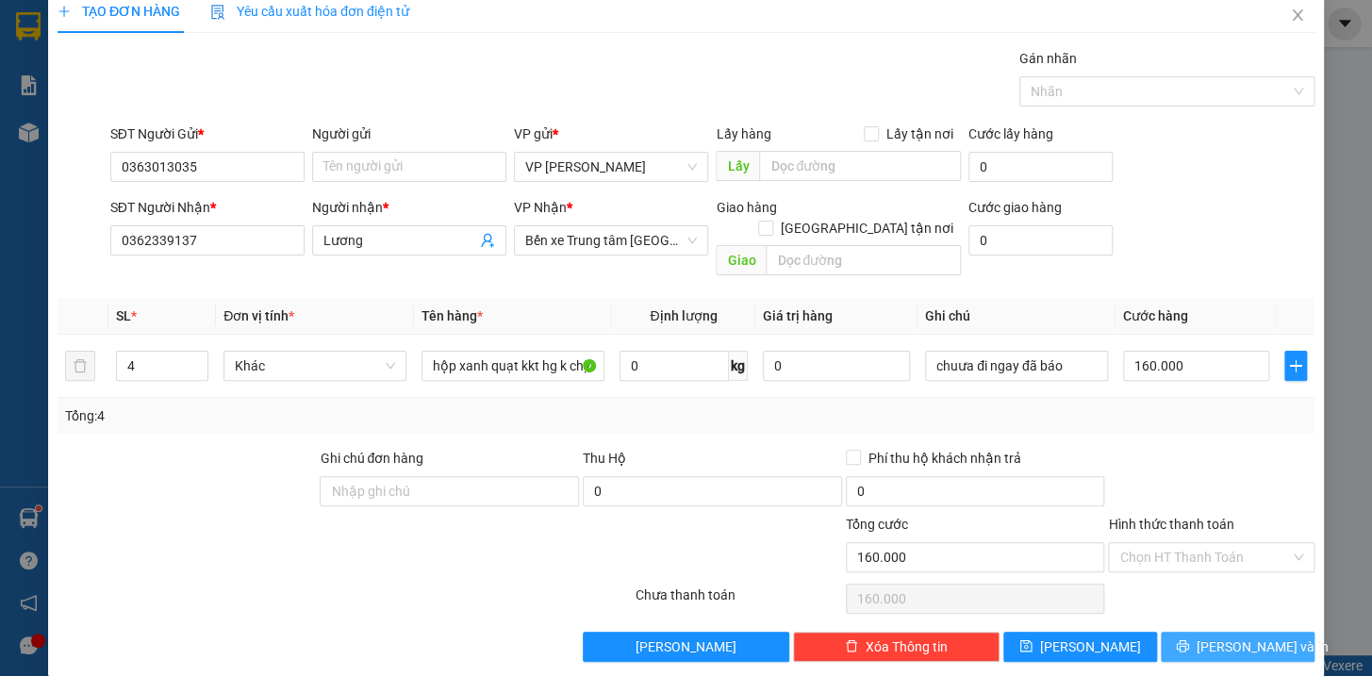
click at [1238, 636] on span "[PERSON_NAME] và In" at bounding box center [1262, 646] width 132 height 21
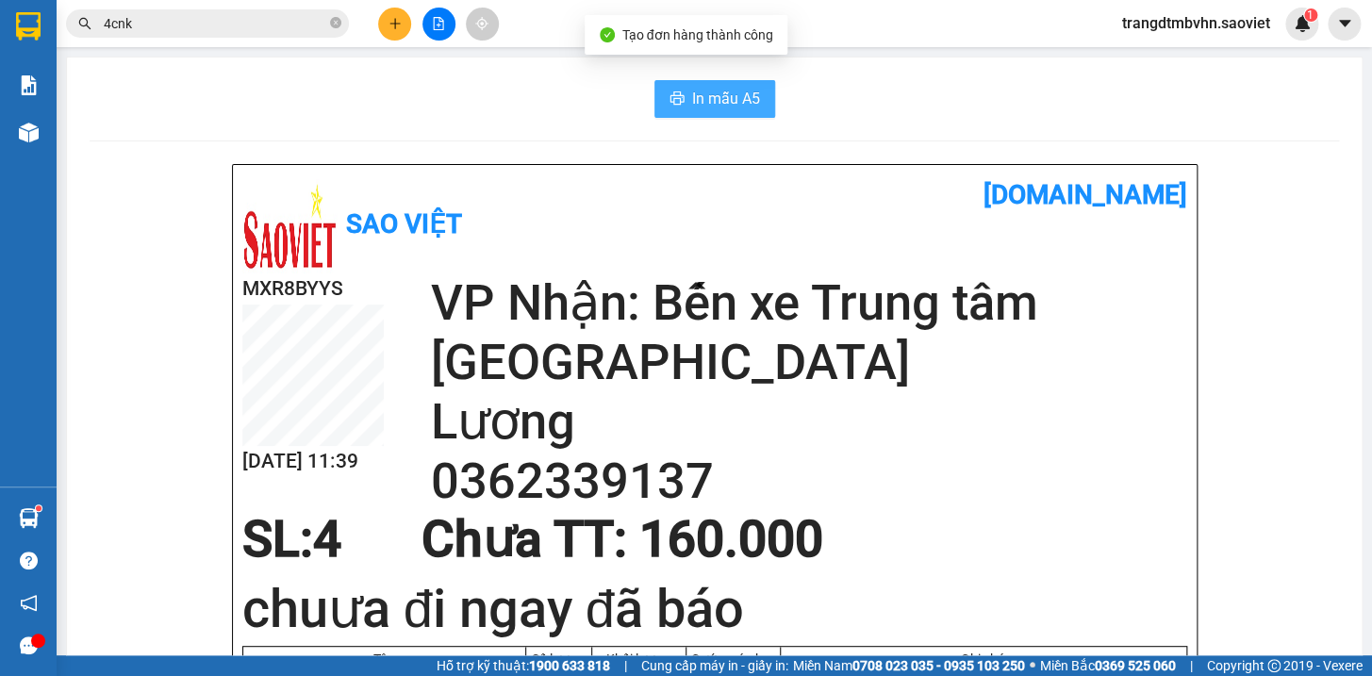
click at [732, 98] on span "In mẫu A5" at bounding box center [726, 99] width 68 height 24
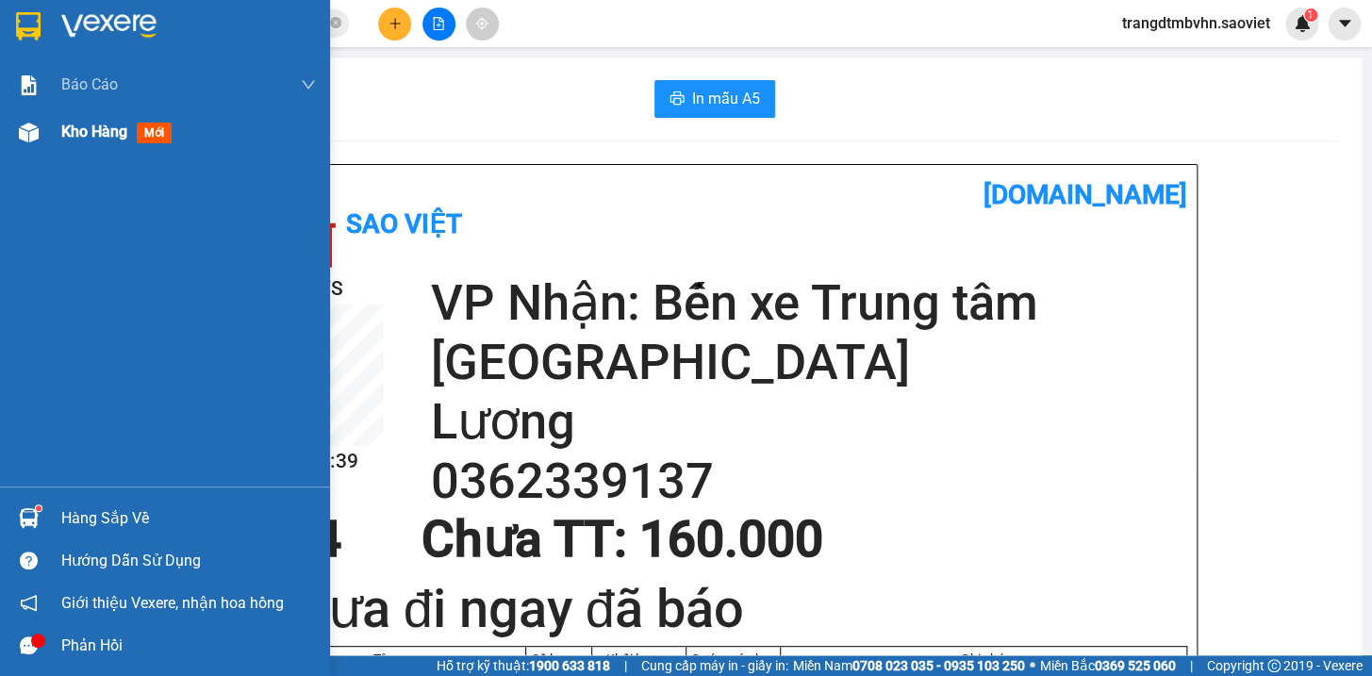
click at [95, 130] on span "Kho hàng" at bounding box center [94, 132] width 66 height 18
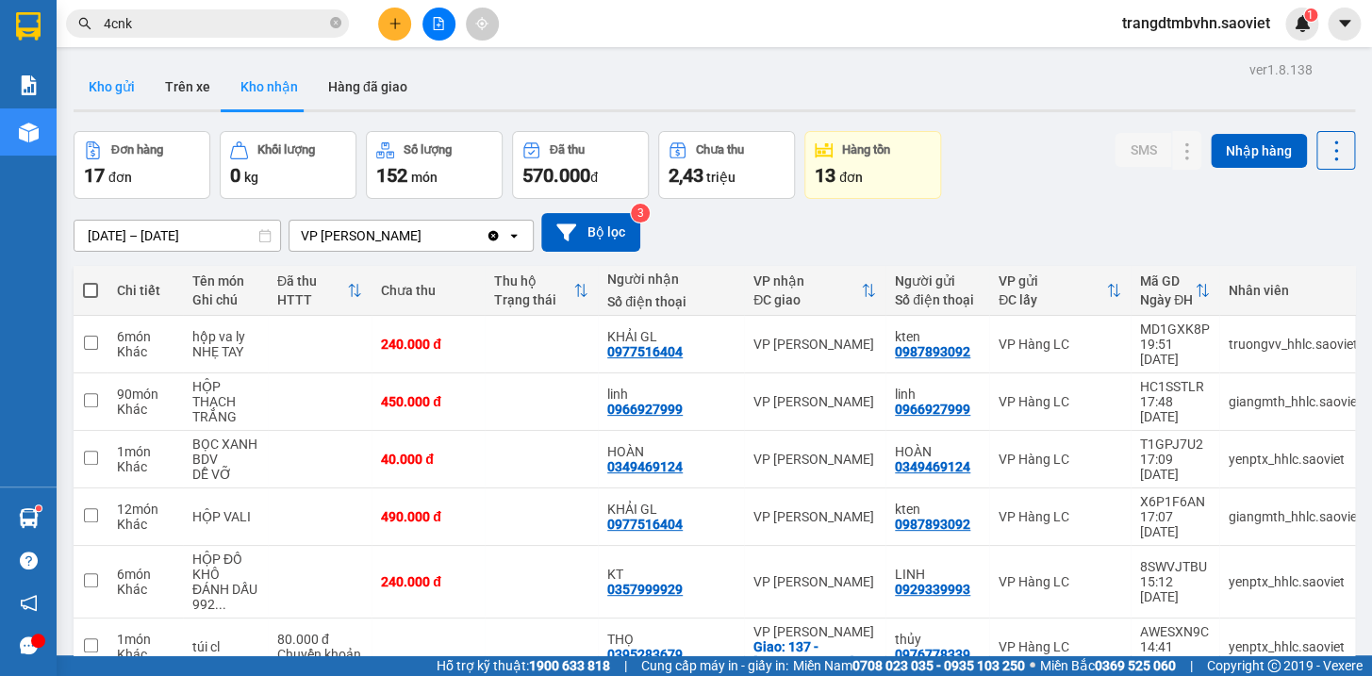
click at [125, 80] on button "Kho gửi" at bounding box center [112, 86] width 76 height 45
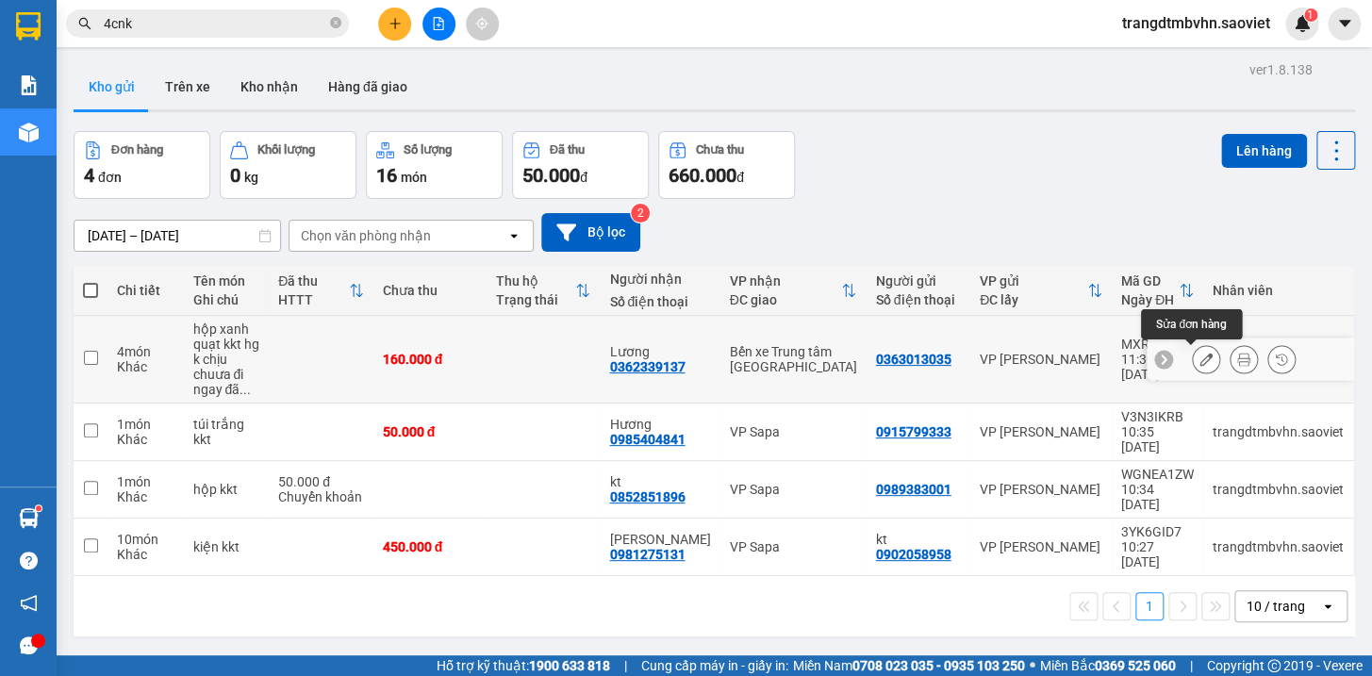
click at [1199, 360] on icon at bounding box center [1205, 359] width 13 height 13
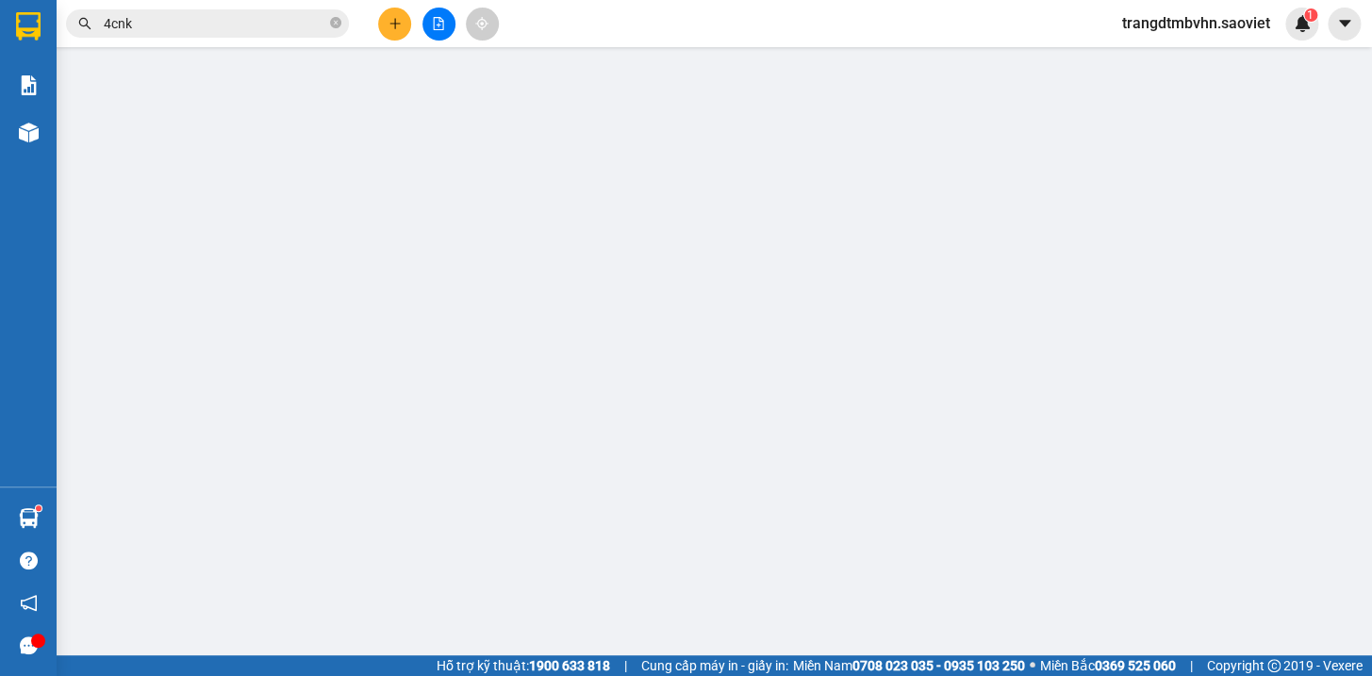
type input "0363013035"
type input "0362339137"
type input "Lương"
type input "160.000"
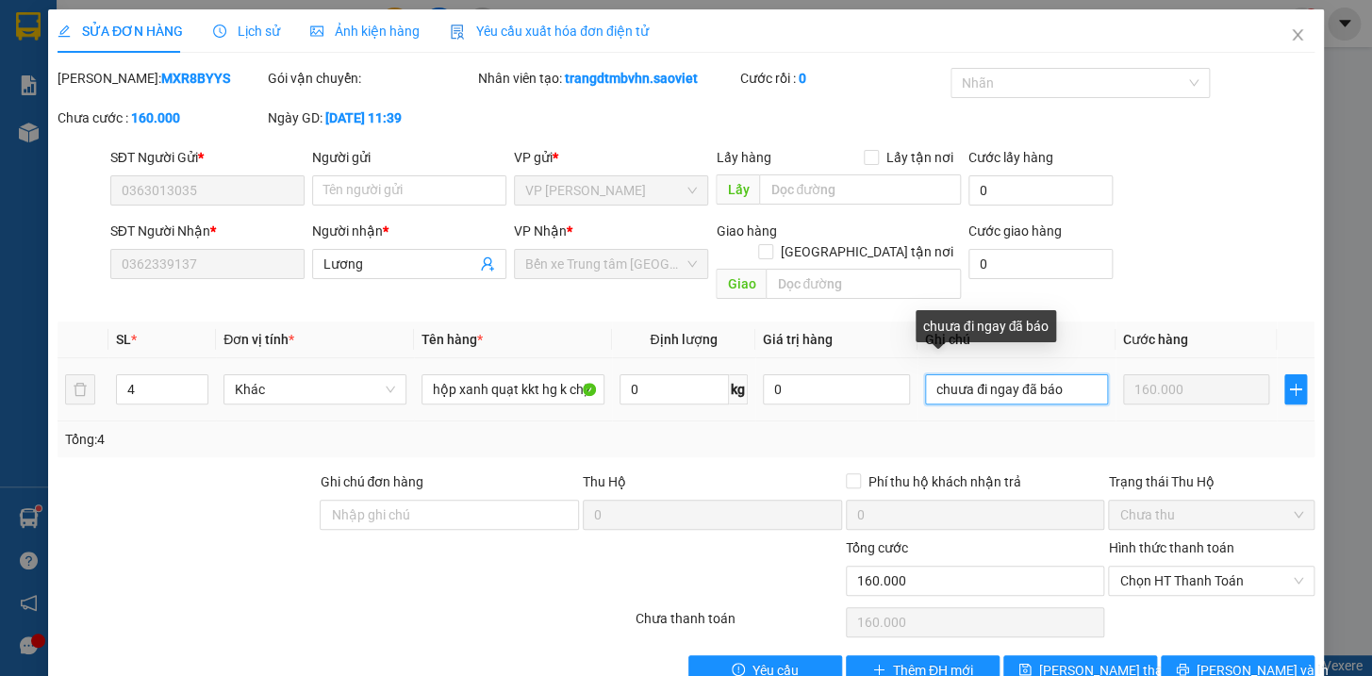
click at [947, 374] on input "chuưa đi ngay đã báo" at bounding box center [1016, 389] width 183 height 30
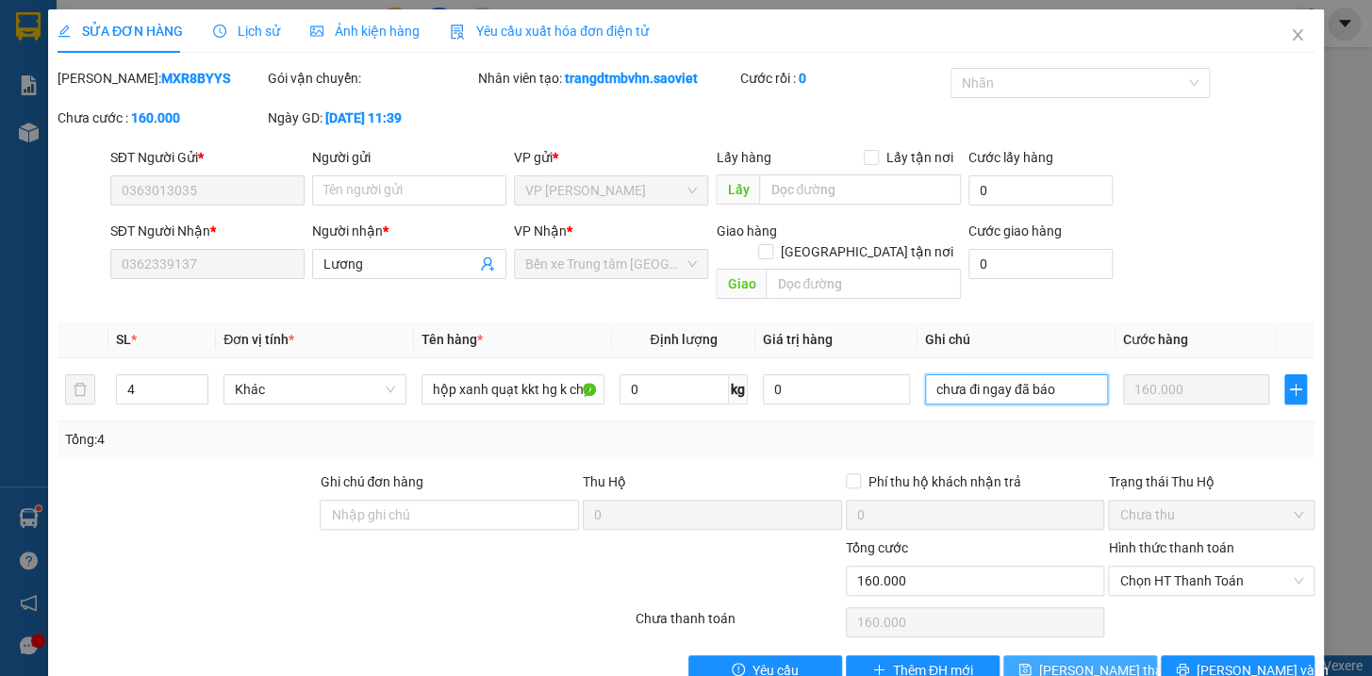
type input "chưa đi ngay đã báo"
click at [1065, 660] on span "[PERSON_NAME] thay đổi" at bounding box center [1114, 670] width 151 height 21
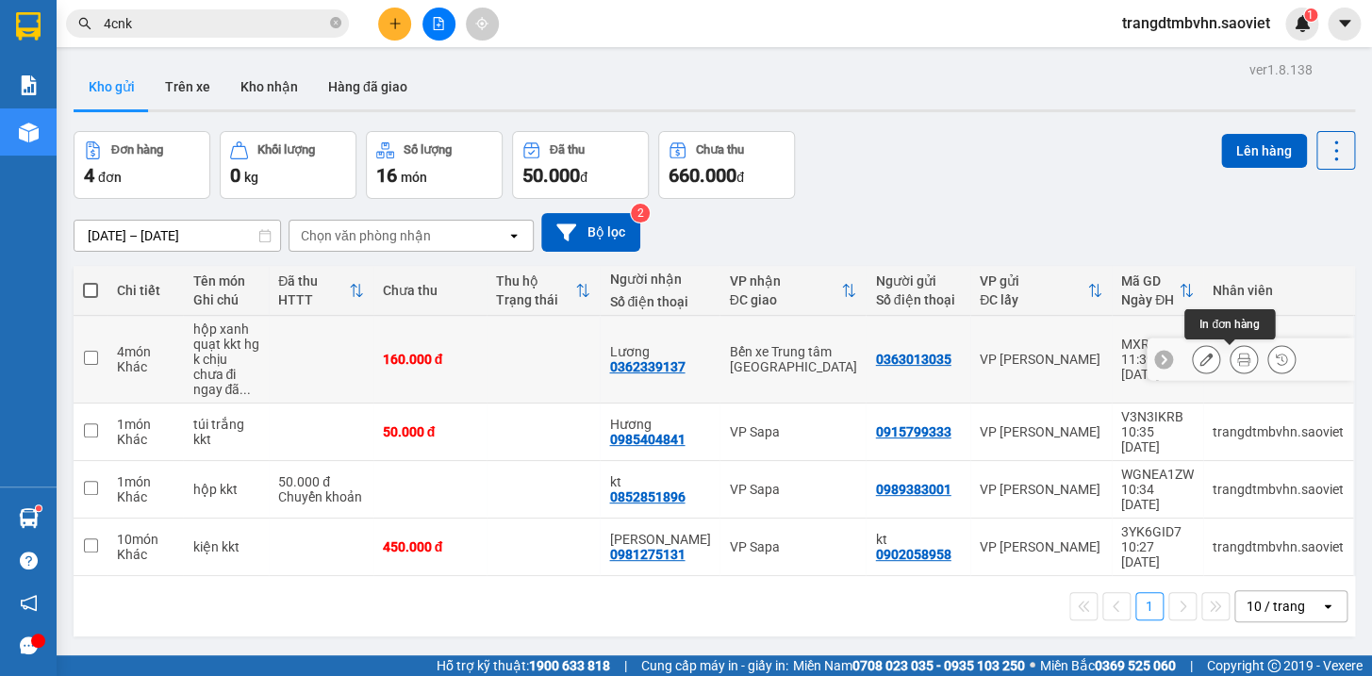
click at [1237, 357] on icon at bounding box center [1243, 359] width 13 height 13
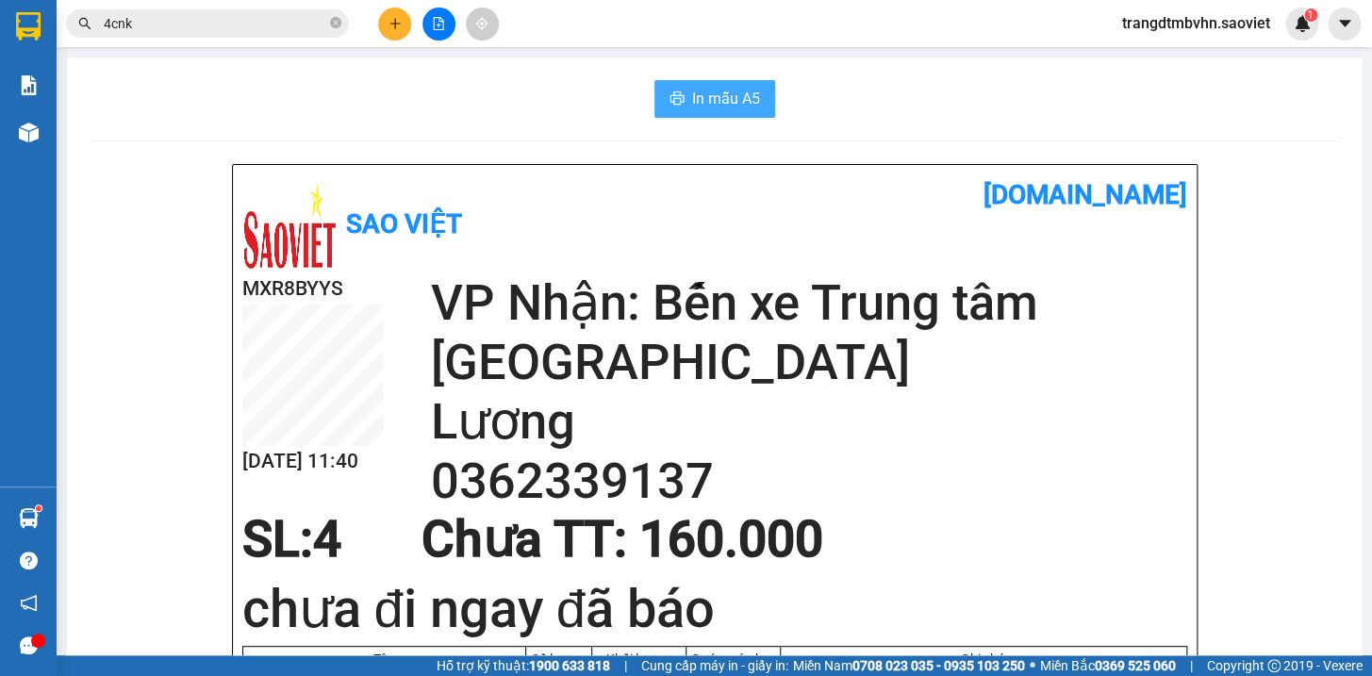
click at [692, 99] on span "In mẫu A5" at bounding box center [726, 99] width 68 height 24
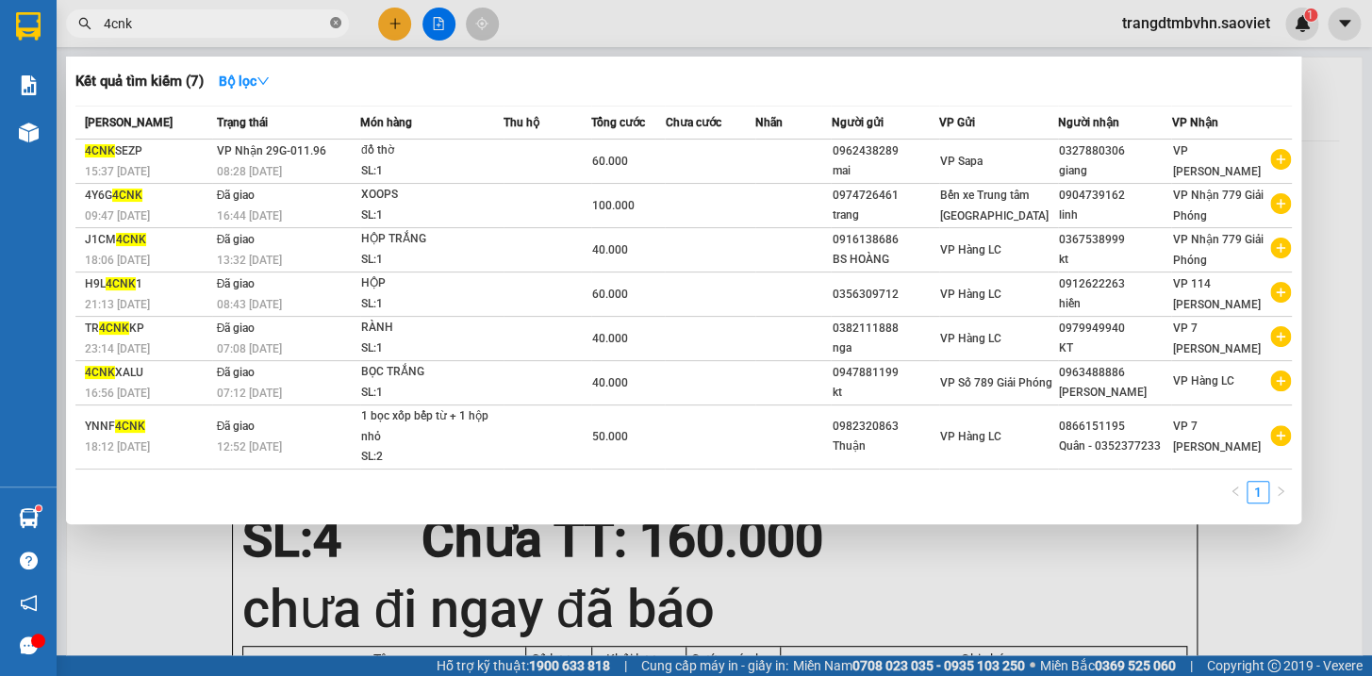
click at [338, 22] on icon "close-circle" at bounding box center [335, 22] width 11 height 11
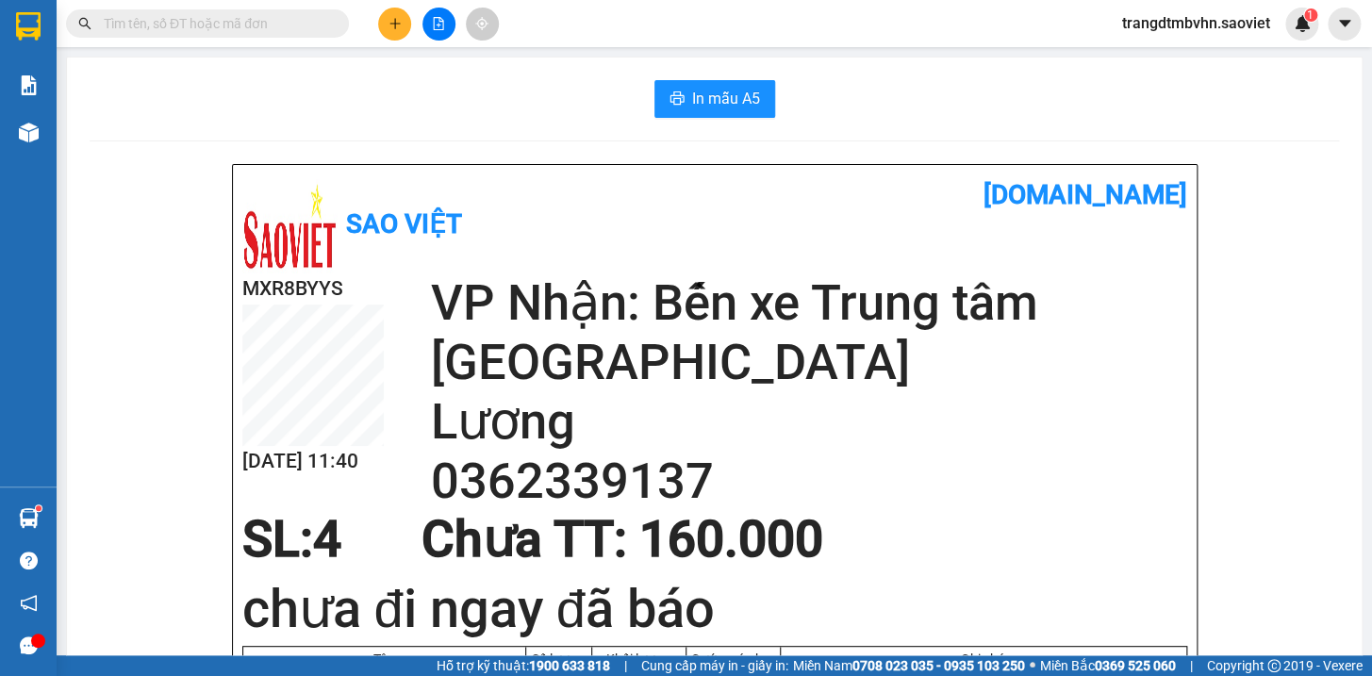
click at [180, 35] on span at bounding box center [207, 23] width 283 height 28
click at [188, 25] on input "text" at bounding box center [215, 23] width 222 height 21
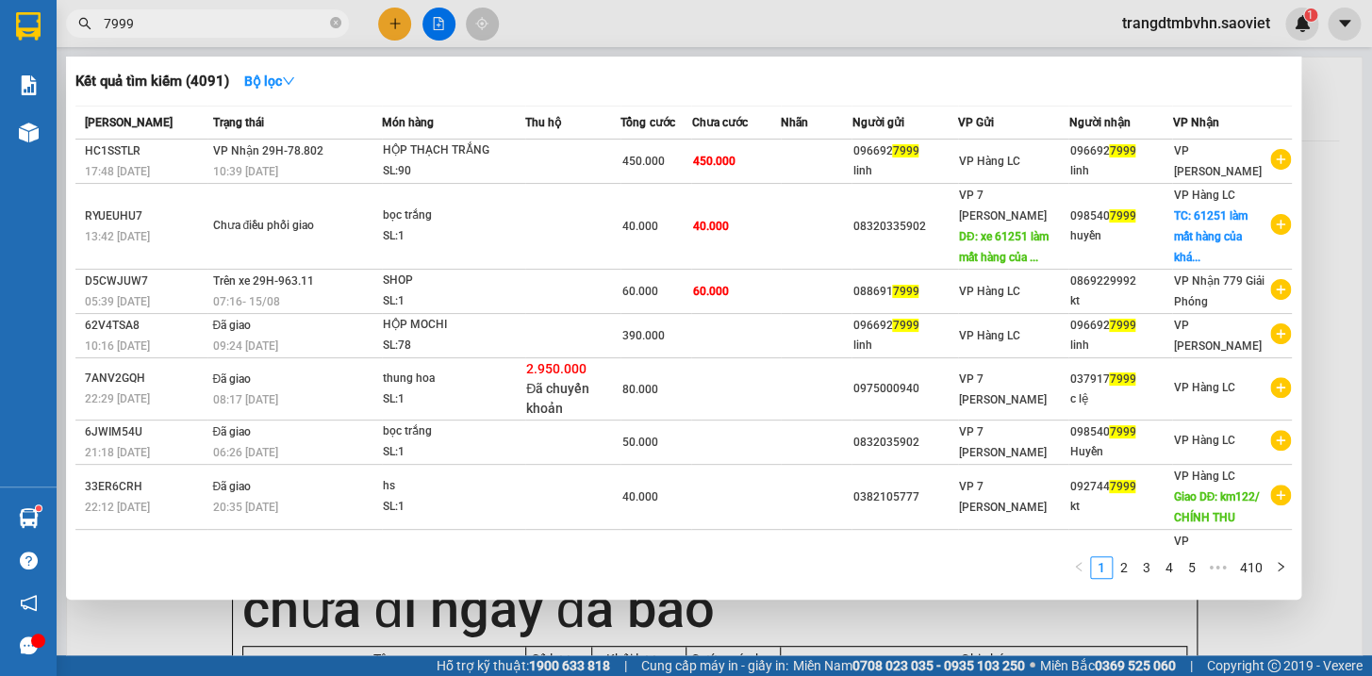
type input "7999"
click at [343, 22] on span "7999" at bounding box center [207, 23] width 283 height 28
click at [337, 22] on icon "close-circle" at bounding box center [335, 22] width 11 height 11
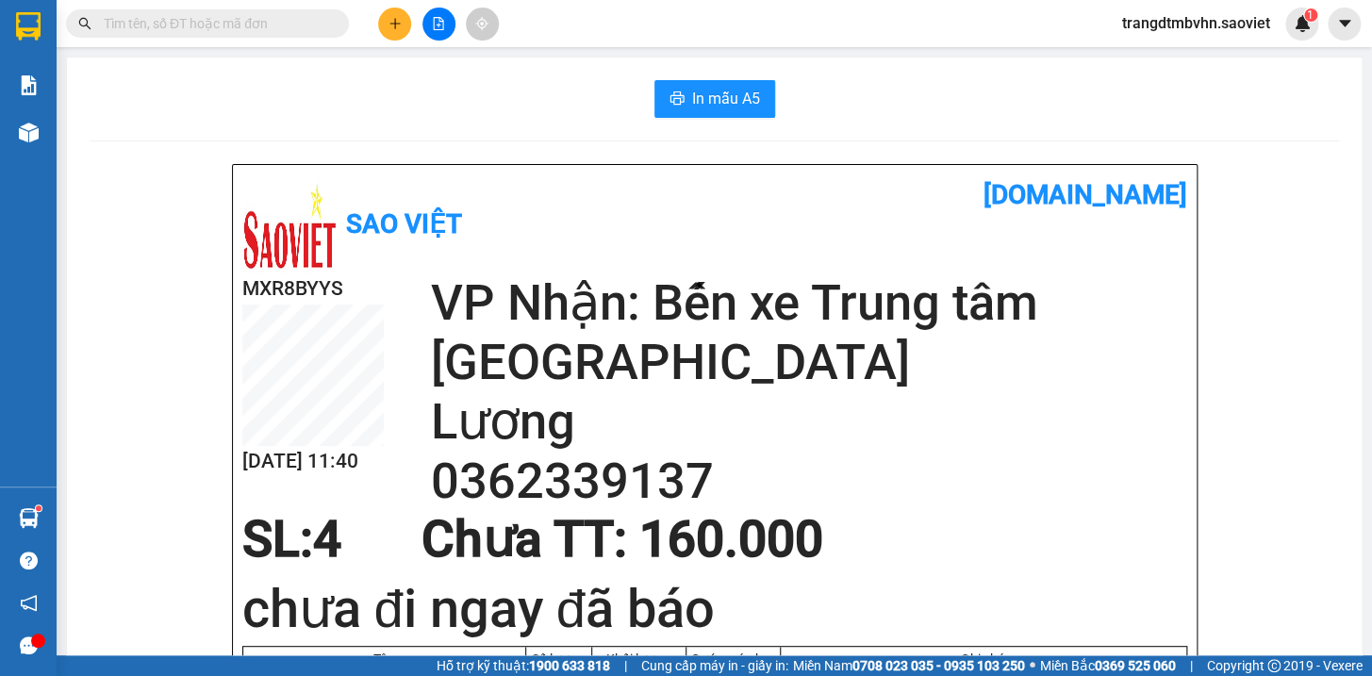
click at [267, 32] on input "text" at bounding box center [215, 23] width 222 height 21
click at [173, 20] on input "text" at bounding box center [215, 23] width 222 height 21
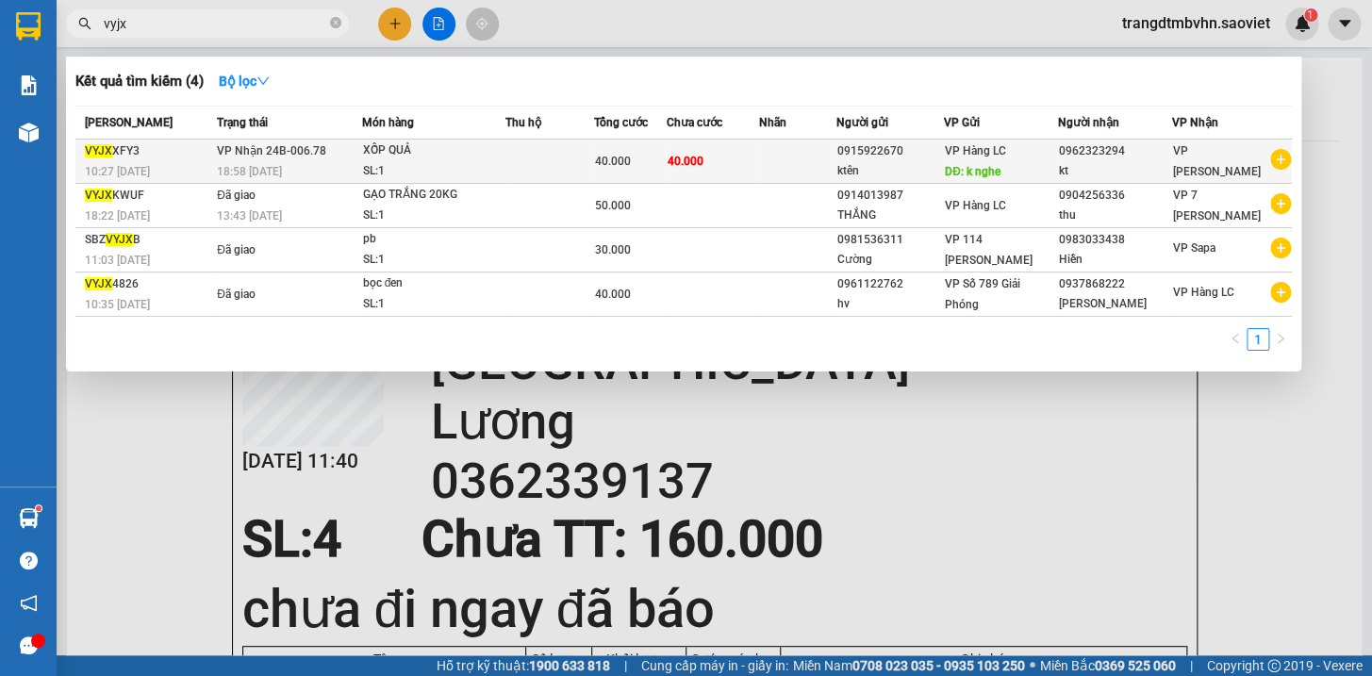
type input "vyjx"
click at [1123, 156] on div "0962323294" at bounding box center [1115, 151] width 112 height 20
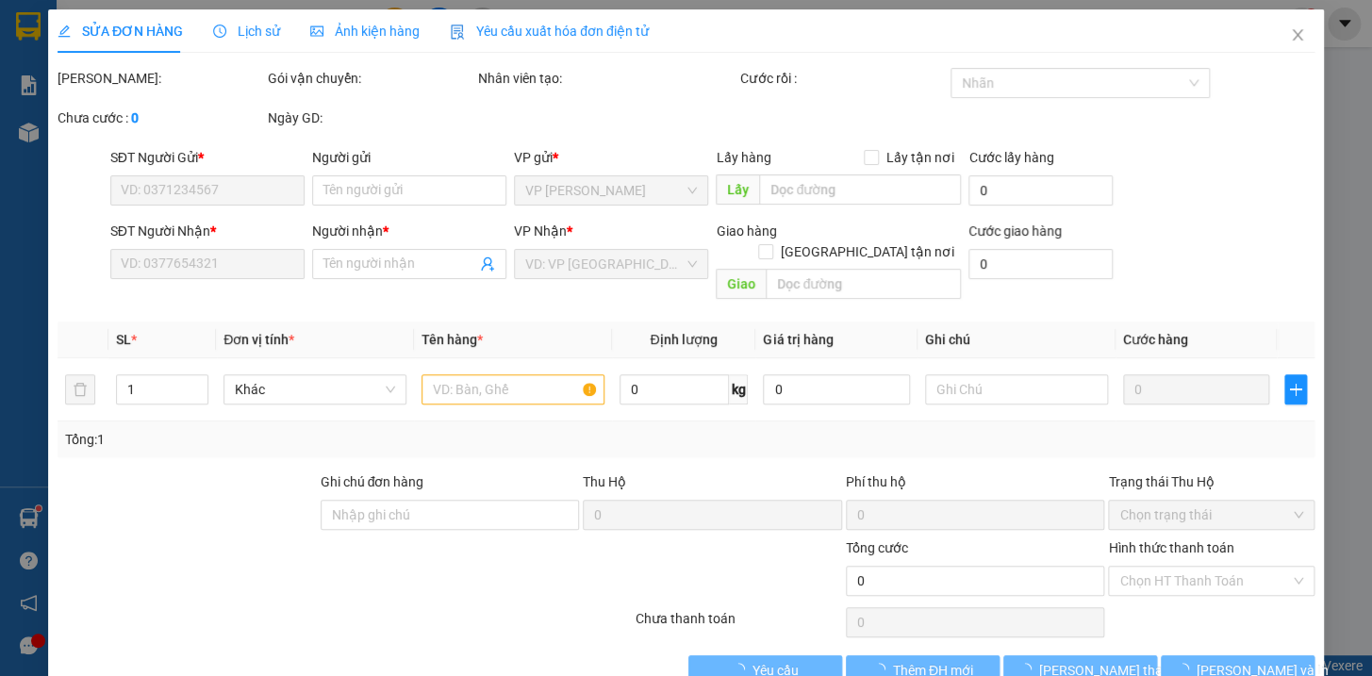
type input "0915922670"
type input "ktên"
type input "k nghe"
type input "0962323294"
type input "kt"
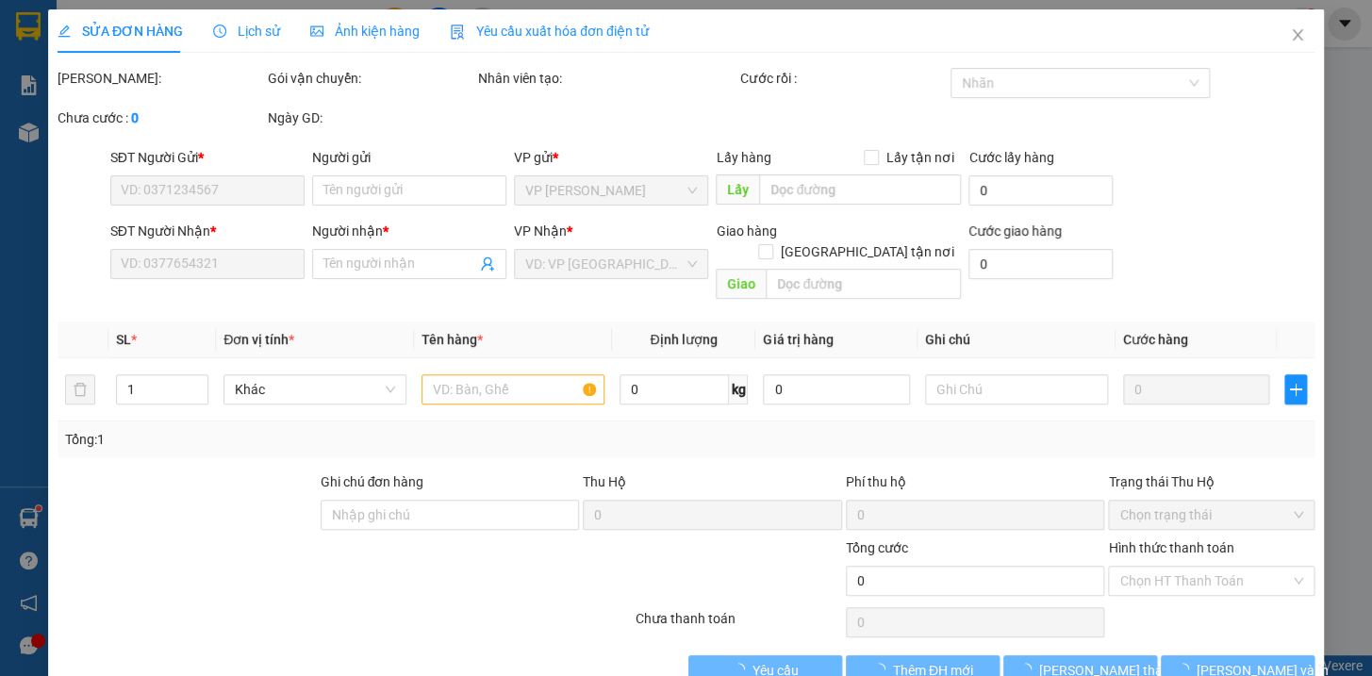
type input "40.000"
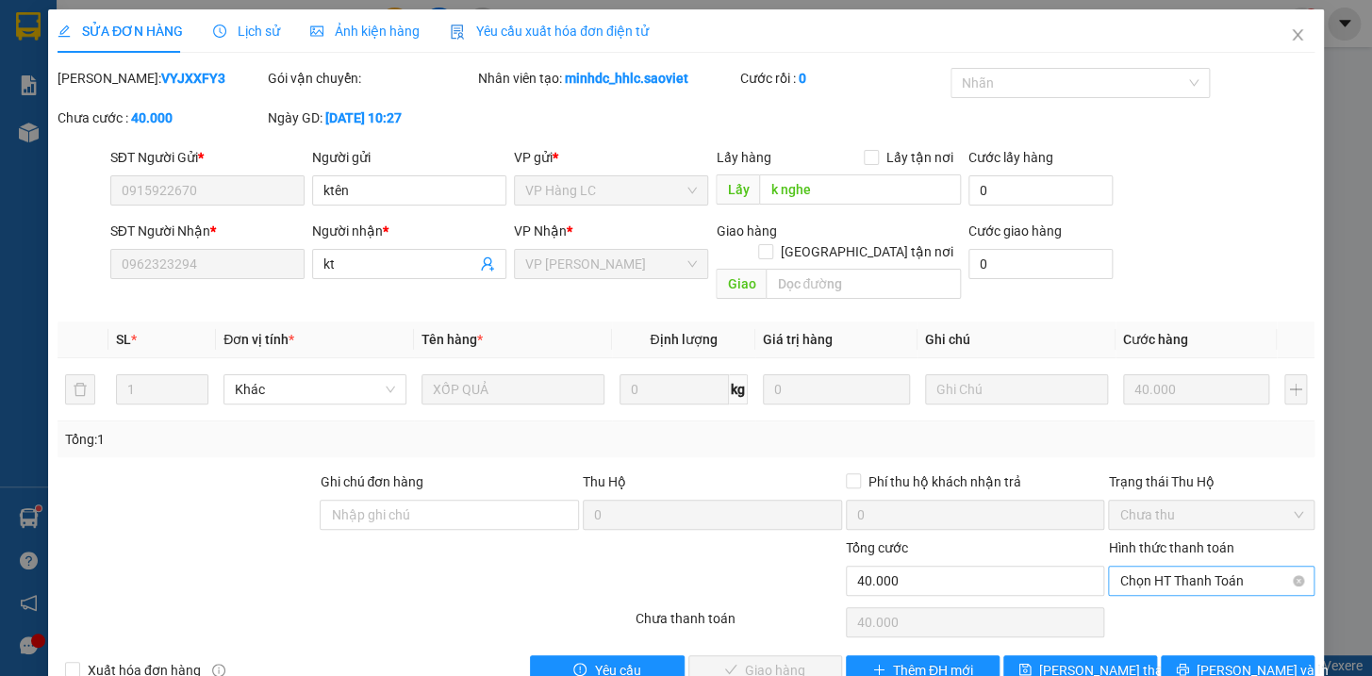
click at [1143, 567] on span "Chọn HT Thanh Toán" at bounding box center [1211, 581] width 184 height 28
